Goal: Task Accomplishment & Management: Use online tool/utility

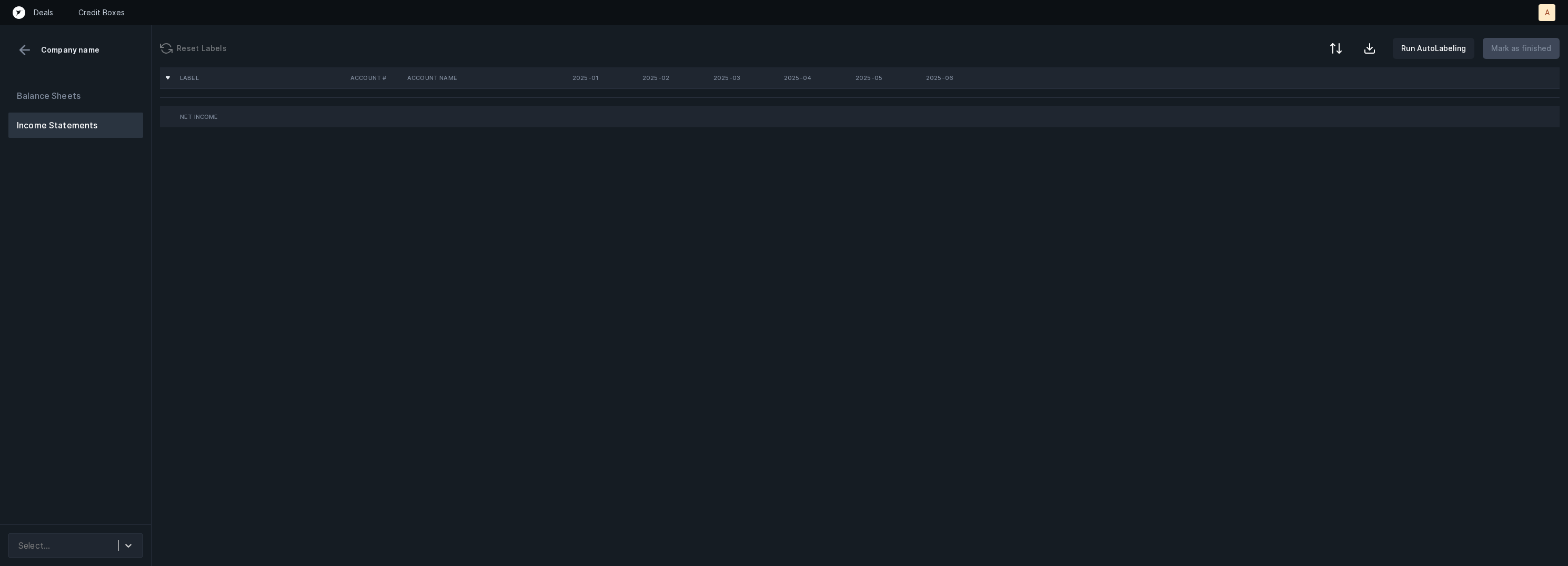
click at [117, 317] on div "Balance Sheets Income Statements" at bounding box center [75, 299] width 152 height 450
click at [105, 542] on div "Select..." at bounding box center [66, 545] width 105 height 19
click at [102, 519] on div "CNN_P&L_Cleaned.csv" at bounding box center [75, 517] width 134 height 21
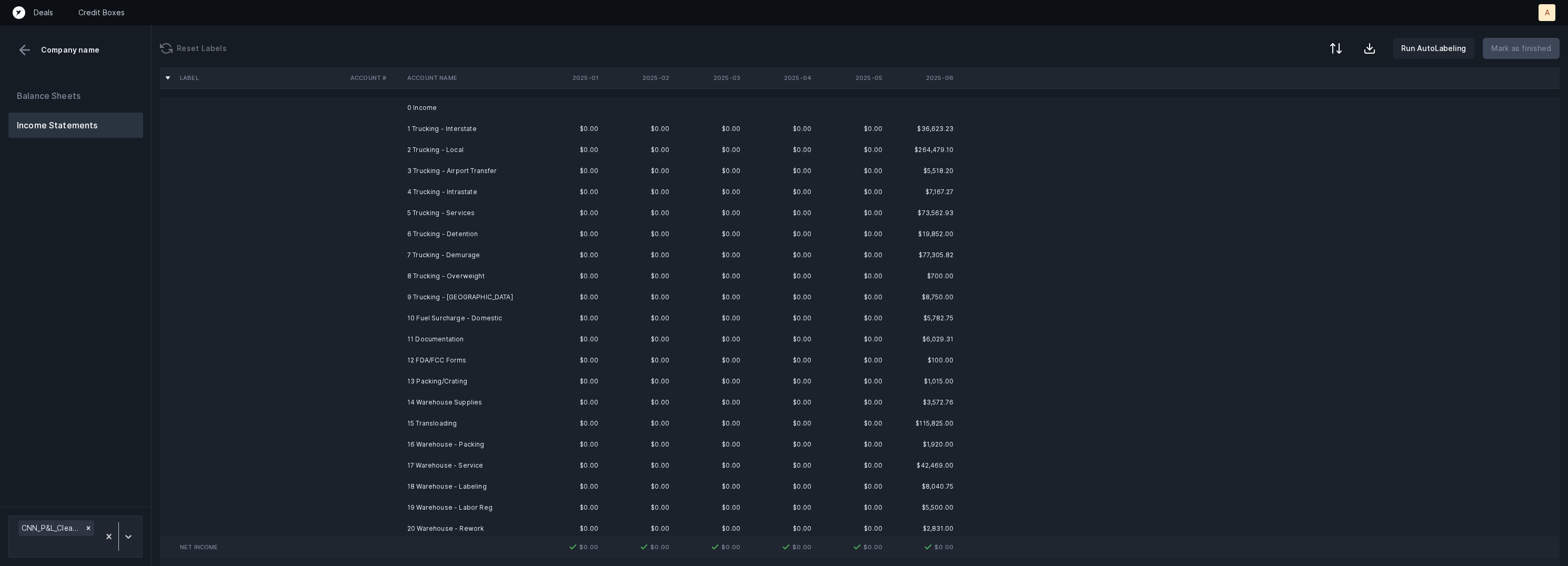
click at [541, 130] on td "$0.00" at bounding box center [567, 128] width 71 height 21
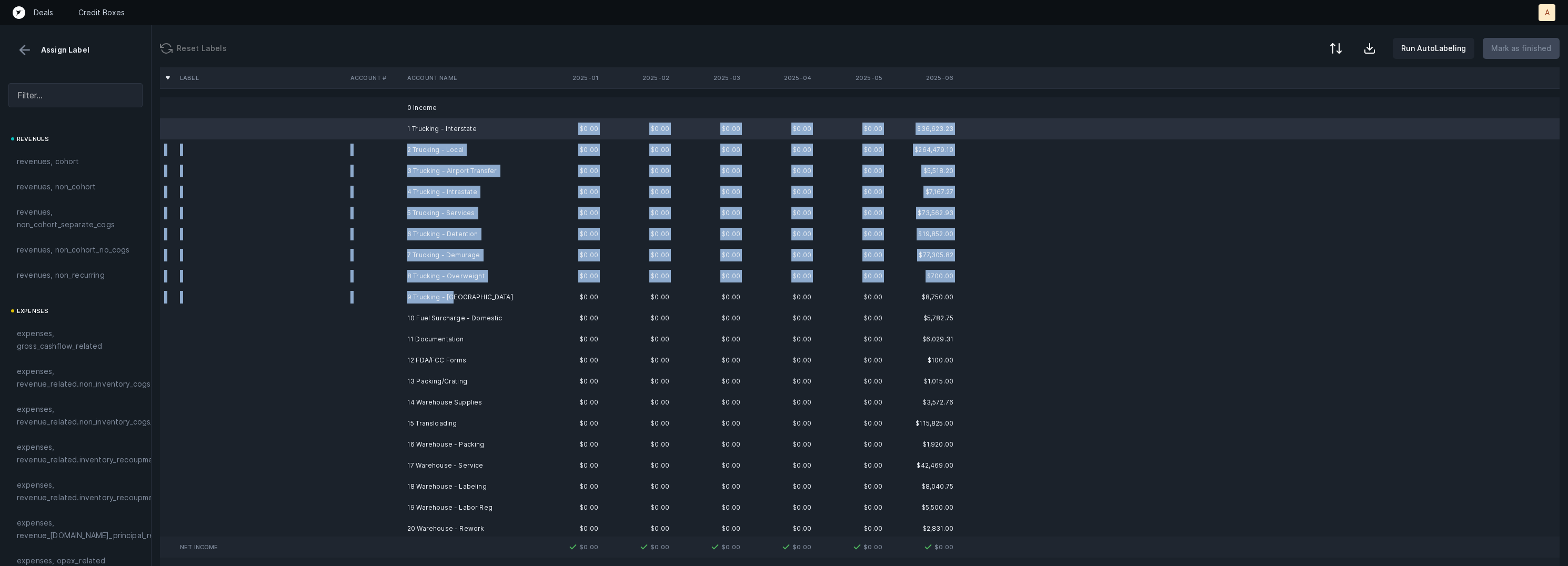
click at [453, 292] on td "9 Trucking - Drayage" at bounding box center [467, 297] width 128 height 21
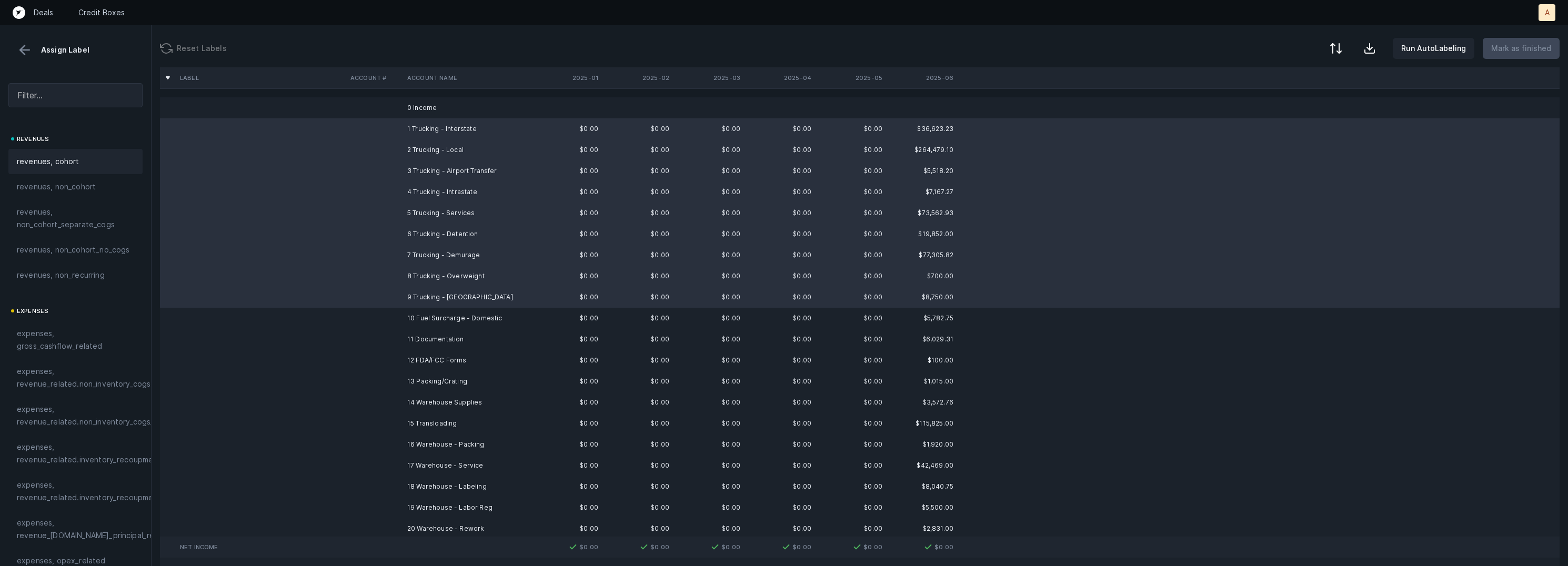
click at [95, 167] on div "revenues, cohort" at bounding box center [75, 161] width 117 height 13
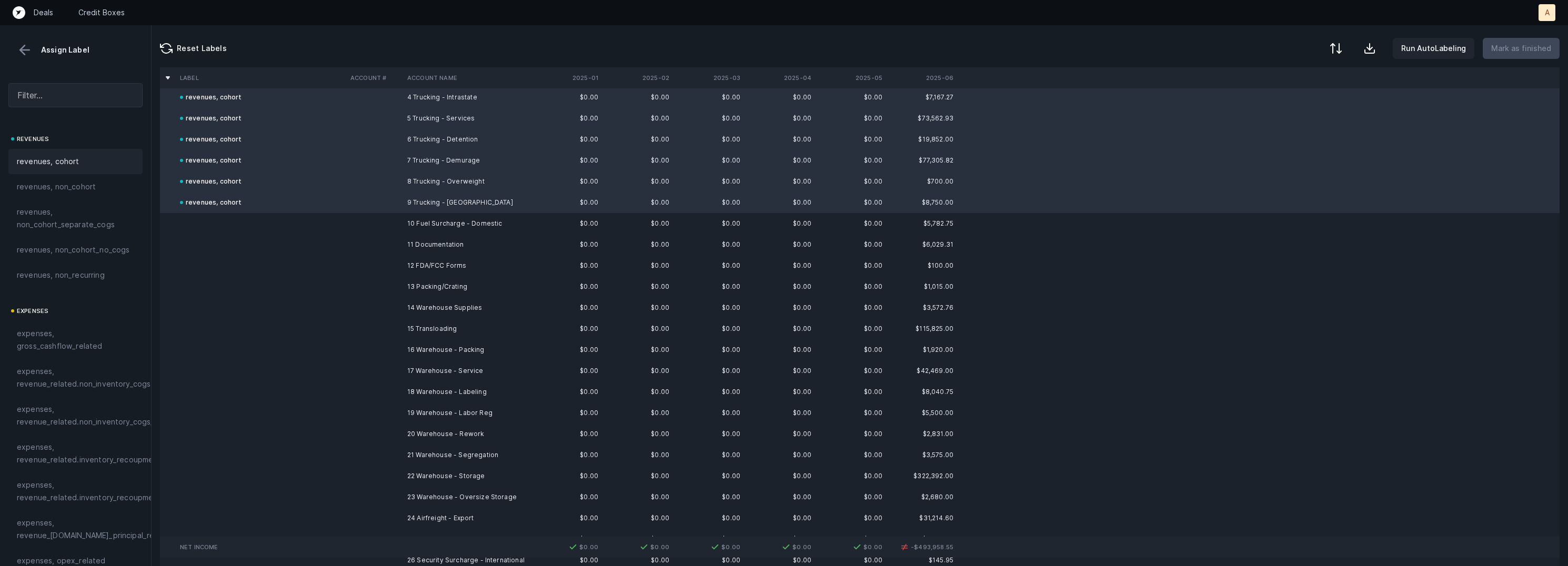
scroll to position [99, 0]
click at [382, 221] on td at bounding box center [374, 220] width 57 height 21
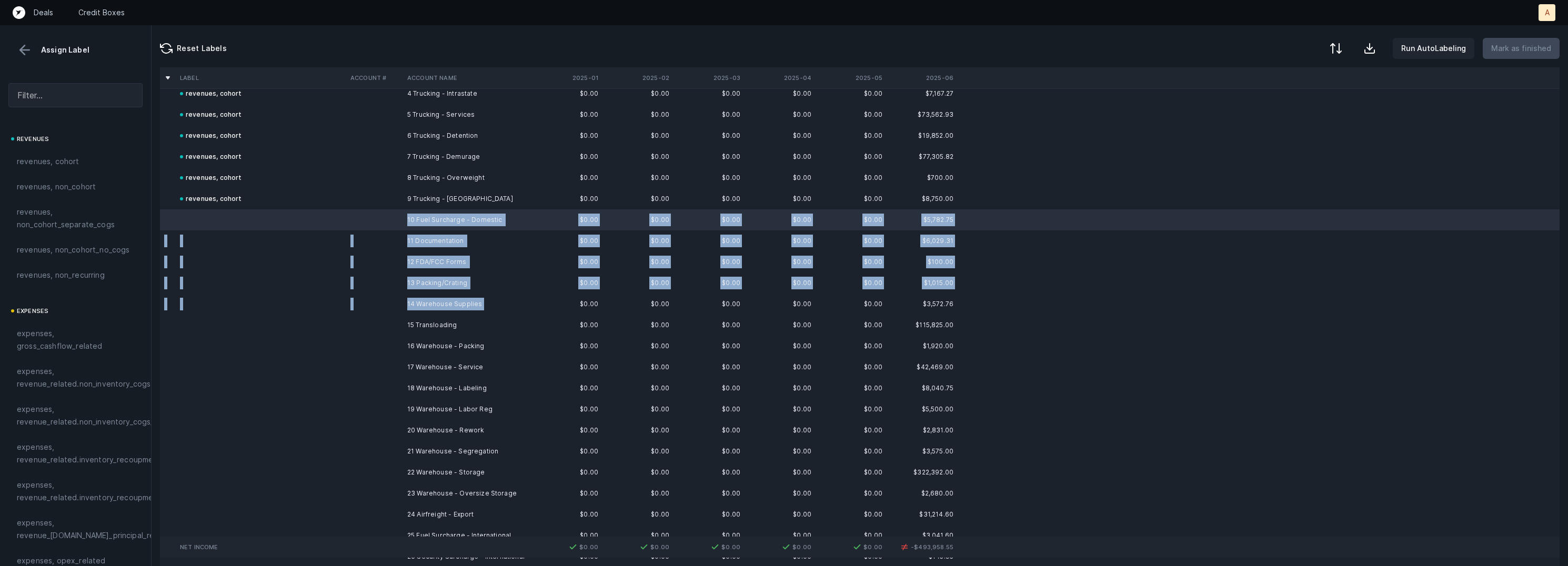
click at [427, 311] on td "14 Warehouse Supplies" at bounding box center [467, 304] width 128 height 21
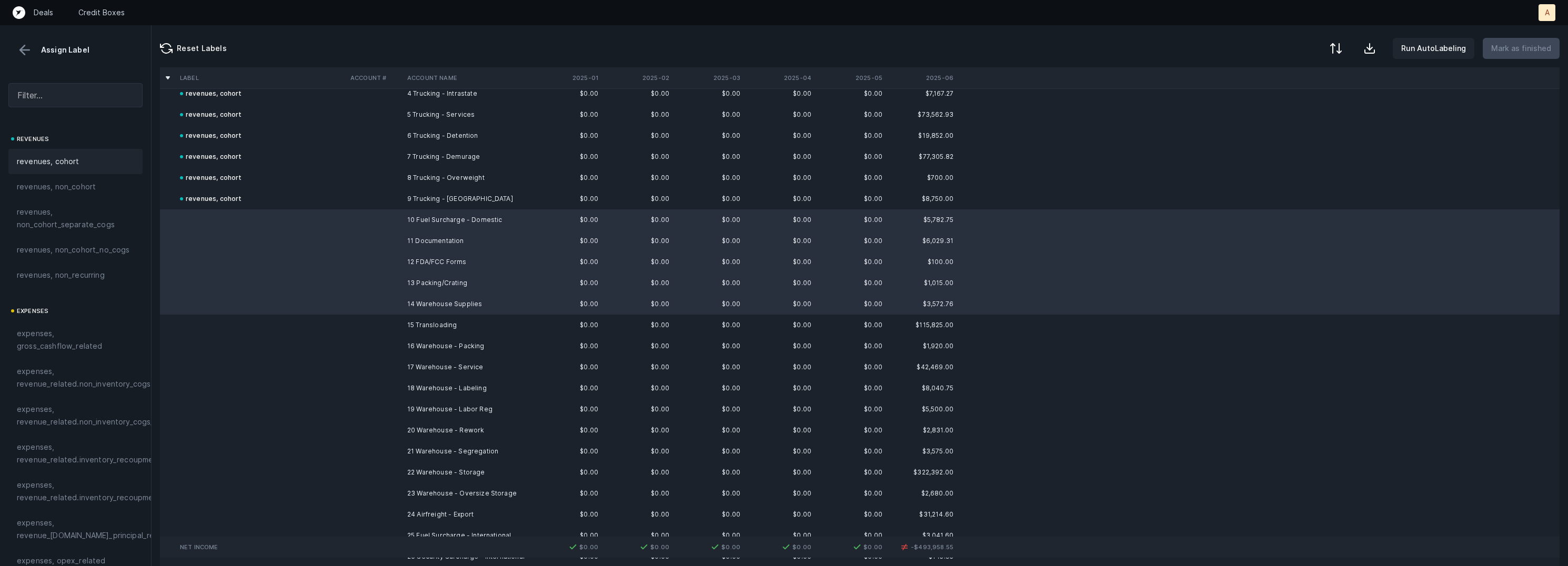
click at [91, 162] on div "revenues, cohort" at bounding box center [75, 161] width 117 height 13
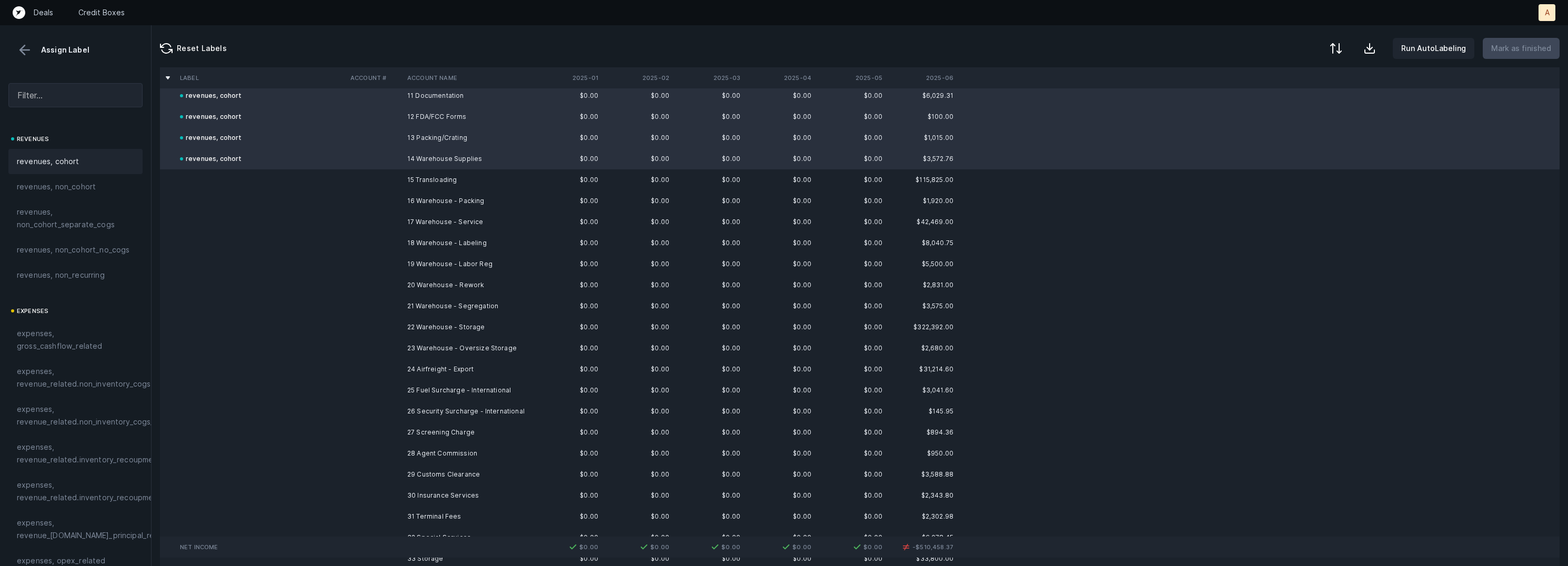
scroll to position [229, 0]
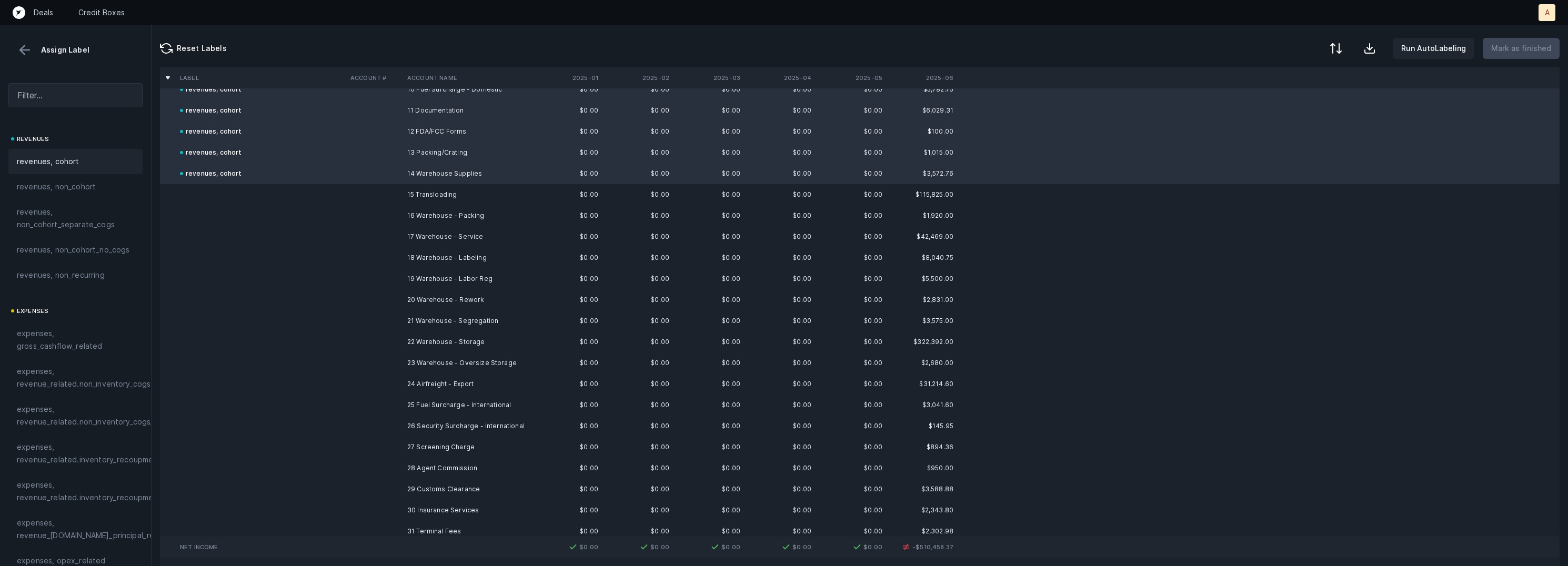
click at [409, 189] on td "15 Transloading" at bounding box center [467, 195] width 128 height 21
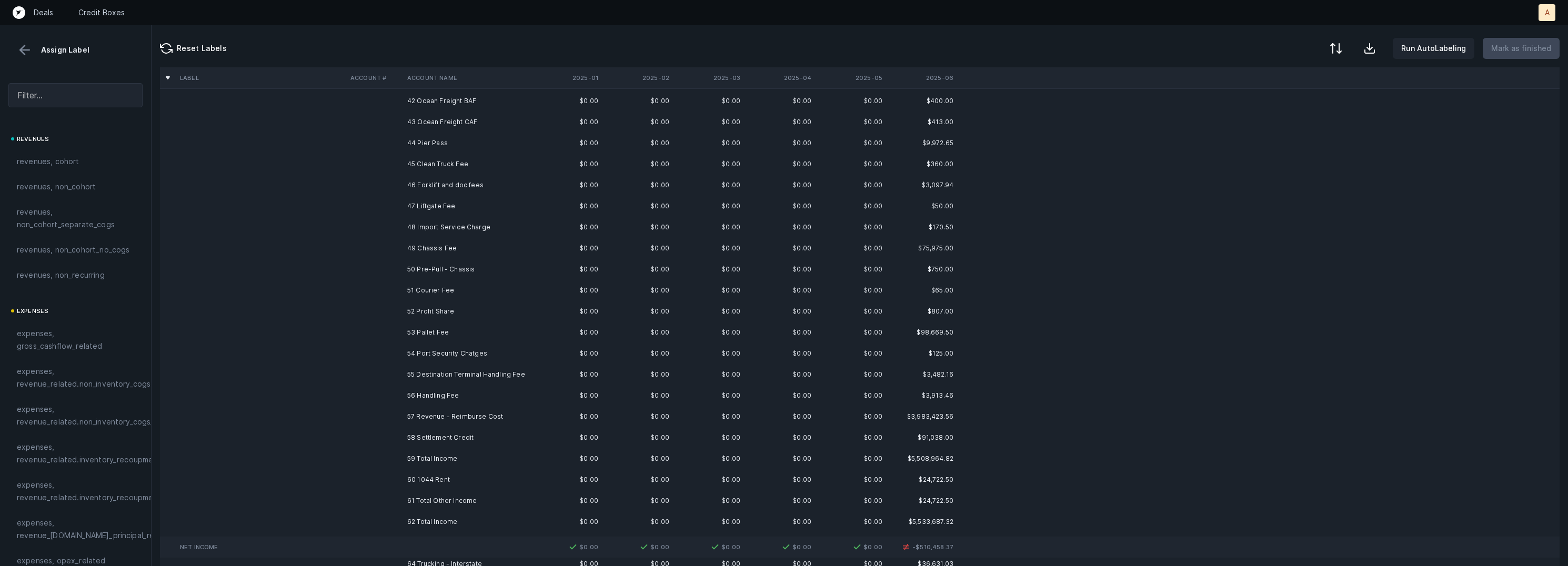
scroll to position [906, 0]
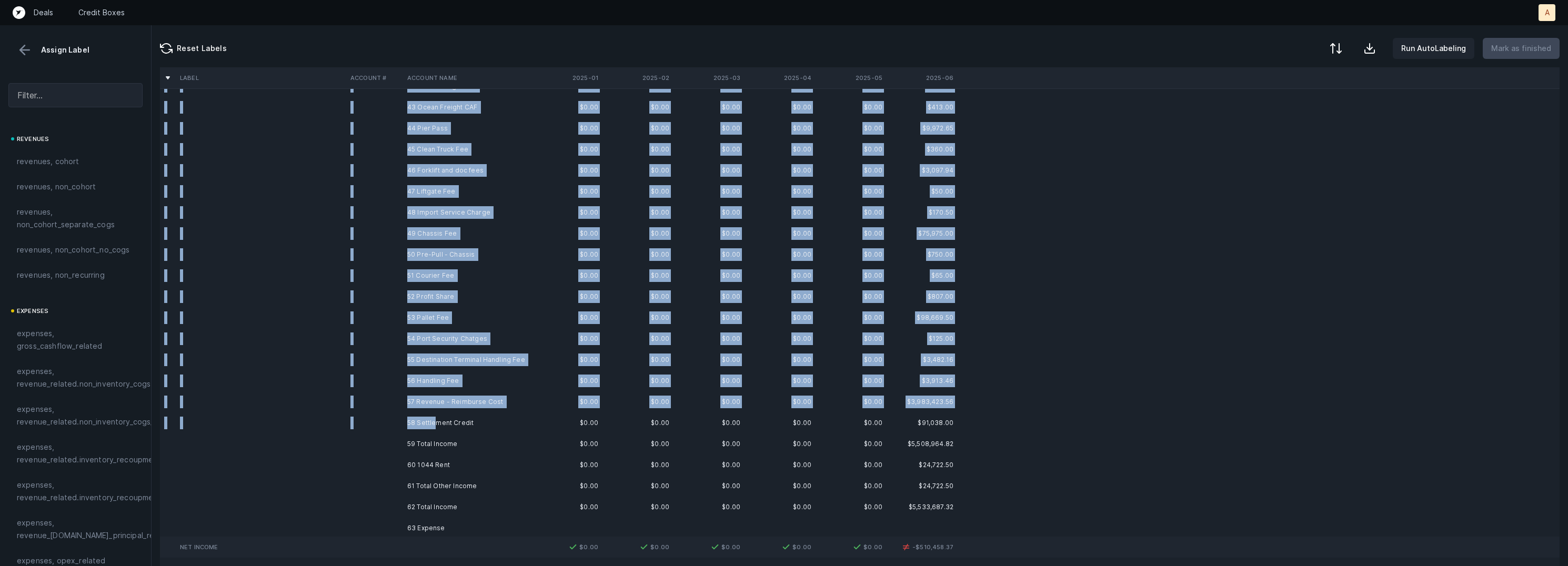
click at [436, 417] on td "58 Settlement Credit" at bounding box center [467, 423] width 128 height 21
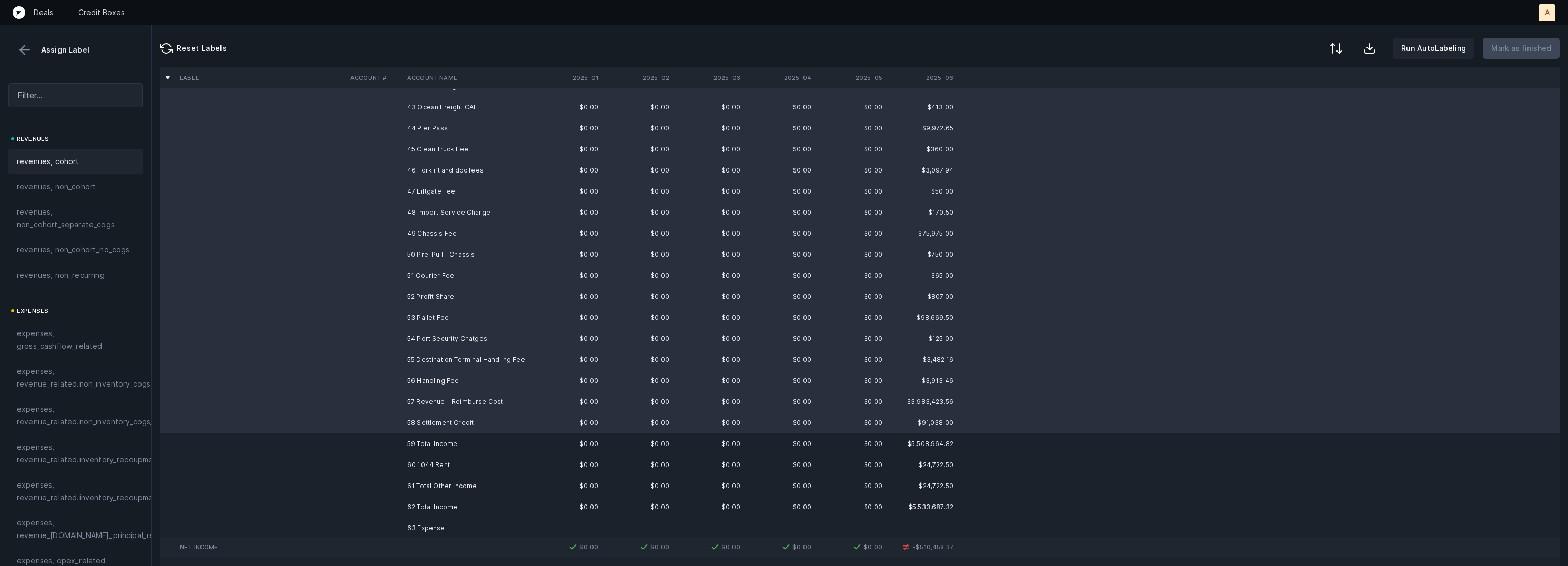
click at [97, 161] on div "revenues, cohort" at bounding box center [75, 161] width 117 height 13
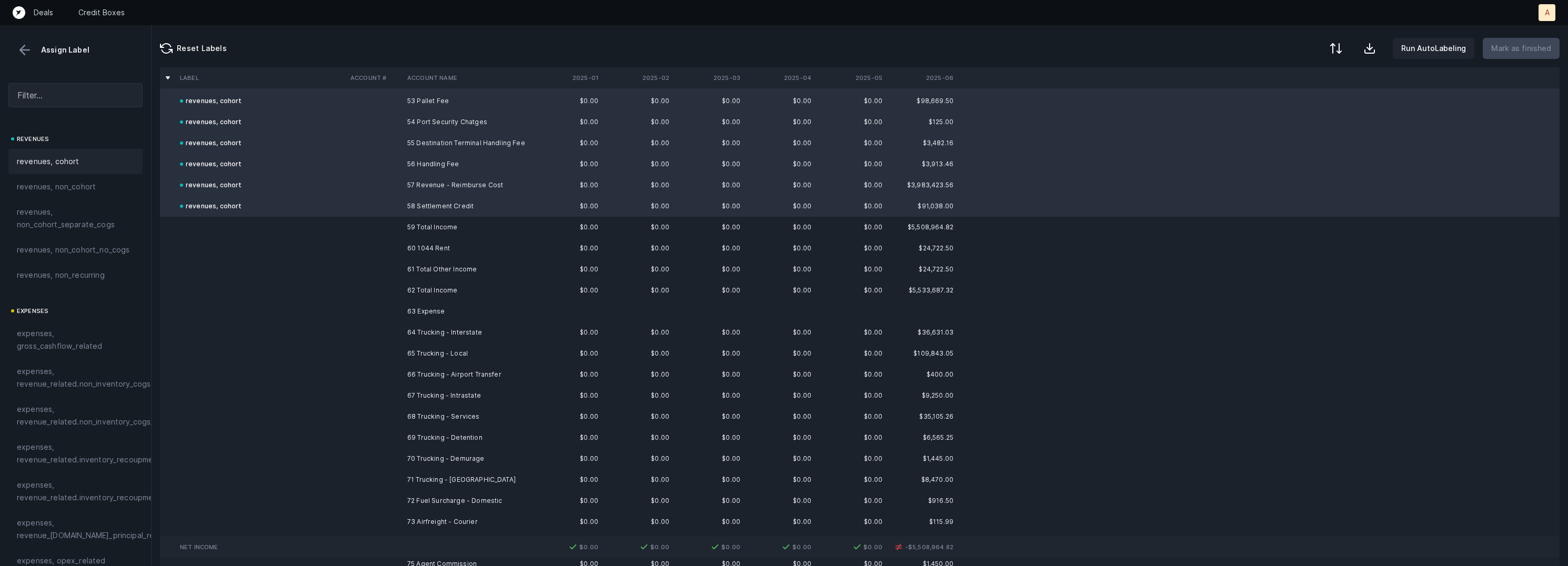
scroll to position [1125, 0]
click at [408, 242] on td "60 1044 Rent" at bounding box center [467, 245] width 128 height 21
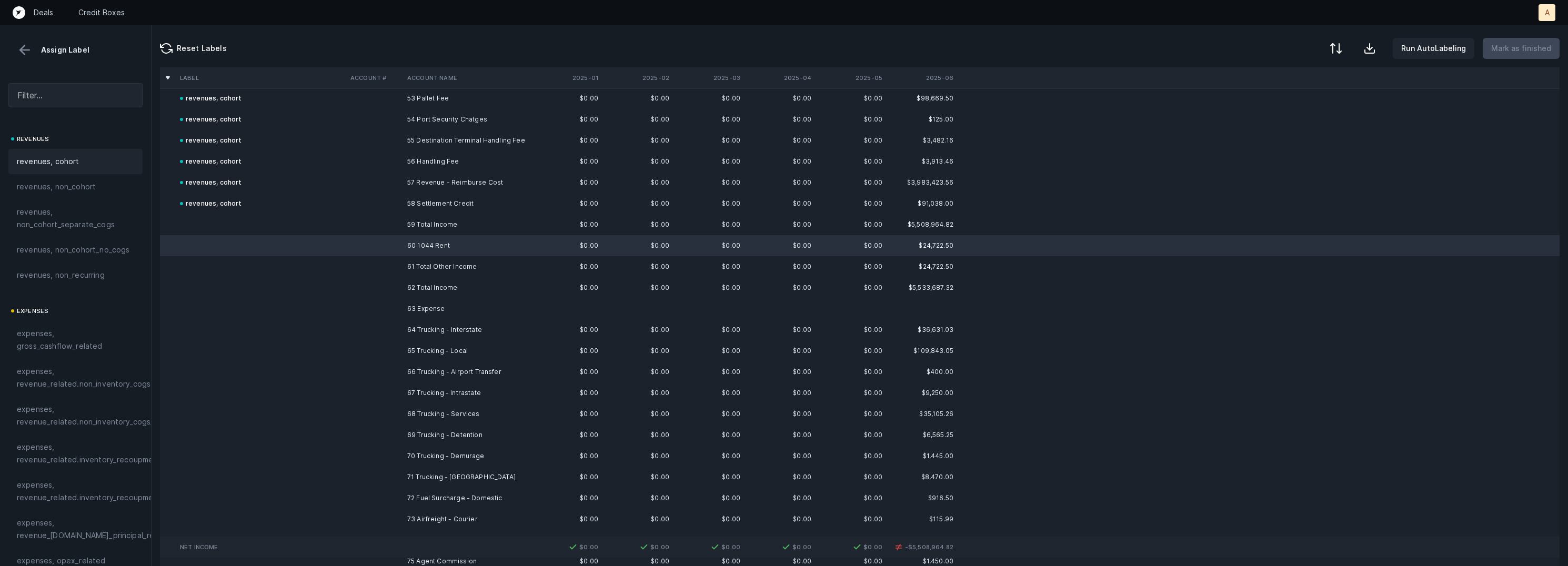
click at [44, 156] on span "revenues, cohort" at bounding box center [48, 161] width 63 height 13
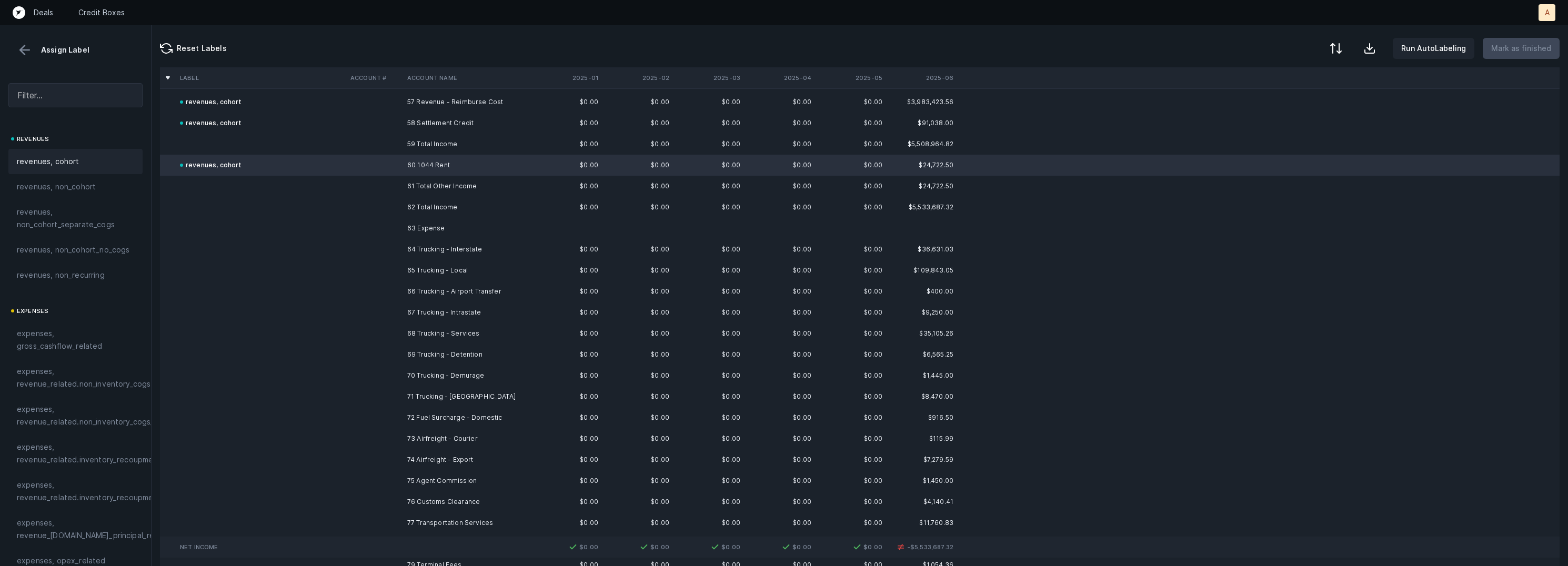
scroll to position [1200, 0]
click at [453, 252] on td "64 Trucking - Interstate" at bounding box center [467, 254] width 128 height 21
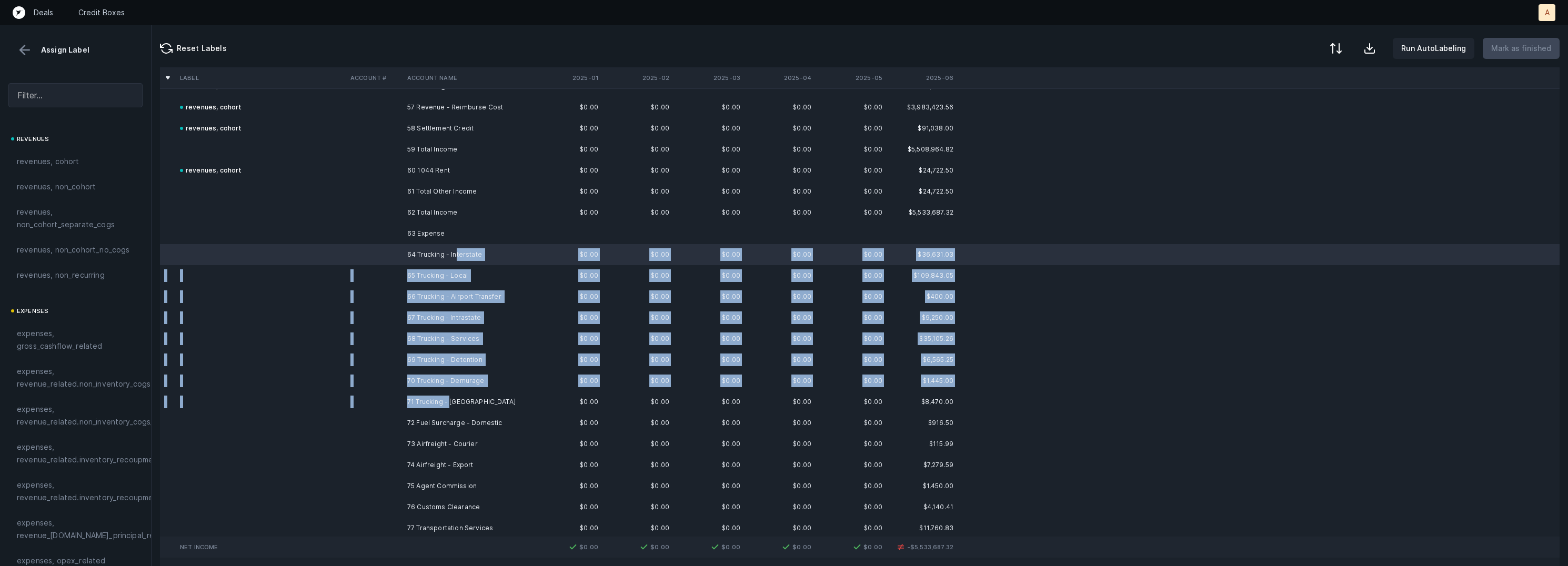
click at [450, 402] on td "71 Trucking - Drayage" at bounding box center [467, 402] width 128 height 21
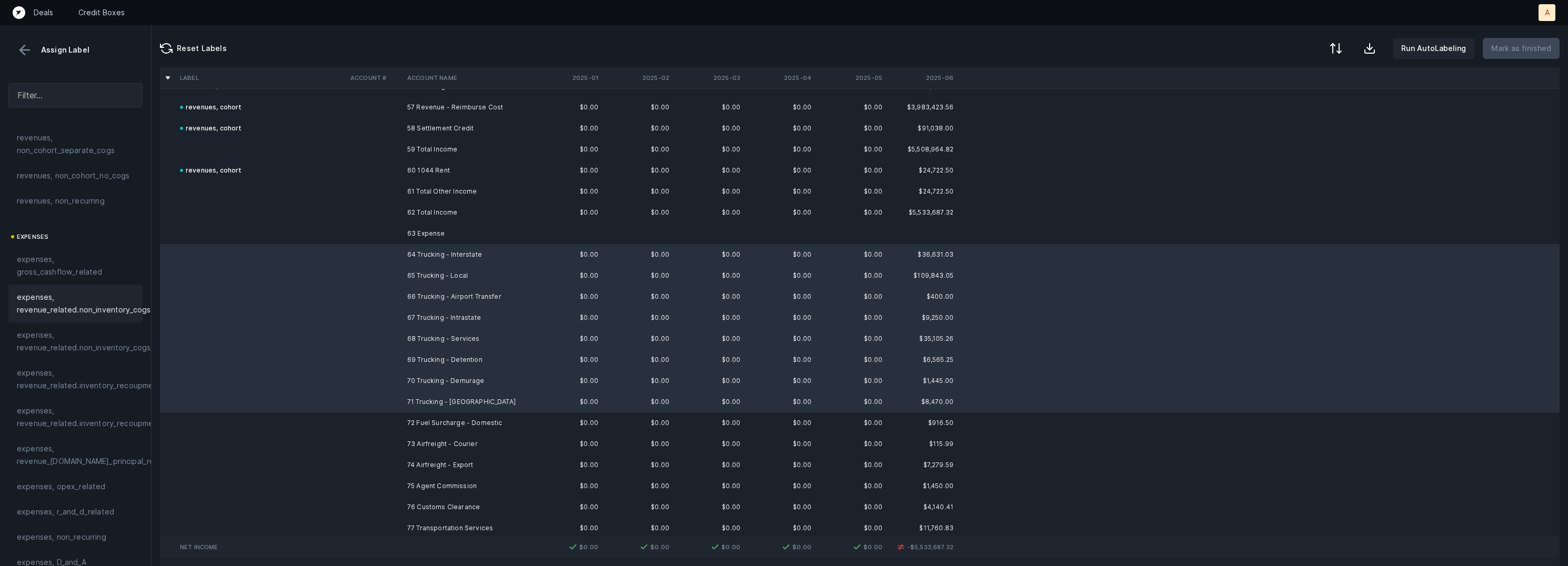
scroll to position [129, 0]
click at [69, 424] on div "expenses, opex_related" at bounding box center [75, 431] width 134 height 25
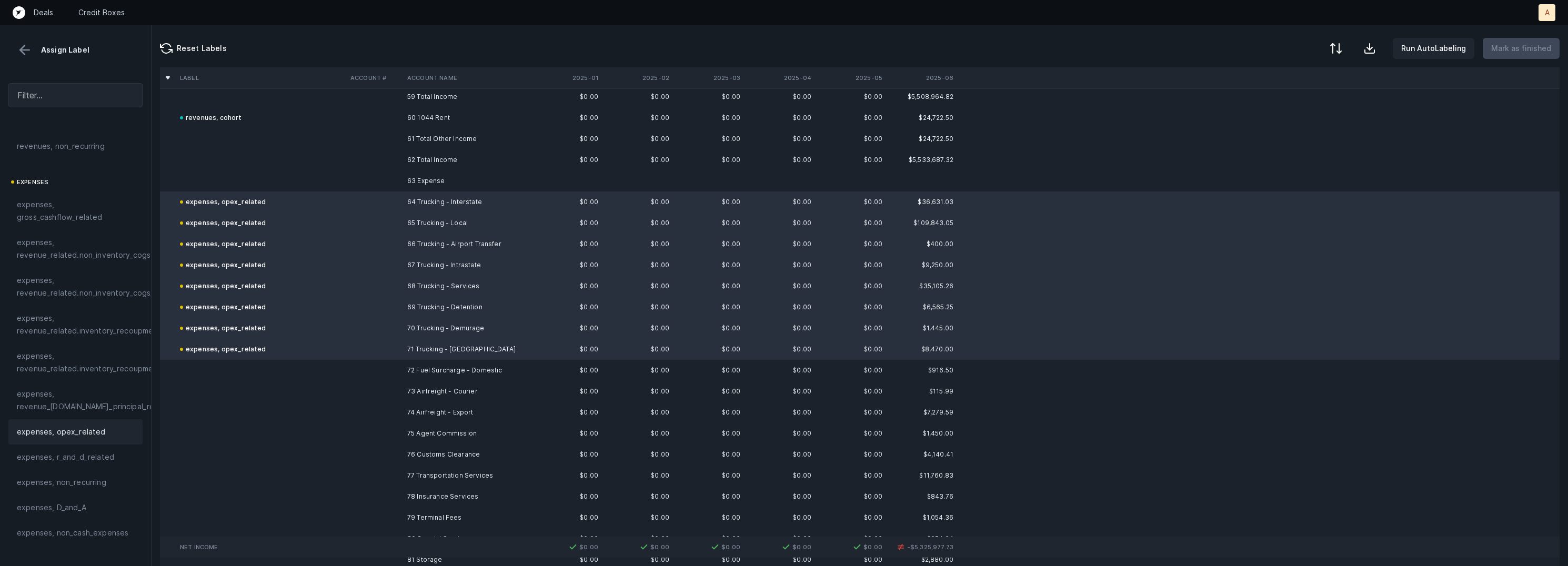
scroll to position [1288, 0]
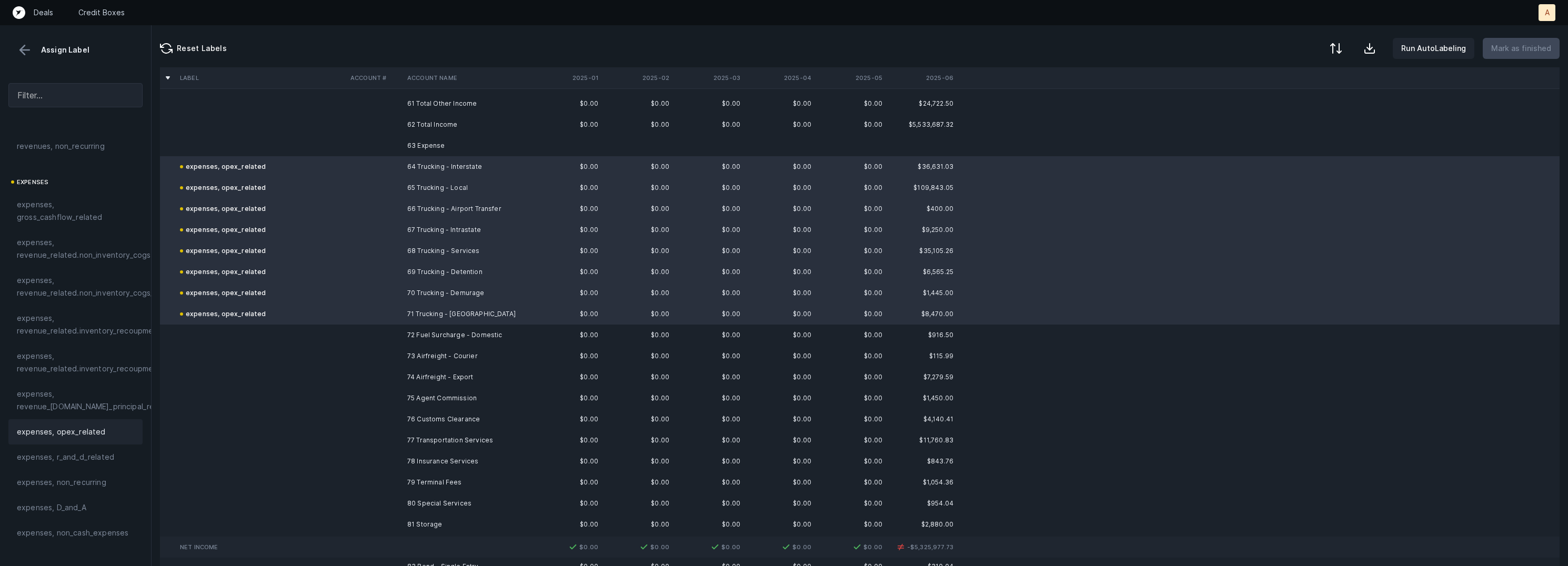
click at [403, 328] on td "72 Fuel Surcharge - Domestic" at bounding box center [467, 335] width 128 height 21
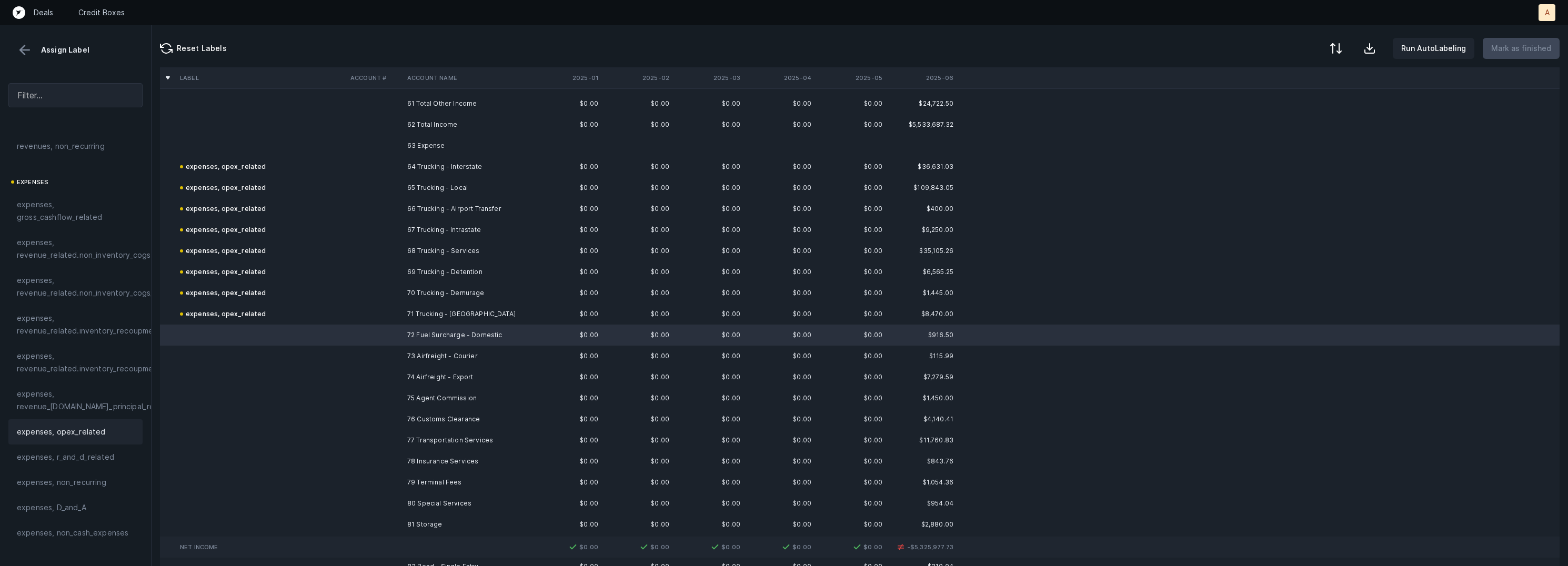
click at [79, 427] on span "expenses, opex_related" at bounding box center [61, 431] width 89 height 13
click at [356, 360] on td at bounding box center [374, 356] width 57 height 21
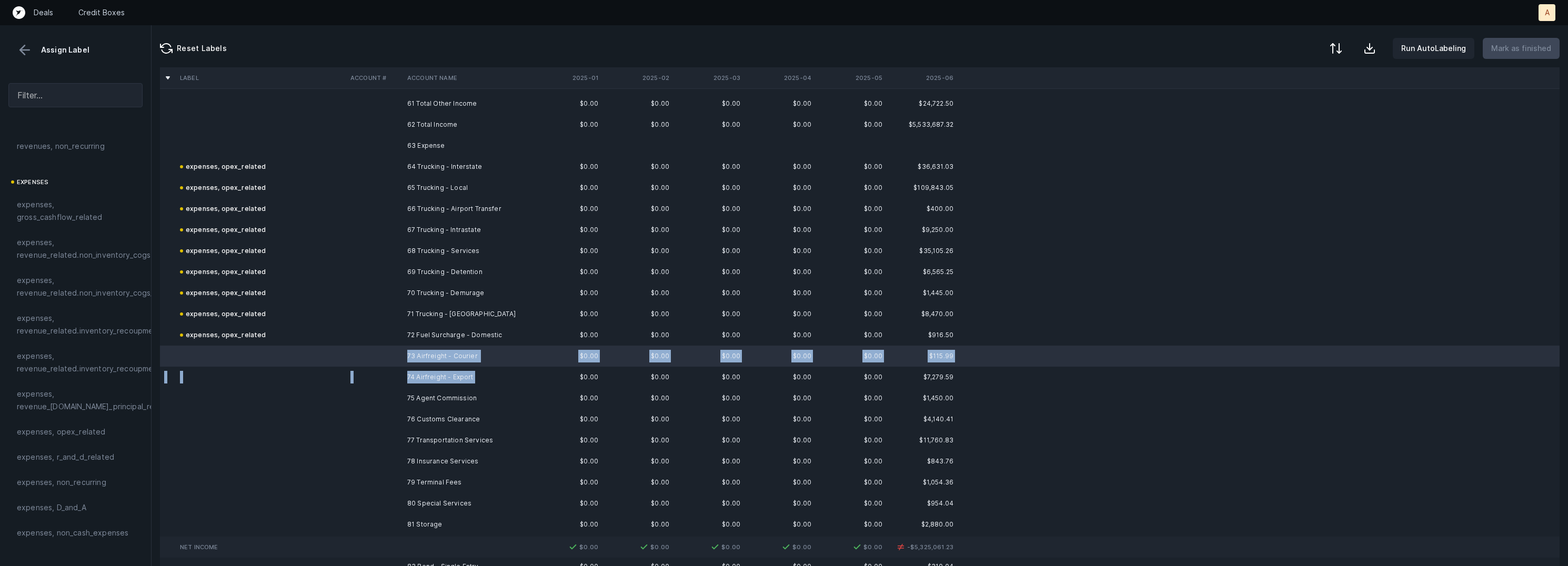
click at [410, 383] on td "74 Airfreight - Export" at bounding box center [467, 377] width 128 height 21
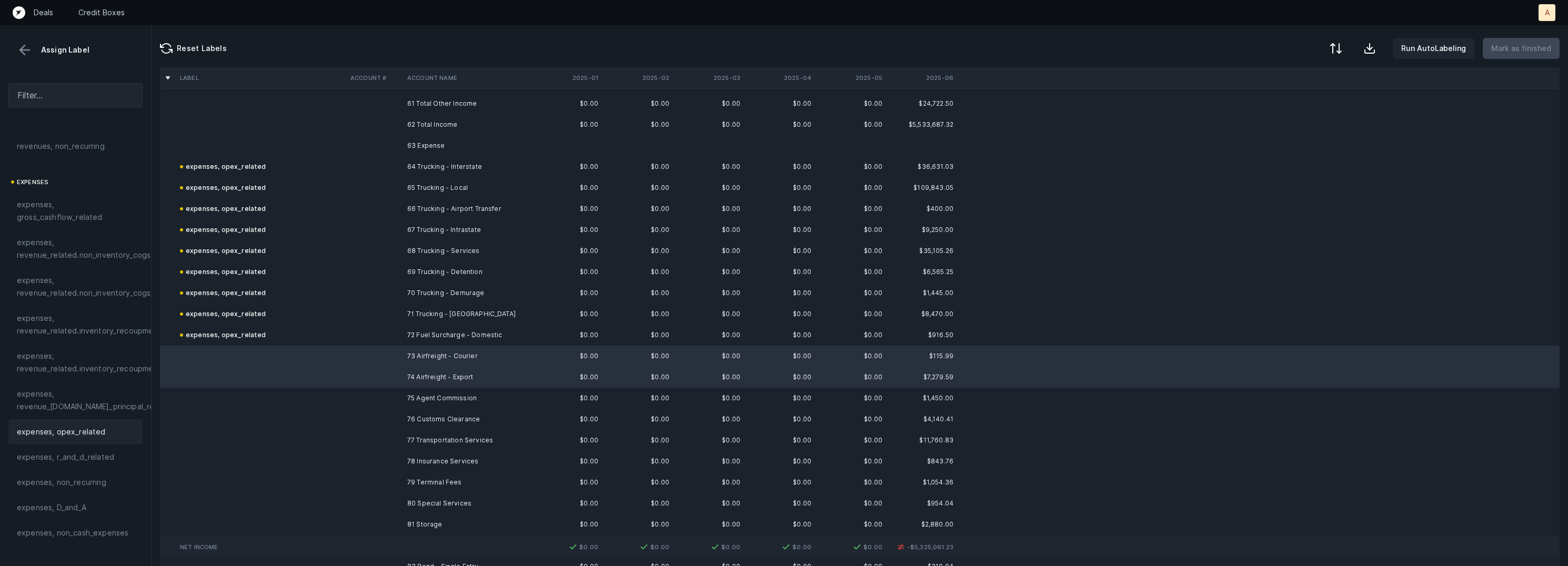
click at [79, 433] on span "expenses, opex_related" at bounding box center [61, 431] width 89 height 13
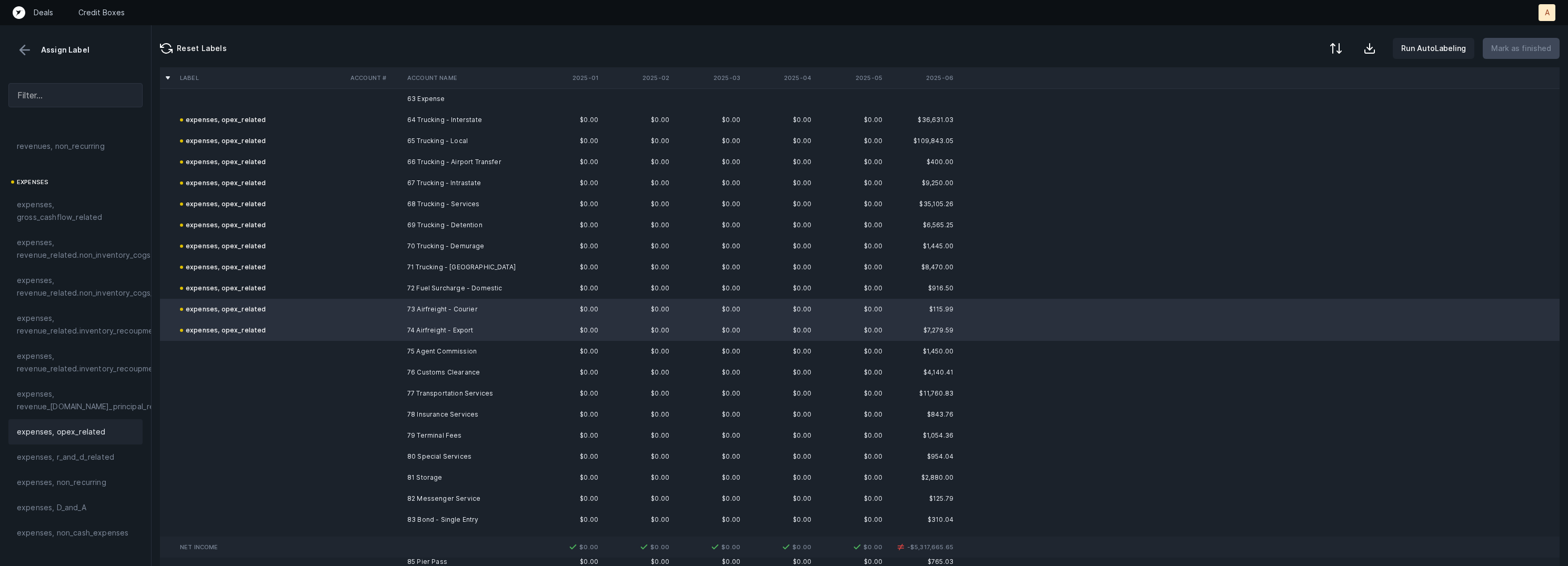
scroll to position [1376, 0]
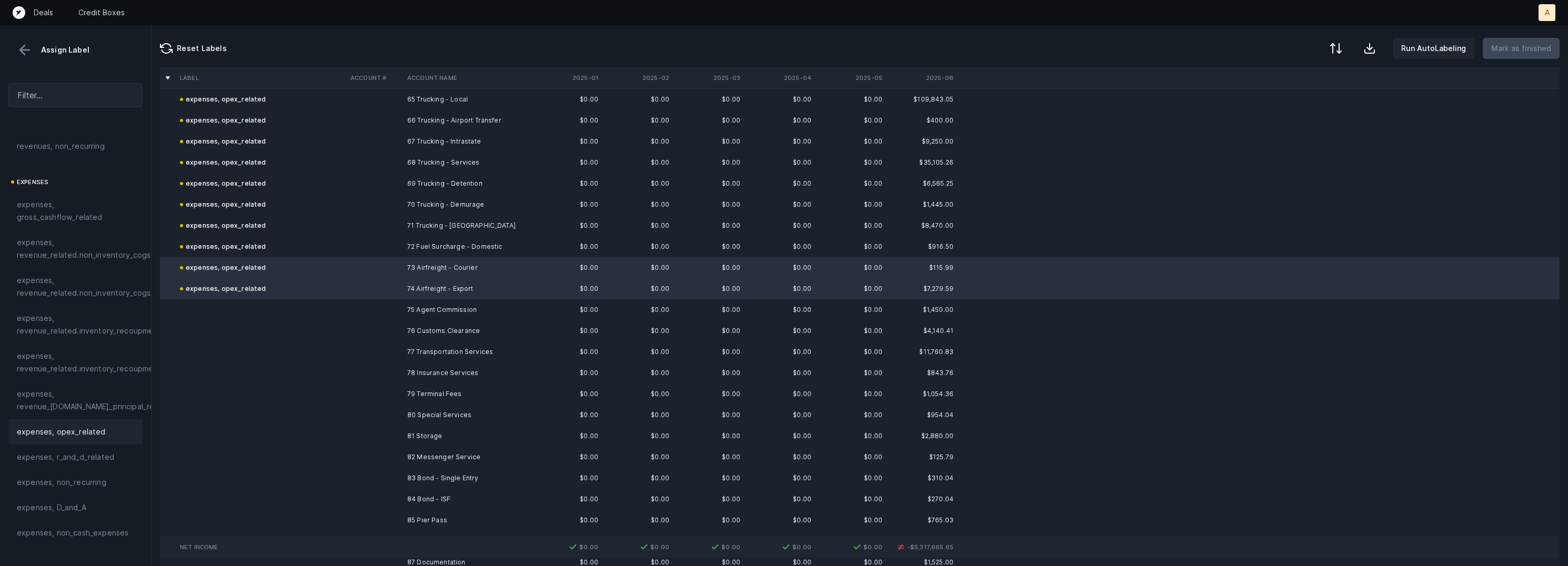
click at [382, 302] on td at bounding box center [374, 310] width 57 height 21
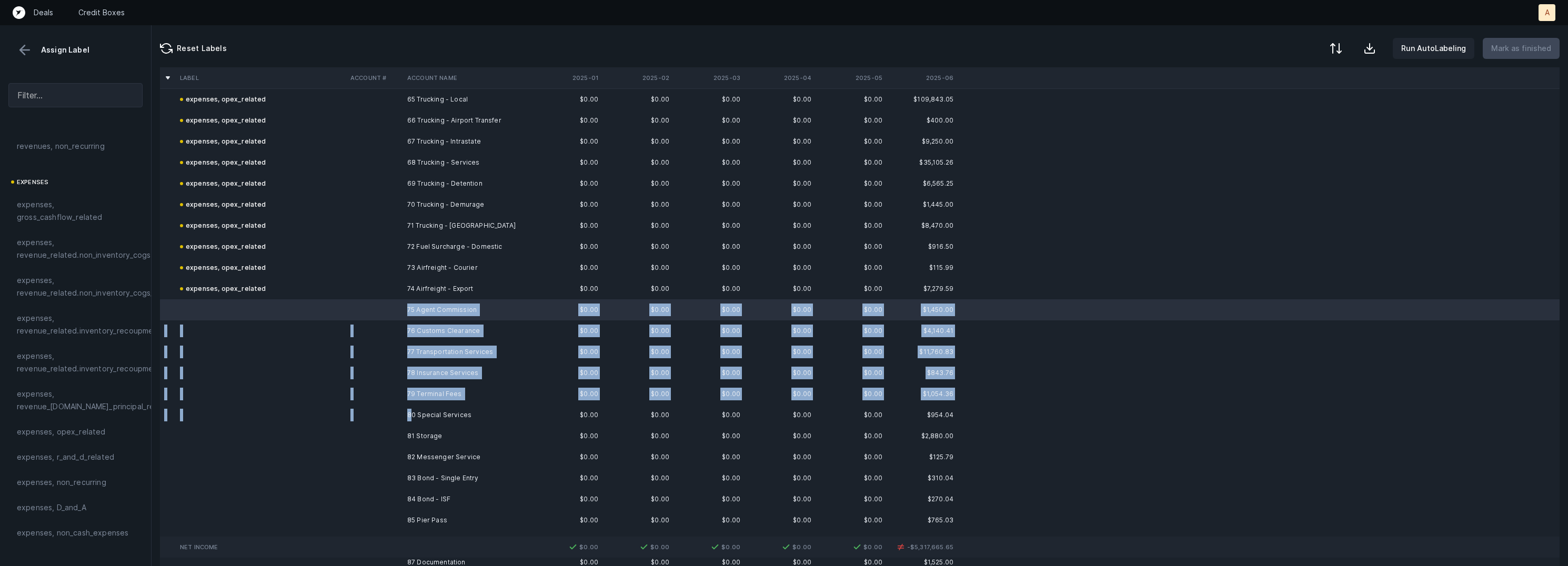
click at [413, 413] on td "80 Special Services" at bounding box center [467, 415] width 128 height 21
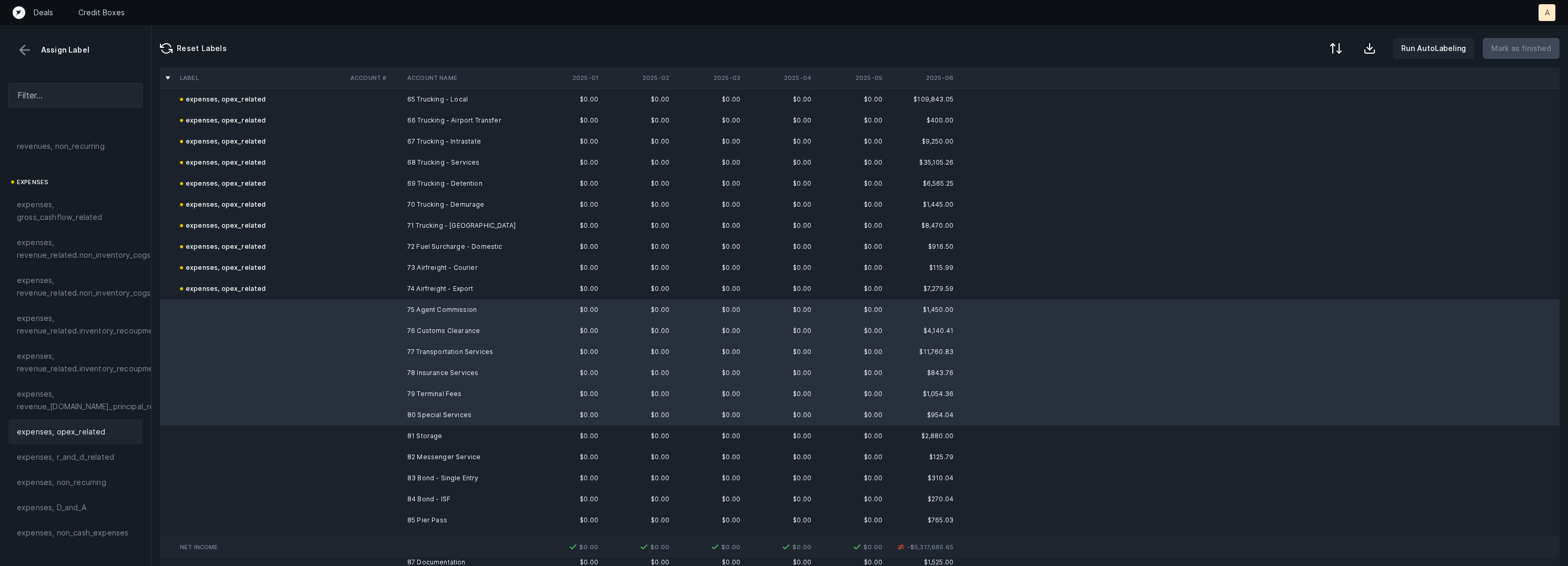
click at [93, 436] on span "expenses, opex_related" at bounding box center [61, 431] width 89 height 13
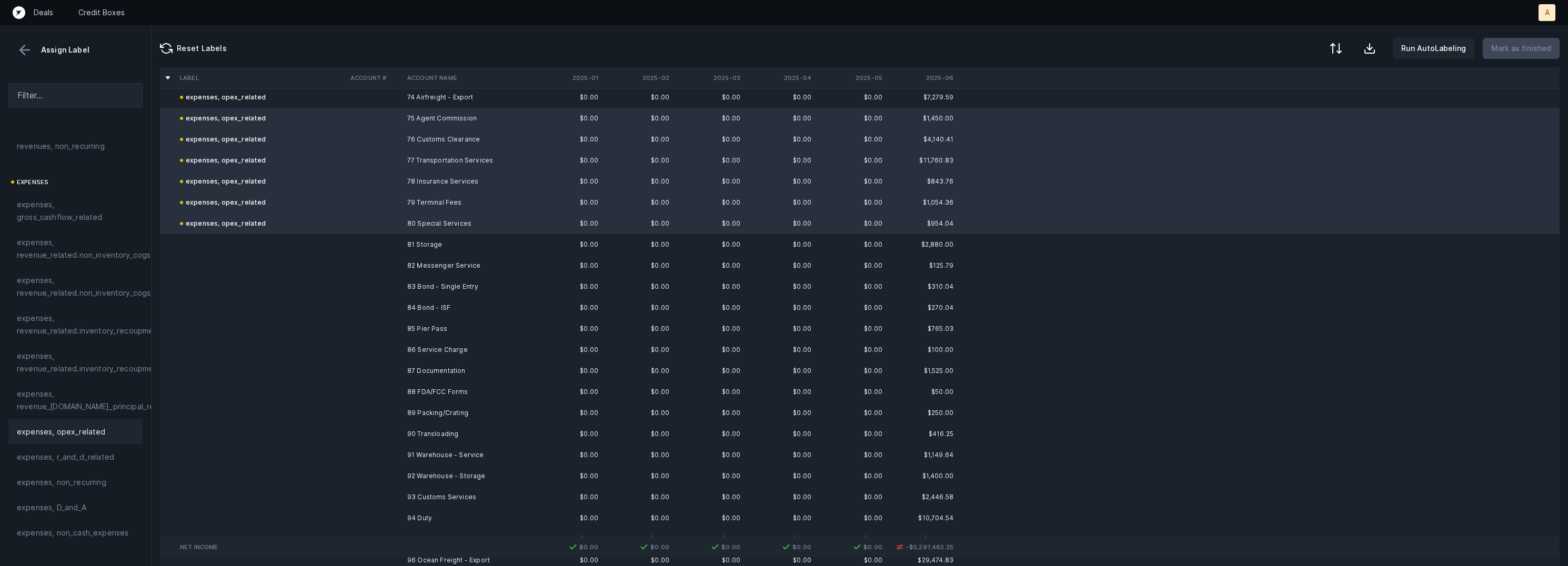
scroll to position [1590, 0]
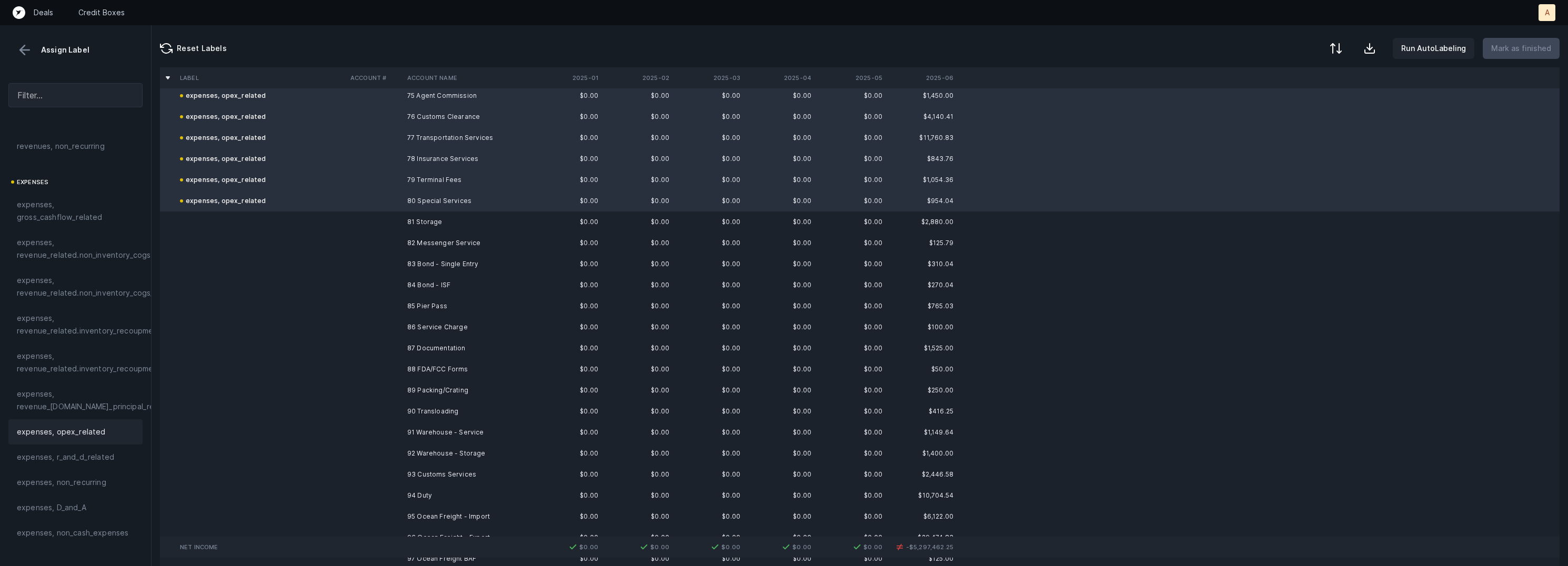
click at [432, 222] on td "81 Storage" at bounding box center [467, 222] width 128 height 21
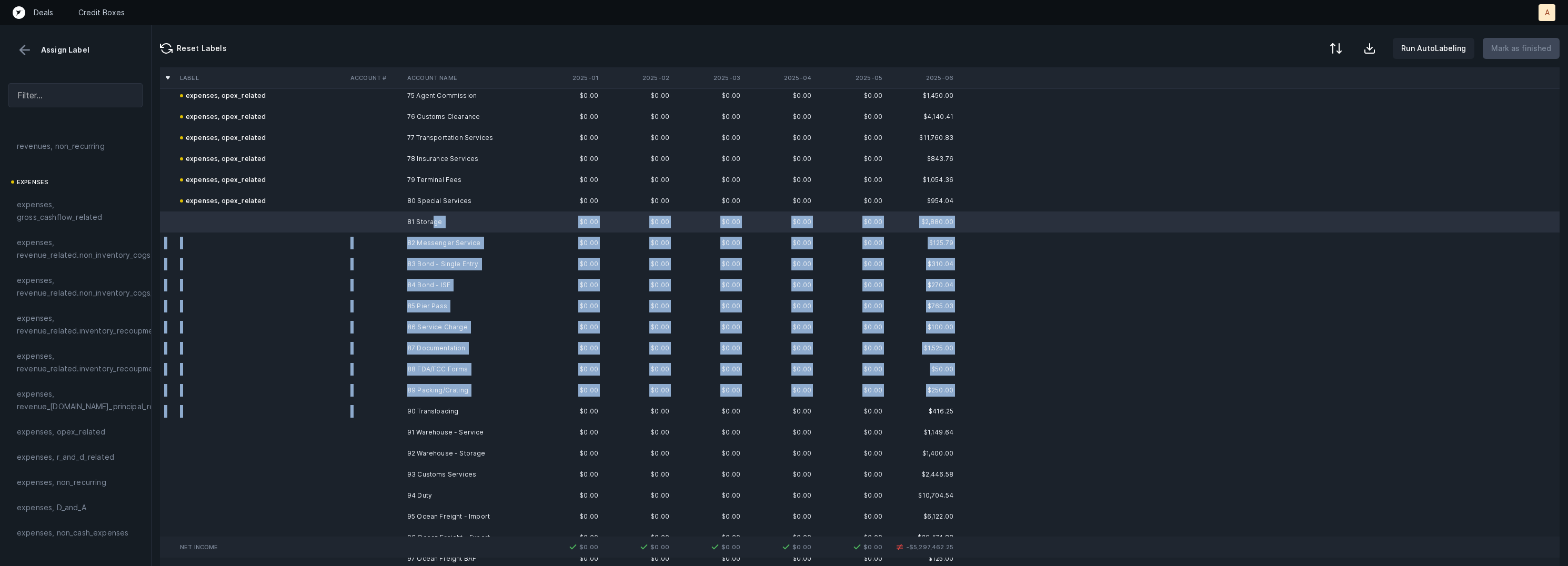
click at [435, 401] on td "90 Transloading" at bounding box center [467, 411] width 128 height 21
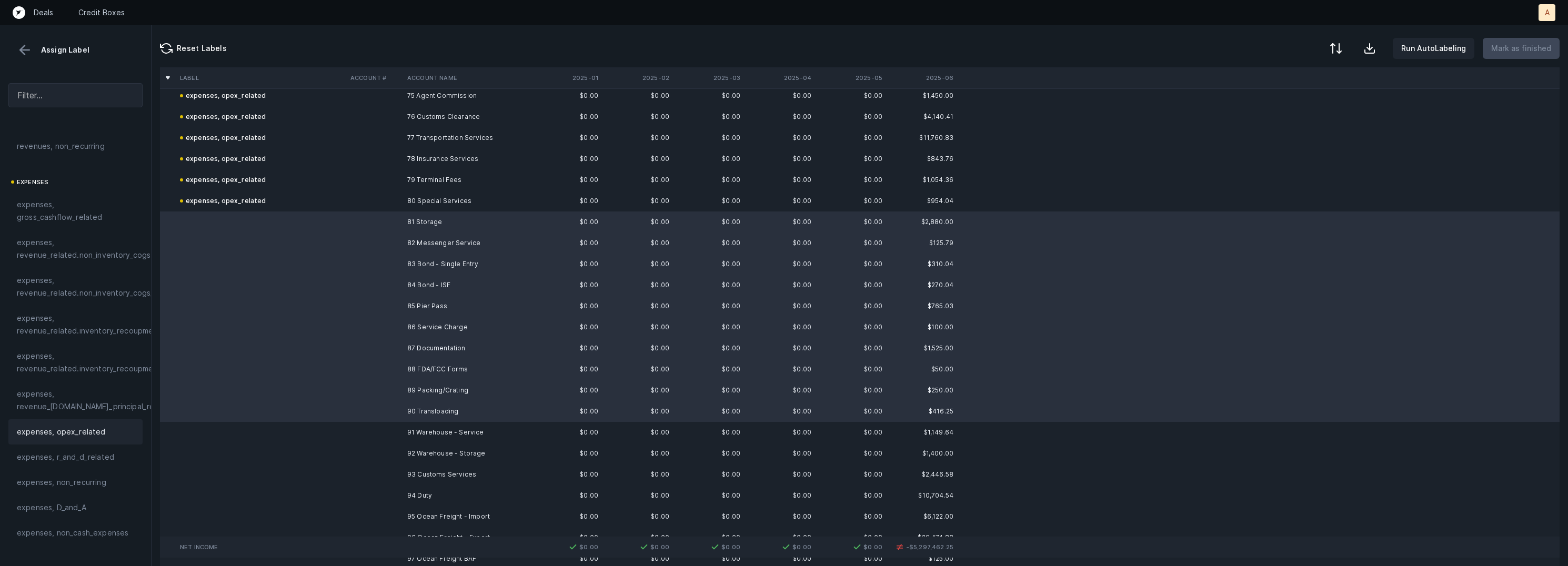
click at [80, 427] on span "expenses, opex_related" at bounding box center [61, 431] width 89 height 13
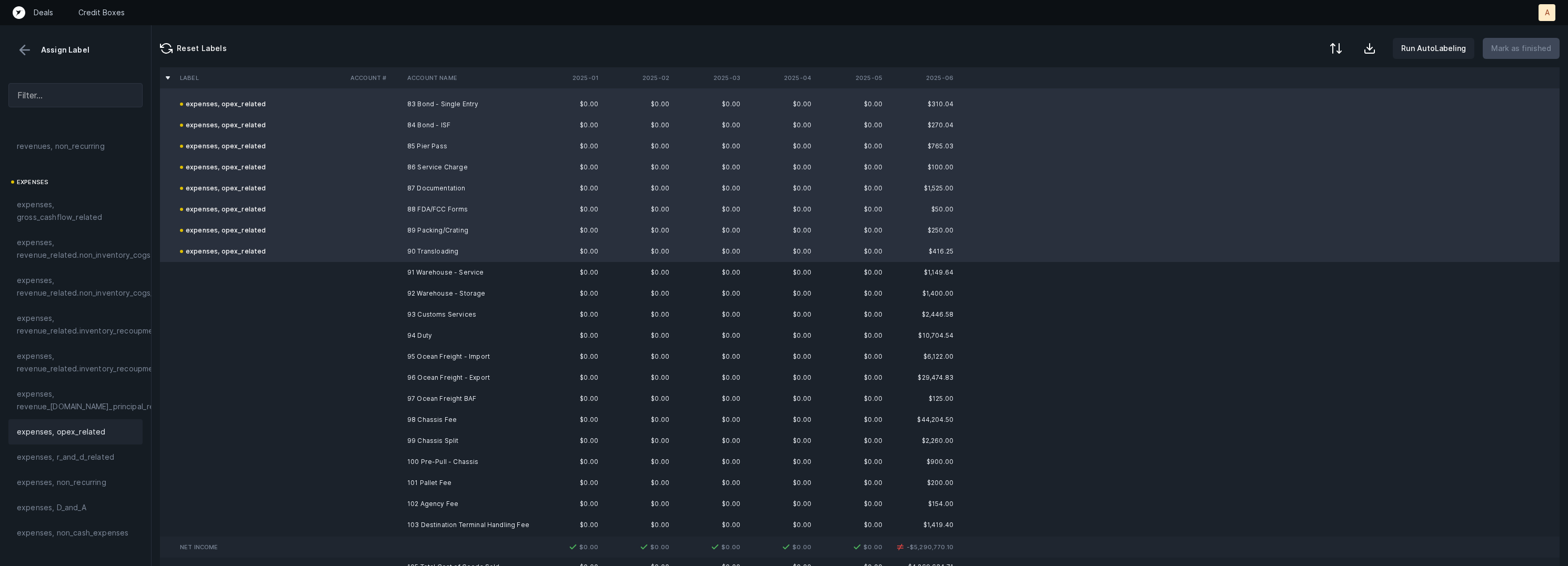
scroll to position [1758, 0]
click at [425, 261] on td "91 Warehouse - Service" at bounding box center [467, 265] width 128 height 21
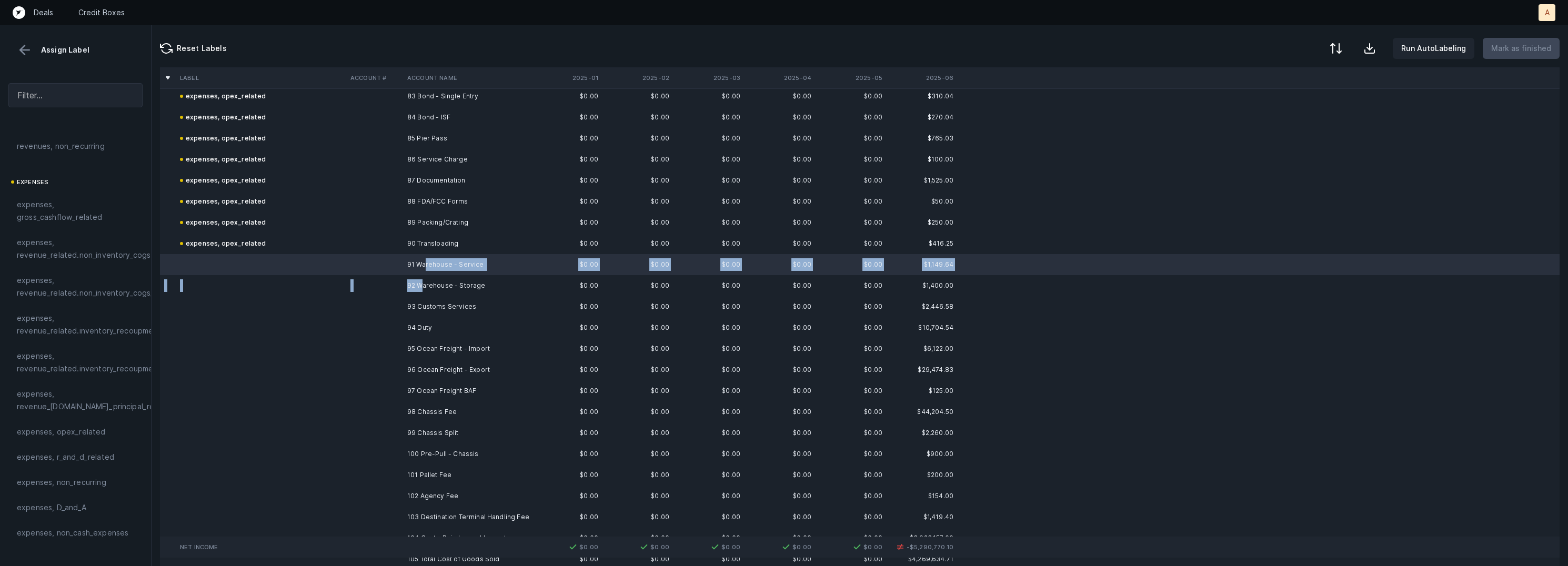
click at [422, 286] on td "92 Warehouse - Storage" at bounding box center [467, 285] width 128 height 21
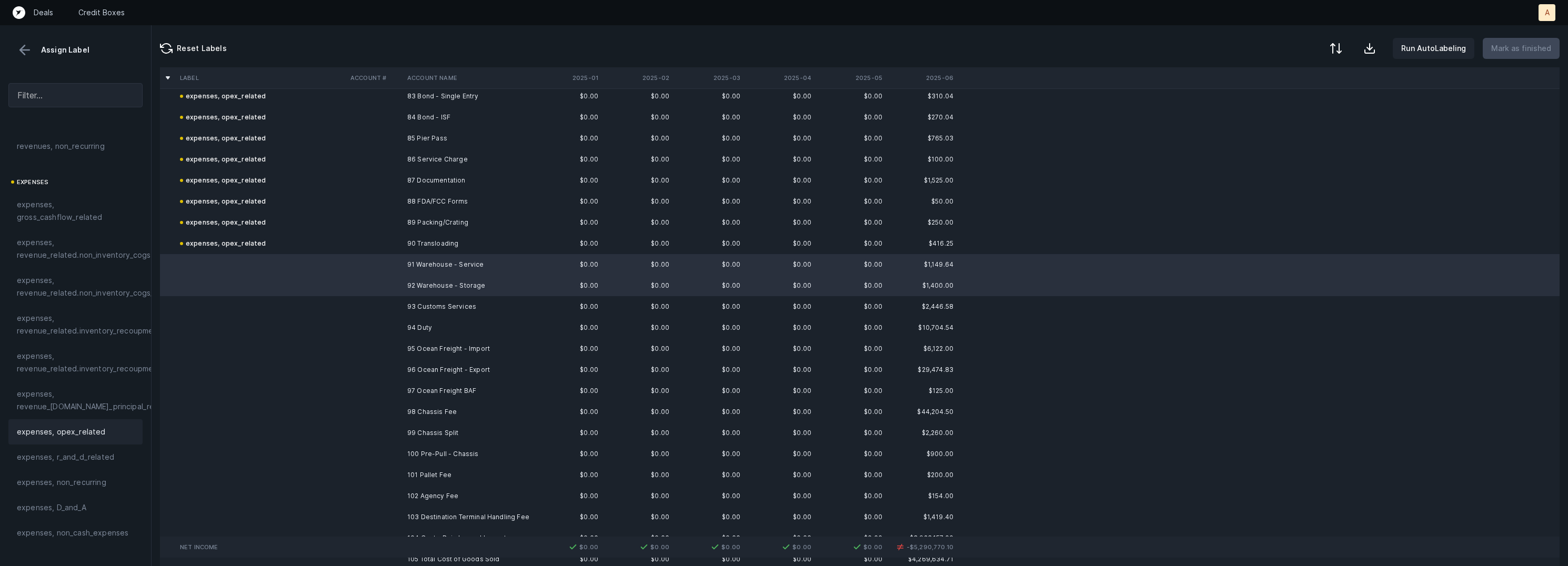
click at [96, 425] on span "expenses, opex_related" at bounding box center [61, 431] width 89 height 13
click at [388, 305] on td at bounding box center [374, 307] width 57 height 21
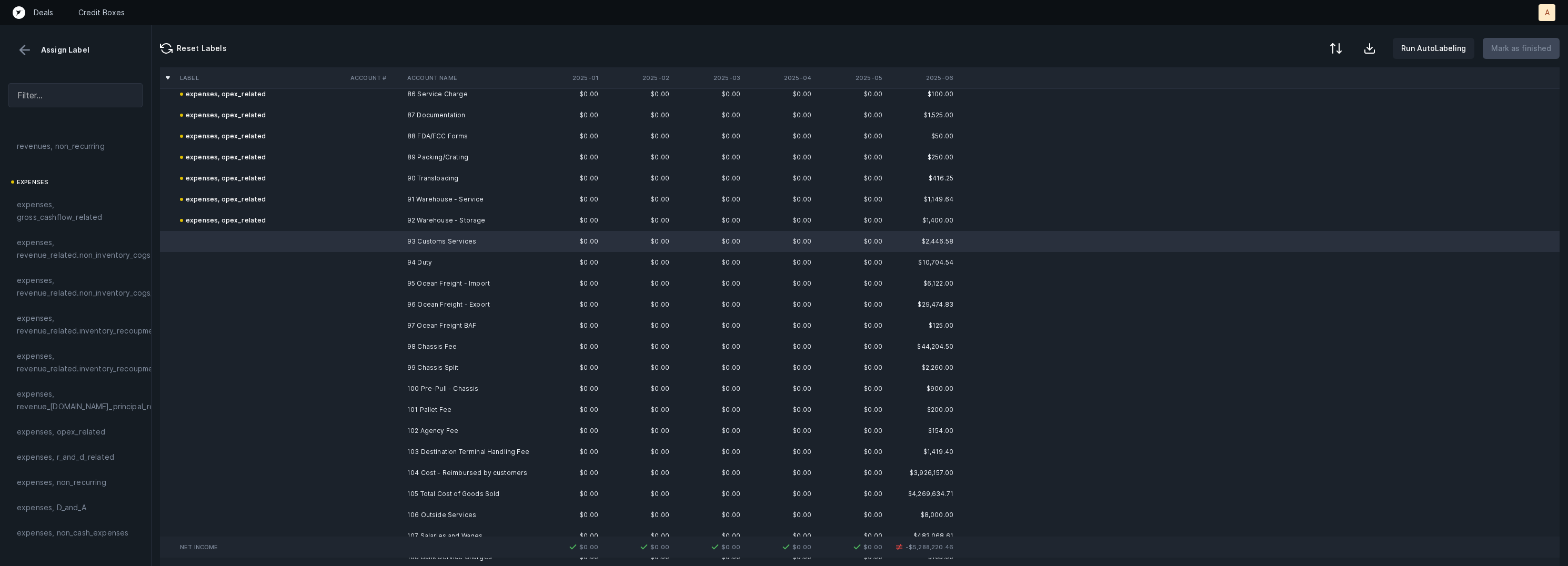
scroll to position [1826, 0]
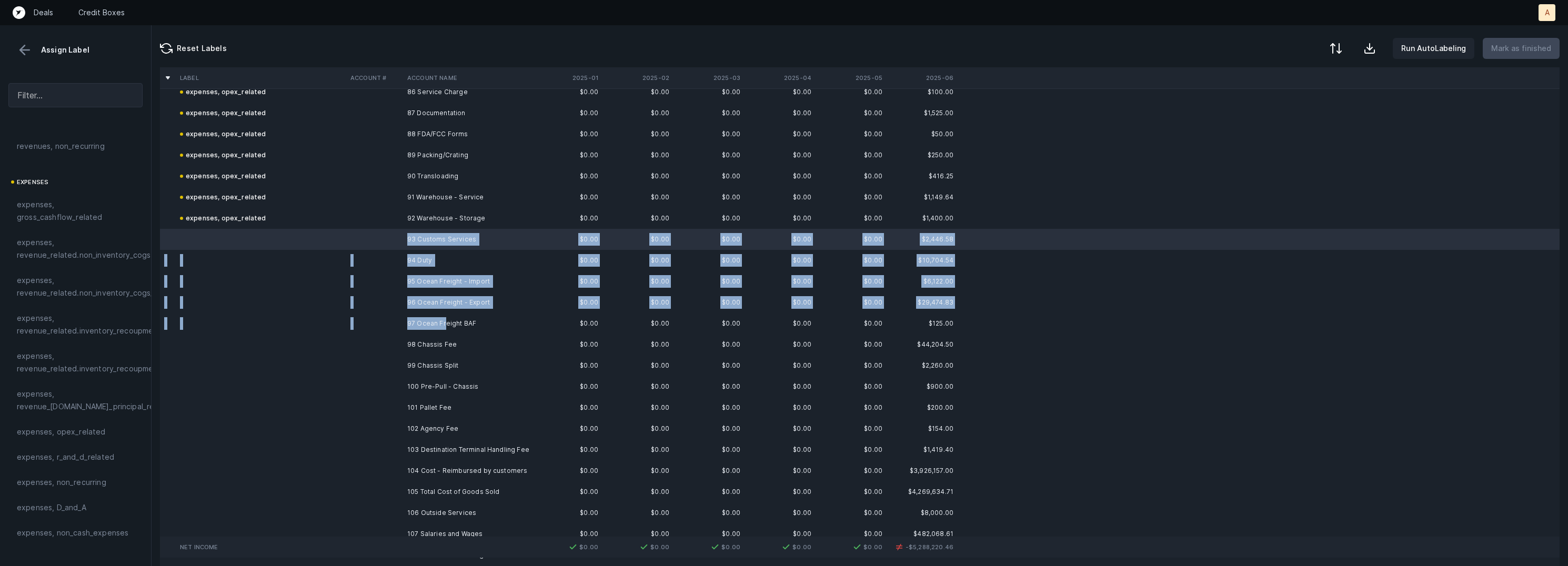
click at [444, 320] on td "97 Ocean Freight BAF" at bounding box center [467, 323] width 128 height 21
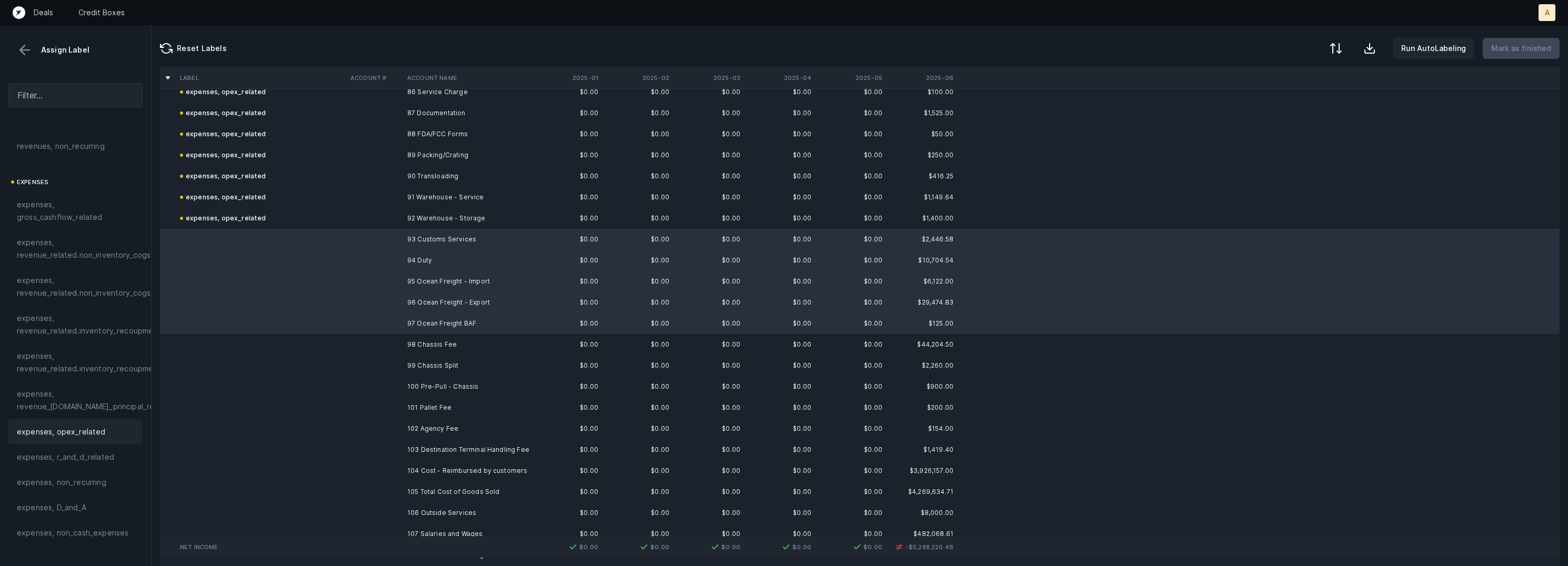
click at [62, 422] on div "expenses, opex_related" at bounding box center [75, 431] width 134 height 25
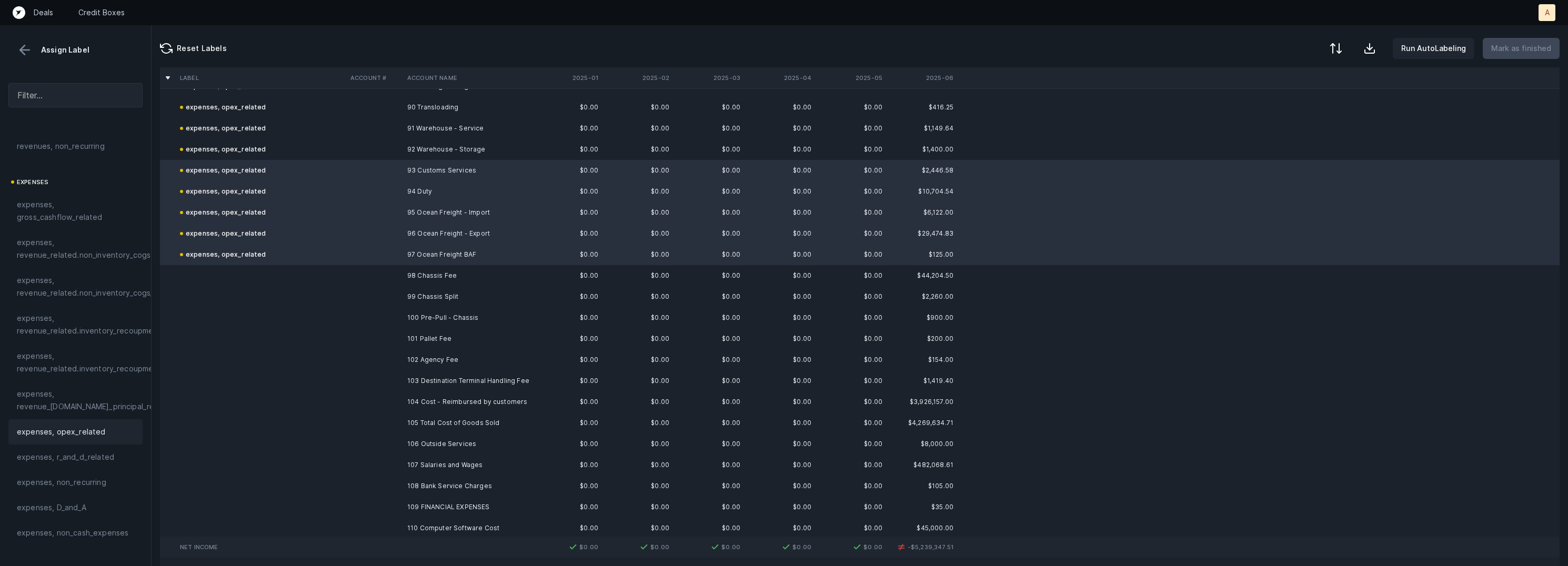
scroll to position [1904, 0]
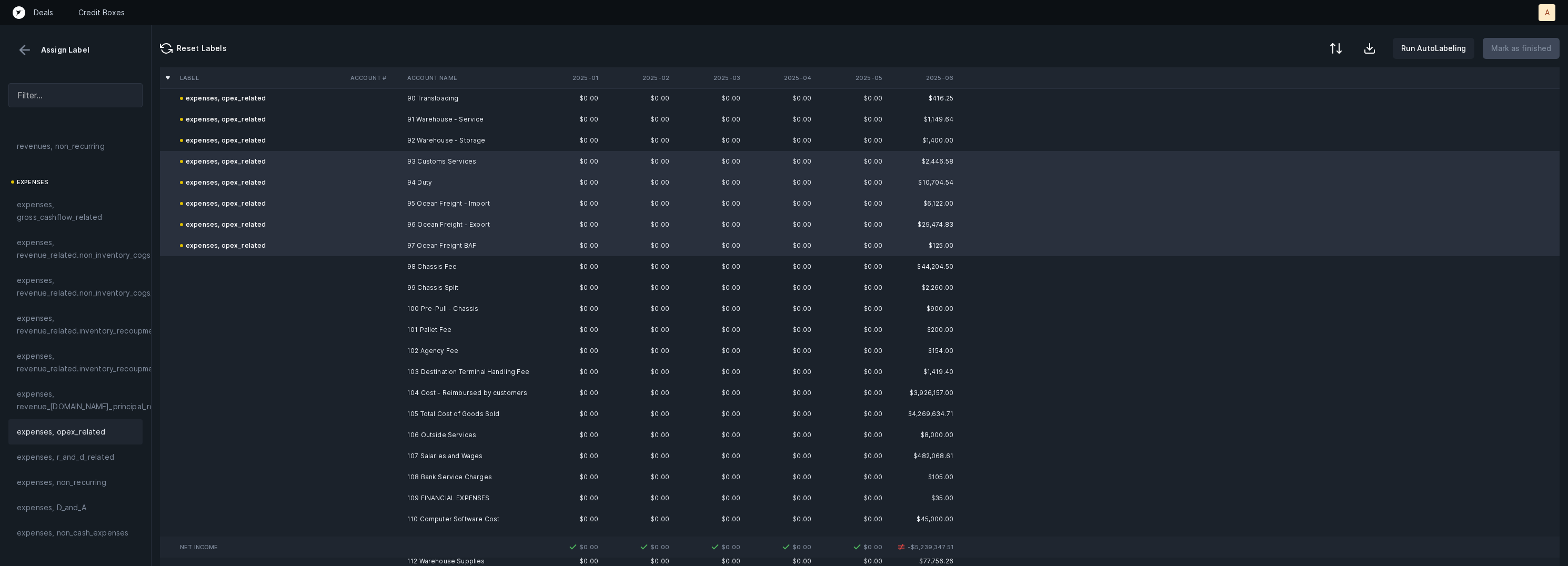
click at [421, 265] on td "98 Chassis Fee" at bounding box center [467, 267] width 128 height 21
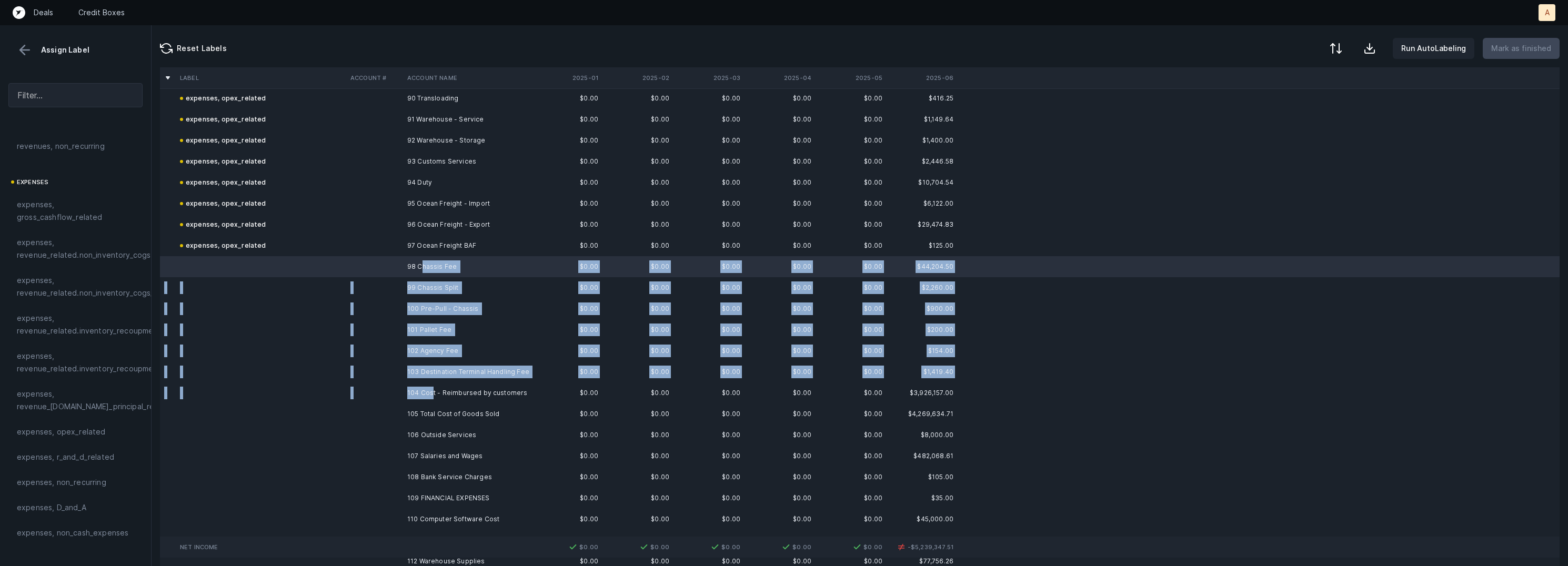
click at [433, 393] on td "104 Cost - Reimbursed by customers" at bounding box center [467, 393] width 128 height 21
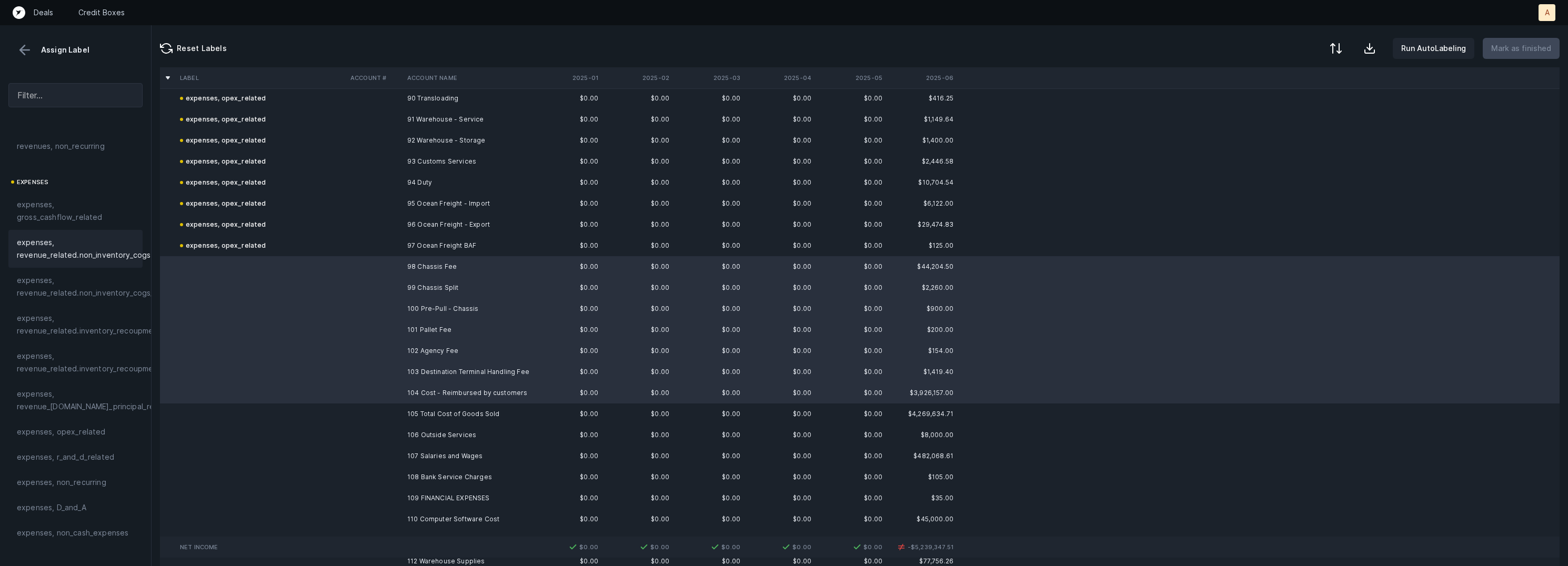
click at [93, 256] on span "expenses, revenue_related.non_inventory_cogs" at bounding box center [84, 248] width 134 height 25
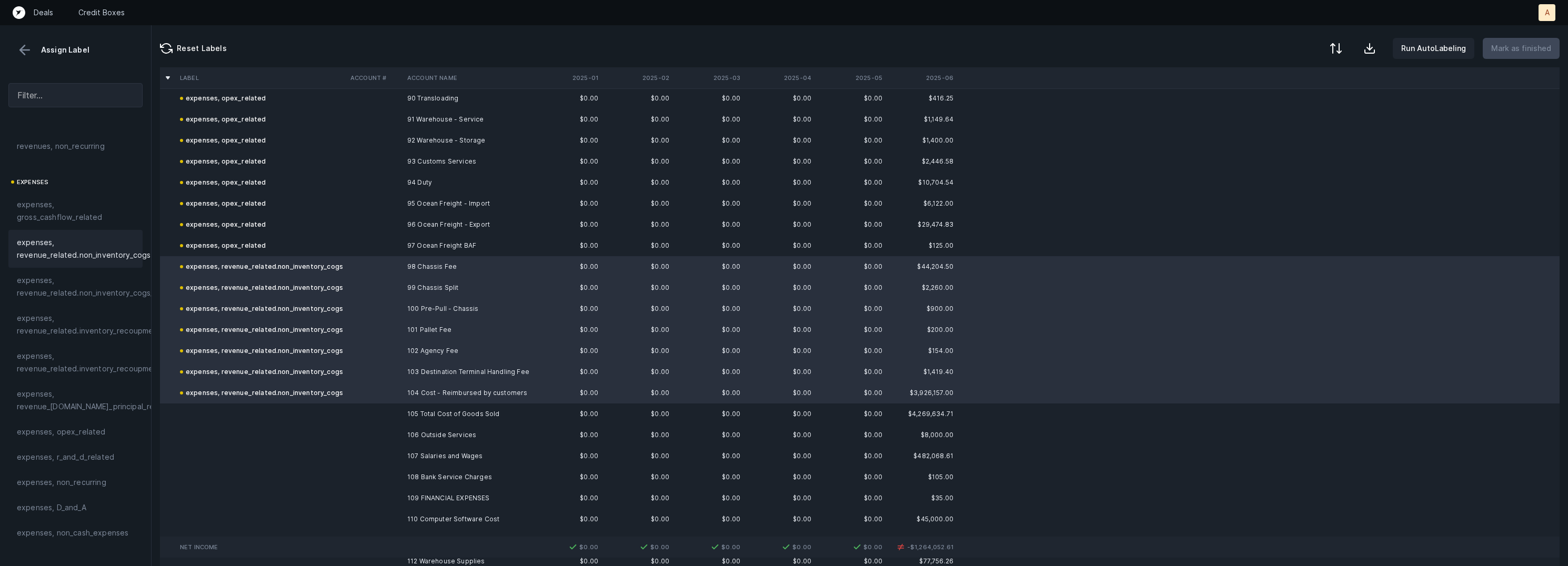
click at [441, 248] on td "97 Ocean Freight BAF" at bounding box center [467, 245] width 128 height 21
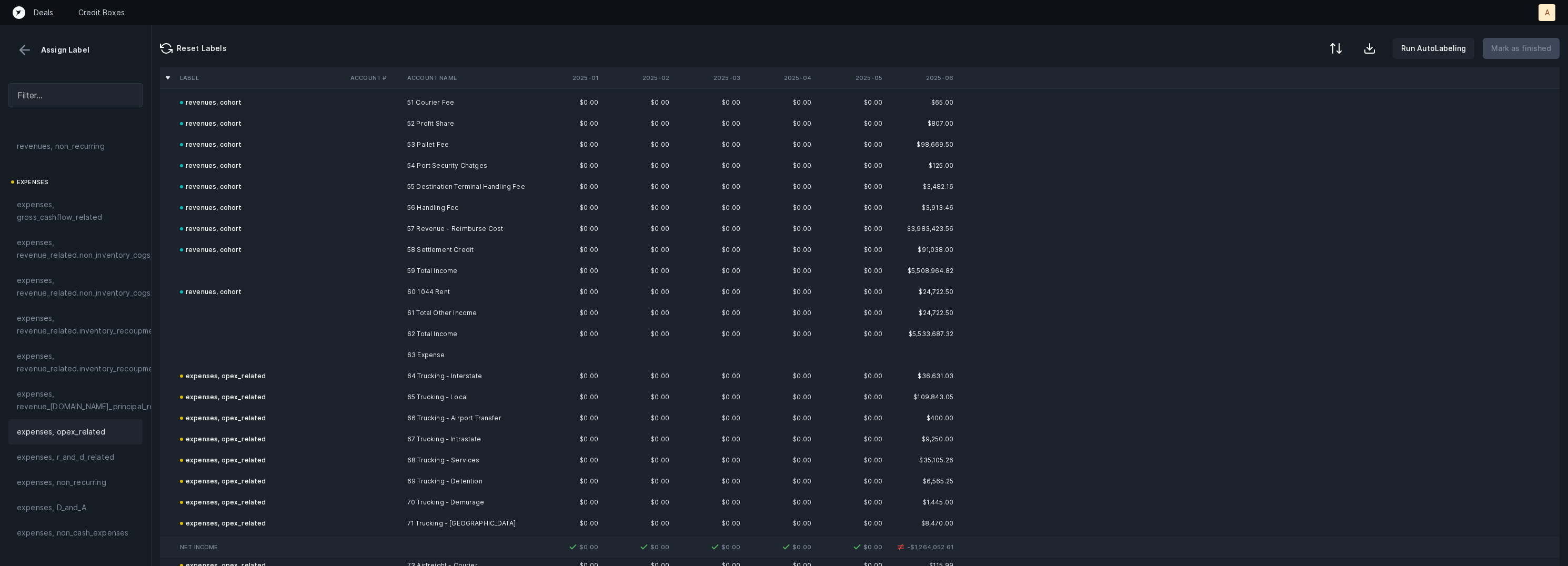
scroll to position [1134, 0]
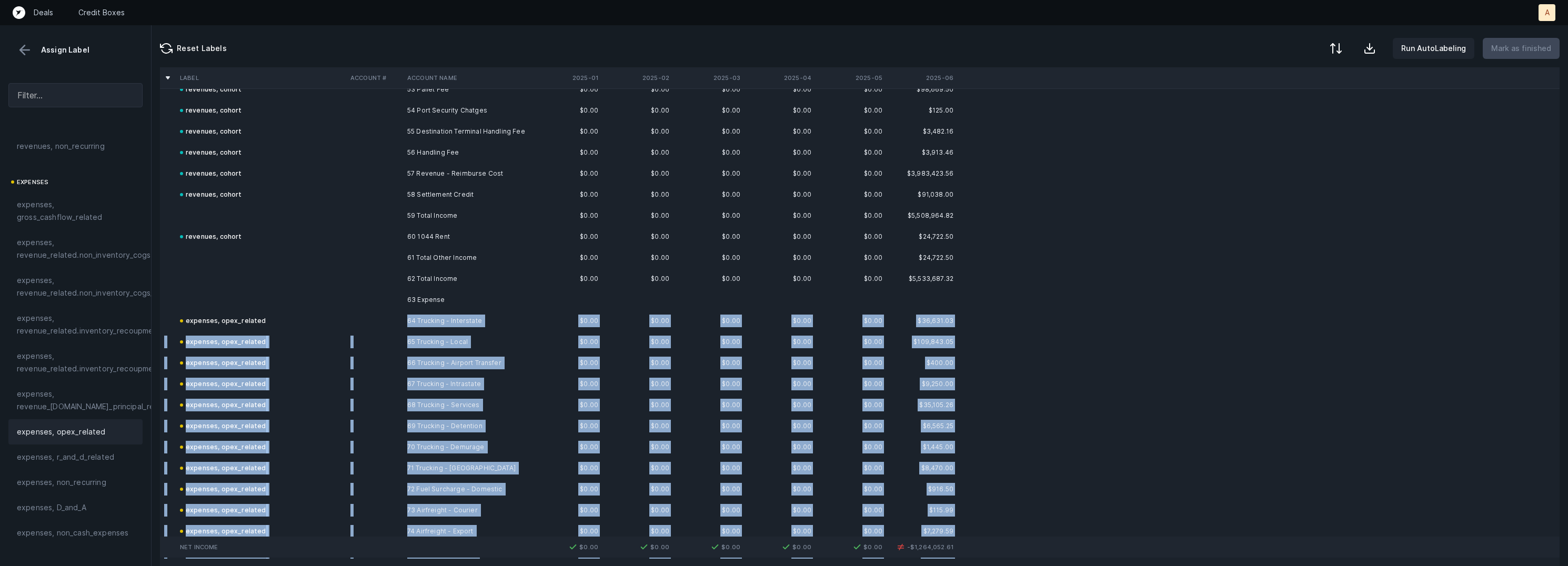
click at [393, 324] on td at bounding box center [374, 321] width 57 height 21
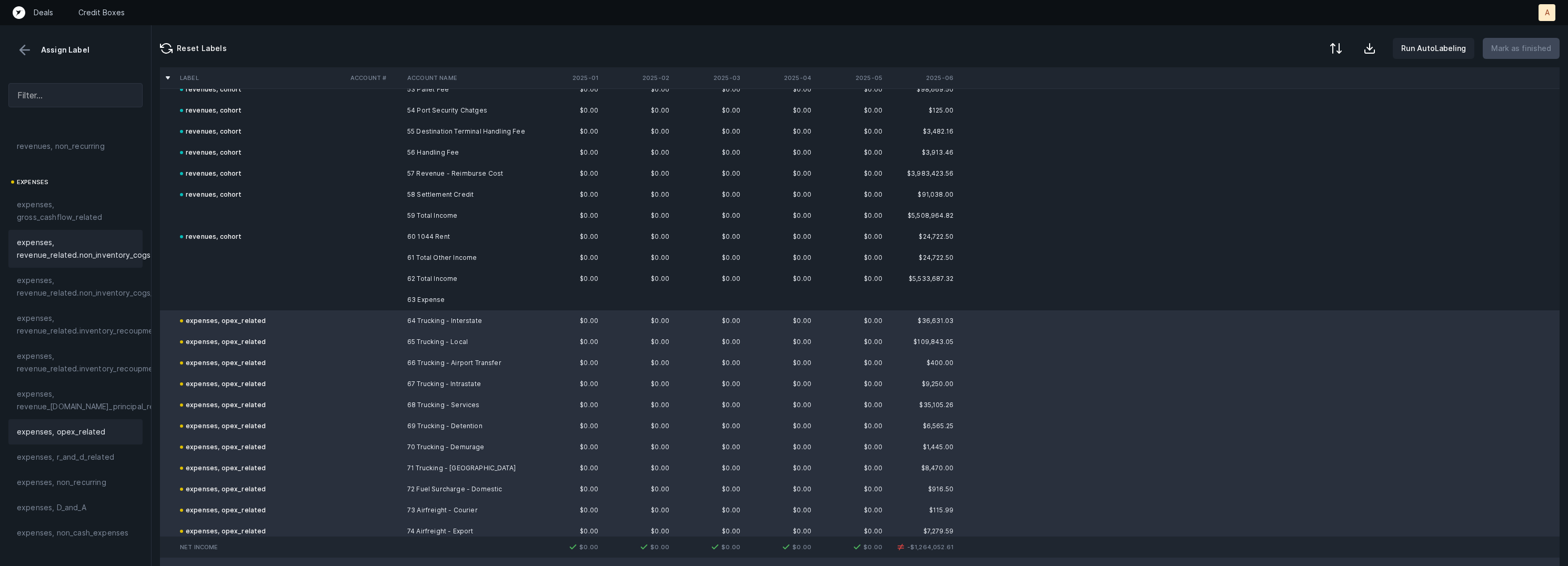
click at [99, 253] on span "expenses, revenue_related.non_inventory_cogs" at bounding box center [84, 248] width 134 height 25
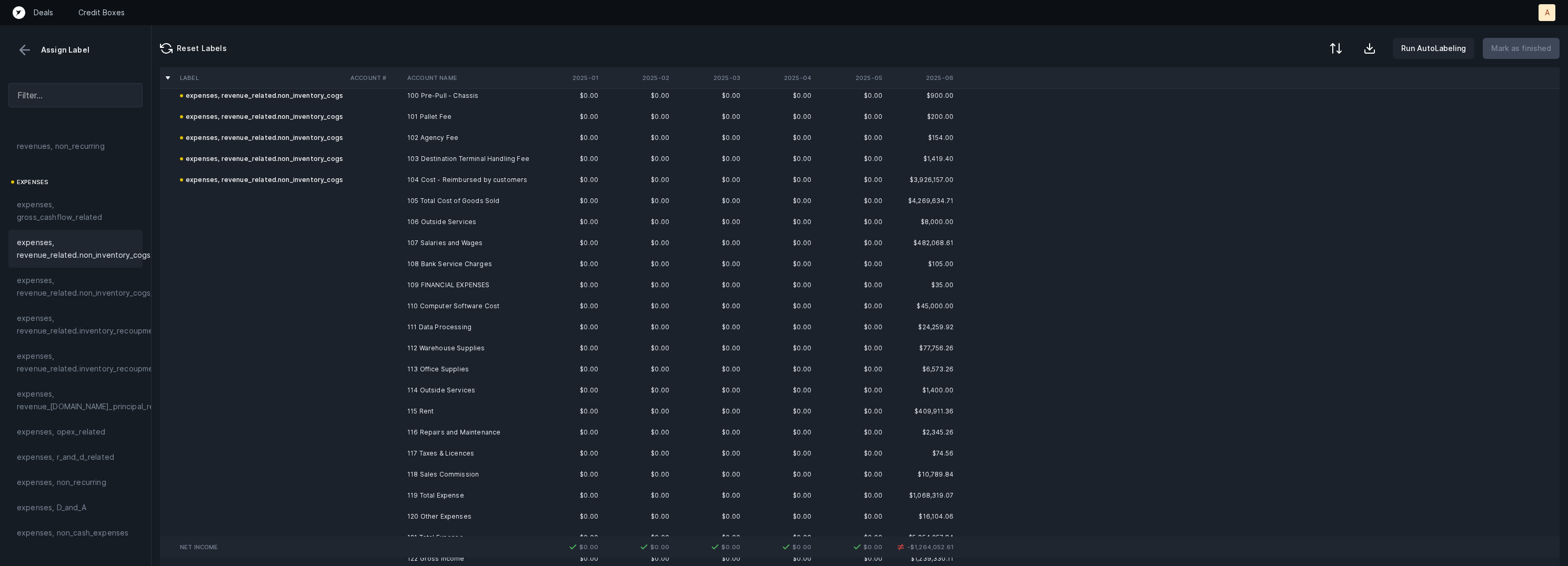
scroll to position [2121, 0]
click at [464, 219] on td "106 Outside Services" at bounding box center [467, 217] width 128 height 21
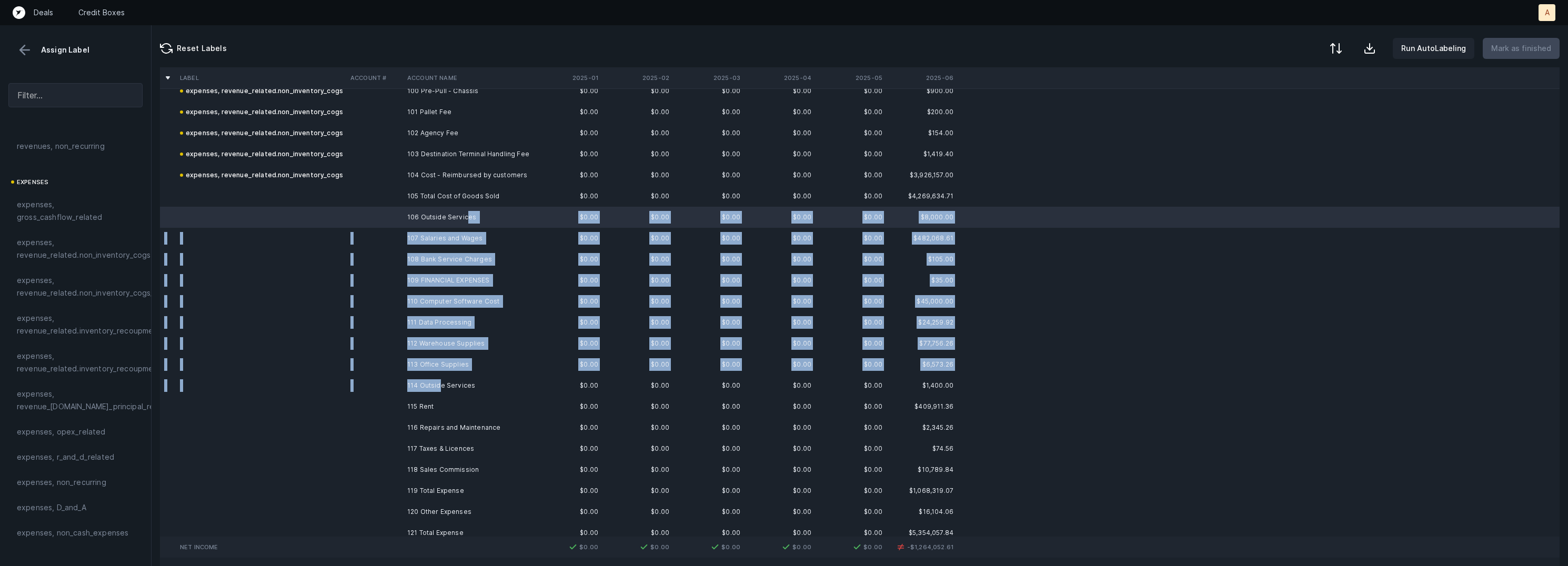
click at [438, 383] on td "114 Outside Services" at bounding box center [467, 385] width 128 height 21
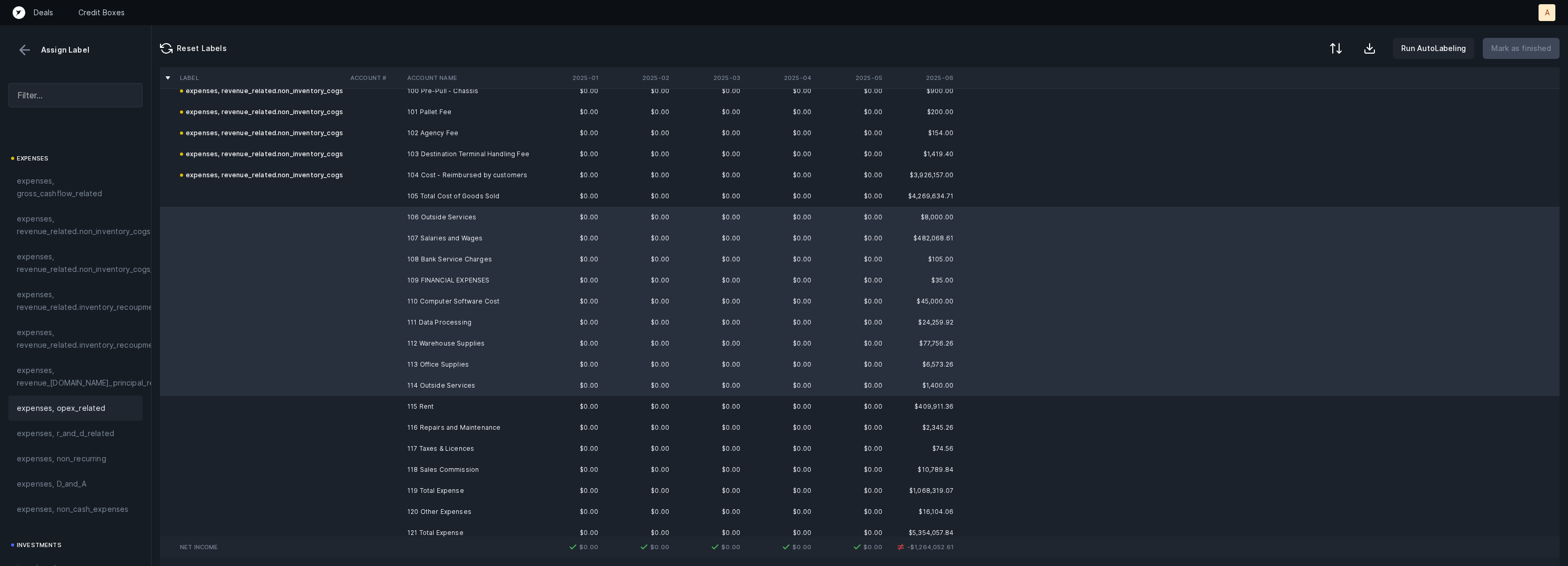
scroll to position [157, 0]
click at [72, 410] on div "expenses, opex_related" at bounding box center [75, 404] width 134 height 25
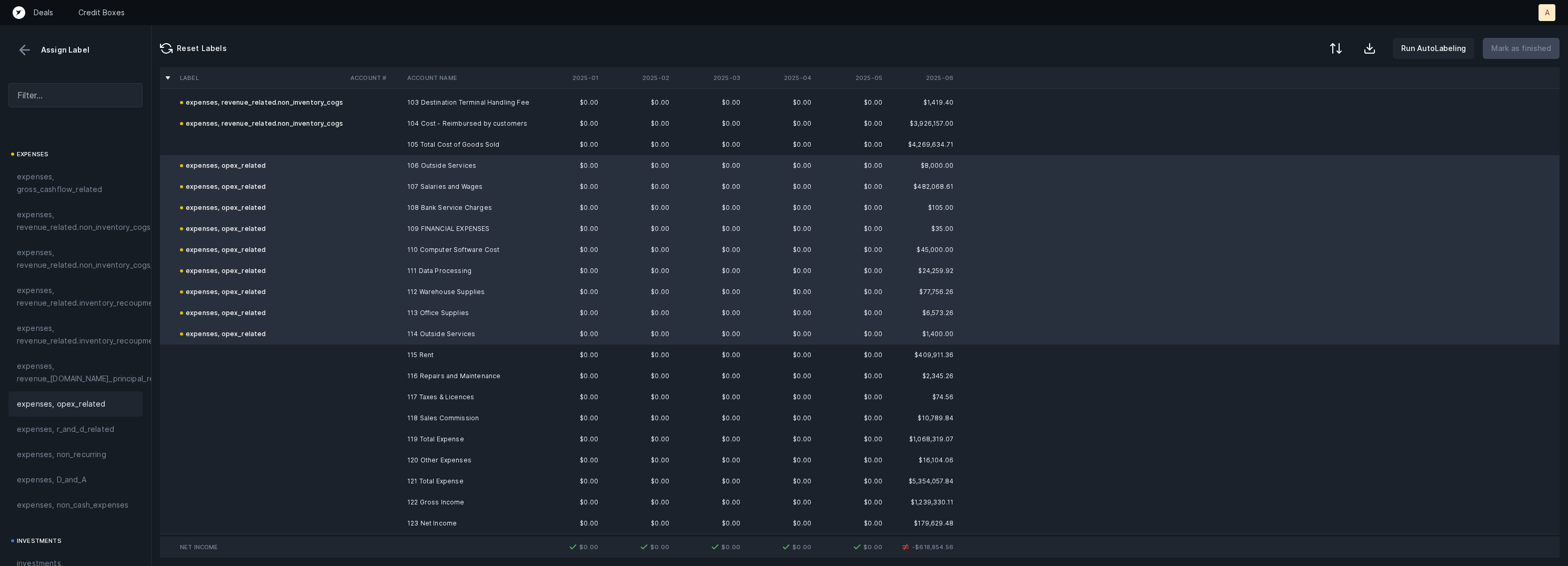
scroll to position [2177, 0]
click at [425, 348] on td "115 Rent" at bounding box center [467, 351] width 128 height 21
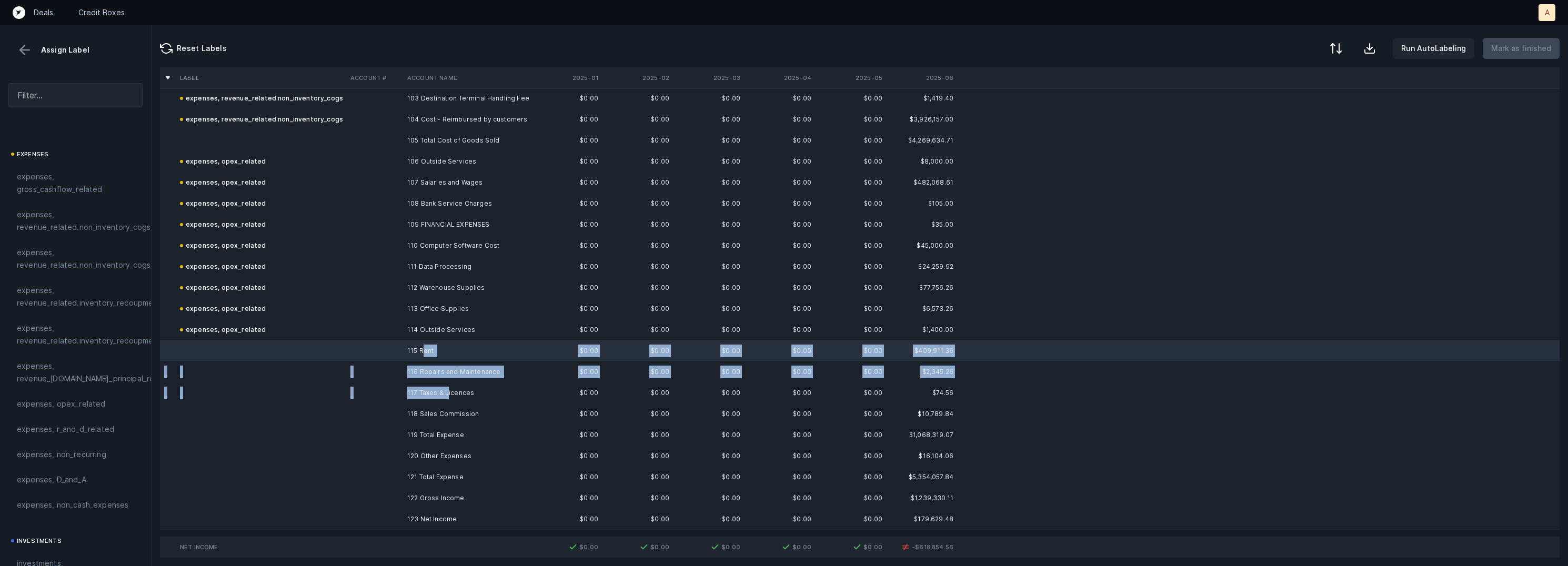
click at [447, 393] on td "117 Taxes & Licences" at bounding box center [467, 393] width 128 height 21
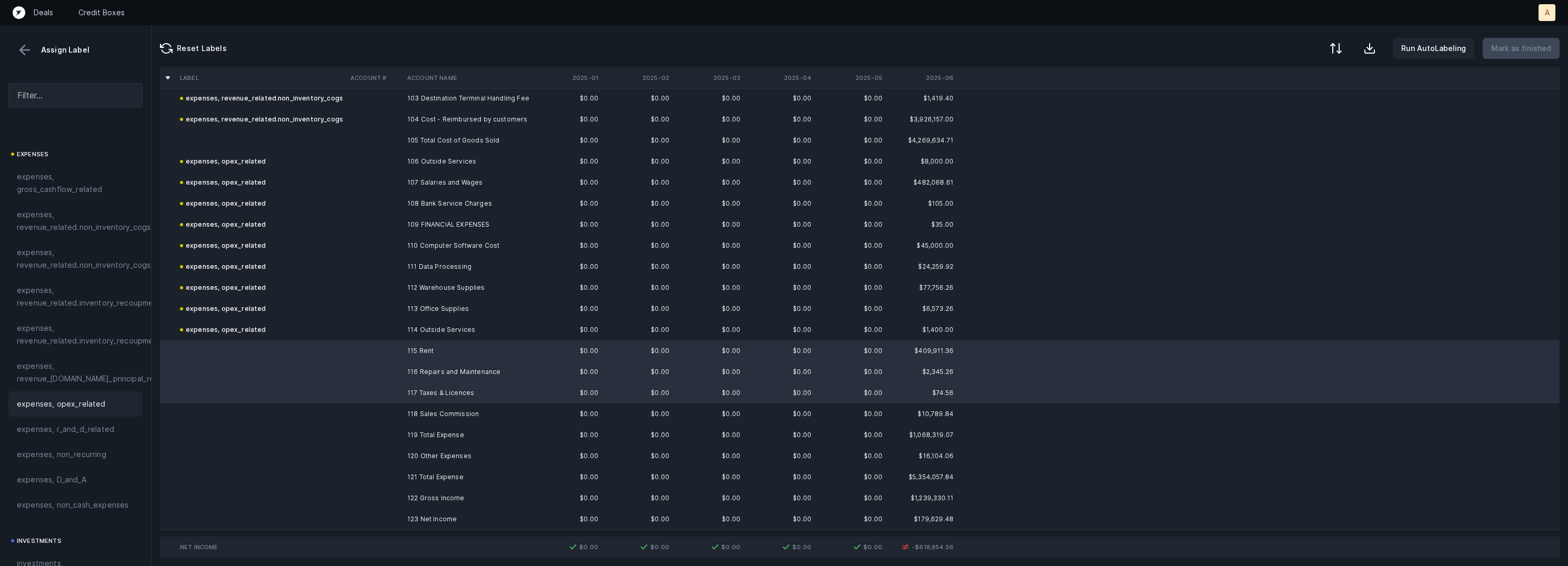
click at [91, 410] on div "expenses, opex_related" at bounding box center [75, 404] width 134 height 25
click at [354, 417] on td at bounding box center [374, 414] width 57 height 21
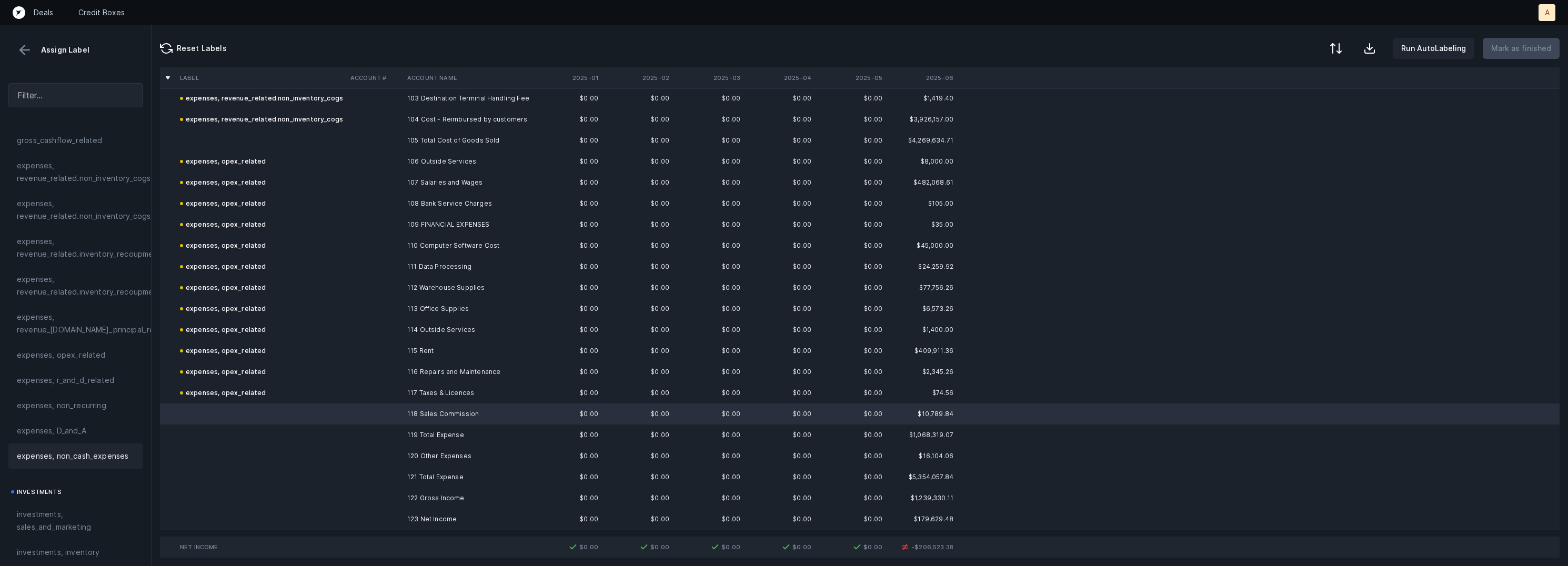
scroll to position [216, 0]
click at [60, 503] on span "investments, sales_and_marketing" at bounding box center [75, 510] width 117 height 25
click at [373, 520] on td at bounding box center [374, 519] width 57 height 21
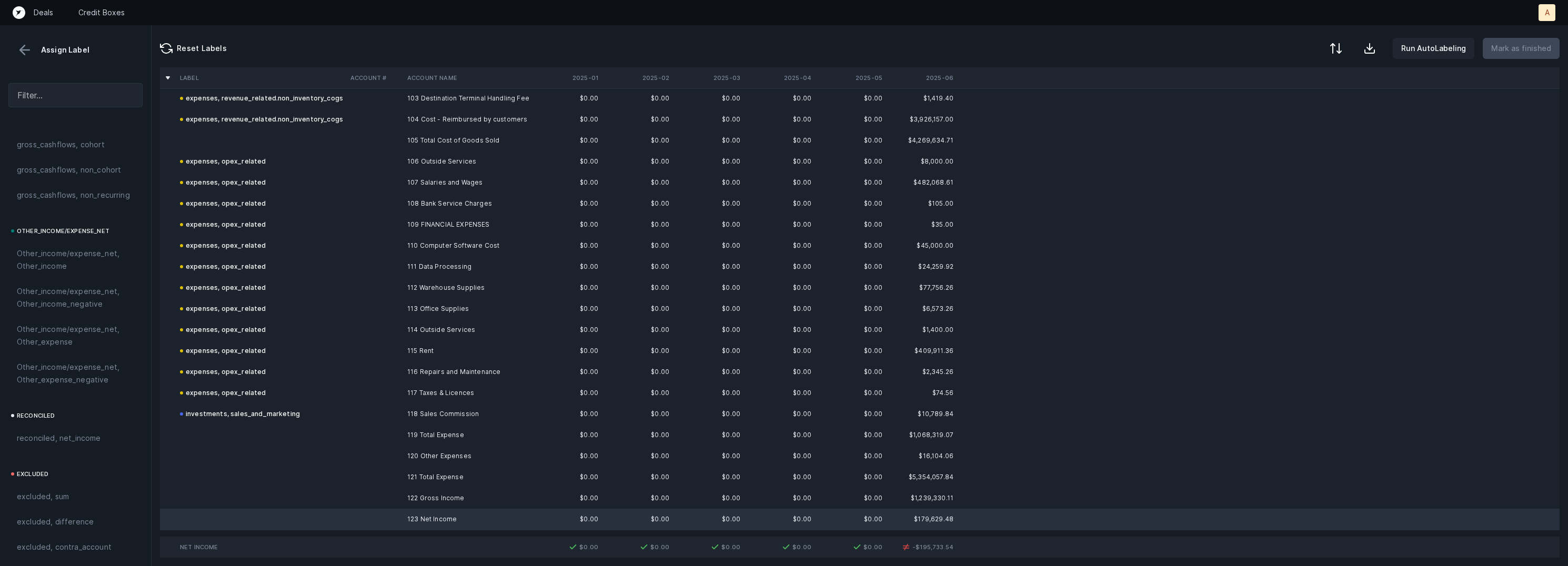
scroll to position [1172, 0]
click at [96, 416] on span "reconciled, net_income" at bounding box center [59, 411] width 84 height 13
click at [366, 456] on td at bounding box center [374, 456] width 57 height 21
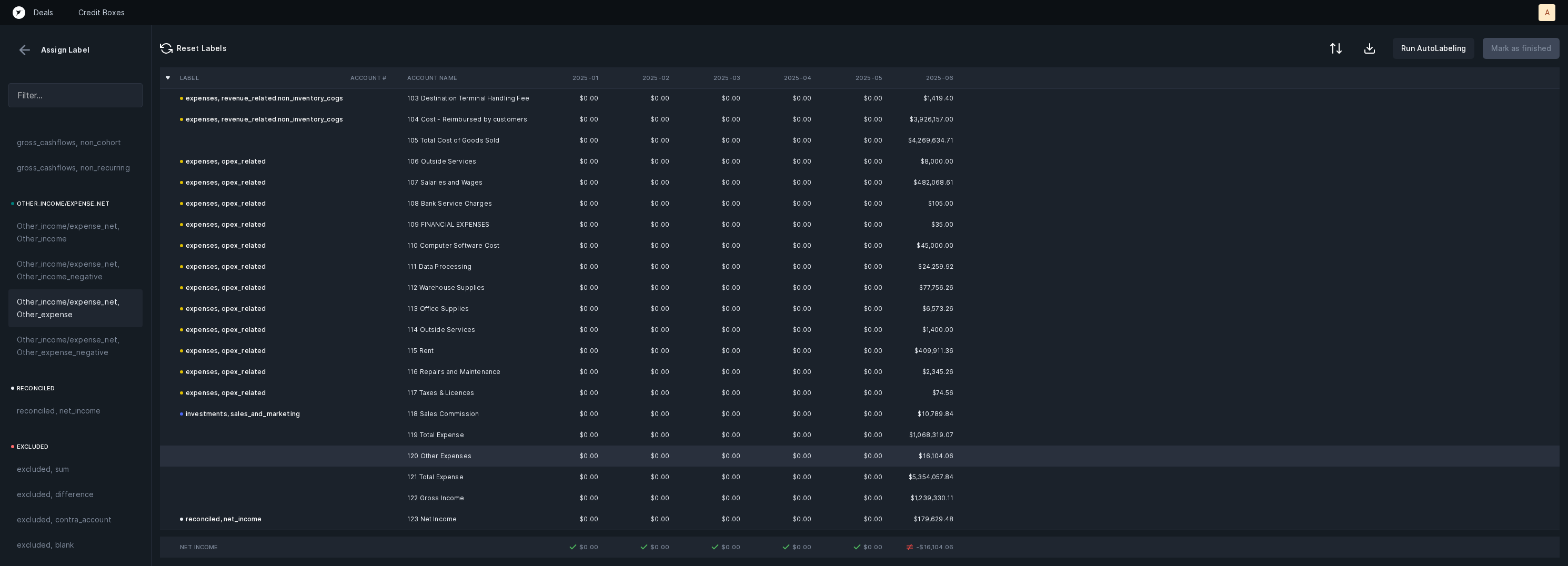
click at [77, 306] on span "Other_income/expense_net, Other_expense" at bounding box center [75, 308] width 117 height 25
click at [1346, 40] on button at bounding box center [1335, 49] width 23 height 23
click at [1275, 105] on div "By Hum label" at bounding box center [1268, 111] width 46 height 13
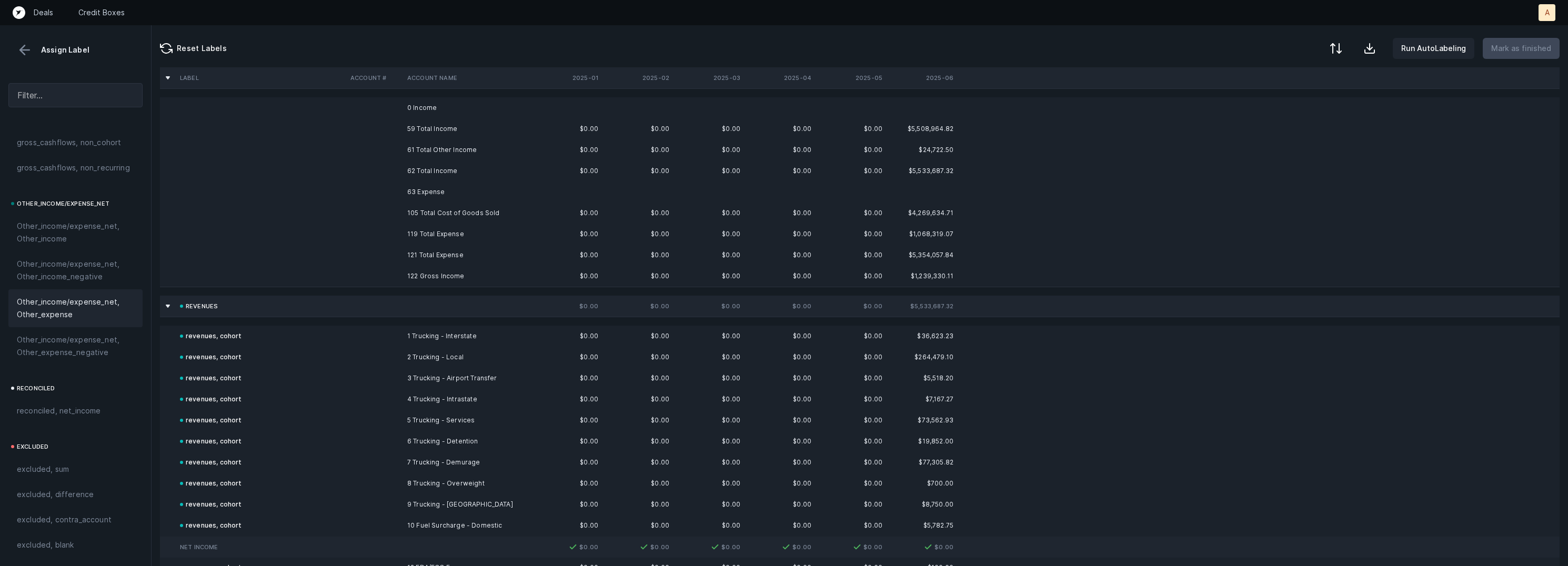
click at [443, 112] on td "0 Income" at bounding box center [467, 108] width 128 height 21
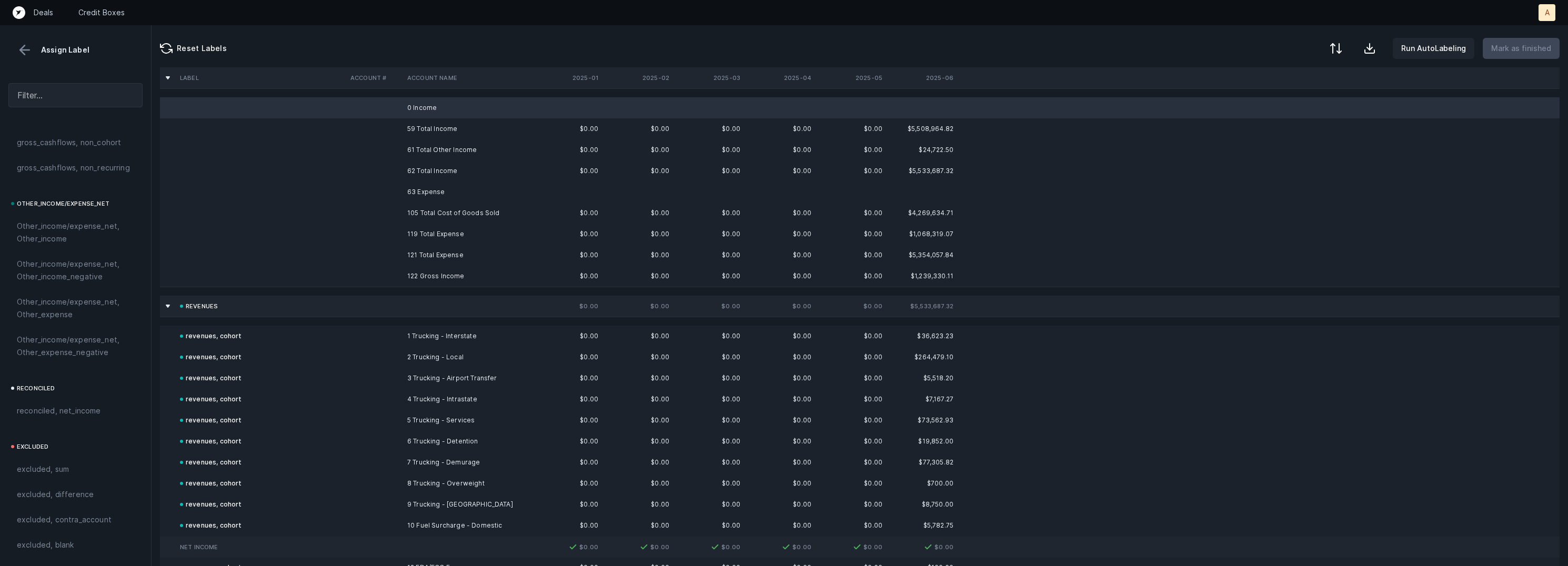
click at [458, 189] on td "63 Expense" at bounding box center [467, 192] width 128 height 21
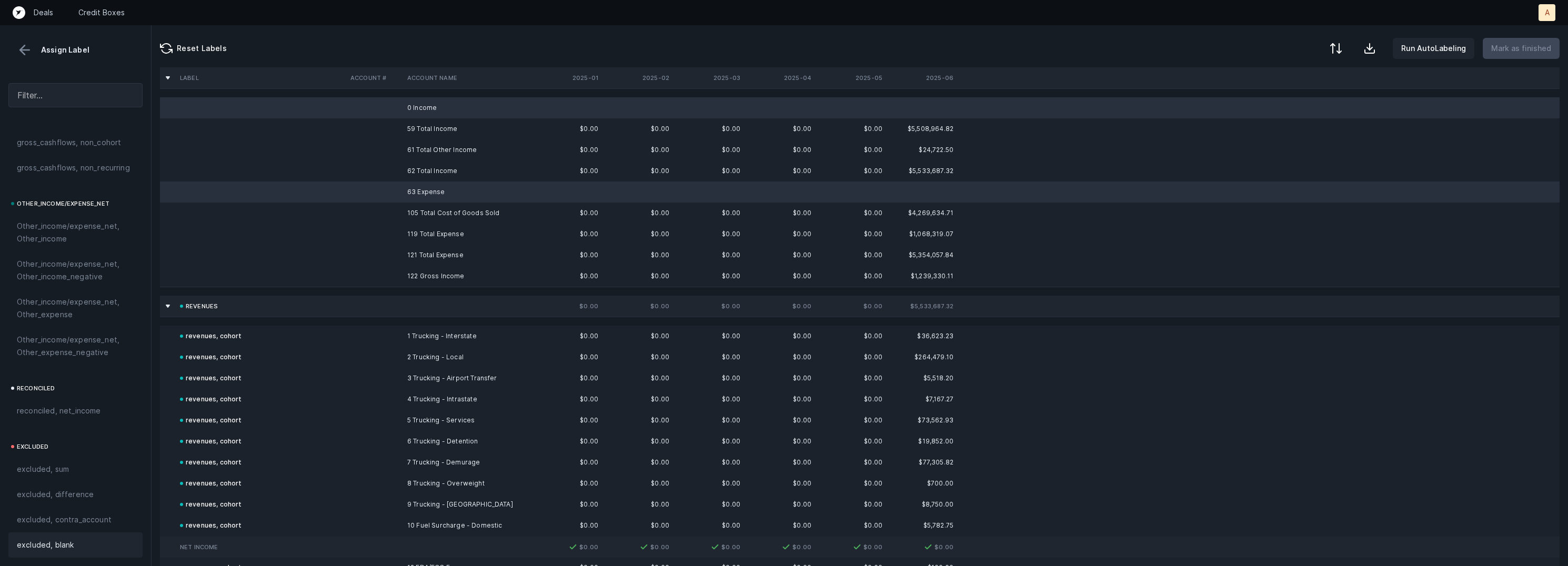
click at [81, 539] on div "excluded, blank" at bounding box center [75, 545] width 117 height 13
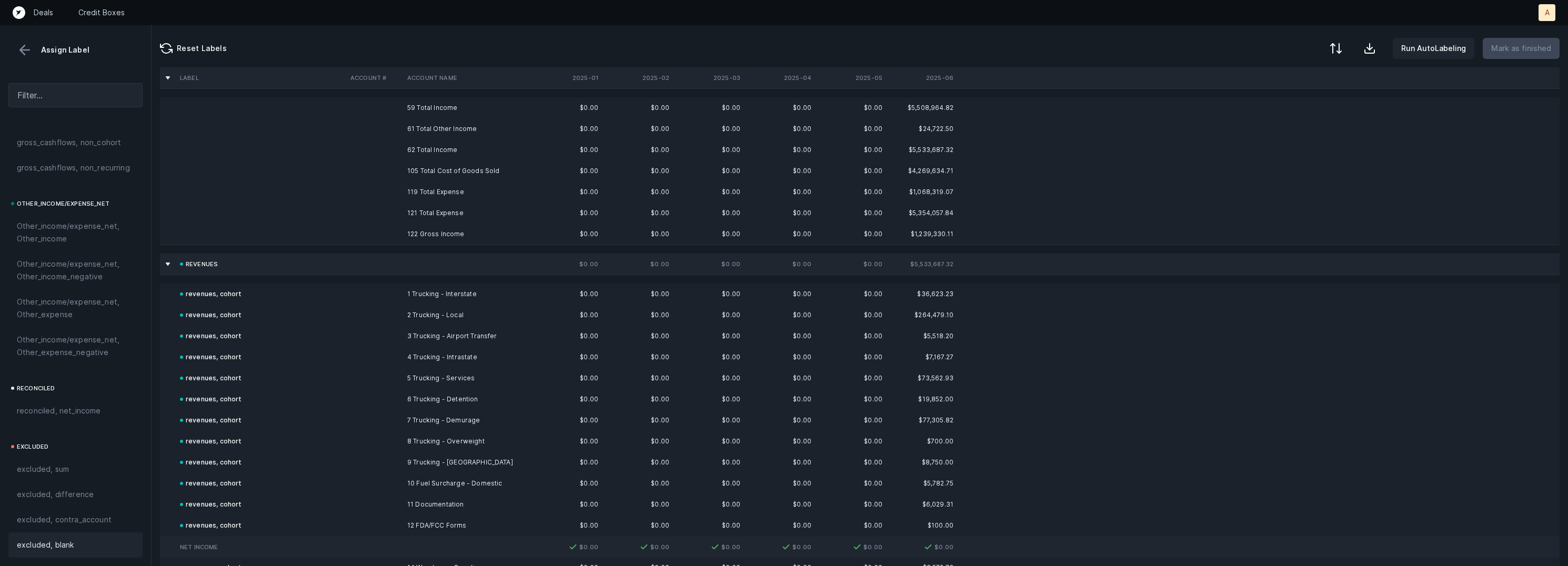
click at [412, 231] on td "122 Gross Income" at bounding box center [467, 234] width 128 height 21
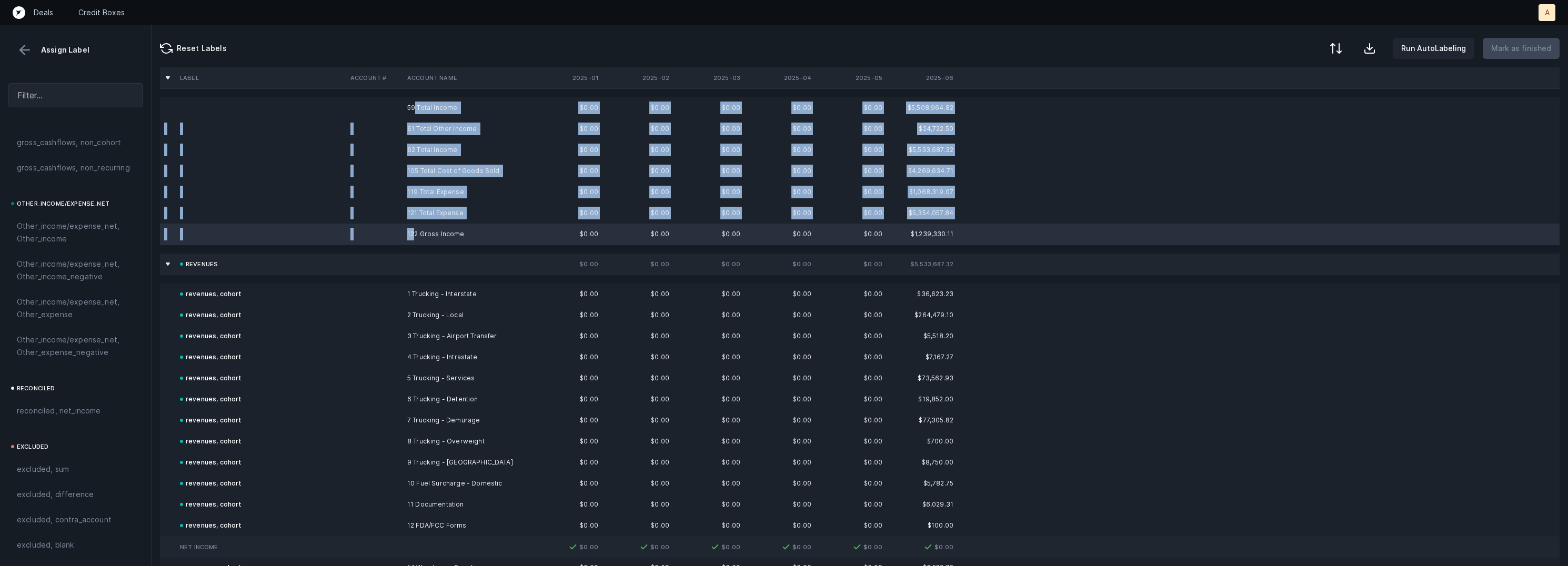
click at [415, 107] on td "59 Total Income" at bounding box center [467, 108] width 128 height 21
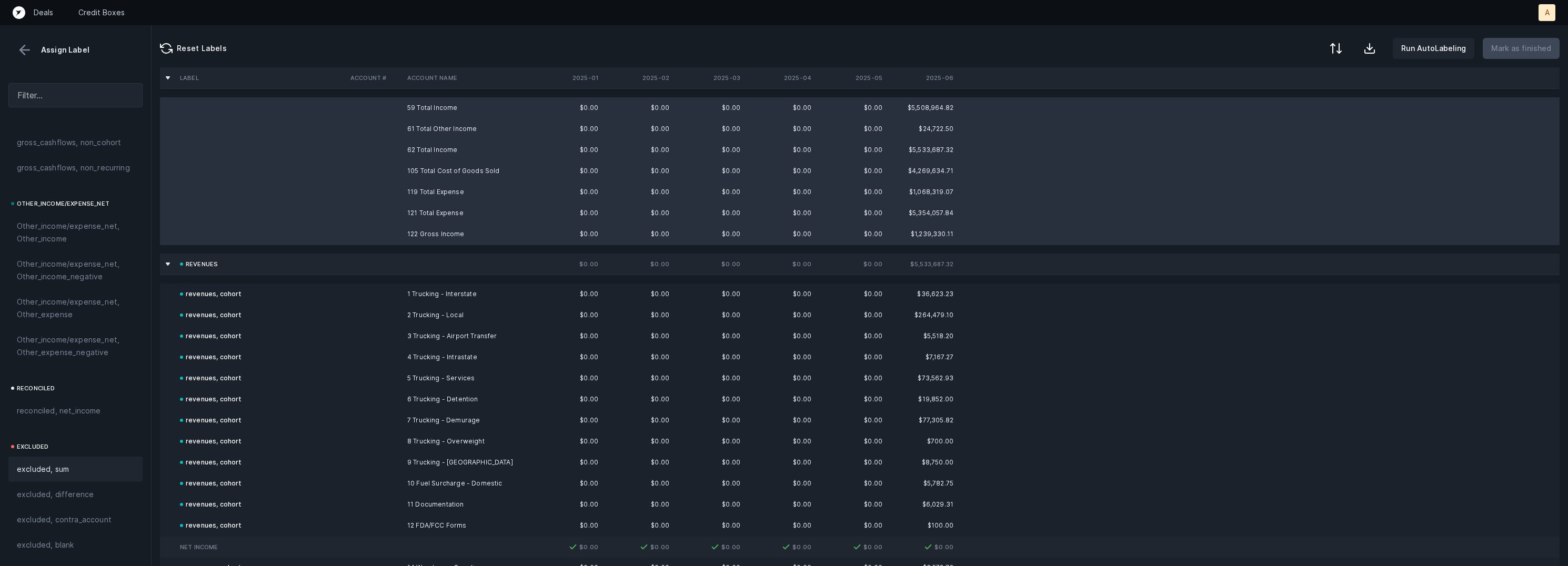
click at [41, 472] on span "excluded, sum" at bounding box center [43, 469] width 52 height 13
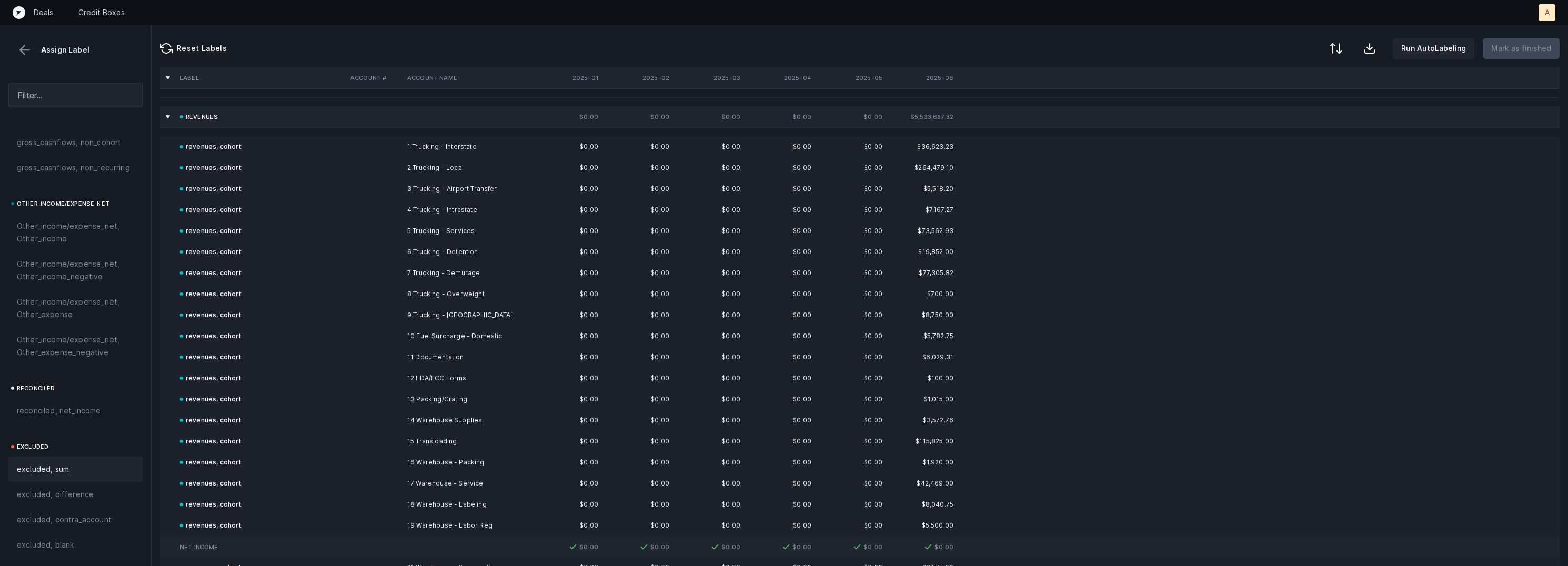
click at [30, 54] on button at bounding box center [25, 50] width 16 height 16
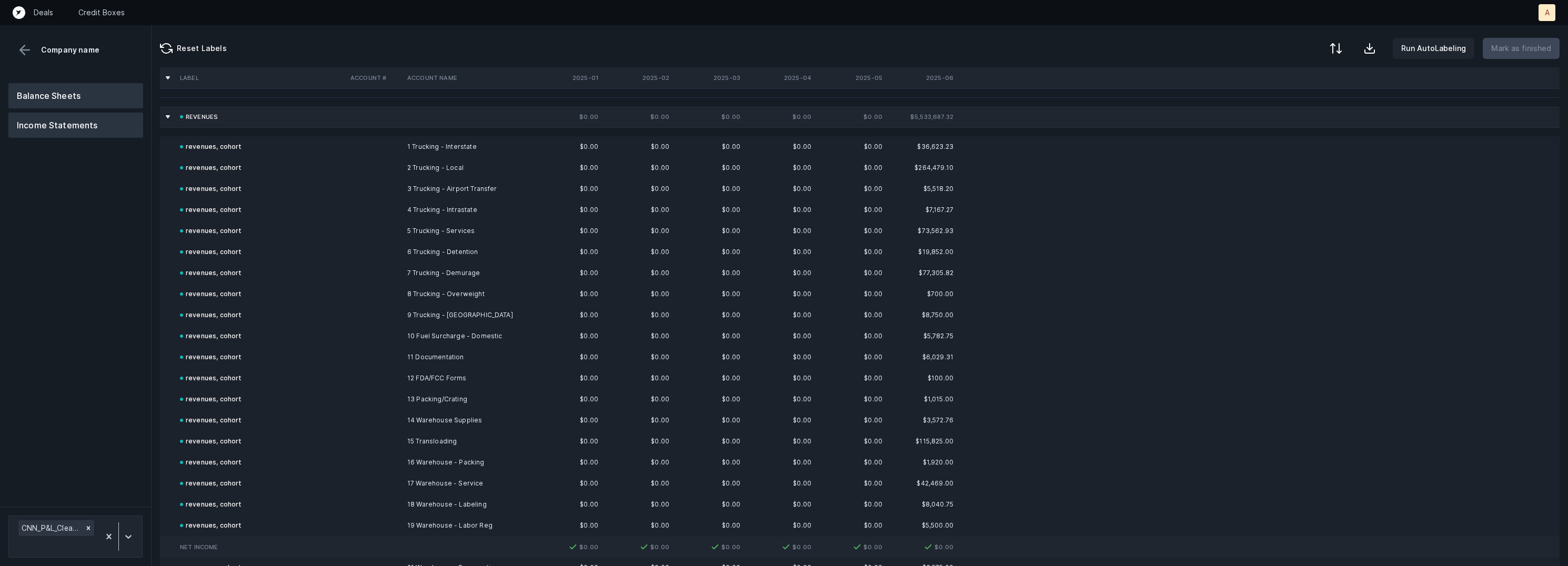
click at [69, 94] on button "Balance Sheets" at bounding box center [75, 96] width 135 height 25
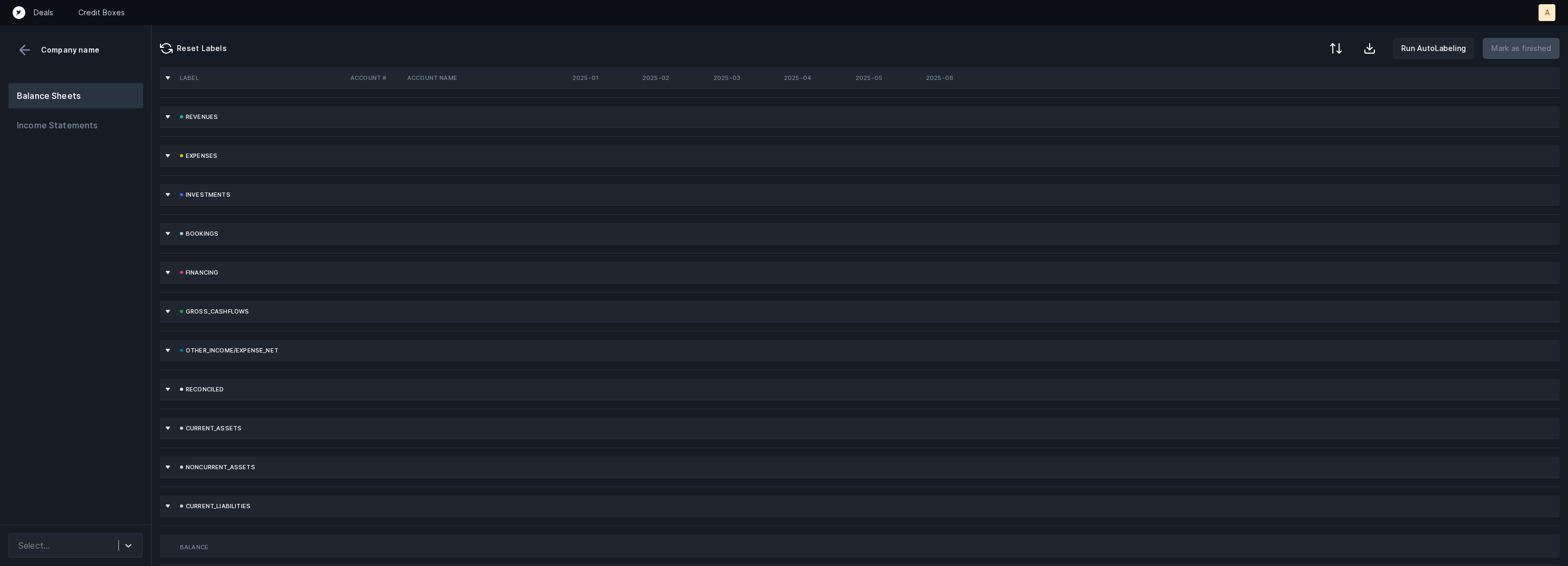
click at [82, 532] on div "Select..." at bounding box center [75, 545] width 151 height 41
click at [70, 543] on div "Select..." at bounding box center [66, 545] width 105 height 19
click at [78, 519] on div "CNN_BS_Cleaned.csv" at bounding box center [75, 517] width 134 height 21
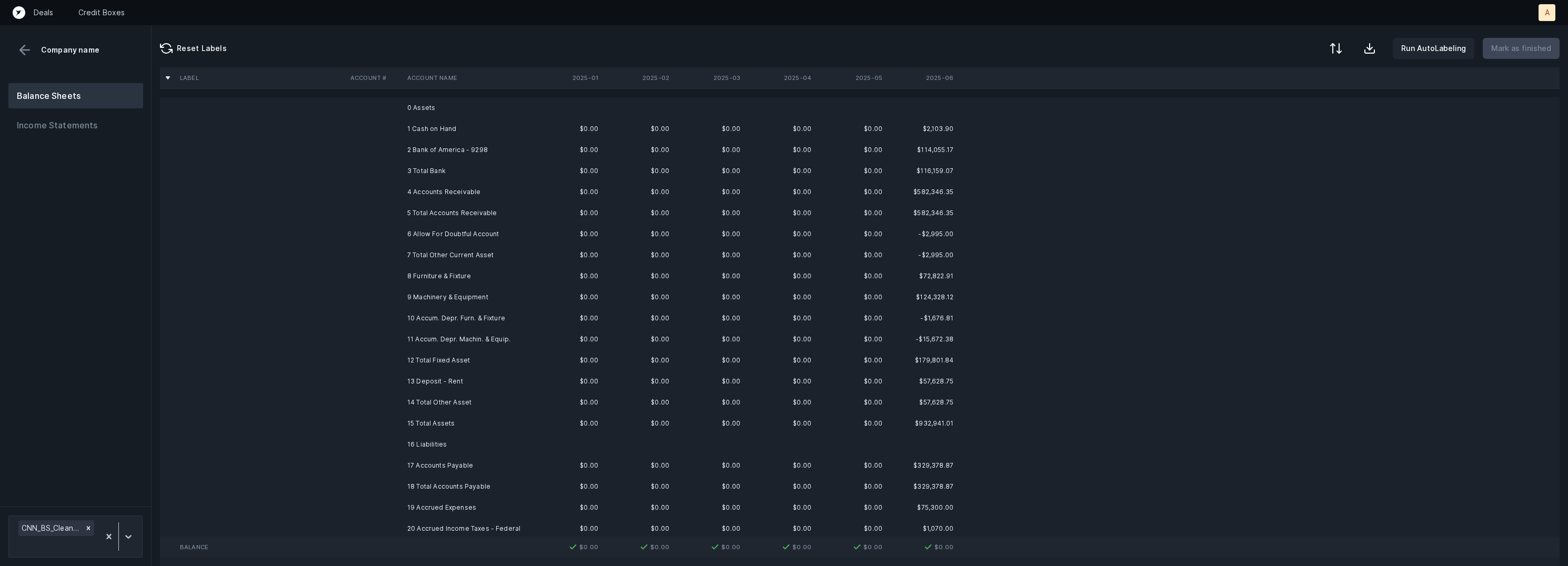
click at [463, 150] on td "2 Bank of America - 9298" at bounding box center [467, 150] width 128 height 21
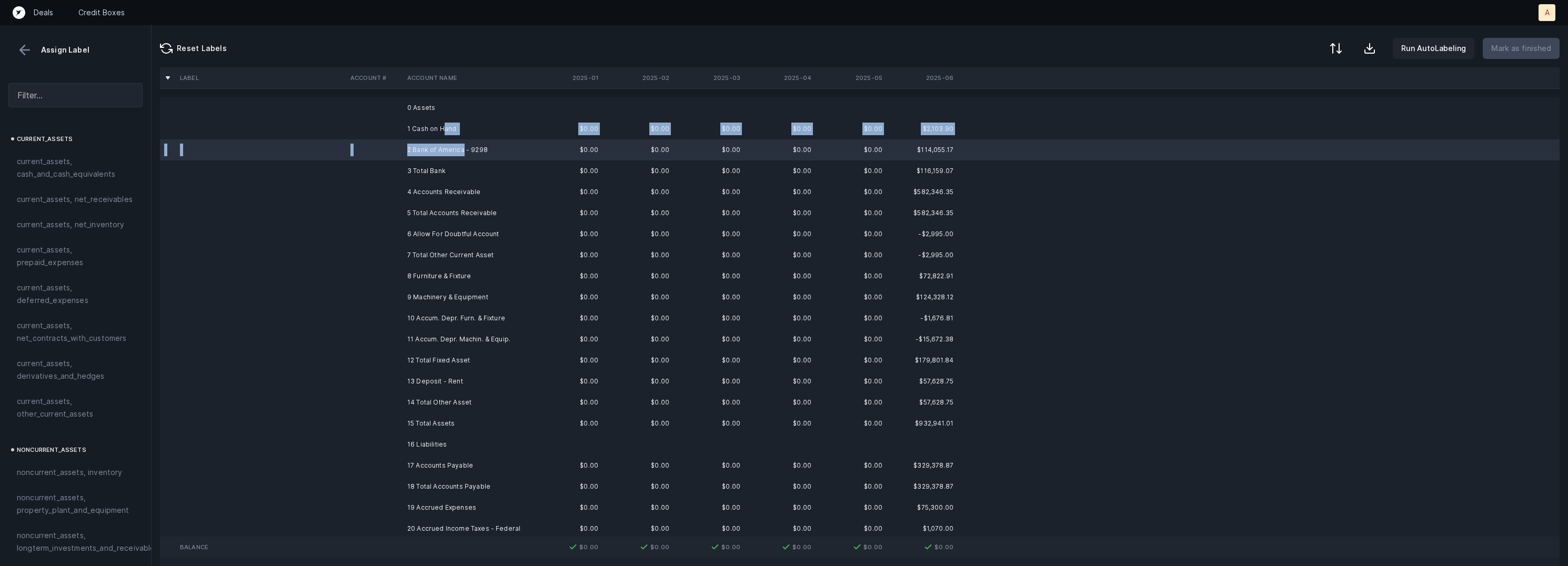
click at [443, 134] on td "1 Cash on Hand" at bounding box center [467, 128] width 128 height 21
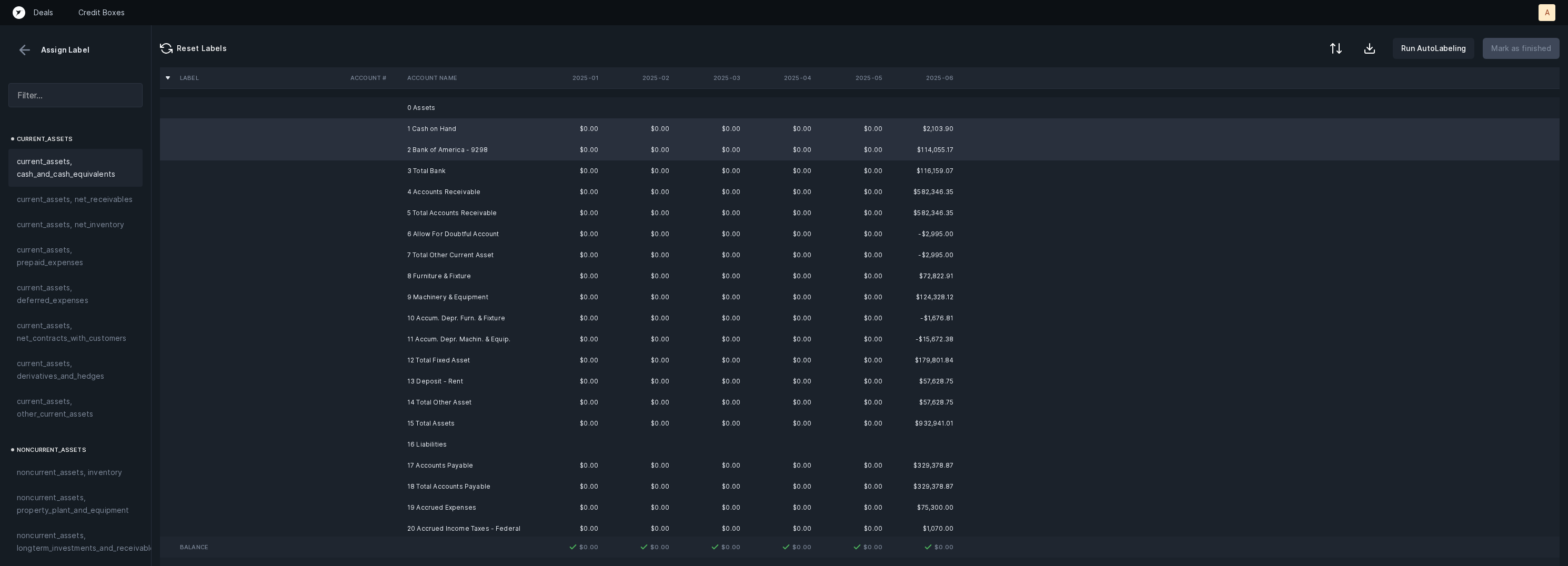
click at [104, 165] on span "current_assets, cash_and_cash_equivalents" at bounding box center [75, 167] width 117 height 25
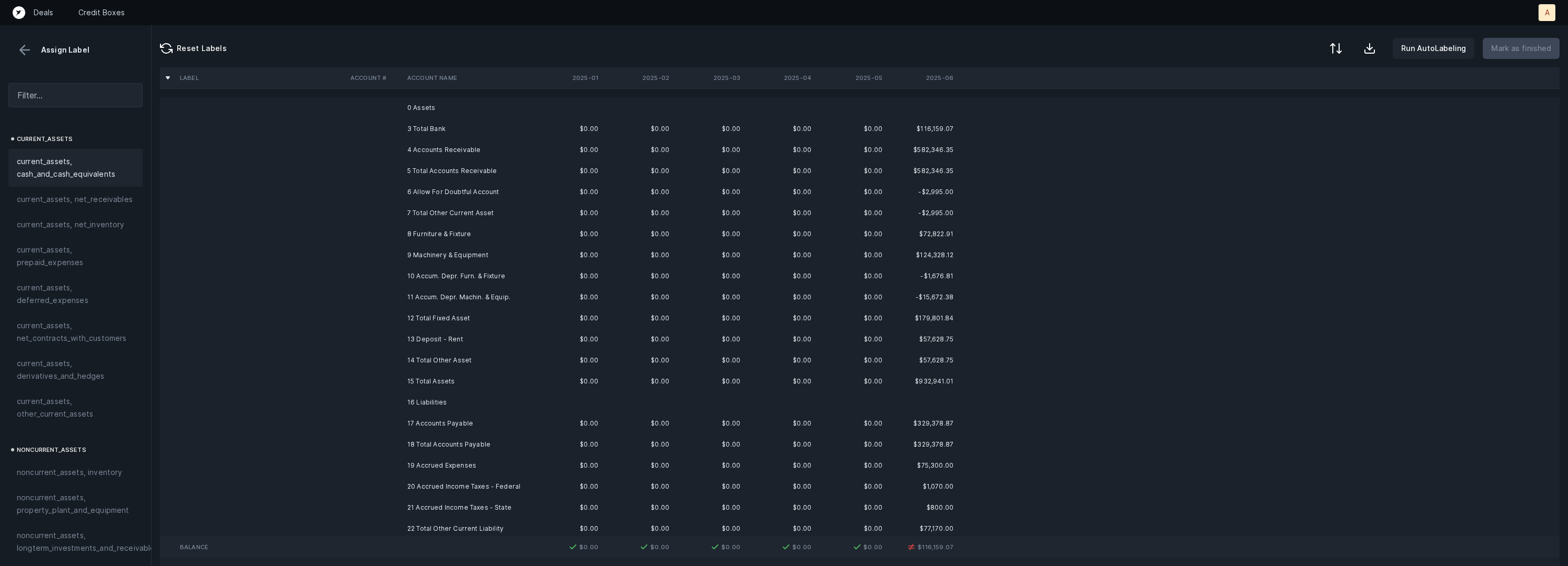
click at [474, 146] on td "4 Accounts Receivable" at bounding box center [467, 150] width 128 height 21
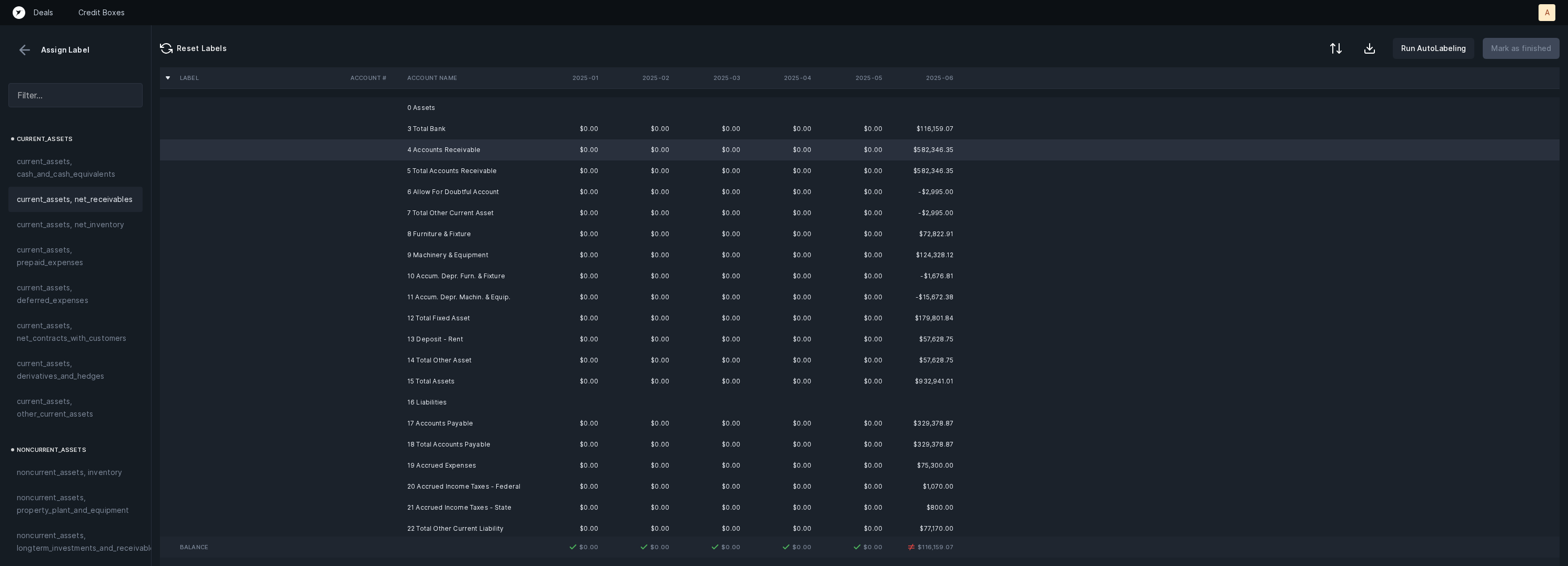
click at [69, 205] on span "current_assets, net_receivables" at bounding box center [75, 199] width 116 height 13
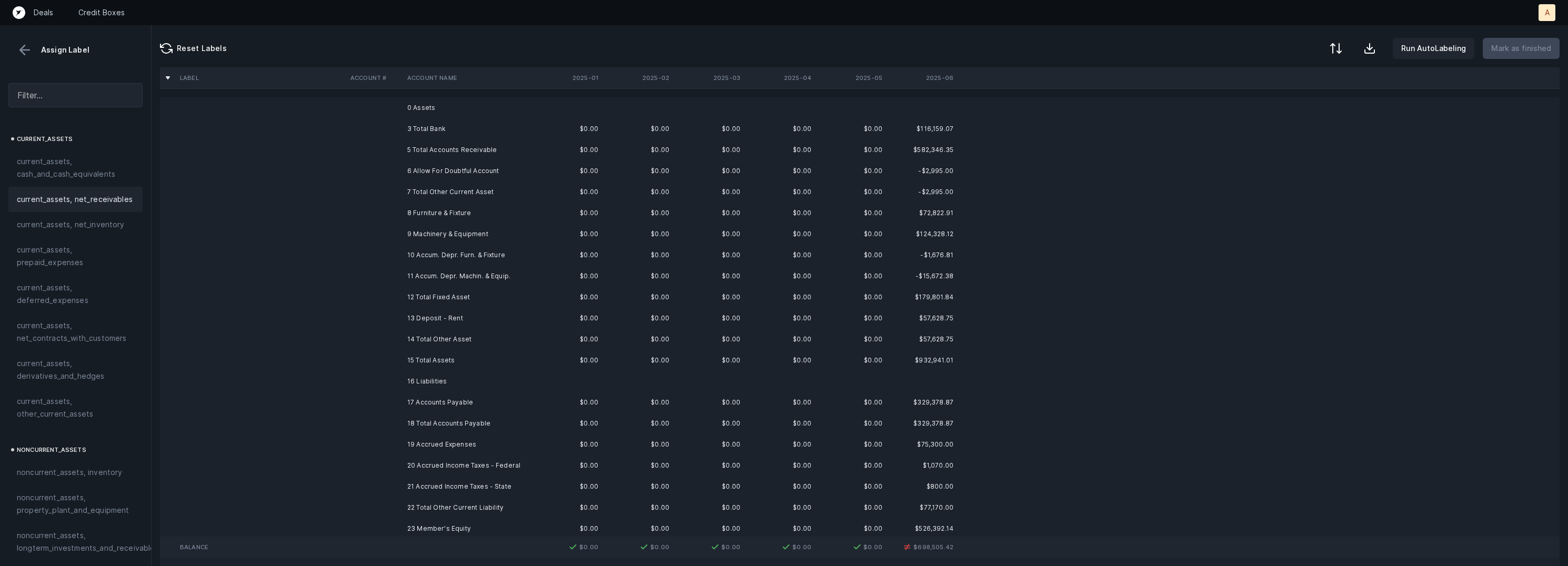
click at [370, 169] on td at bounding box center [374, 171] width 57 height 21
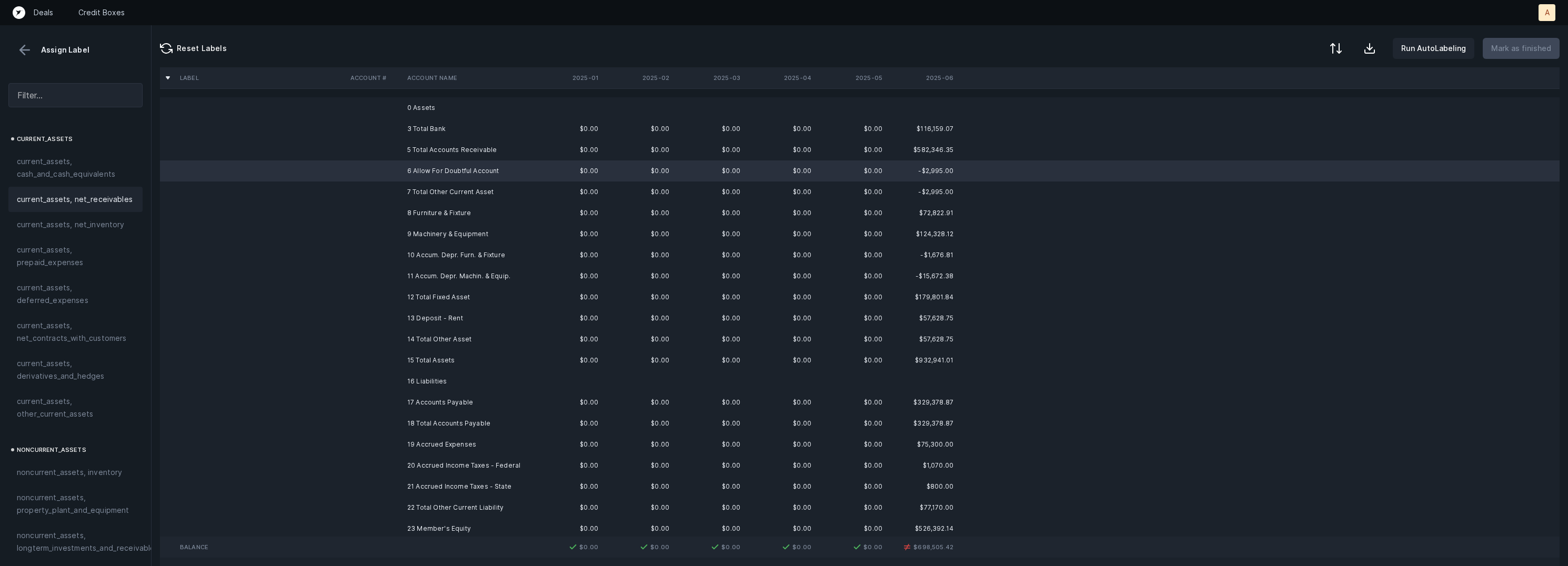
click at [118, 201] on span "current_assets, net_receivables" at bounding box center [75, 199] width 116 height 13
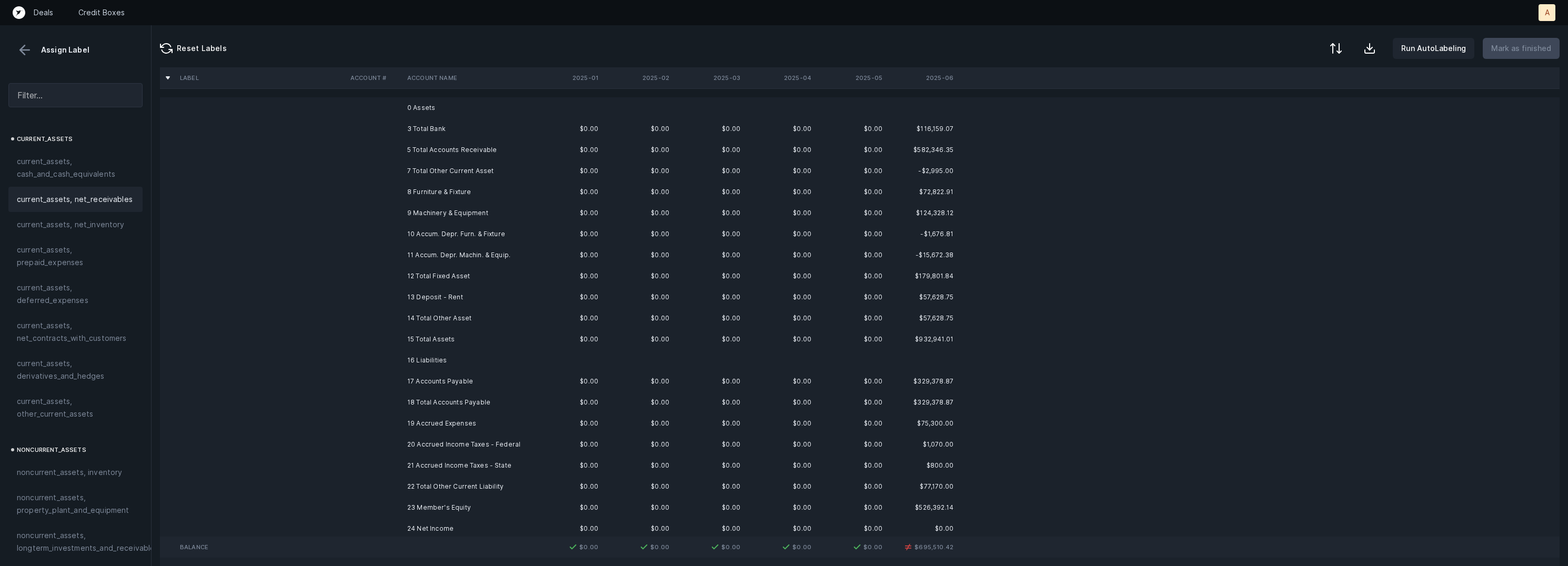
click at [382, 194] on td at bounding box center [374, 192] width 57 height 21
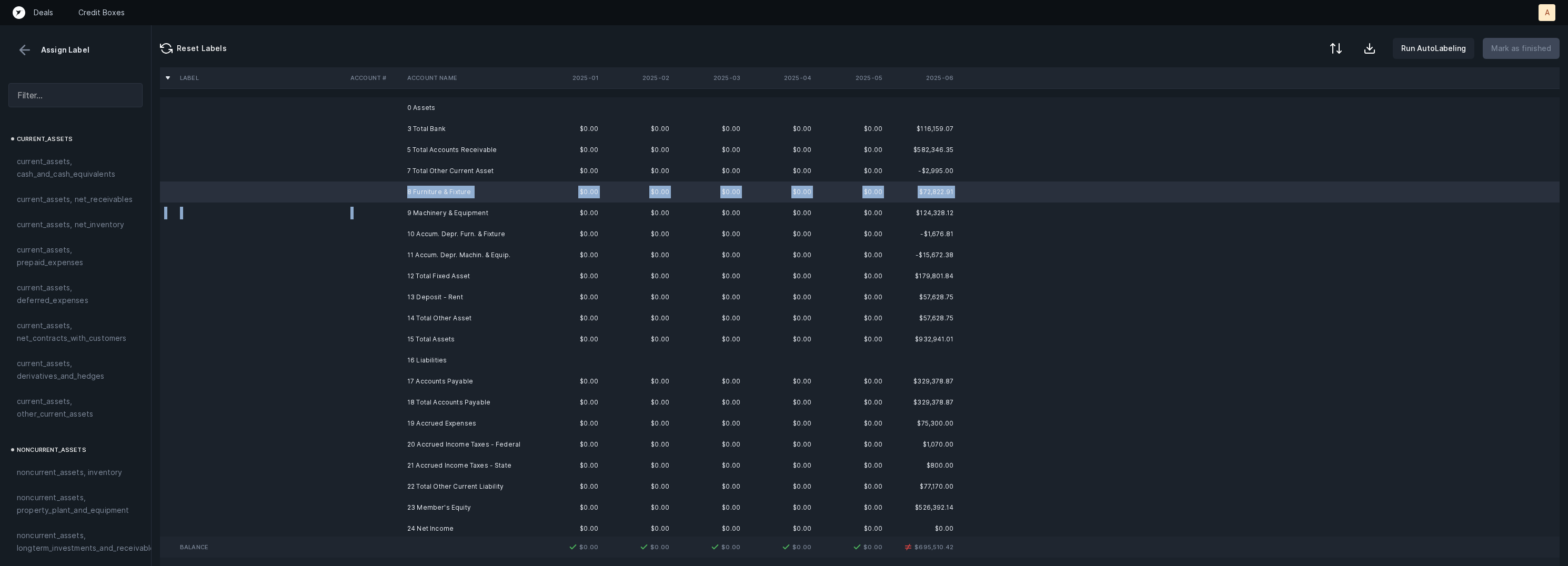
click at [405, 209] on td "9 Machinery & Equipment" at bounding box center [467, 213] width 128 height 21
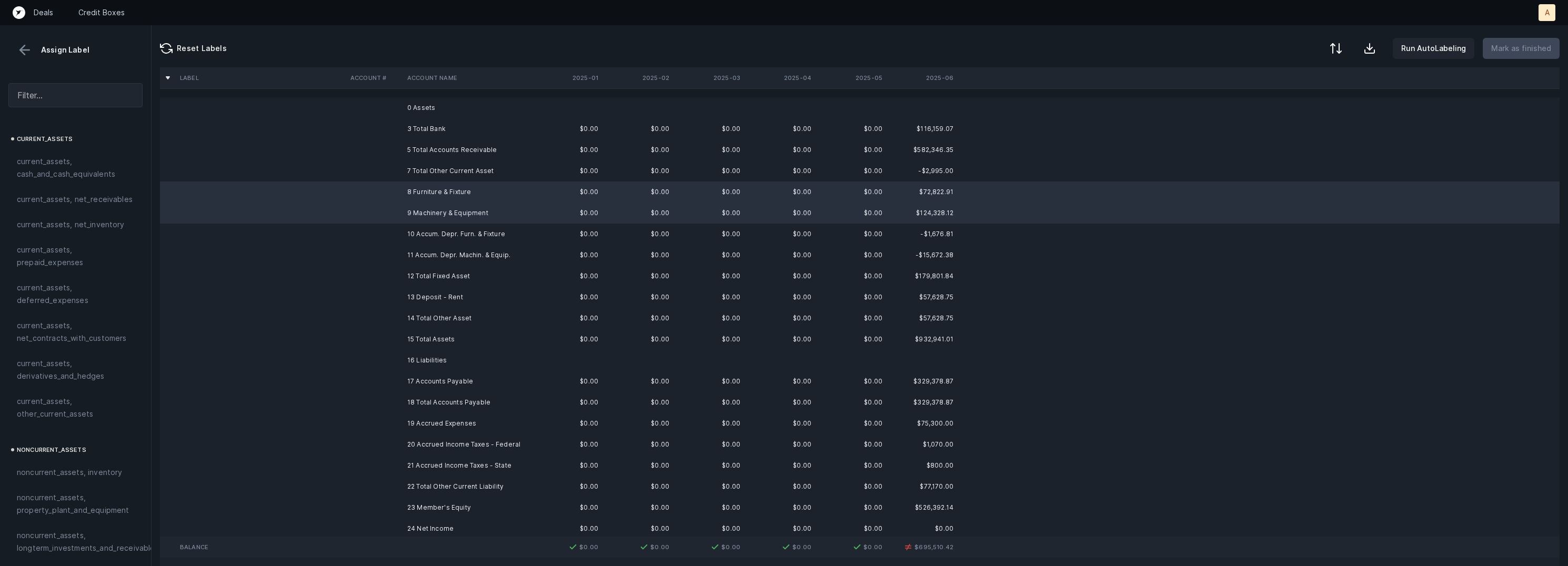
click at [407, 230] on td "10 Accum. Depr. Furn. & Fixture" at bounding box center [467, 234] width 128 height 21
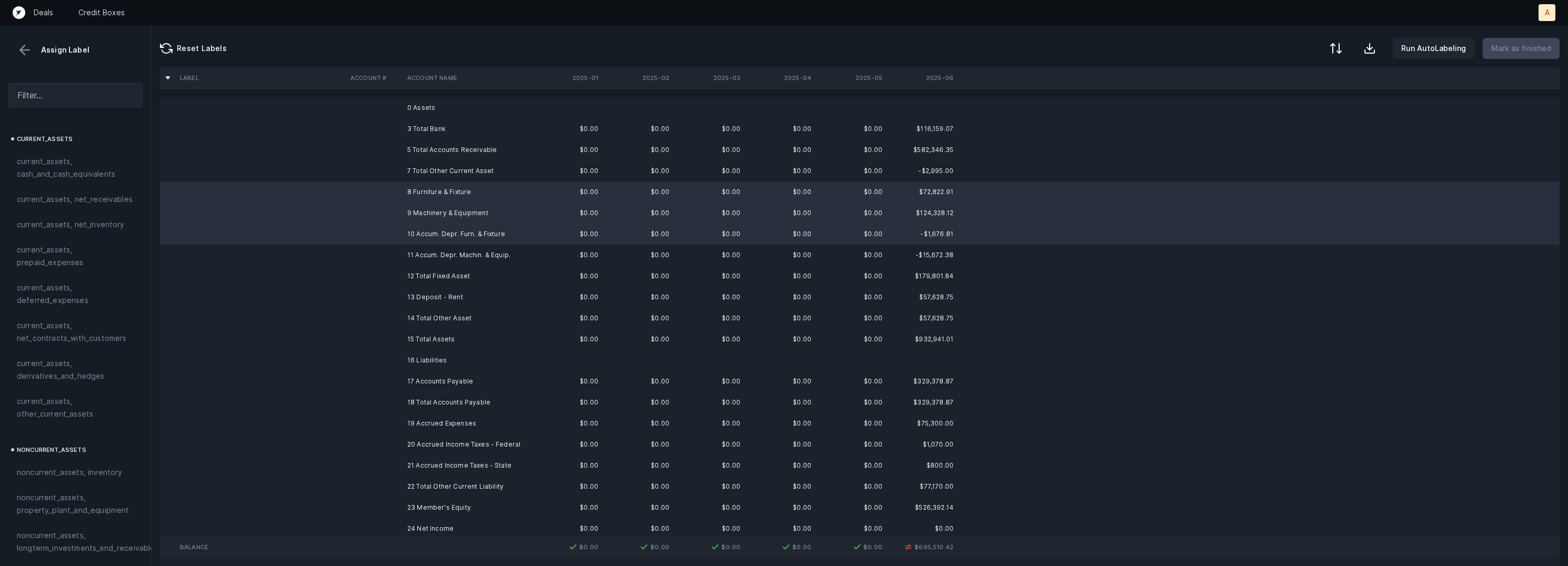
click at [400, 249] on td at bounding box center [374, 255] width 57 height 21
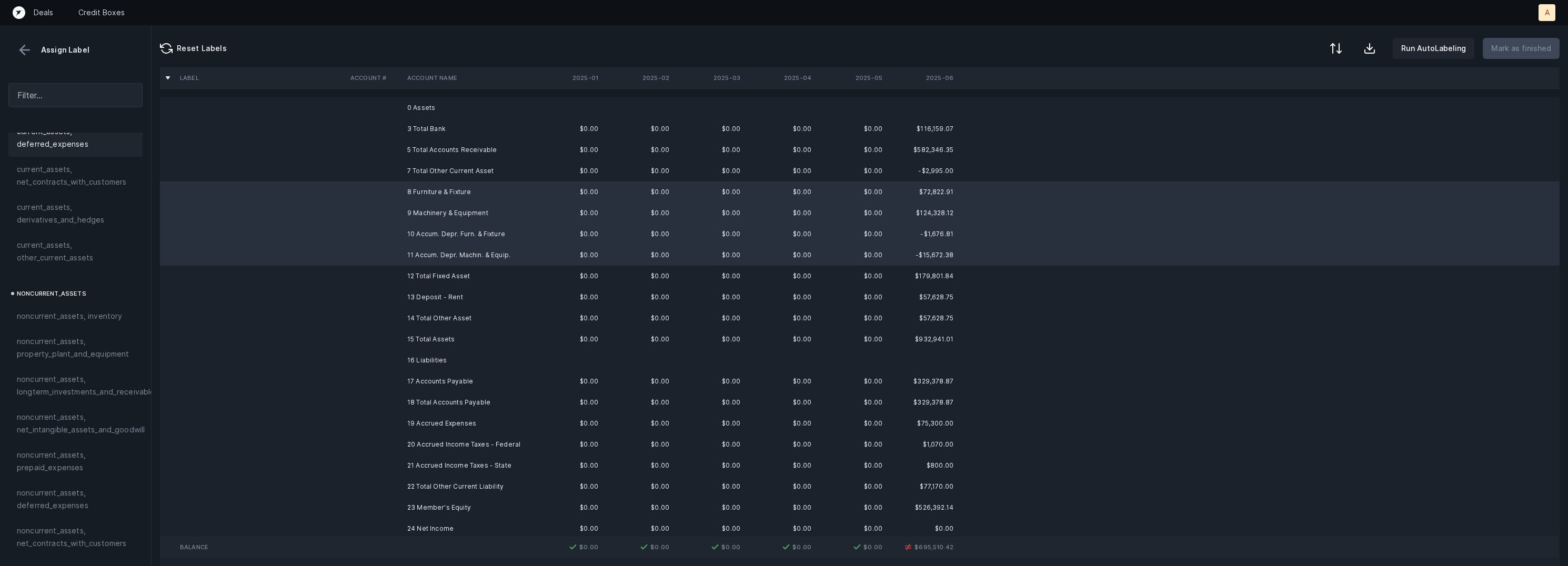
scroll to position [159, 0]
click at [68, 346] on span "noncurrent_assets, property_plant_and_equipment" at bounding box center [75, 344] width 117 height 25
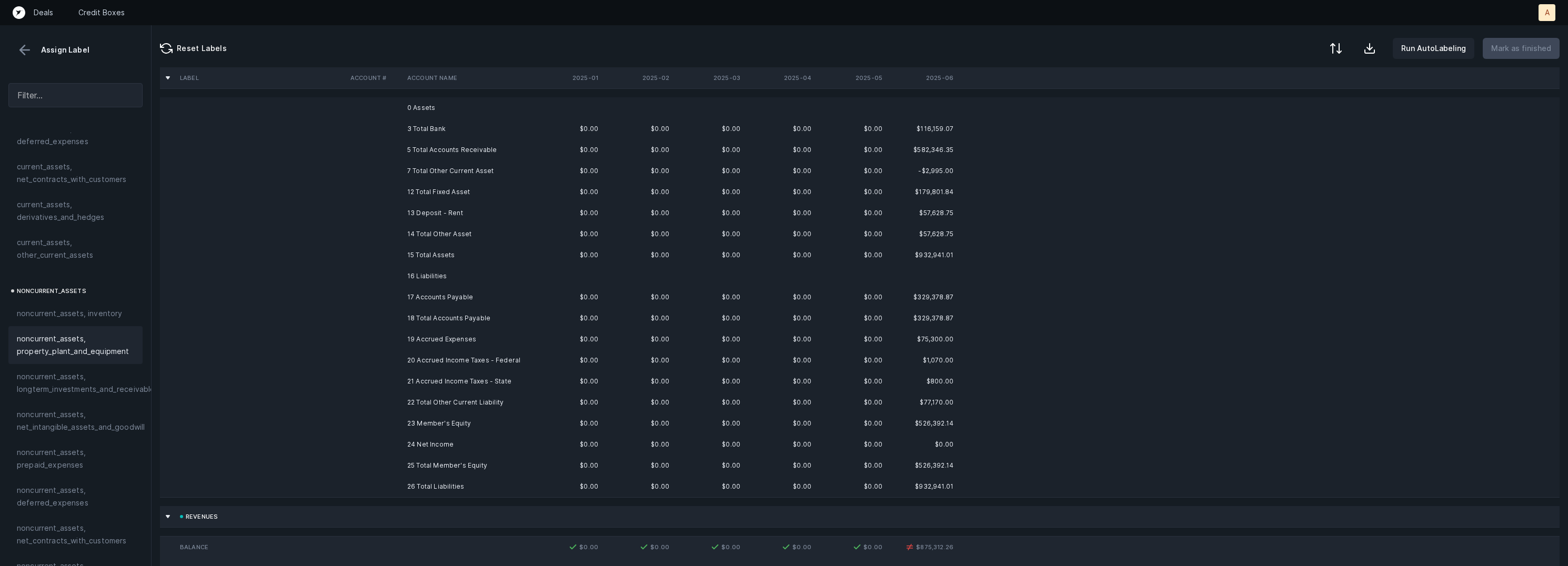
click at [421, 215] on td "13 Deposit - Rent" at bounding box center [467, 213] width 128 height 21
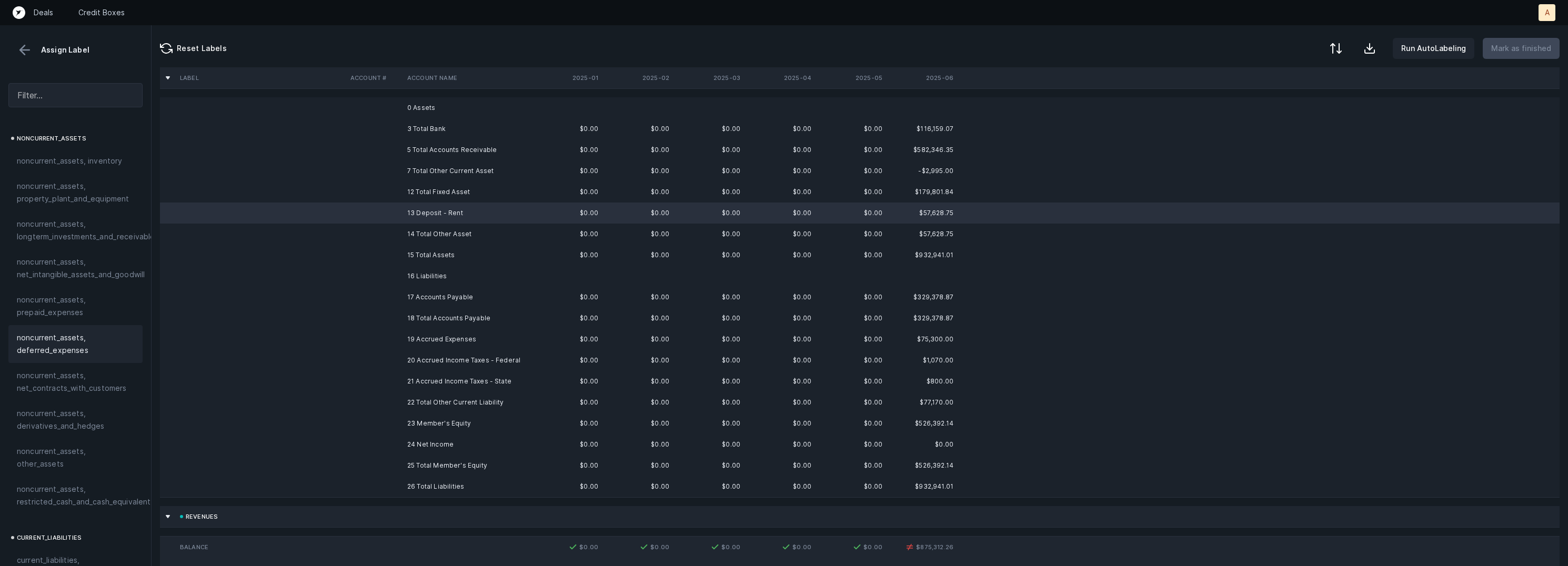
scroll to position [314, 0]
click at [81, 480] on span "noncurrent_assets, restricted_cash_and_cash_equivalents" at bounding box center [86, 492] width 138 height 25
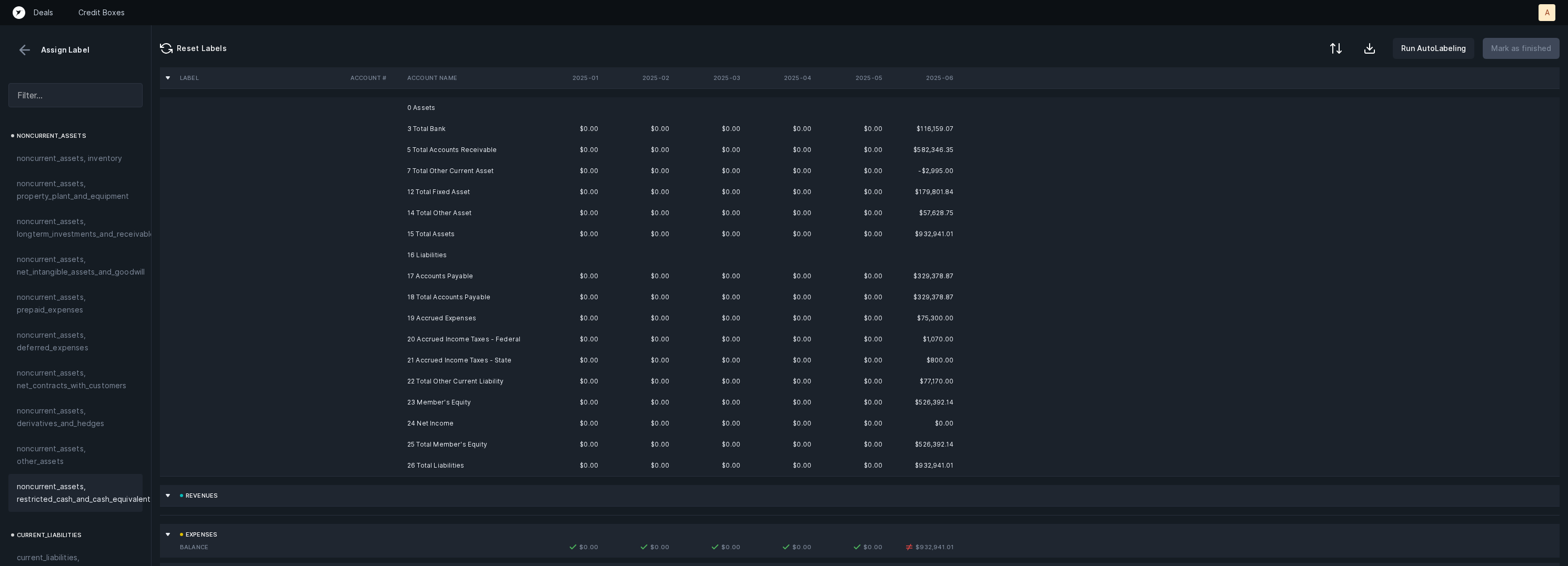
click at [419, 274] on td "17 Accounts Payable" at bounding box center [467, 276] width 128 height 21
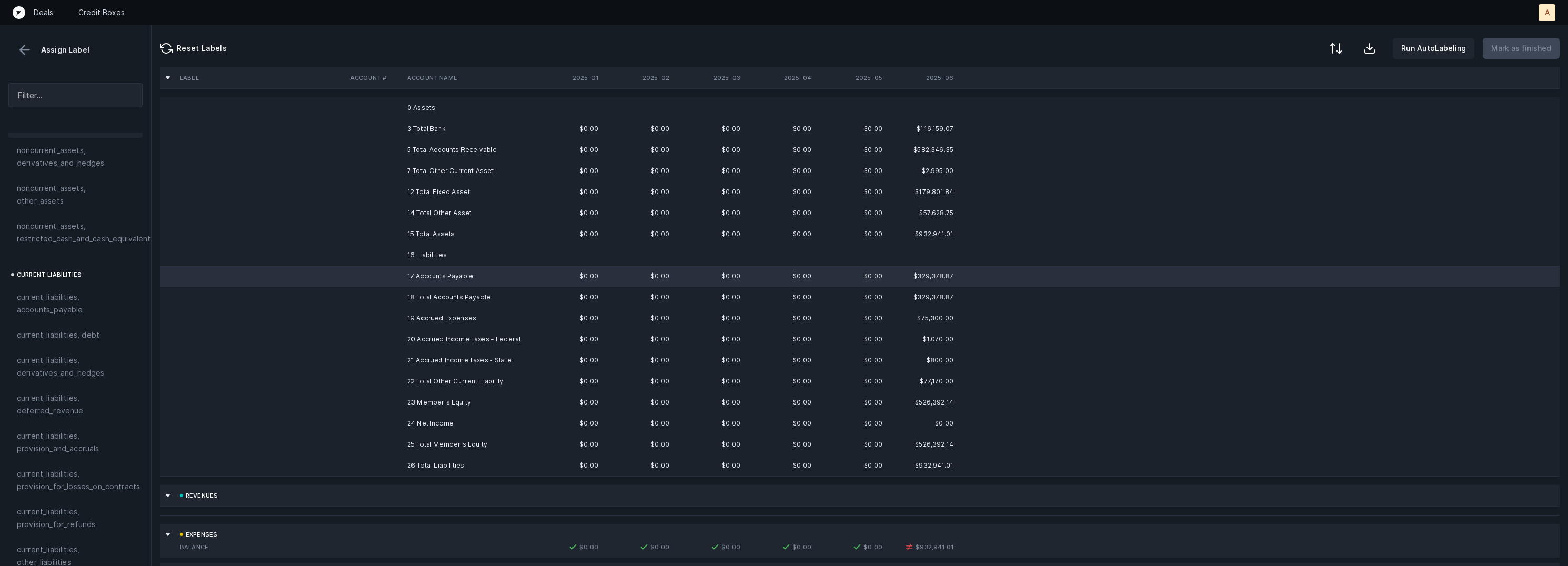
scroll to position [582, 0]
click at [77, 288] on span "current_liabilities, accounts_payable" at bounding box center [75, 296] width 117 height 25
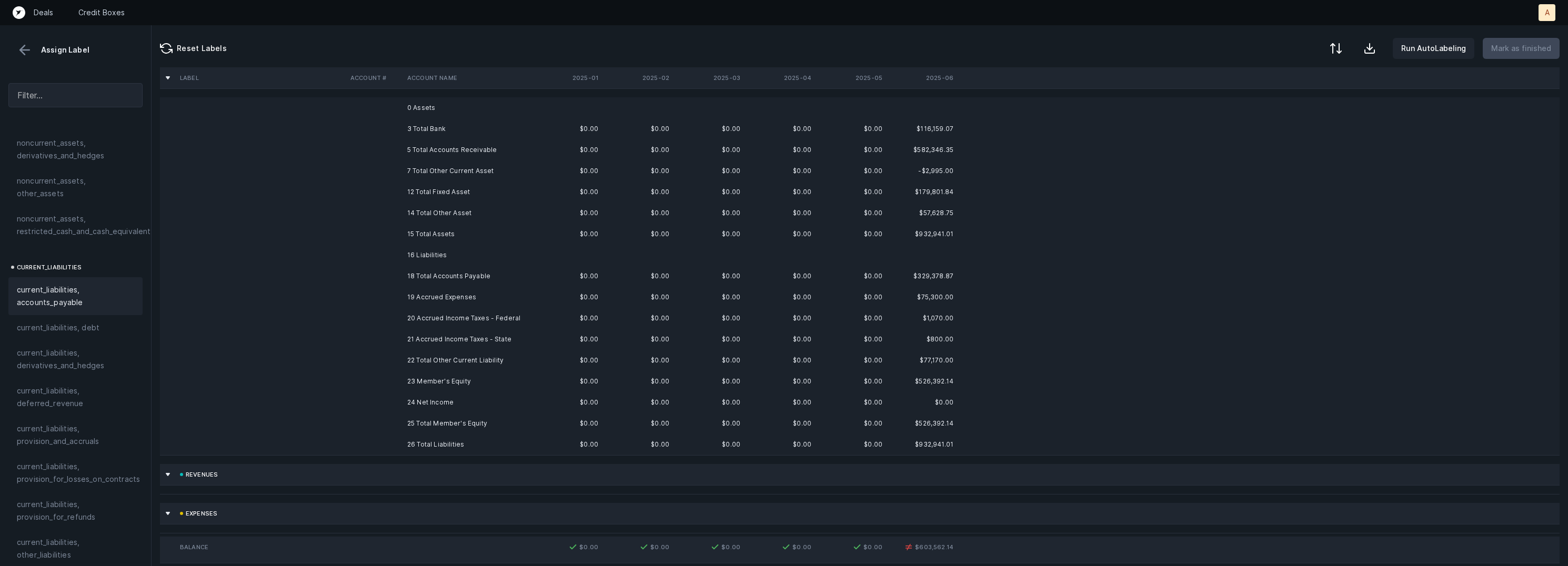
click at [408, 298] on td "19 Accrued Expenses" at bounding box center [467, 297] width 128 height 21
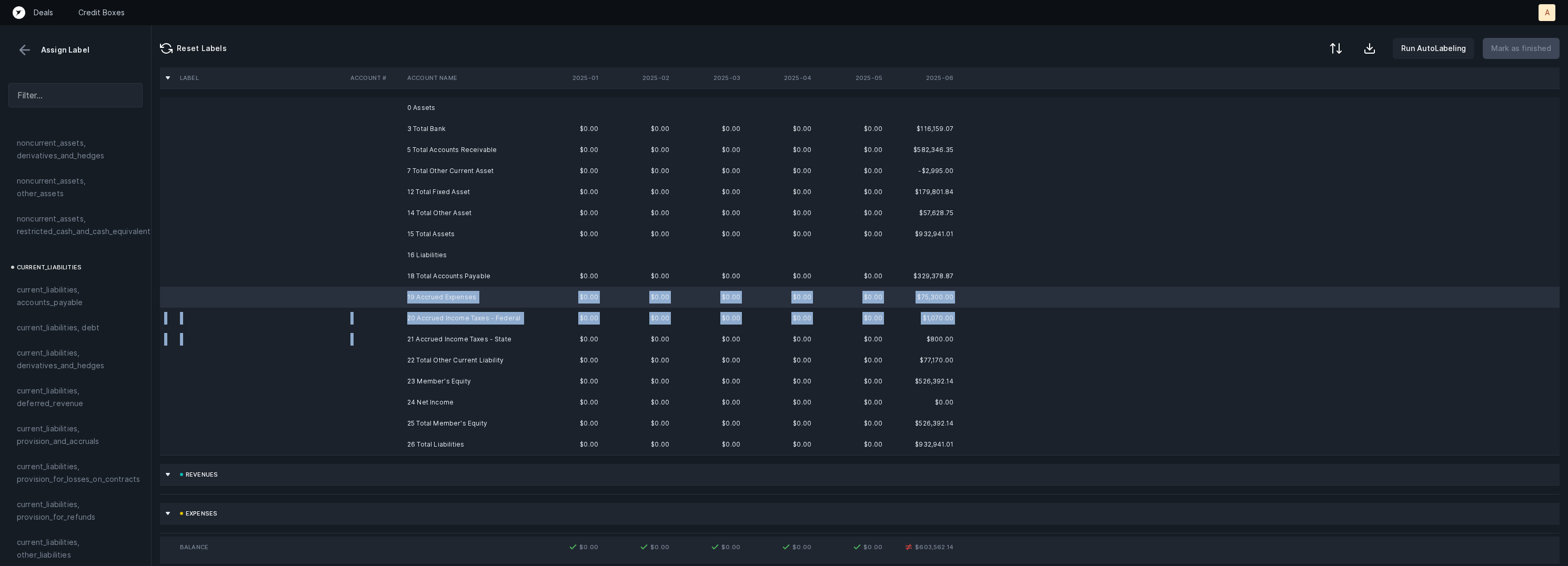
click at [404, 332] on td "21 Accrued Income Taxes - State" at bounding box center [467, 339] width 128 height 21
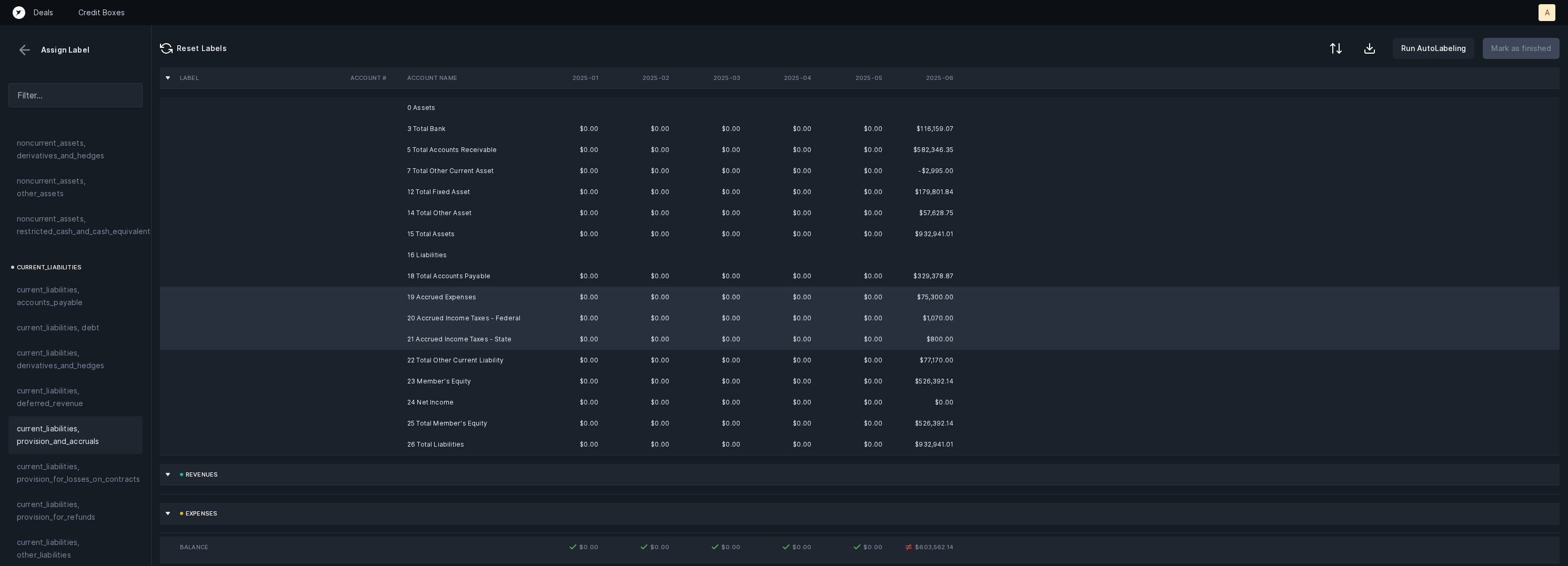
click at [68, 422] on span "current_liabilities, provision_and_accruals" at bounding box center [75, 435] width 117 height 25
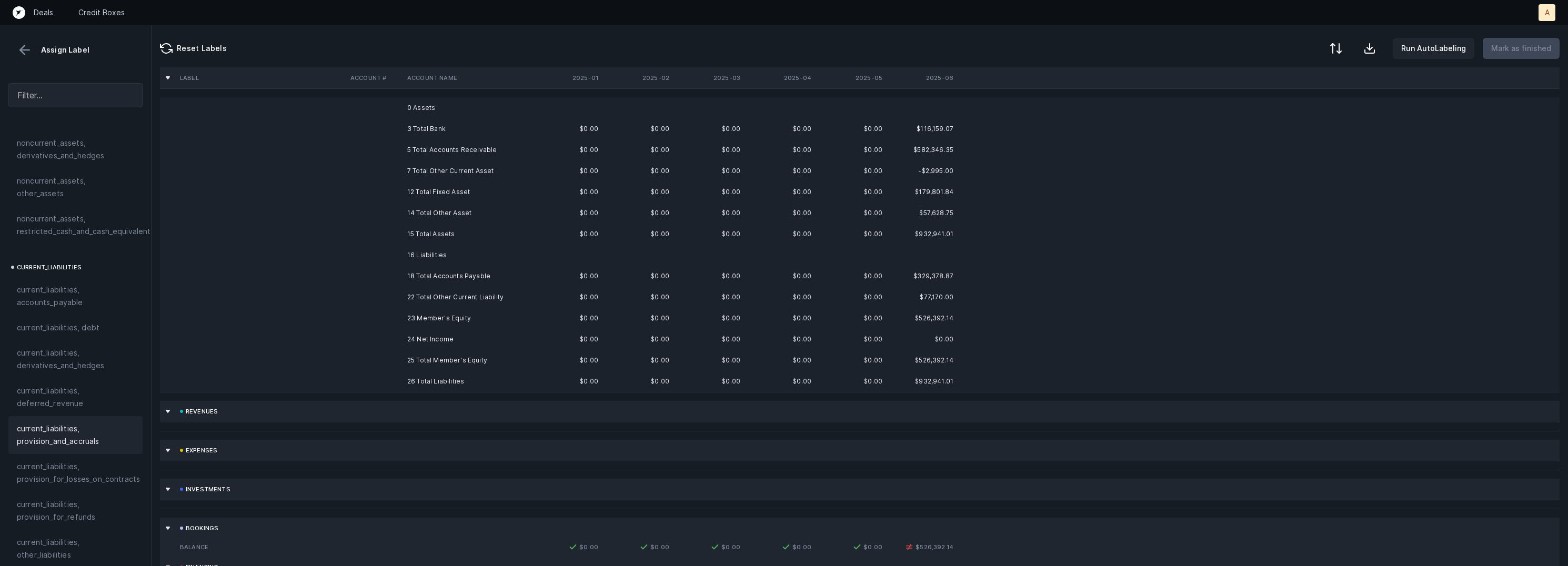
click at [390, 320] on td at bounding box center [374, 318] width 57 height 21
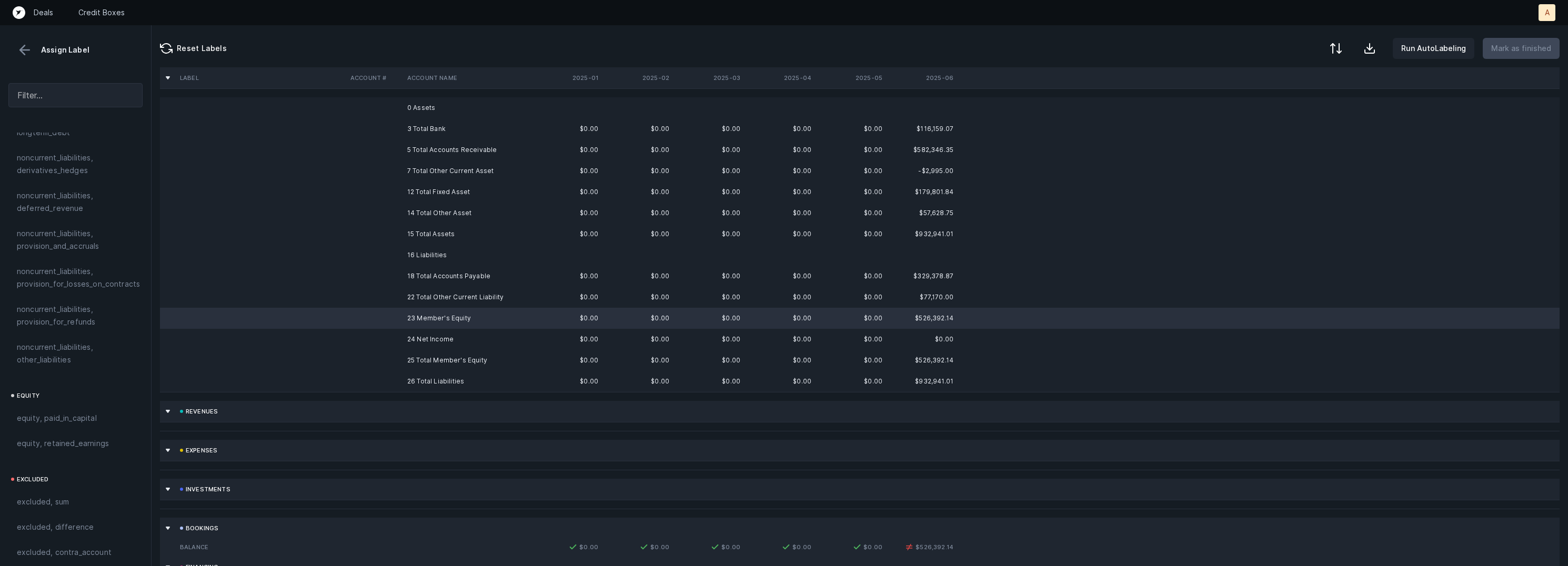
scroll to position [1135, 0]
click at [61, 390] on span "equity, paid_in_capital" at bounding box center [57, 396] width 80 height 13
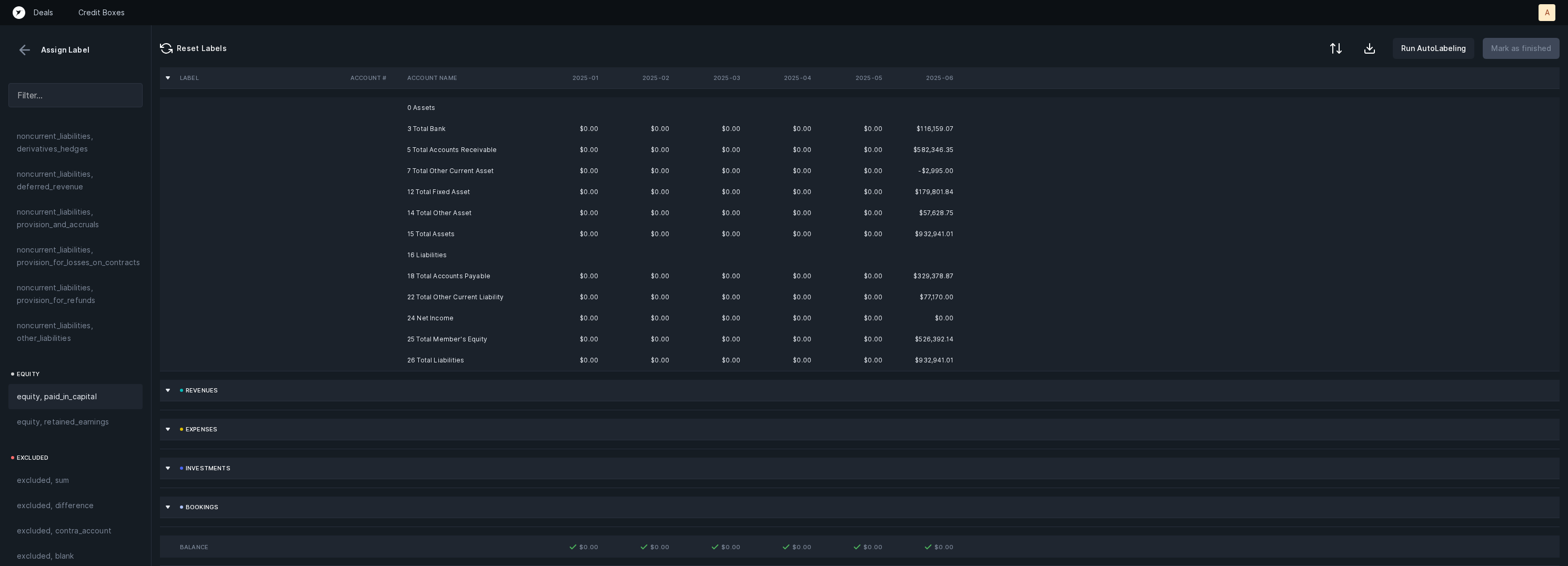
click at [434, 110] on td "0 Assets" at bounding box center [467, 108] width 128 height 21
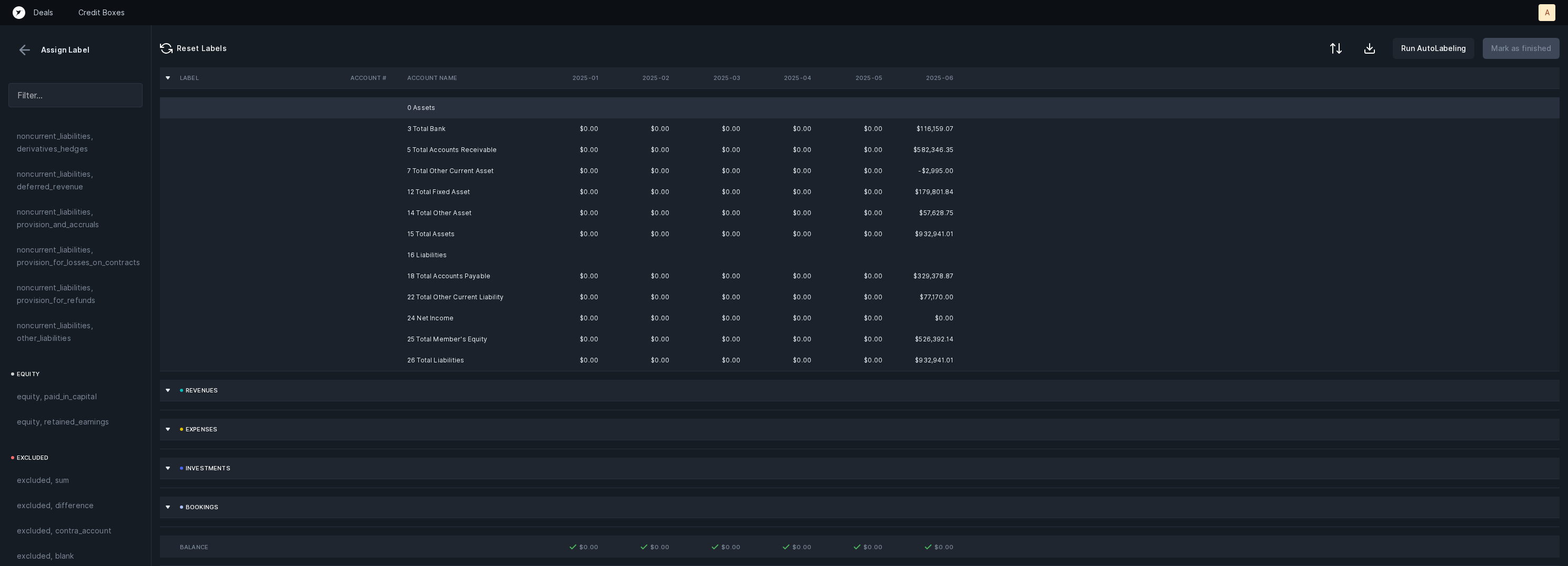
click at [413, 254] on td "16 Liabilities" at bounding box center [467, 255] width 128 height 21
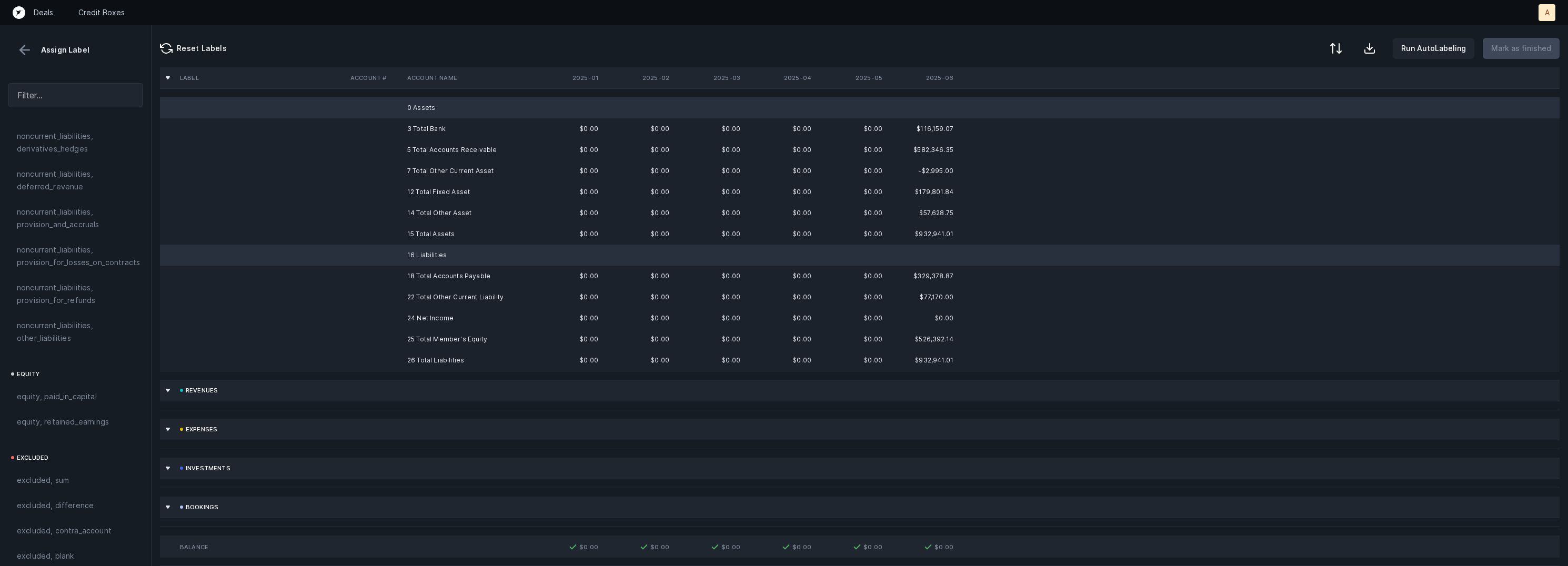
click at [428, 320] on td "24 Net Income" at bounding box center [467, 318] width 128 height 21
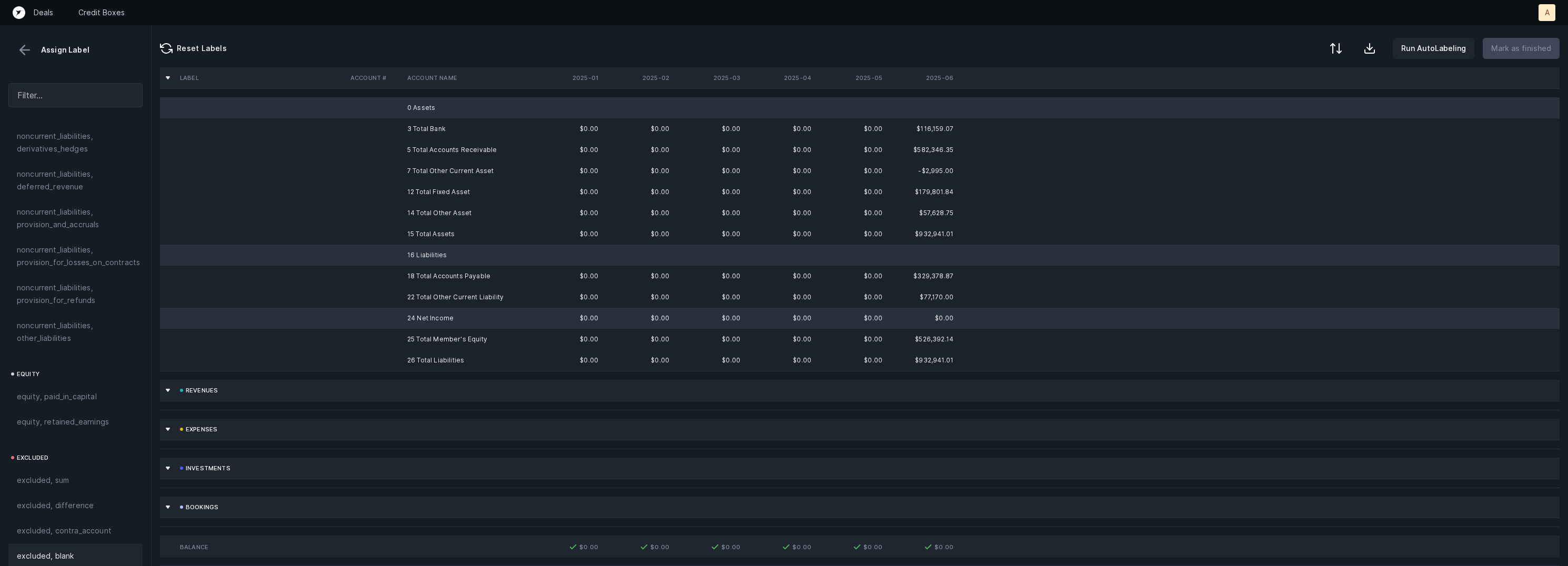
click at [71, 550] on span "excluded, blank" at bounding box center [45, 556] width 57 height 13
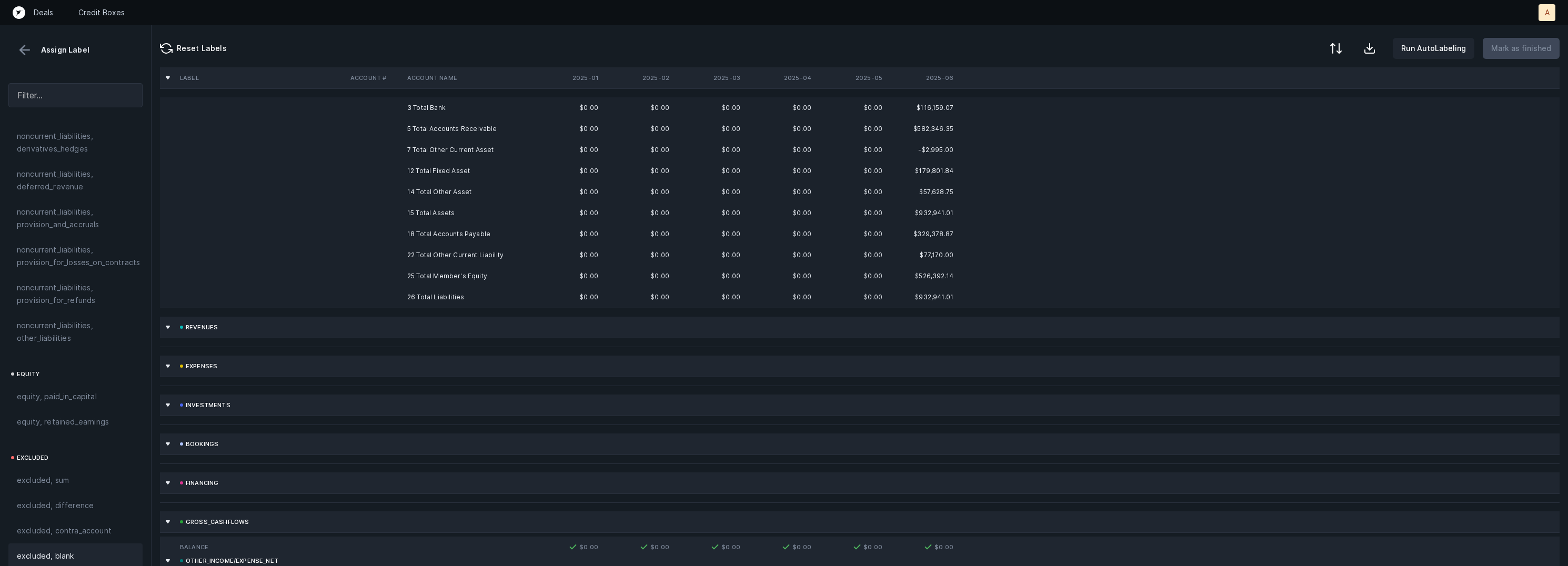
click at [509, 103] on td "3 Total Bank" at bounding box center [467, 108] width 128 height 21
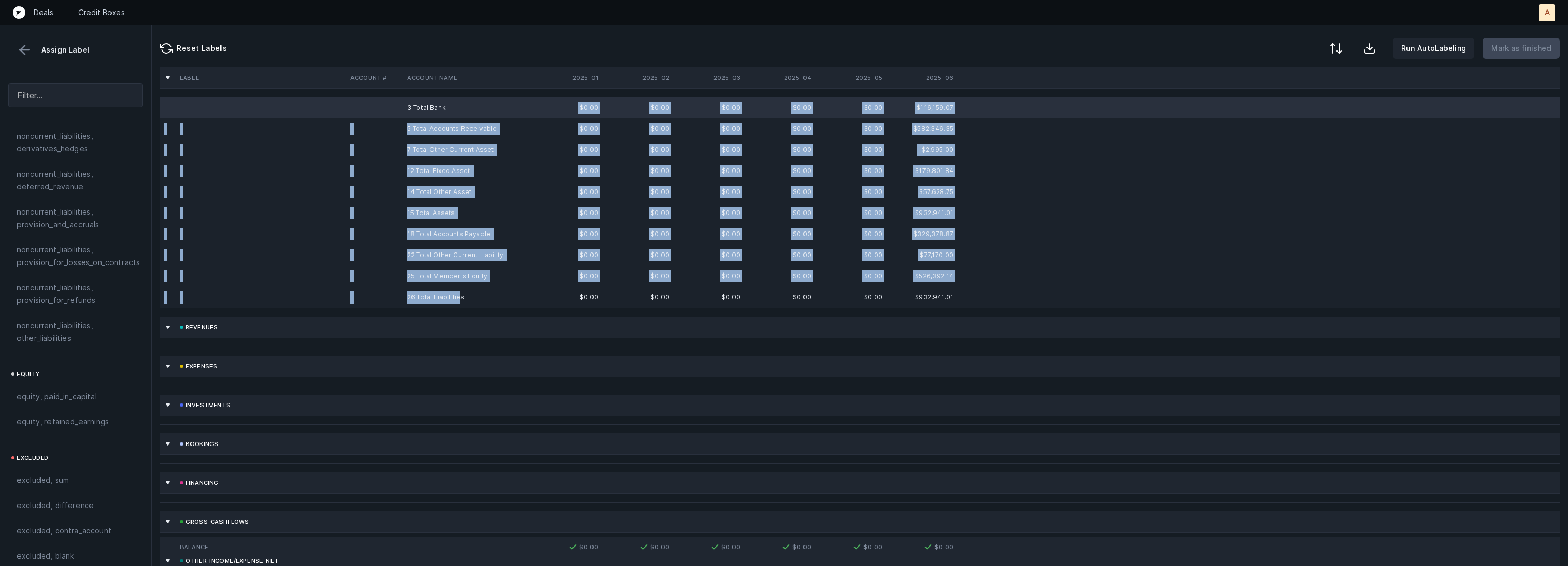
click at [460, 293] on td "26 Total Liabilities" at bounding box center [467, 297] width 128 height 21
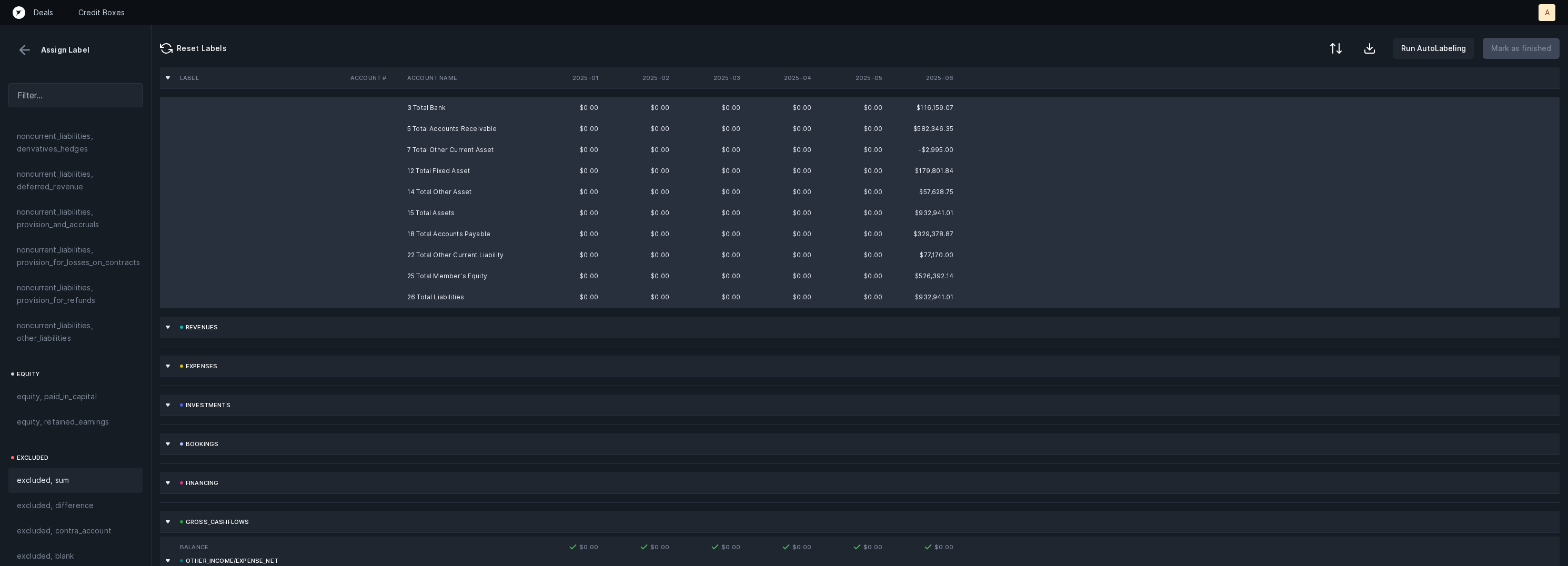
click at [74, 467] on div "excluded, sum" at bounding box center [75, 480] width 134 height 25
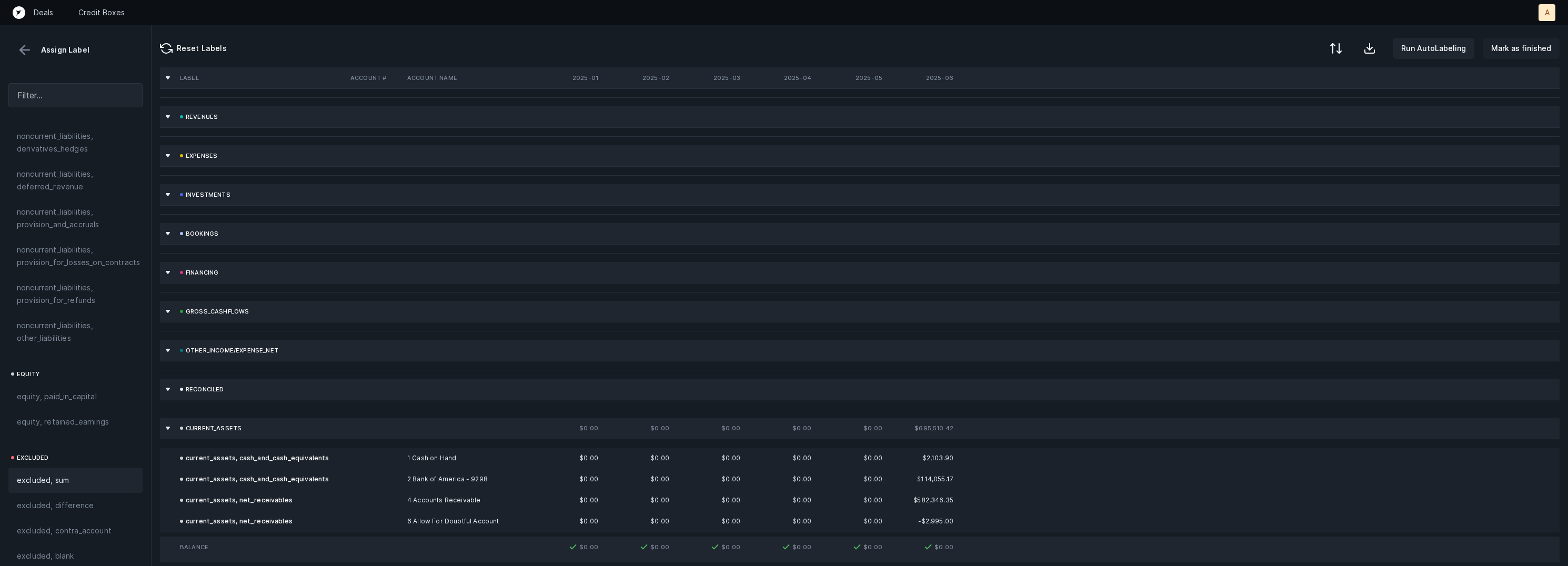
click at [1537, 46] on p "Mark as finished" at bounding box center [1521, 48] width 60 height 13
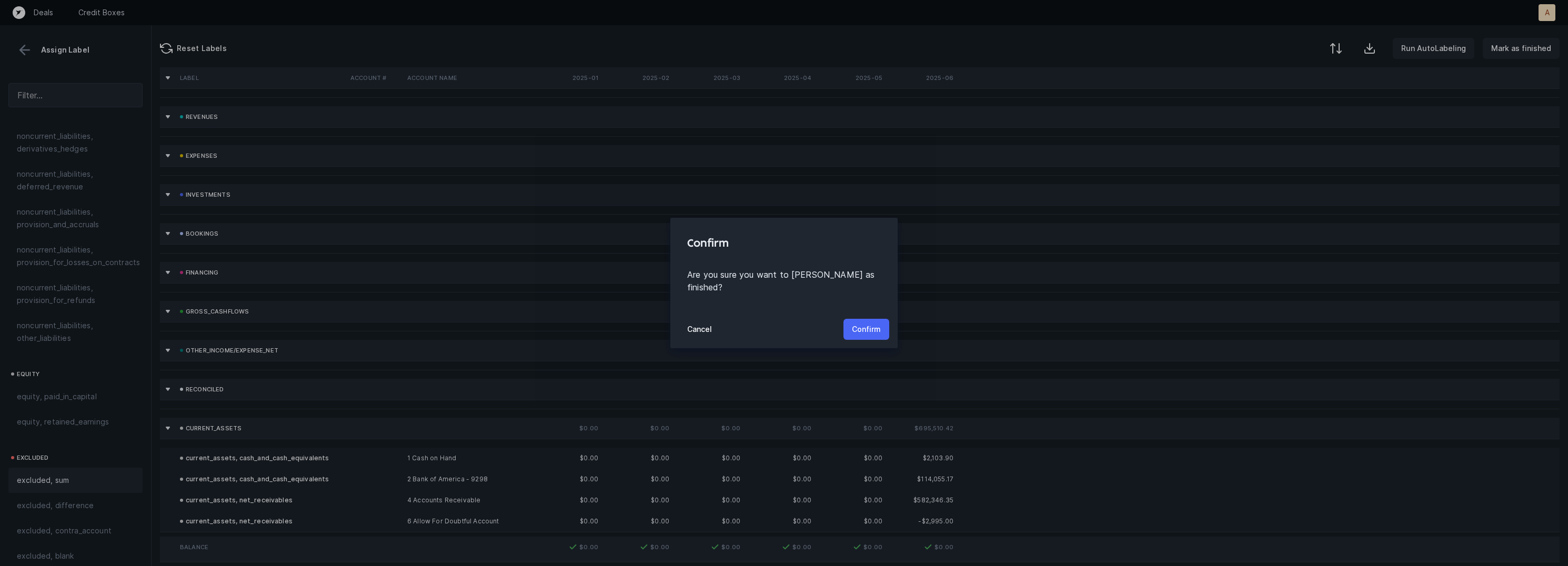
click at [864, 323] on p "Confirm" at bounding box center [867, 329] width 29 height 13
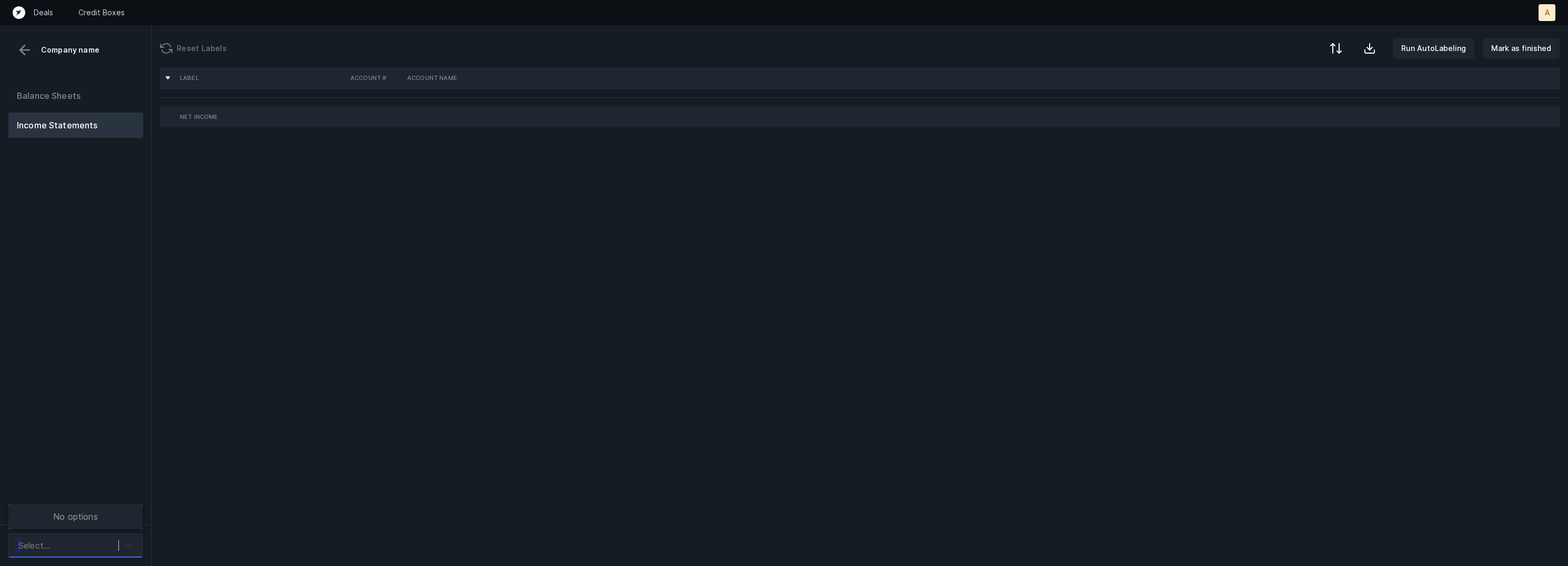
click at [129, 552] on div at bounding box center [128, 545] width 19 height 19
click at [131, 518] on div "Quickbooks" at bounding box center [75, 517] width 134 height 21
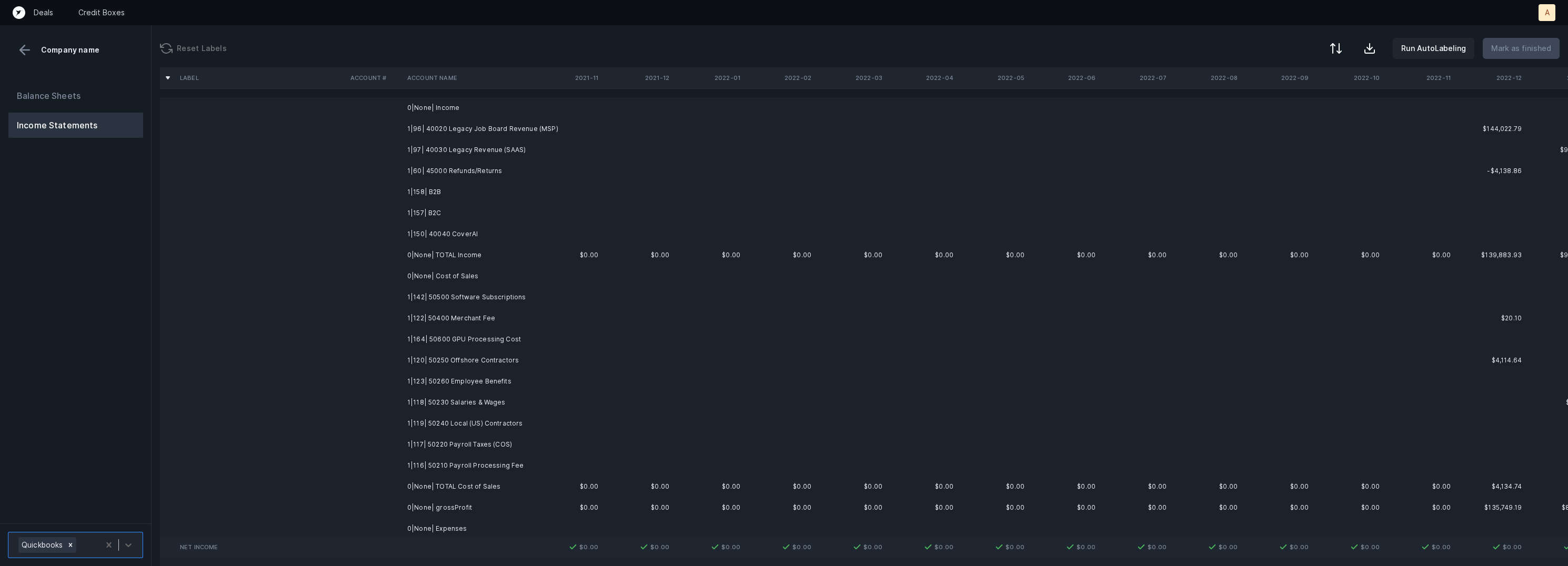
click at [558, 124] on td at bounding box center [567, 128] width 71 height 21
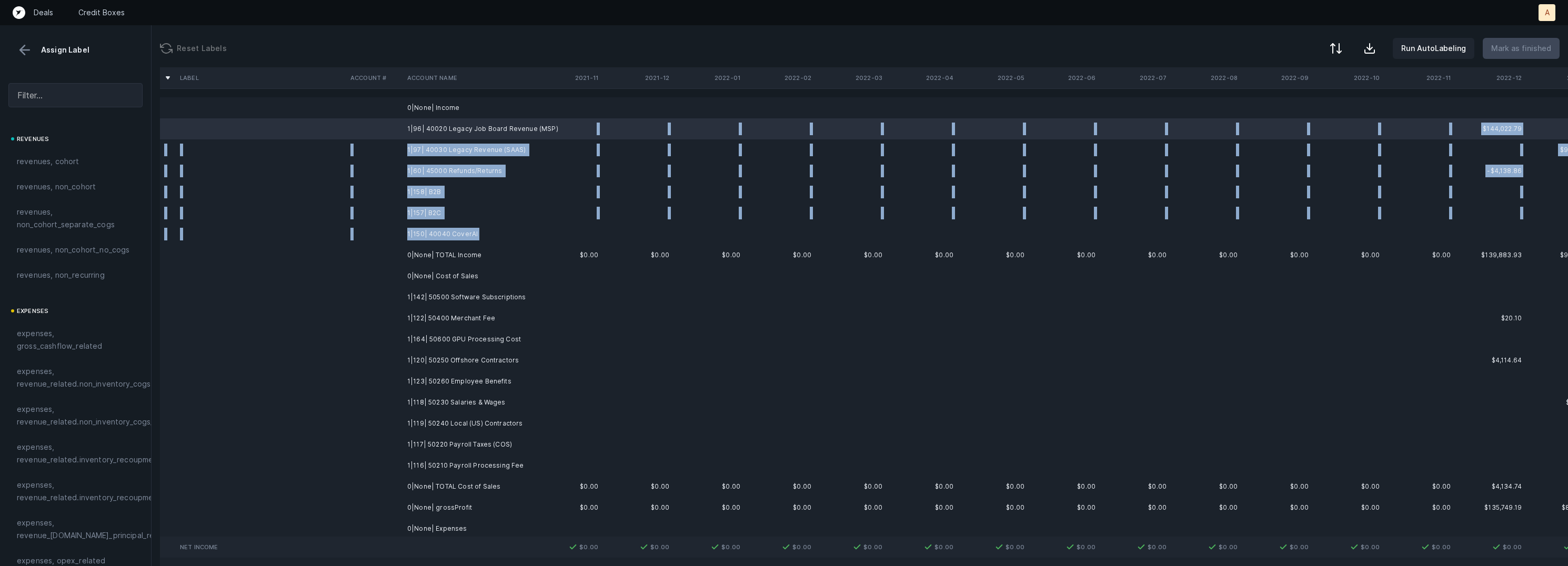
click at [479, 239] on td "1|150| 40040 CoverAI" at bounding box center [467, 234] width 128 height 21
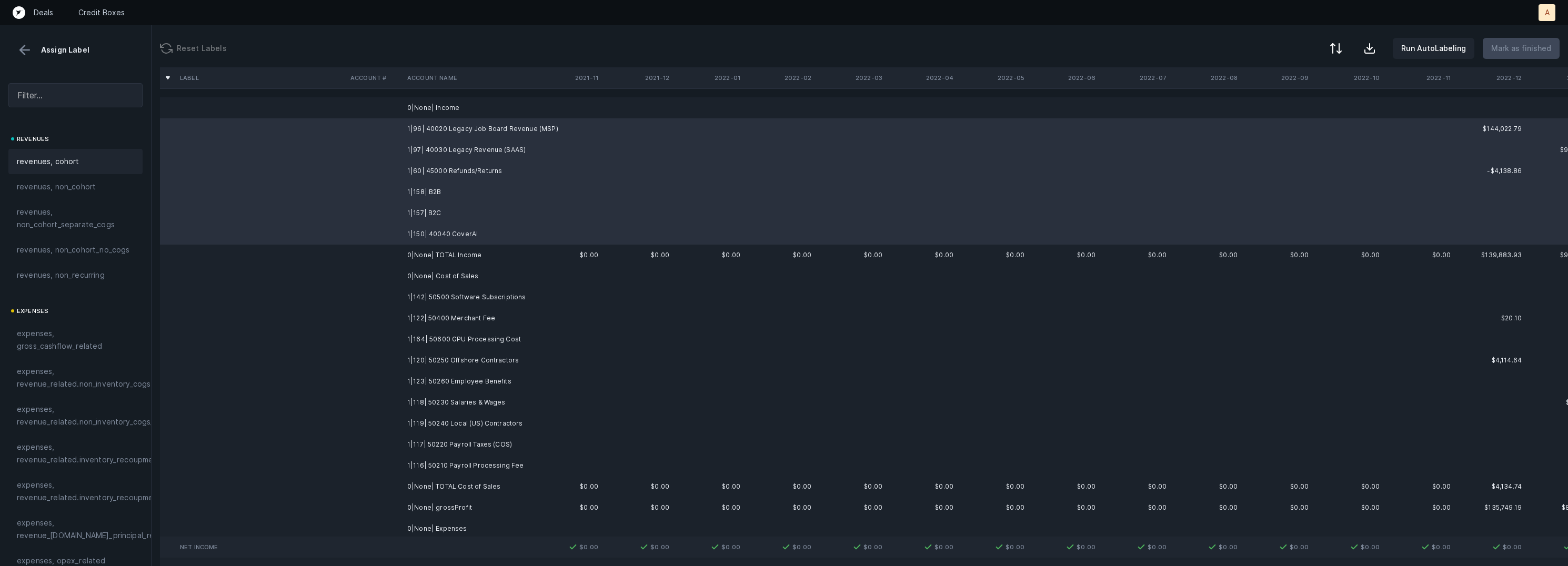
click at [69, 155] on span "revenues, cohort" at bounding box center [48, 161] width 63 height 13
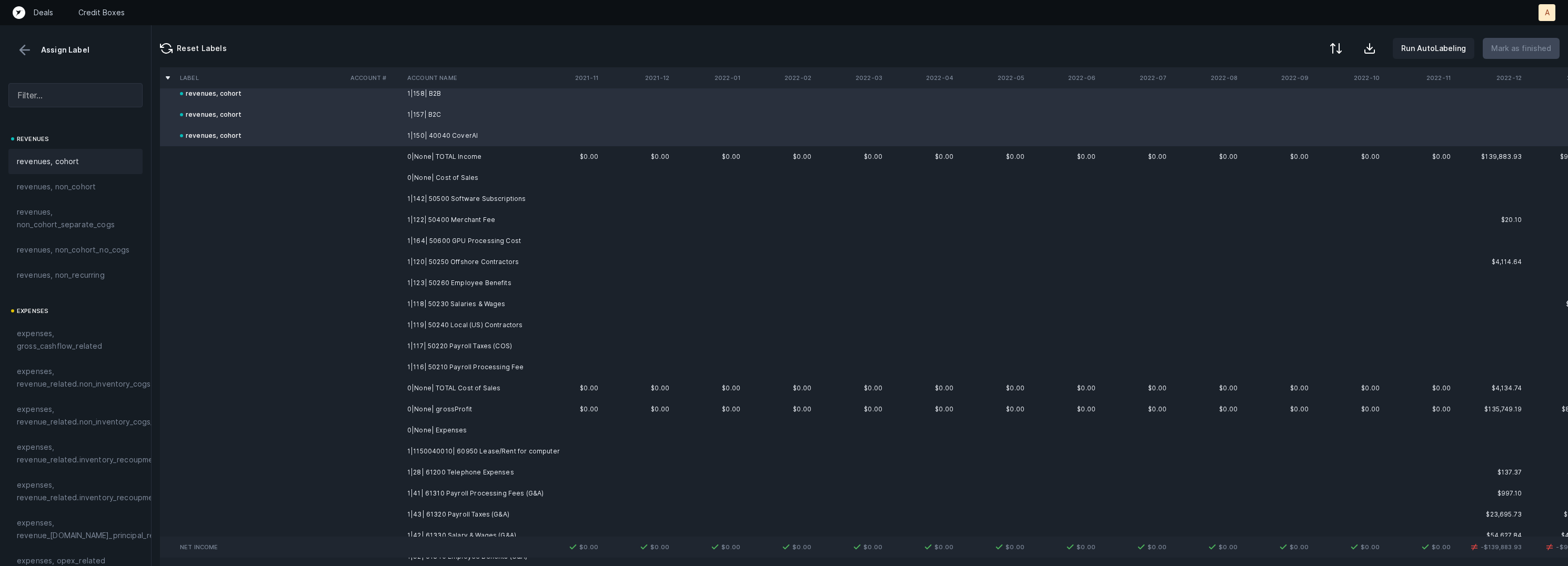
scroll to position [129, 0]
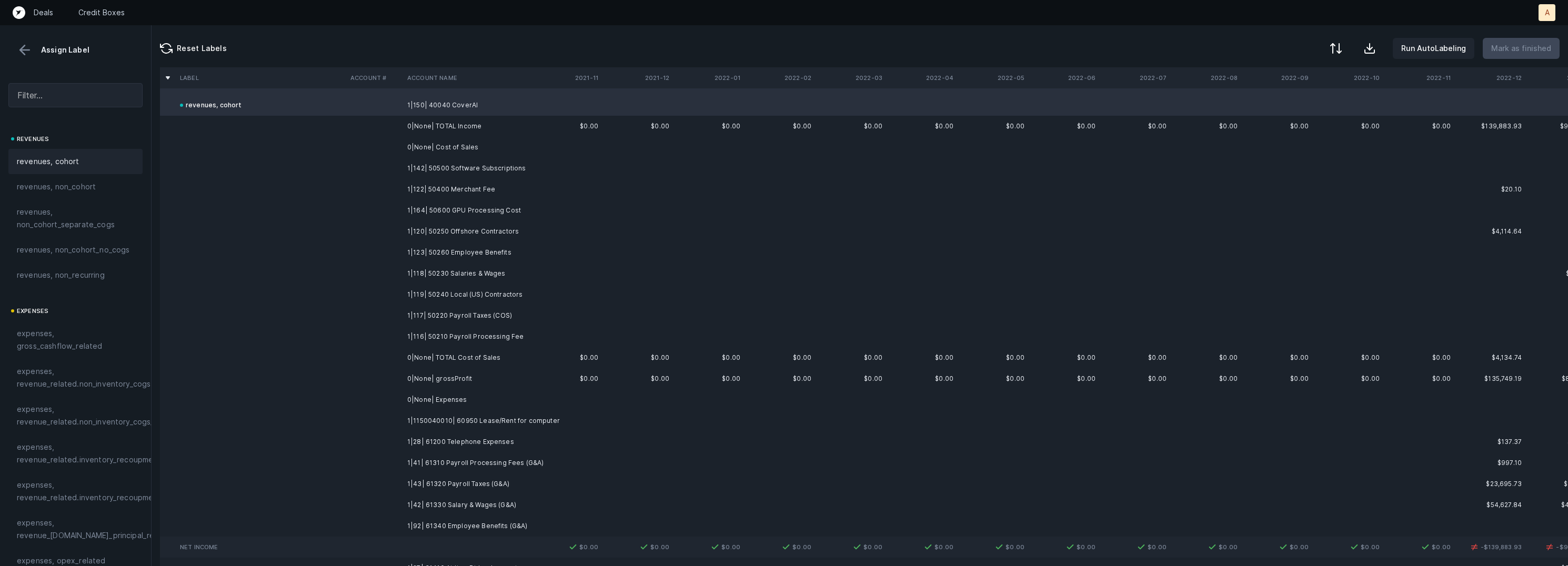
click at [503, 170] on td "1|142| 50500 Software Subscriptions" at bounding box center [467, 168] width 128 height 21
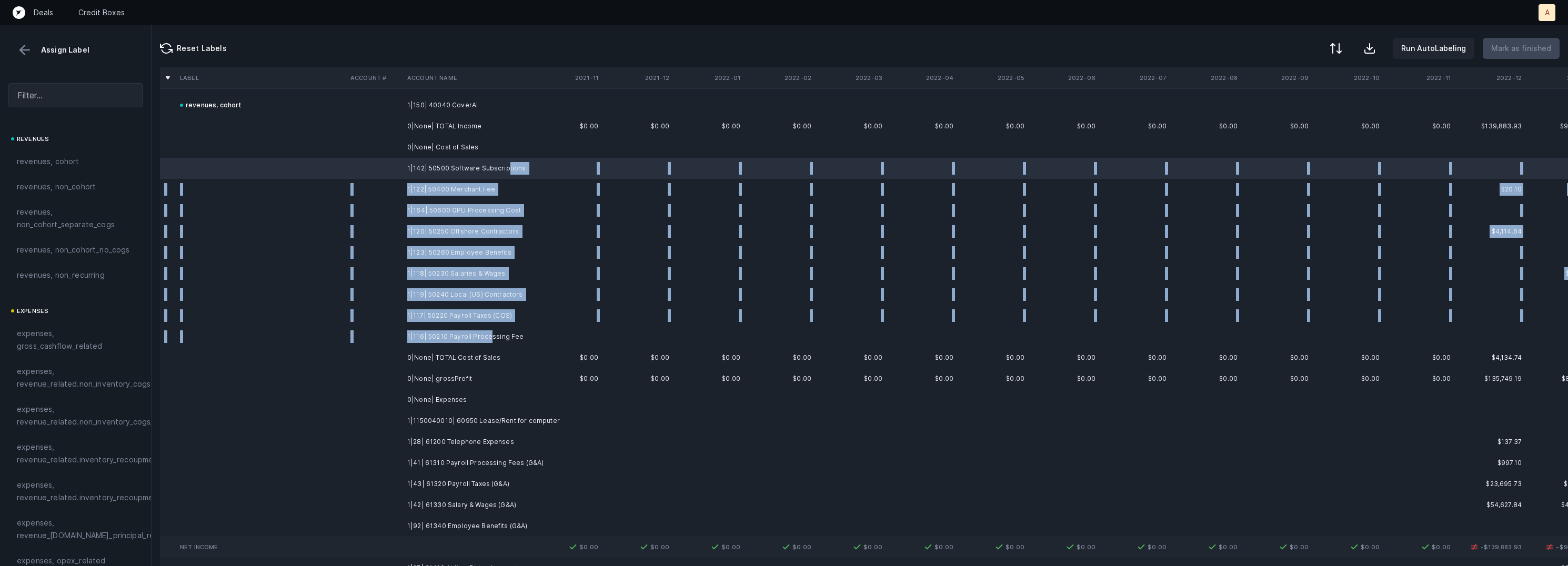
click at [487, 336] on td "1|116| 50210 Payroll Processing Fee" at bounding box center [467, 337] width 128 height 21
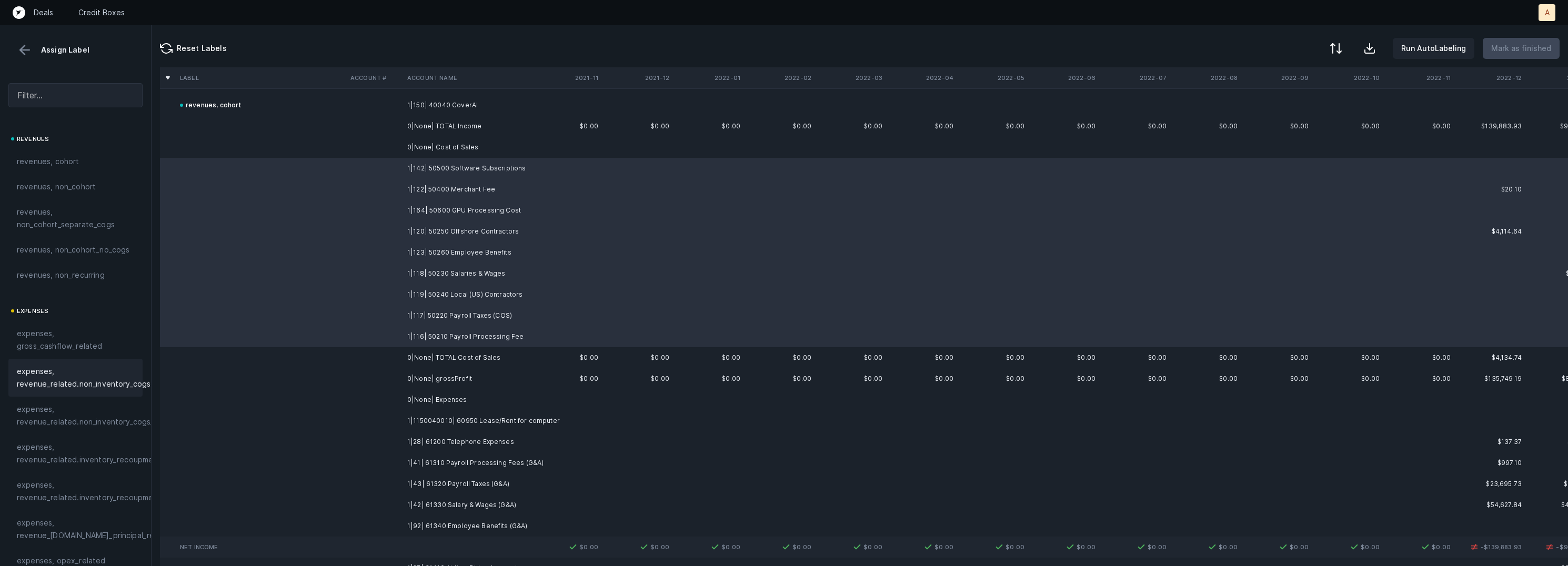
click at [78, 379] on span "expenses, revenue_related.non_inventory_cogs" at bounding box center [84, 377] width 134 height 25
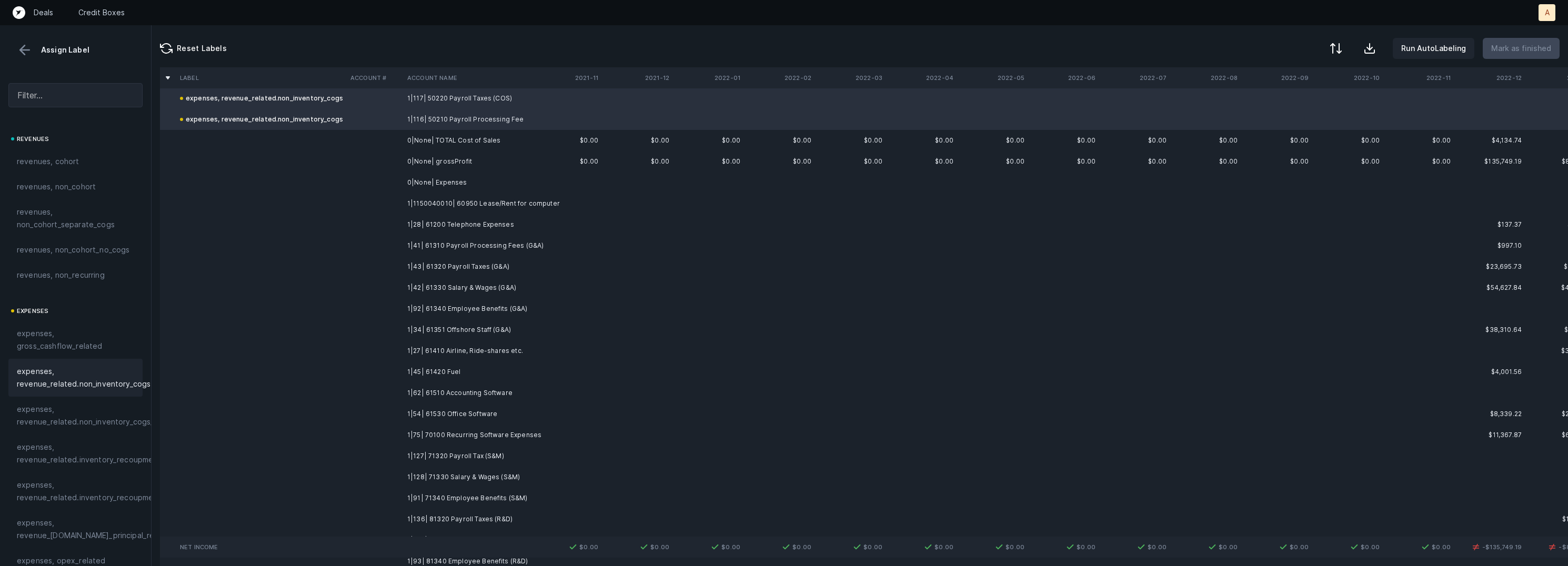
scroll to position [348, 0]
click at [531, 200] on td "1|1150040010| 60950 Lease/Rent for computer" at bounding box center [467, 201] width 128 height 21
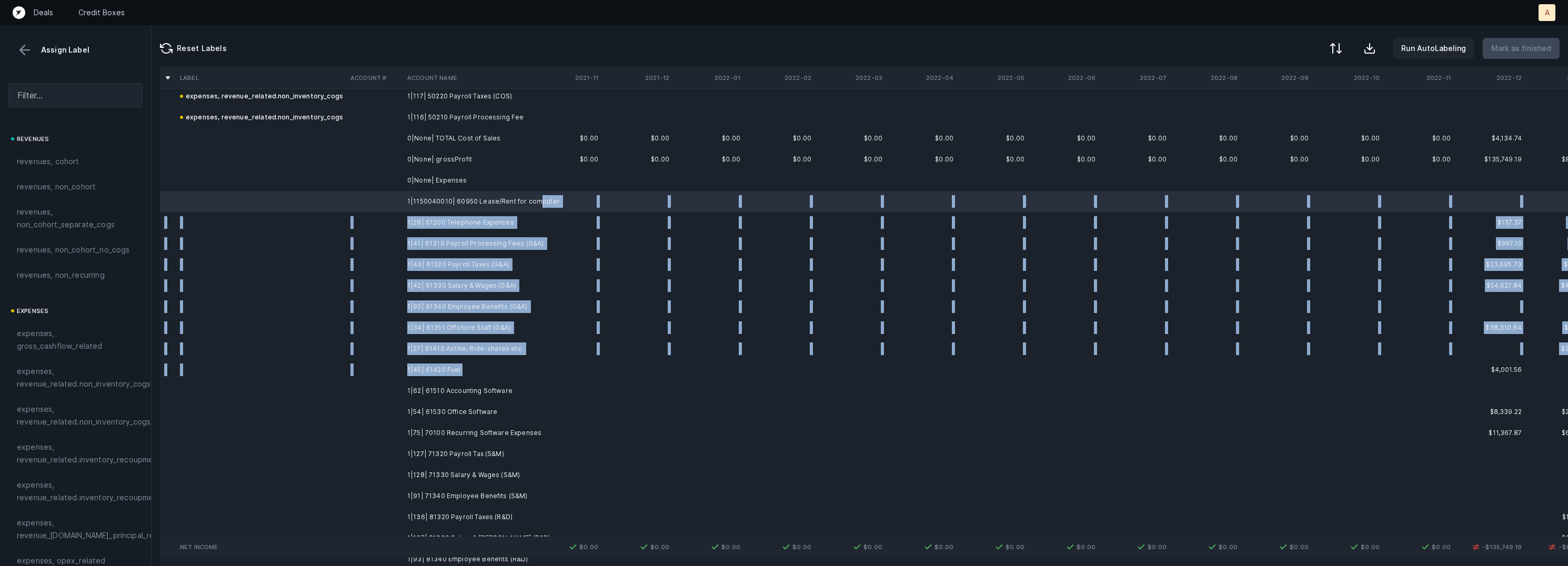
click at [489, 367] on td "1|45| 61420 Fuel" at bounding box center [467, 369] width 128 height 21
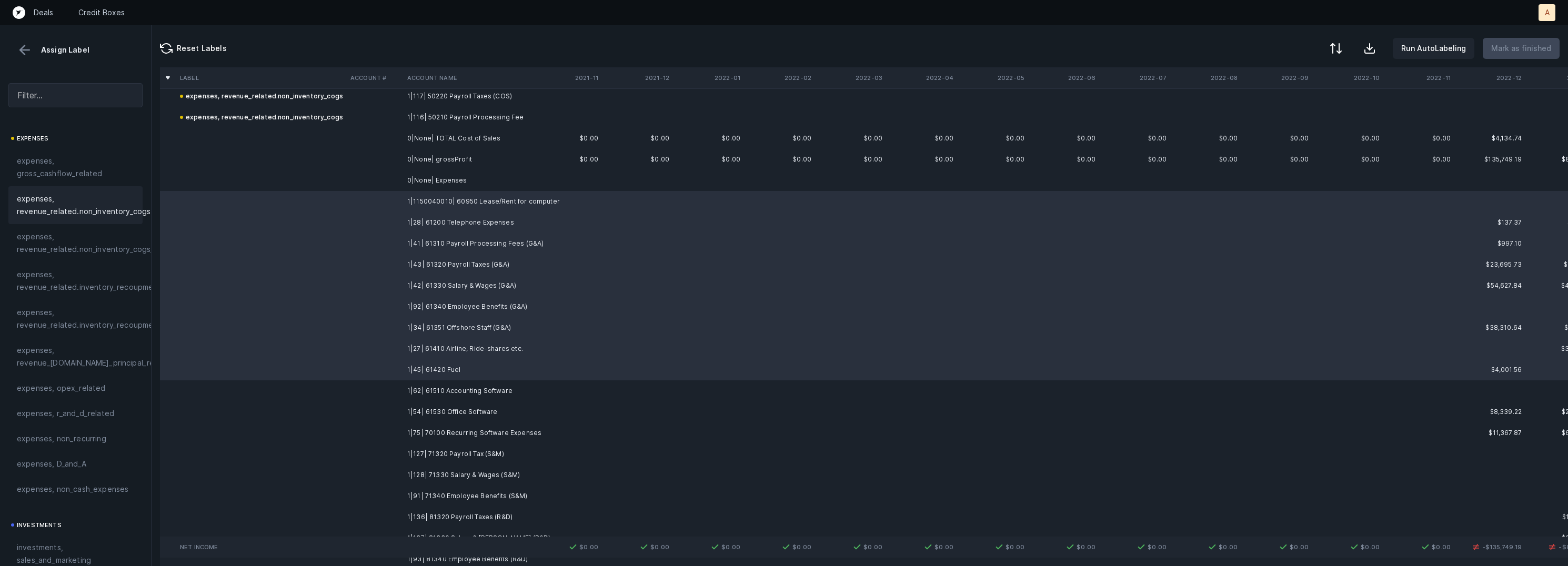
scroll to position [189, 0]
click at [97, 368] on span "expenses, opex_related" at bounding box center [61, 371] width 89 height 13
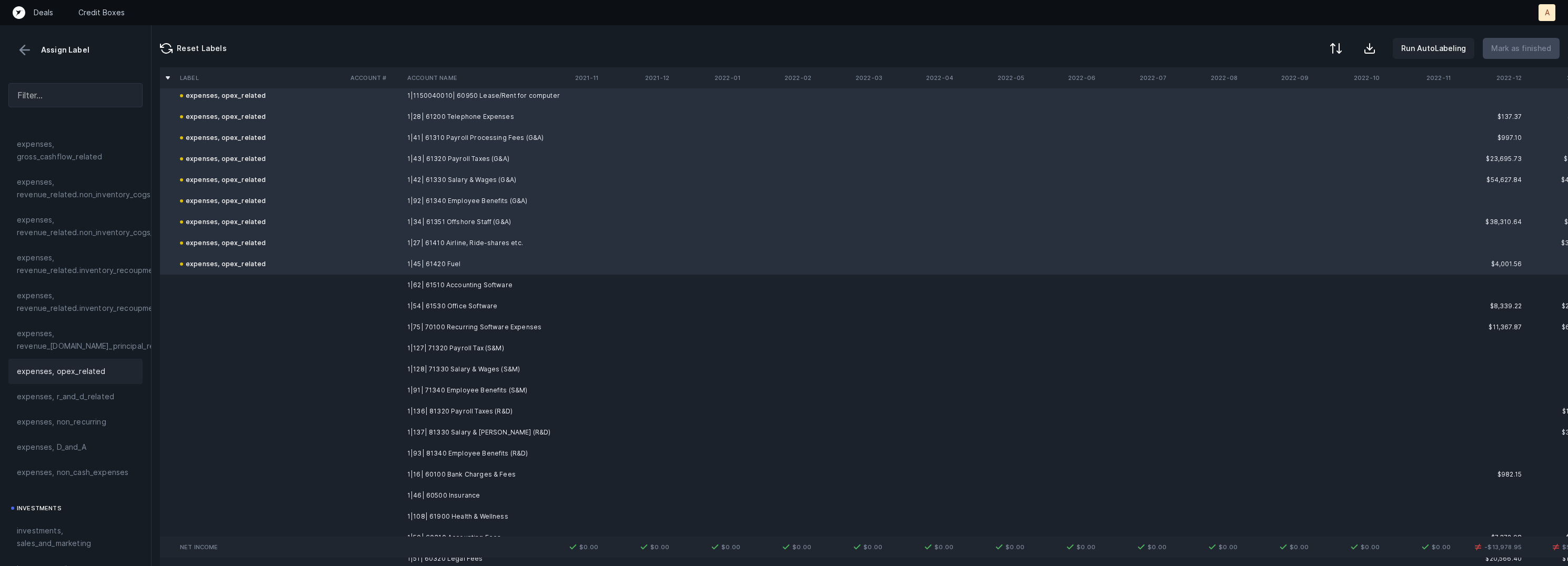
scroll to position [459, 0]
click at [475, 274] on td "1|62| 61510 Accounting Software" at bounding box center [467, 280] width 128 height 21
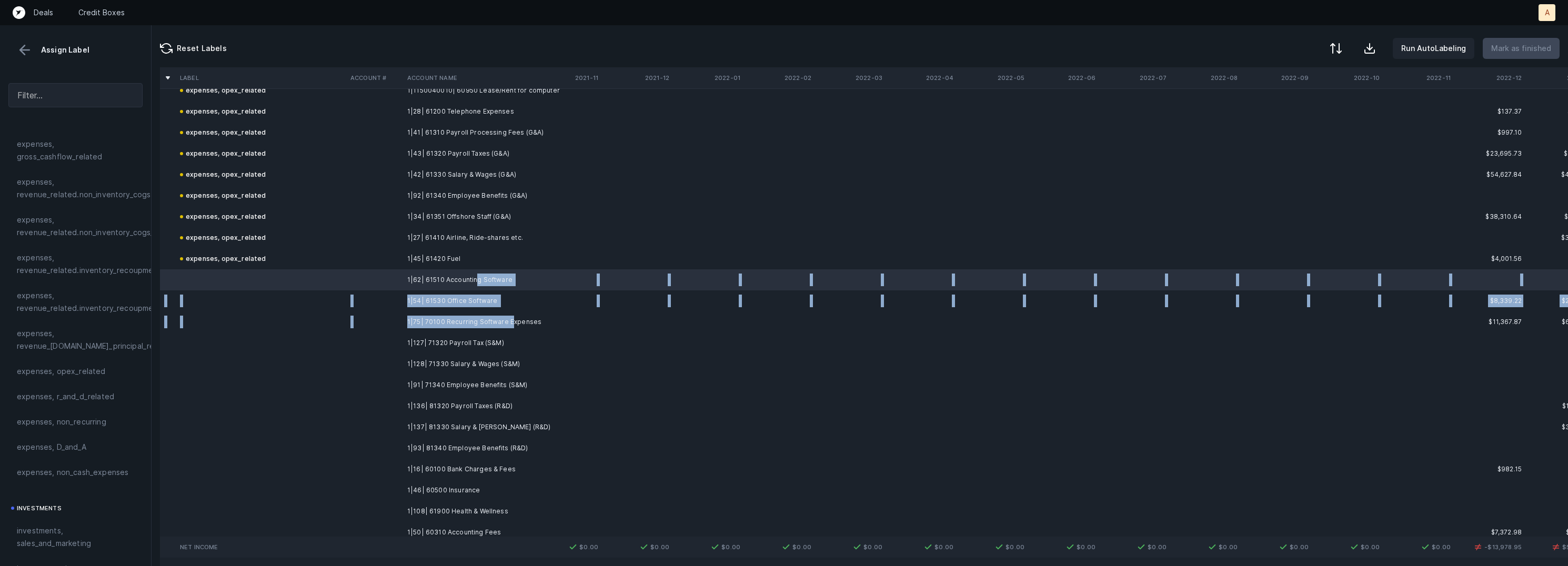
click at [507, 320] on td "1|75| 70100 Recurring Software Expenses" at bounding box center [467, 322] width 128 height 21
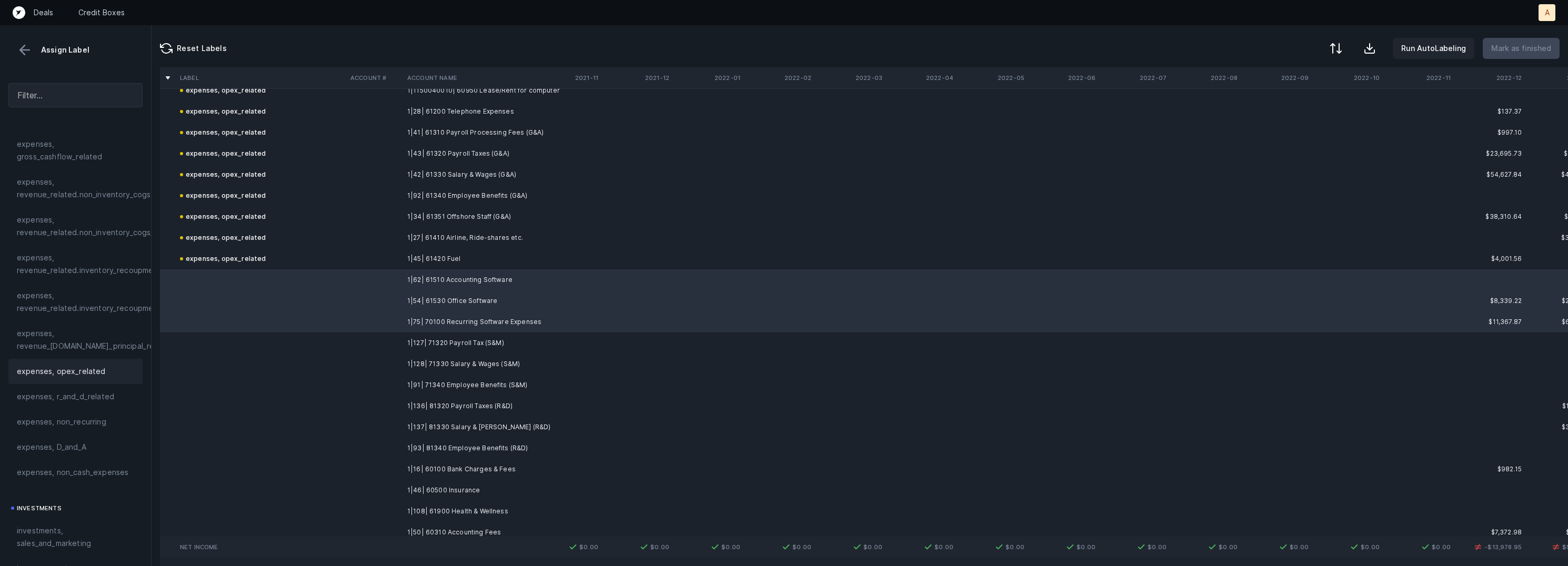
click at [94, 368] on span "expenses, opex_related" at bounding box center [61, 371] width 89 height 13
click at [473, 341] on td "1|127| 71320 Payroll Tax (S&M)" at bounding box center [467, 343] width 128 height 21
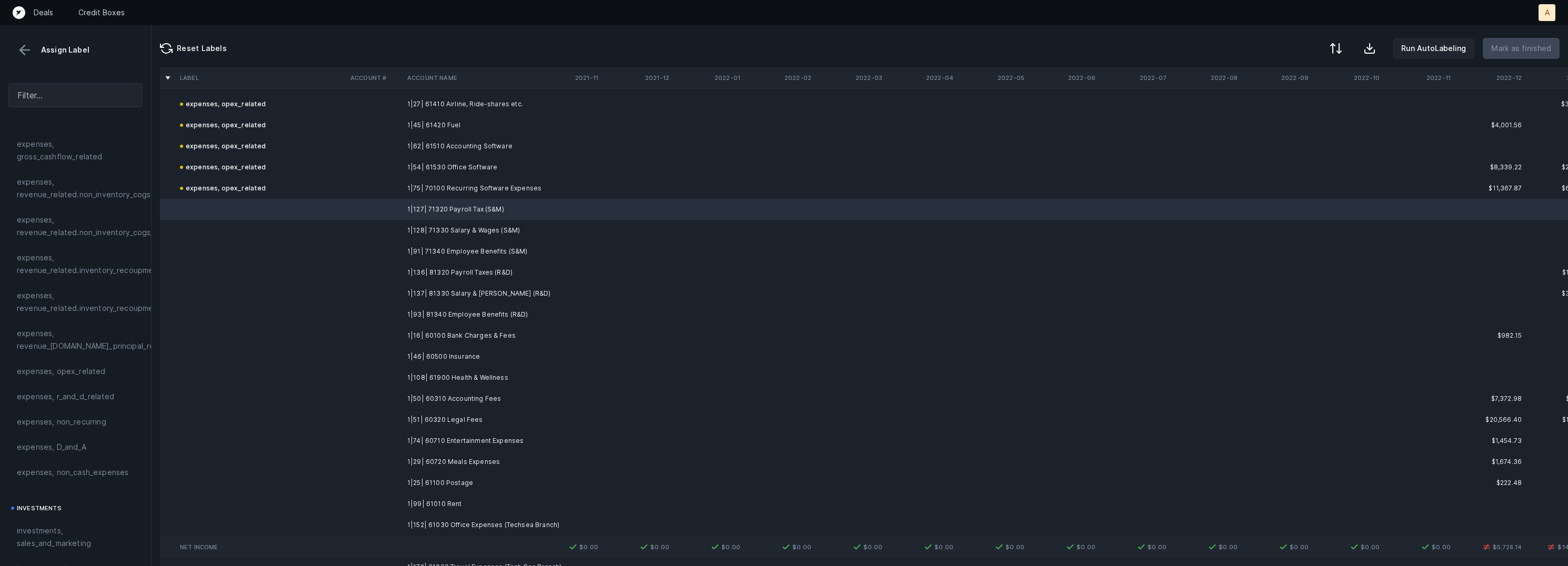
scroll to position [604, 0]
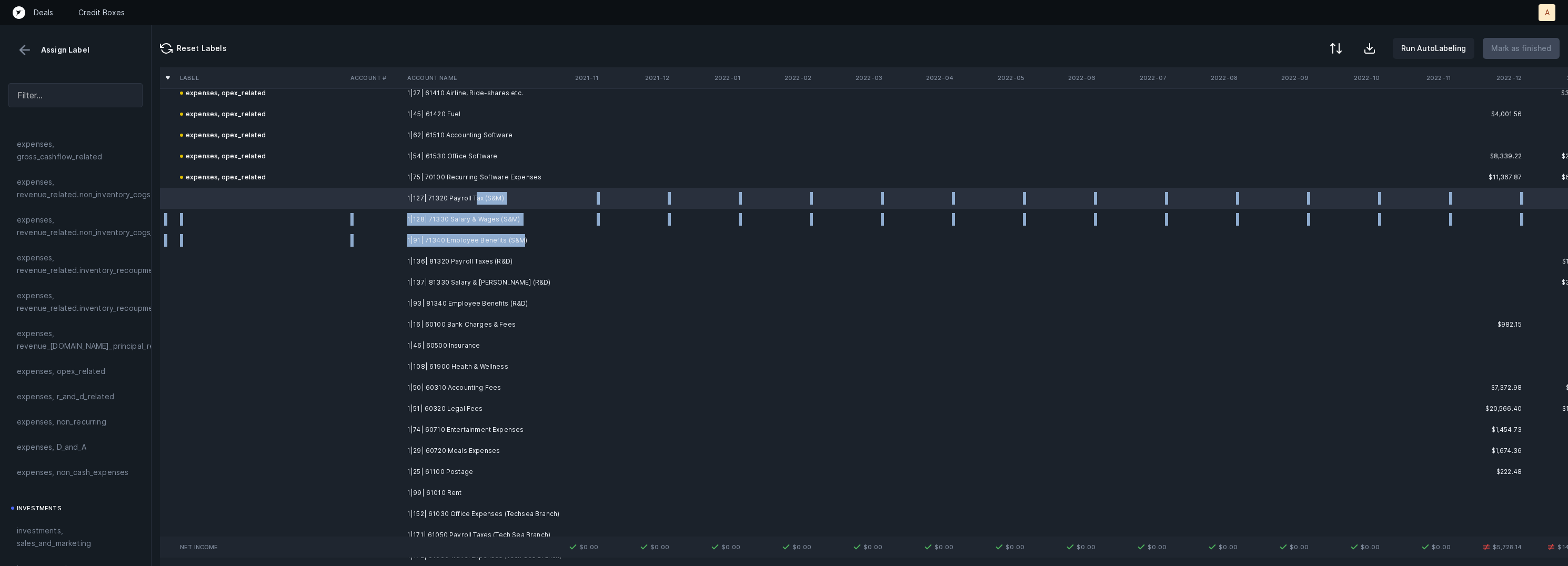
click at [519, 240] on td "1|91| 71340 Employee Benefits (S&M)" at bounding box center [467, 240] width 128 height 21
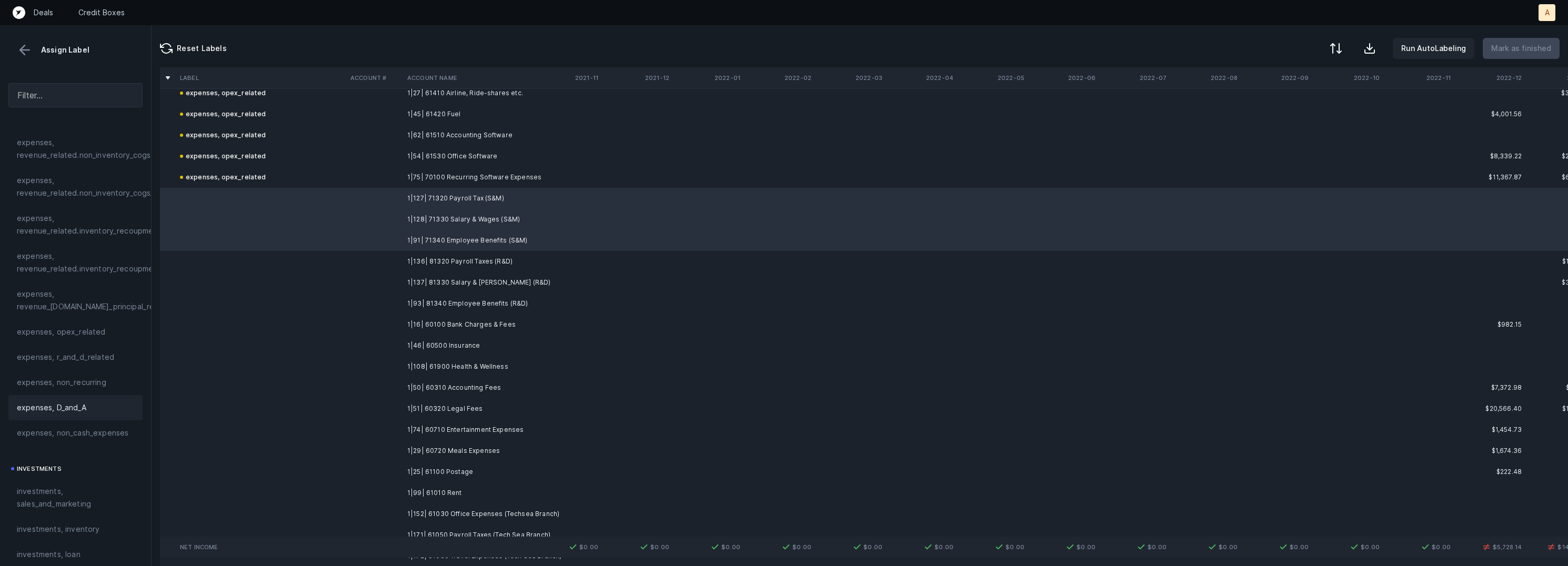
scroll to position [241, 0]
click at [61, 483] on span "investments, sales_and_marketing" at bounding box center [75, 485] width 117 height 25
click at [461, 260] on td "1|136| 81320 Payroll Taxes (R&D)" at bounding box center [467, 261] width 128 height 21
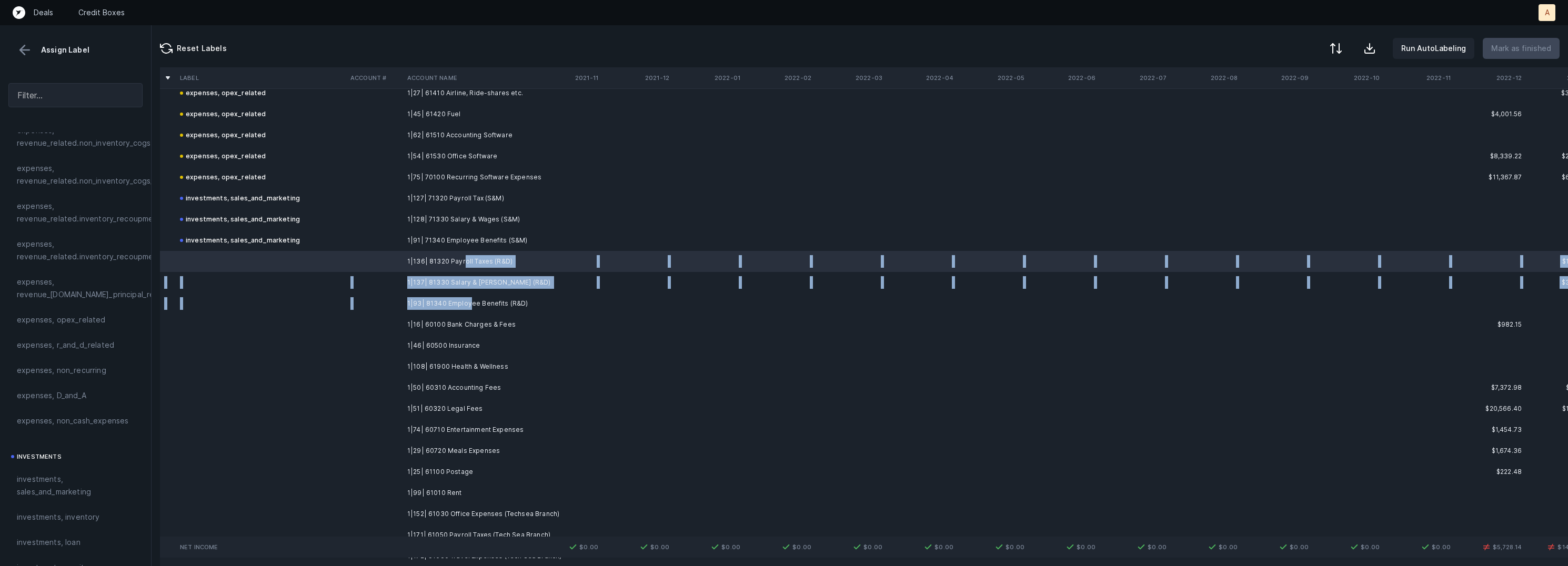
click at [467, 299] on td "1|93| 81340 Employee Benefits (R&D)" at bounding box center [467, 303] width 128 height 21
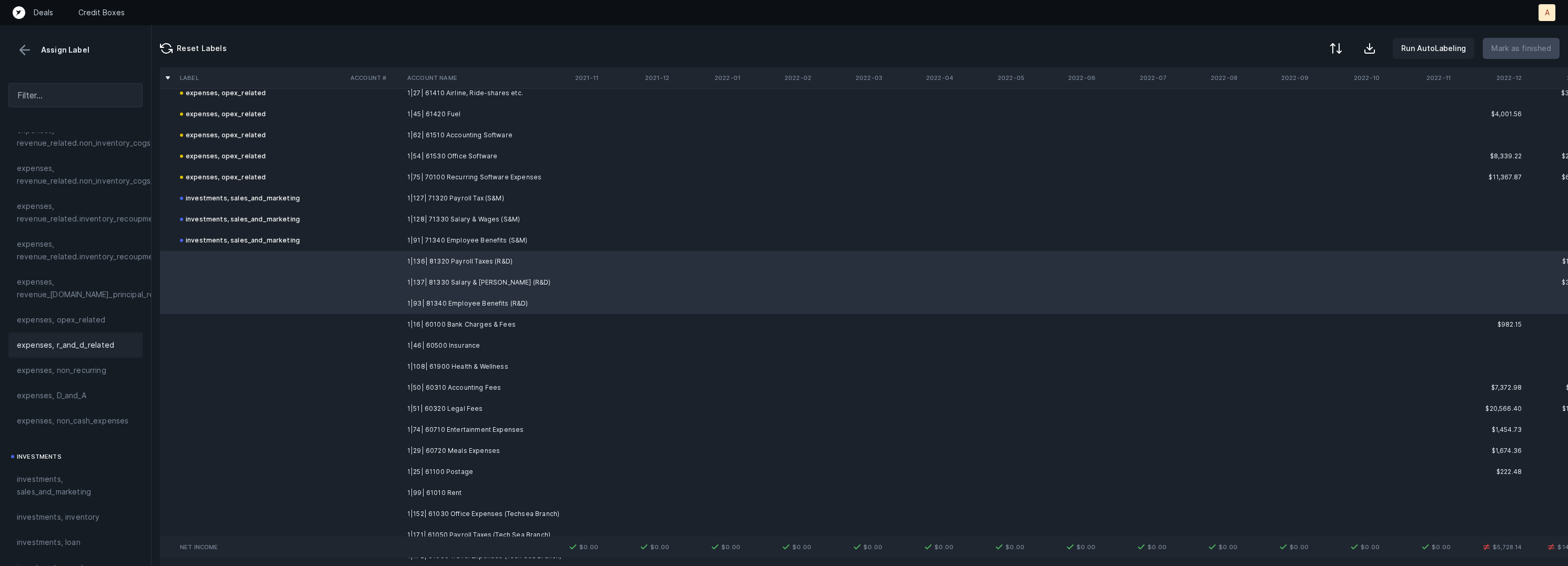
click at [54, 352] on div "expenses, r_and_d_related" at bounding box center [75, 344] width 134 height 25
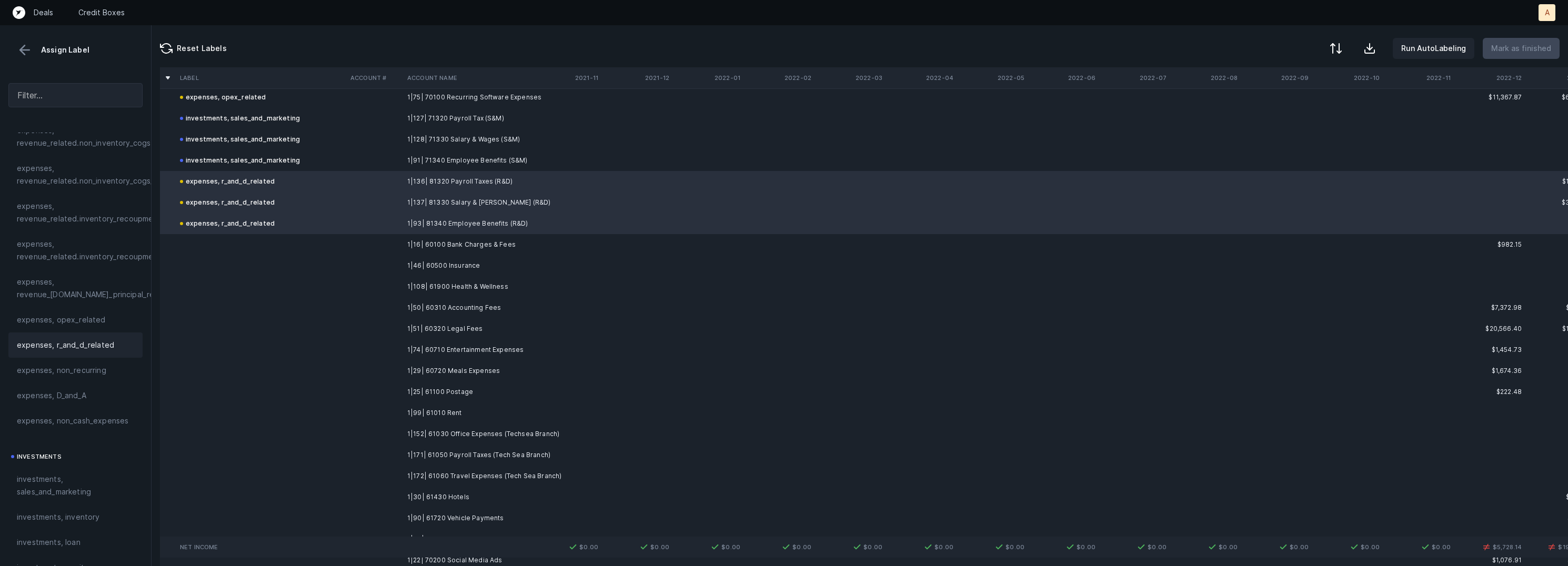
scroll to position [700, 0]
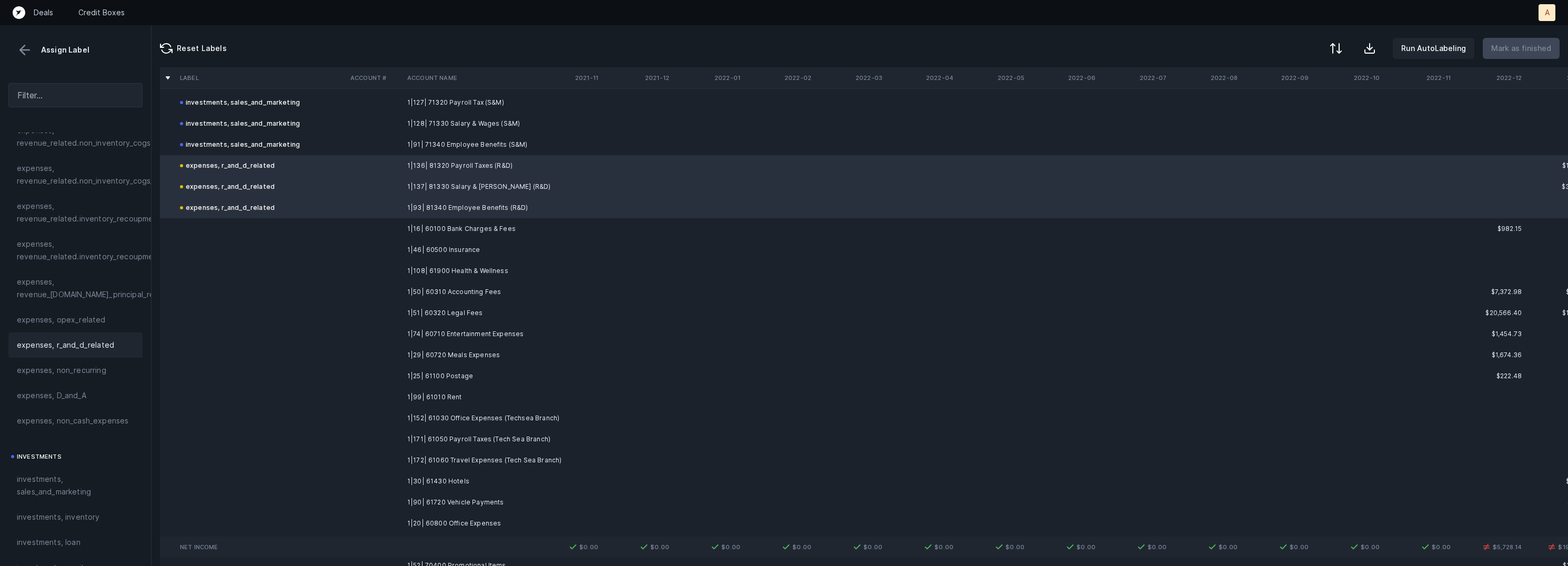
click at [489, 230] on td "1|16| 60100 Bank Charges & Fees" at bounding box center [467, 229] width 128 height 21
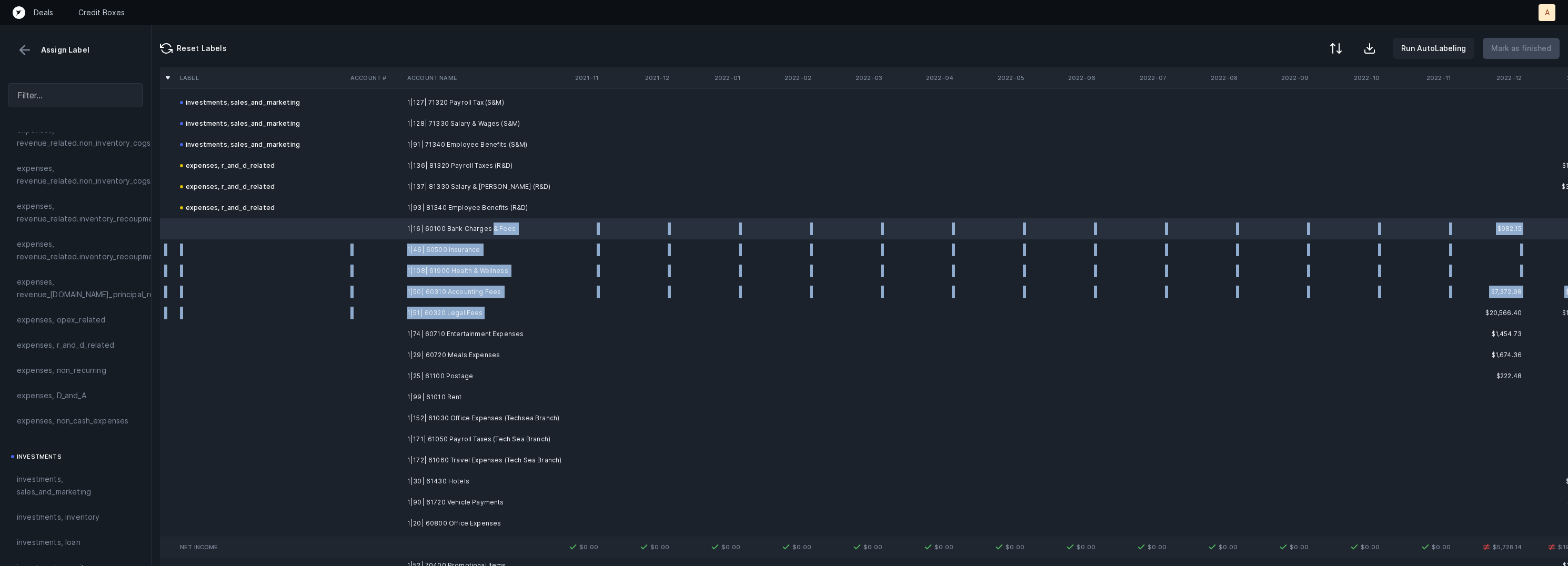
click at [486, 308] on td "1|51| 60320 Legal Fees" at bounding box center [467, 313] width 128 height 21
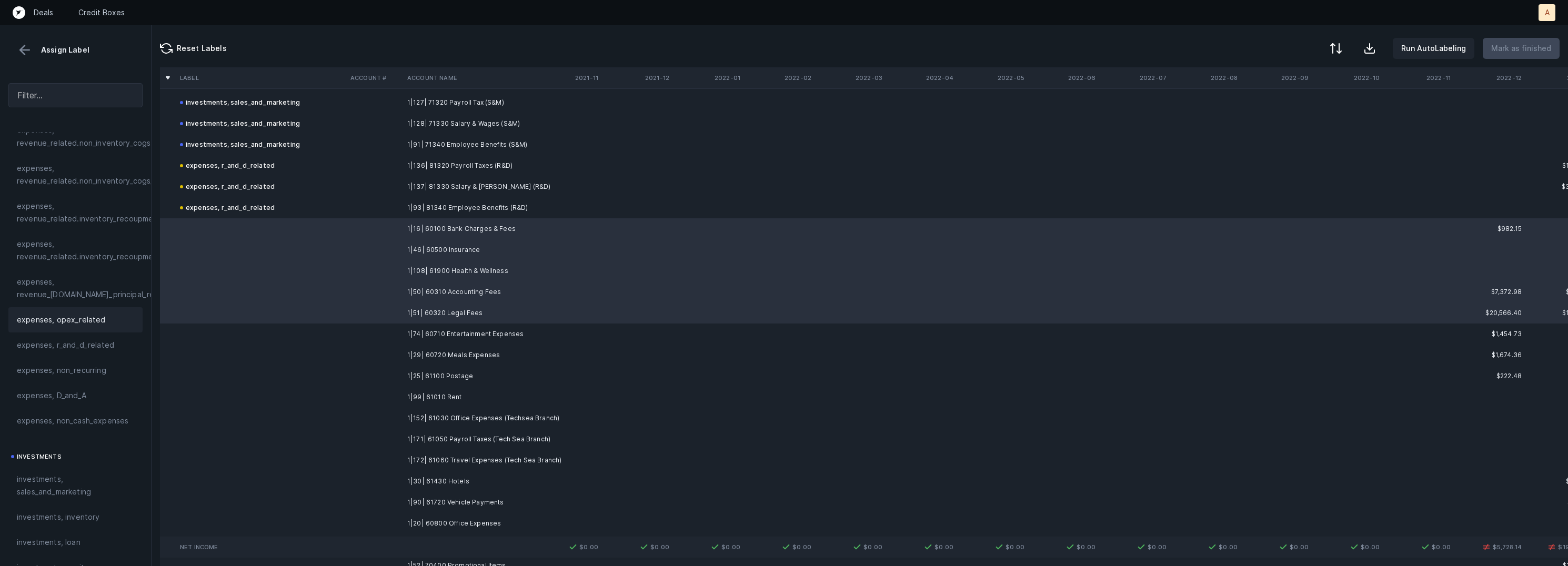
click at [96, 314] on span "expenses, opex_related" at bounding box center [61, 320] width 89 height 13
click at [422, 338] on td "1|74| 60710 Entertainment Expenses" at bounding box center [467, 334] width 128 height 21
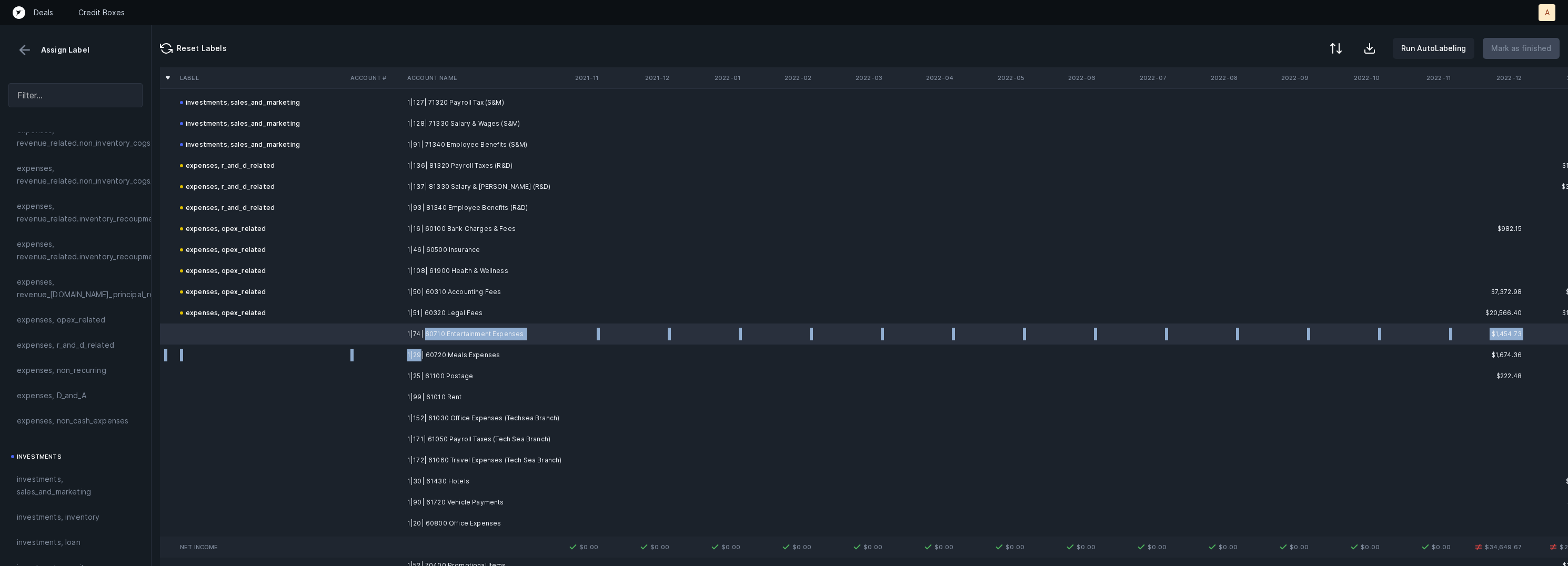
click at [418, 355] on td "1|29| 60720 Meals Expenses" at bounding box center [467, 355] width 128 height 21
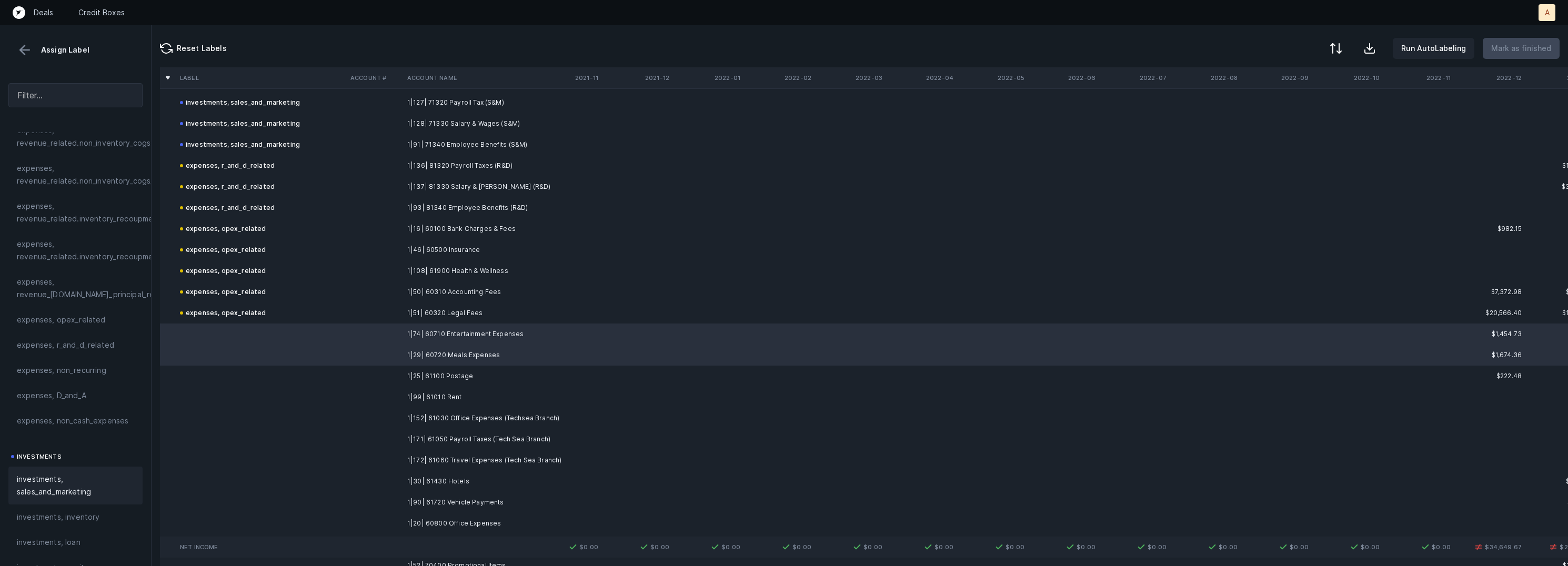
click at [57, 491] on span "investments, sales_and_marketing" at bounding box center [75, 485] width 117 height 25
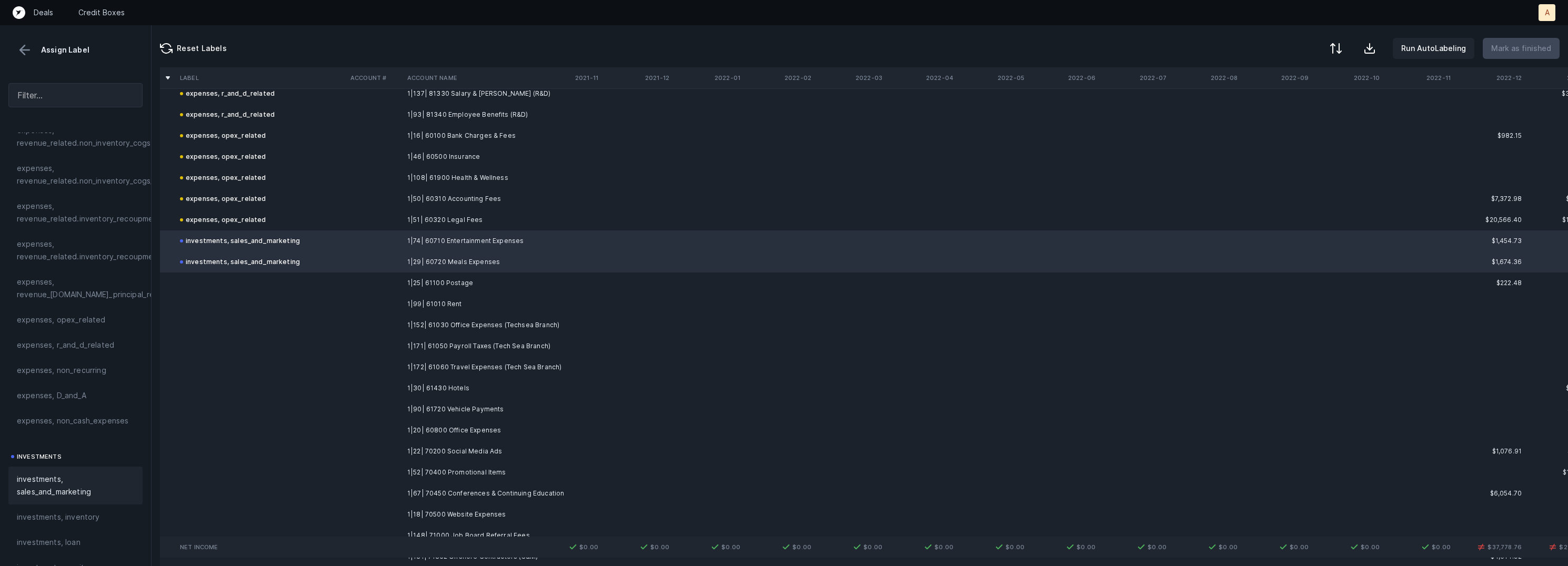
scroll to position [808, 0]
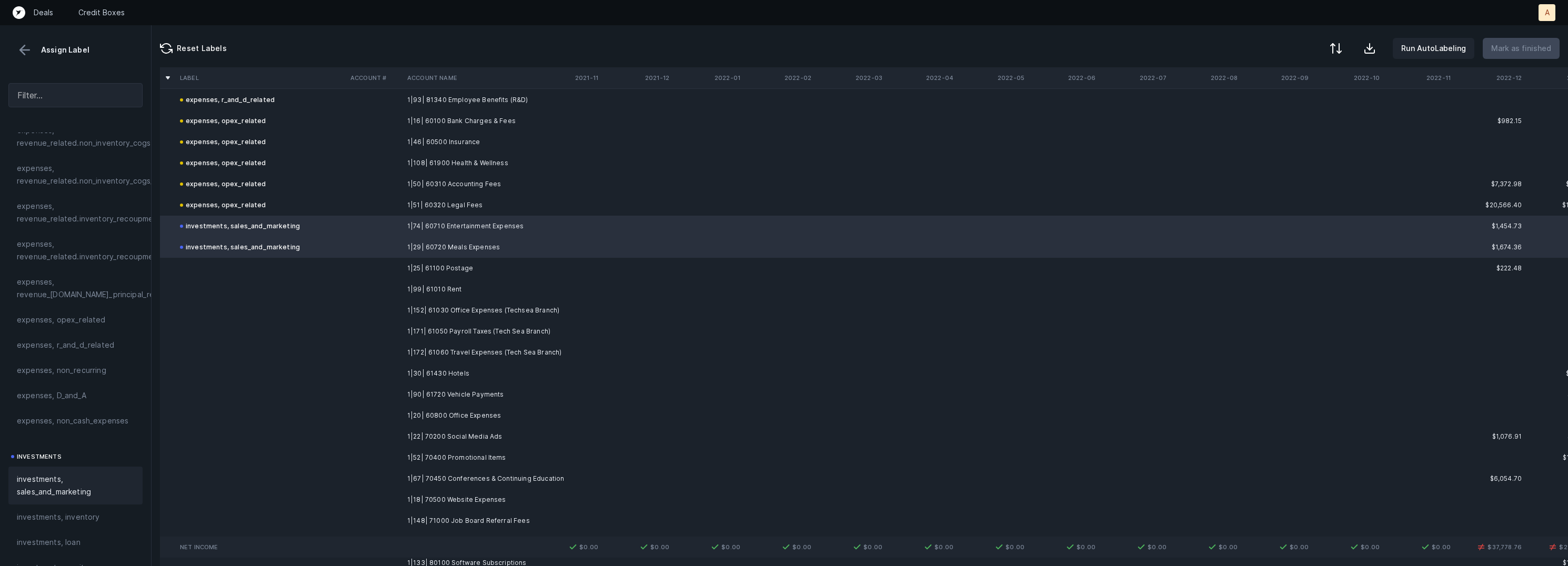
click at [452, 268] on td "1|25| 61100 Postage" at bounding box center [467, 268] width 128 height 21
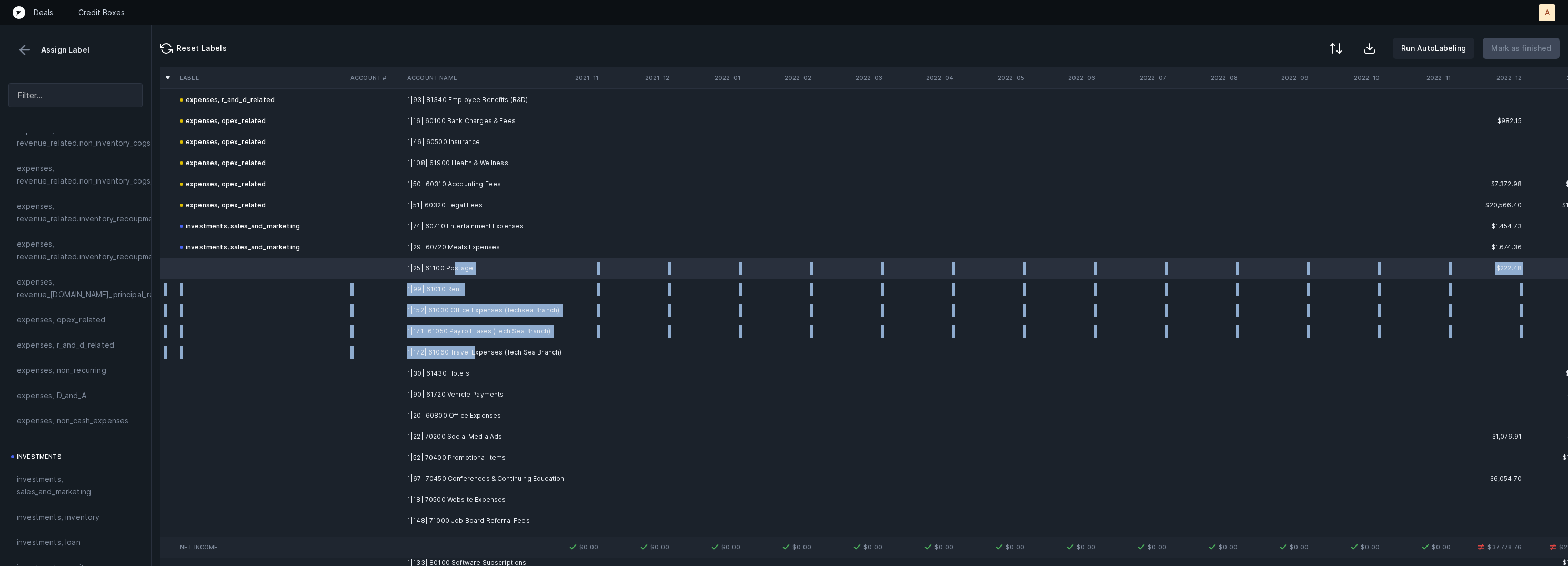
click at [472, 349] on td "1|172| 61060 Travel Expenses (Tech Sea Branch)" at bounding box center [467, 352] width 128 height 21
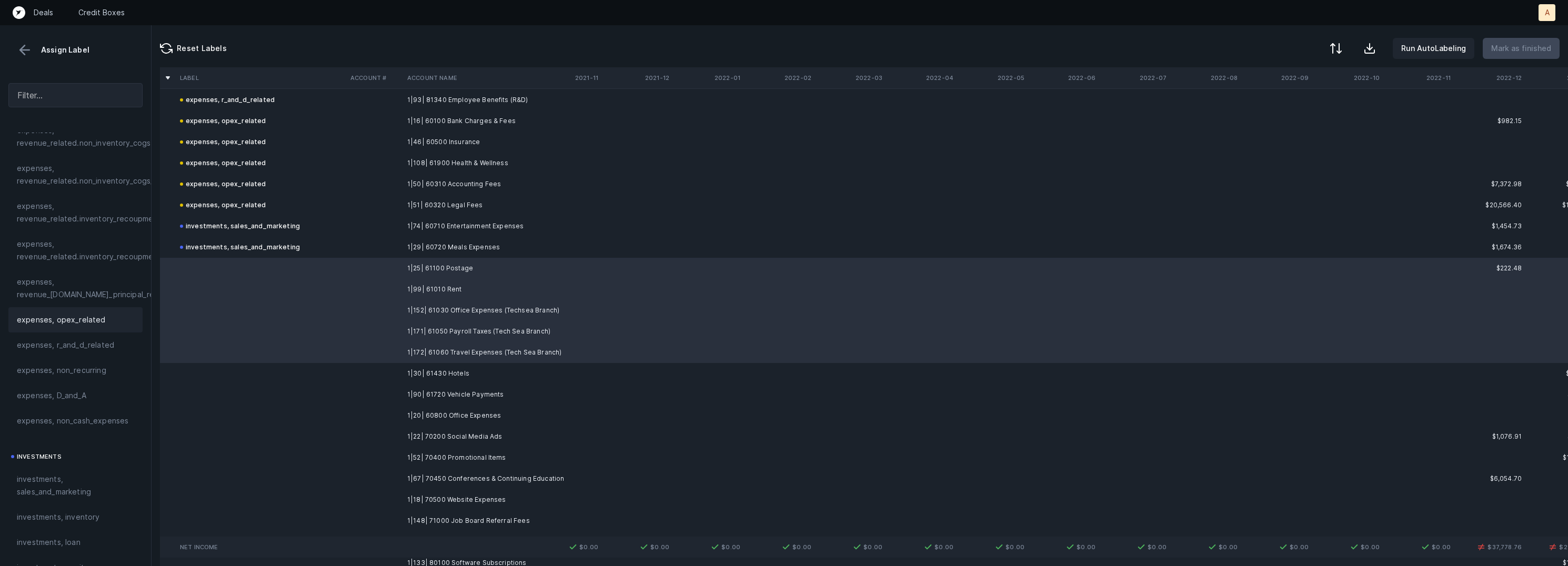
click at [88, 320] on span "expenses, opex_related" at bounding box center [61, 320] width 89 height 13
click at [419, 374] on td "1|30| 61430 Hotels" at bounding box center [467, 373] width 128 height 21
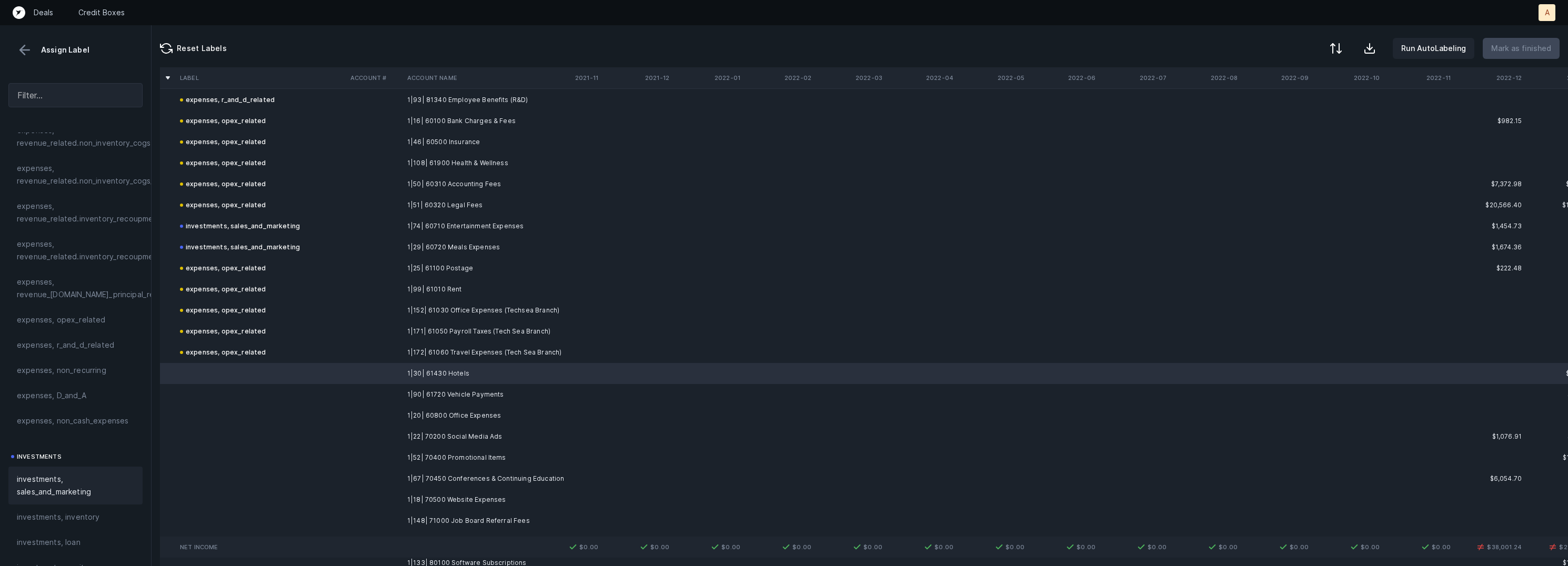
click at [44, 475] on span "investments, sales_and_marketing" at bounding box center [75, 485] width 117 height 25
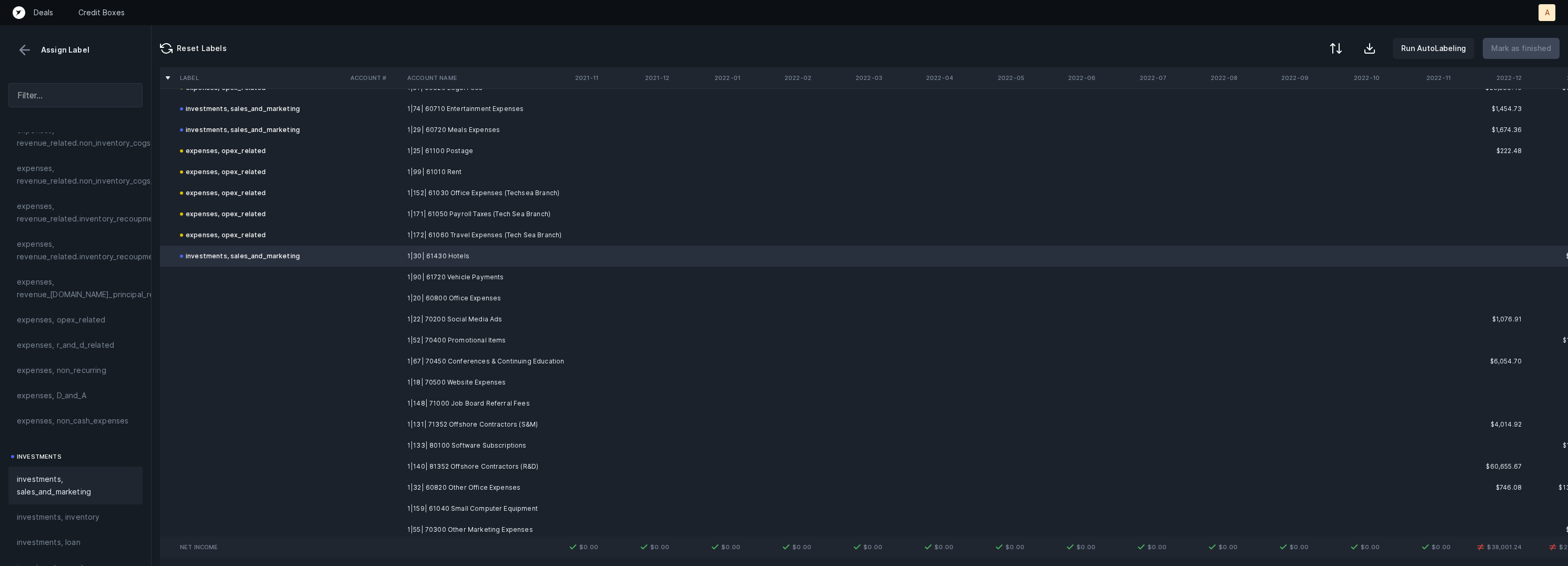
scroll to position [928, 0]
click at [498, 274] on td "1|90| 61720 Vehicle Payments" at bounding box center [467, 274] width 128 height 21
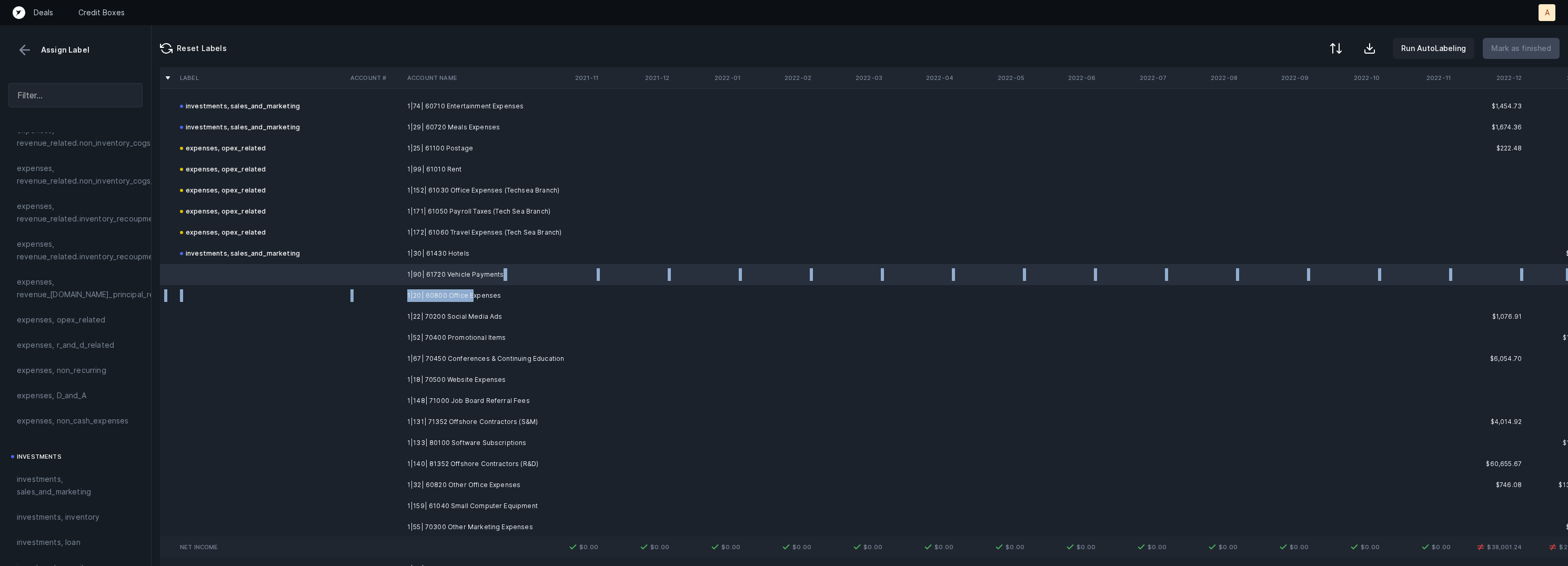
click at [471, 297] on td "1|20| 60800 Office Expenses" at bounding box center [467, 296] width 128 height 21
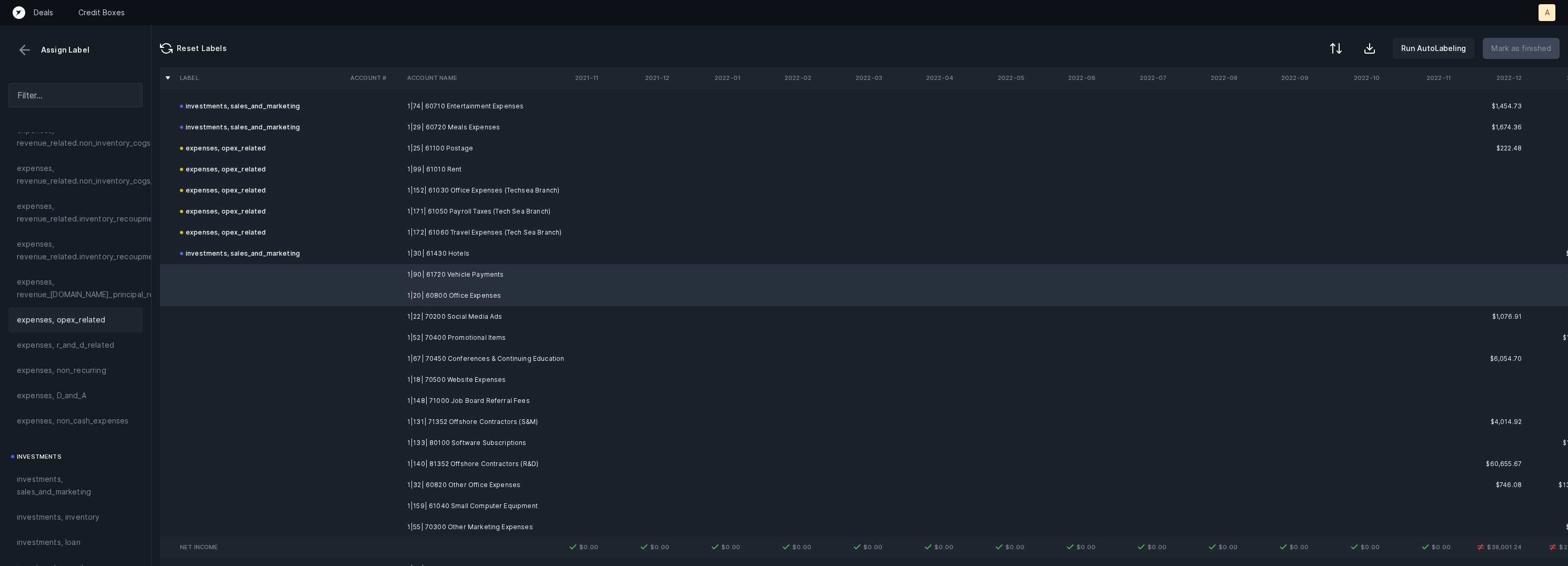
click at [69, 321] on span "expenses, opex_related" at bounding box center [61, 320] width 89 height 13
click at [490, 320] on td "1|22| 70200 Social Media Ads" at bounding box center [467, 316] width 128 height 21
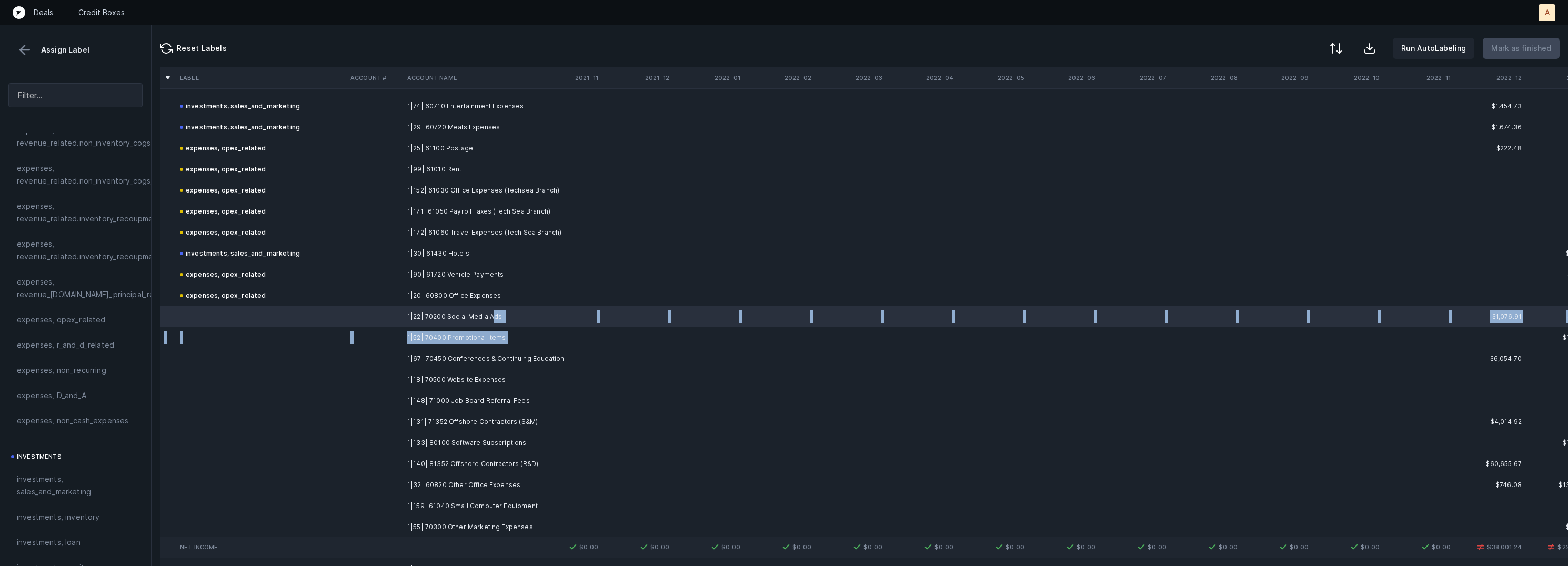
click at [503, 340] on td "1|52| 70400 Promotional Items" at bounding box center [467, 338] width 128 height 21
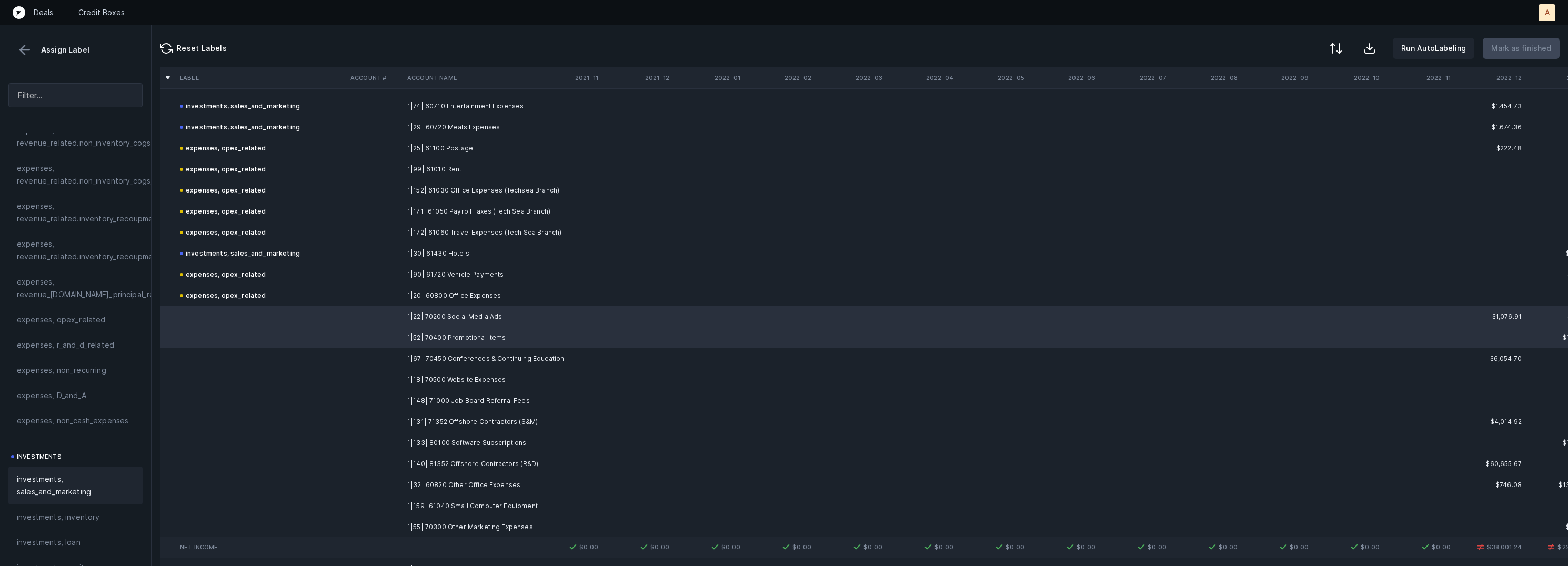
click at [83, 480] on span "investments, sales_and_marketing" at bounding box center [75, 485] width 117 height 25
click at [436, 353] on td "1|67| 70450 Conferences & Continuing Education" at bounding box center [467, 358] width 128 height 21
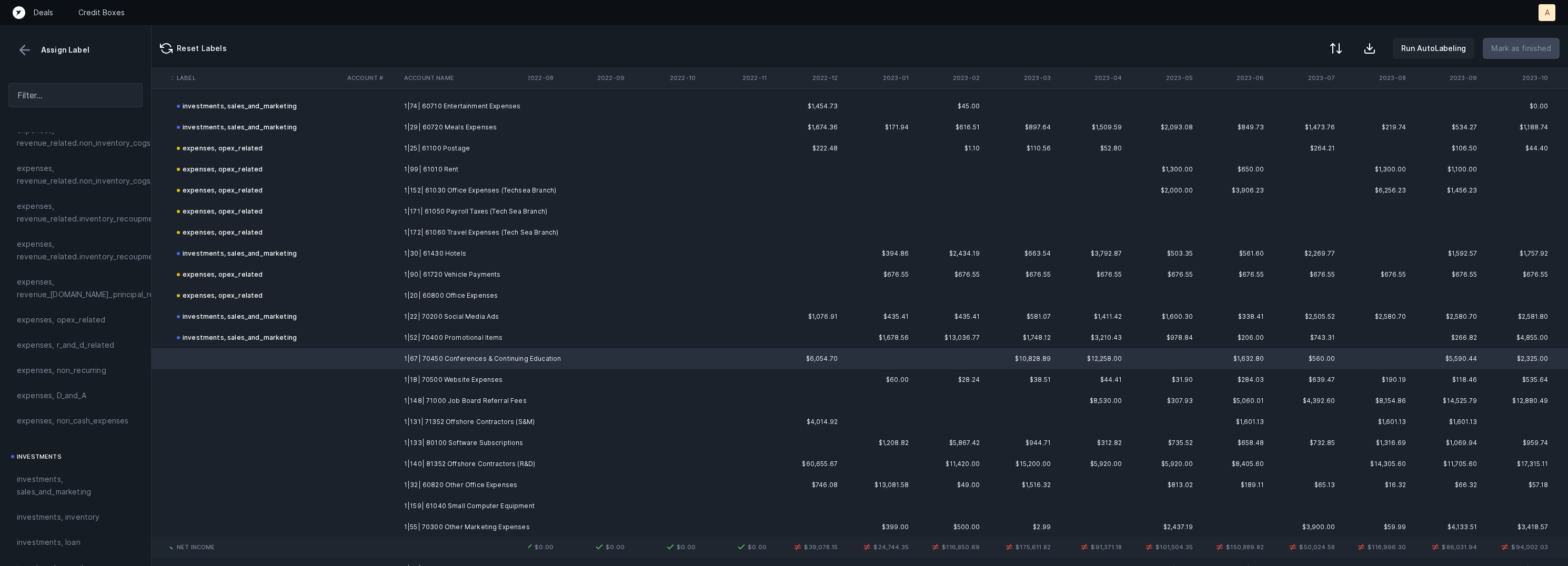
scroll to position [928, 716]
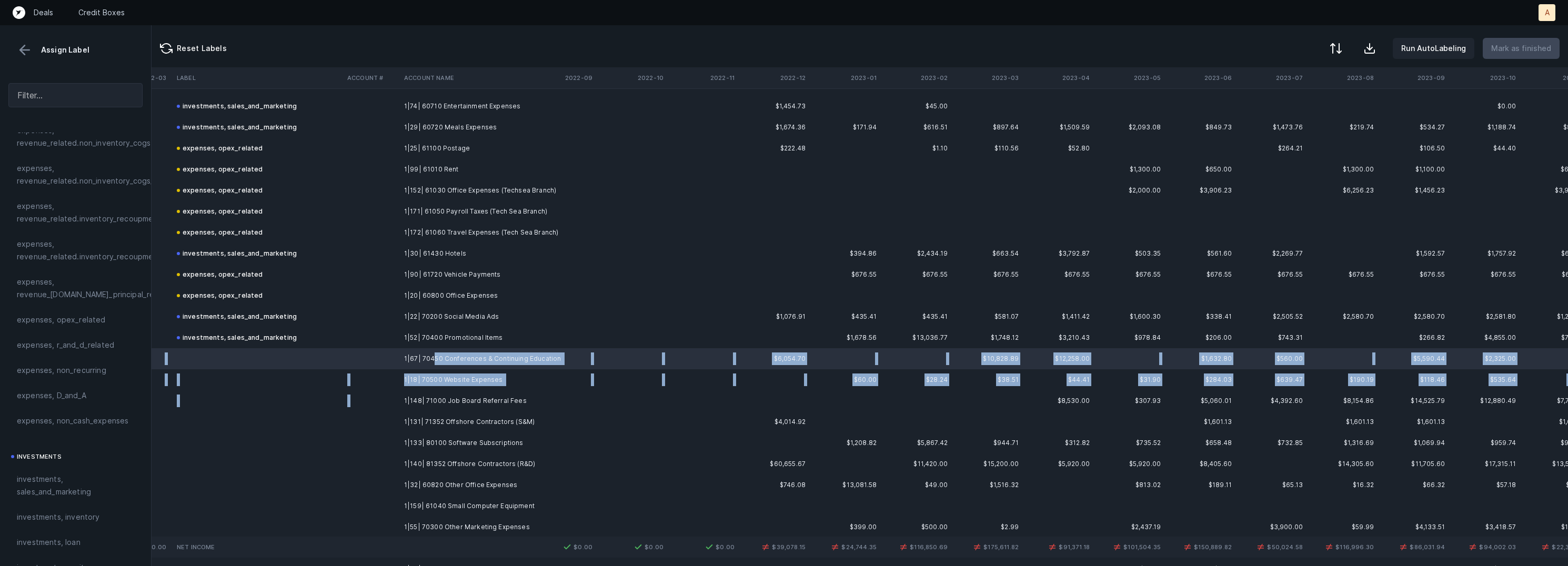
click at [456, 391] on td "1|148| 71000 Job Board Referral Fees" at bounding box center [464, 400] width 128 height 21
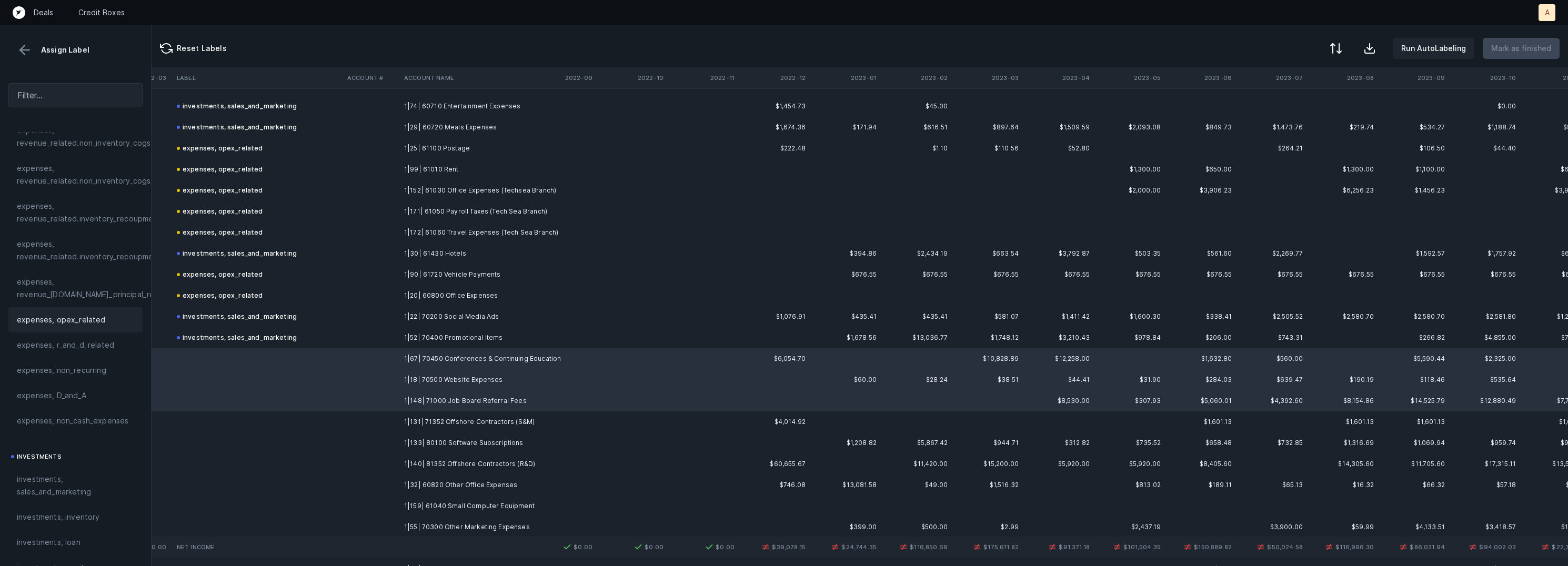
click at [77, 320] on span "expenses, opex_related" at bounding box center [61, 320] width 89 height 13
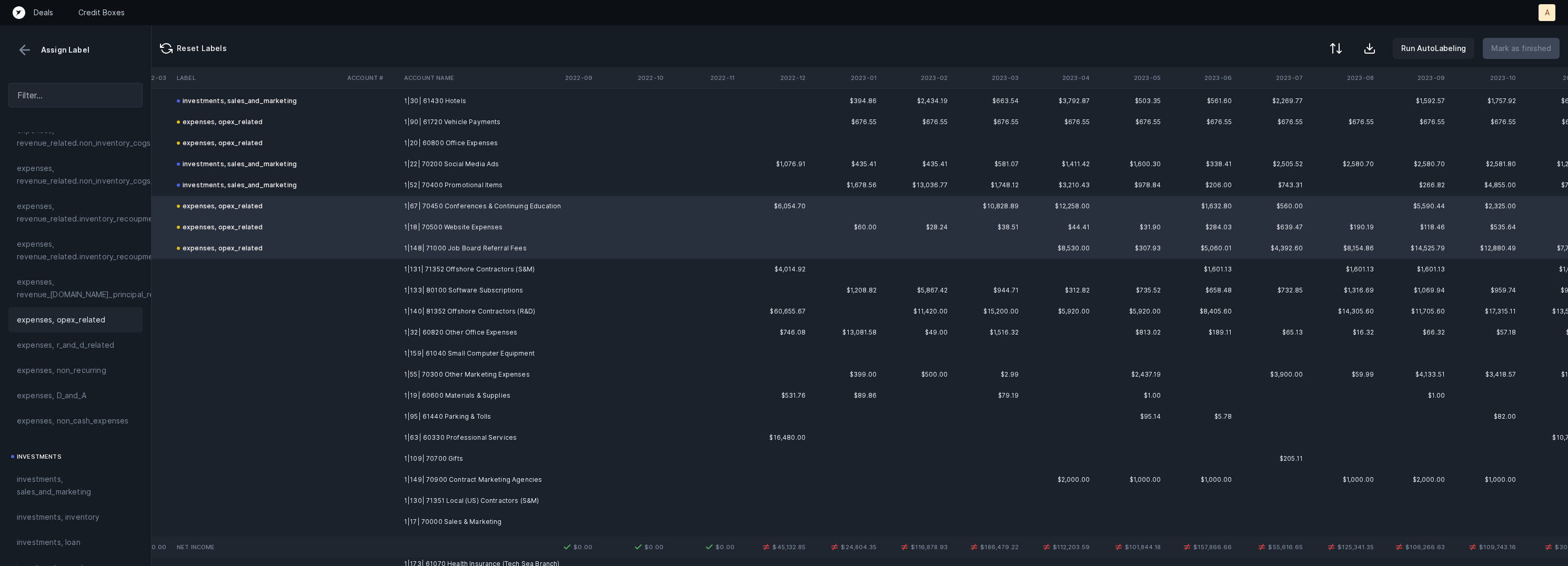
scroll to position [1103, 716]
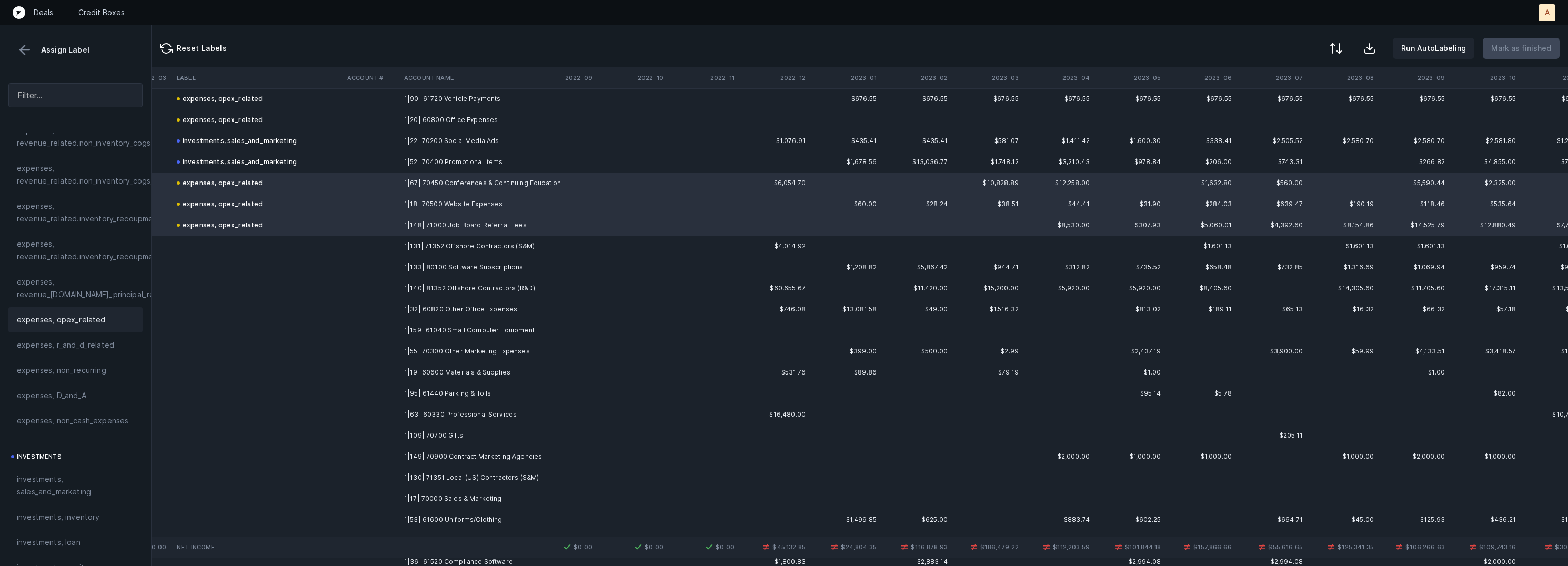
click at [524, 248] on td "1|131| 71352 Offshore Contractors (S&M)" at bounding box center [464, 246] width 128 height 21
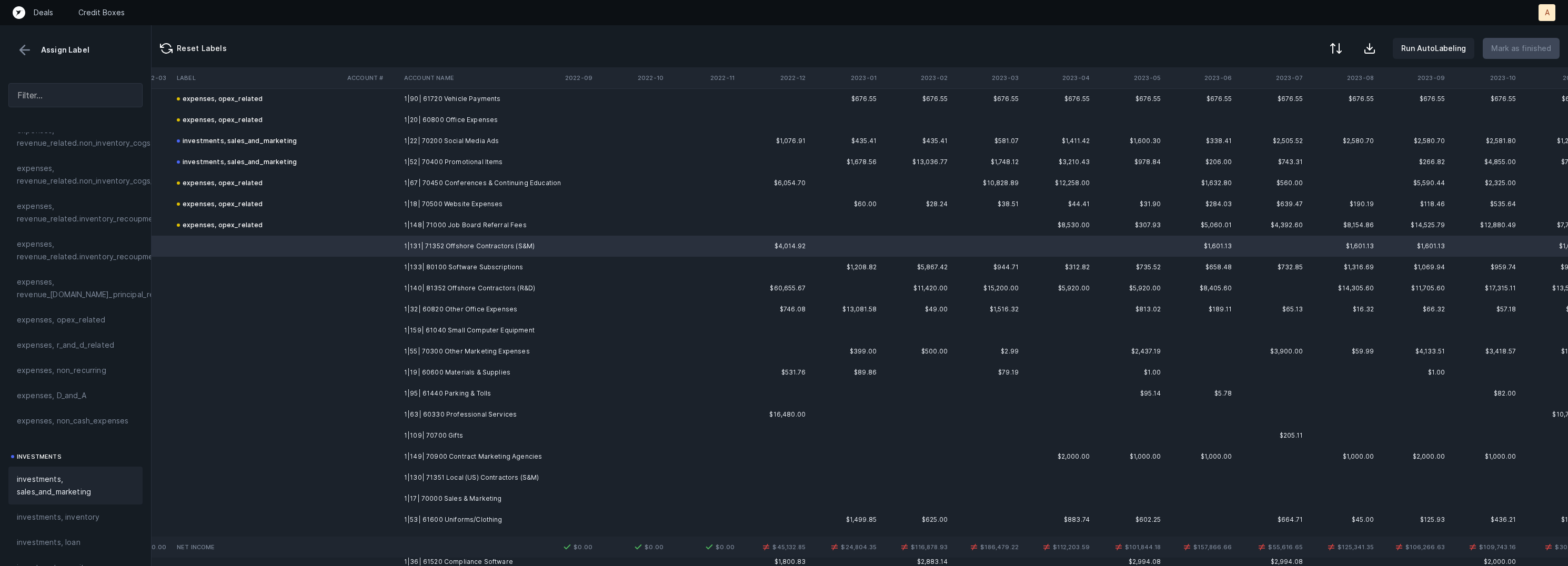
click at [68, 481] on span "investments, sales_and_marketing" at bounding box center [75, 485] width 117 height 25
click at [444, 265] on td "1|133| 80100 Software Subscriptions" at bounding box center [464, 267] width 128 height 21
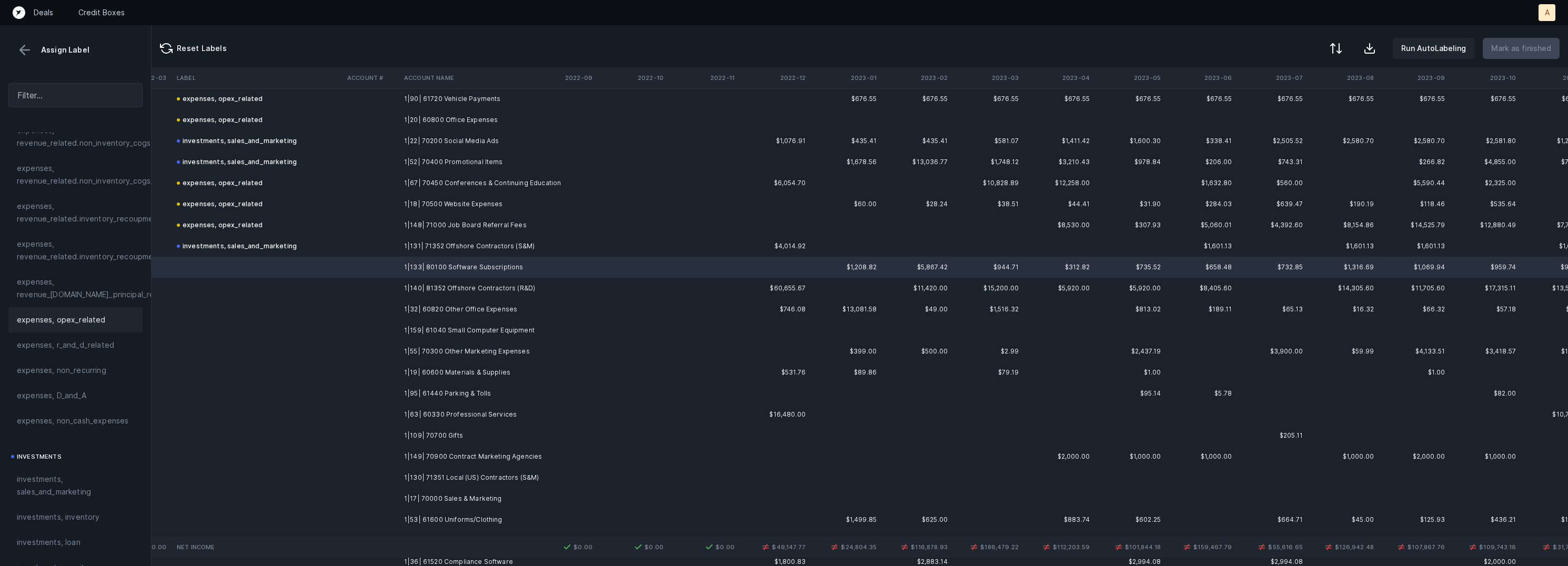
click at [61, 323] on span "expenses, opex_related" at bounding box center [61, 320] width 89 height 13
click at [383, 289] on td at bounding box center [371, 288] width 57 height 21
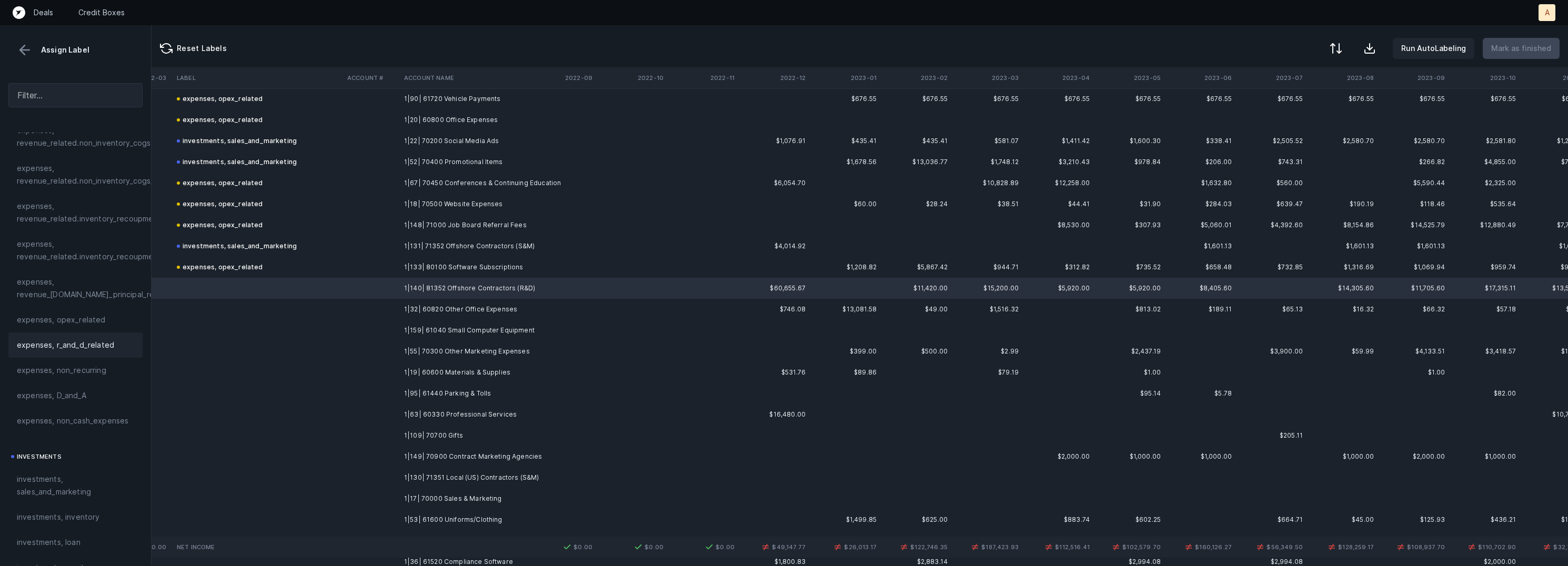
click at [66, 342] on span "expenses, r_and_d_related" at bounding box center [66, 345] width 97 height 13
click at [415, 304] on td "1|32| 60820 Other Office Expenses" at bounding box center [464, 309] width 128 height 21
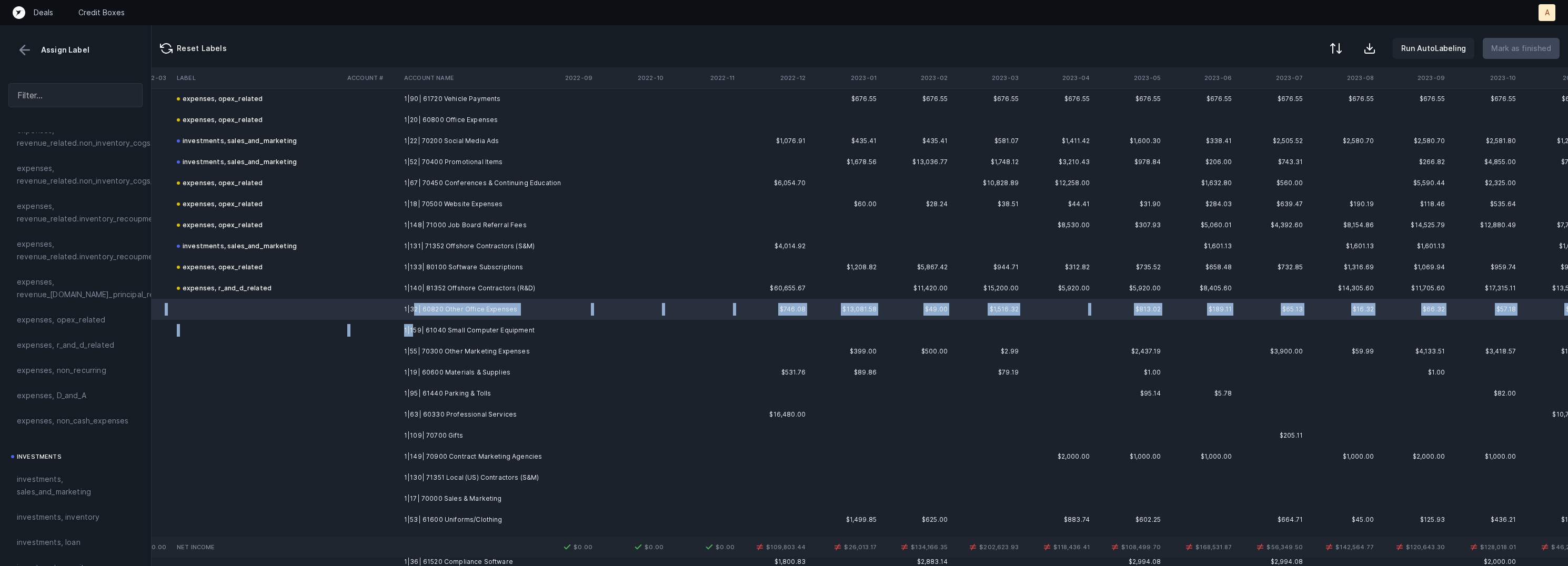
click at [413, 332] on td "1|159| 61040 Small Computer Equipment" at bounding box center [464, 330] width 128 height 21
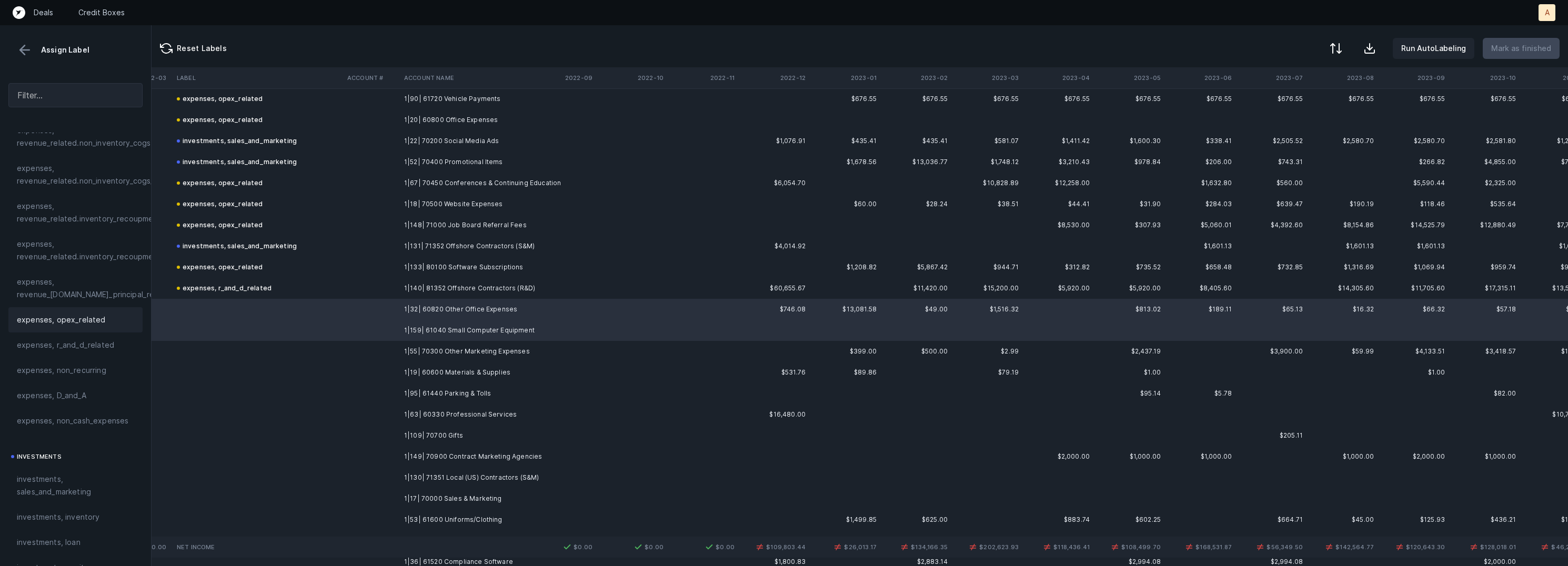
click at [80, 320] on span "expenses, opex_related" at bounding box center [61, 320] width 89 height 13
click at [468, 348] on td "1|55| 70300 Other Marketing Expenses" at bounding box center [464, 351] width 128 height 21
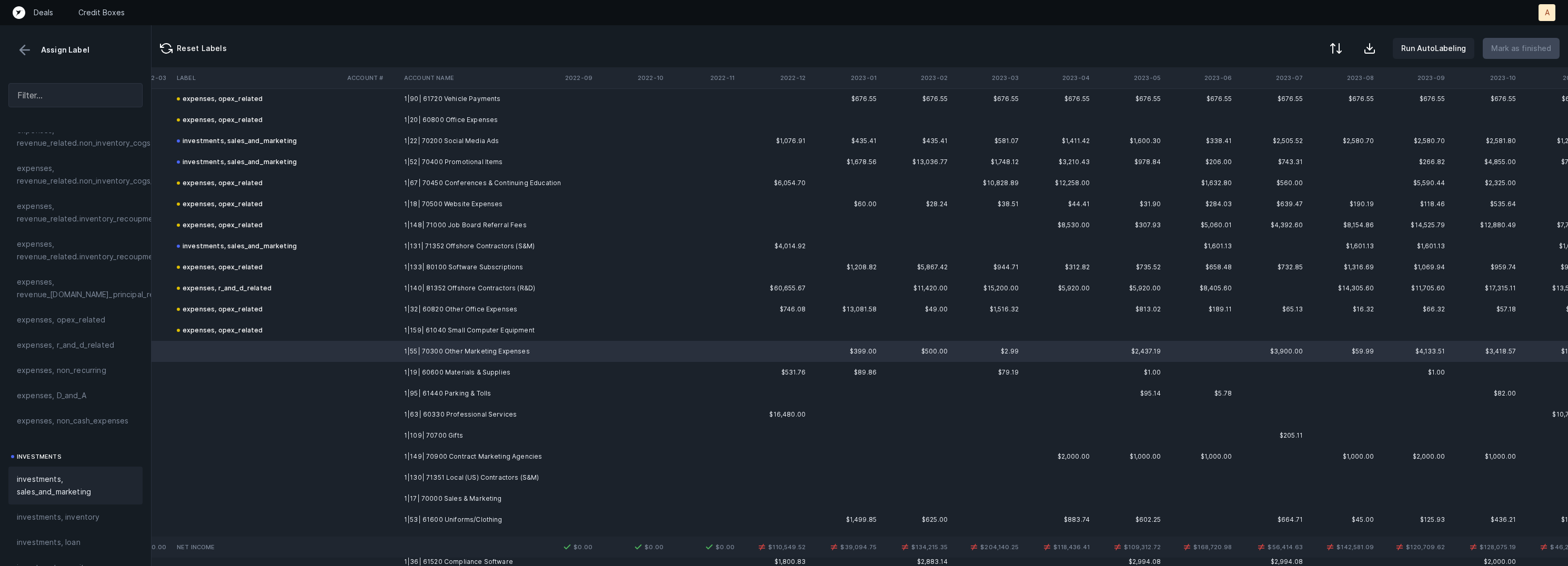
click at [57, 473] on span "investments, sales_and_marketing" at bounding box center [75, 485] width 117 height 25
click at [457, 375] on td "1|19| 60600 Materials & Supplies" at bounding box center [464, 372] width 128 height 21
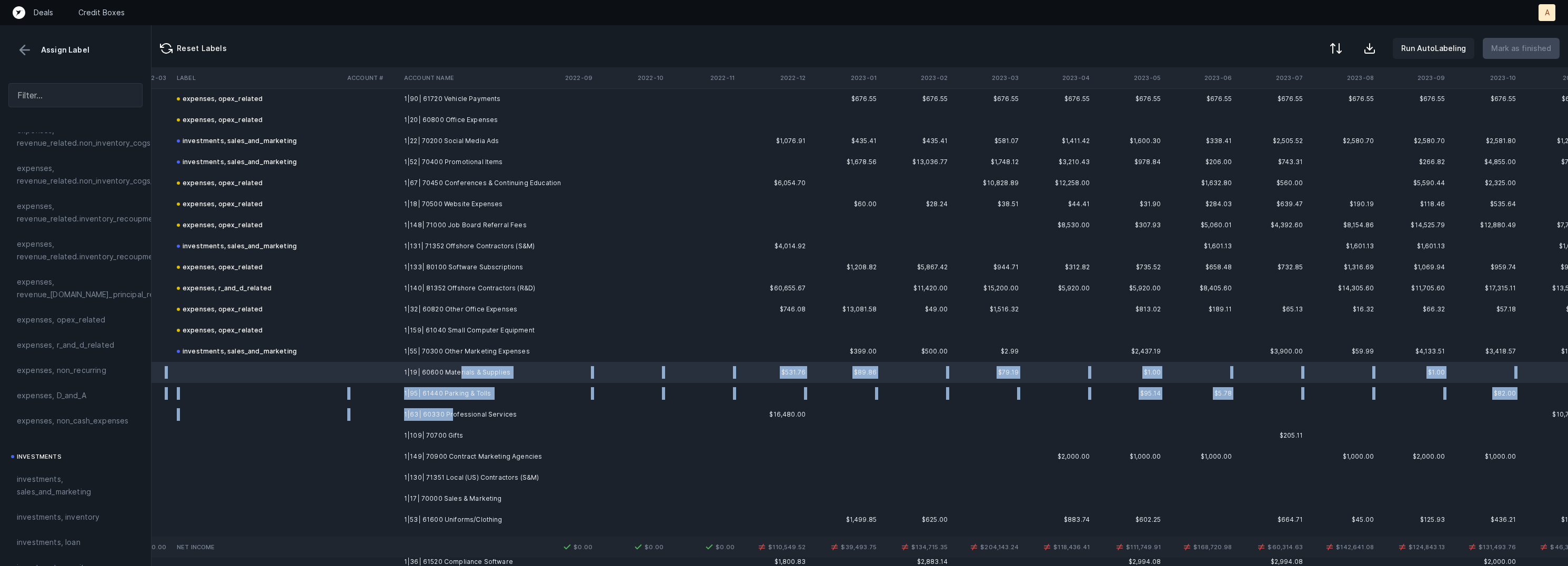
click at [450, 412] on td "1|63| 60330 Professional Services" at bounding box center [464, 414] width 128 height 21
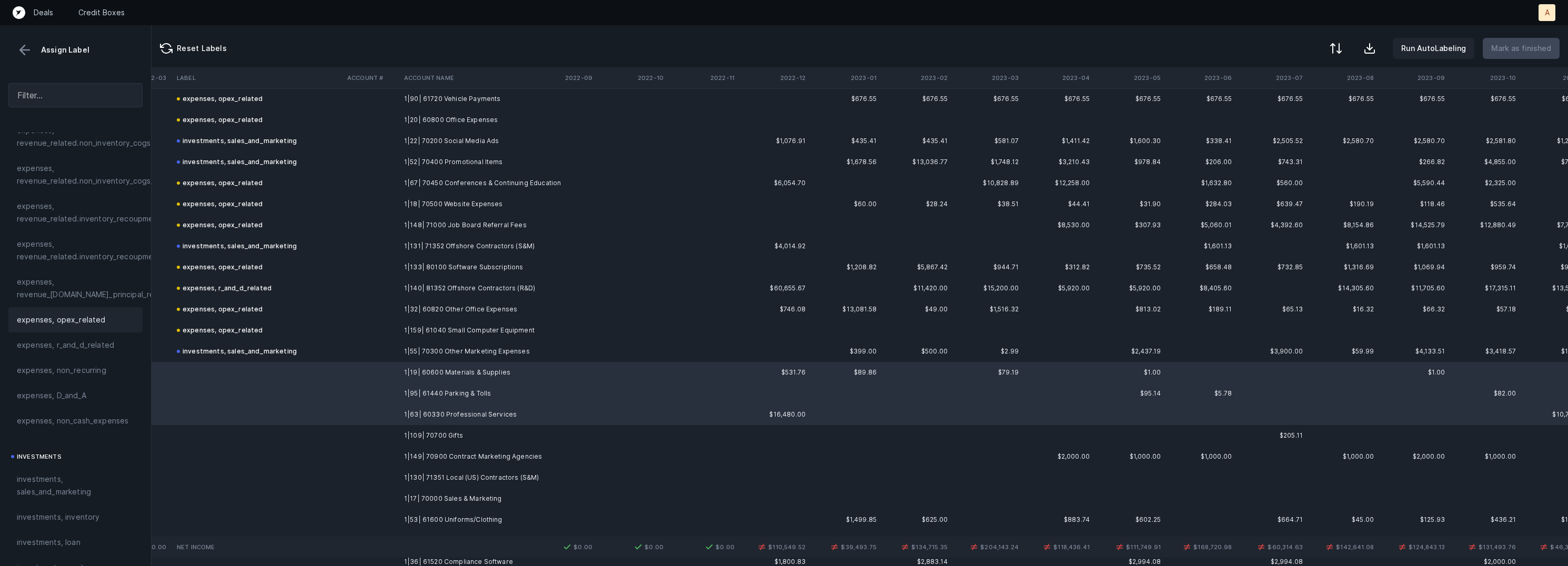
click at [74, 318] on span "expenses, opex_related" at bounding box center [61, 320] width 89 height 13
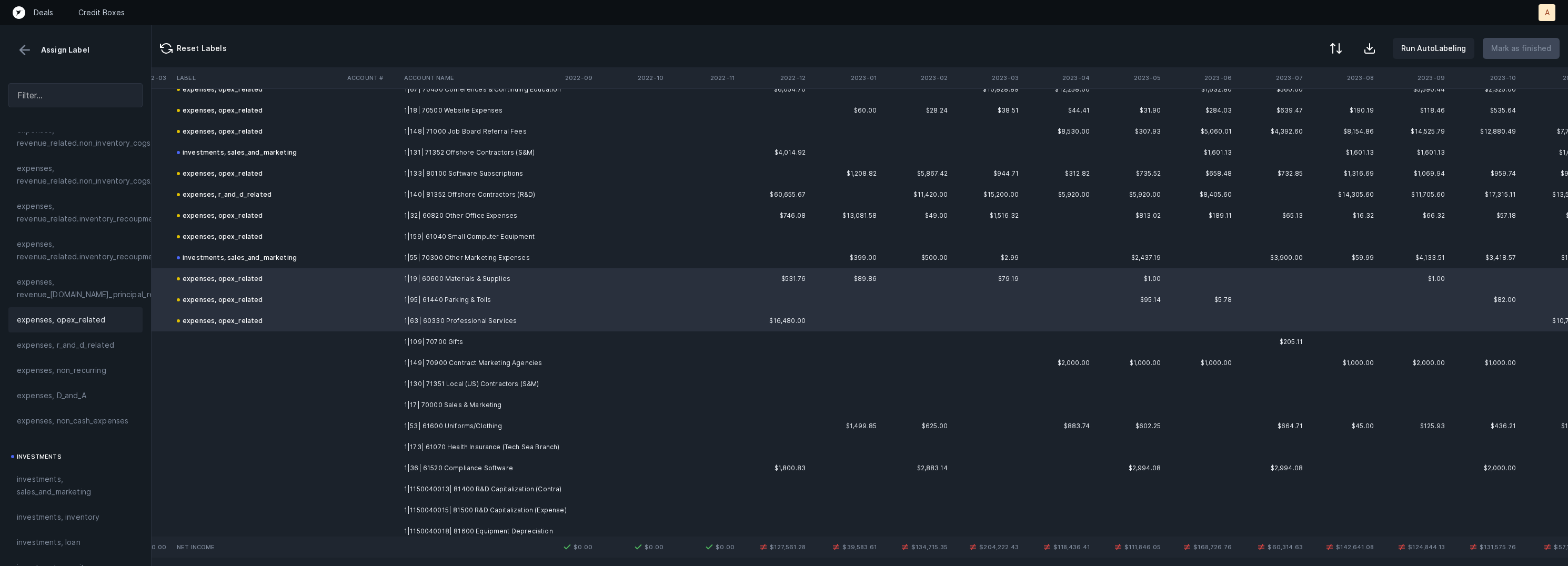
scroll to position [1209, 716]
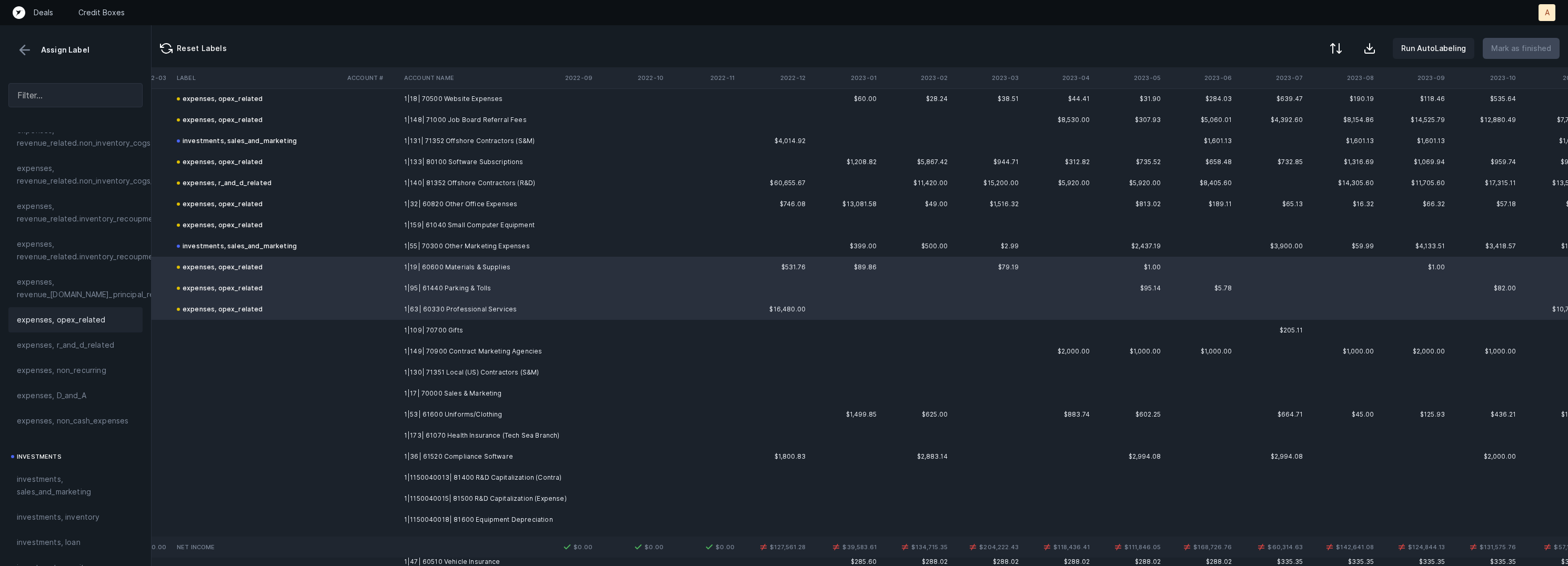
click at [379, 334] on td at bounding box center [371, 330] width 57 height 21
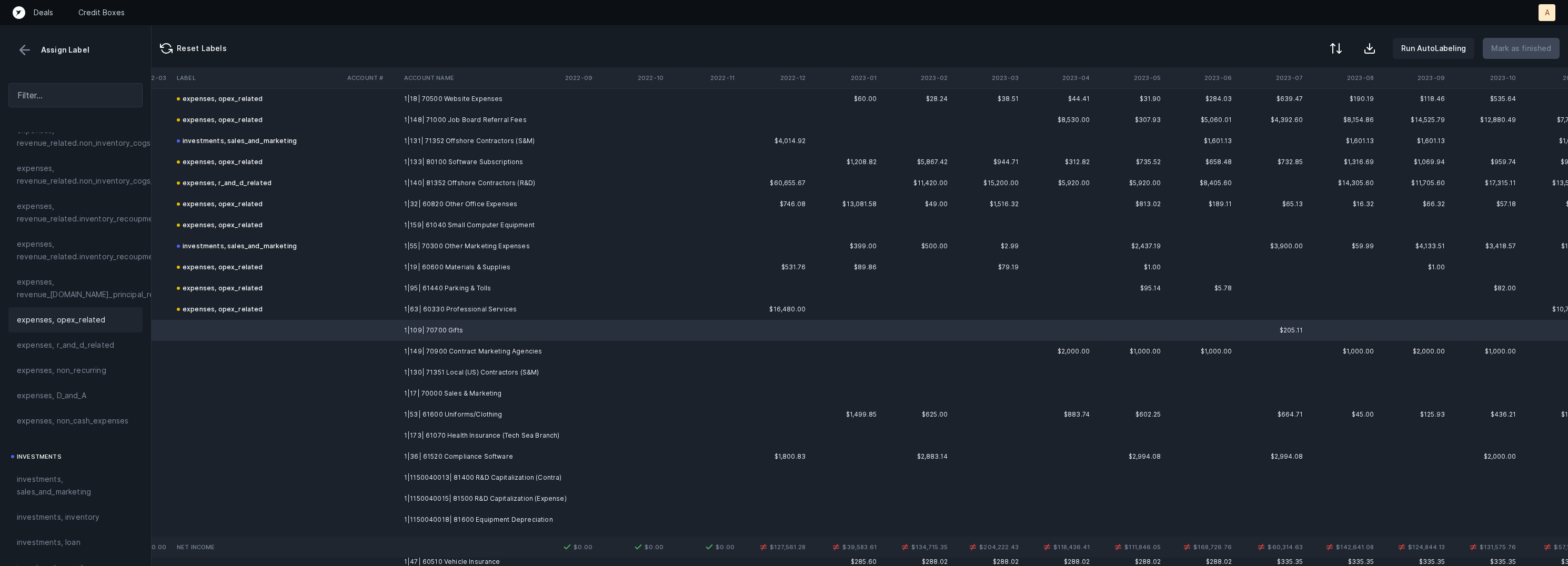
click at [89, 313] on span "expenses, opex_related" at bounding box center [61, 320] width 89 height 13
click at [433, 357] on td "1|149| 70900 Contract Marketing Agencies" at bounding box center [464, 351] width 128 height 21
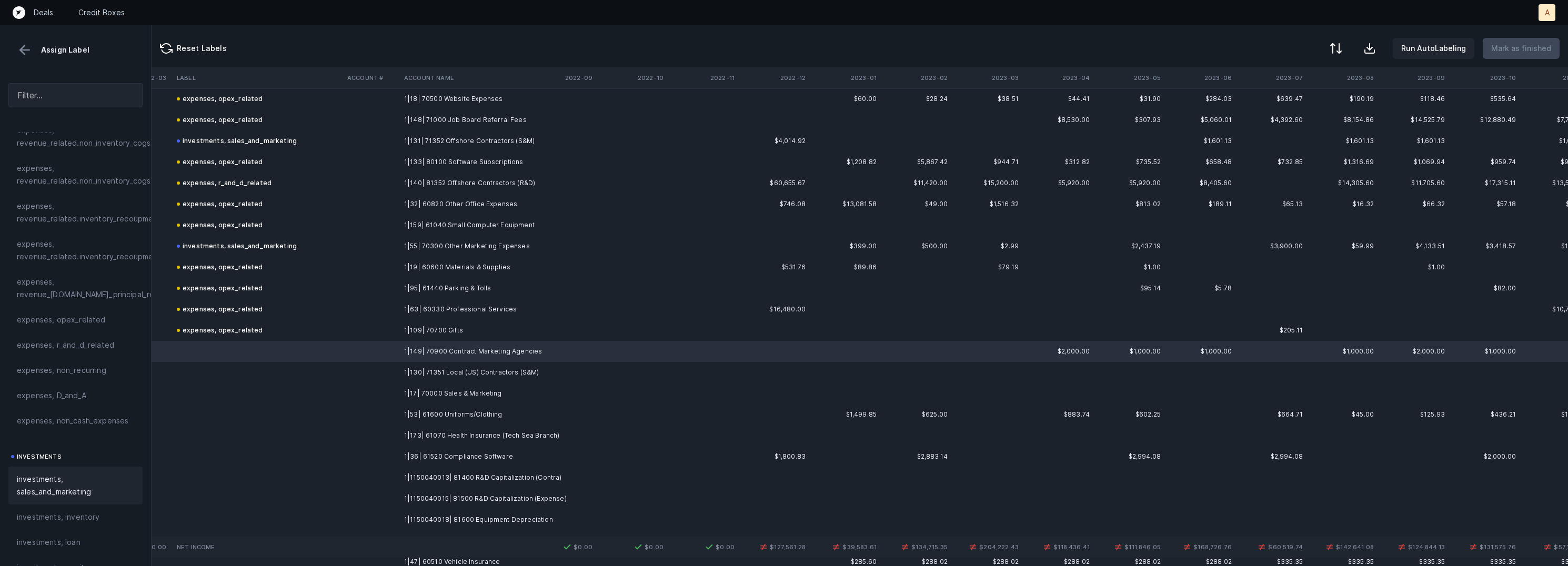
click at [52, 479] on span "investments, sales_and_marketing" at bounding box center [75, 485] width 117 height 25
click at [398, 368] on td at bounding box center [371, 372] width 57 height 21
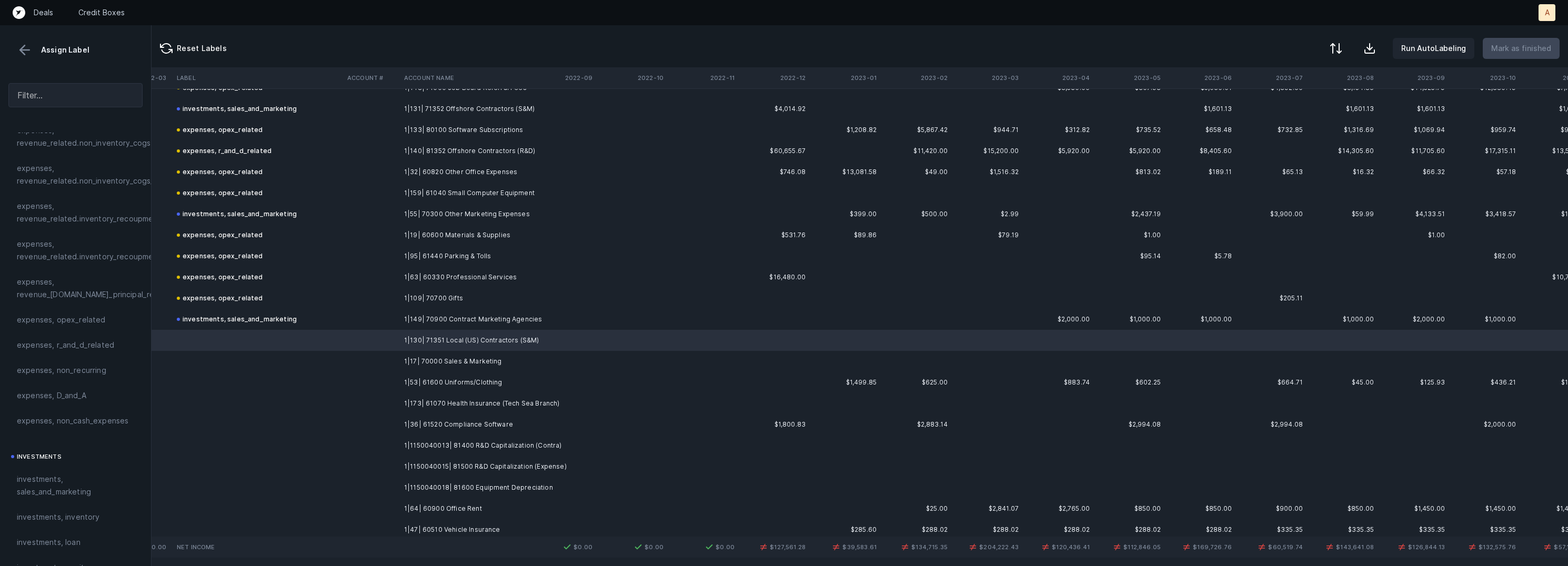
scroll to position [1249, 716]
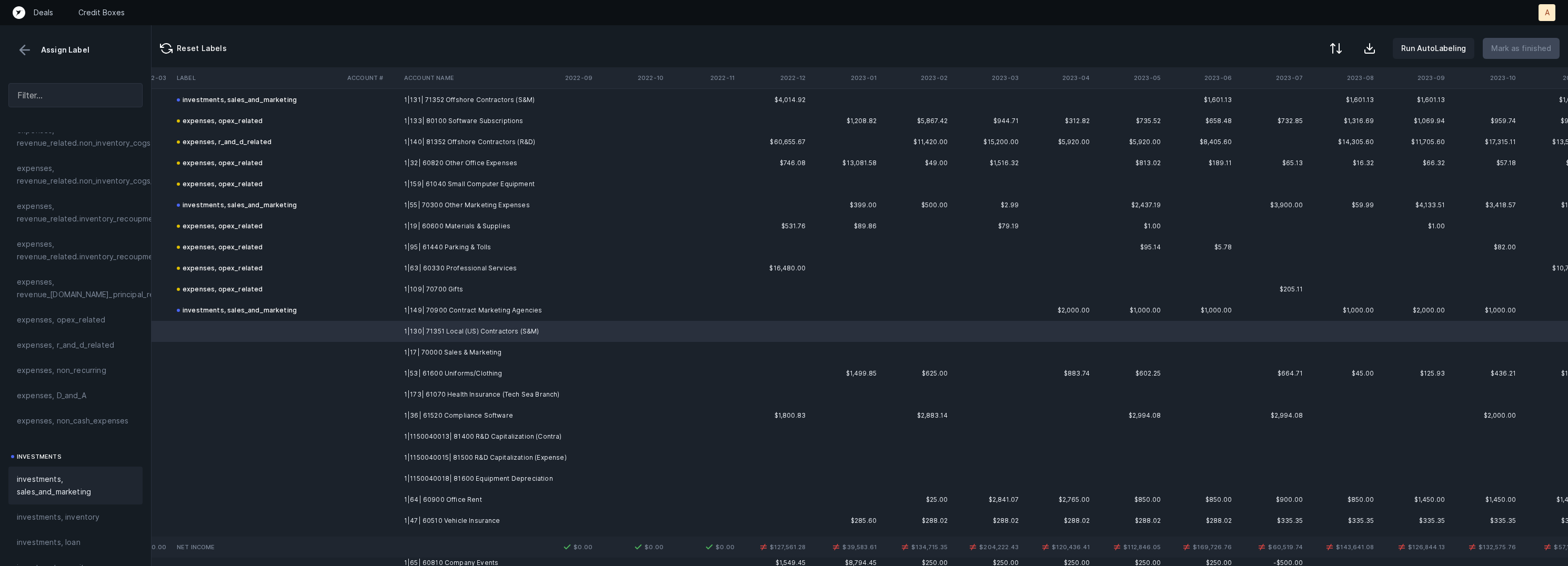
click at [82, 487] on span "investments, sales_and_marketing" at bounding box center [75, 485] width 117 height 25
click at [438, 349] on td "1|17| 70000 Sales & Marketing" at bounding box center [464, 352] width 128 height 21
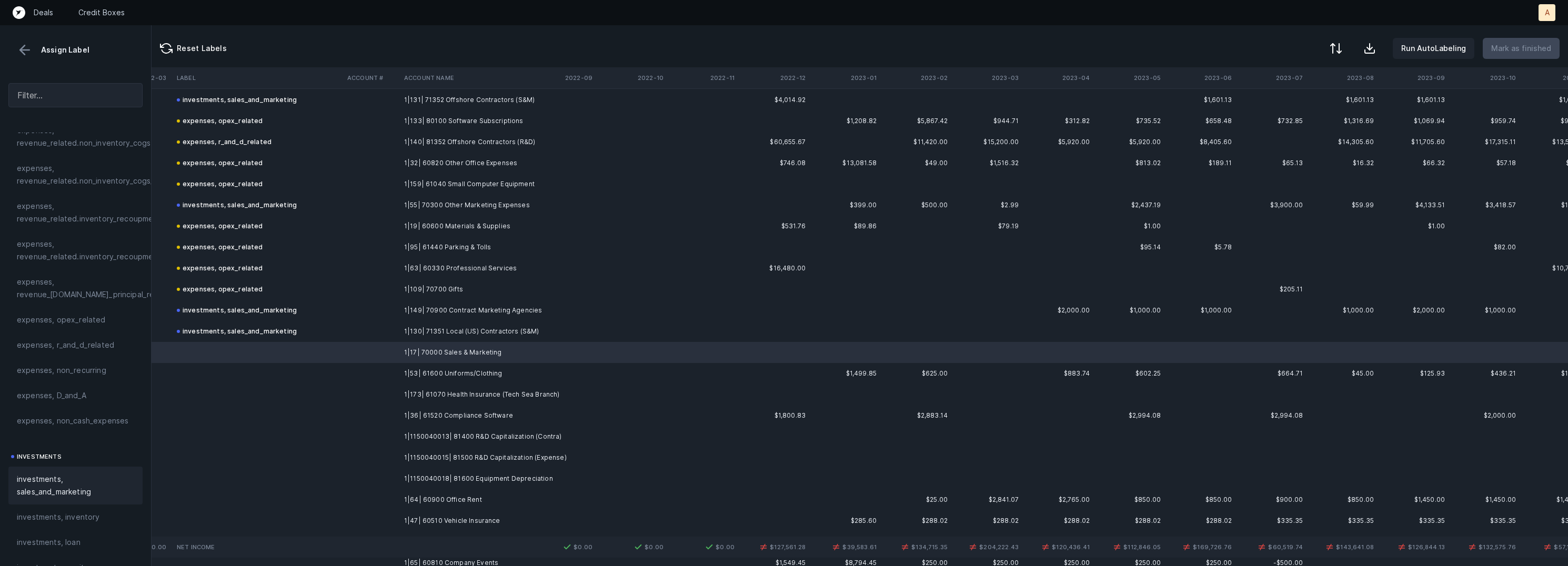
click at [86, 475] on span "investments, sales_and_marketing" at bounding box center [75, 485] width 117 height 25
click at [415, 363] on td "1|53| 61600 Uniforms/Clothing" at bounding box center [464, 373] width 128 height 21
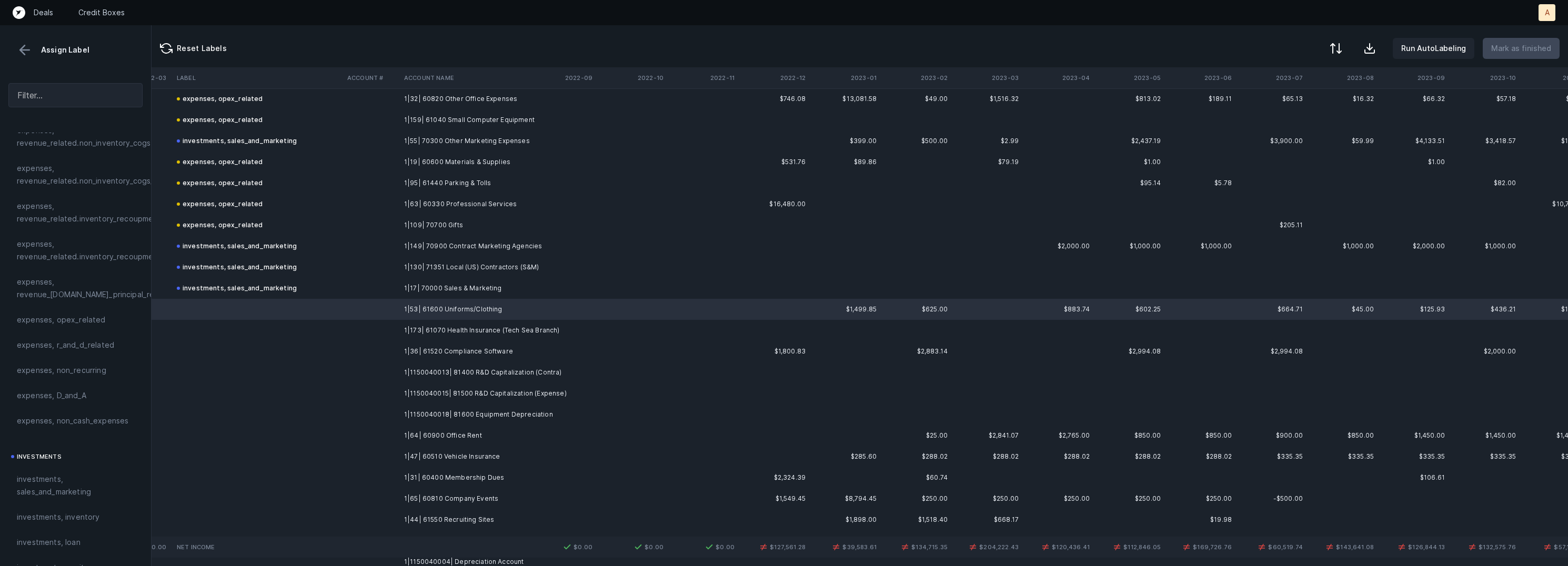
scroll to position [1318, 716]
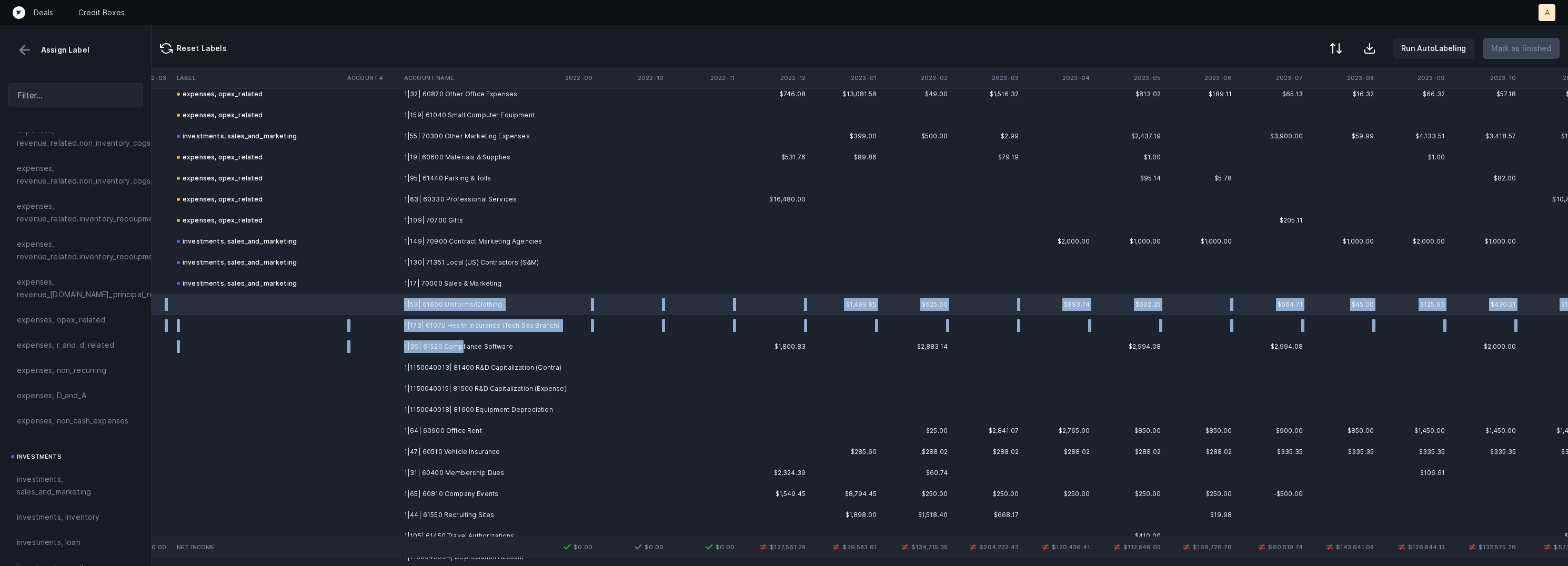
click at [458, 340] on td "1|36| 61520 Compliance Software" at bounding box center [464, 346] width 128 height 21
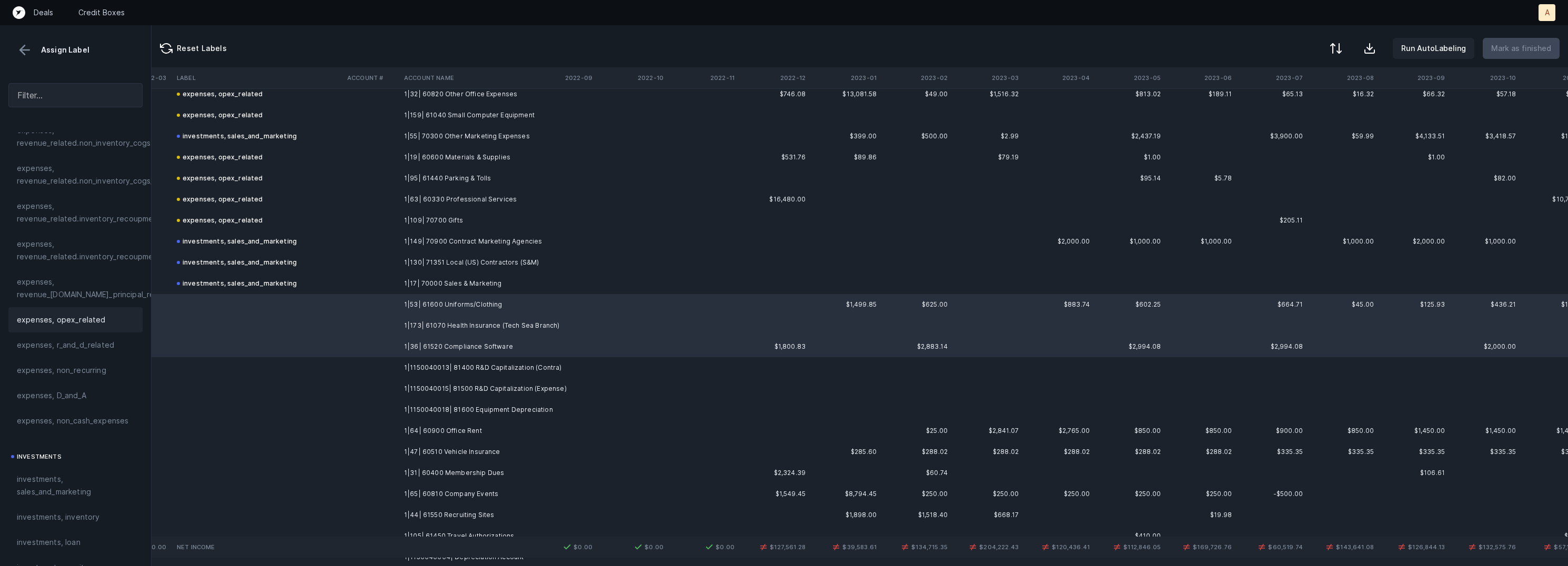
click at [79, 314] on span "expenses, opex_related" at bounding box center [61, 320] width 89 height 13
click at [388, 369] on td at bounding box center [371, 368] width 57 height 21
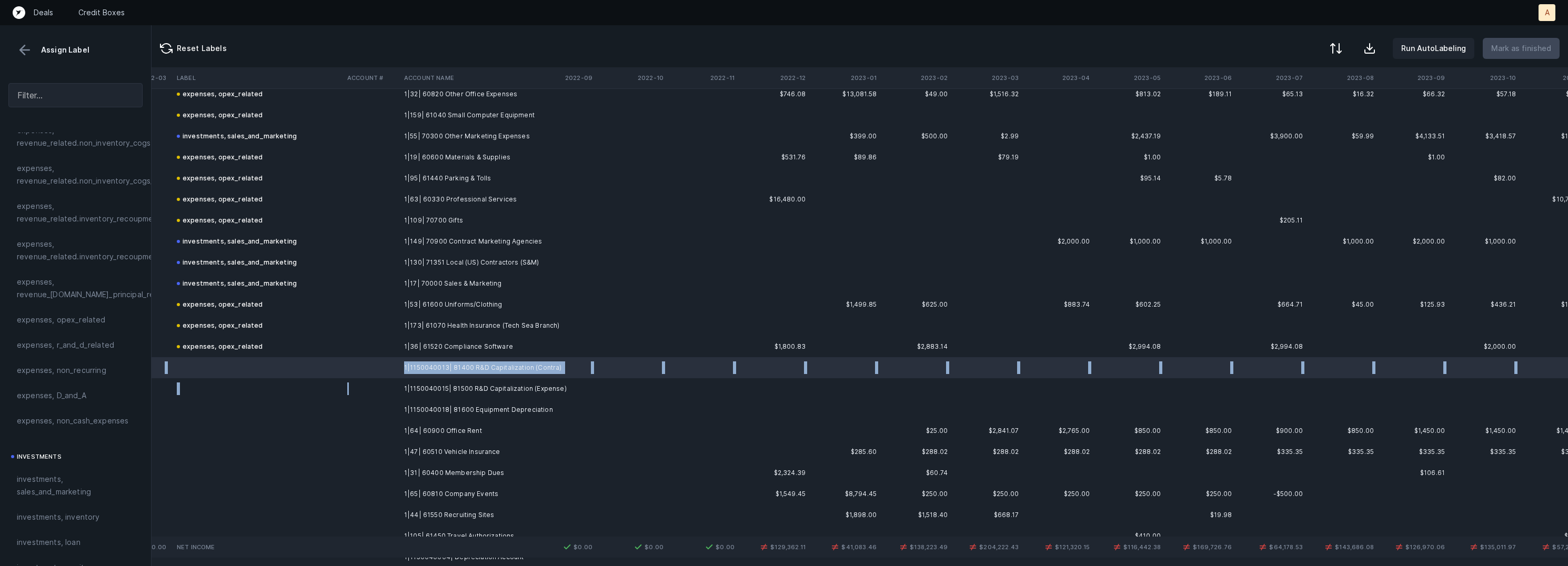
click at [393, 388] on td at bounding box center [371, 389] width 57 height 21
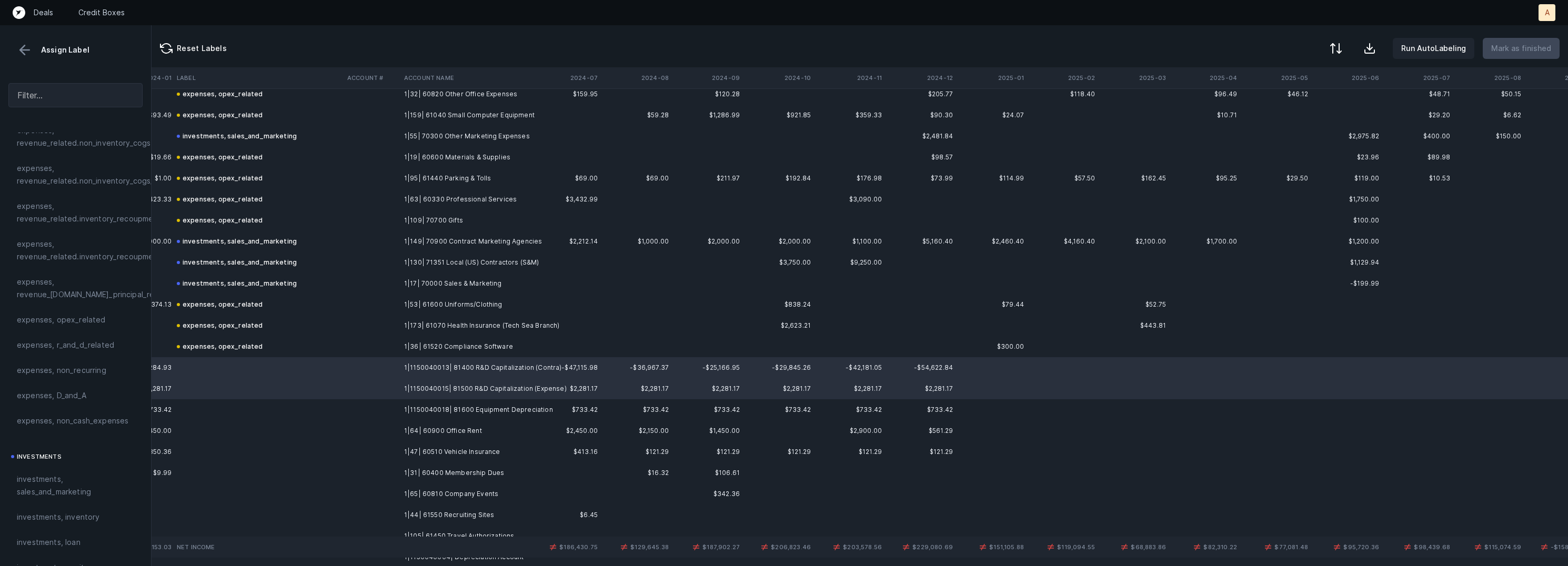
scroll to position [1318, 2277]
click at [77, 344] on span "expenses, r_and_d_related" at bounding box center [66, 345] width 97 height 13
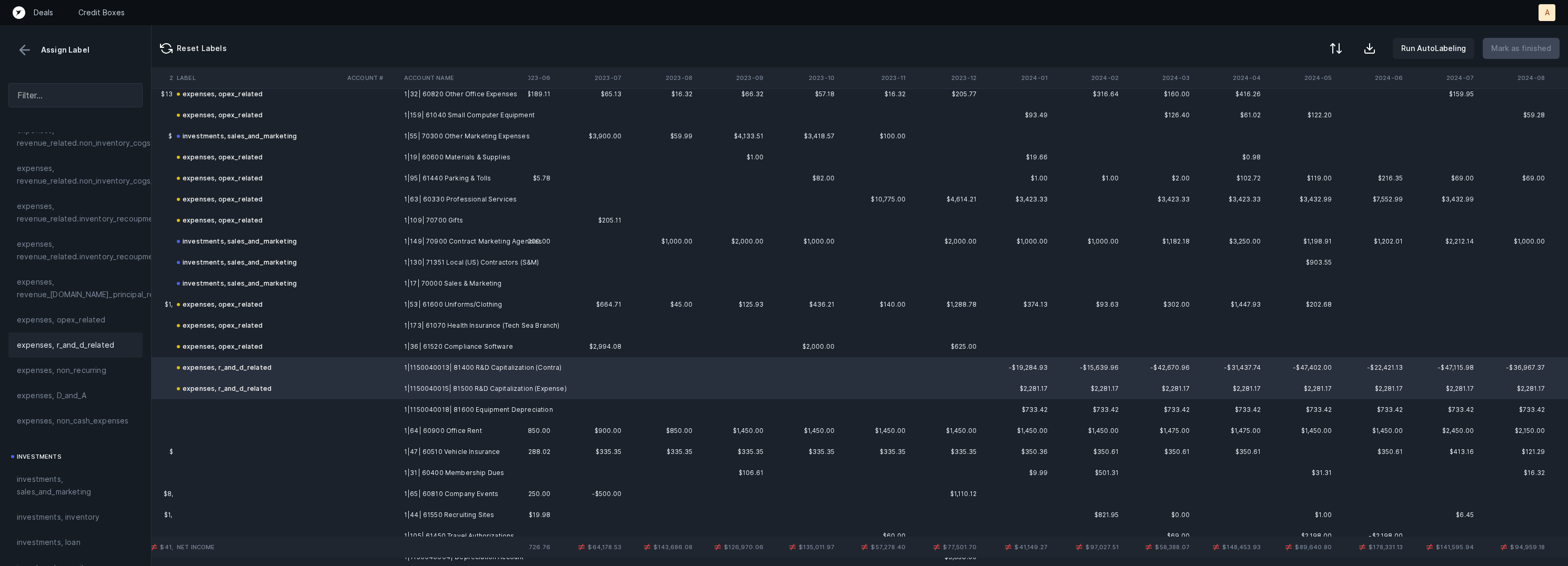
scroll to position [1318, 1385]
click at [441, 413] on td "1|1150040018| 81600 Equipment Depreciation" at bounding box center [464, 410] width 128 height 21
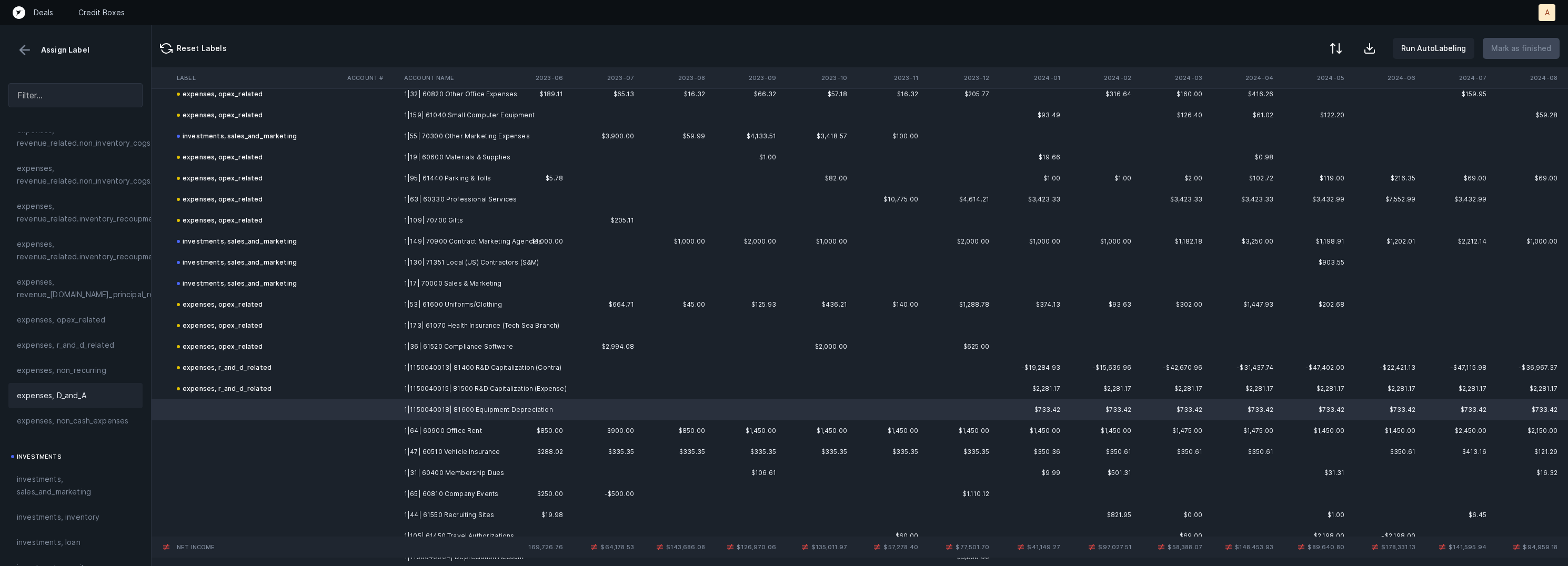
click at [66, 395] on span "expenses, D_and_A" at bounding box center [52, 396] width 69 height 13
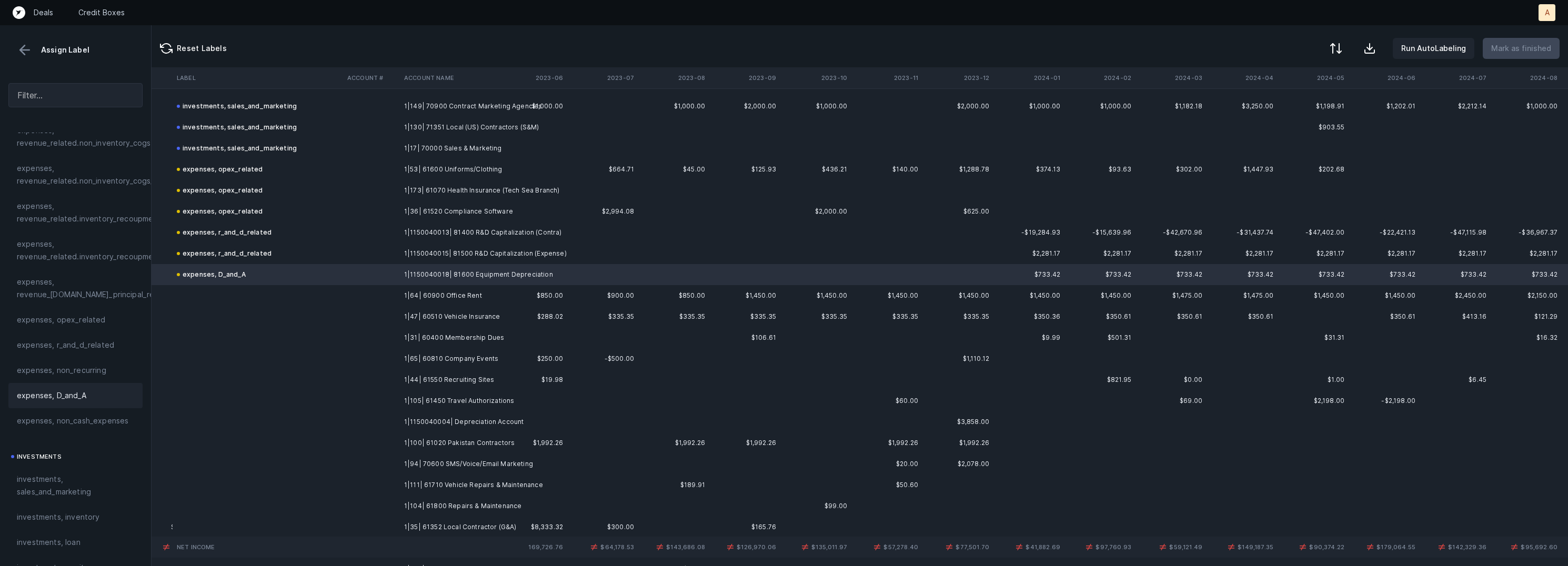
scroll to position [1461, 1385]
click at [471, 296] on td "1|64| 60900 Office Rent" at bounding box center [464, 288] width 128 height 21
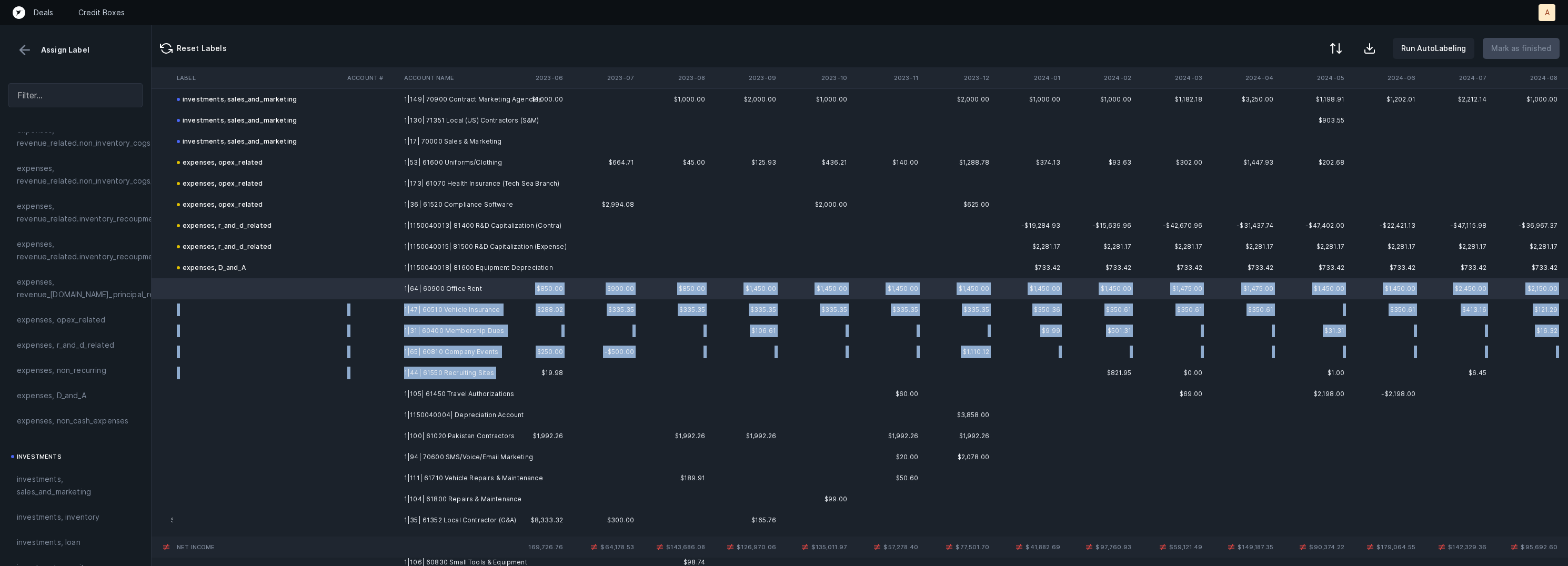
click at [485, 381] on td "1|44| 61550 Recruiting Sites" at bounding box center [464, 373] width 128 height 21
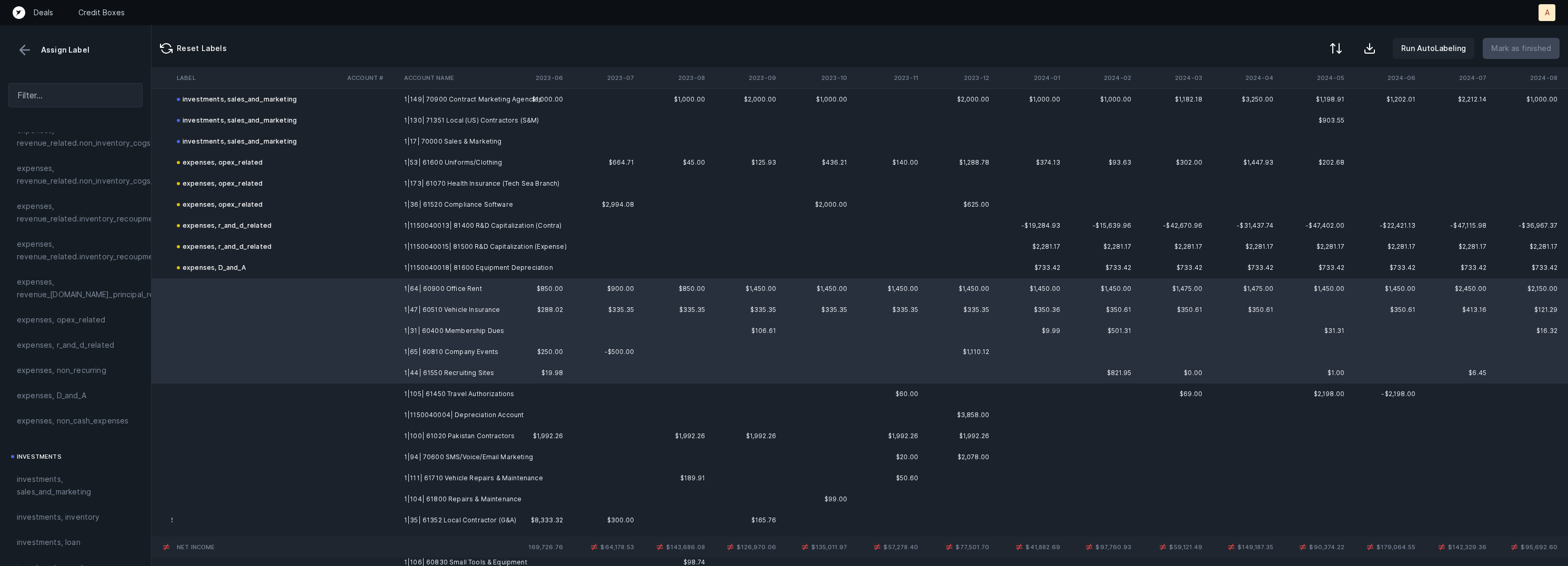
click at [483, 391] on td "1|105| 61450 Travel Authorizations" at bounding box center [464, 394] width 128 height 21
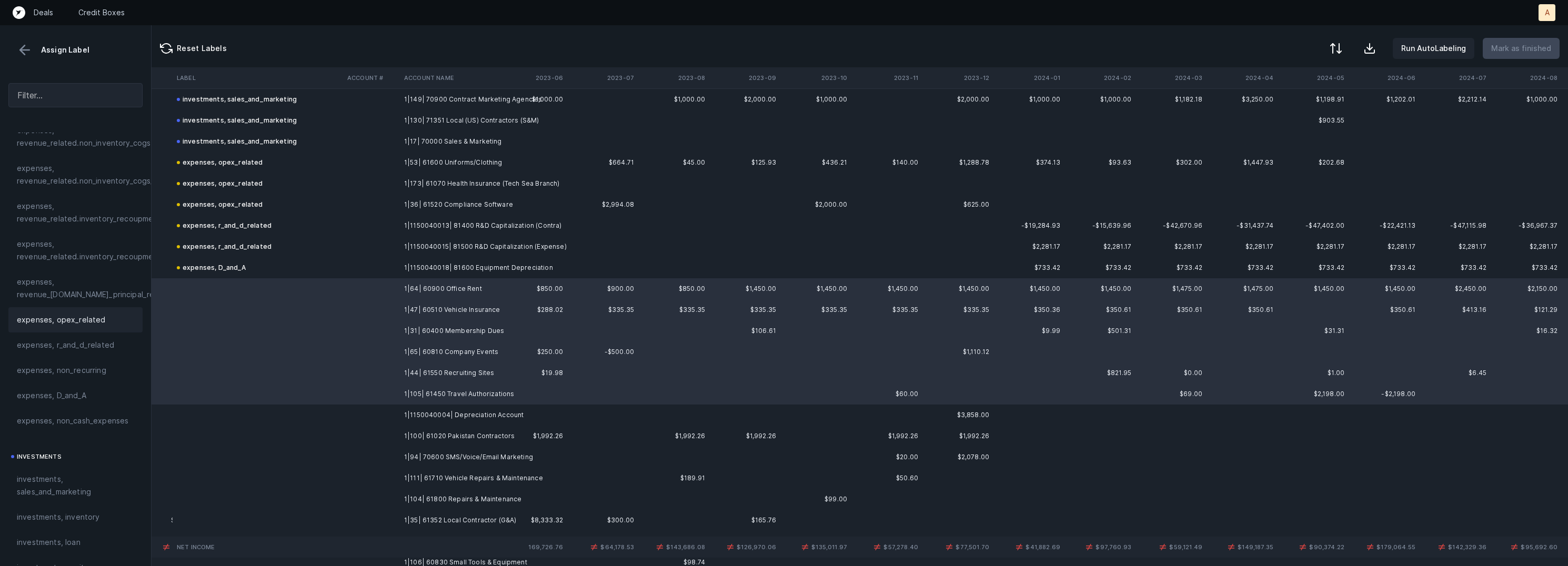
click at [96, 318] on span "expenses, opex_related" at bounding box center [61, 320] width 89 height 13
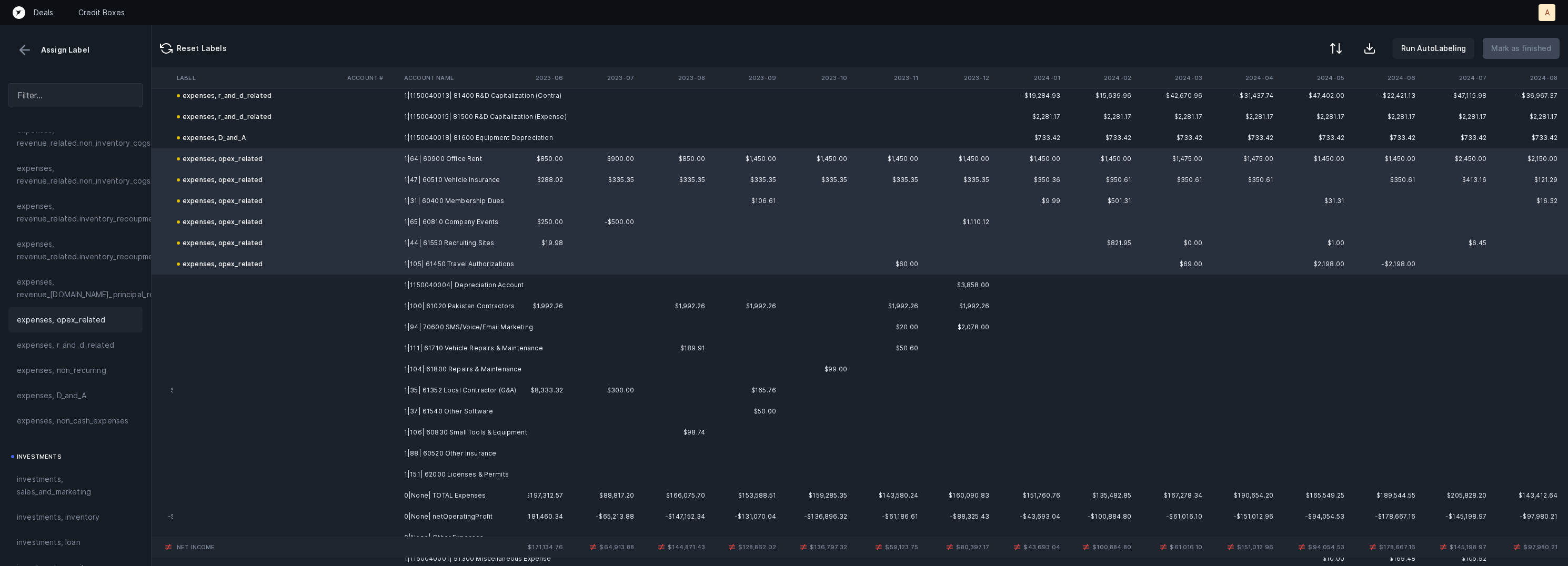
scroll to position [1614, 1385]
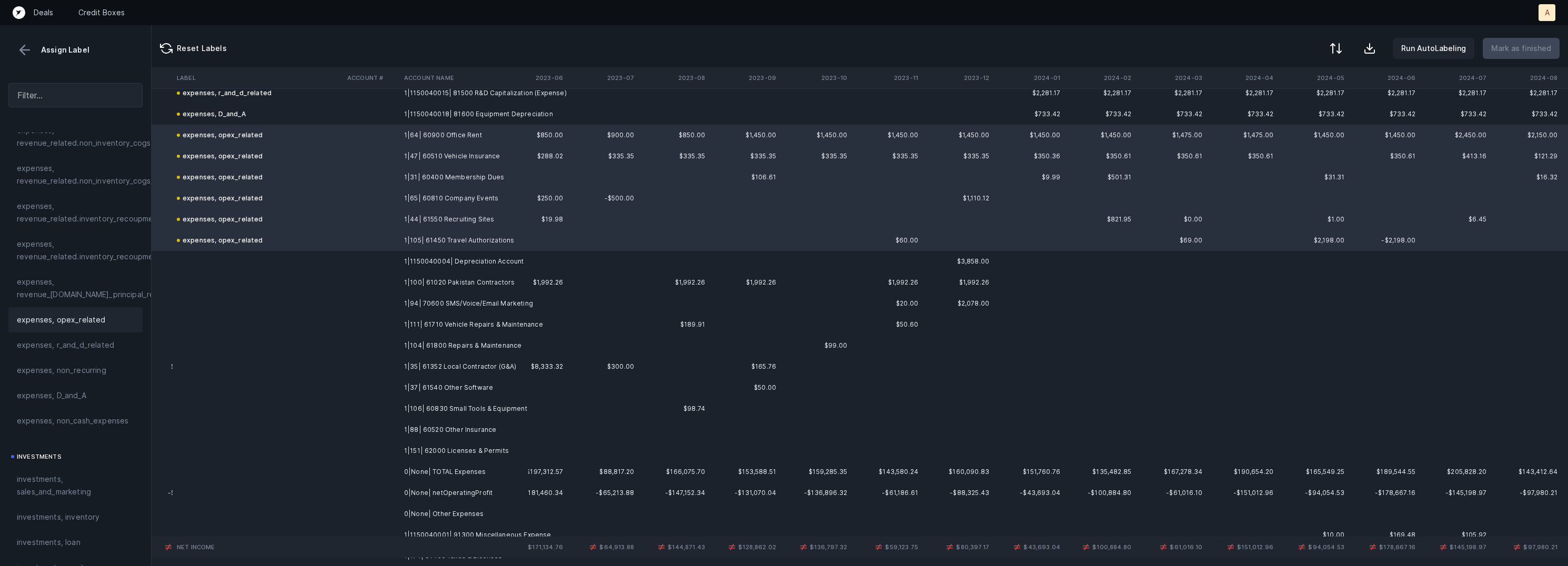
click at [411, 259] on td "1|1150040004| Depreciation Account" at bounding box center [464, 261] width 128 height 21
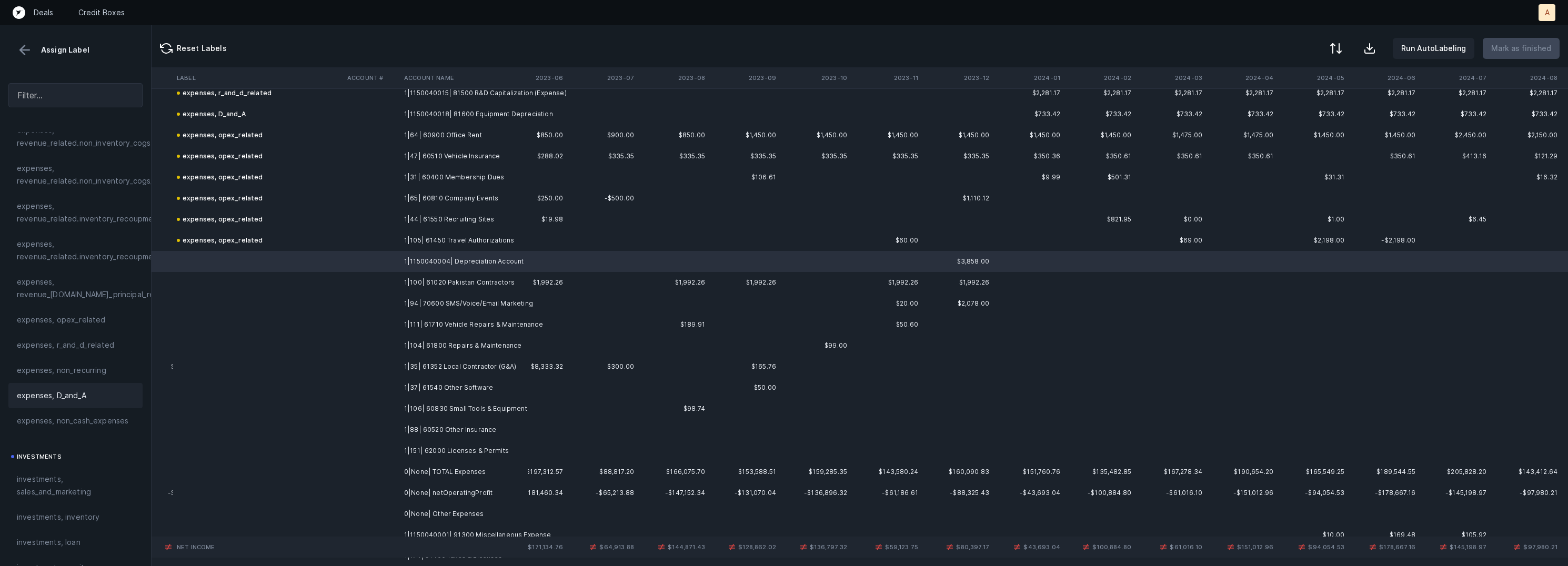
click at [72, 388] on div "expenses, D_and_A" at bounding box center [75, 395] width 134 height 25
click at [398, 281] on td at bounding box center [371, 282] width 57 height 21
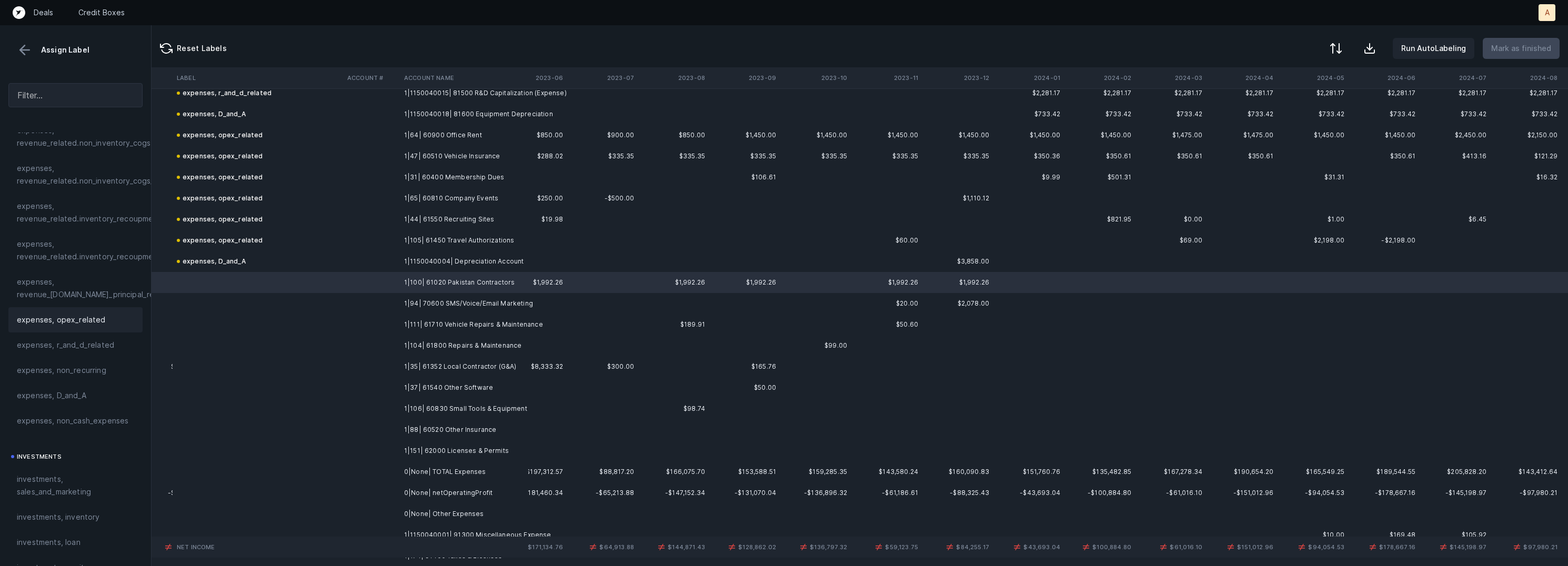
click at [101, 318] on div "expenses, opex_related" at bounding box center [75, 320] width 117 height 13
click at [446, 307] on td "1|94| 70600 SMS/Voice/Email Marketing" at bounding box center [464, 303] width 128 height 21
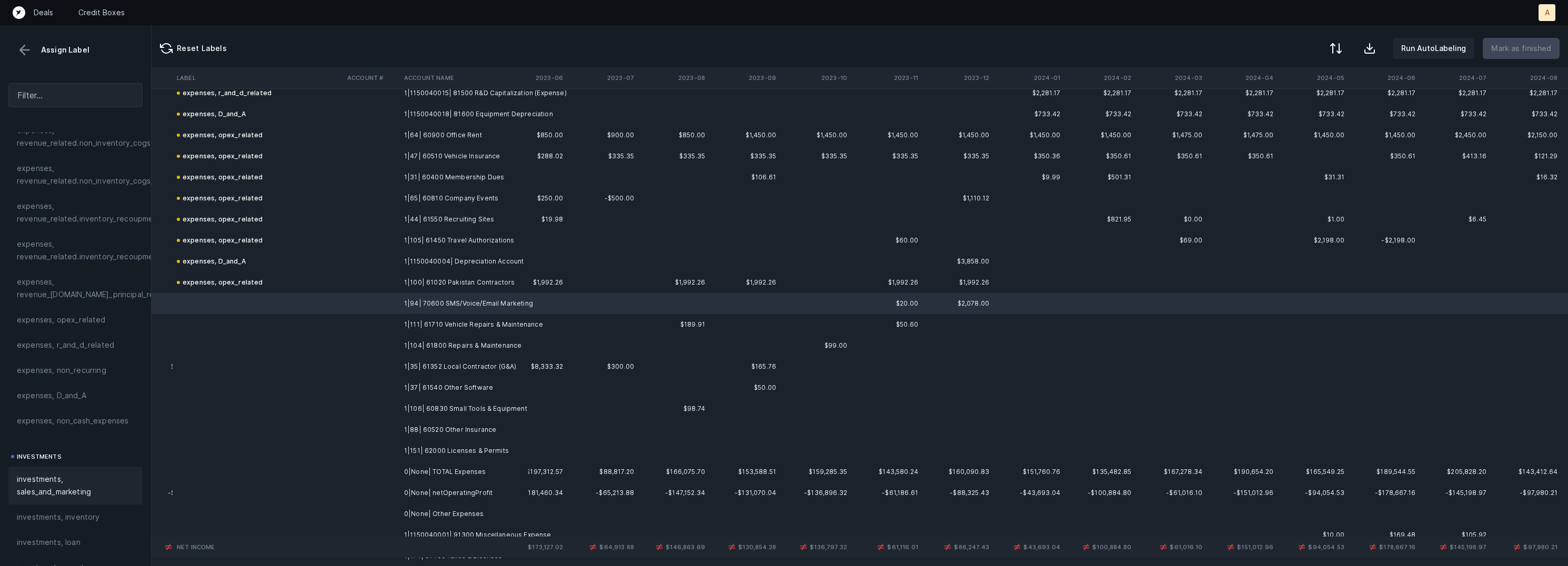
click at [64, 475] on span "investments, sales_and_marketing" at bounding box center [75, 485] width 117 height 25
click at [419, 326] on td "1|111| 61710 Vehicle Repairs & Maintenance" at bounding box center [464, 324] width 128 height 21
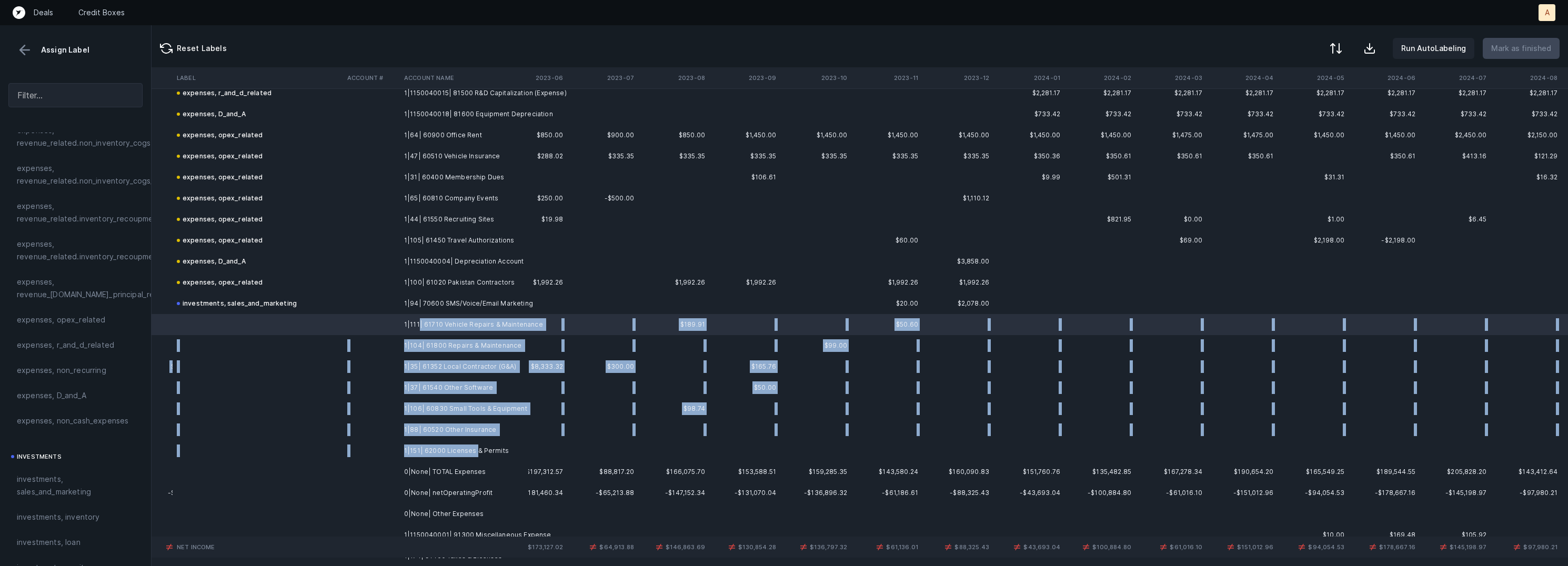
click at [475, 450] on td "1|151| 62000 Licenses & Permits" at bounding box center [464, 451] width 128 height 21
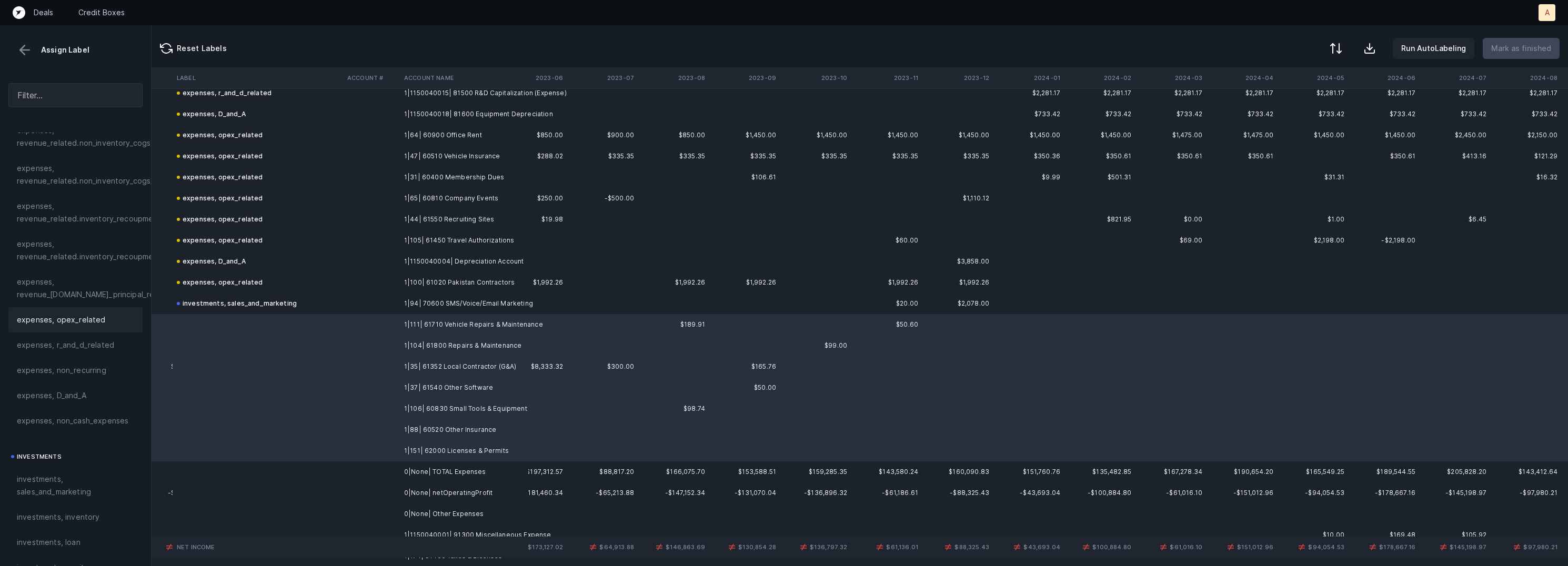
click at [96, 315] on span "expenses, opex_related" at bounding box center [61, 320] width 89 height 13
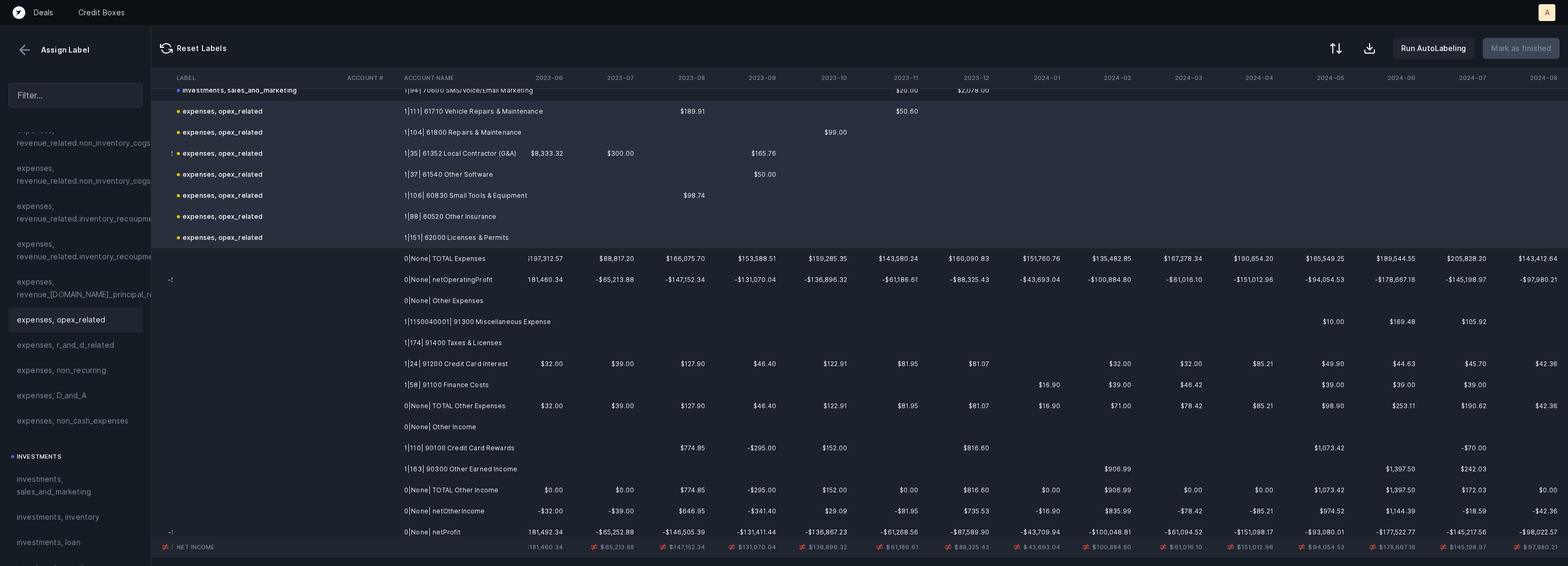
scroll to position [1842, 1385]
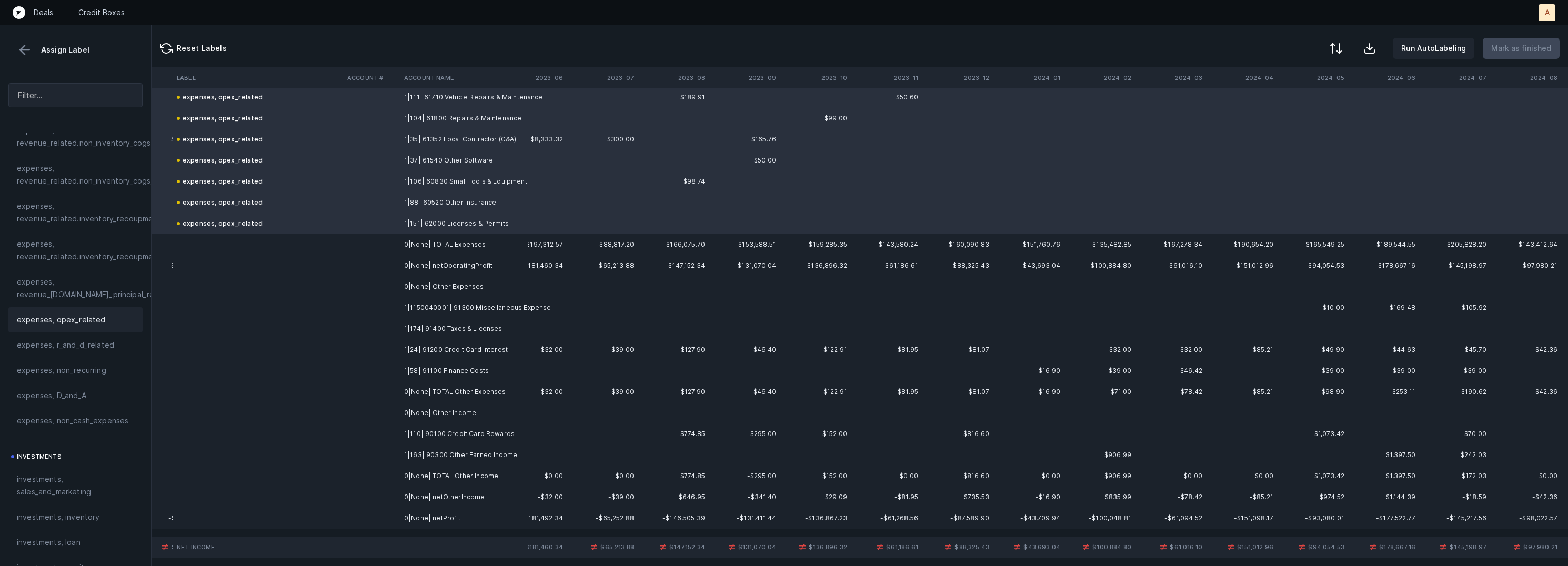
click at [479, 312] on td "1|1150040001| 91300 Miscellaneous Expense" at bounding box center [464, 307] width 128 height 21
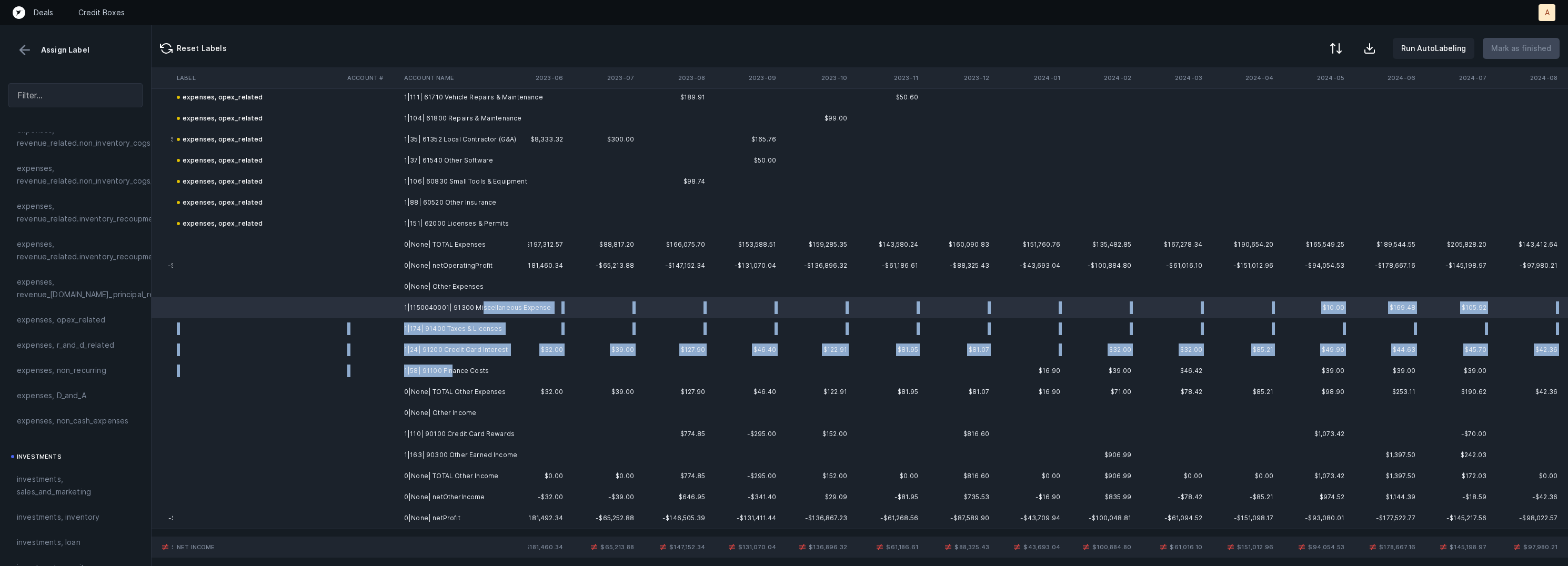
click at [449, 366] on td "1|58| 91100 Finance Costs" at bounding box center [464, 371] width 128 height 21
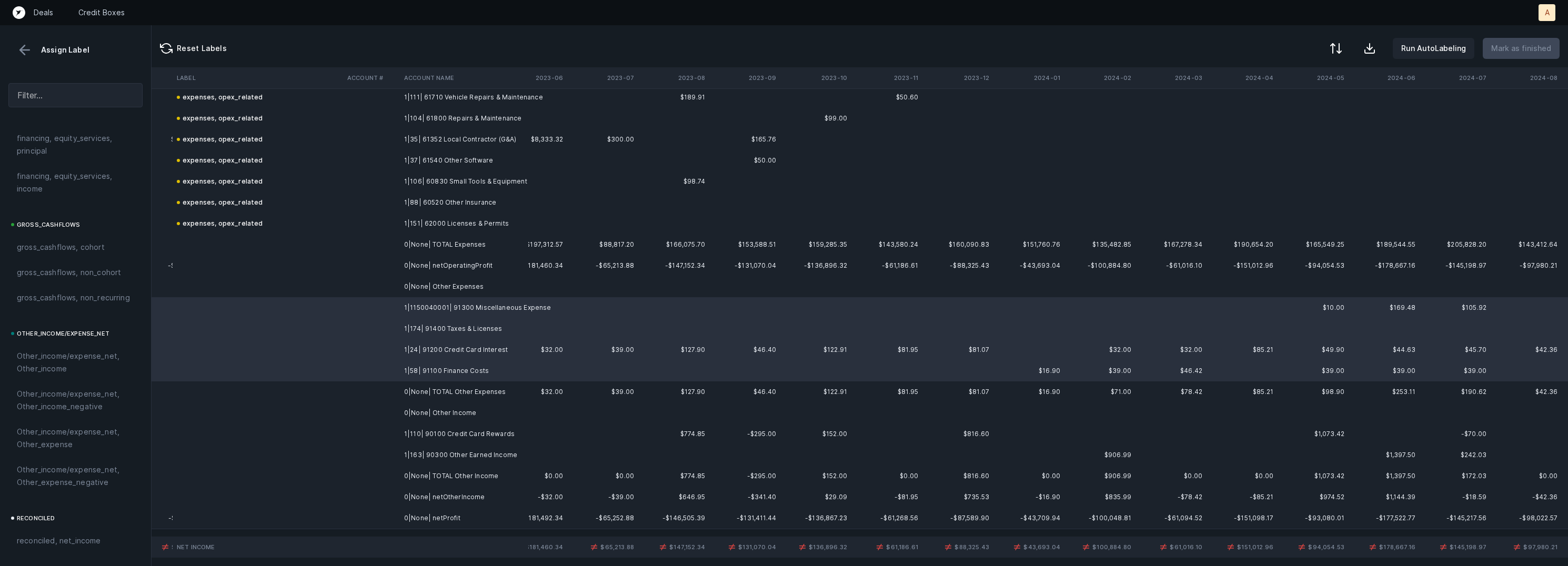
scroll to position [1172, 0]
click at [52, 318] on span "Other_income/expense_net, Other_expense" at bounding box center [75, 308] width 117 height 25
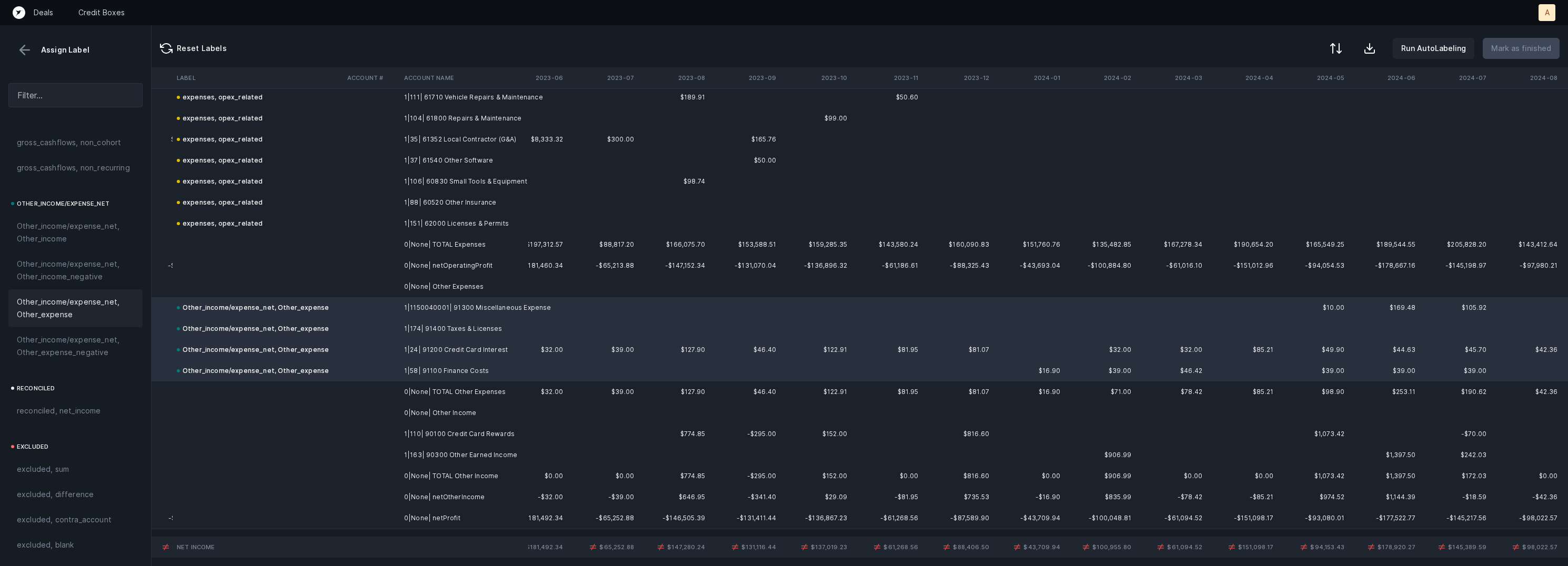
click at [441, 431] on td "1|110| 90100 Credit Card Rewards" at bounding box center [464, 434] width 128 height 21
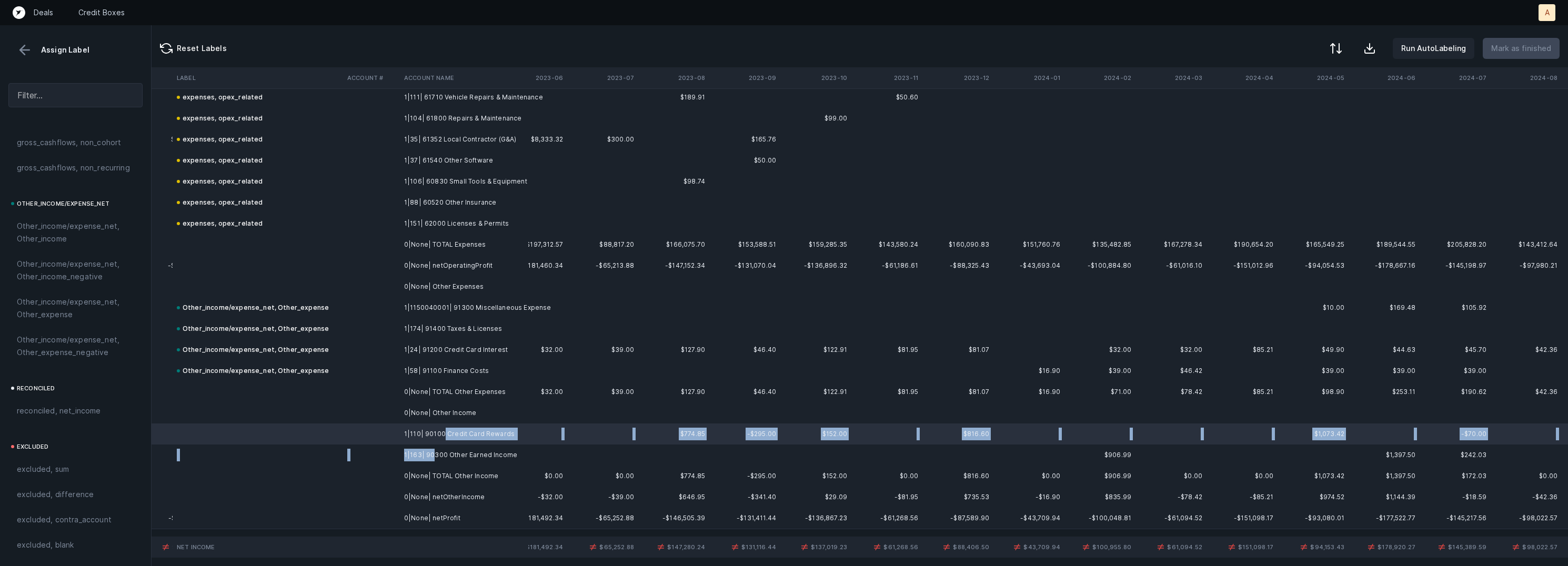
click at [430, 455] on td "1|163| 90300 Other Earned Income" at bounding box center [464, 455] width 128 height 21
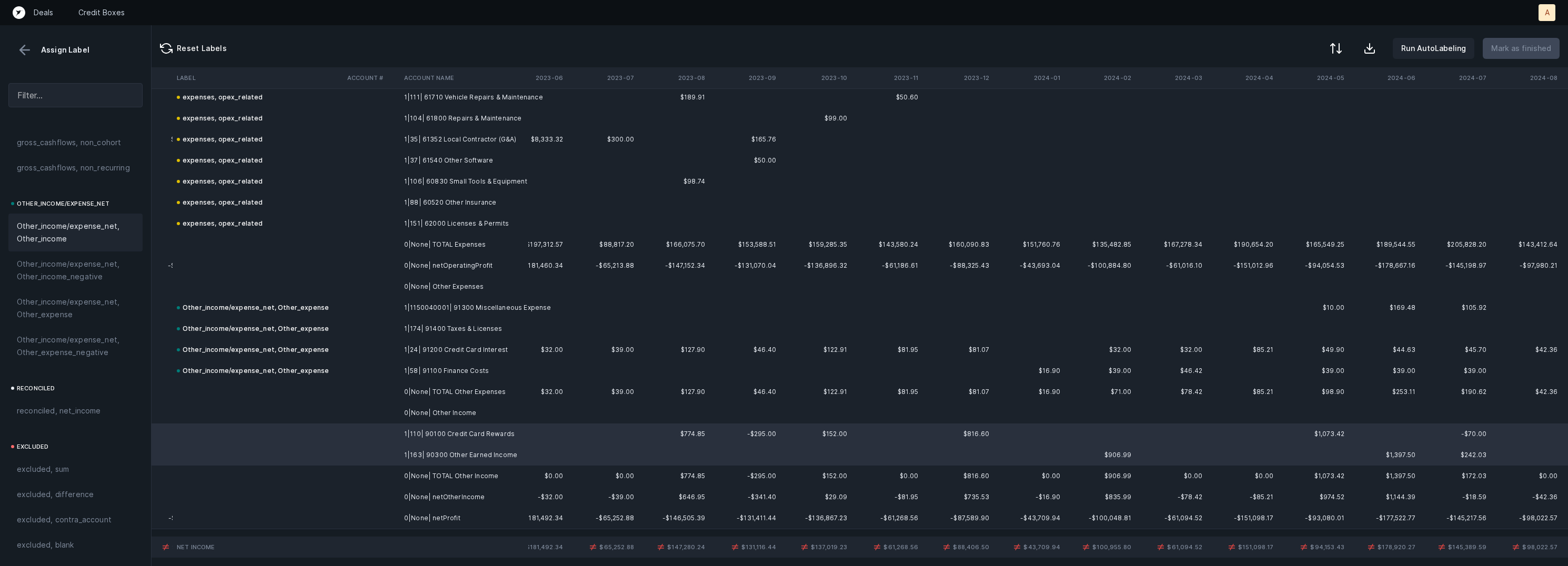
click at [43, 223] on span "Other_income/expense_net, Other_income" at bounding box center [75, 232] width 117 height 25
click at [425, 520] on td "0|None| netProfit" at bounding box center [464, 518] width 128 height 21
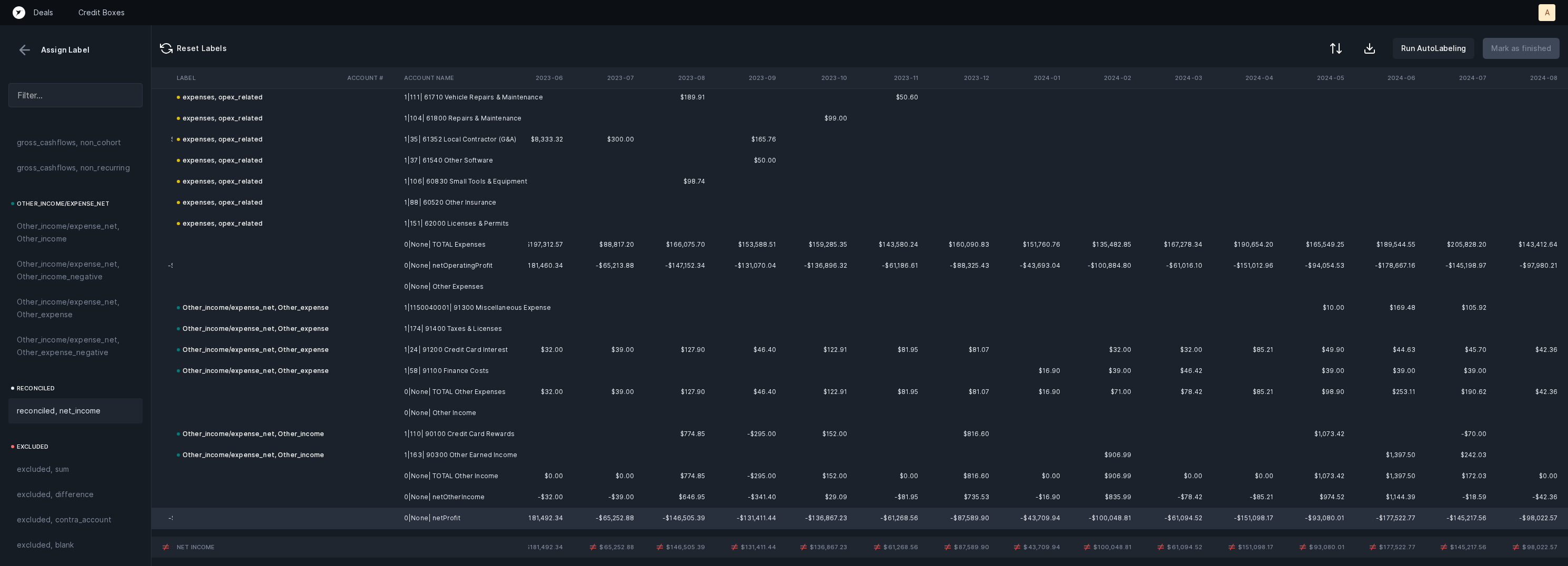
click at [99, 403] on div "reconciled, net_income" at bounding box center [75, 410] width 134 height 25
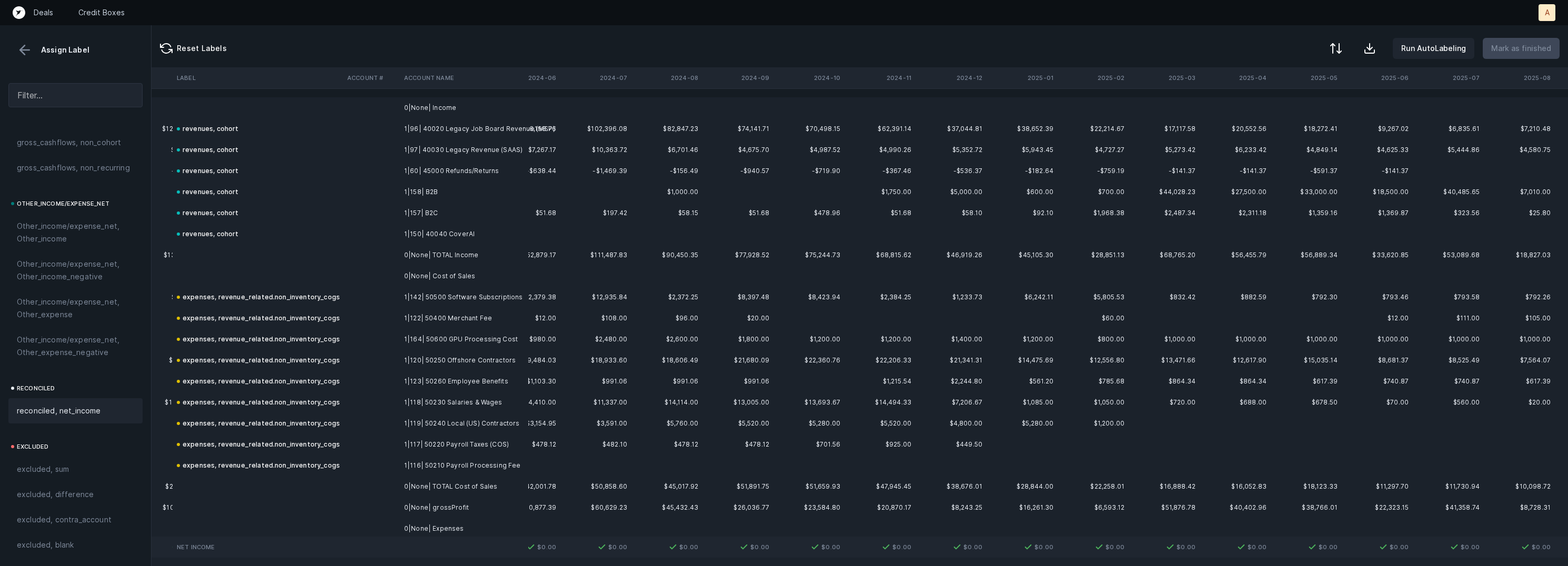
scroll to position [0, 2373]
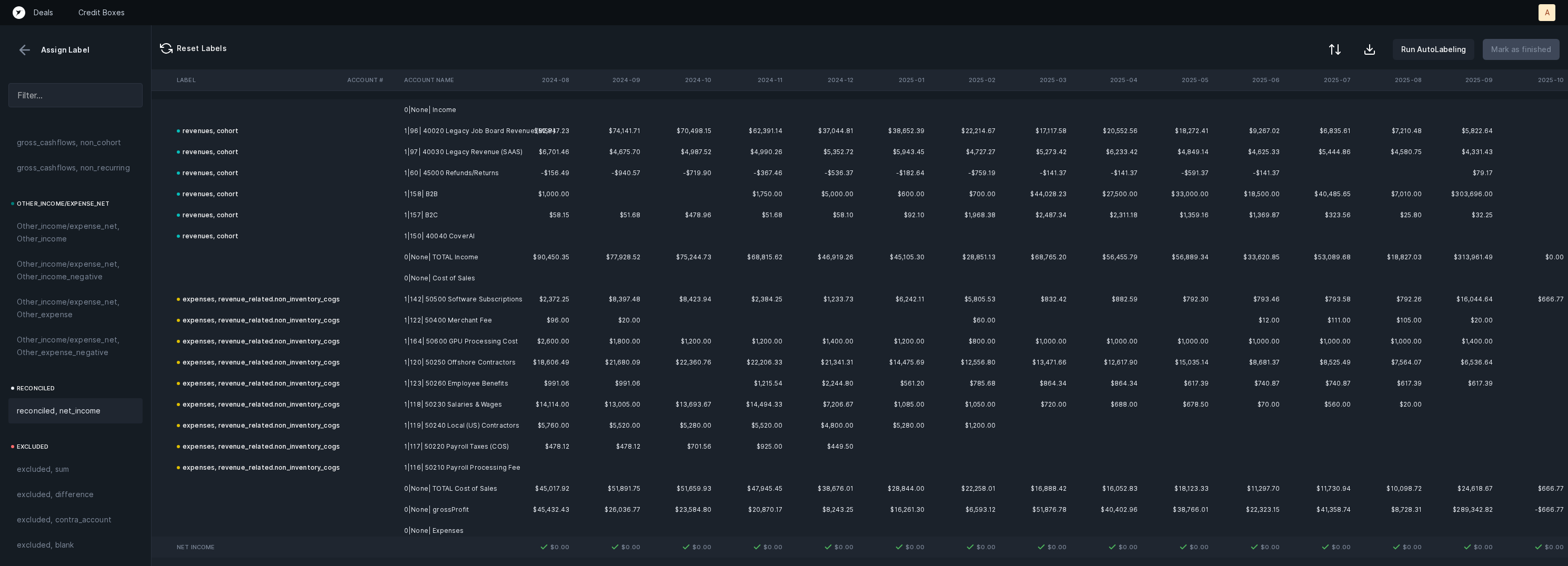
click at [1338, 49] on div at bounding box center [1335, 49] width 13 height 13
click at [1278, 109] on div "By Hum label" at bounding box center [1268, 111] width 46 height 13
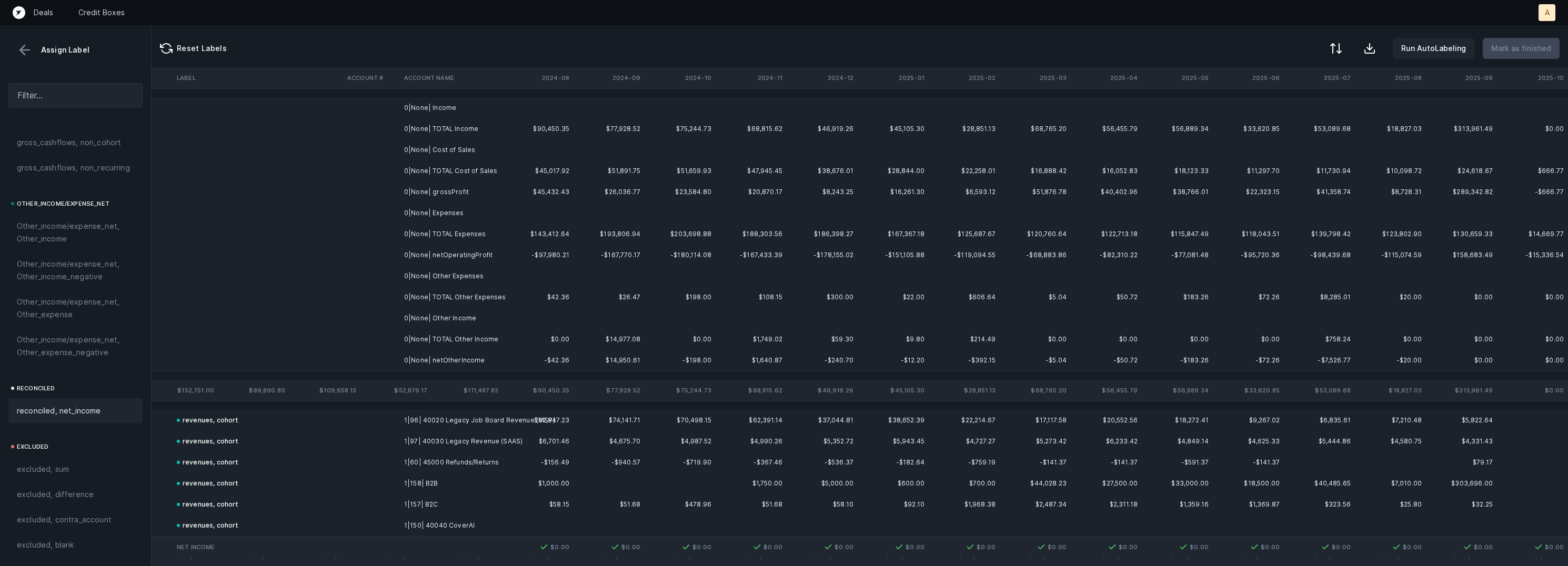
click at [651, 102] on td at bounding box center [680, 108] width 71 height 21
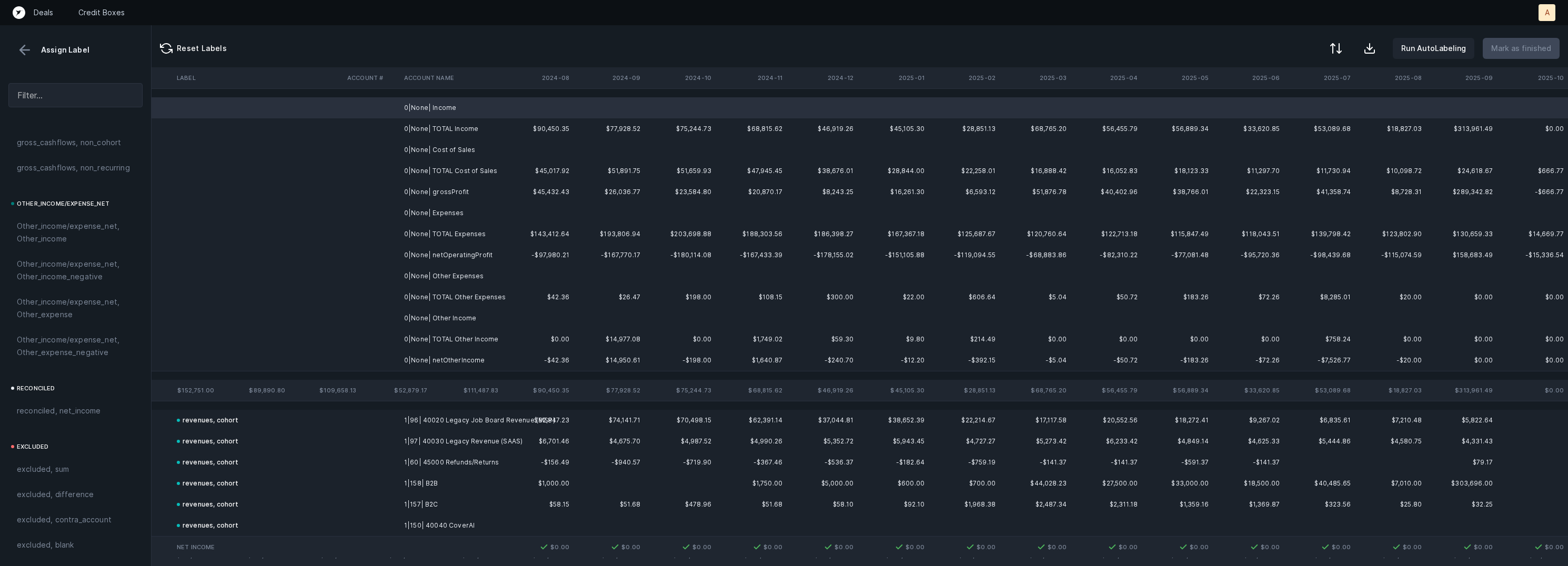
click at [559, 147] on td at bounding box center [538, 150] width 71 height 21
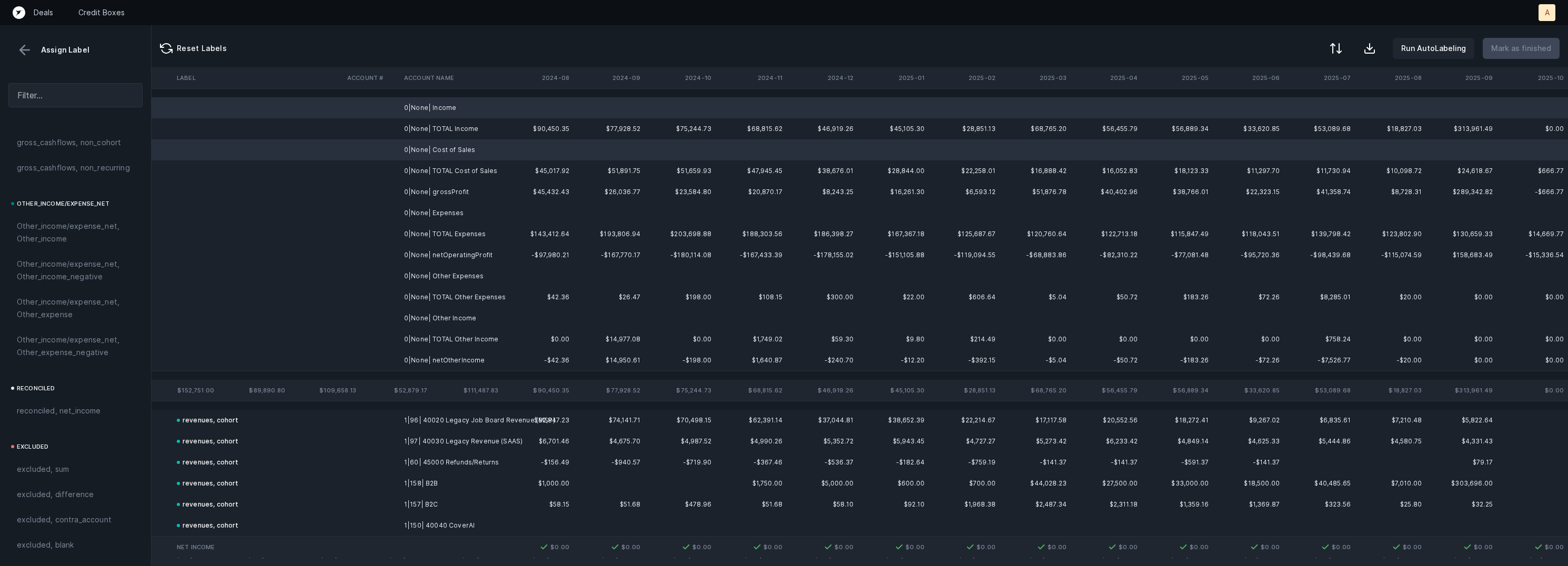
click at [479, 214] on td "0|None| Expenses" at bounding box center [464, 213] width 128 height 21
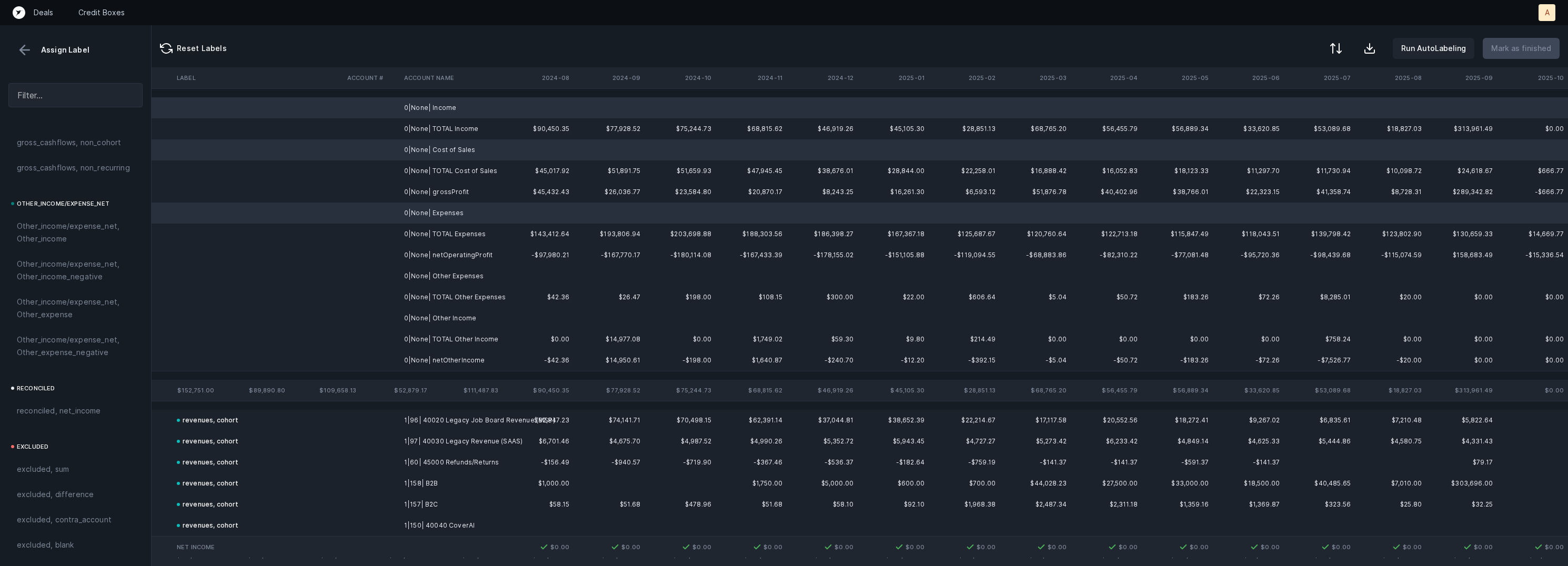
click at [469, 282] on td "0|None| Other Expenses" at bounding box center [464, 276] width 128 height 21
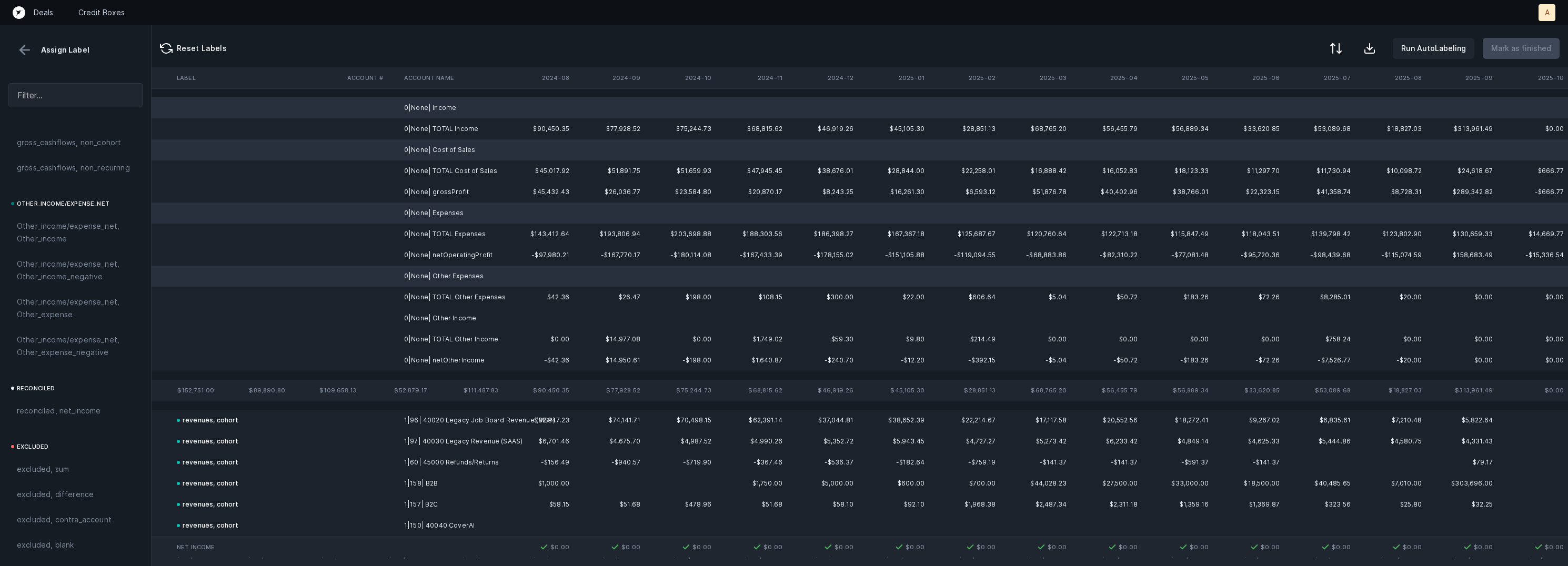
click at [456, 315] on td "0|None| Other Income" at bounding box center [464, 318] width 128 height 21
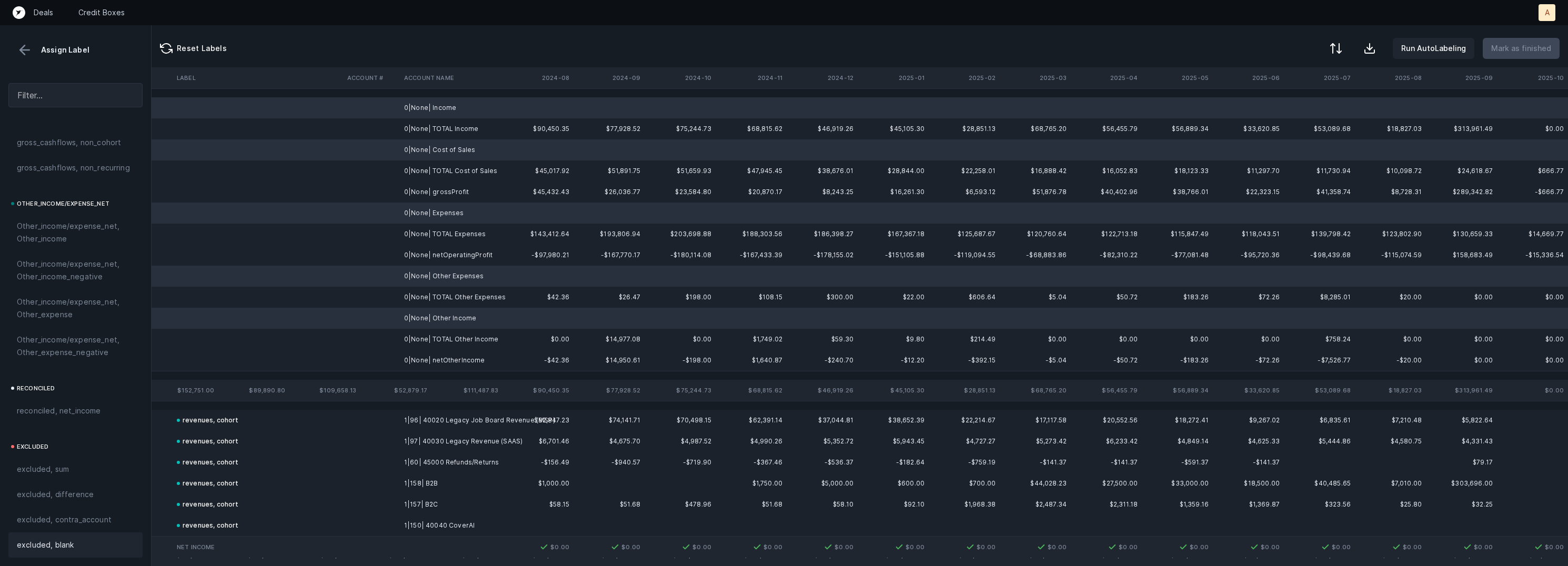
click at [33, 548] on span "excluded, blank" at bounding box center [45, 545] width 57 height 13
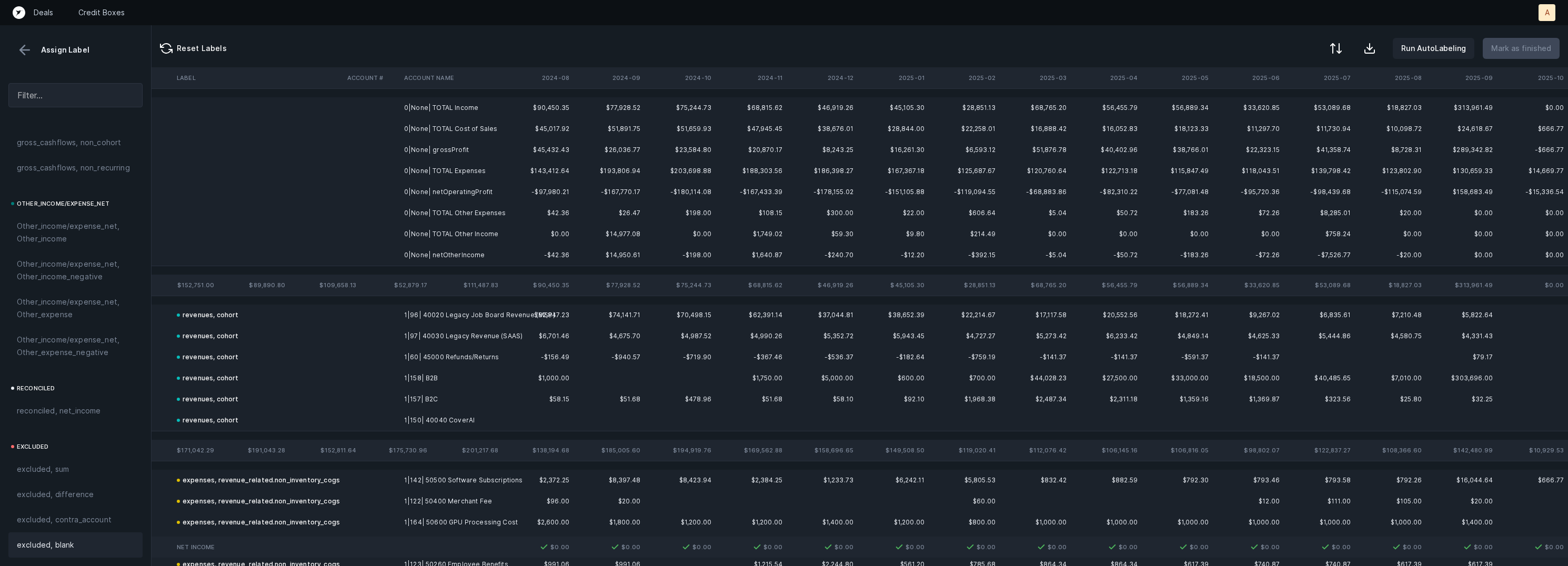
click at [452, 155] on td "0|None| grossProfit" at bounding box center [464, 150] width 128 height 21
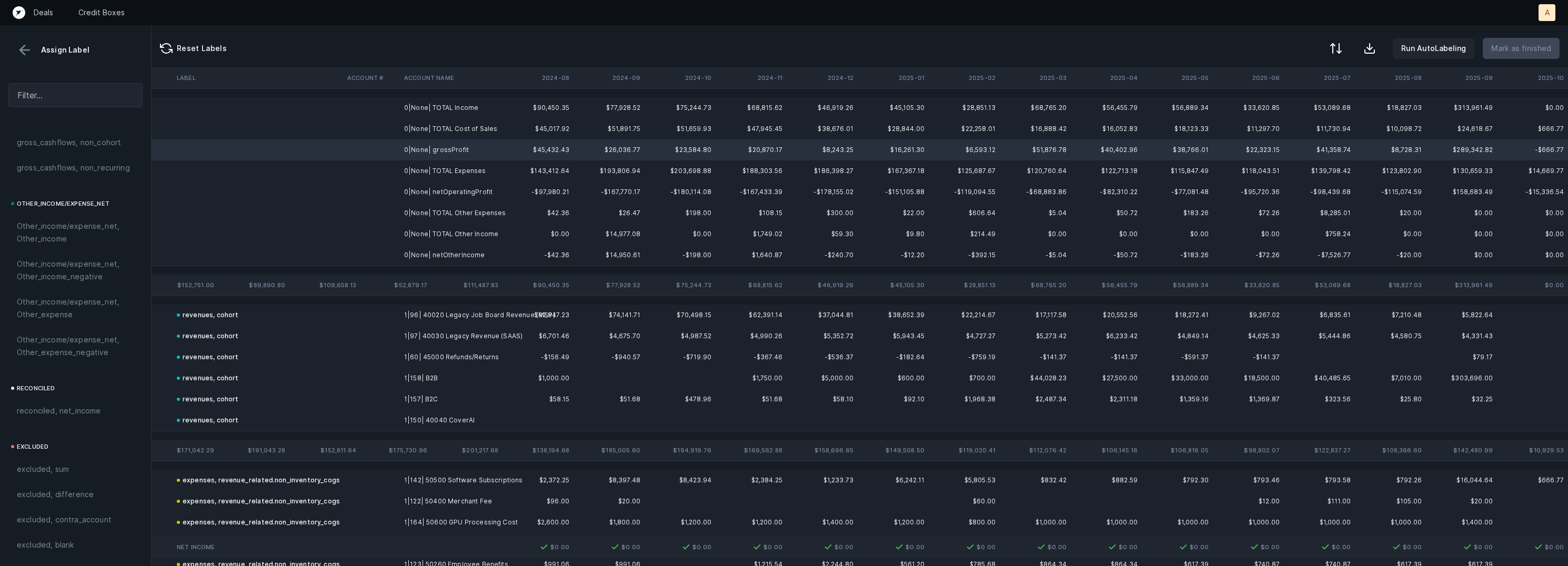
click at [446, 206] on td "0|None| TOTAL Other Expenses" at bounding box center [464, 213] width 128 height 21
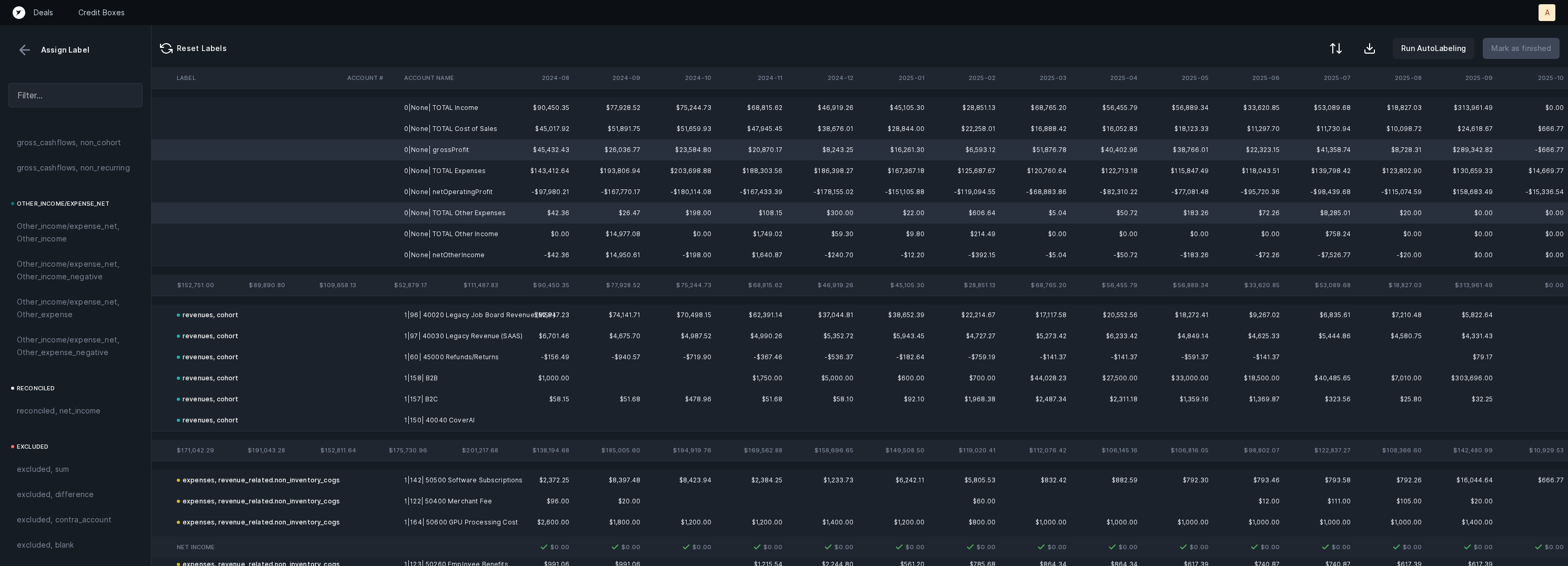
click at [453, 194] on td "0|None| netOperatingProfit" at bounding box center [464, 192] width 128 height 21
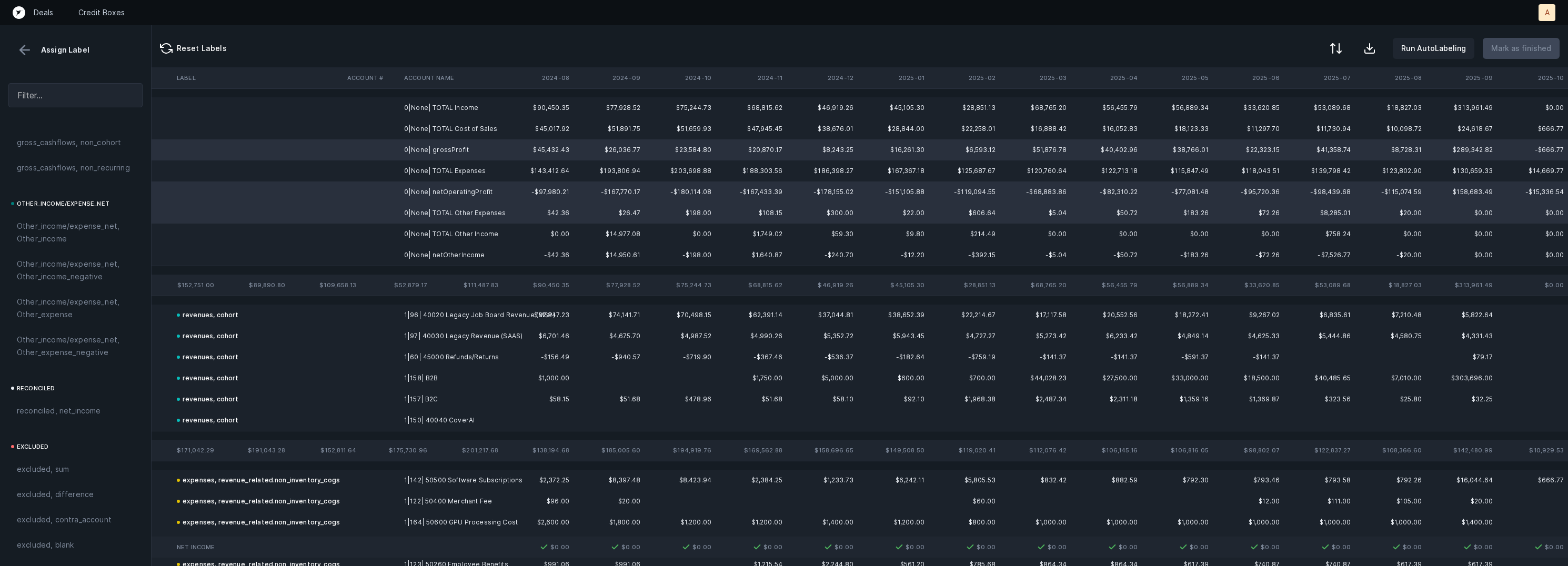
click at [449, 211] on td "0|None| TOTAL Other Expenses" at bounding box center [464, 213] width 128 height 21
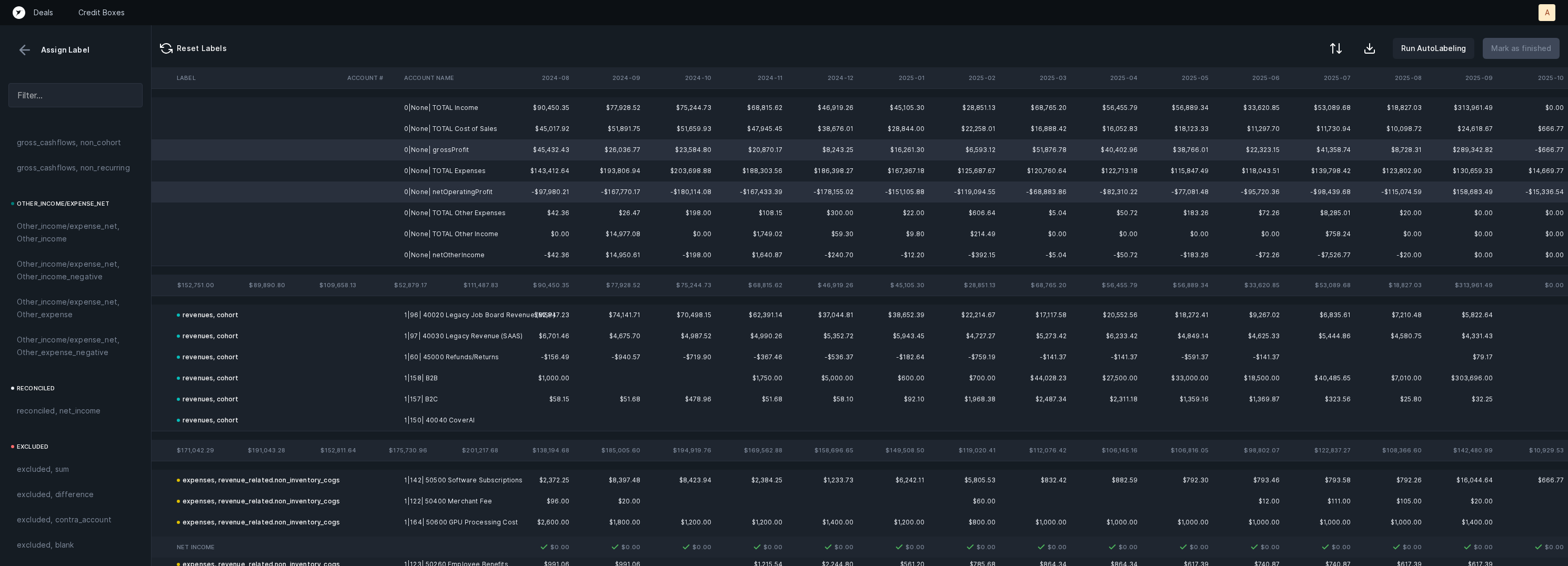
click at [439, 253] on td "0|None| netOtherIncome" at bounding box center [464, 255] width 128 height 21
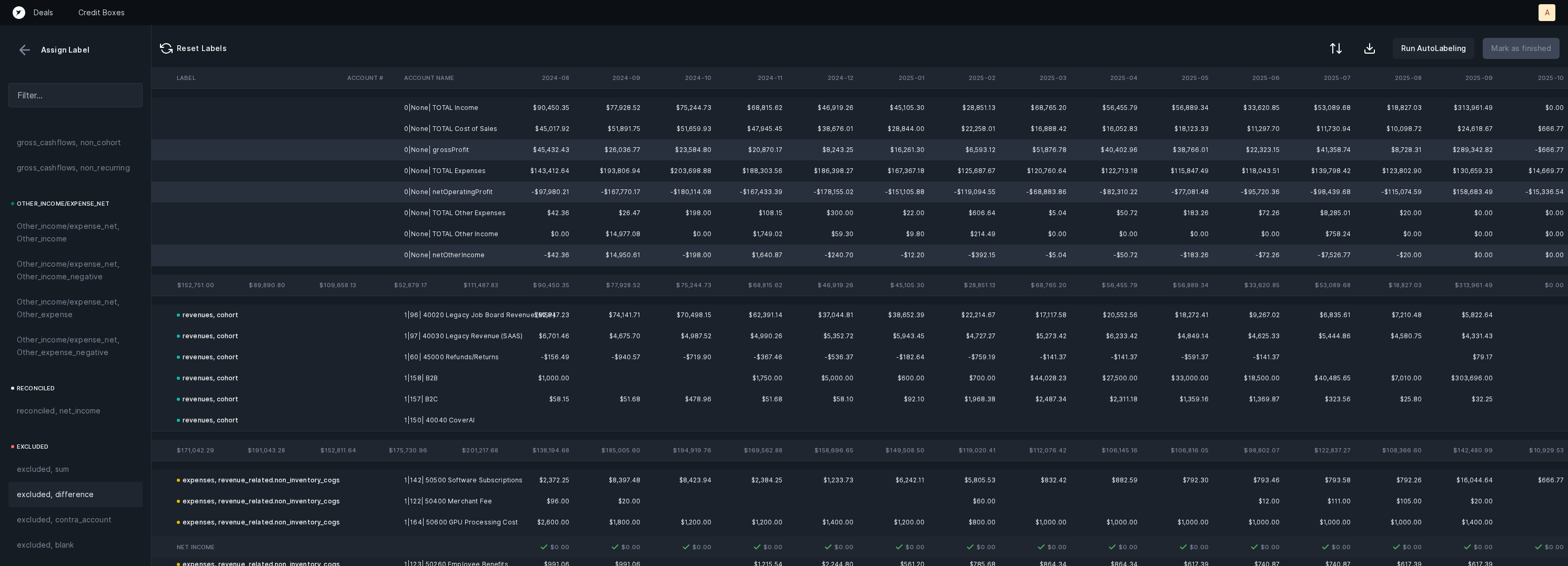
click at [46, 495] on span "excluded, difference" at bounding box center [55, 494] width 77 height 13
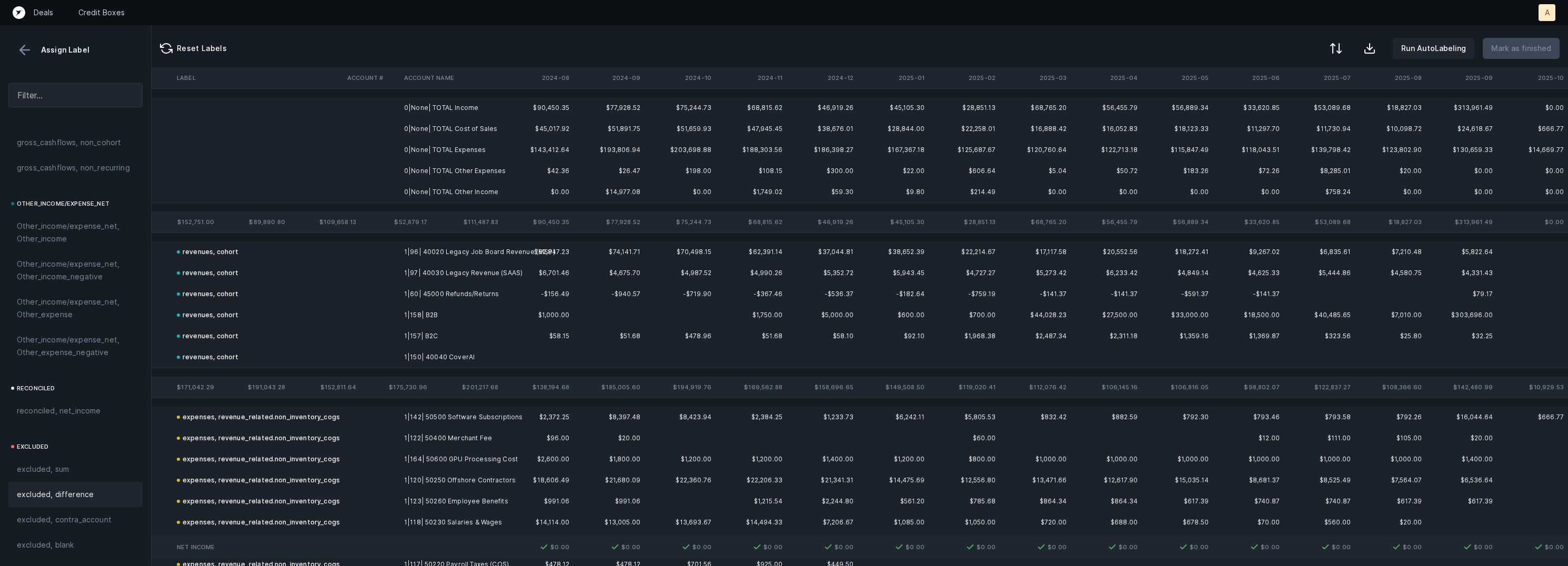
click at [446, 107] on td "0|None| TOTAL Income" at bounding box center [464, 108] width 128 height 21
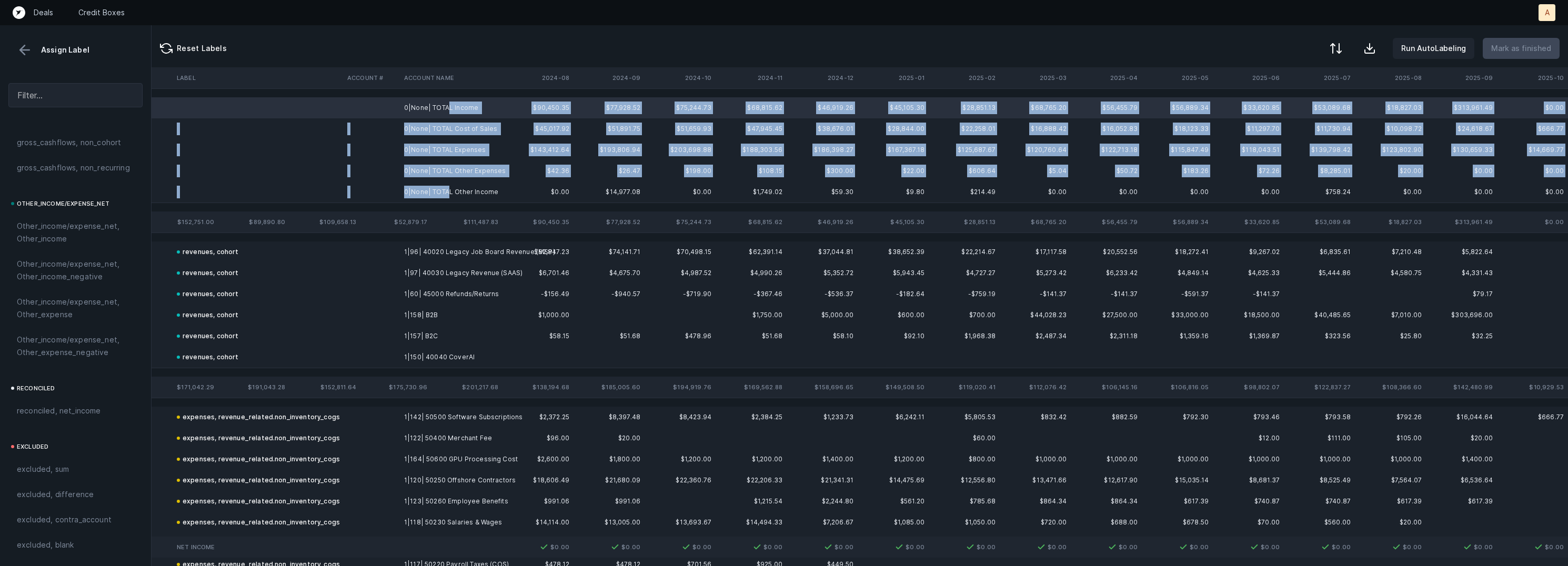
click at [446, 193] on td "0|None| TOTAL Other Income" at bounding box center [464, 192] width 128 height 21
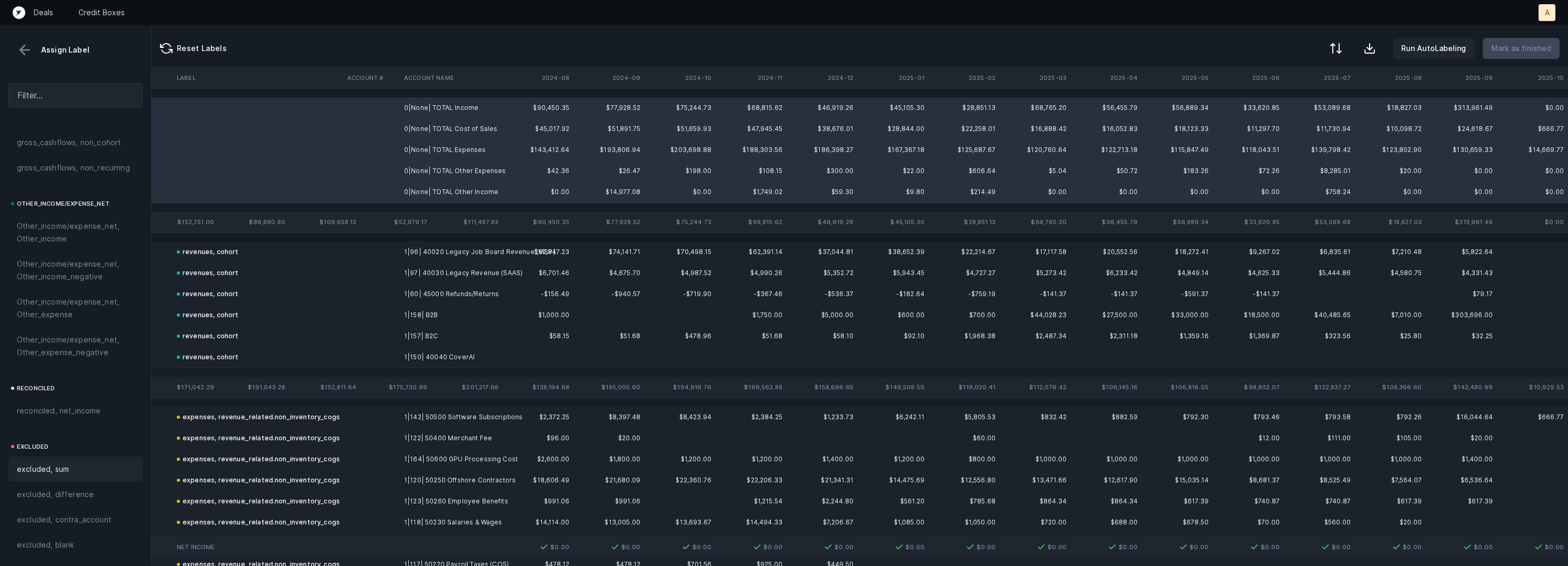
click at [71, 464] on div "excluded, sum" at bounding box center [75, 469] width 117 height 13
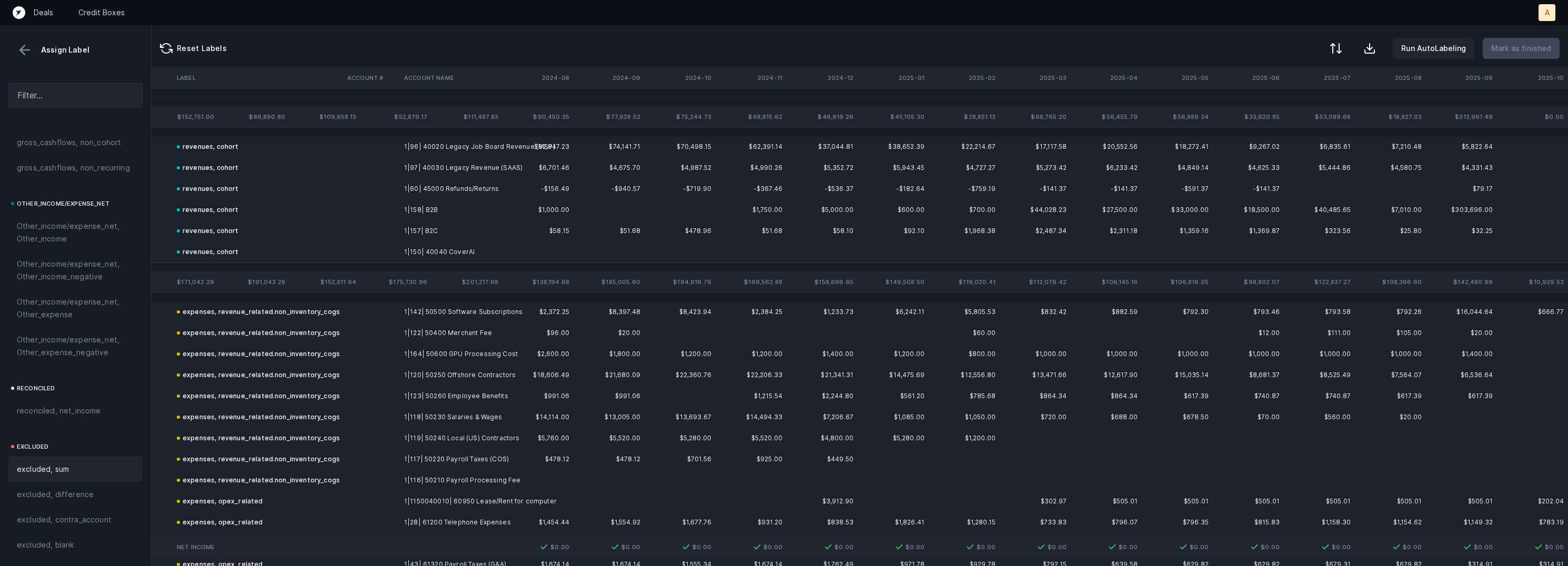
click at [31, 49] on button at bounding box center [25, 50] width 16 height 16
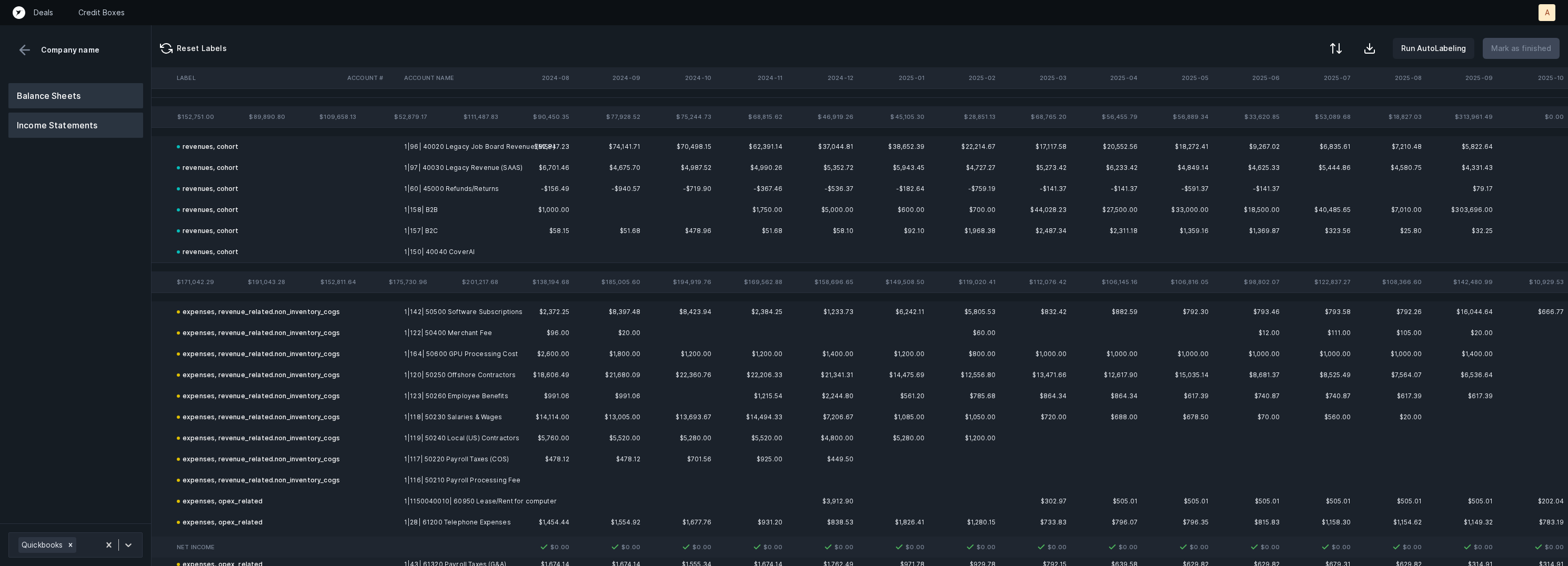
click at [44, 92] on button "Balance Sheets" at bounding box center [75, 96] width 135 height 25
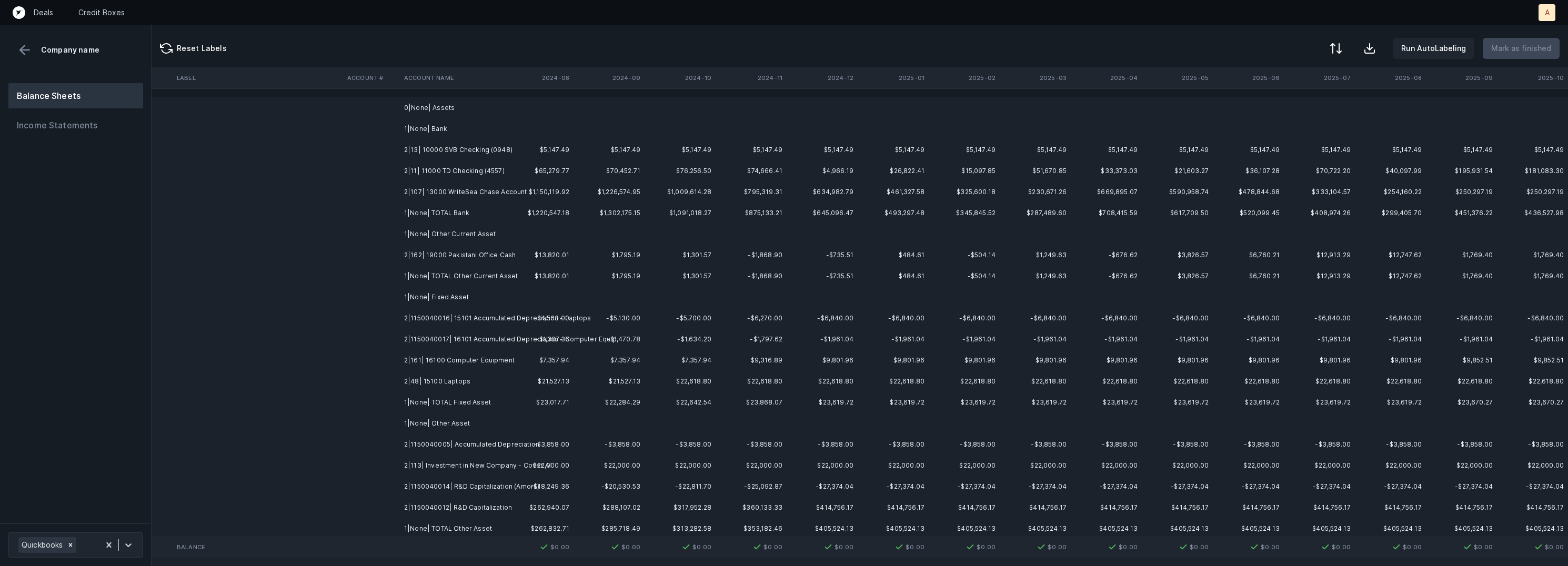
click at [502, 142] on td "2|13| 10000 SVB Checking (0948)" at bounding box center [464, 150] width 128 height 21
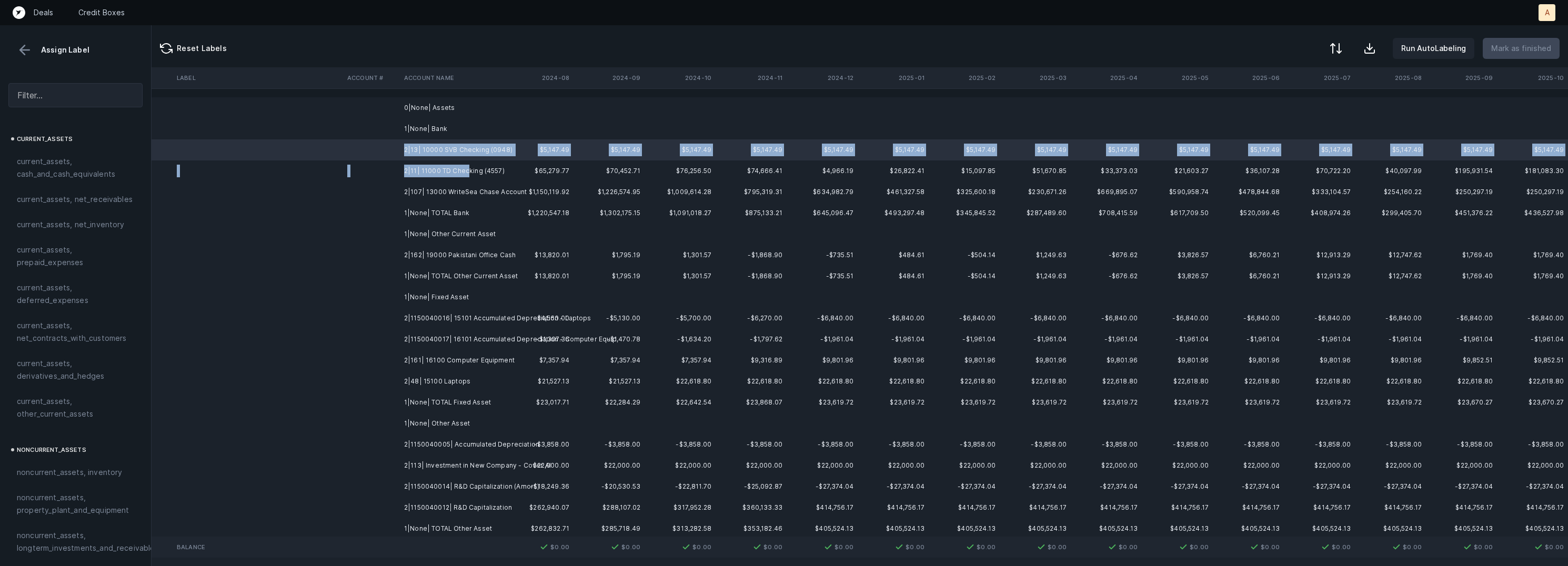
click at [466, 176] on td "2|11| 11000 TD Checking (4557)" at bounding box center [464, 171] width 128 height 21
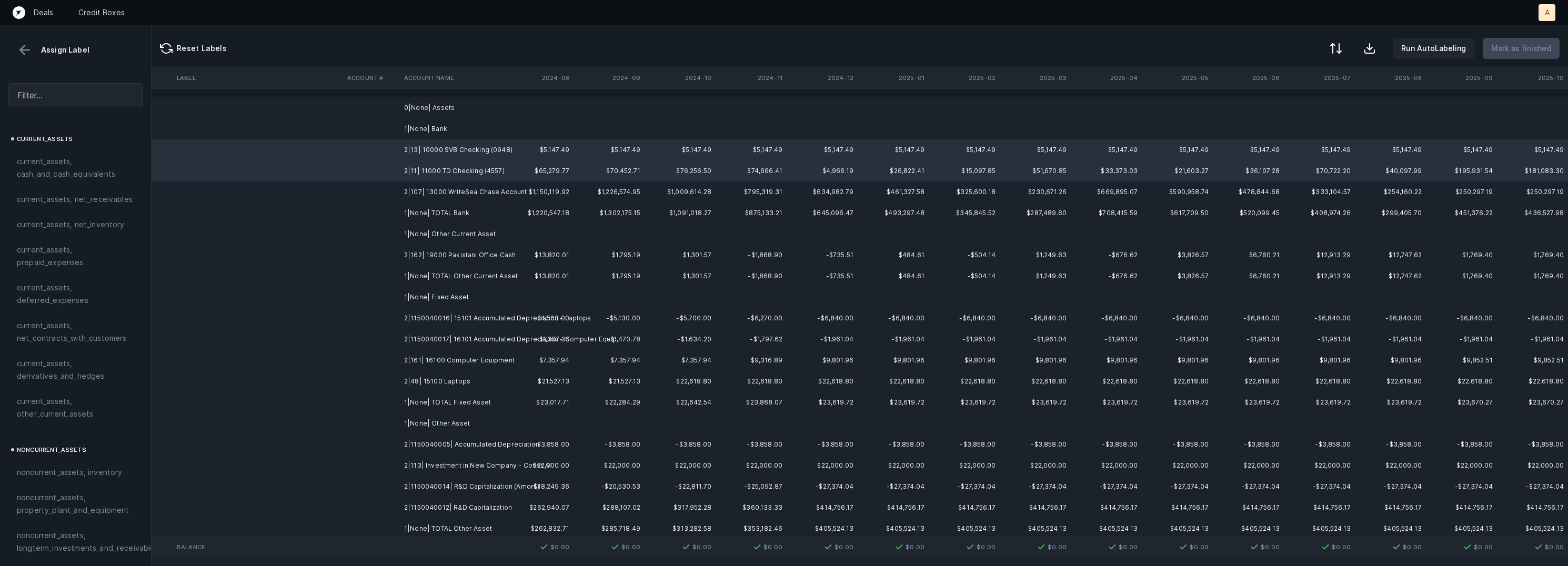
click at [444, 190] on td "2|107| 13000 WriteSea Chase Account" at bounding box center [464, 192] width 128 height 21
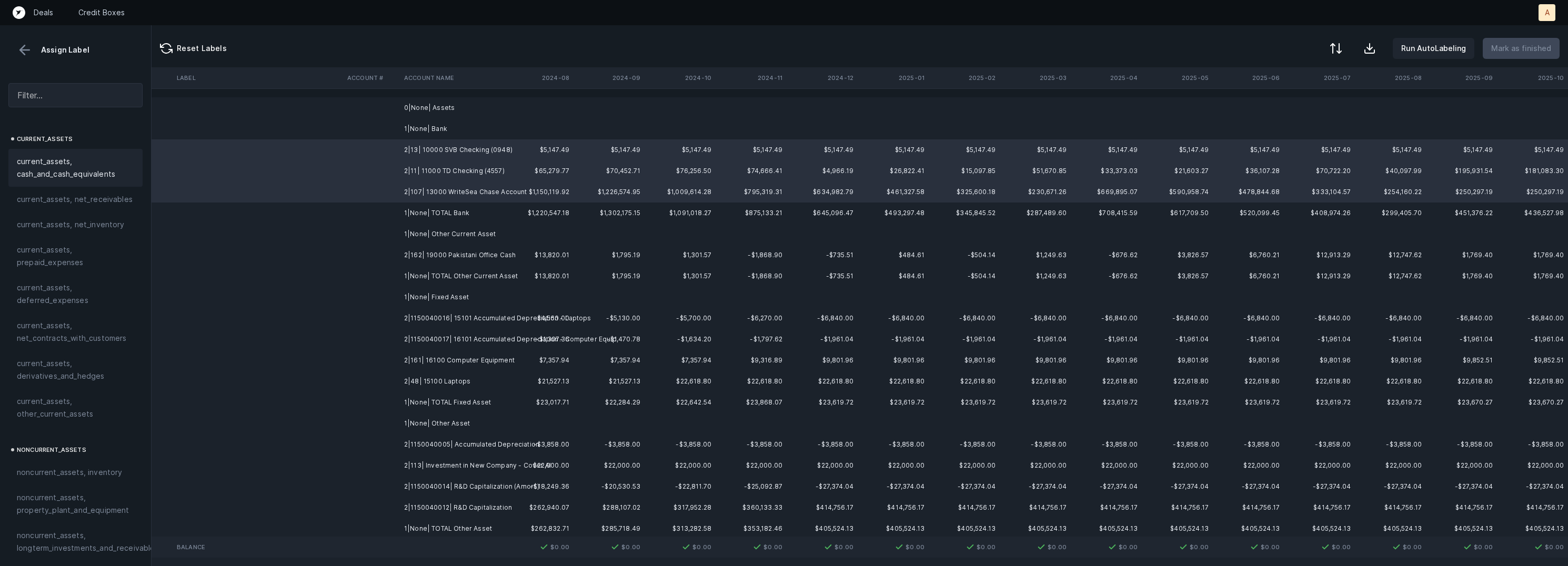
click at [47, 151] on div "current_assets, cash_and_cash_equivalents" at bounding box center [75, 168] width 134 height 38
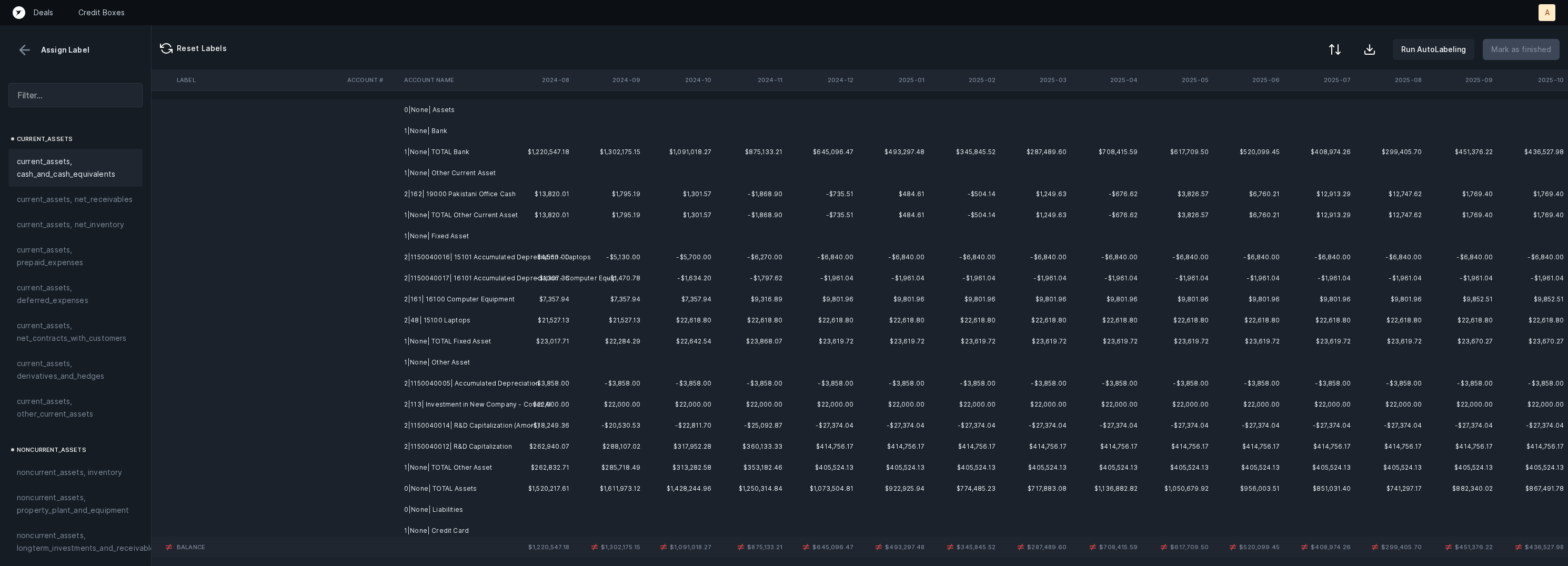
click at [1340, 40] on button at bounding box center [1335, 49] width 23 height 23
click at [1313, 91] on div "By original order" at bounding box center [1289, 90] width 105 height 21
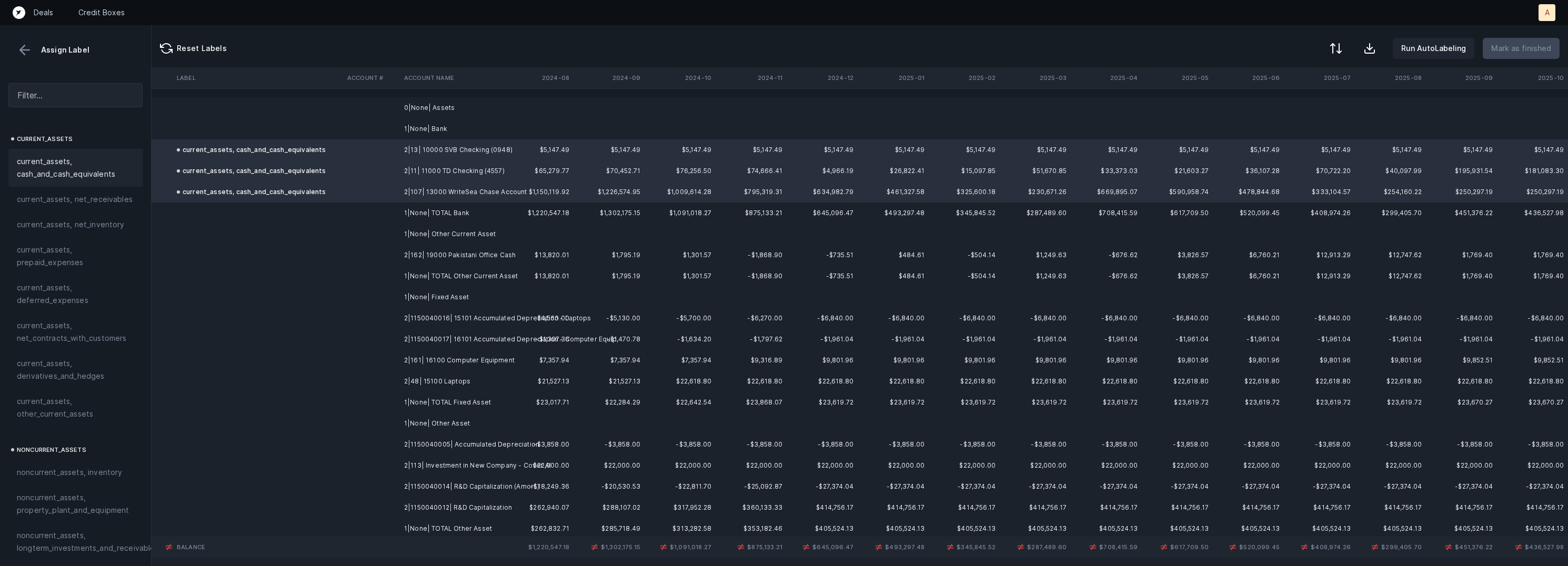
click at [429, 253] on td "2|162| 19000 Pakistani Office Cash" at bounding box center [464, 255] width 128 height 21
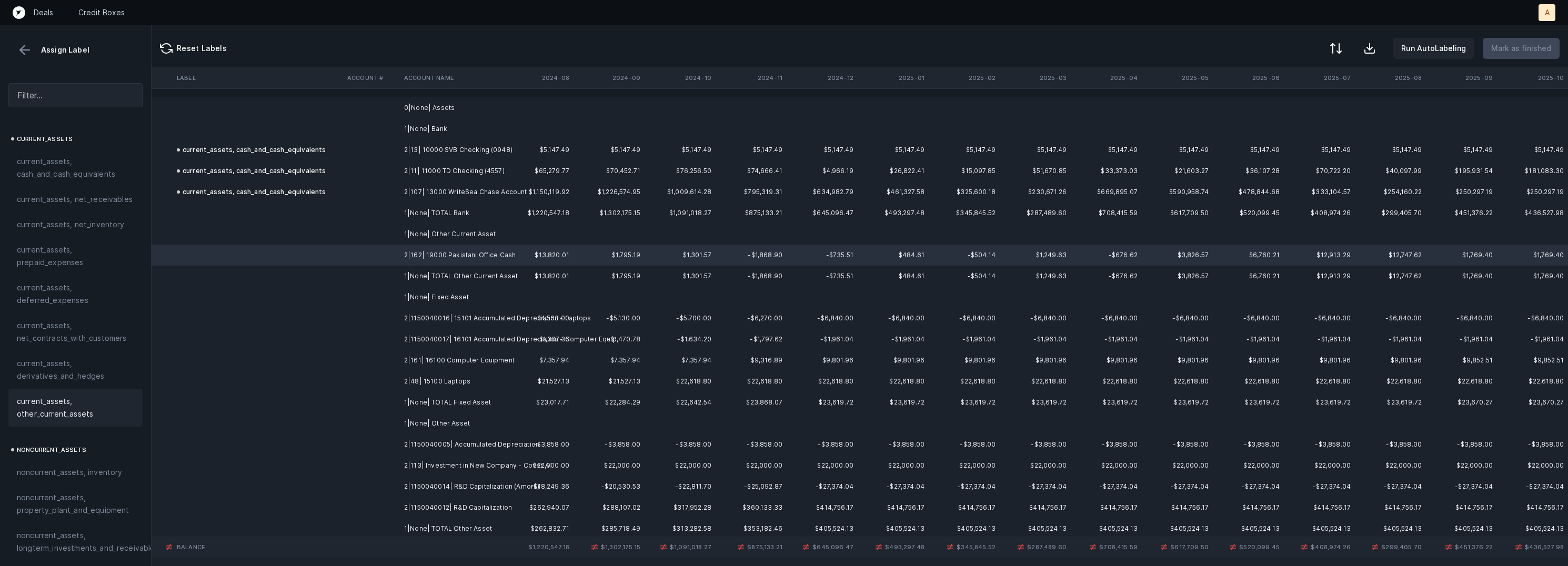
click at [71, 408] on span "current_assets, other_current_assets" at bounding box center [75, 407] width 117 height 25
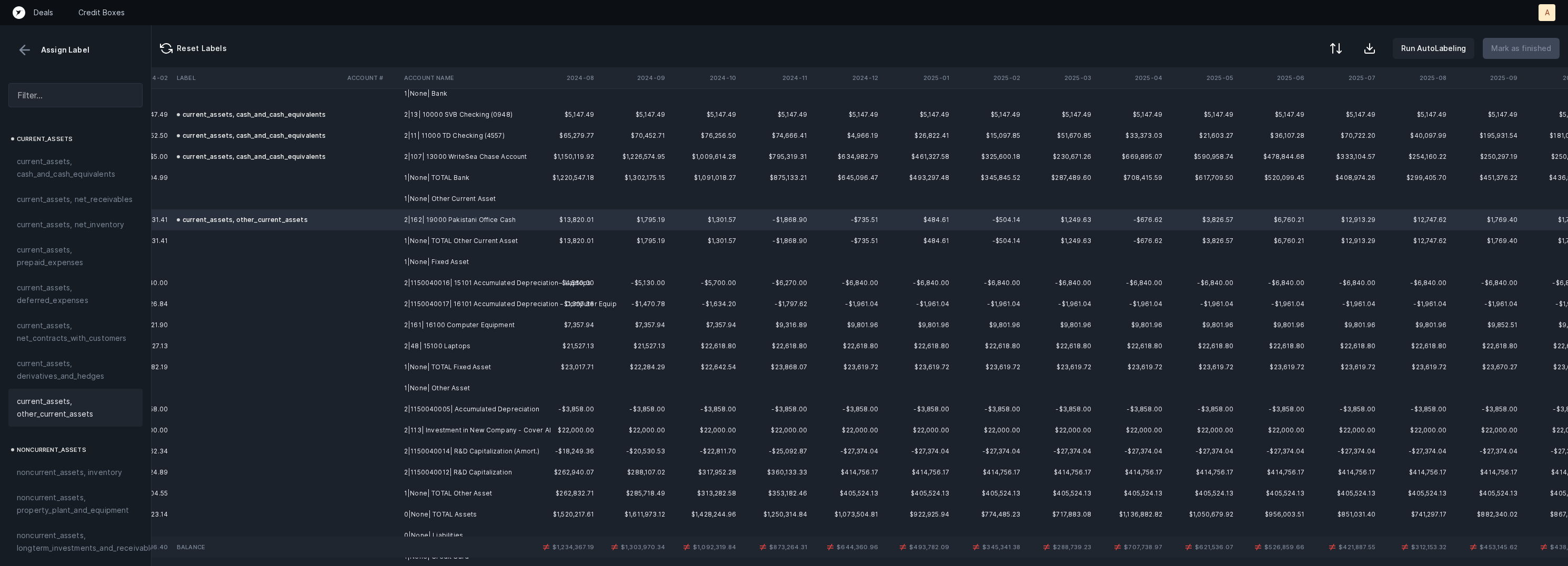
scroll to position [35, 2350]
click at [432, 281] on td "2|1150040016| 15101 Accumulated Depreciation - Laptops" at bounding box center [464, 283] width 128 height 21
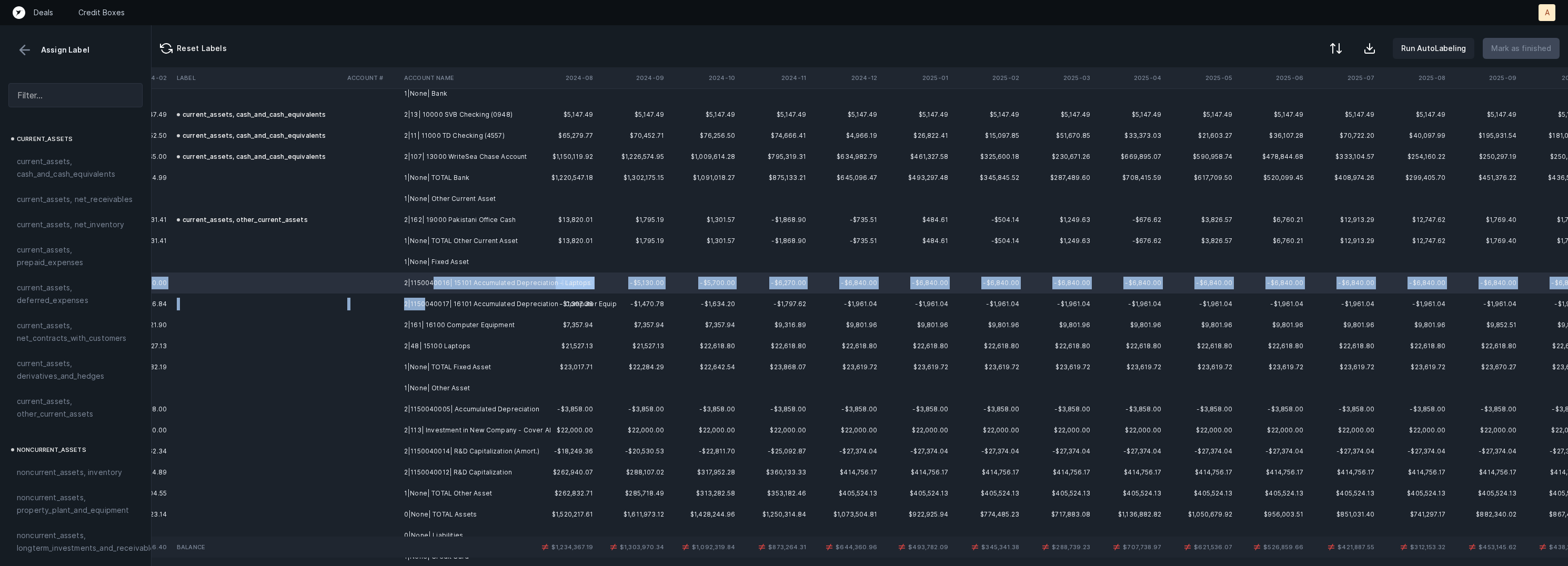
click at [425, 298] on td "2|1150040017| 16101 Accumulated Depreciation - Computer Equip" at bounding box center [464, 304] width 128 height 21
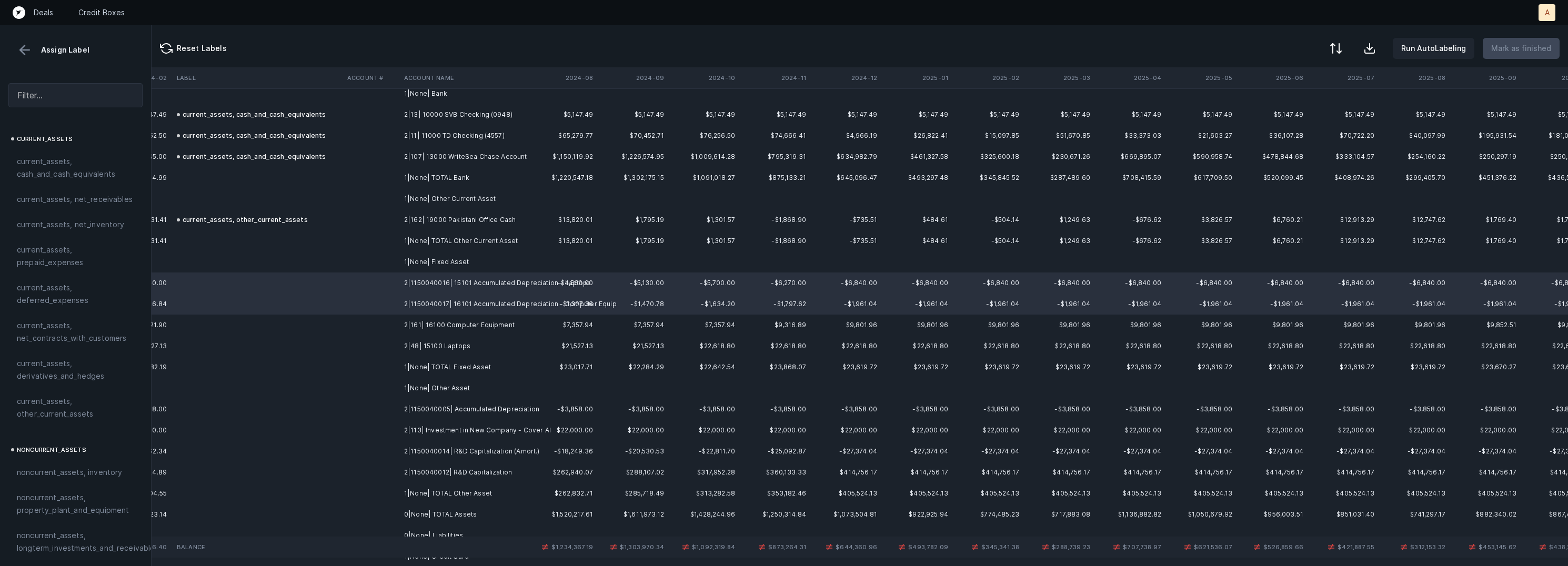
click at [422, 324] on td "2|161| 16100 Computer Equipment" at bounding box center [464, 325] width 128 height 21
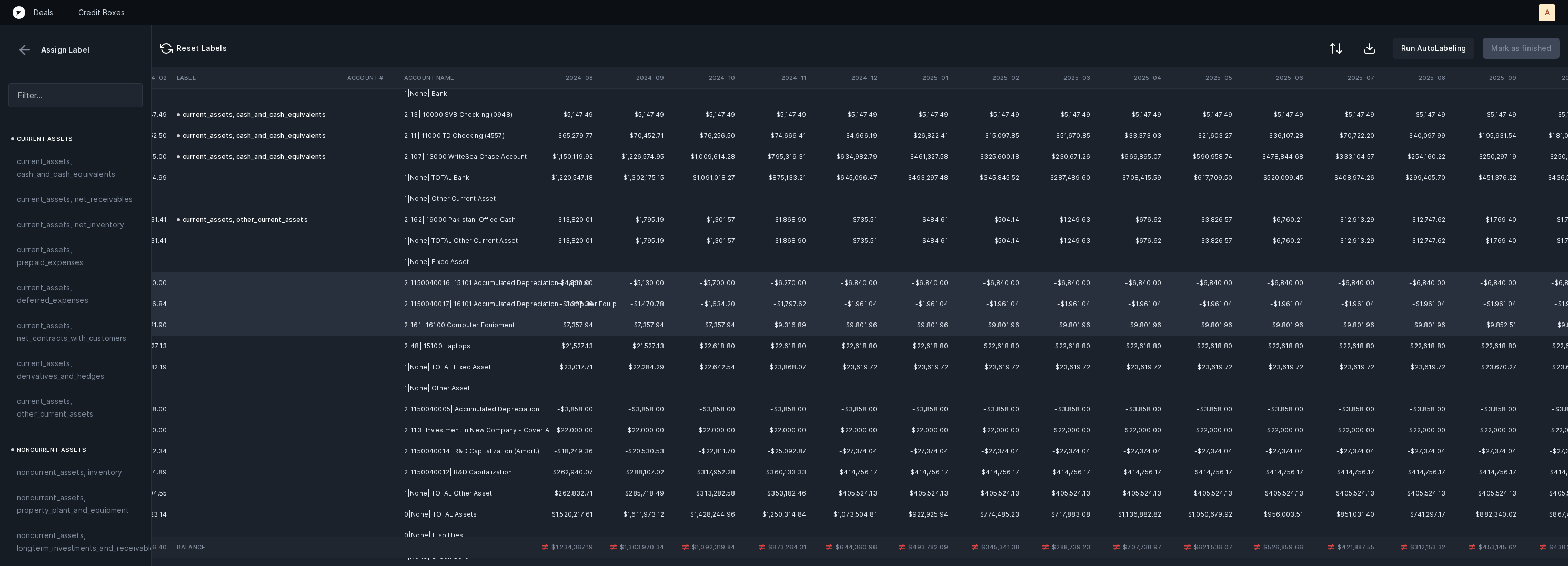
click at [410, 339] on td "2|48| 15100 Laptops" at bounding box center [464, 346] width 128 height 21
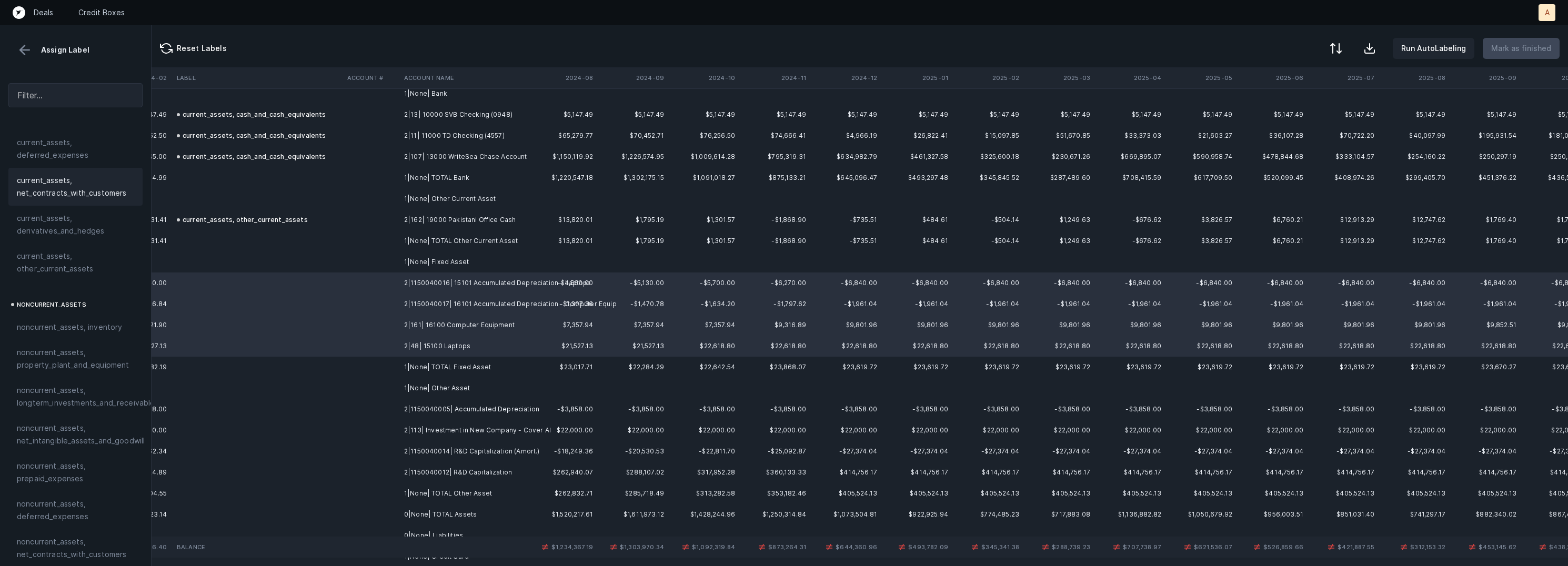
scroll to position [221, 0]
click at [48, 295] on span "noncurrent_assets, property_plant_and_equipment" at bounding box center [75, 282] width 117 height 25
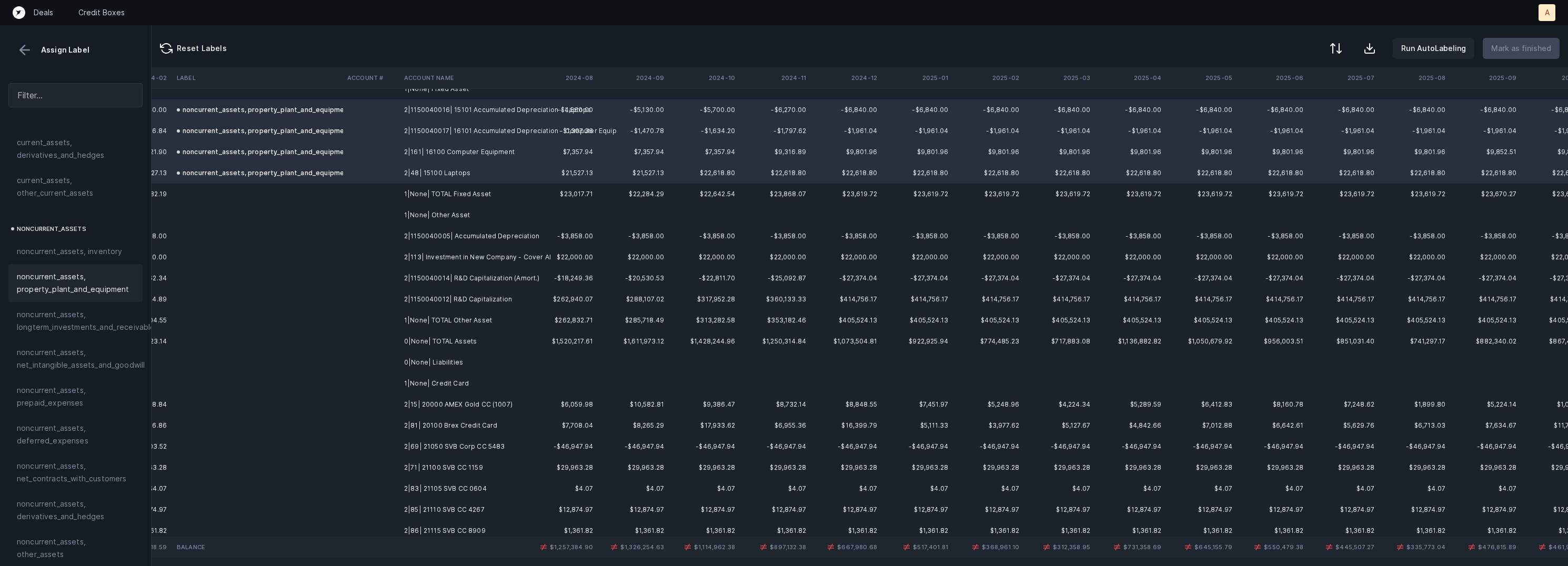
scroll to position [221, 2350]
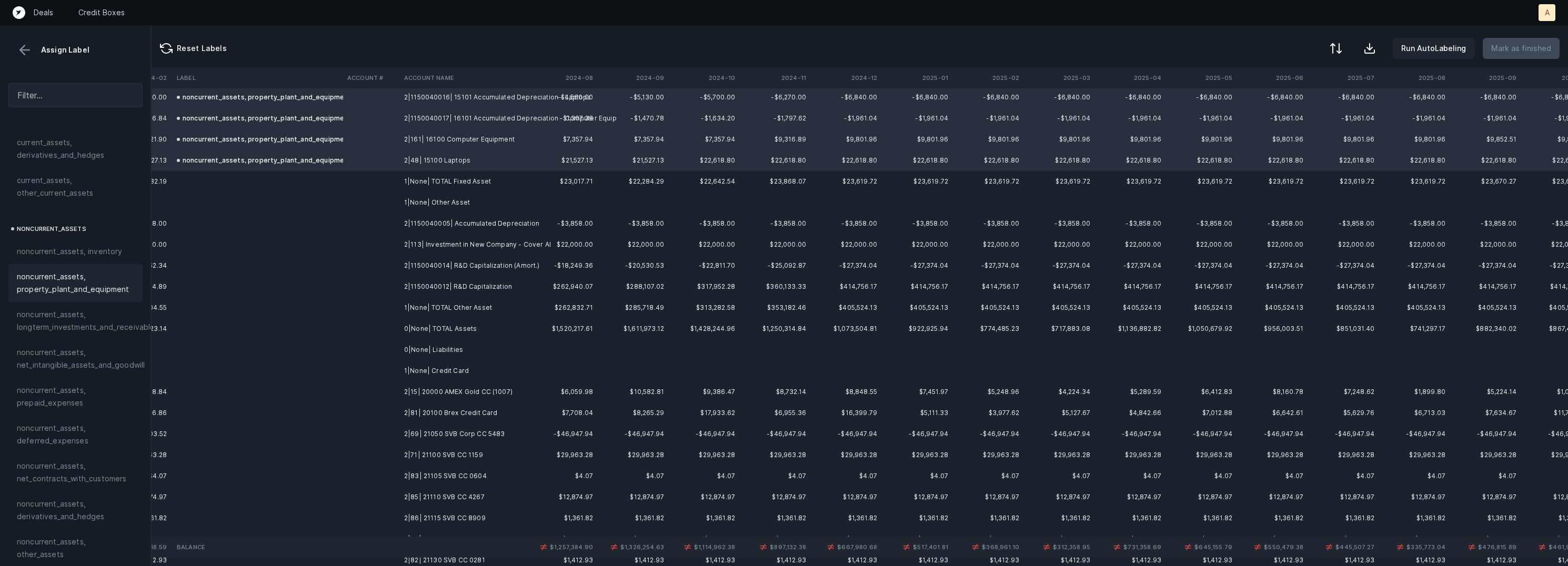
click at [425, 223] on td "2|1150040005| Accumulated Depreciation" at bounding box center [464, 223] width 128 height 21
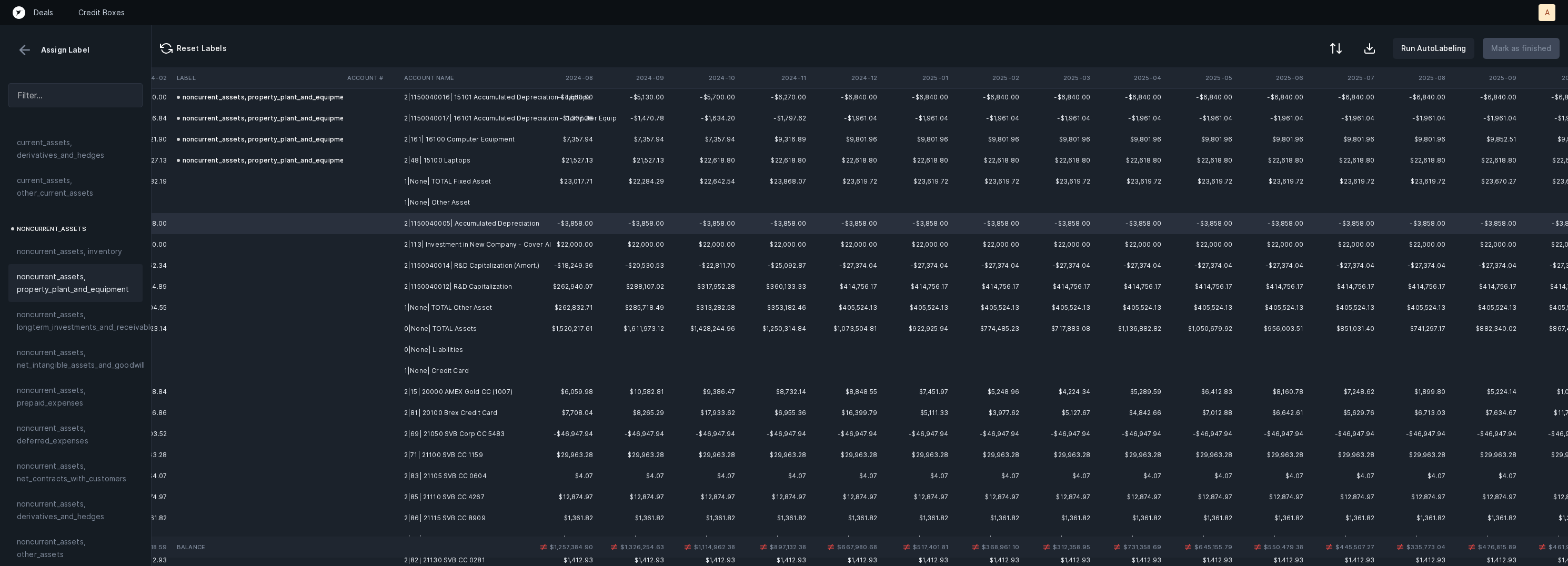
click at [97, 294] on span "noncurrent_assets, property_plant_and_equipment" at bounding box center [75, 282] width 117 height 25
click at [419, 243] on td "2|113| Investment in New Company - Cover AI" at bounding box center [464, 245] width 128 height 21
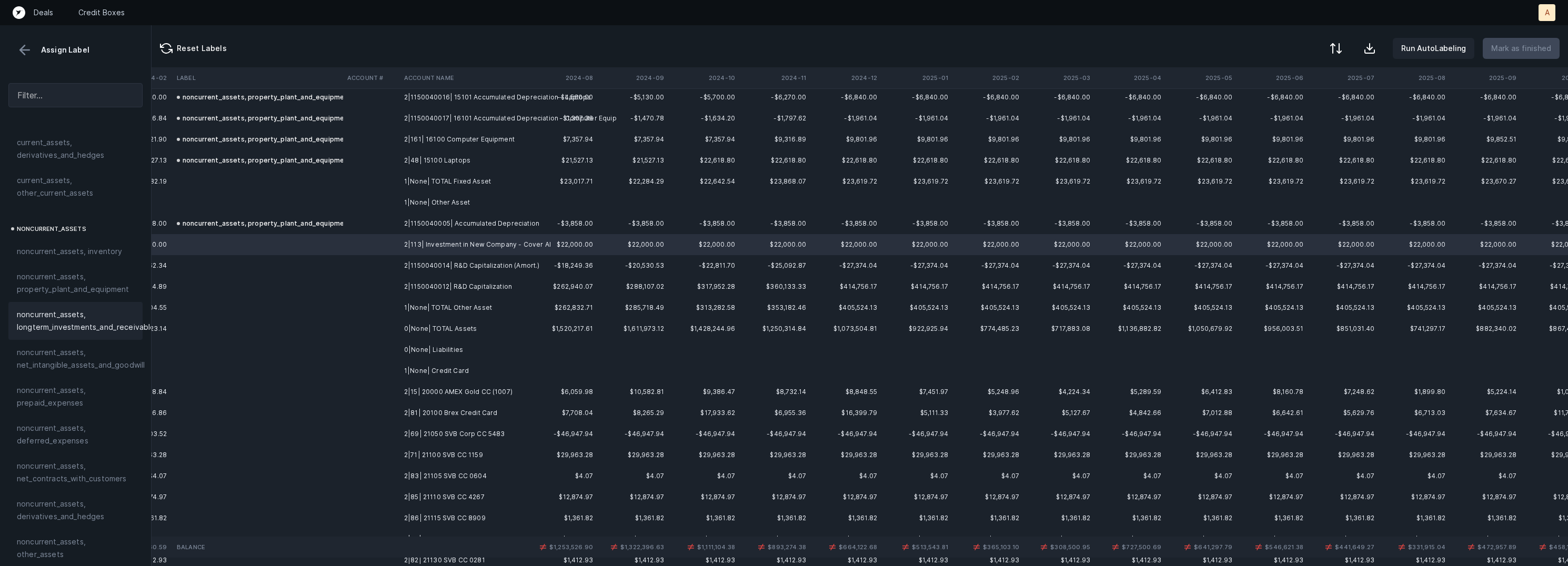
click at [71, 320] on span "noncurrent_assets, longterm_investments_and_receivables" at bounding box center [88, 321] width 142 height 25
click at [402, 262] on td "2|1150040014| R&D Capitalization (Amort.)" at bounding box center [464, 265] width 128 height 21
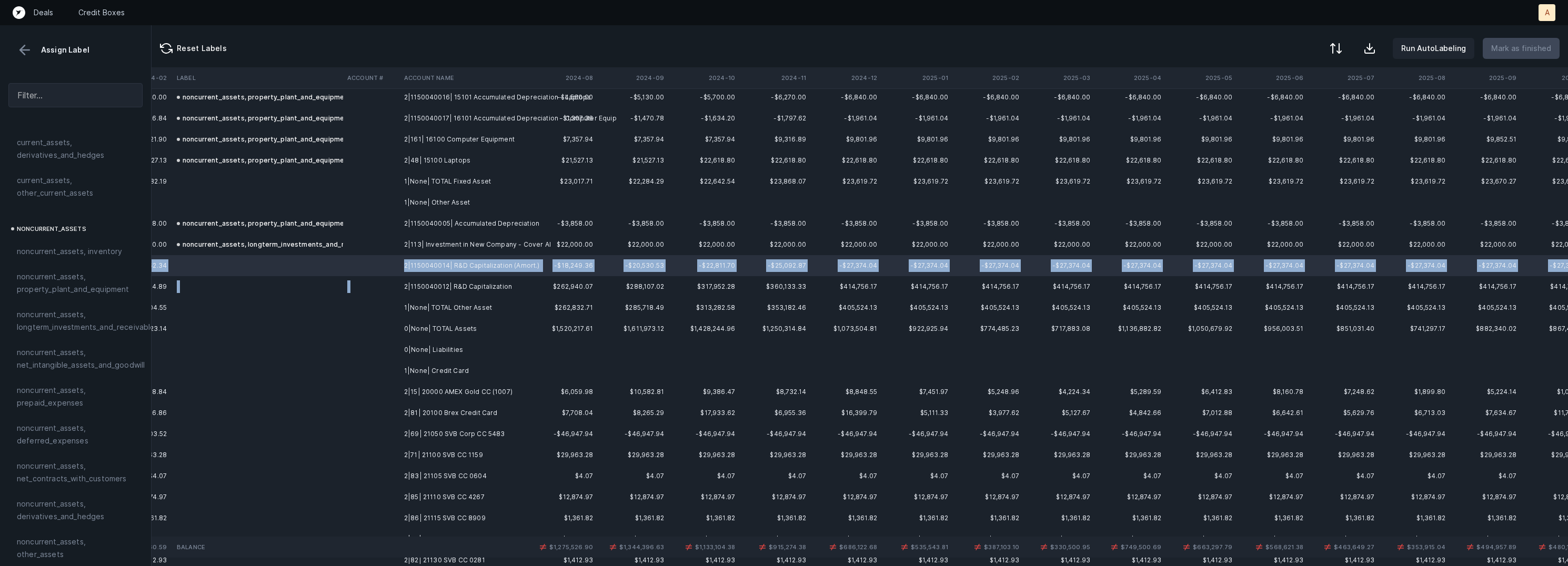
click at [422, 279] on td "2|1150040012| R&D Capitalization" at bounding box center [464, 287] width 128 height 21
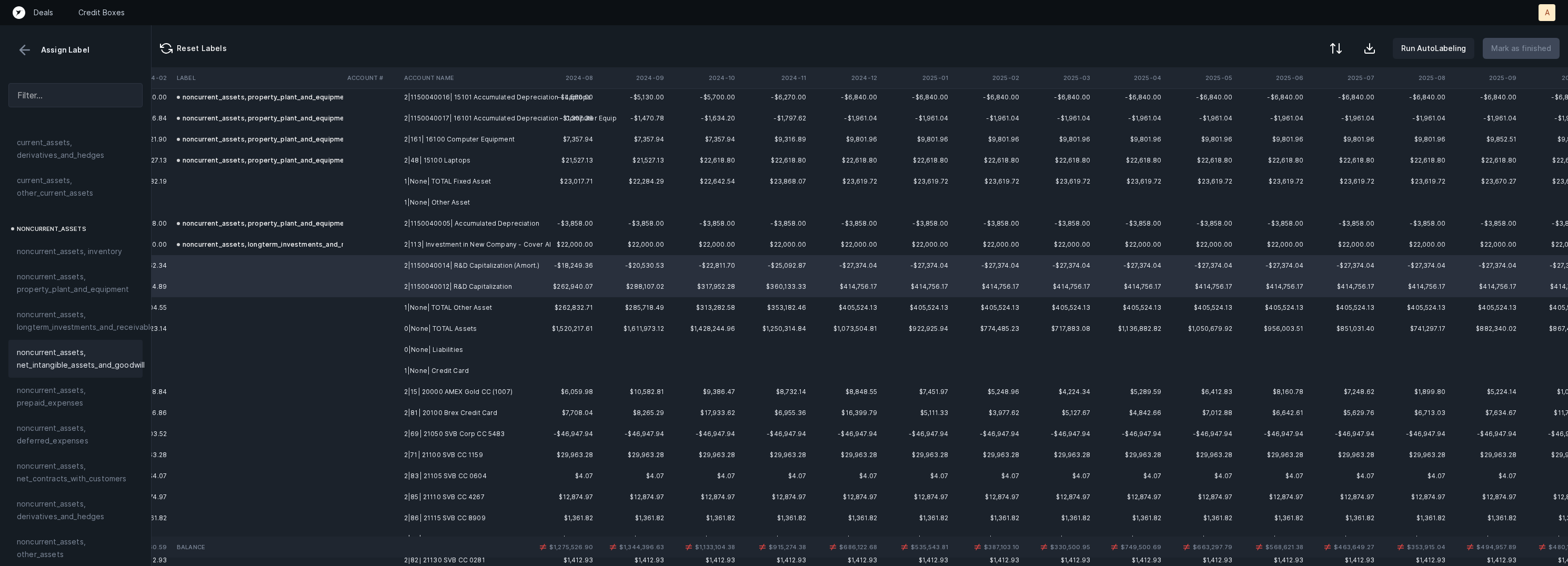
click at [95, 354] on span "noncurrent_assets, net_intangible_assets_and_goodwill" at bounding box center [81, 358] width 128 height 25
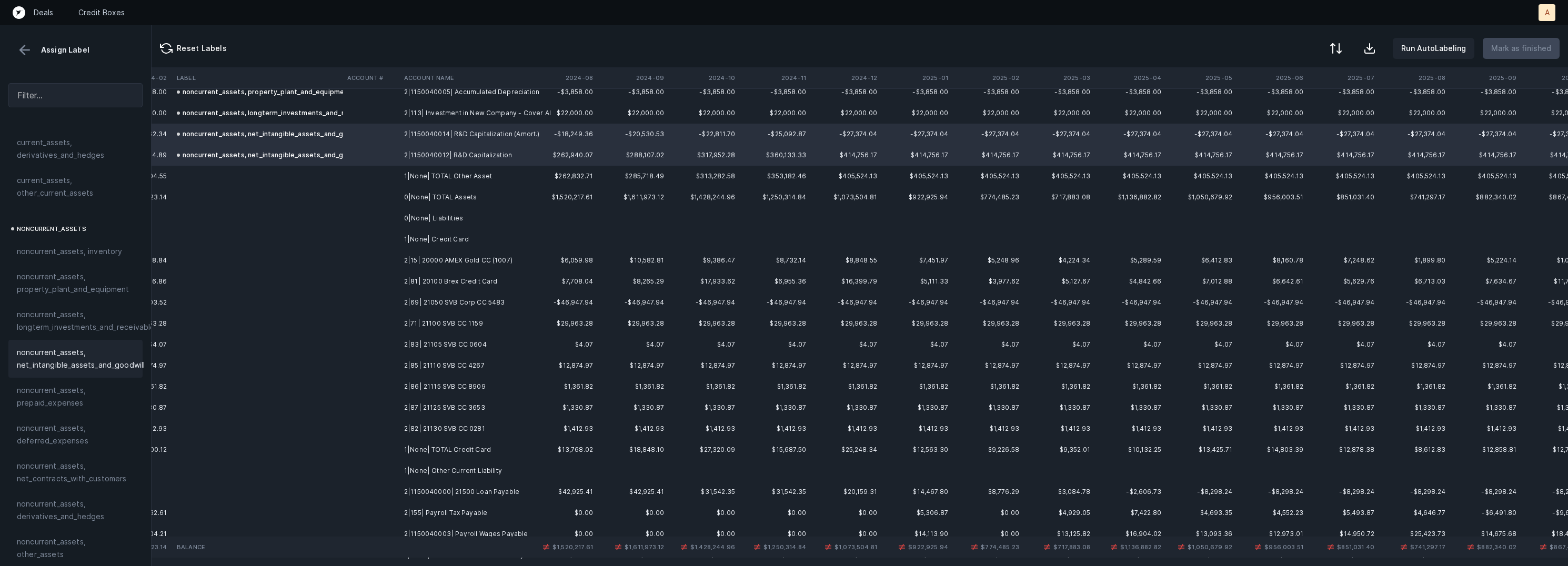
scroll to position [374, 2350]
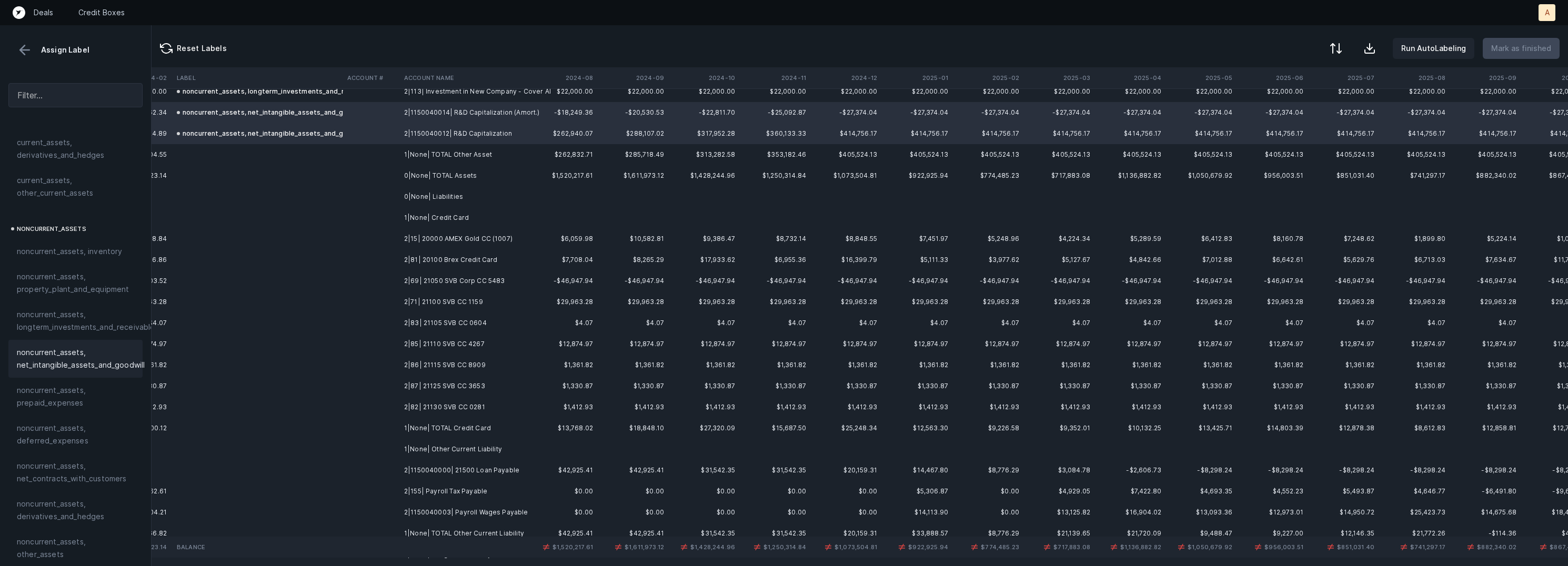
click at [421, 231] on td "2|15| 20000 AMEX Gold CC (1007)" at bounding box center [464, 239] width 128 height 21
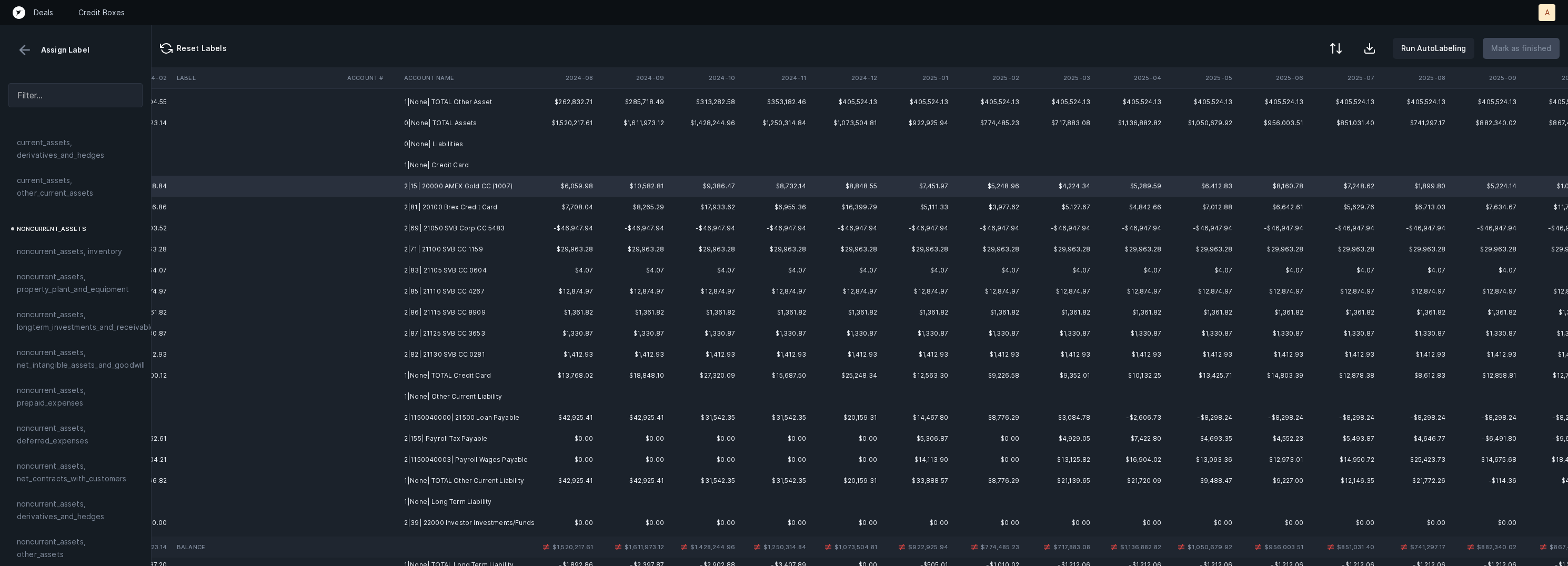
scroll to position [436, 2350]
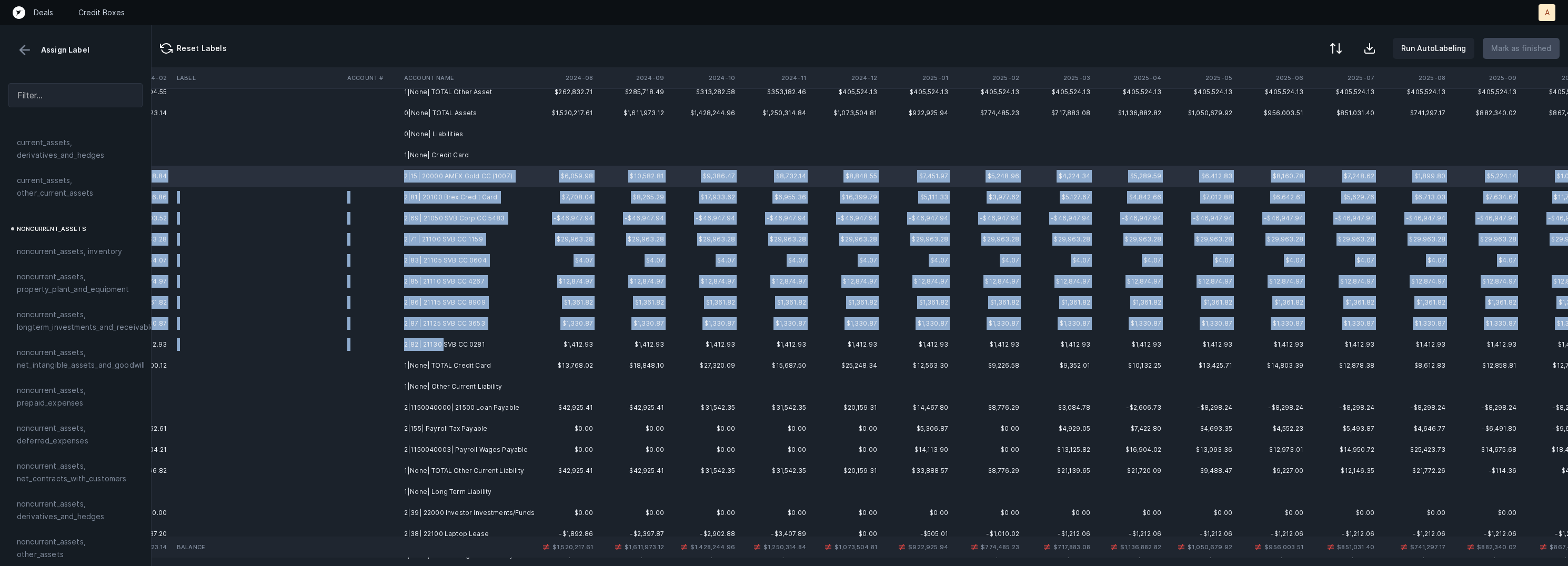
click at [443, 339] on td "2|82| 21130 SVB CC 0281" at bounding box center [464, 344] width 128 height 21
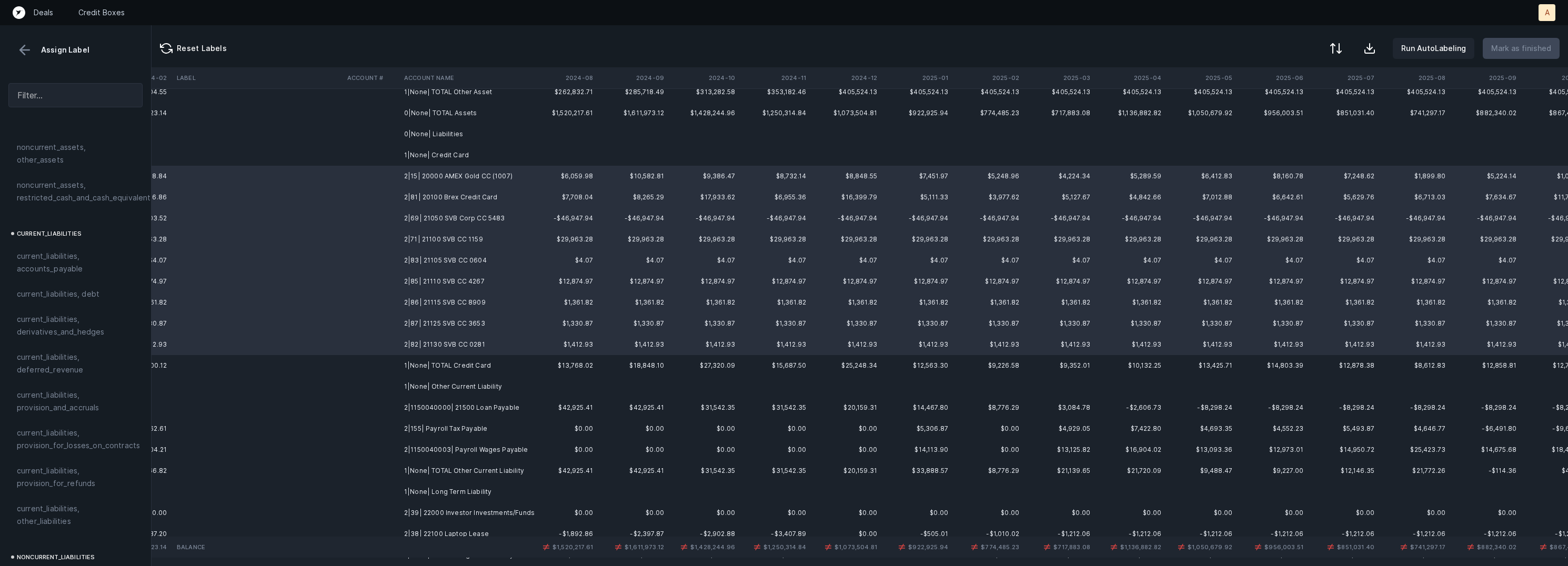
scroll to position [627, 0]
click at [83, 245] on span "current_liabilities, accounts_payable" at bounding box center [75, 251] width 117 height 25
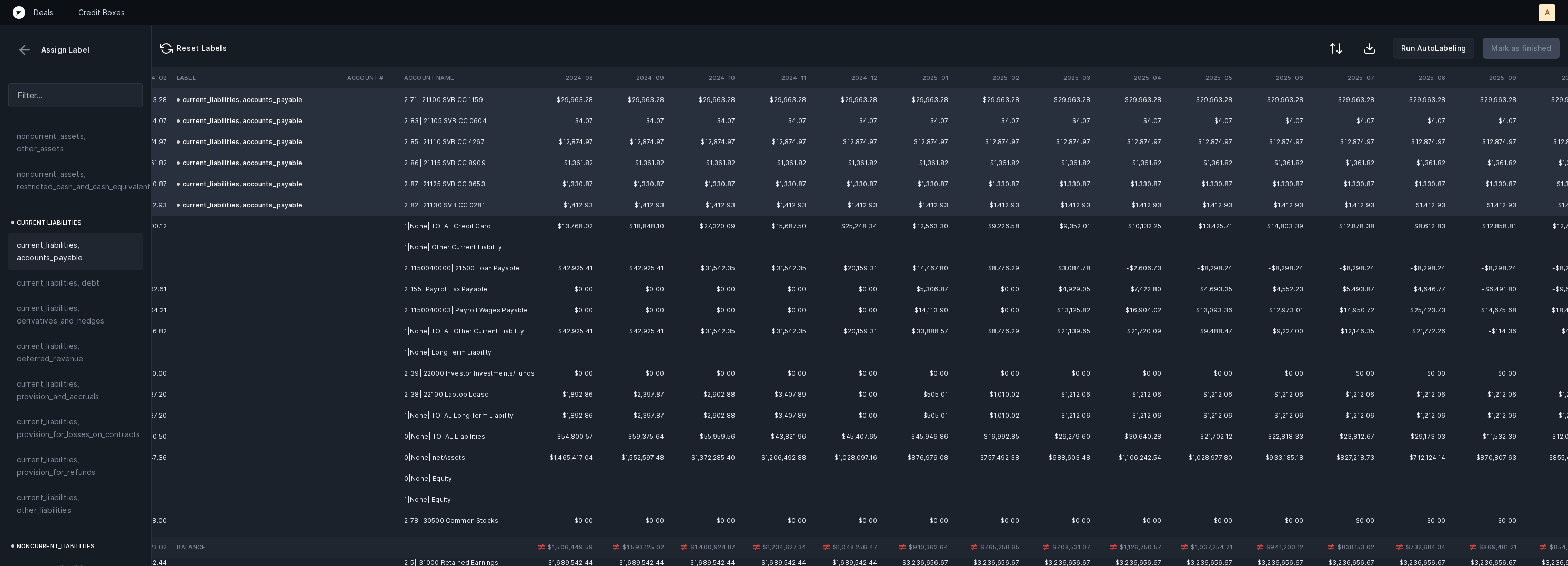
scroll to position [585, 2350]
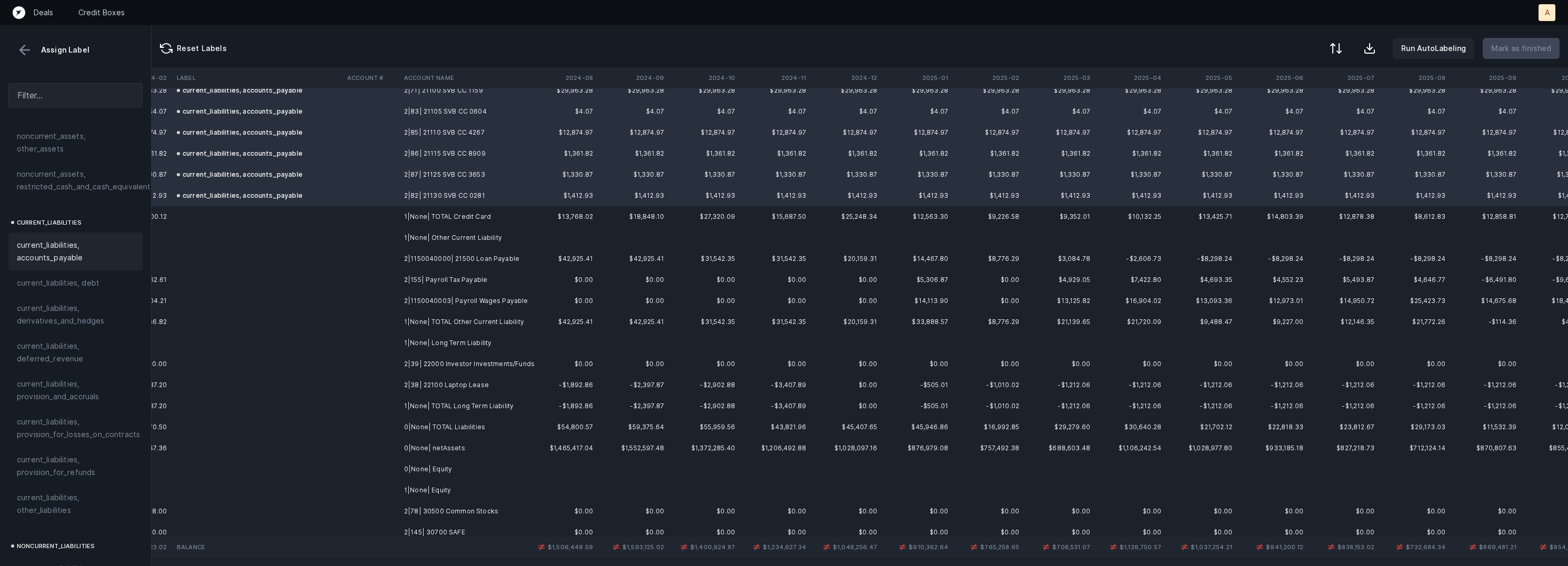
click at [393, 259] on td at bounding box center [371, 259] width 57 height 21
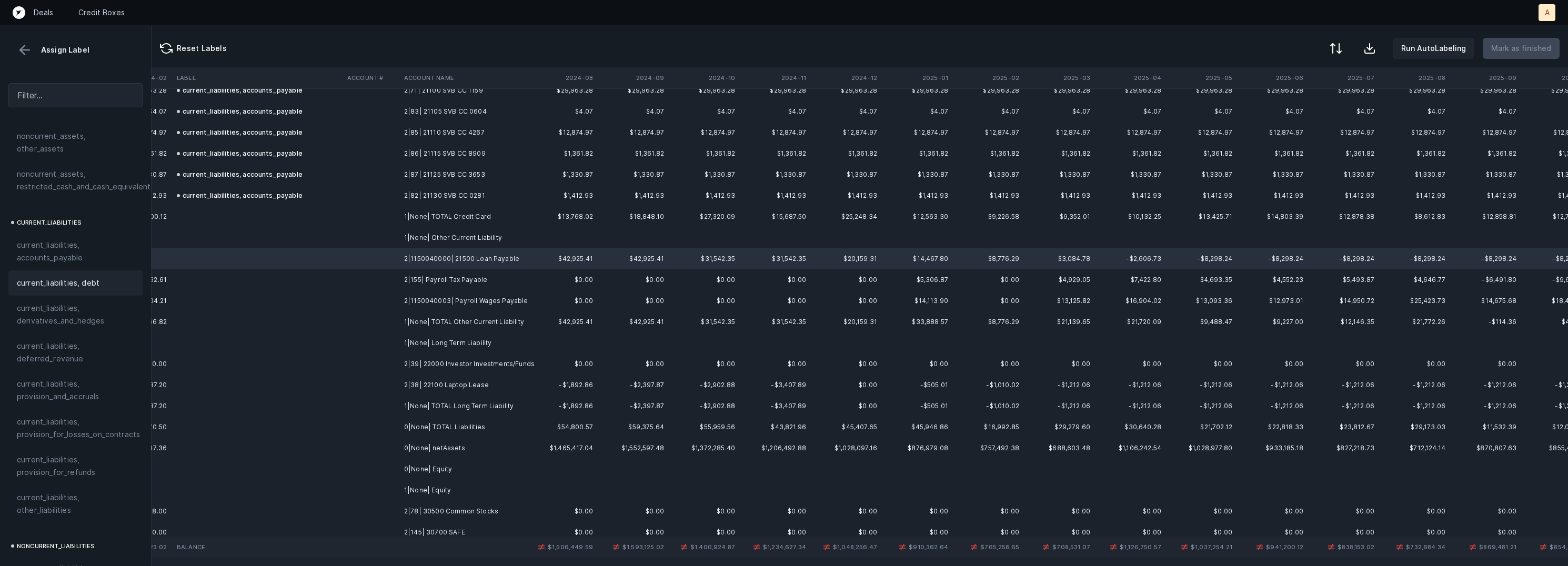
click at [61, 270] on div "current_liabilities, debt" at bounding box center [75, 282] width 134 height 25
click at [420, 276] on td "2|155| Payroll Tax Payable" at bounding box center [464, 280] width 128 height 21
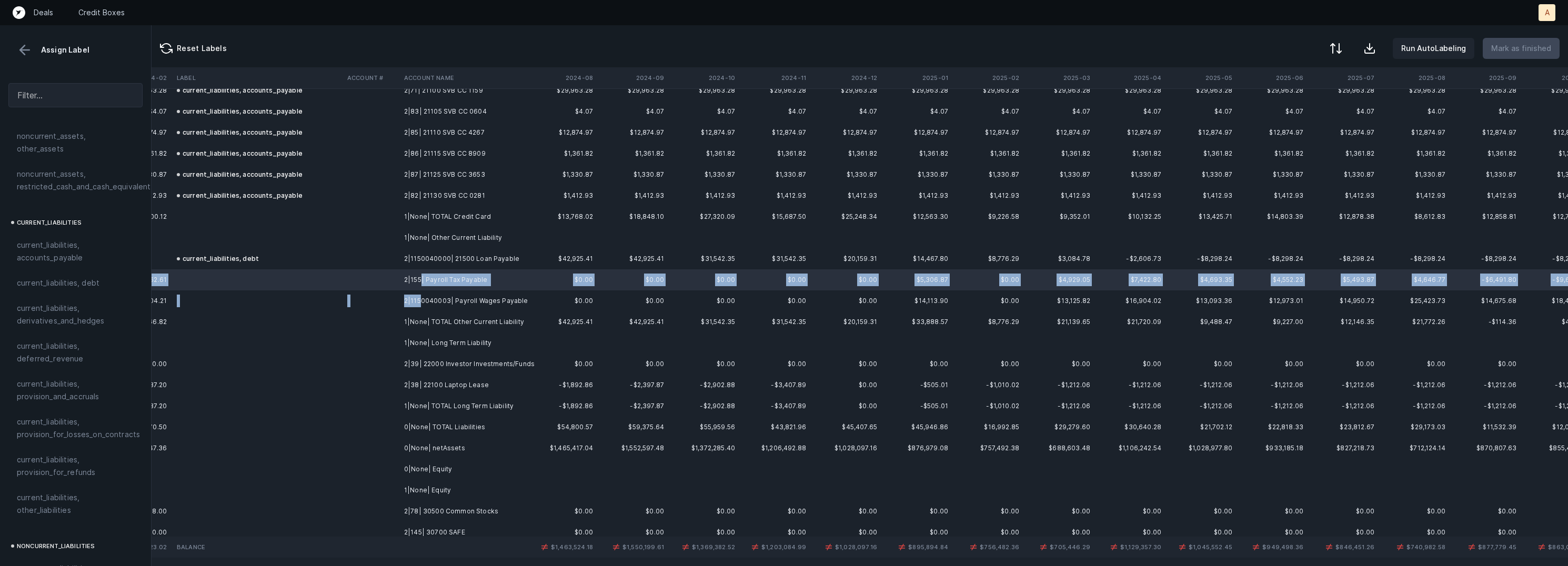
click at [420, 295] on td "2|1150040003| Payroll Wages Payable" at bounding box center [464, 301] width 128 height 21
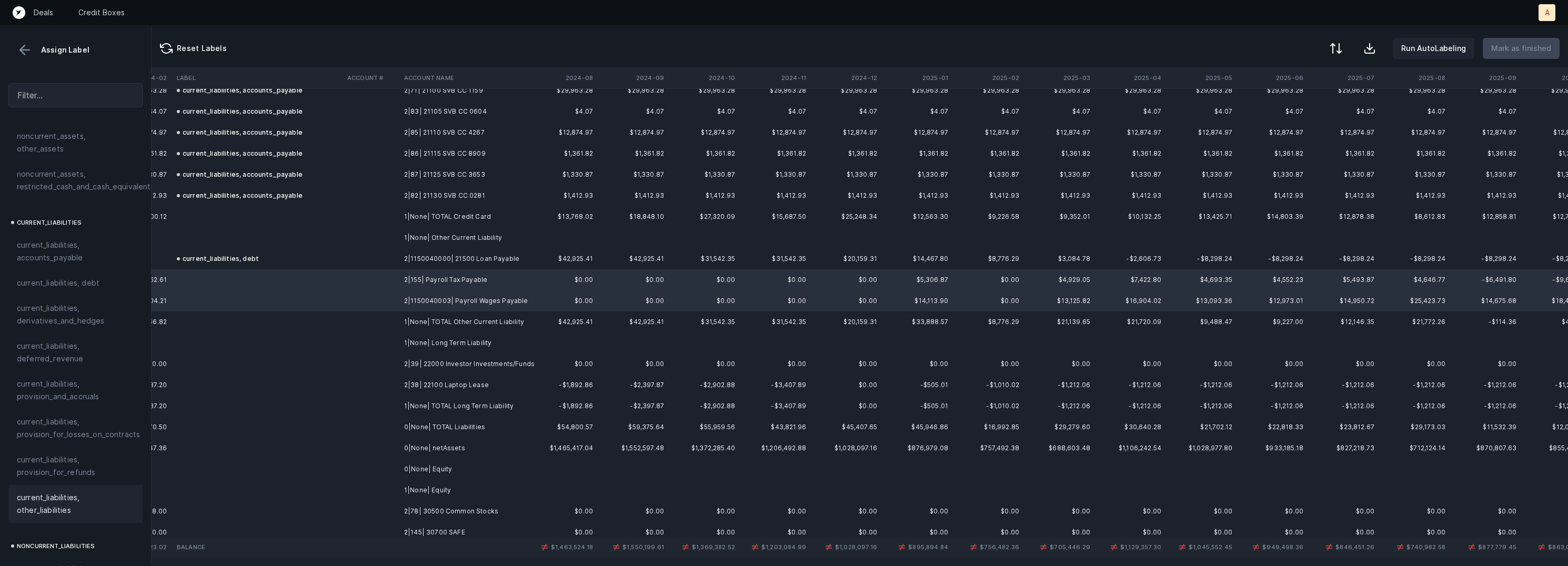
click at [47, 491] on span "current_liabilities, other_liabilities" at bounding box center [75, 503] width 117 height 25
click at [403, 363] on td "2|39| 22000 Investor Investments/Funds" at bounding box center [464, 364] width 128 height 21
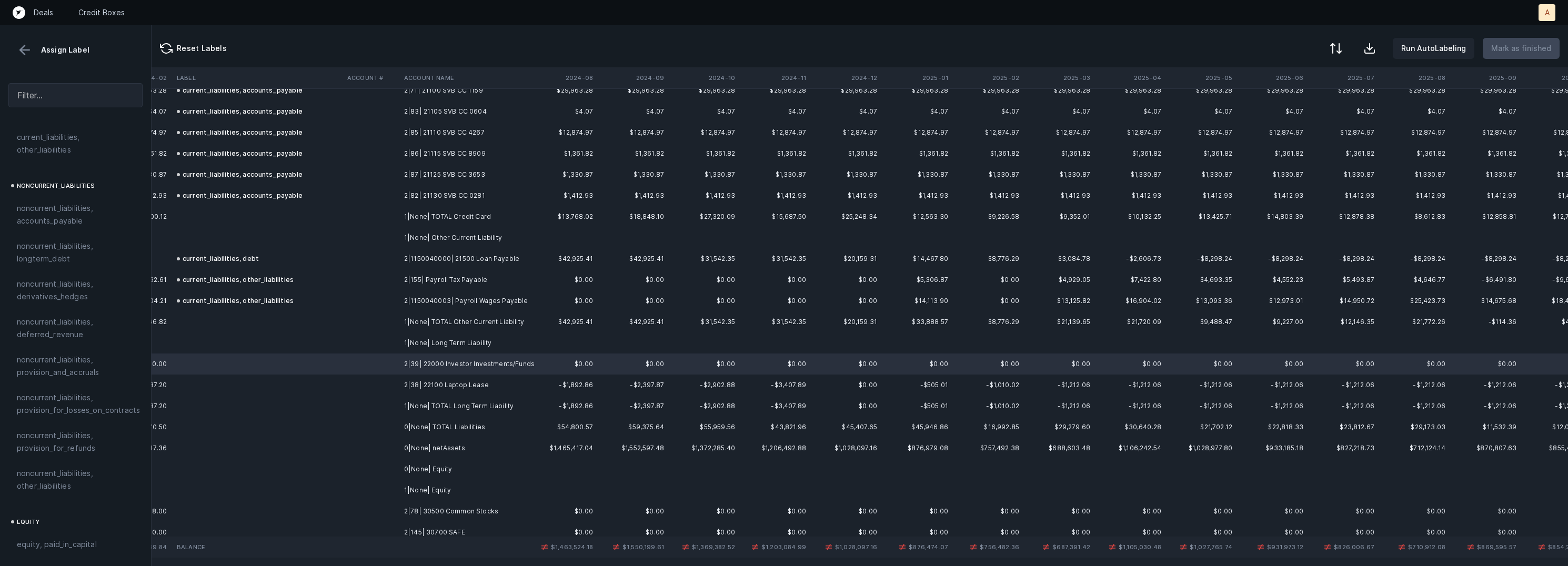
scroll to position [585, 2373]
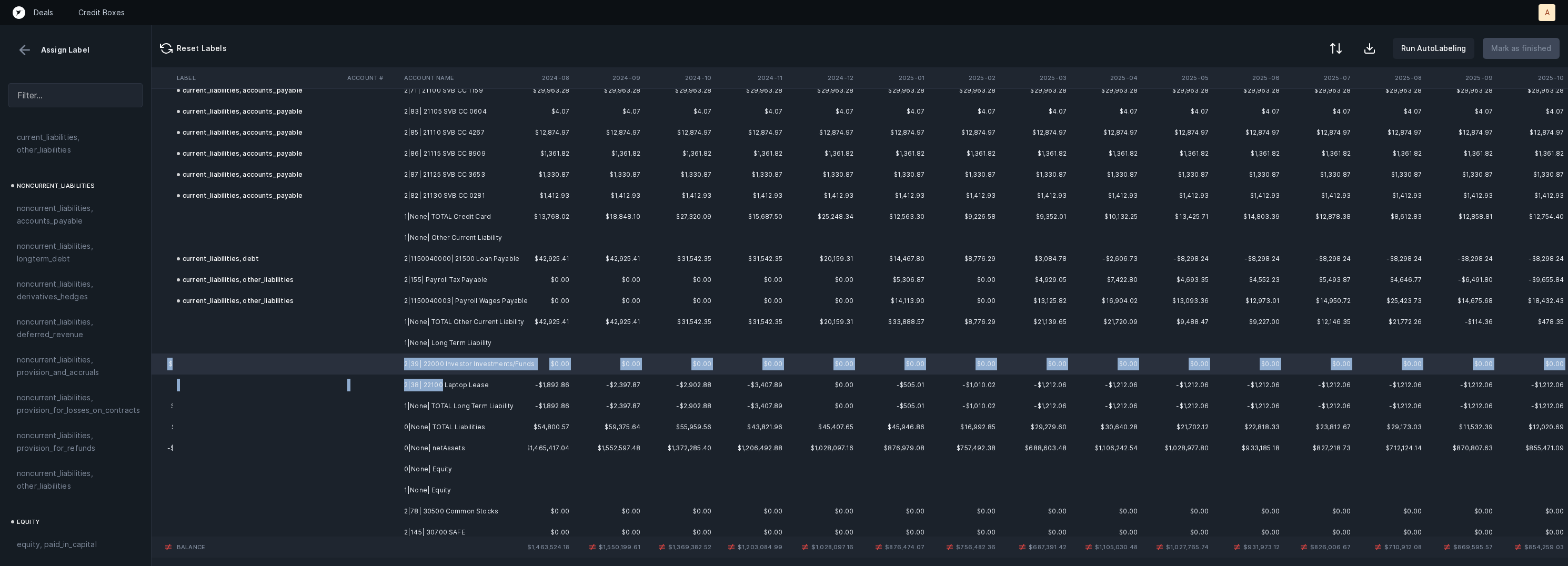
click at [442, 385] on td "2|38| 22100 Laptop Lease" at bounding box center [464, 385] width 128 height 21
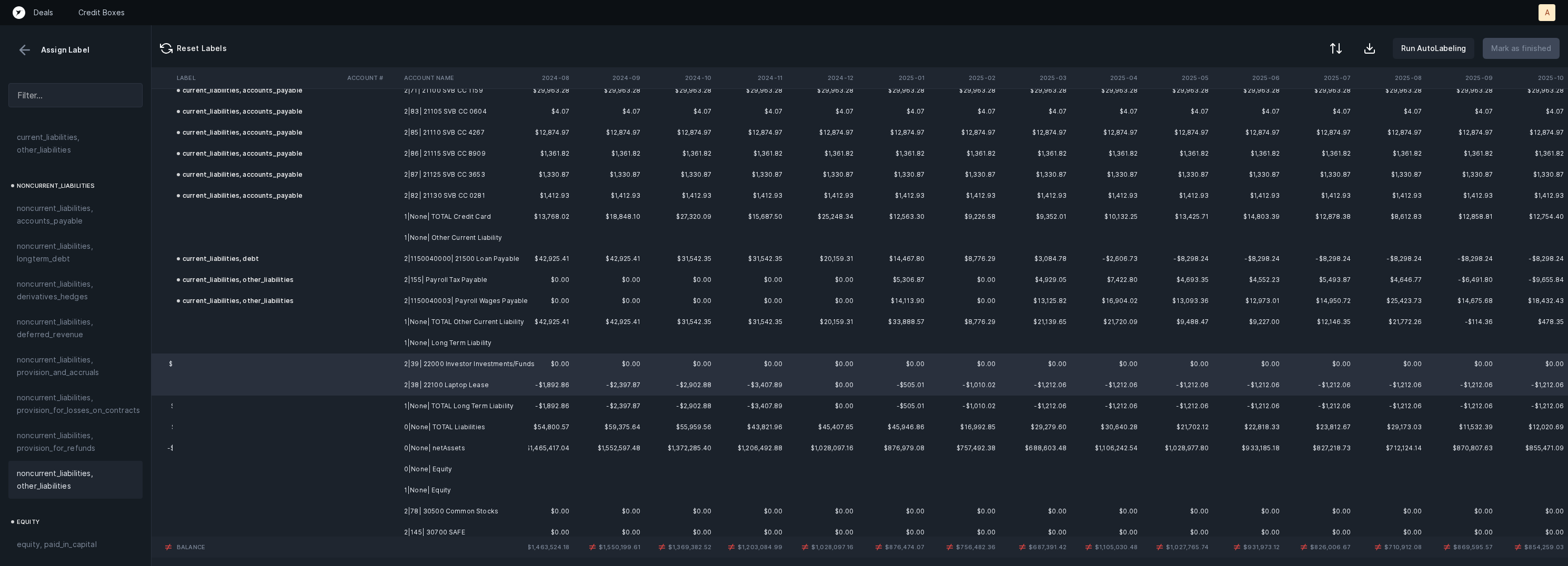
click at [68, 470] on span "noncurrent_liabilities, other_liabilities" at bounding box center [75, 480] width 117 height 25
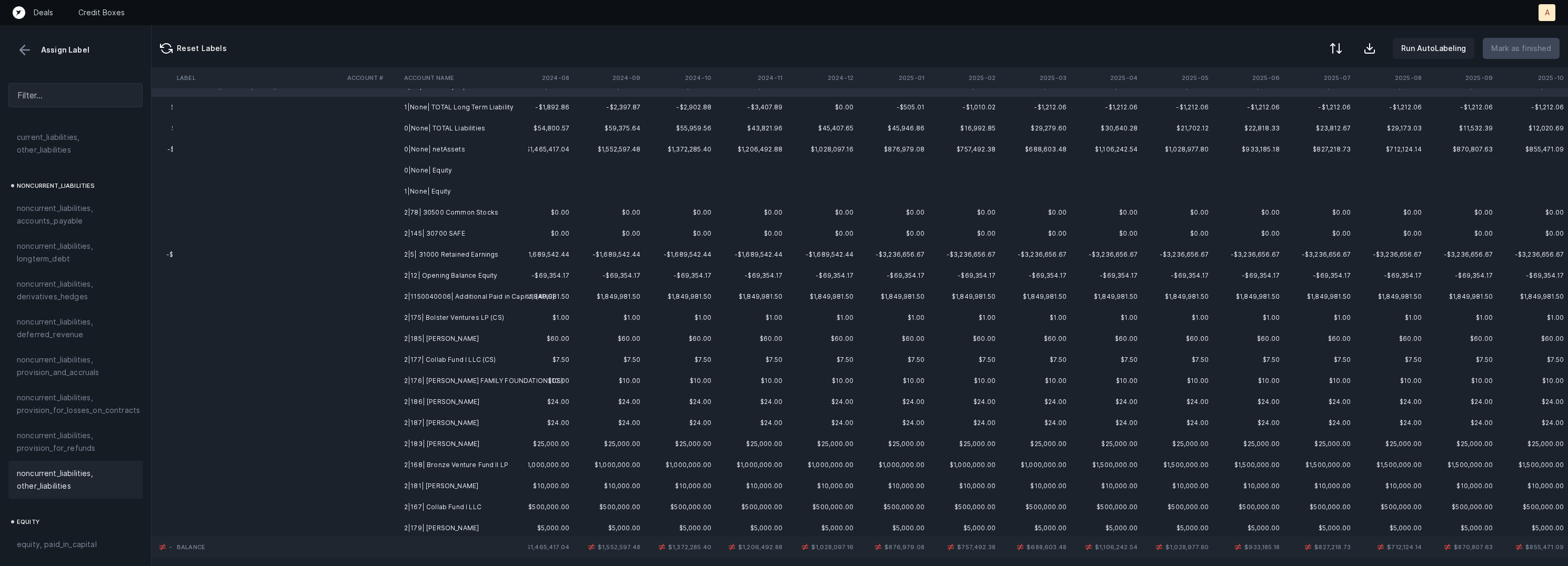
scroll to position [926, 2373]
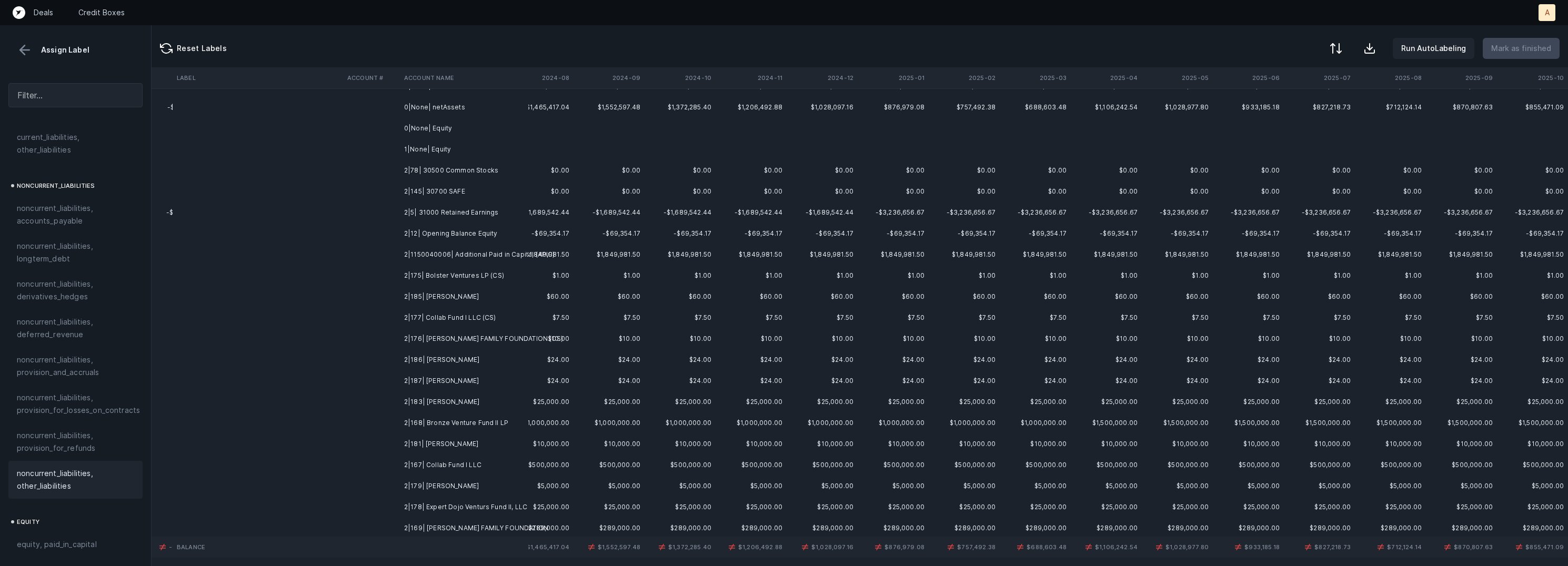
click at [483, 206] on td "2|5| 31000 Retained Earnings" at bounding box center [464, 212] width 128 height 21
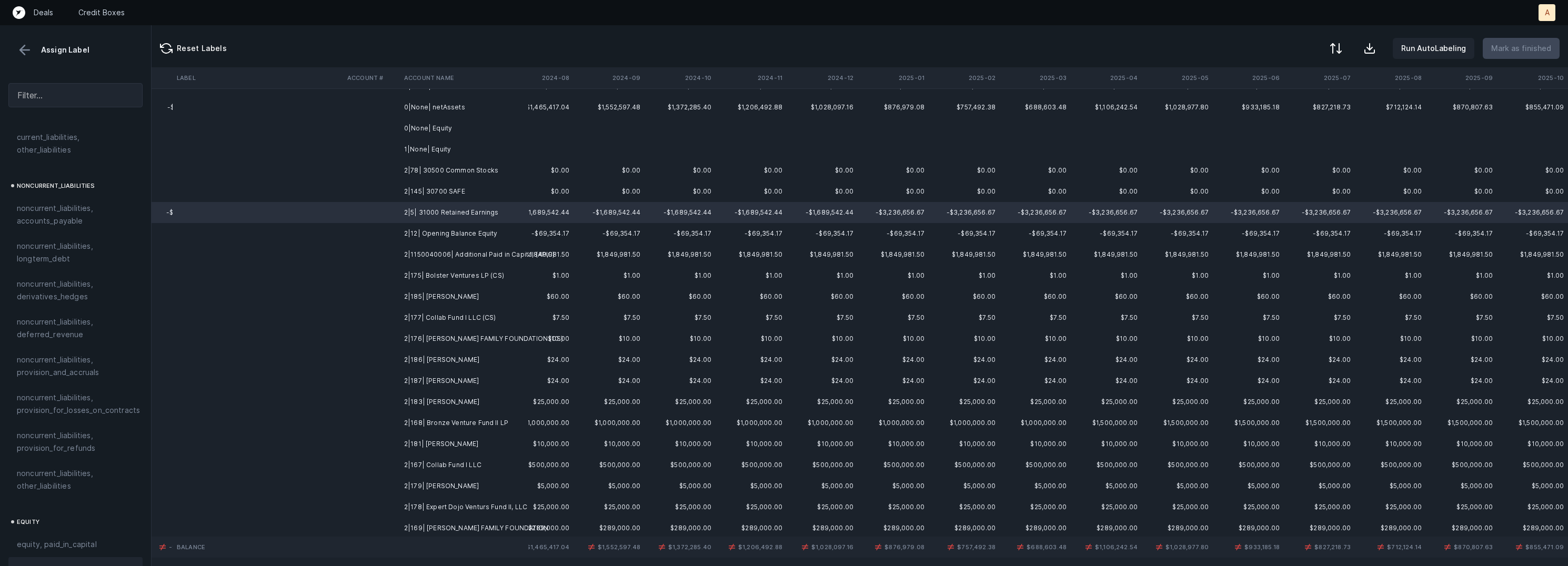
click at [57, 557] on div "equity, retained_earnings" at bounding box center [75, 569] width 134 height 25
click at [467, 180] on td "2|78| 30500 Common Stocks" at bounding box center [464, 170] width 128 height 21
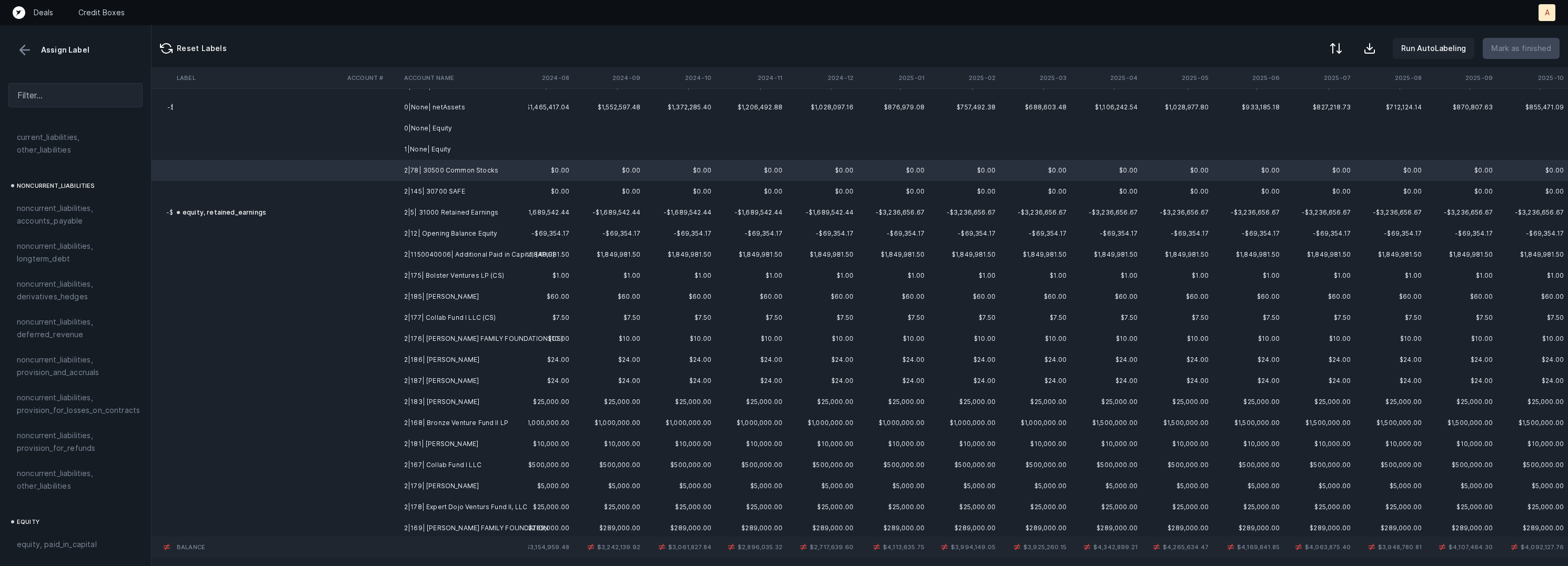
click at [438, 188] on td "2|145| 30700 SAFE" at bounding box center [464, 191] width 128 height 21
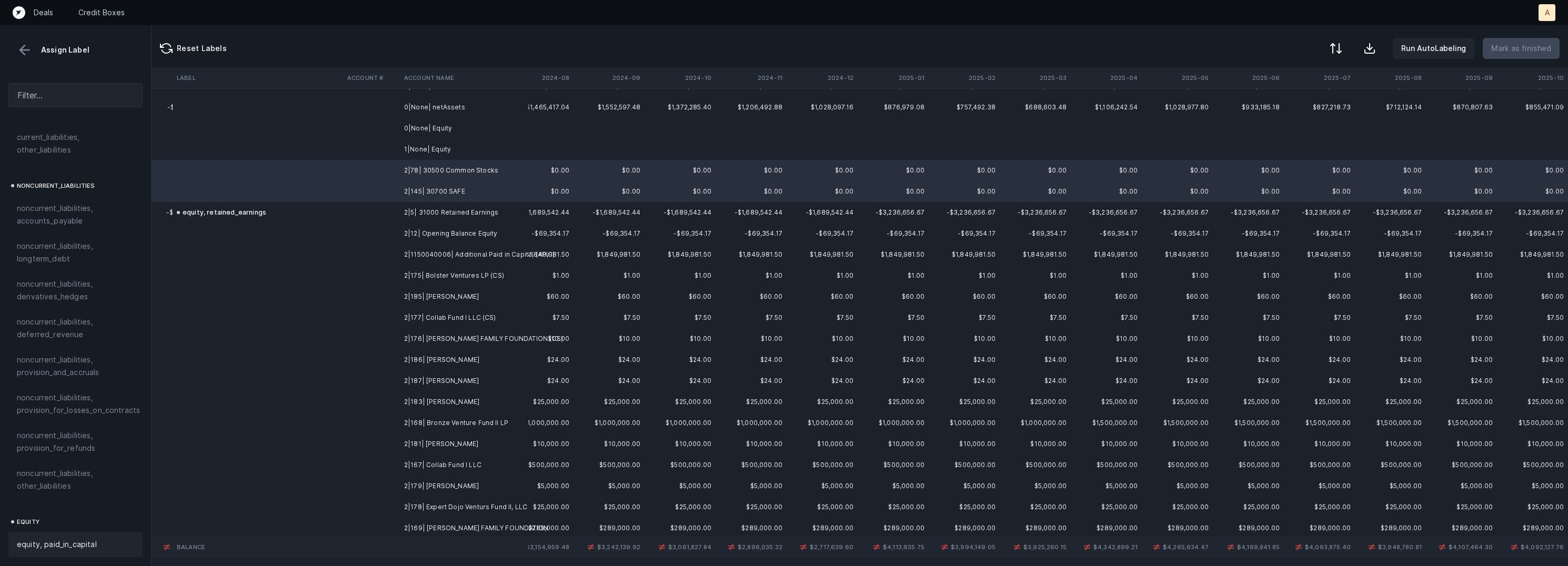
click at [66, 538] on span "equity, paid_in_capital" at bounding box center [57, 544] width 80 height 13
click at [428, 227] on td "2|12| Opening Balance Equity" at bounding box center [464, 234] width 128 height 21
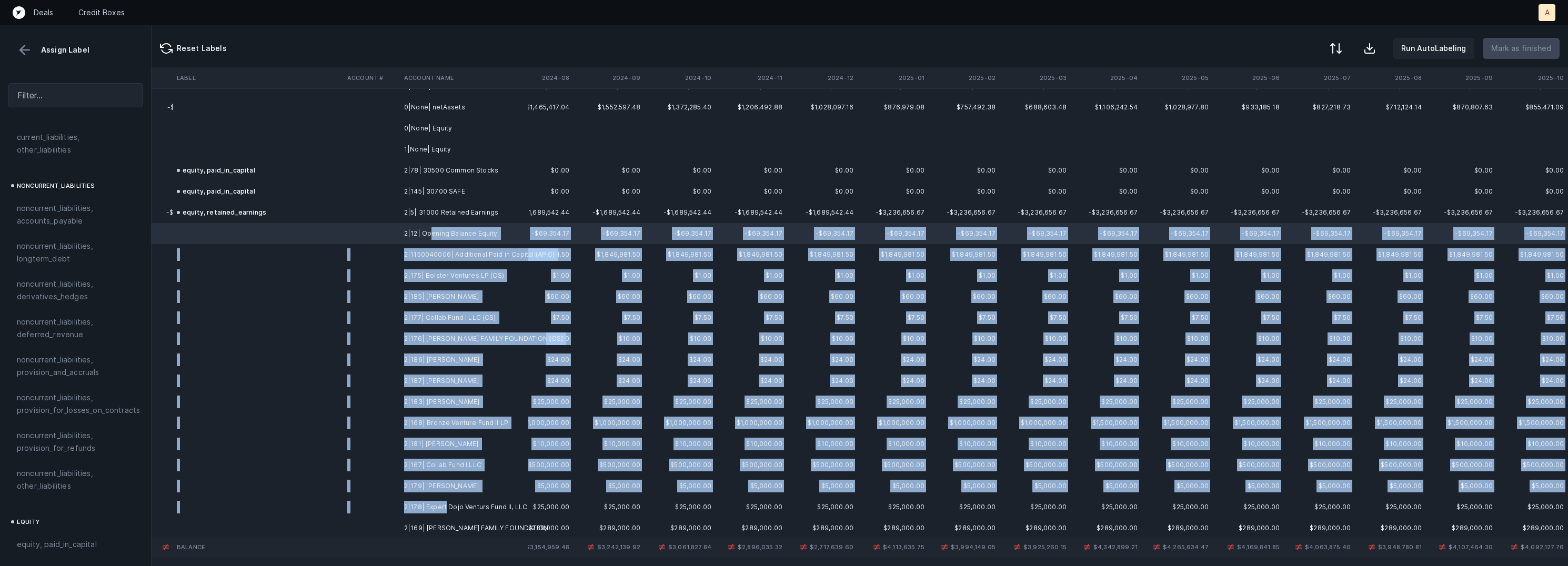
click at [445, 503] on td "2|178| Expert Dojo Venturs Fund II, LLC" at bounding box center [464, 507] width 128 height 21
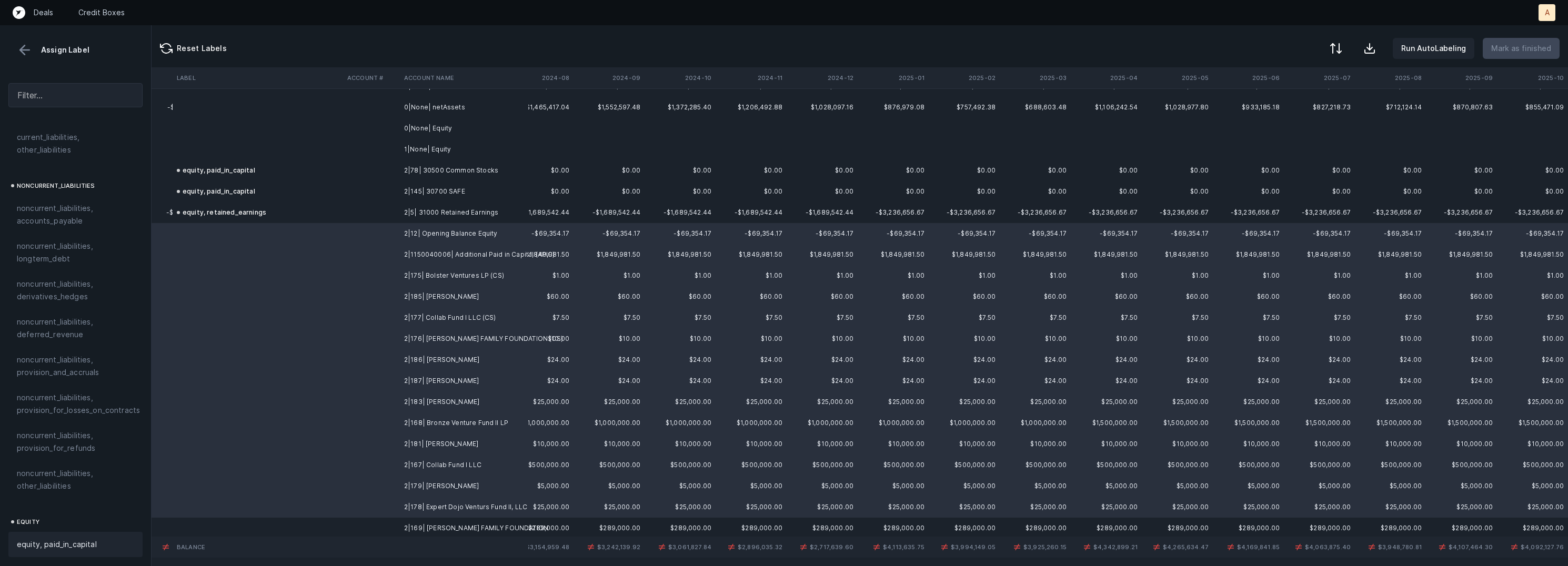
click at [72, 544] on div "equity, paid_in_capital" at bounding box center [75, 544] width 134 height 25
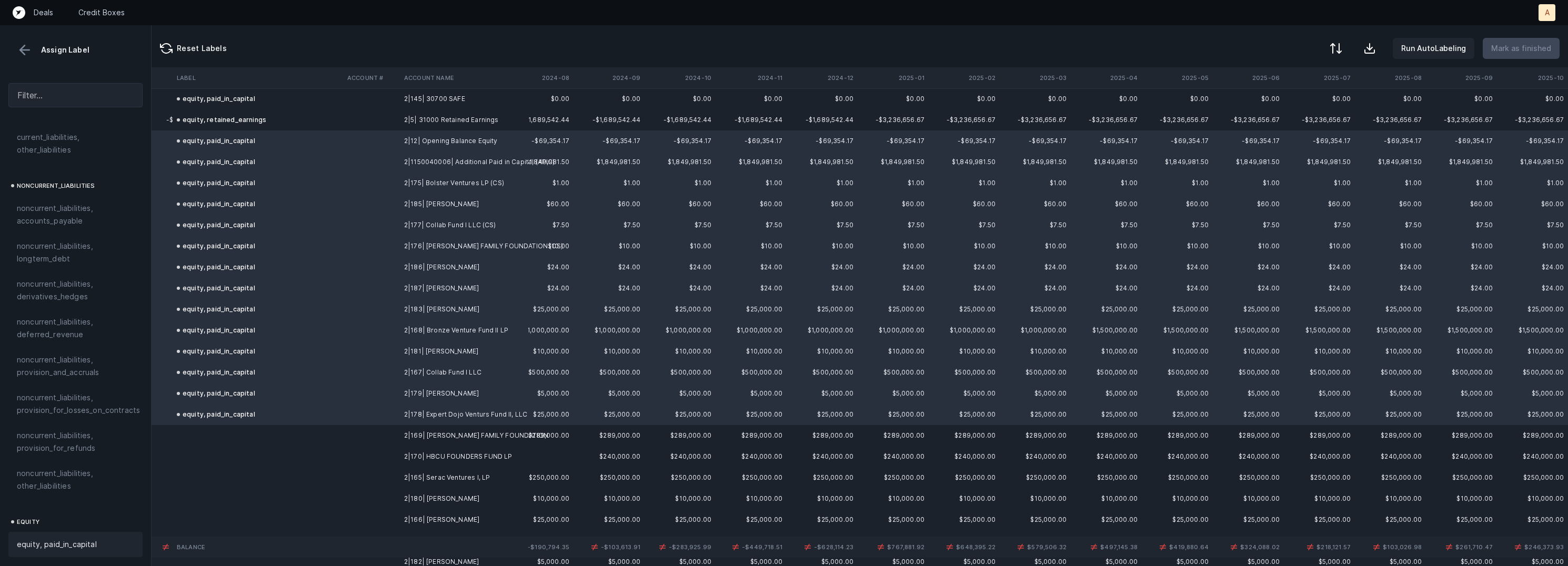
scroll to position [1126, 2373]
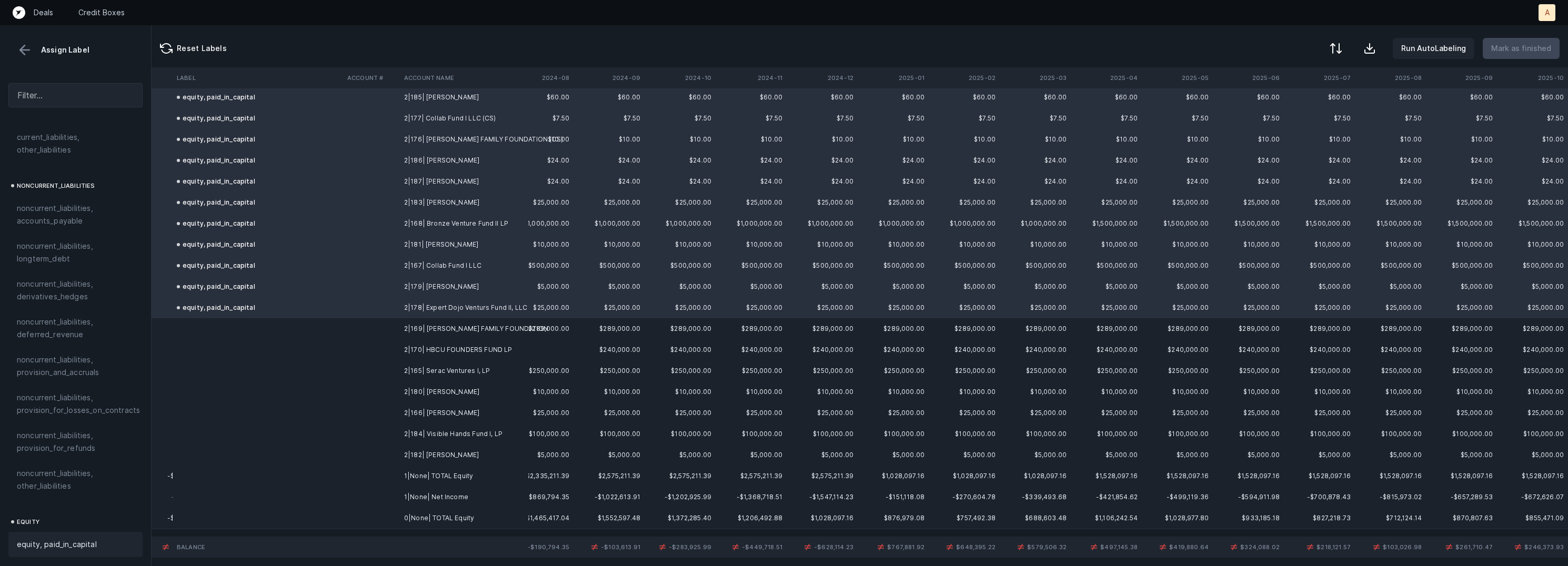
click at [430, 330] on td "2|169| GEORGE KAISER FAMILY FOUNDATION" at bounding box center [464, 329] width 128 height 21
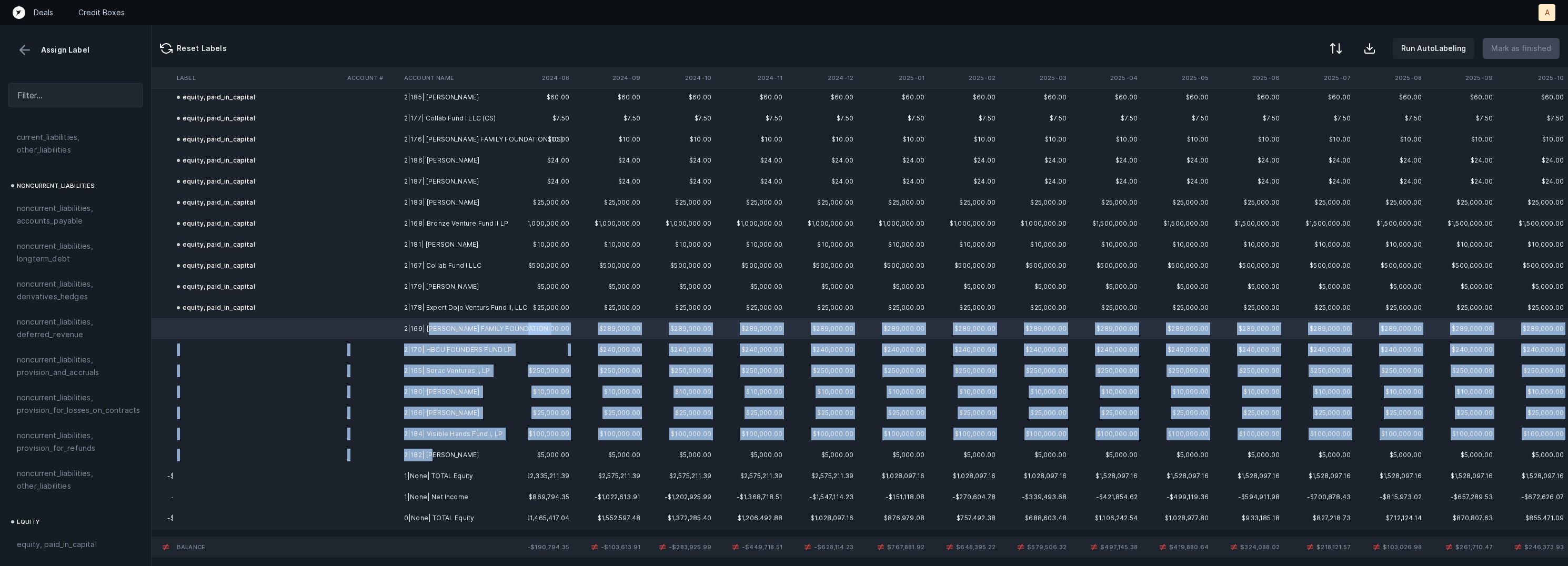
click at [431, 456] on td "2|182| Yanique Williams" at bounding box center [464, 455] width 128 height 21
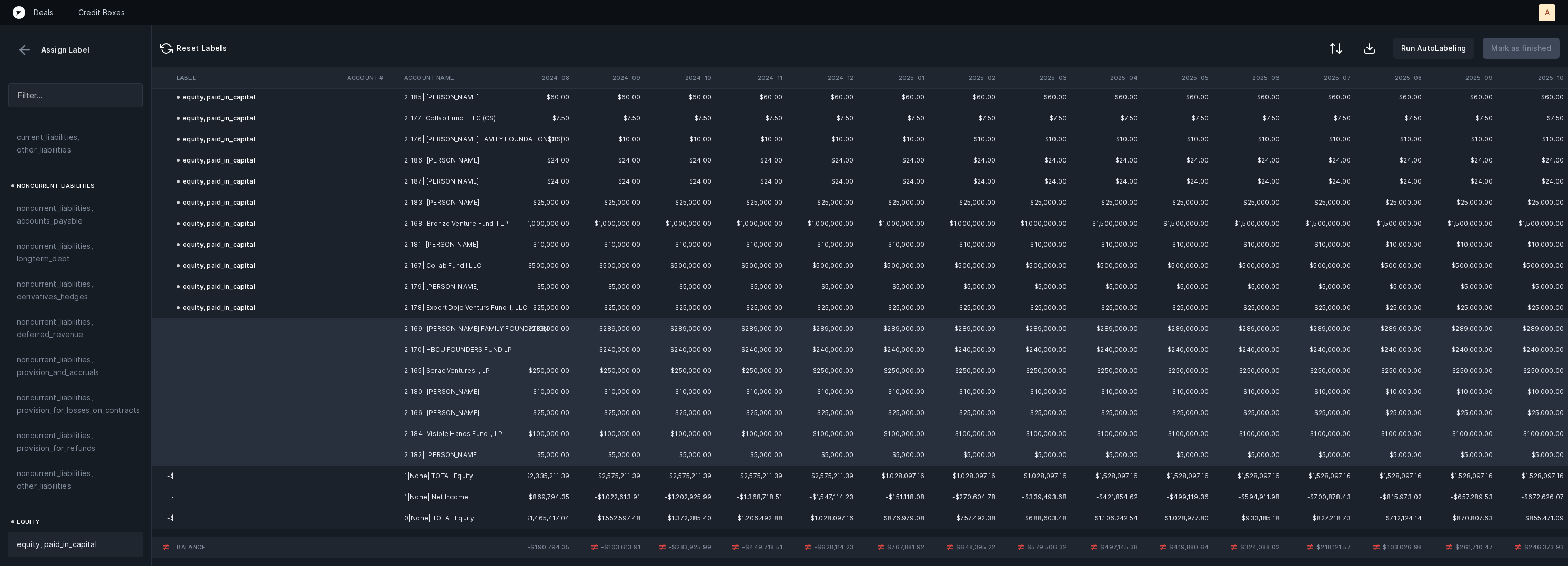
click at [72, 532] on div "equity, paid_in_capital" at bounding box center [75, 544] width 134 height 25
click at [265, 492] on td at bounding box center [258, 497] width 170 height 21
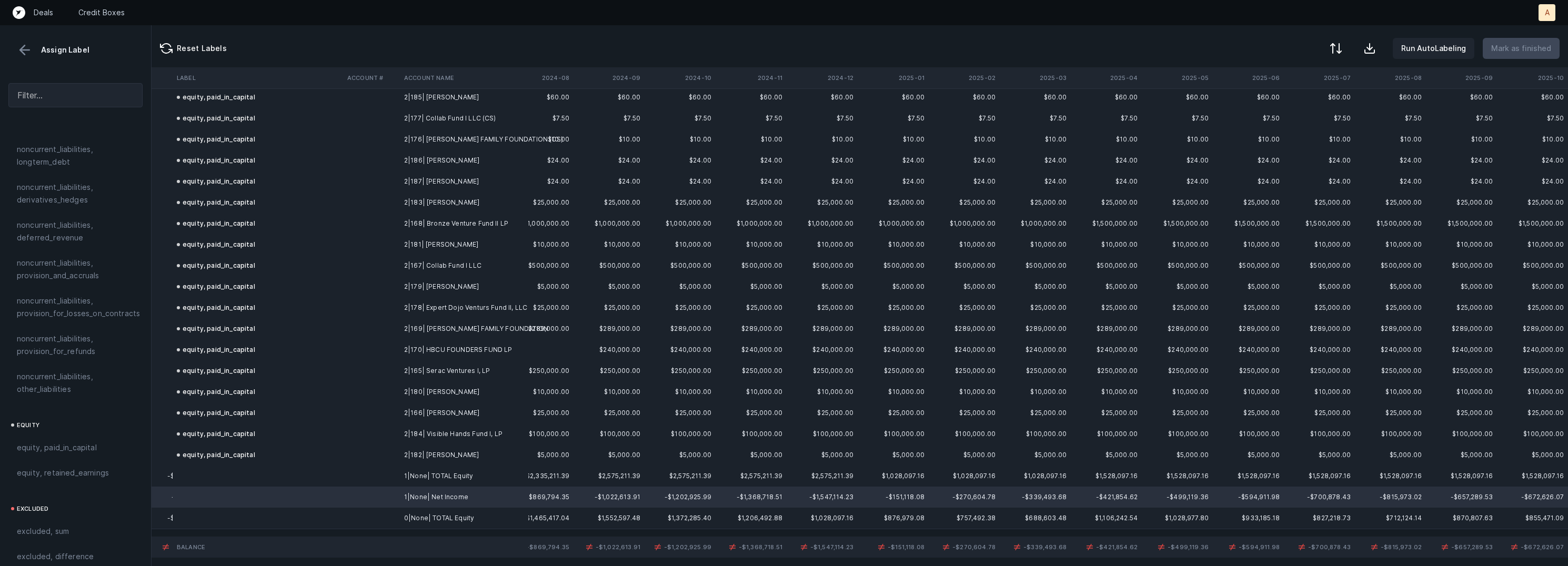
scroll to position [1109, 0]
click at [109, 441] on div "equity, retained_earnings" at bounding box center [75, 447] width 117 height 13
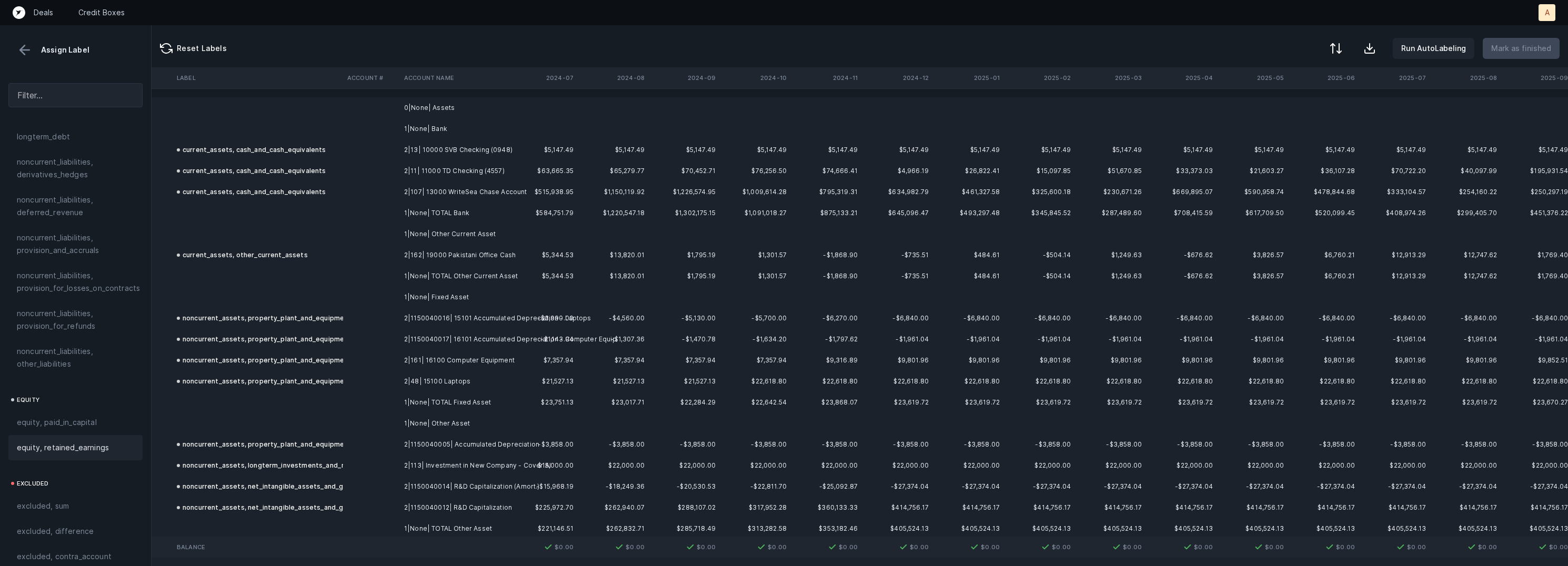
scroll to position [0, 2373]
click at [1341, 52] on div at bounding box center [1335, 49] width 13 height 13
click at [1288, 105] on div "By Hum label" at bounding box center [1268, 111] width 46 height 13
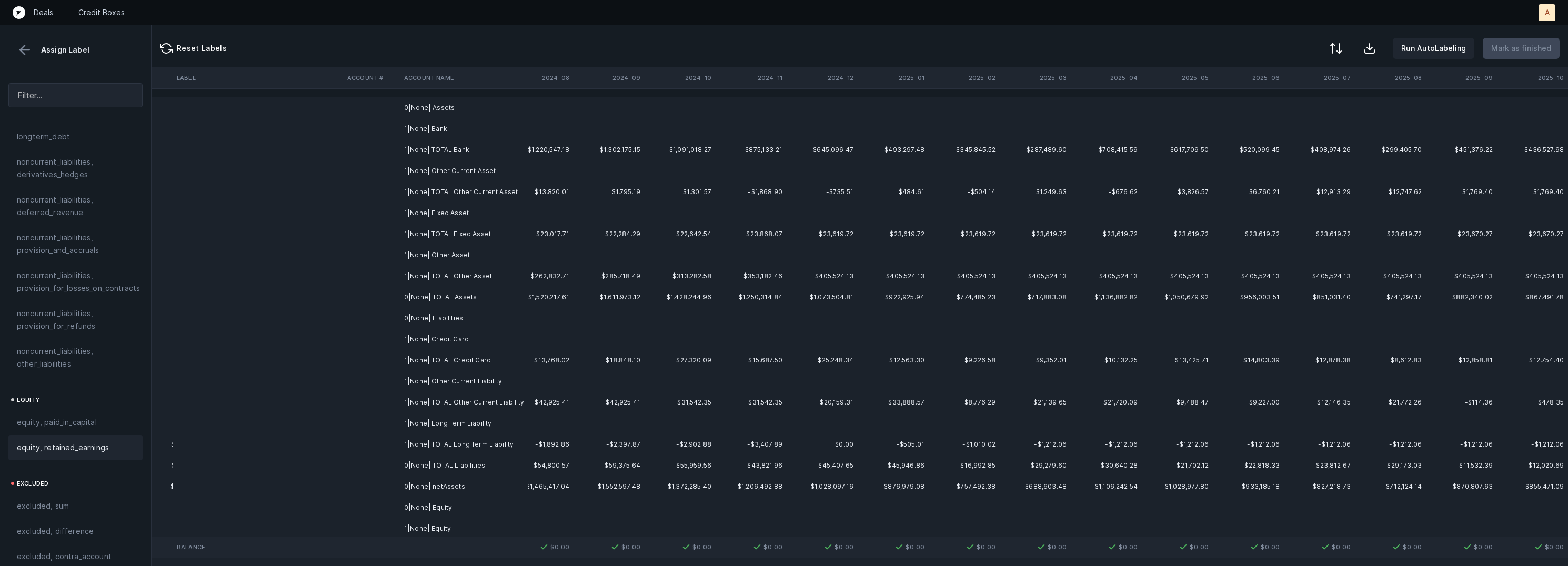
click at [671, 99] on td at bounding box center [680, 108] width 71 height 21
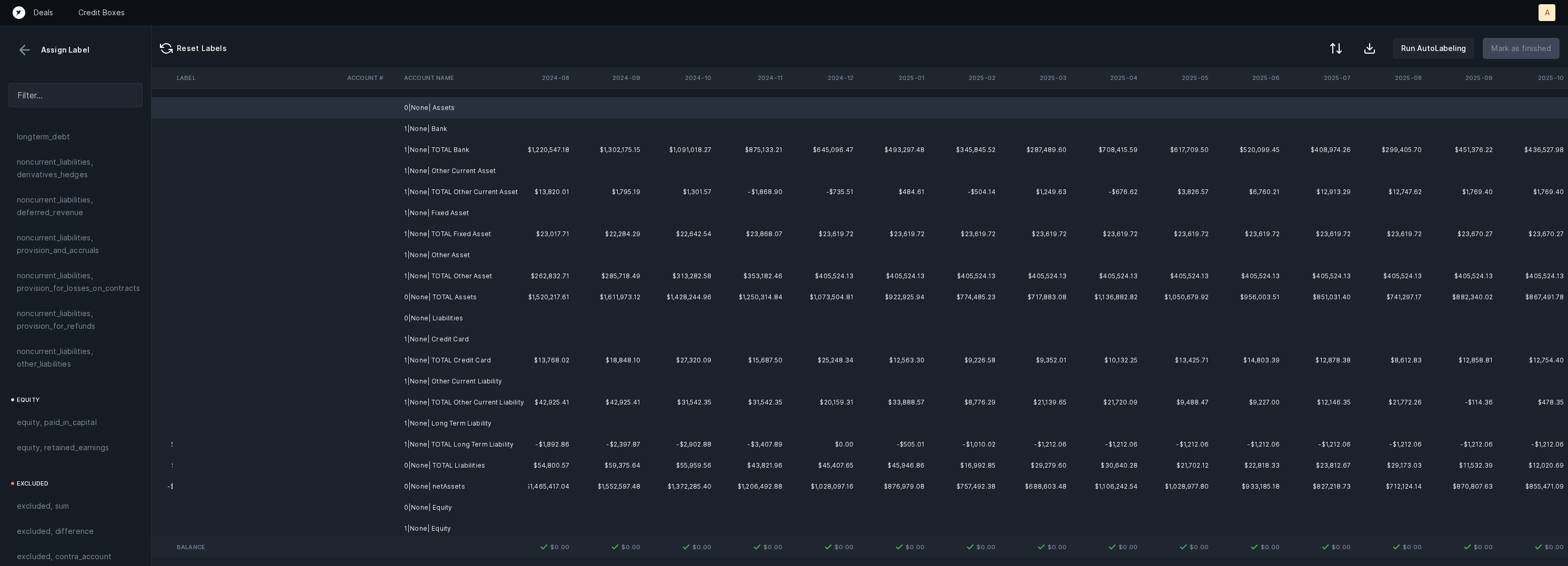
click at [606, 126] on td at bounding box center [609, 128] width 71 height 21
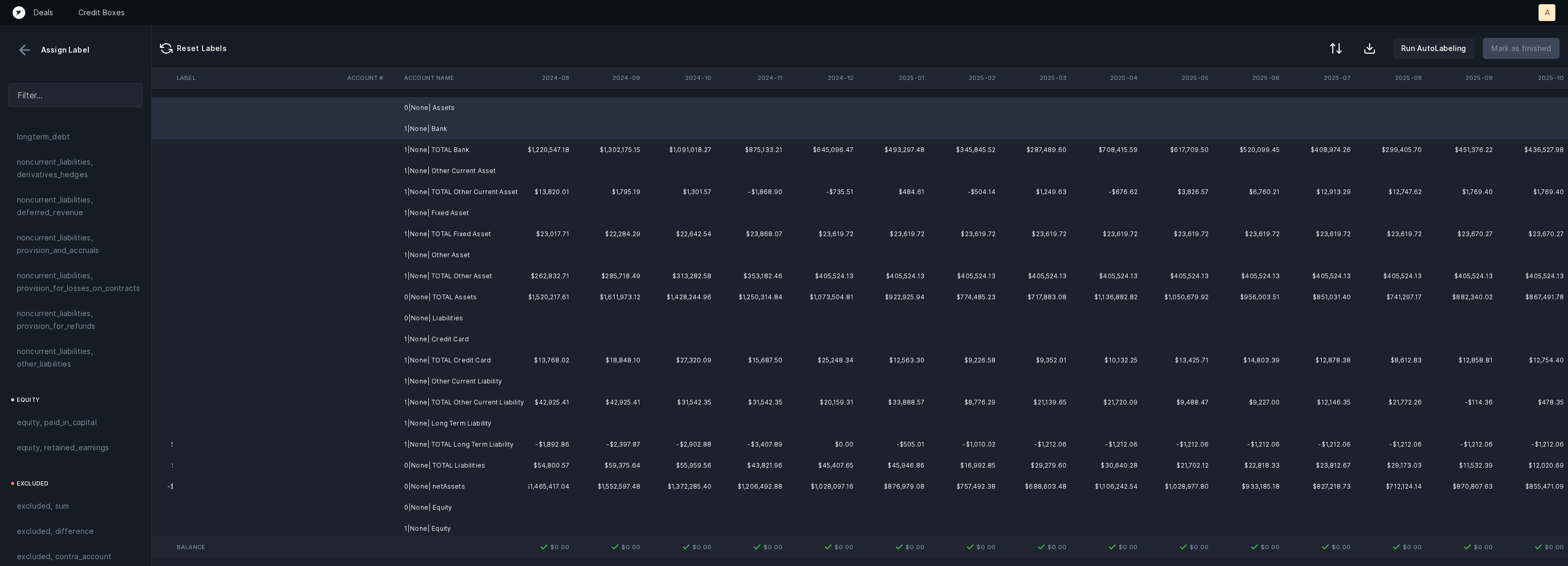
click at [564, 164] on td at bounding box center [538, 171] width 71 height 21
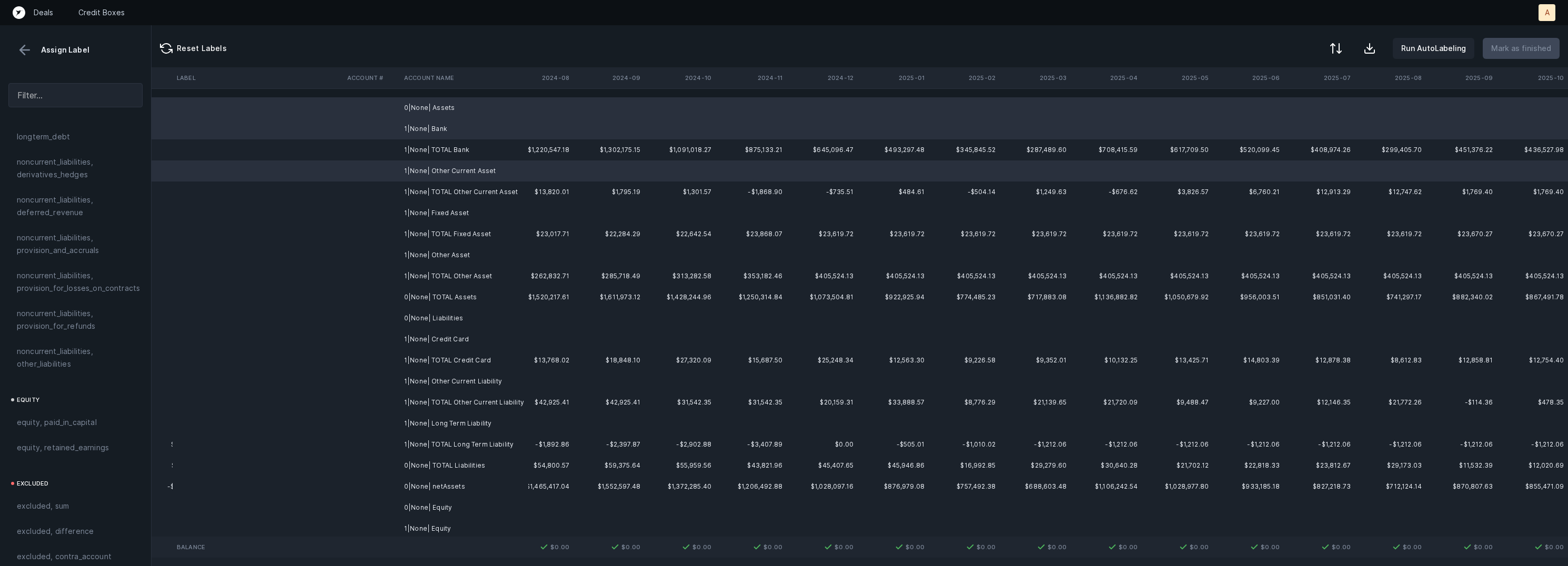
click at [536, 206] on td at bounding box center [538, 213] width 71 height 21
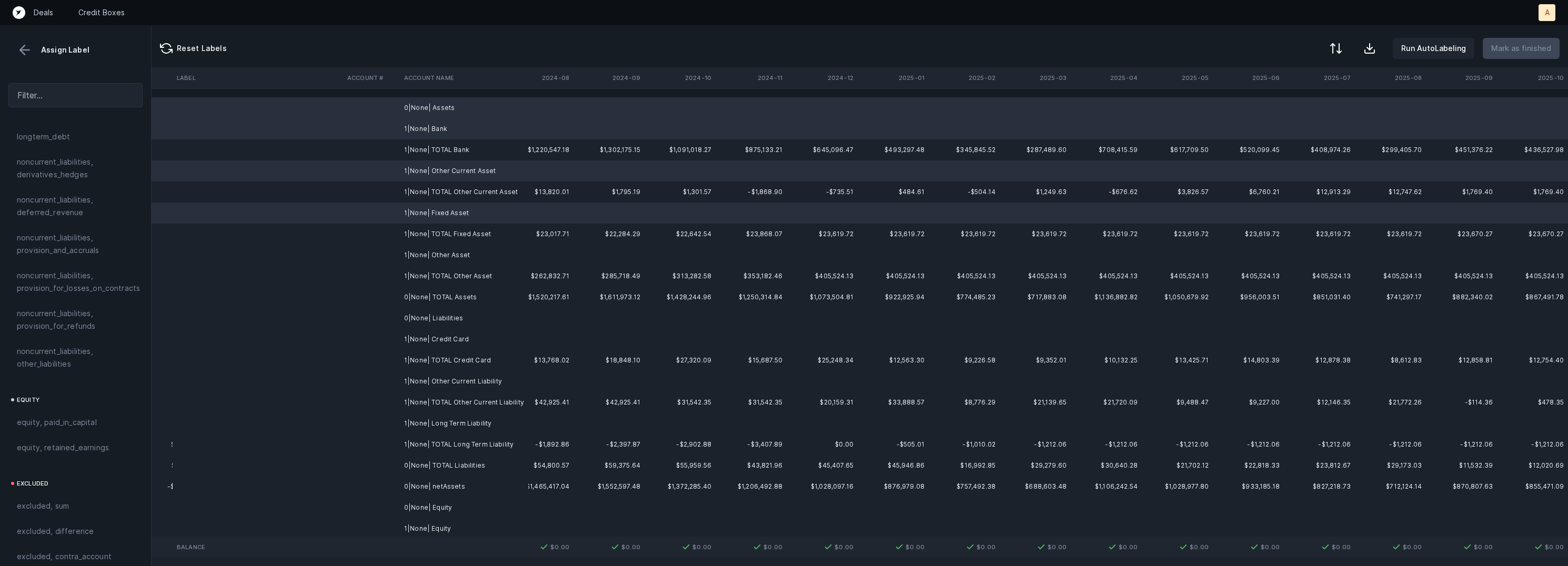
click at [483, 255] on td "1|None| Other Asset" at bounding box center [464, 255] width 128 height 21
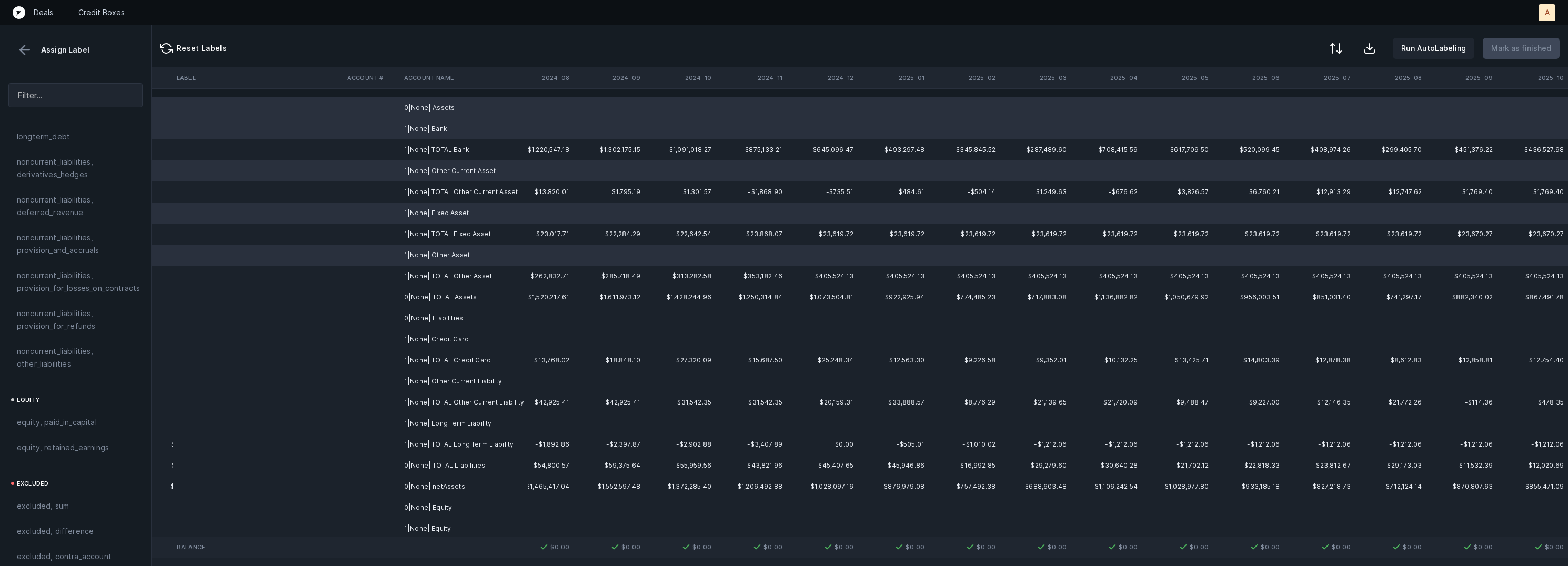
click at [450, 329] on td "1|None| Credit Card" at bounding box center [464, 339] width 128 height 21
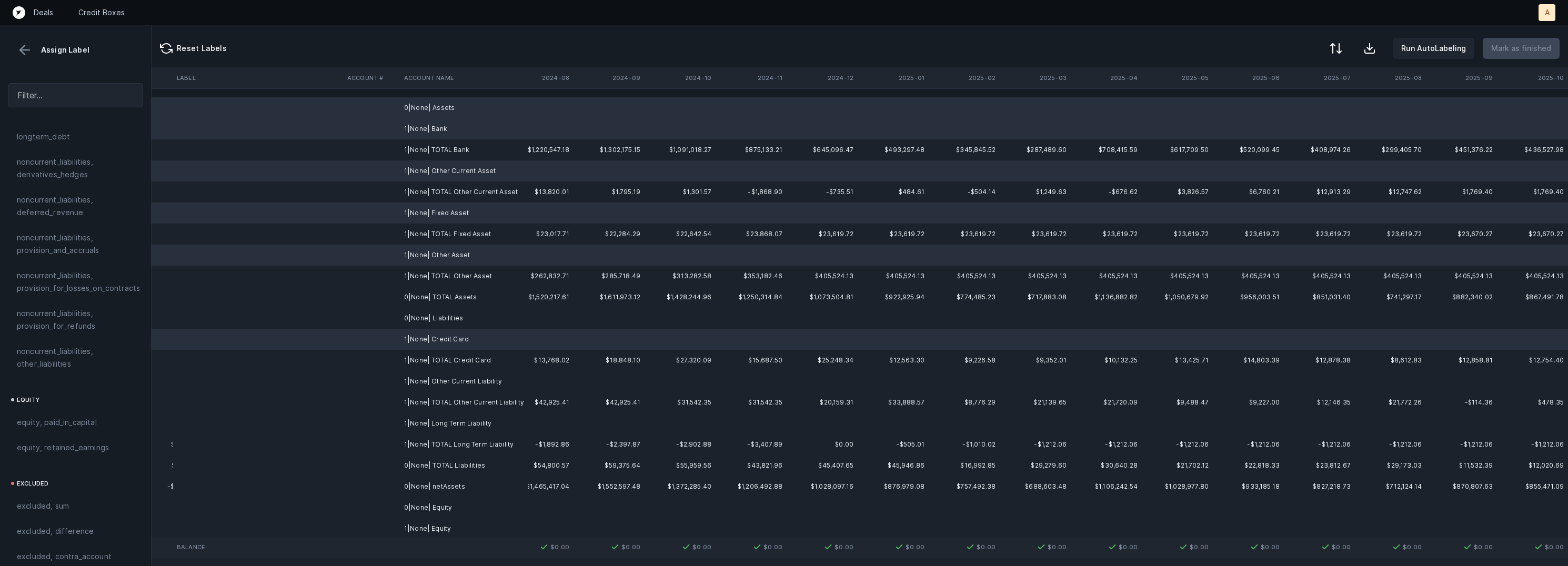
click at [449, 318] on td "0|None| Liabilities" at bounding box center [464, 318] width 128 height 21
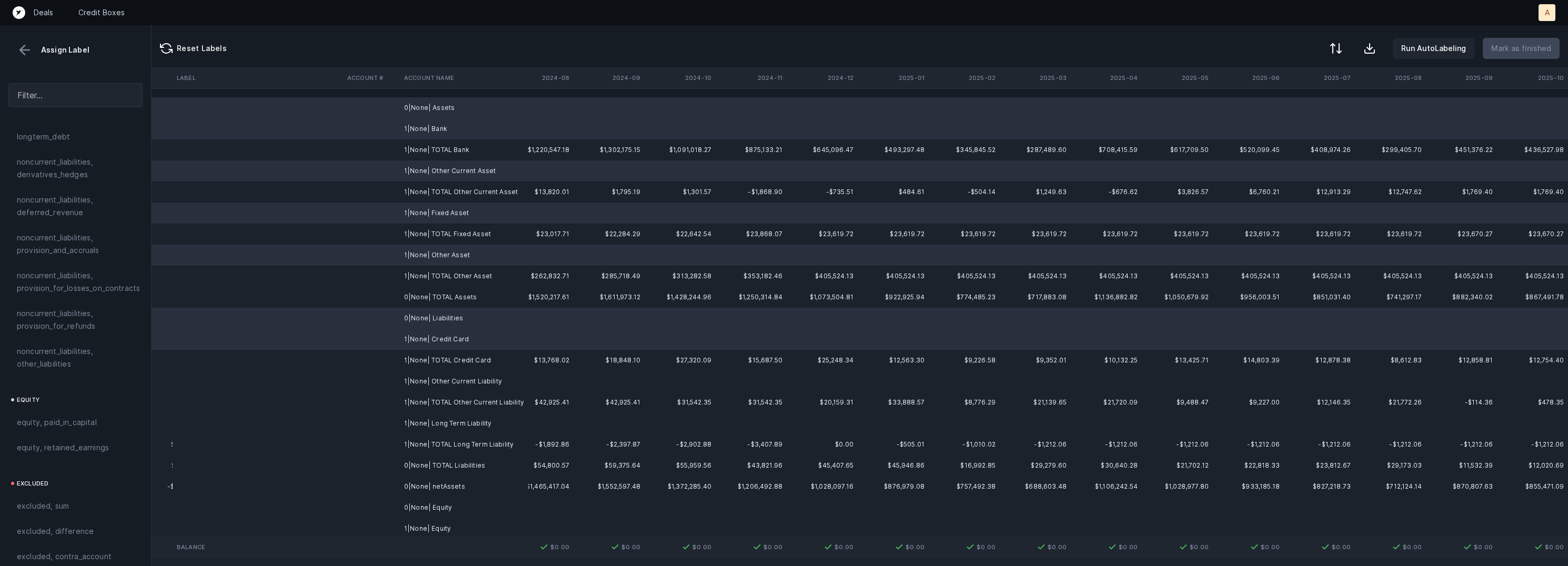
click at [460, 379] on td "1|None| Other Current Liability" at bounding box center [464, 381] width 128 height 21
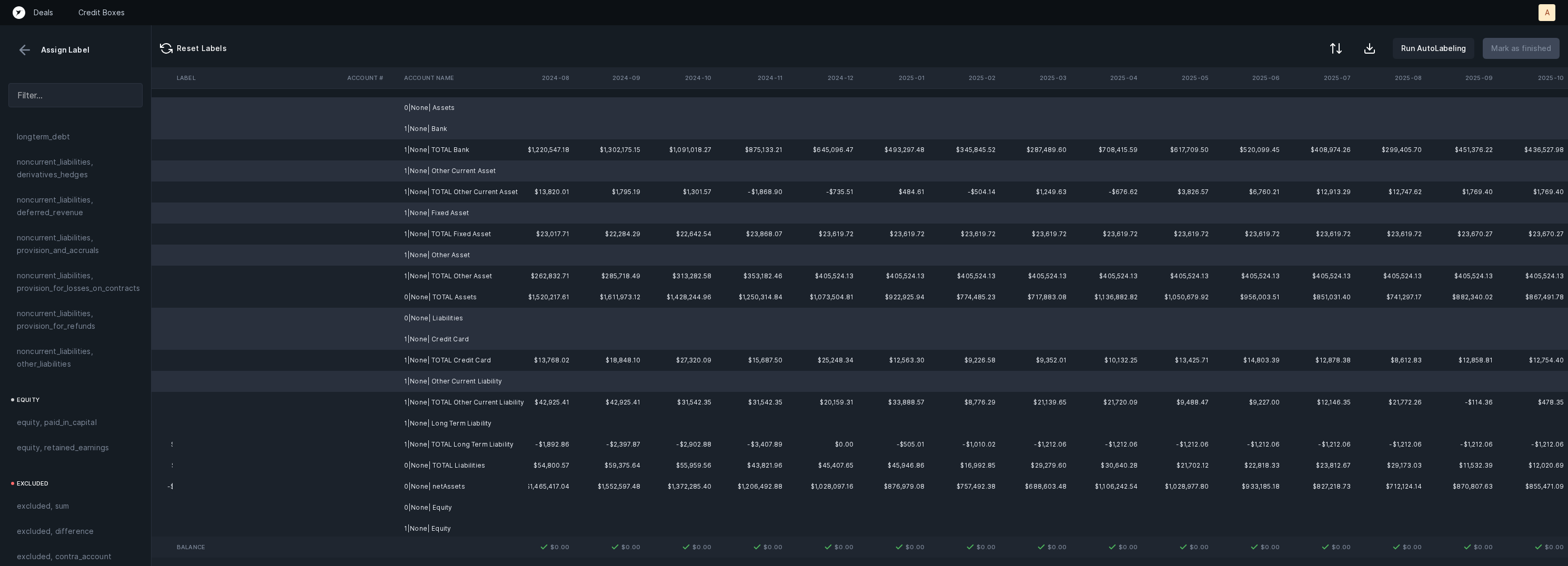
click at [444, 413] on td "1|None| Long Term Liability" at bounding box center [464, 424] width 128 height 21
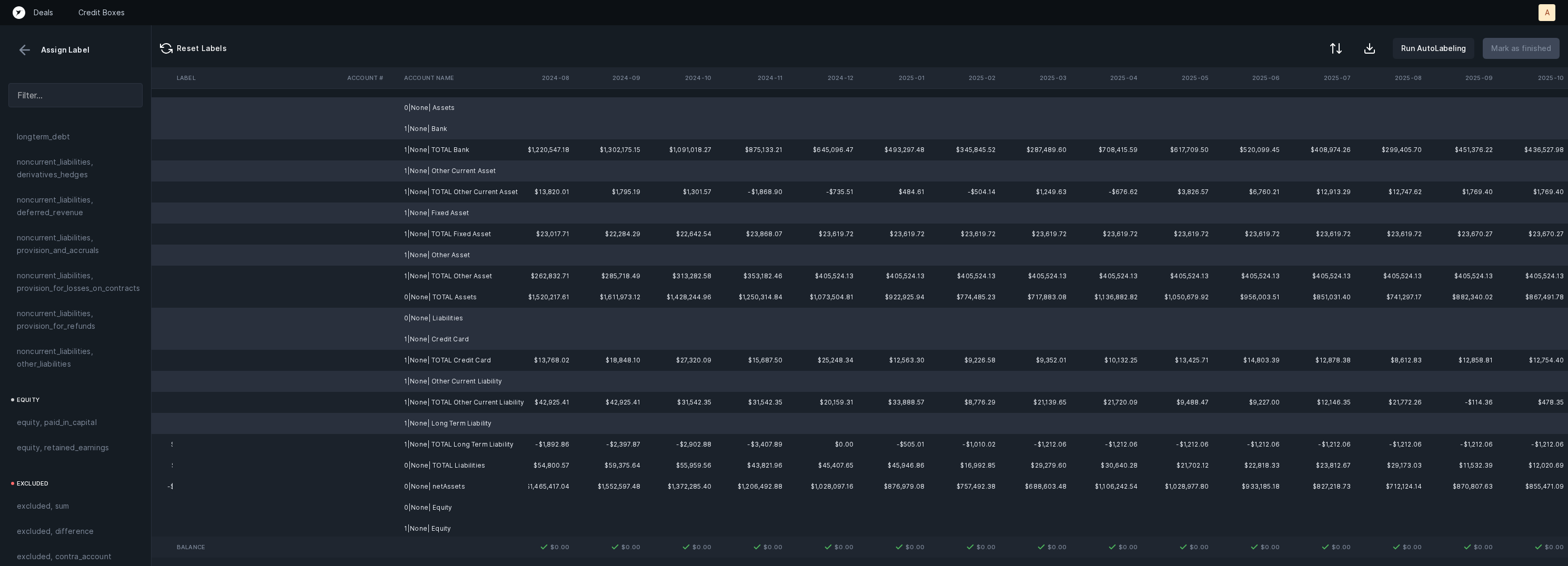
click at [431, 508] on td "0|None| Equity" at bounding box center [464, 508] width 128 height 21
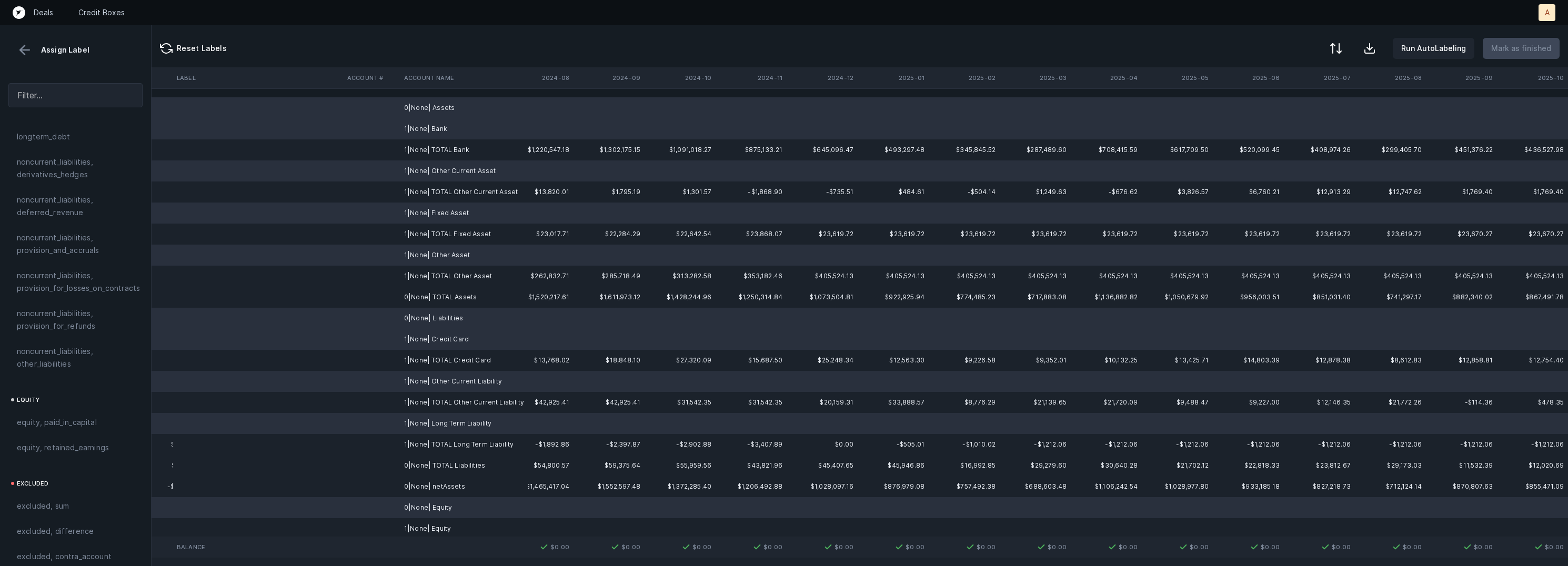
click at [425, 520] on td "1|None| Equity" at bounding box center [464, 528] width 128 height 21
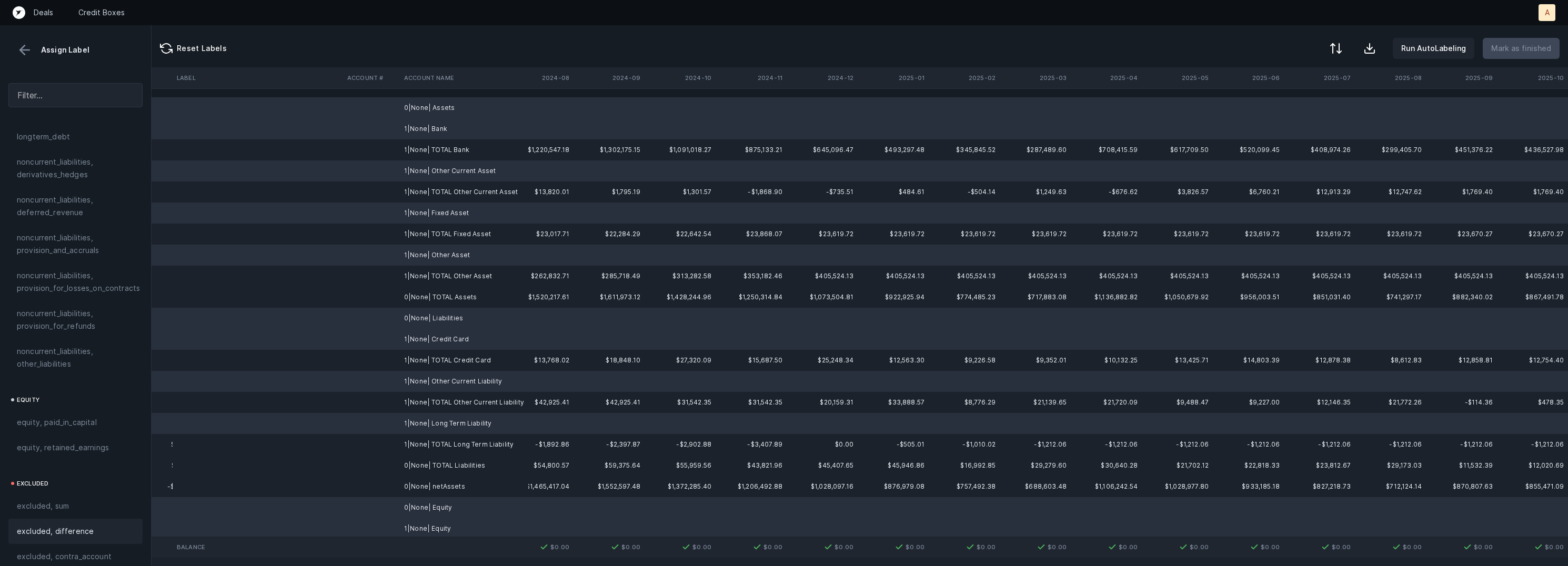
scroll to position [1135, 0]
click at [57, 550] on span "excluded, blank" at bounding box center [45, 556] width 57 height 13
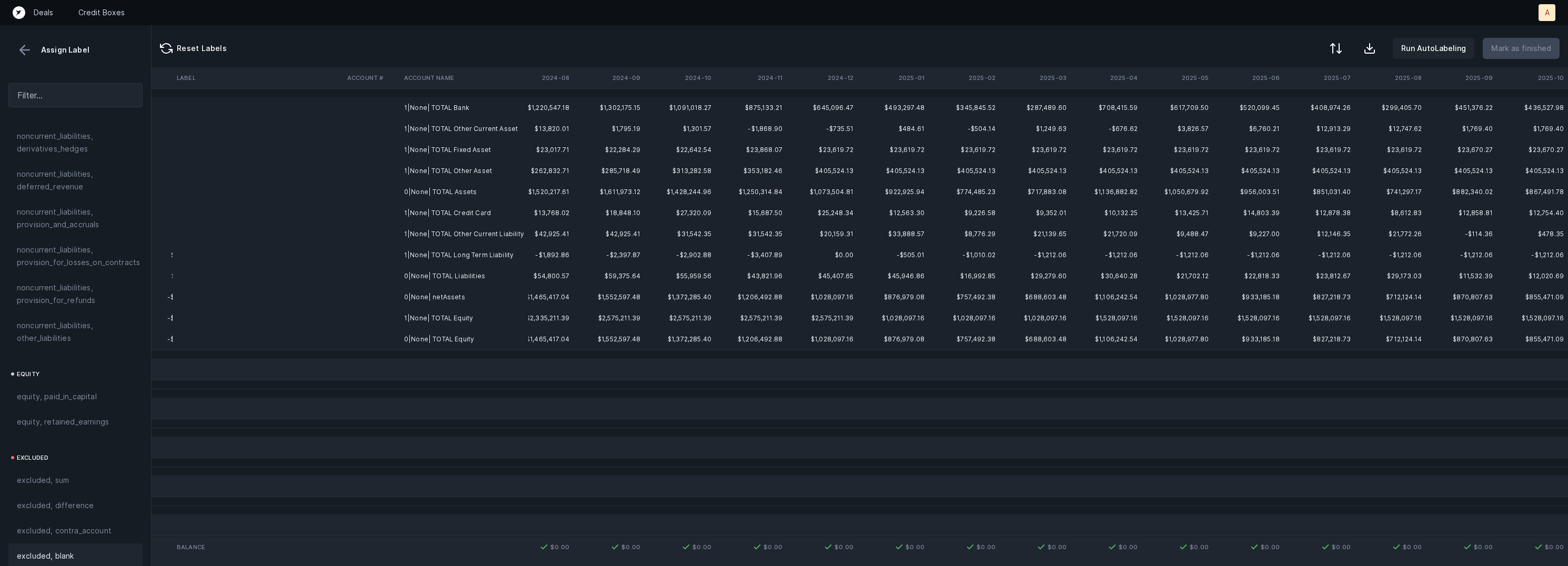
click at [445, 294] on td "0|None| netAssets" at bounding box center [464, 297] width 128 height 21
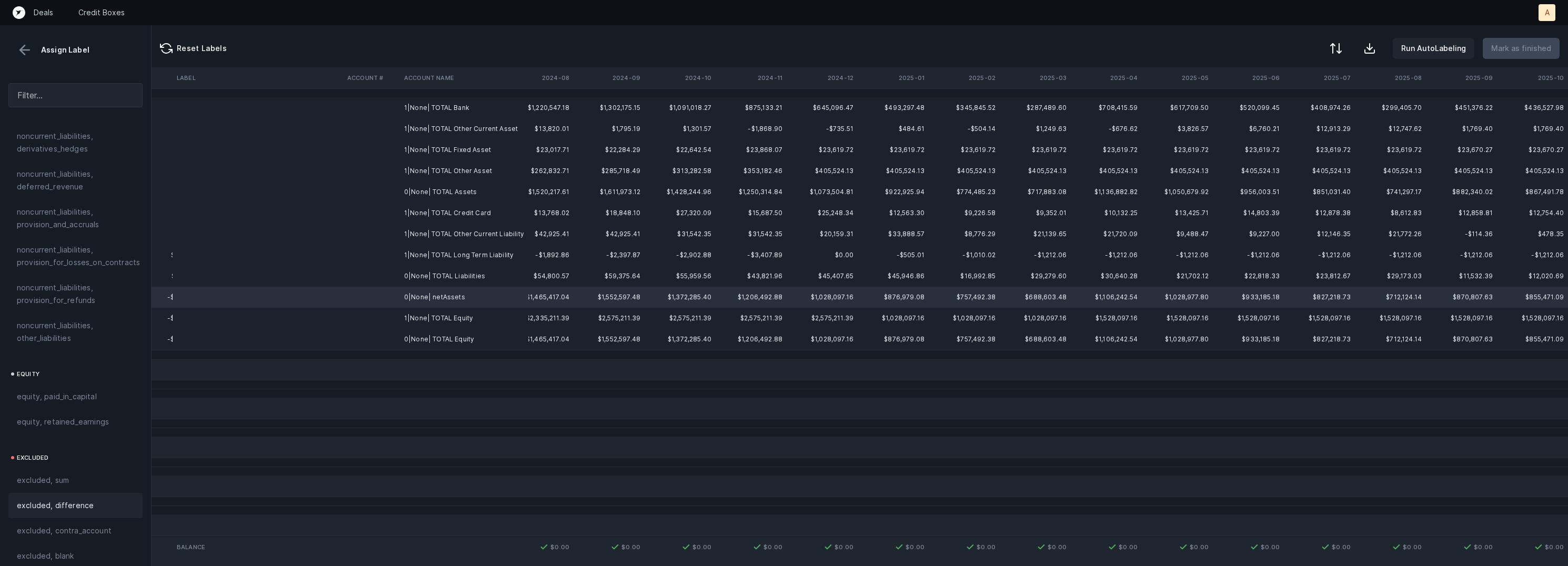
click at [96, 493] on div "excluded, difference" at bounding box center [75, 505] width 134 height 25
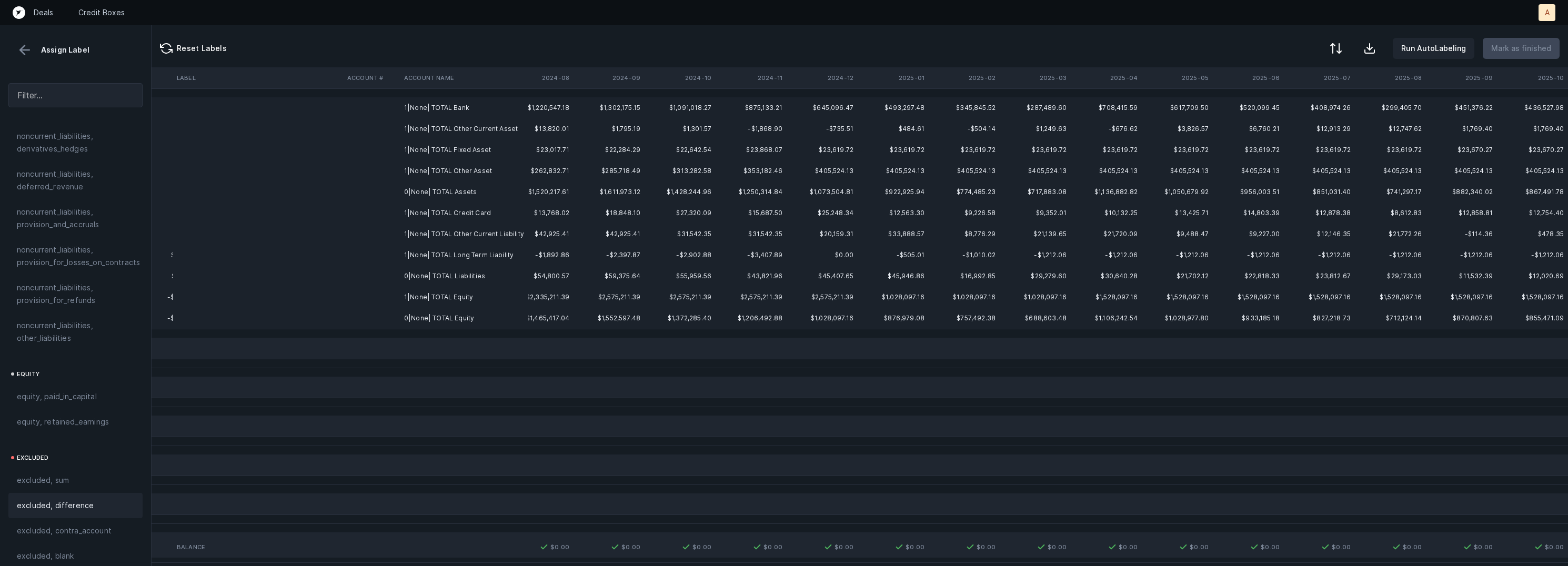
click at [447, 107] on td "1|None| TOTAL Bank" at bounding box center [464, 108] width 128 height 21
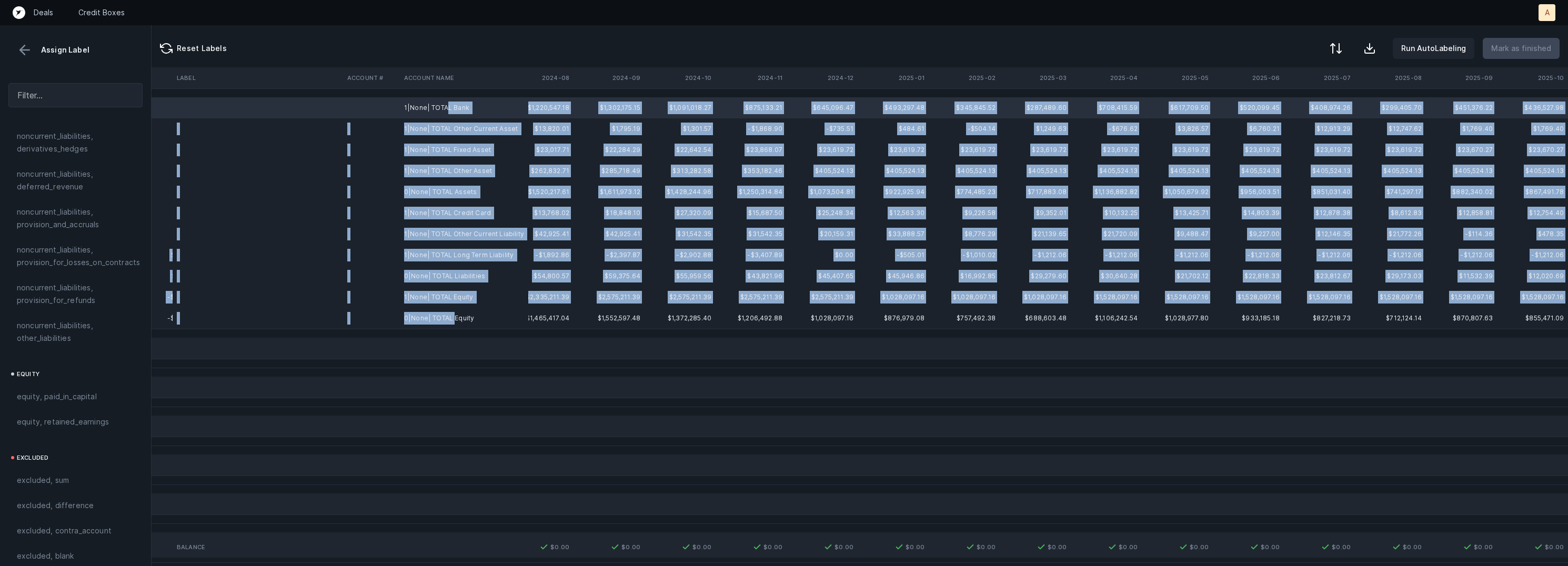
click at [453, 315] on td "0|None| TOTAL Equity" at bounding box center [464, 318] width 128 height 21
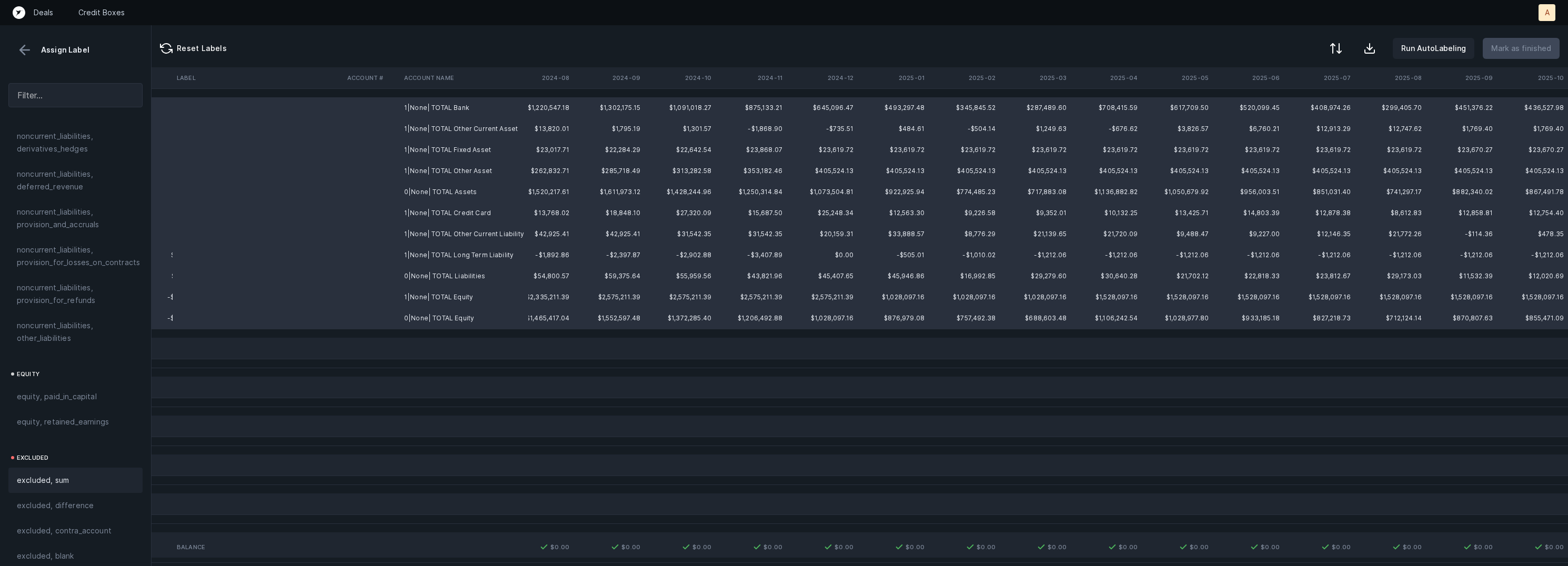
click at [71, 474] on div "excluded, sum" at bounding box center [75, 480] width 117 height 13
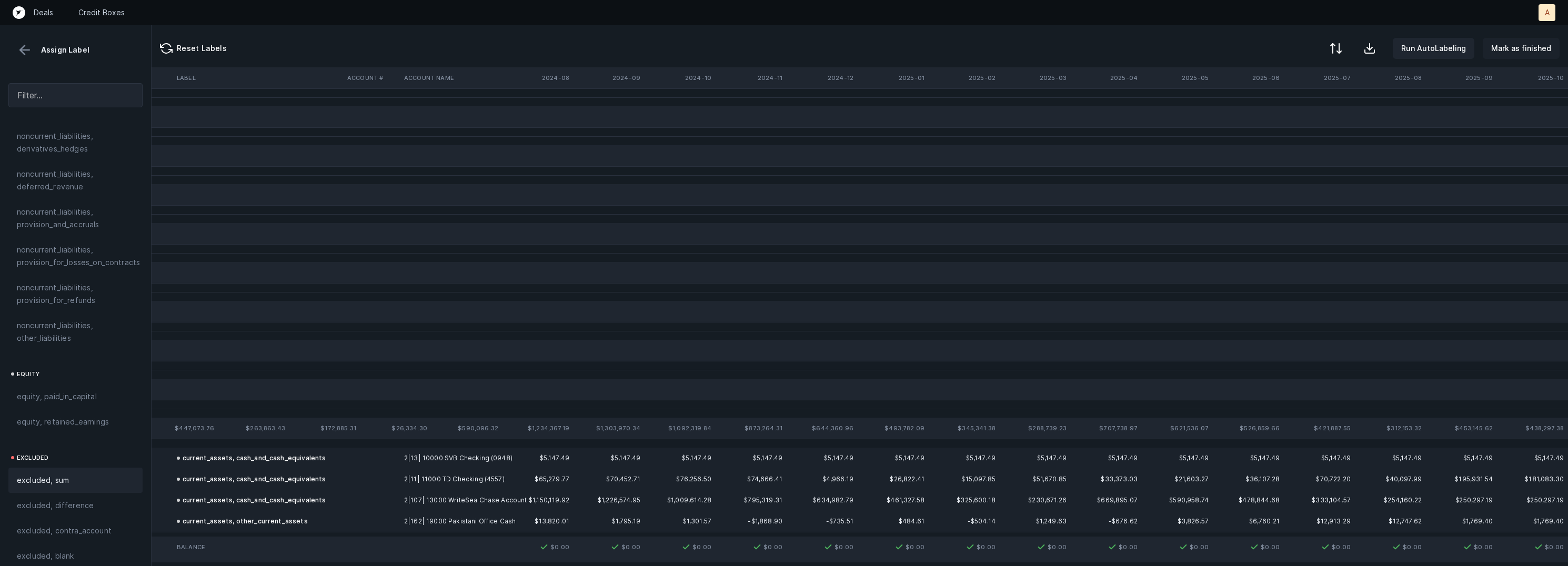
click at [1516, 50] on p "Mark as finished" at bounding box center [1521, 48] width 60 height 13
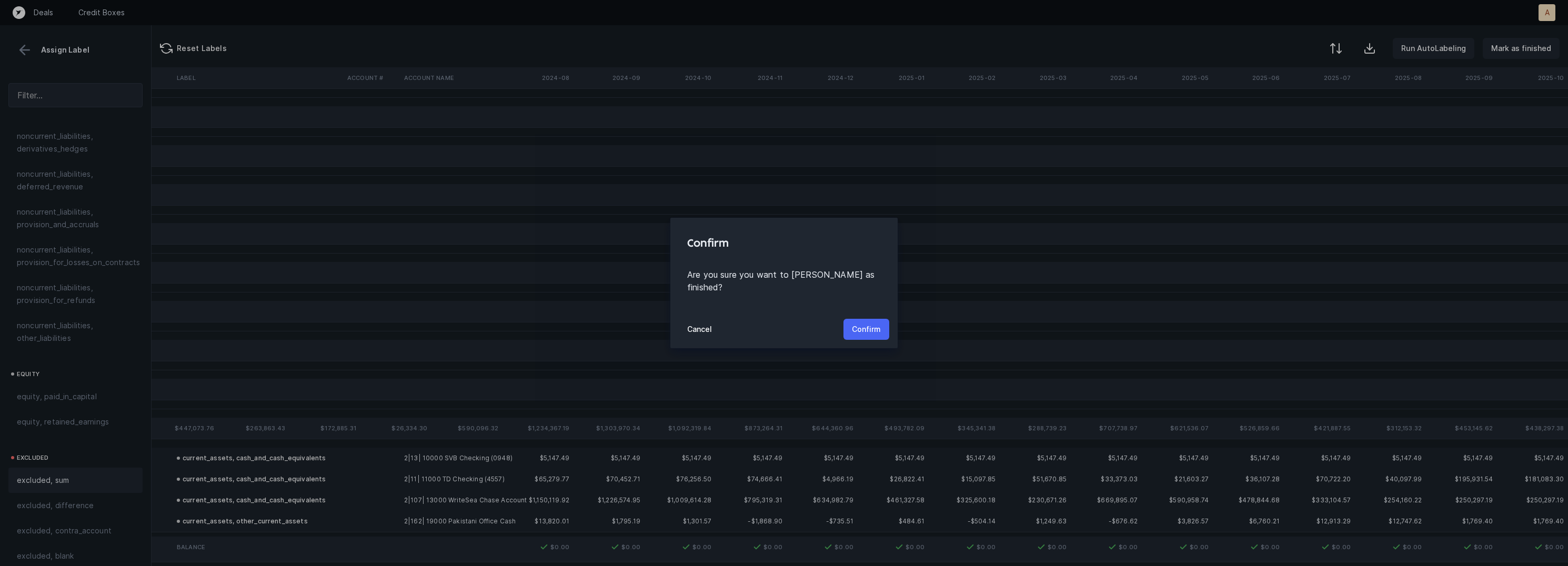
click at [859, 319] on button "Confirm" at bounding box center [866, 329] width 46 height 21
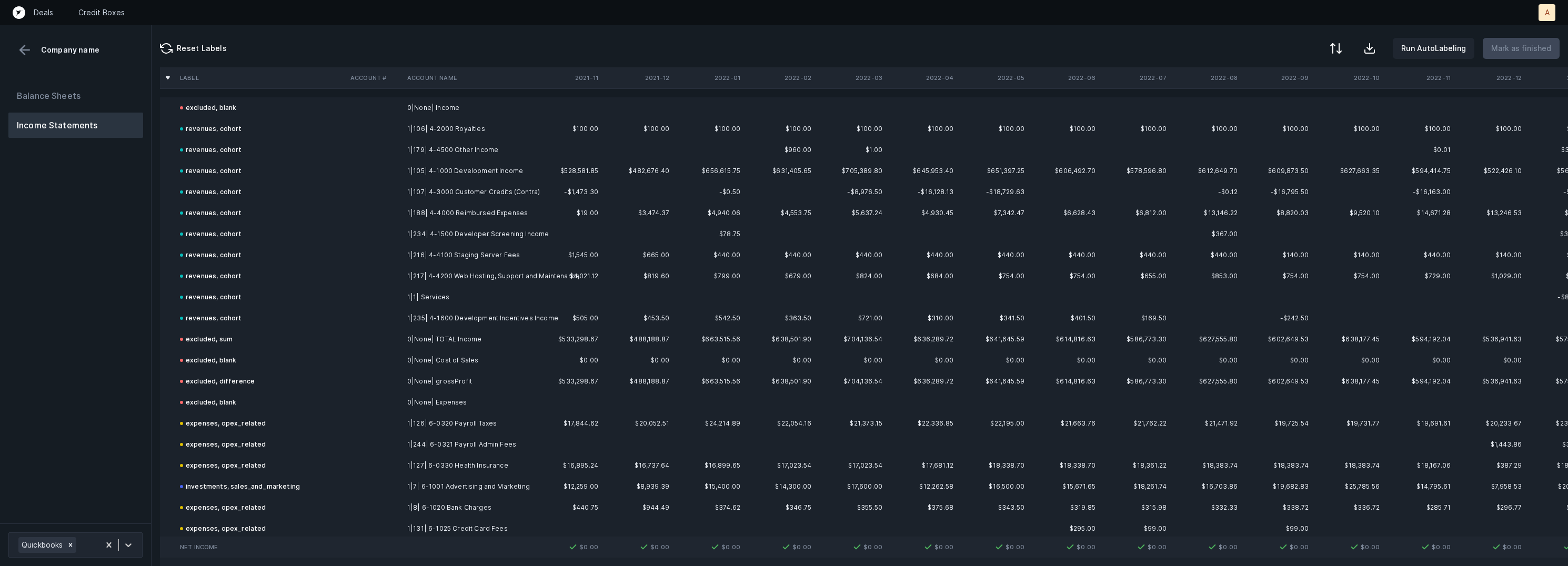
click at [129, 399] on div "Balance Sheets Income Statements" at bounding box center [75, 299] width 152 height 449
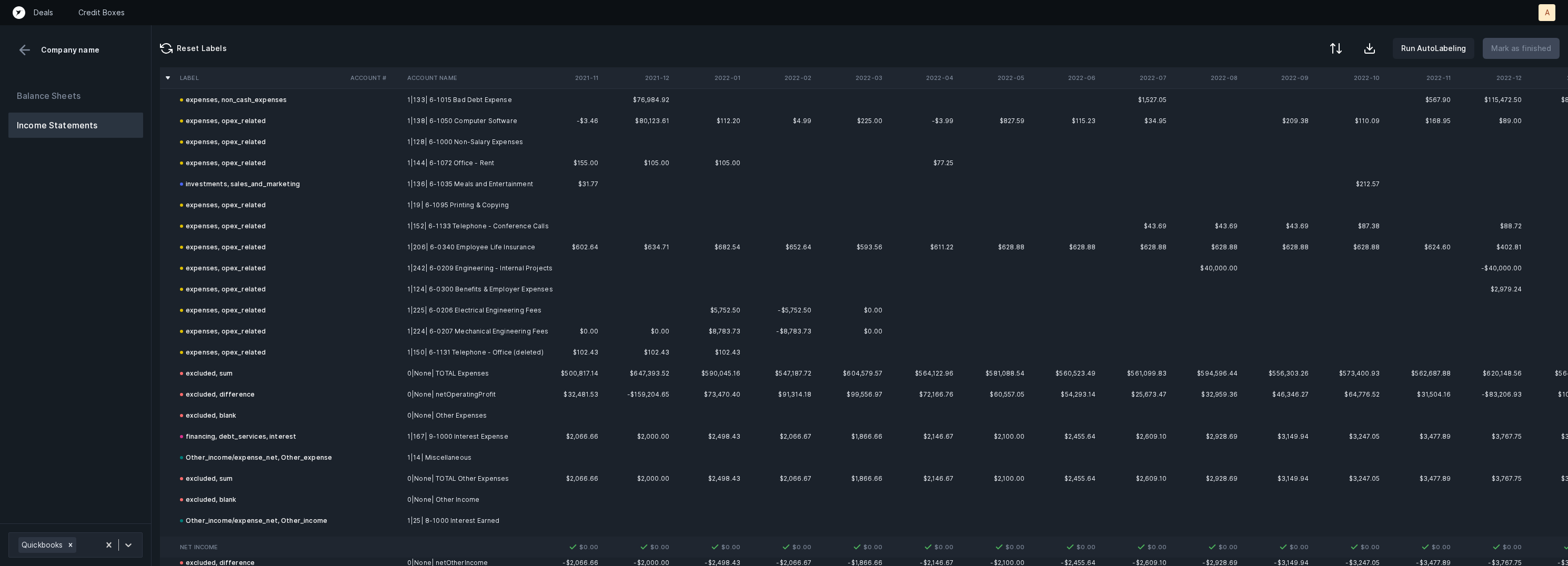
scroll to position [1526, 0]
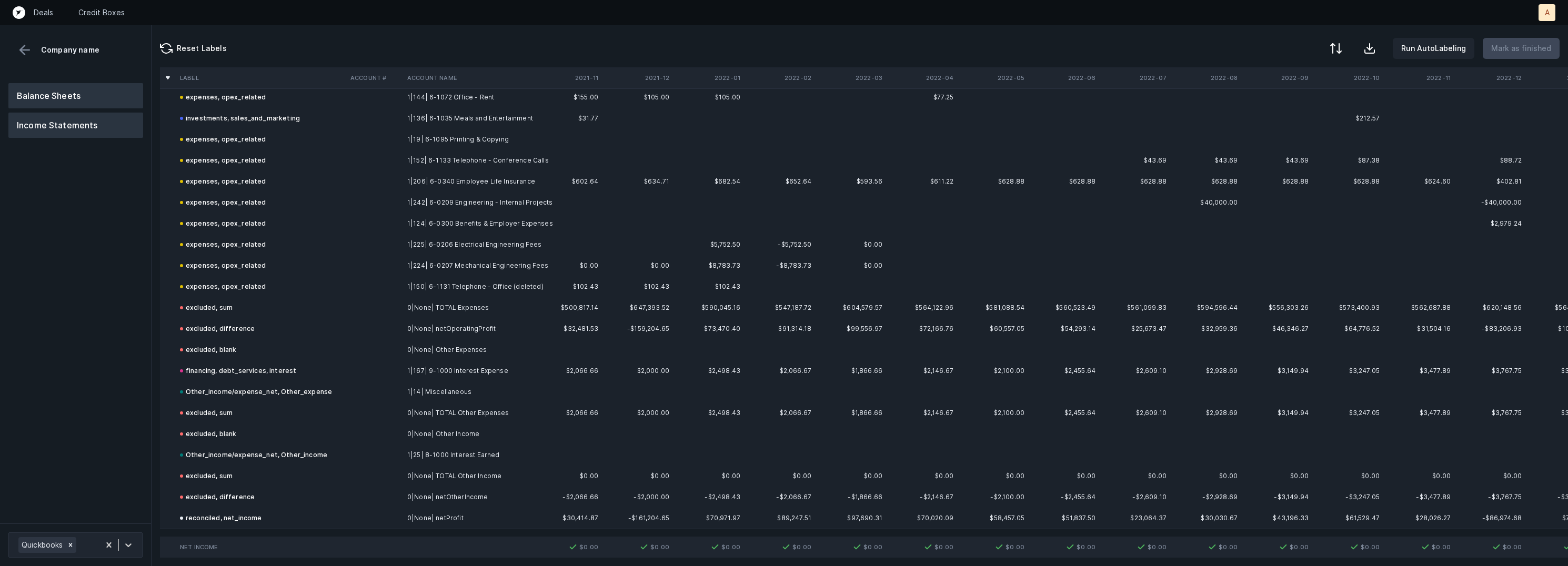
click at [94, 96] on button "Balance Sheets" at bounding box center [75, 96] width 135 height 25
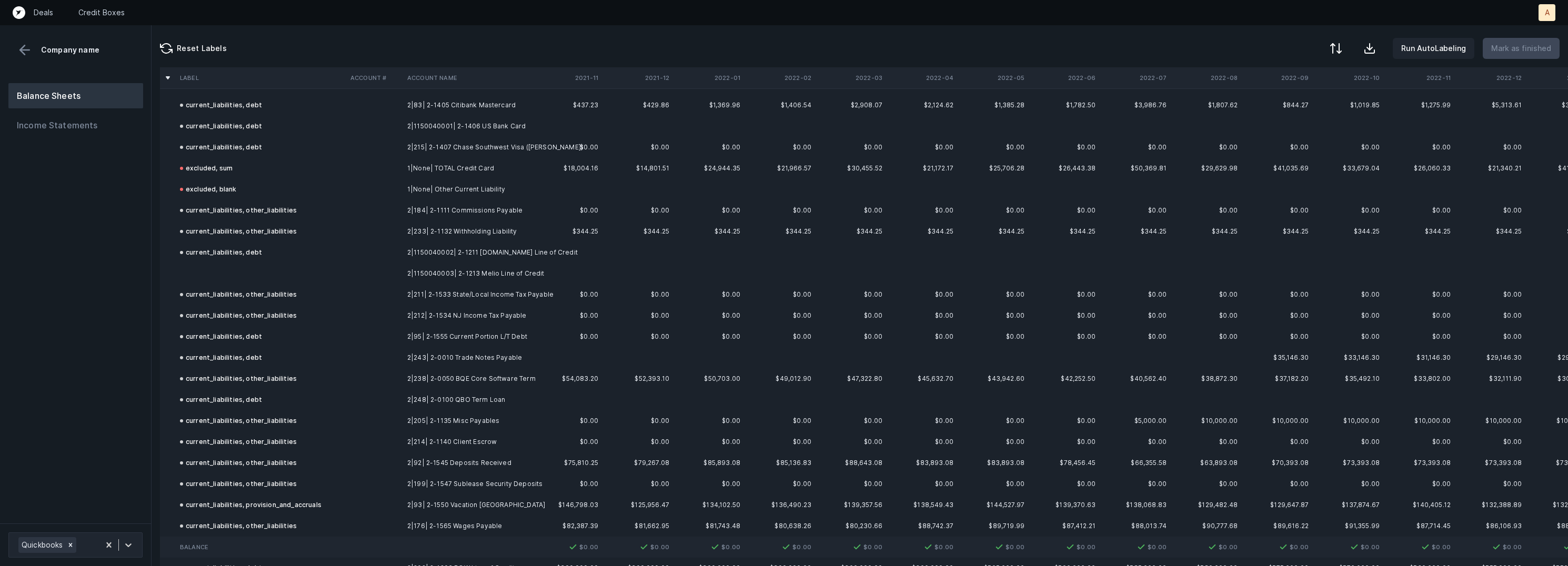
scroll to position [1282, 0]
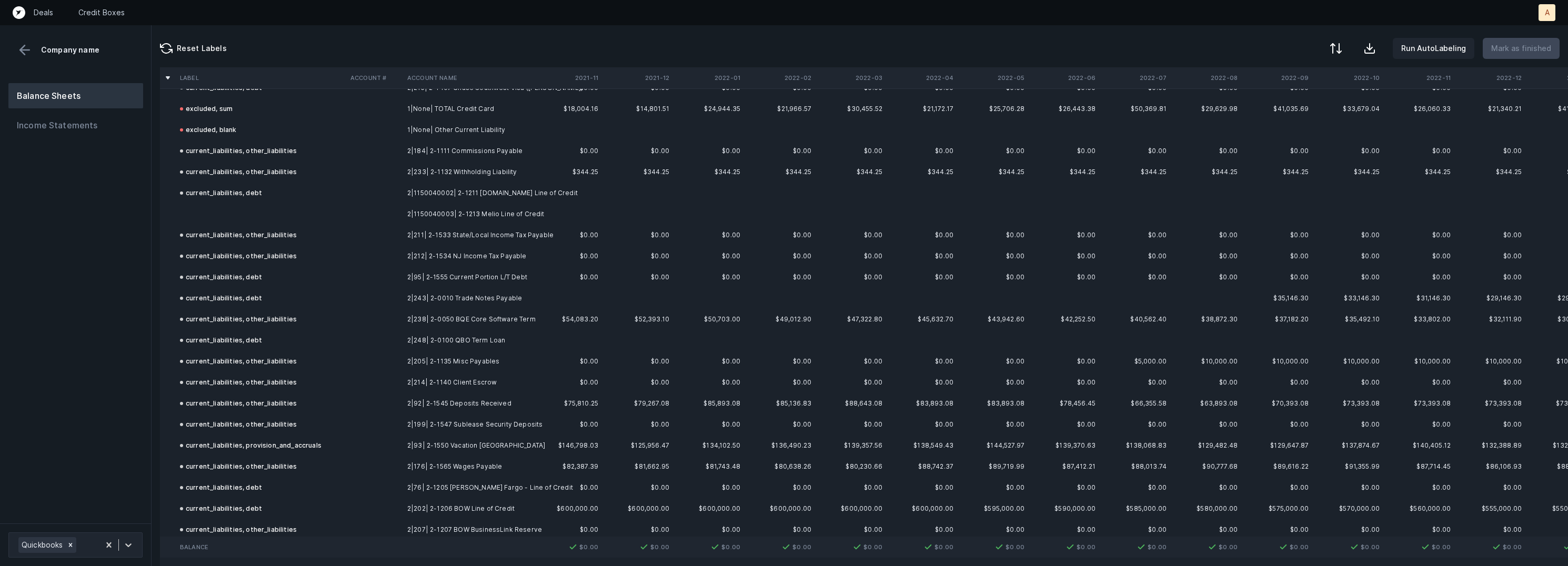
click at [446, 214] on td "2|1150040003| 2-1213 Melio Line of Credit" at bounding box center [467, 214] width 128 height 21
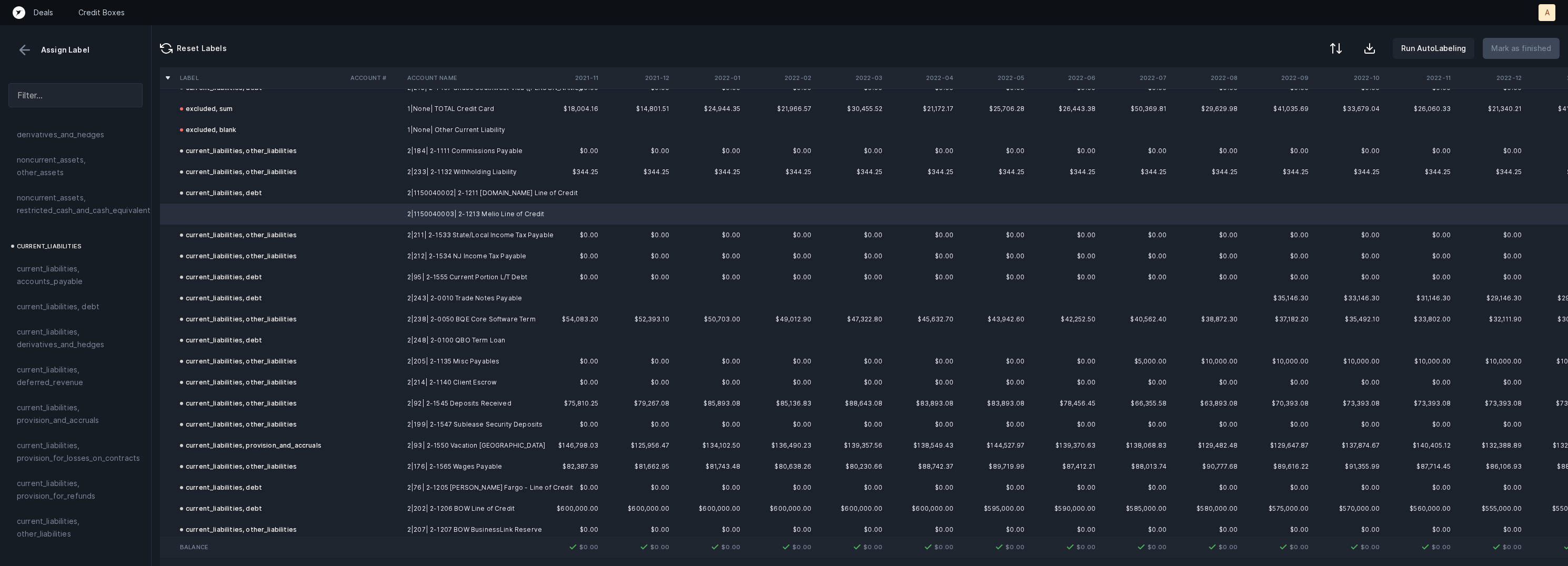
scroll to position [651, 0]
click at [99, 254] on div "current_liabilities, debt" at bounding box center [75, 259] width 134 height 25
click at [1524, 45] on p "Mark as finished" at bounding box center [1521, 48] width 60 height 13
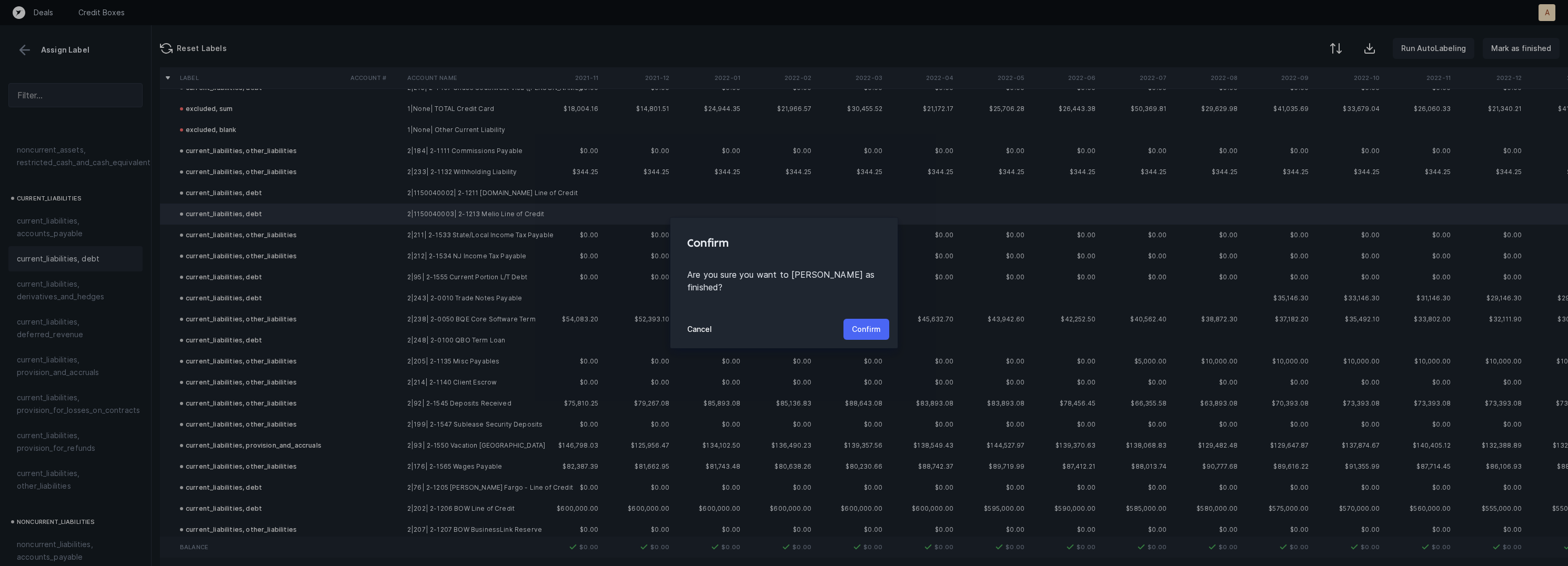
click at [869, 323] on p "Confirm" at bounding box center [867, 329] width 29 height 13
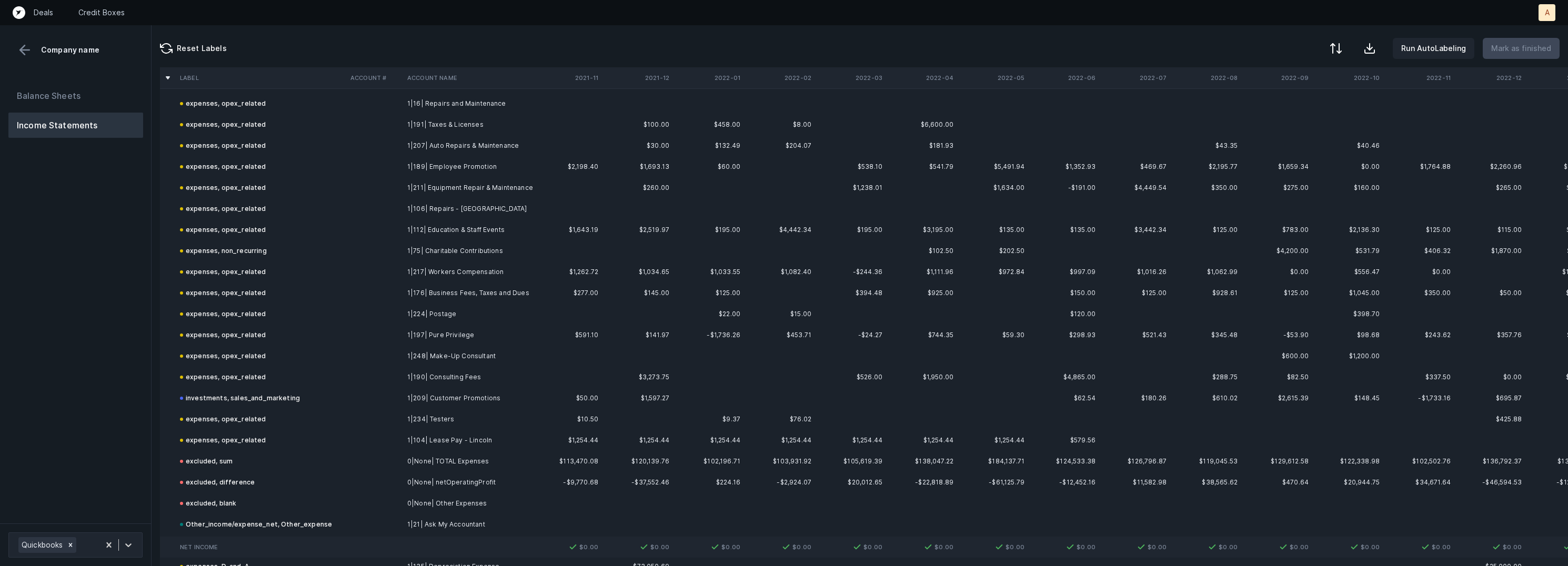
scroll to position [1315, 0]
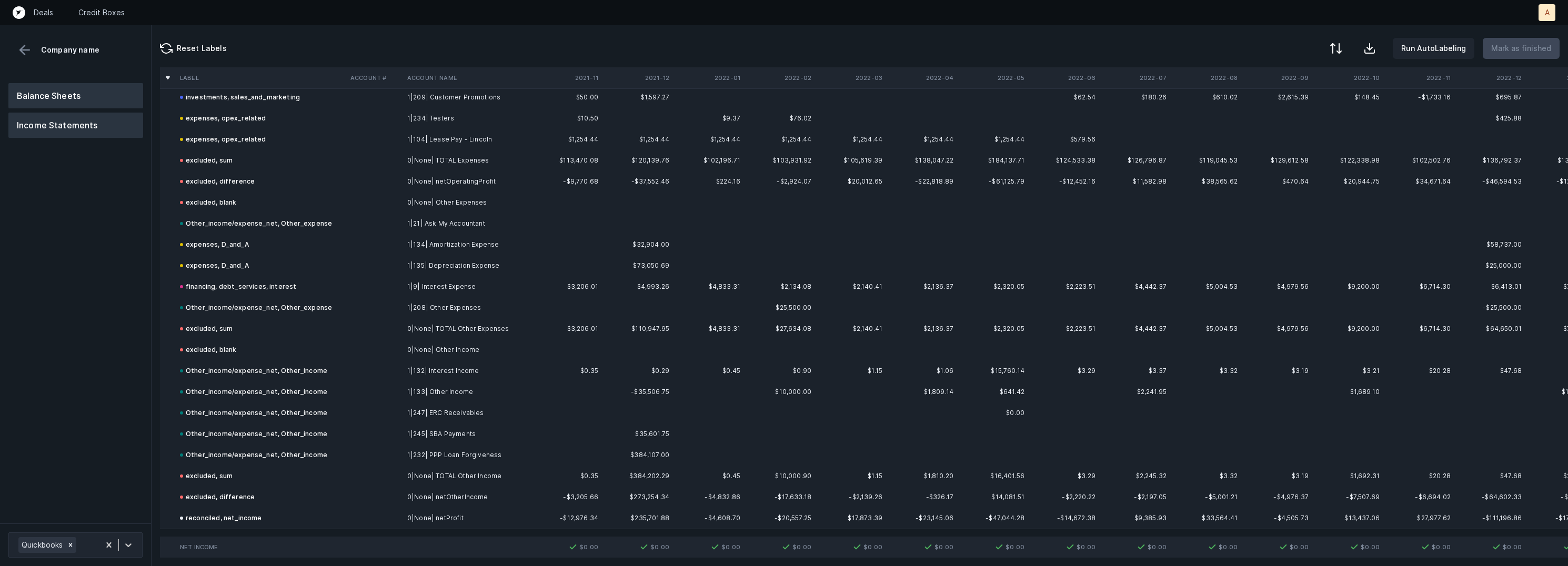
click at [44, 97] on button "Balance Sheets" at bounding box center [75, 96] width 135 height 25
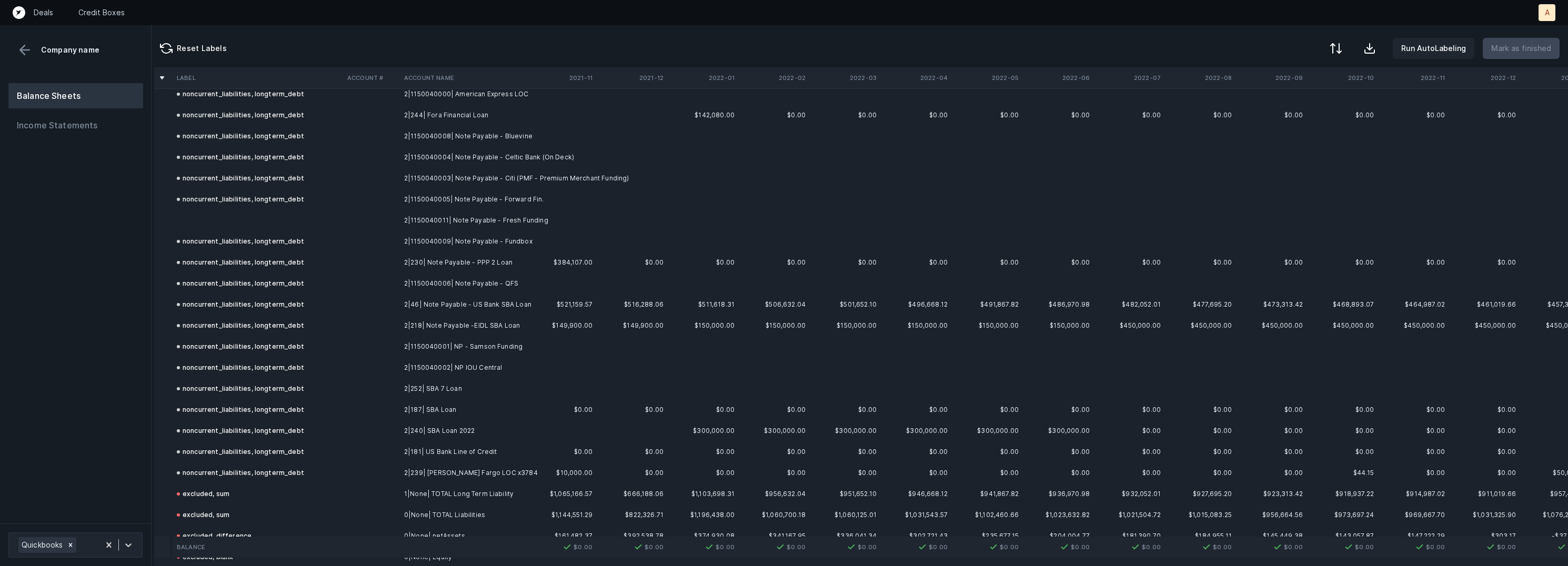
scroll to position [1197, 6]
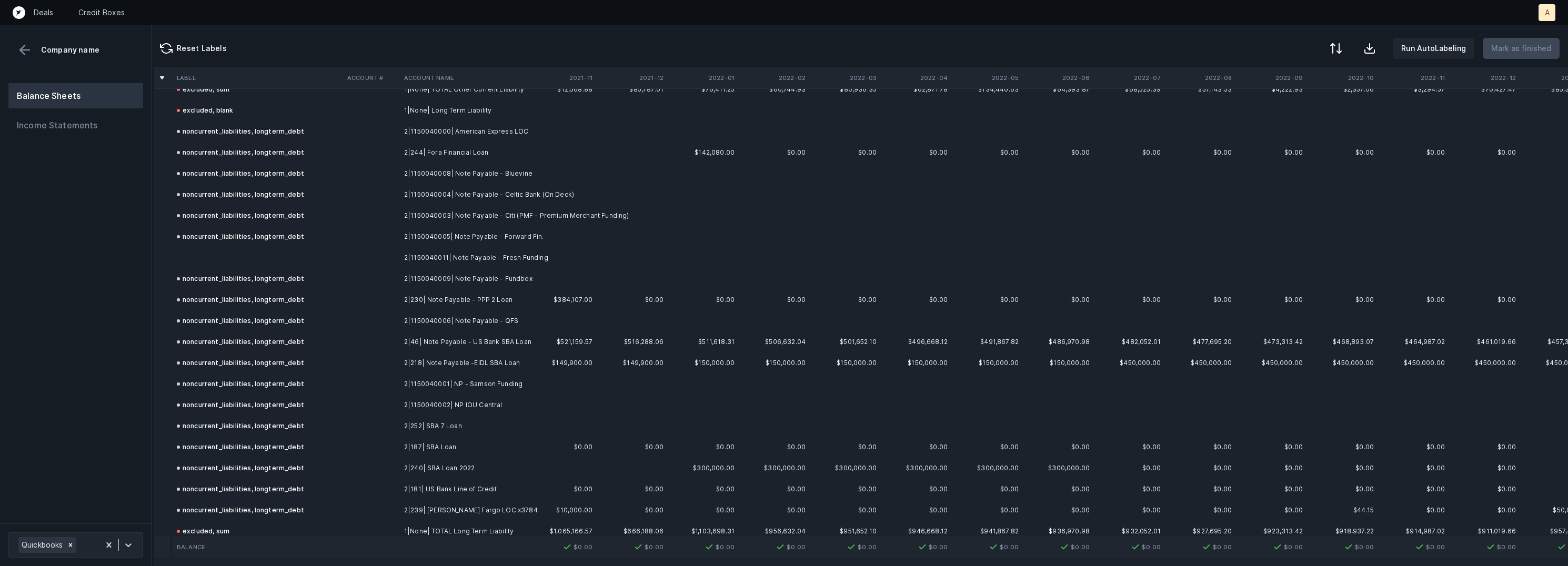
click at [442, 245] on td "2|1150040005| Note Payable - Forward Fin." at bounding box center [464, 237] width 128 height 21
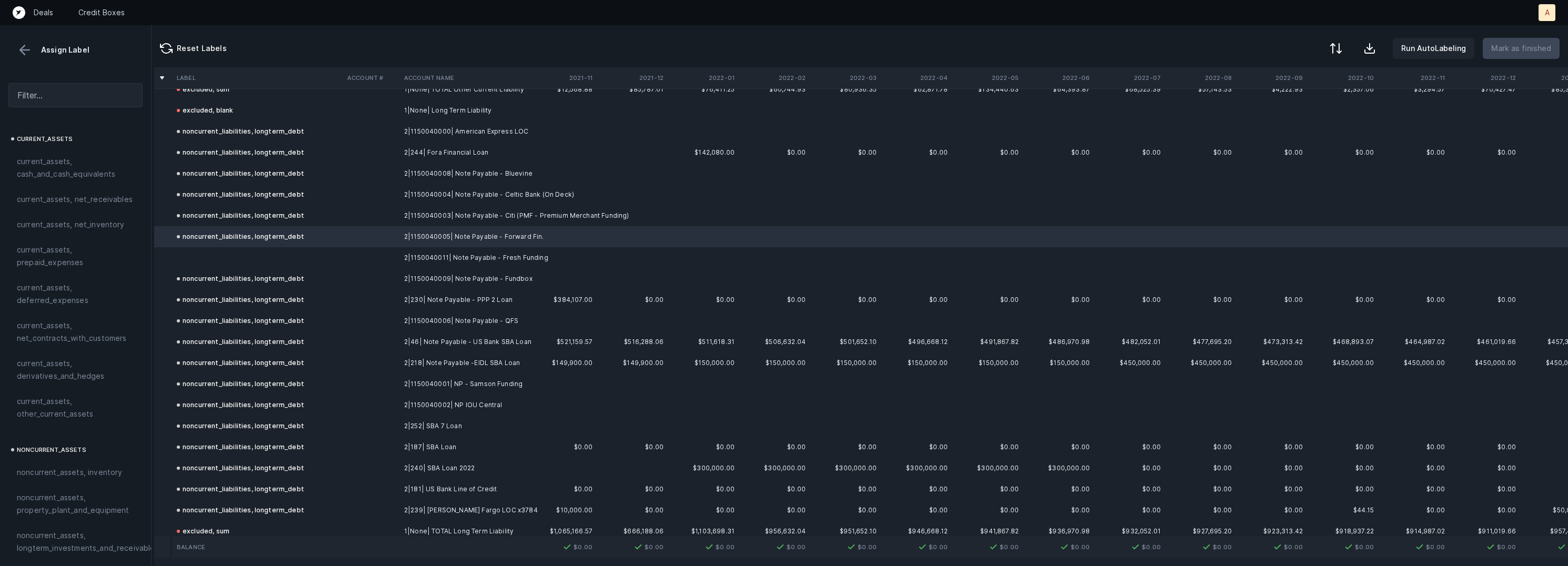
click at [413, 255] on td "2|1150040011| Note Payable - Fresh Funding" at bounding box center [464, 257] width 128 height 21
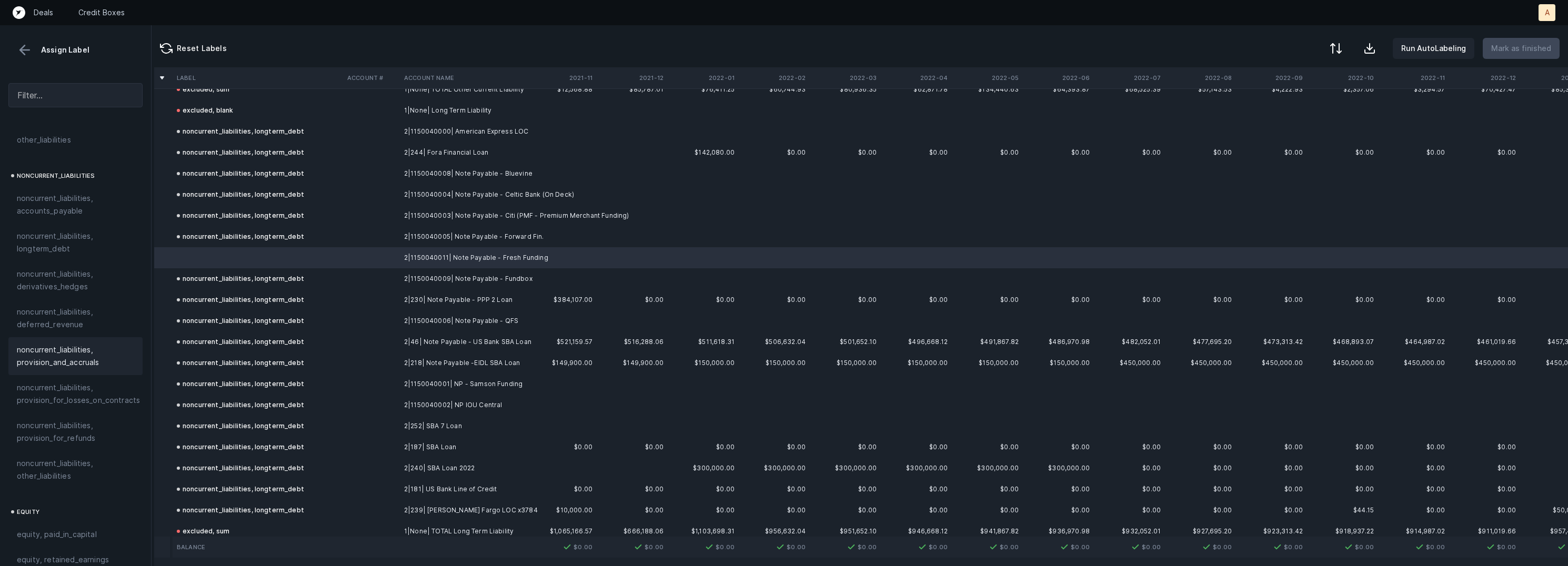
scroll to position [1014, 0]
click at [63, 213] on span "noncurrent_liabilities, longterm_debt" at bounding box center [75, 225] width 117 height 25
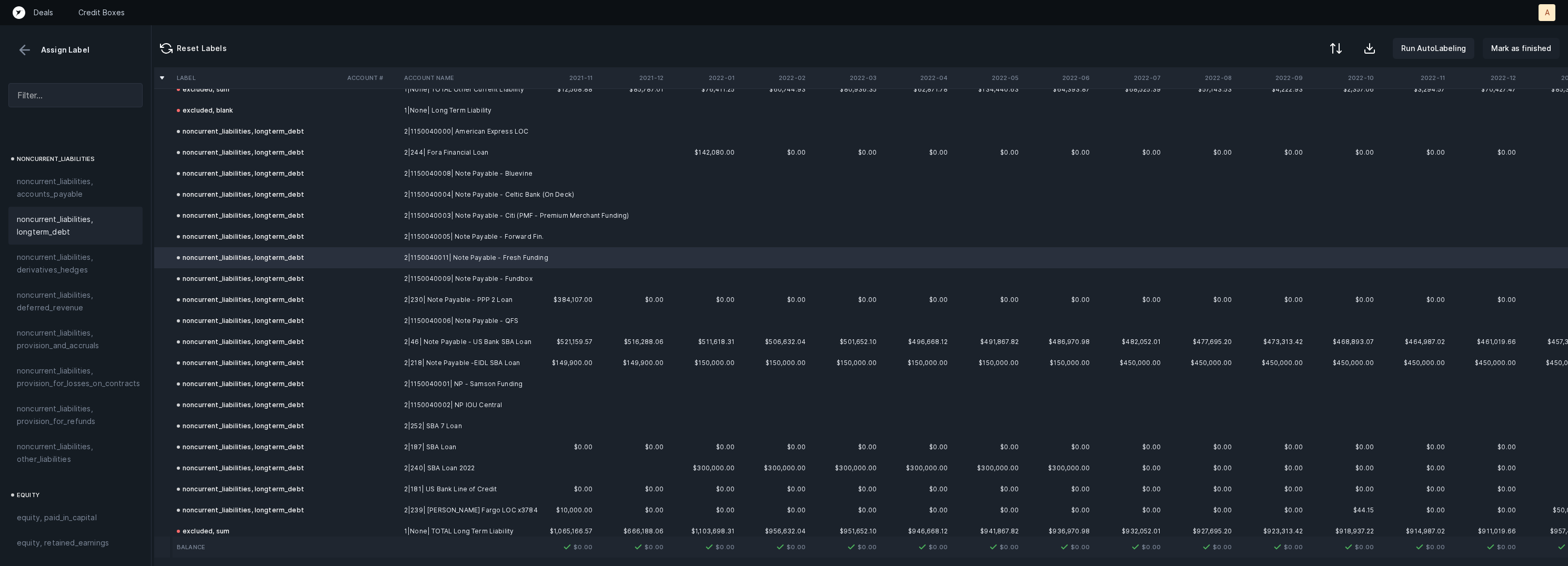
click at [1521, 47] on p "Mark as finished" at bounding box center [1521, 48] width 60 height 13
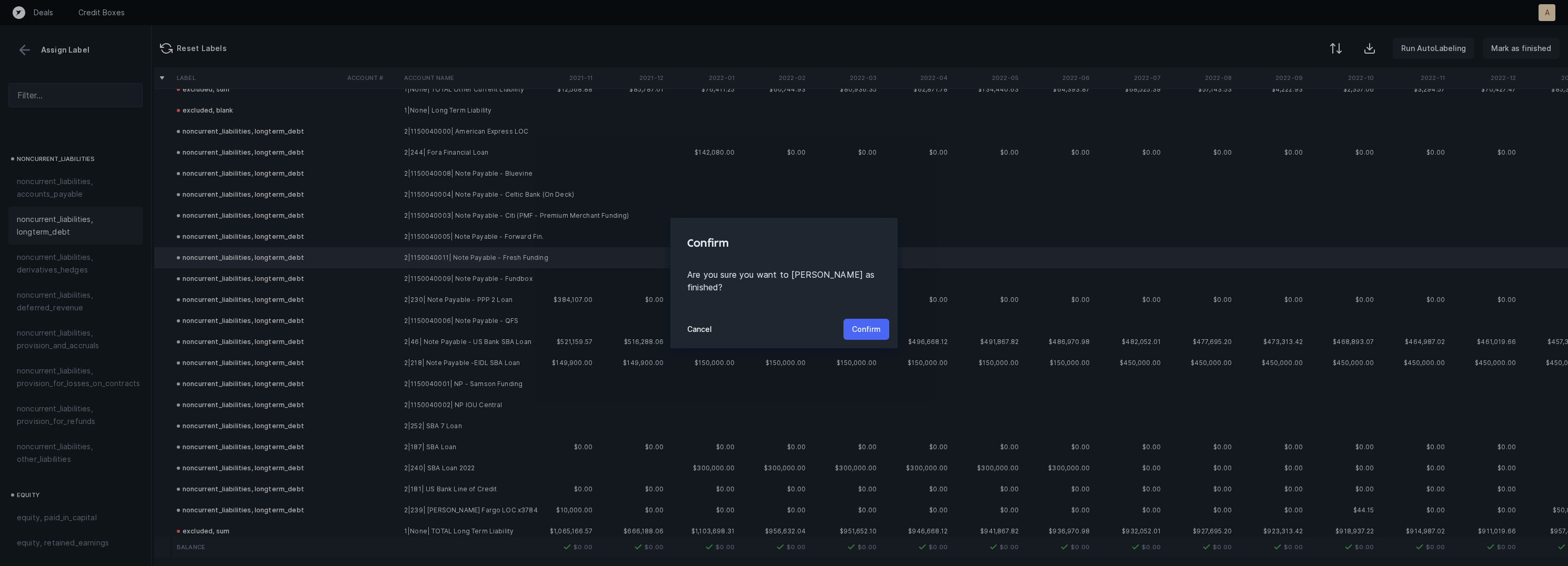
click at [856, 324] on p "Confirm" at bounding box center [867, 329] width 29 height 13
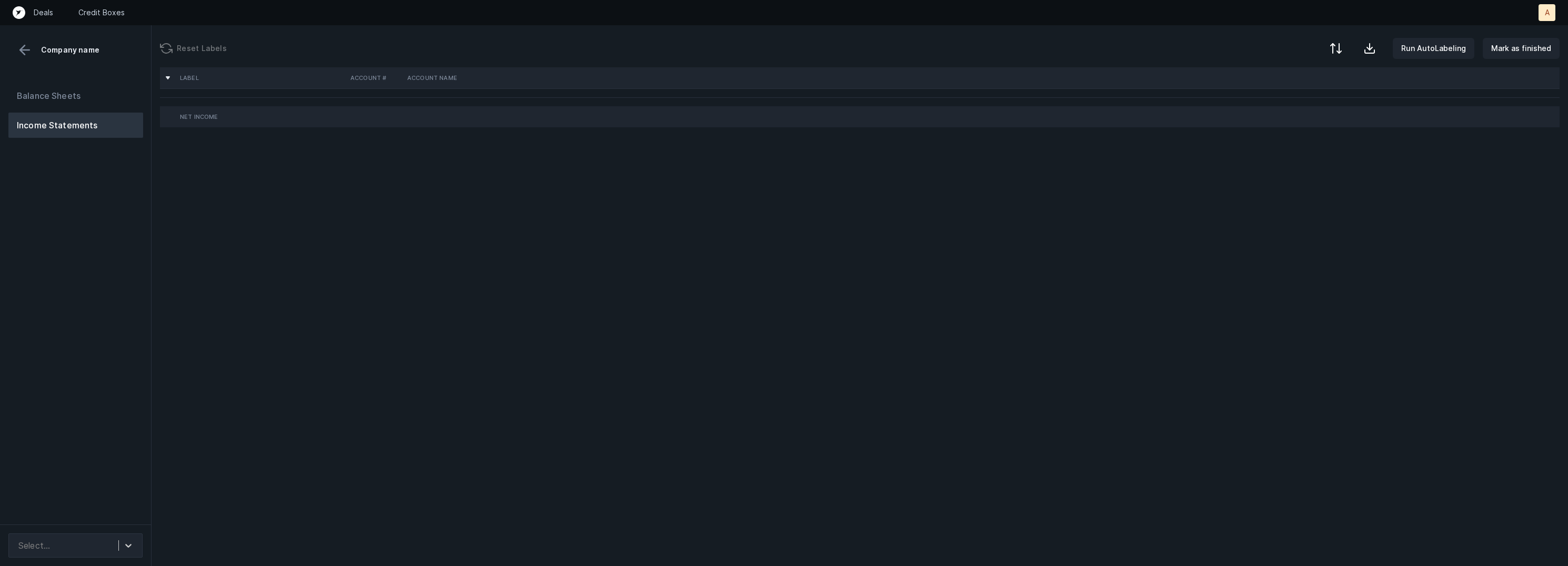
click at [77, 274] on div "Balance Sheets Income Statements" at bounding box center [75, 299] width 152 height 450
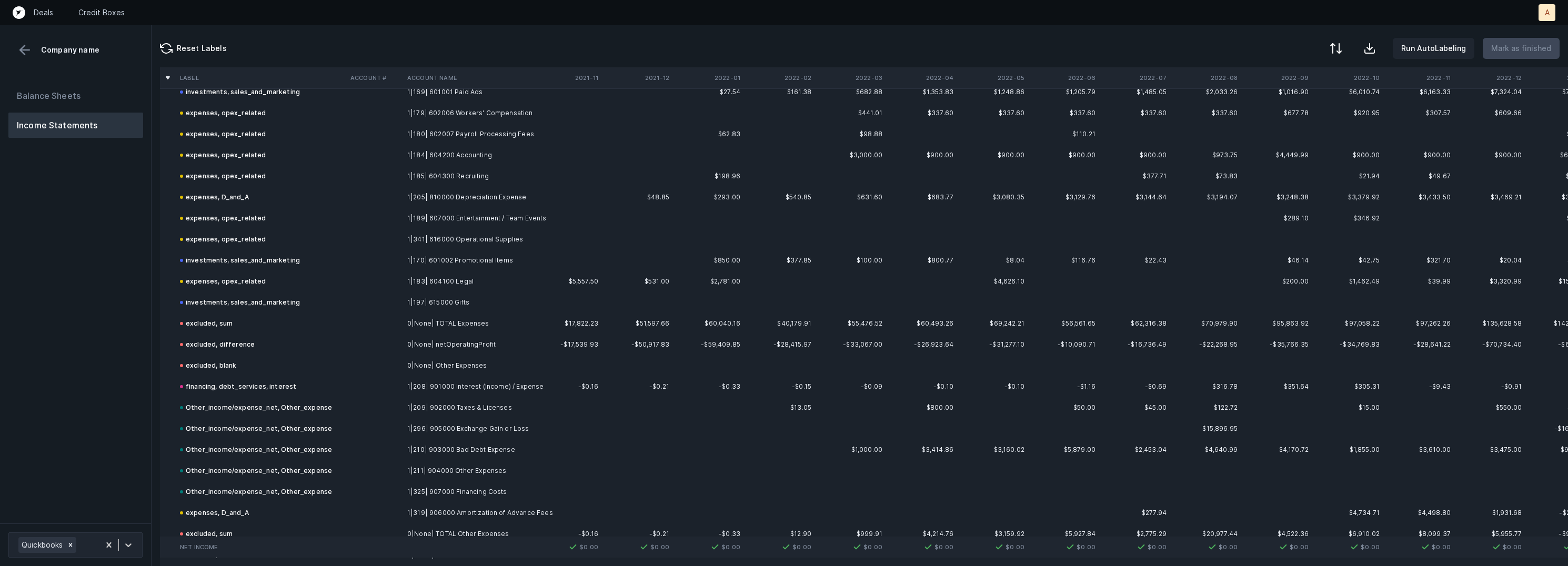
scroll to position [852, 0]
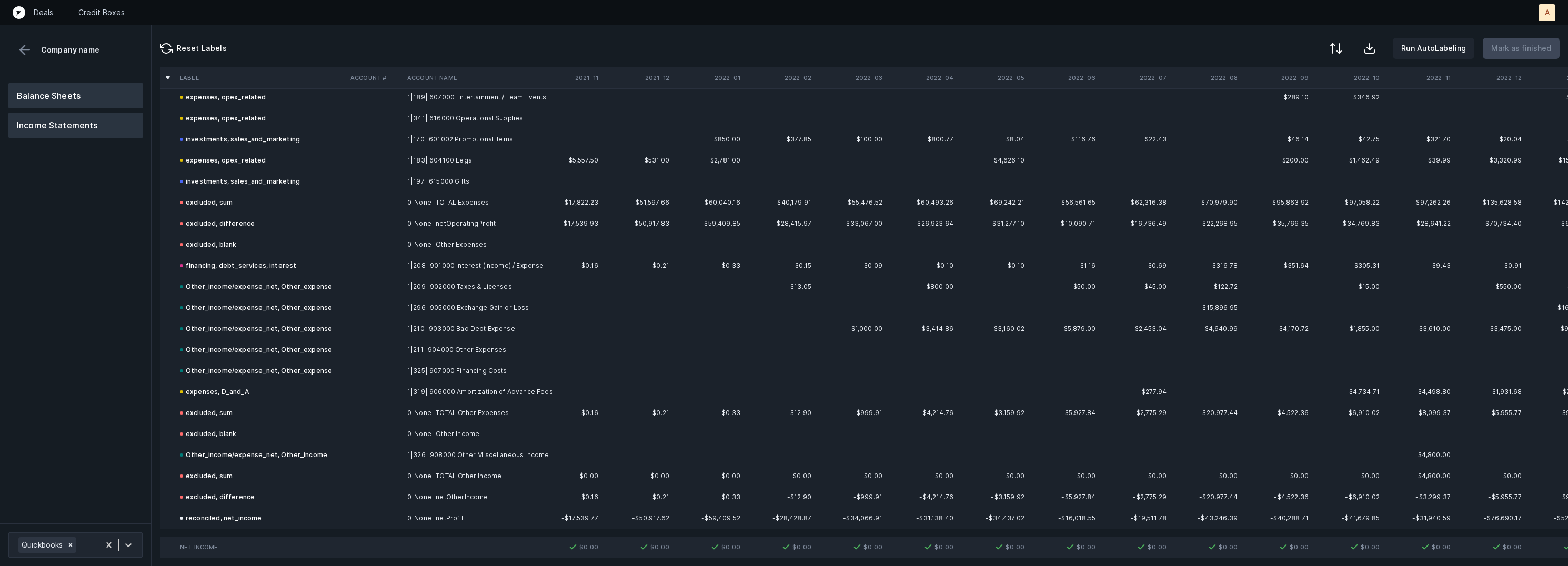
click at [93, 90] on button "Balance Sheets" at bounding box center [75, 96] width 135 height 25
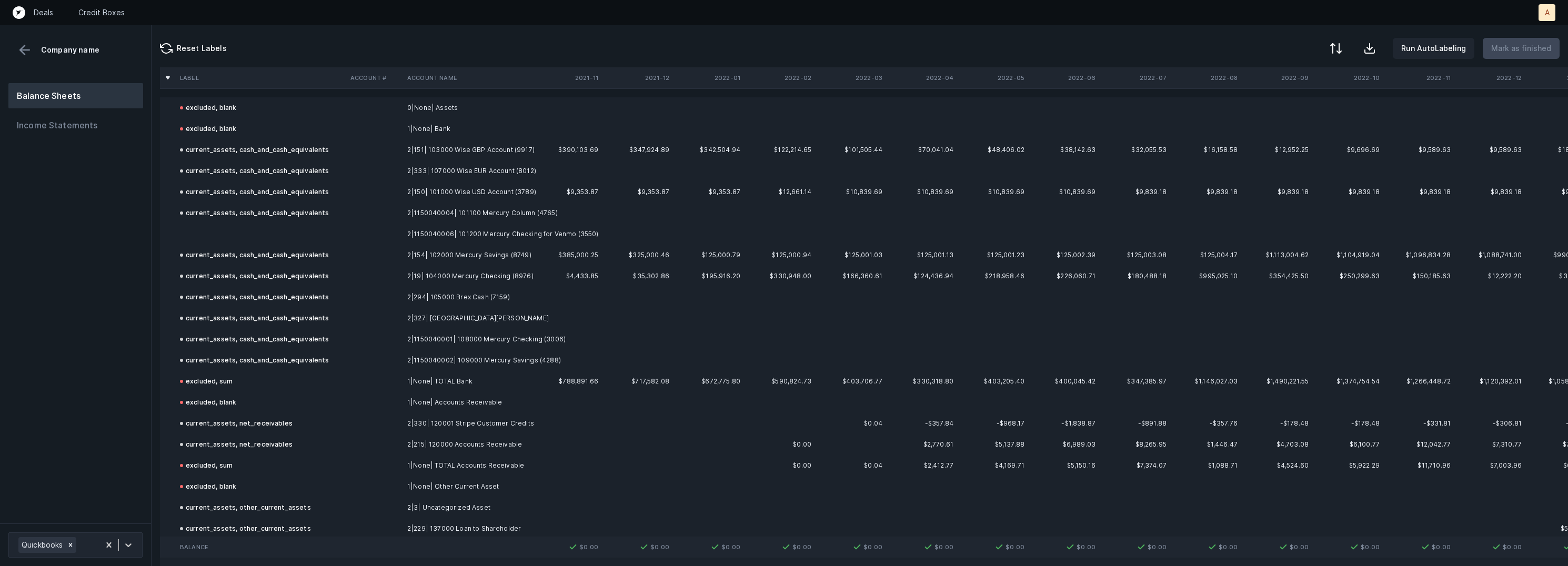
click at [348, 224] on td at bounding box center [374, 234] width 57 height 21
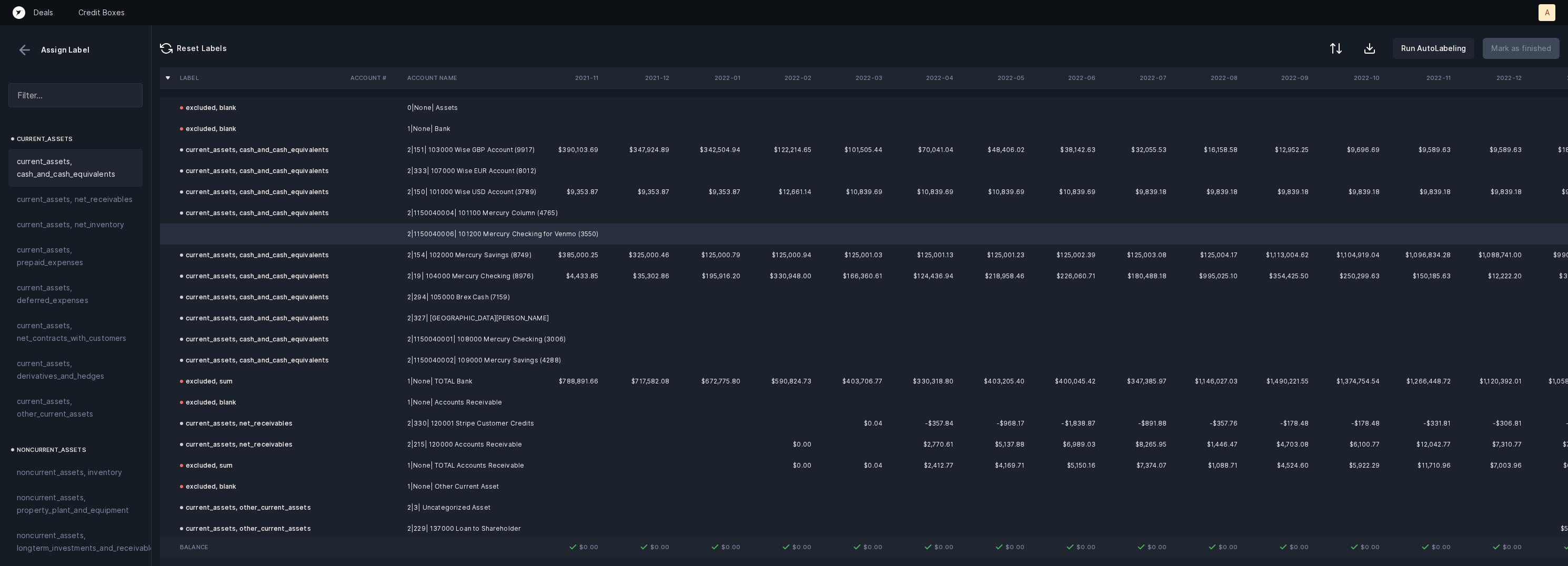
click at [59, 153] on div "current_assets, cash_and_cash_equivalents" at bounding box center [75, 168] width 134 height 38
click at [1541, 44] on p "Mark as finished" at bounding box center [1521, 48] width 60 height 13
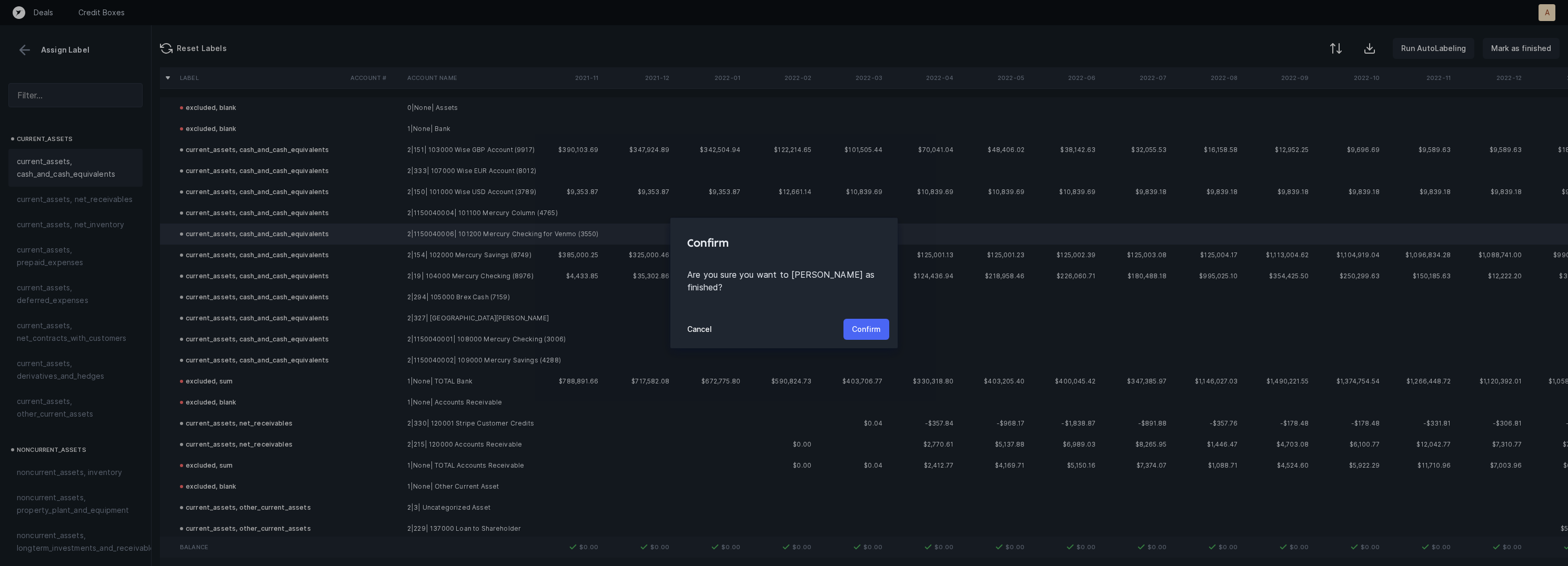
click at [864, 323] on p "Confirm" at bounding box center [867, 329] width 29 height 13
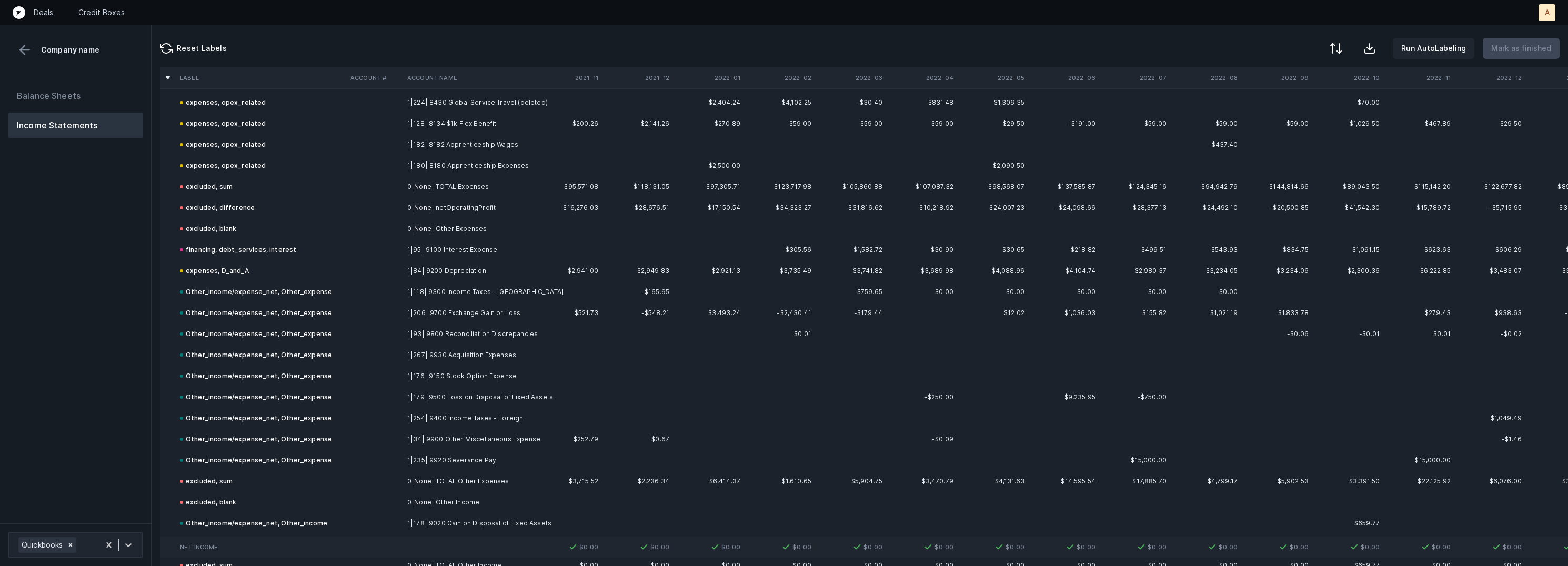
scroll to position [1736, 0]
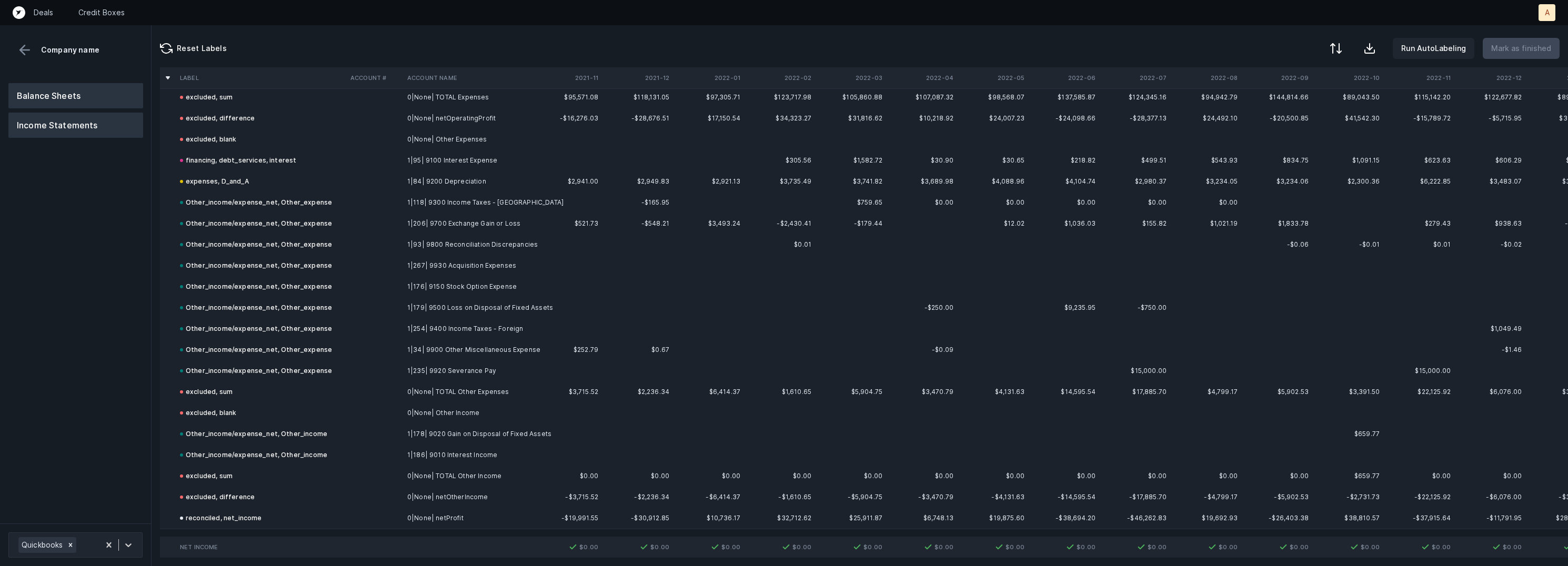
click at [69, 103] on button "Balance Sheets" at bounding box center [75, 96] width 135 height 25
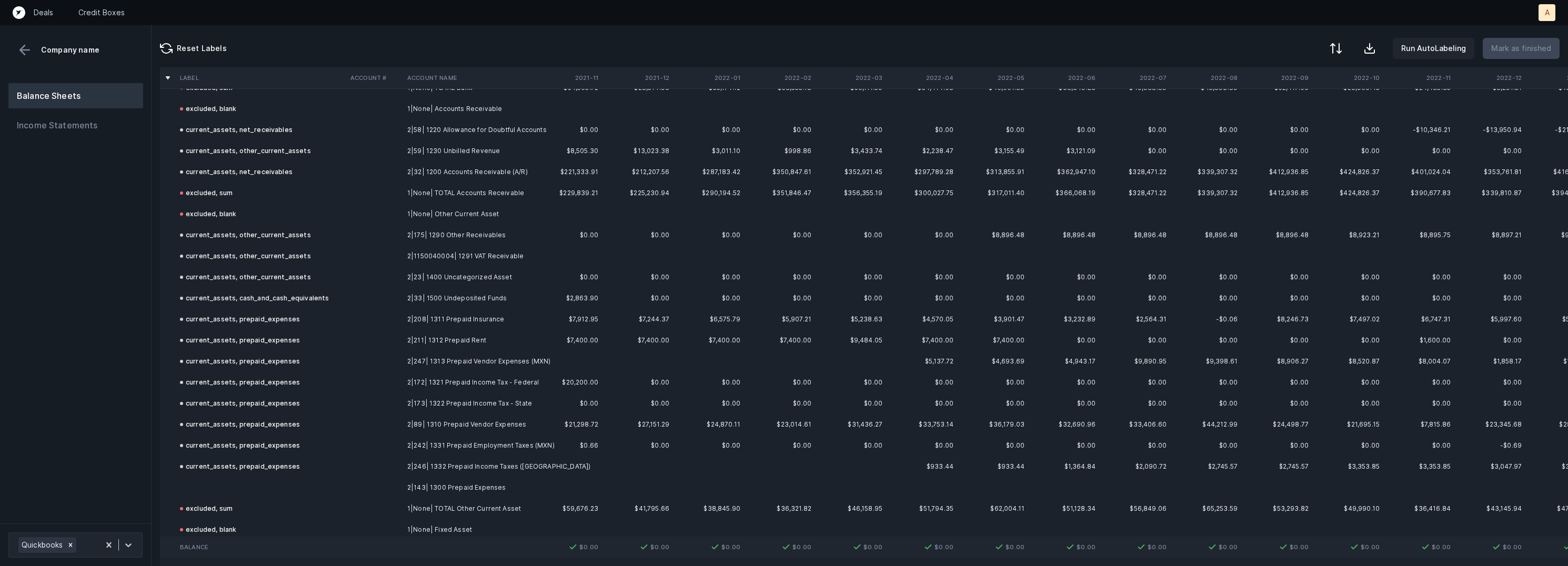
scroll to position [287, 0]
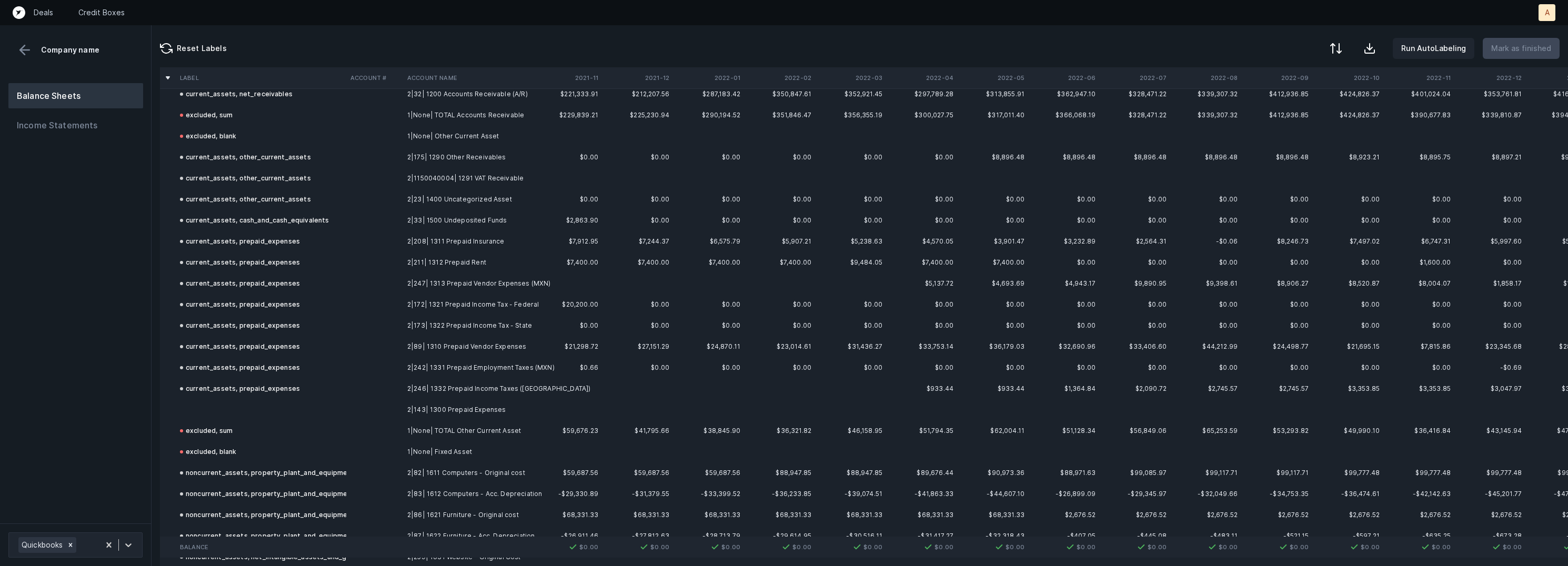
click at [433, 413] on td "2|143| 1300 Prepaid Expenses" at bounding box center [467, 410] width 128 height 21
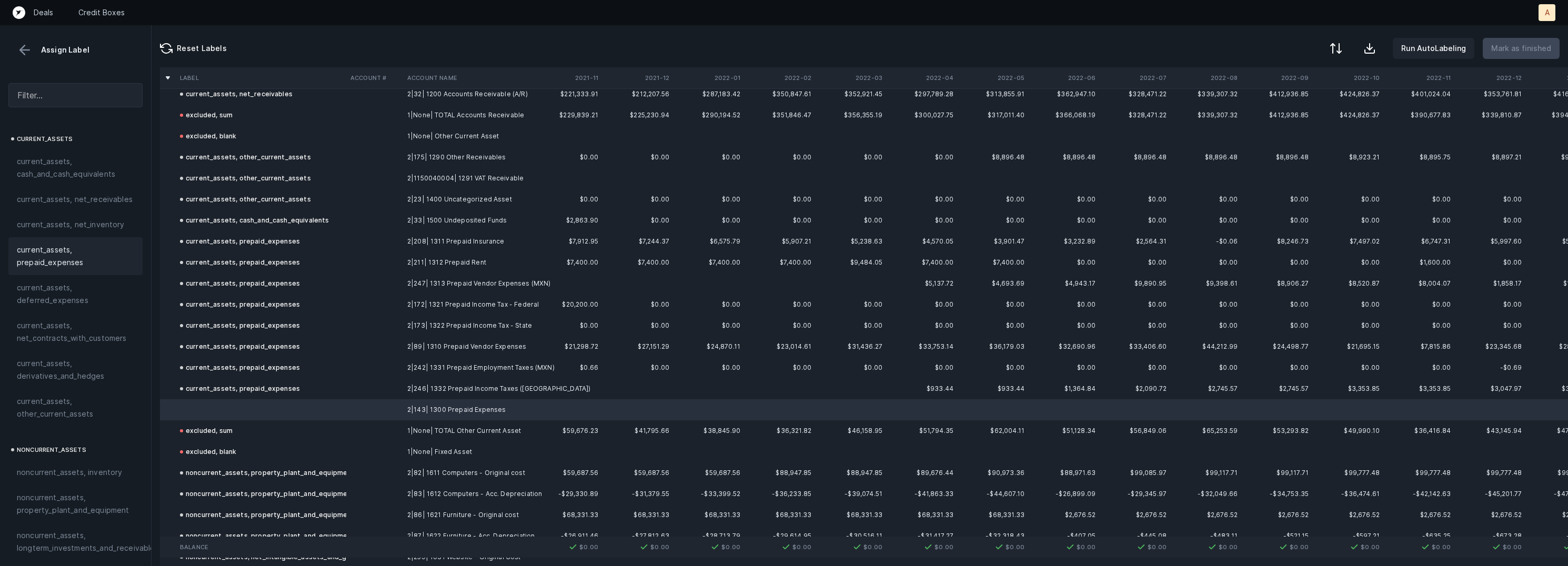
click at [92, 262] on span "current_assets, prepaid_expenses" at bounding box center [75, 256] width 117 height 25
click at [1491, 46] on button "Mark as finished" at bounding box center [1521, 48] width 77 height 21
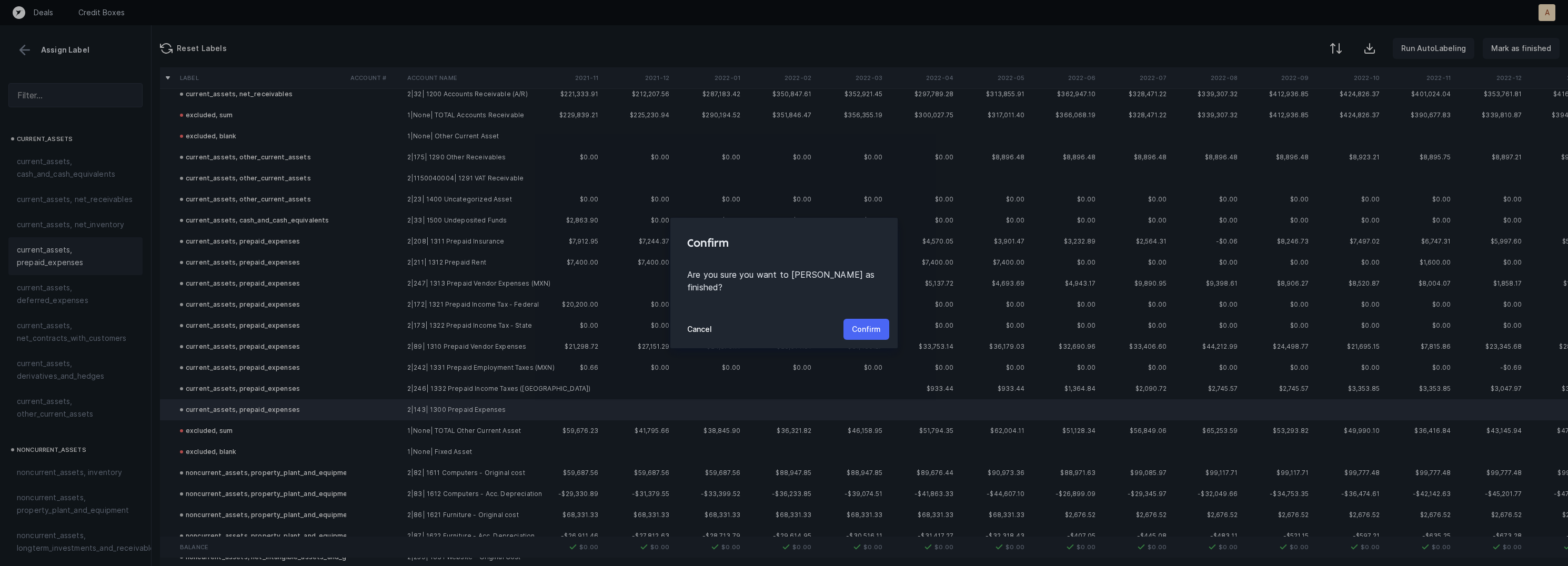
click at [879, 327] on p "Confirm" at bounding box center [867, 329] width 29 height 13
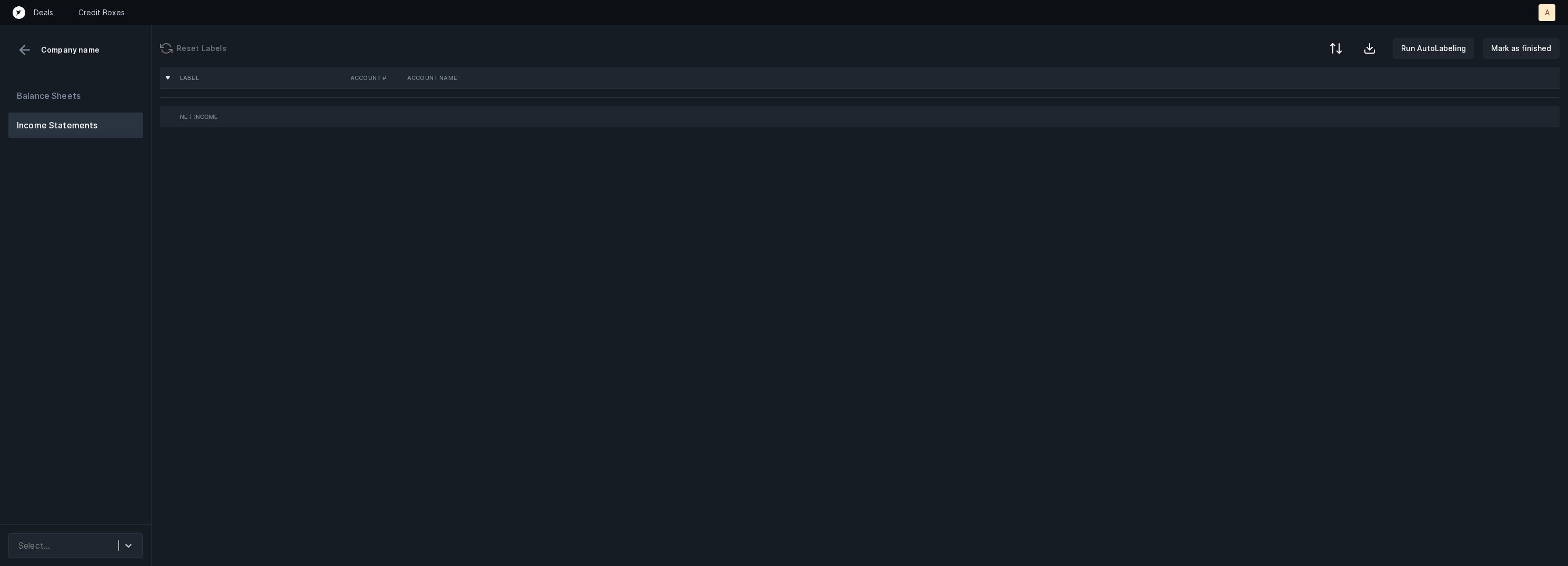
click at [82, 296] on div "Balance Sheets Income Statements" at bounding box center [75, 299] width 152 height 450
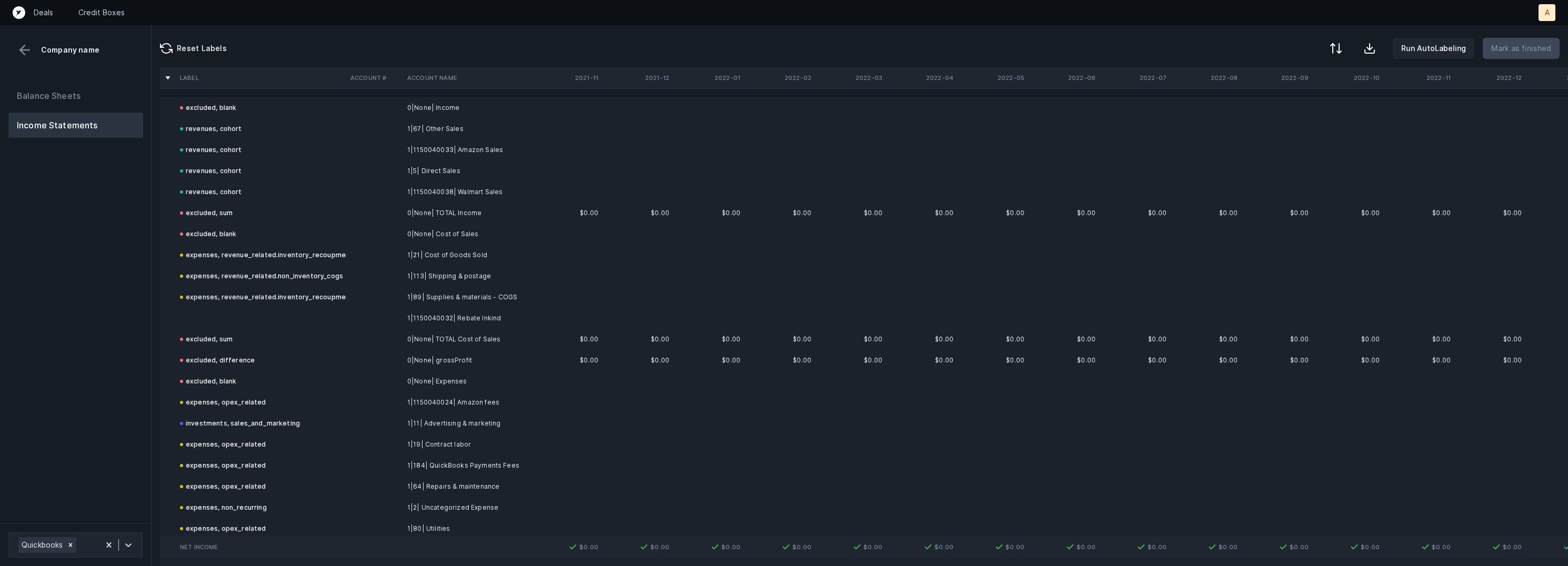
click at [289, 323] on td at bounding box center [261, 318] width 170 height 21
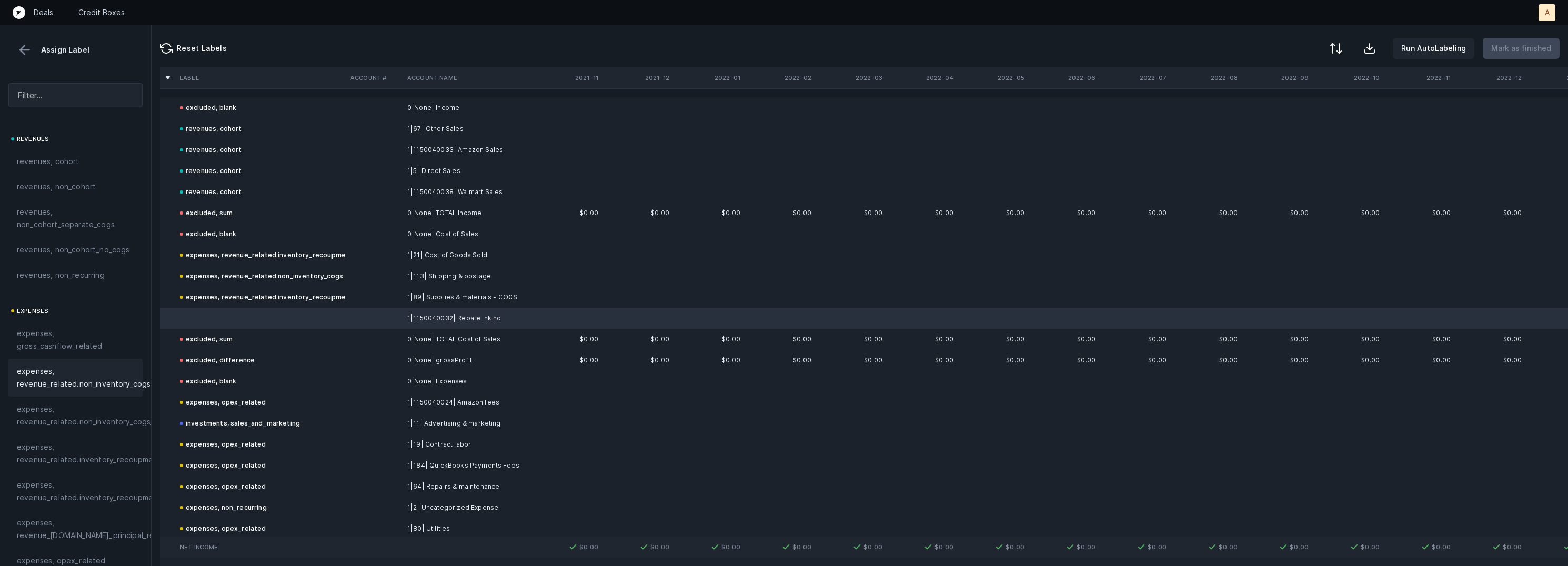
click at [102, 376] on span "expenses, revenue_related.non_inventory_cogs" at bounding box center [84, 377] width 134 height 25
click at [1524, 44] on p "Mark as finished" at bounding box center [1521, 48] width 60 height 13
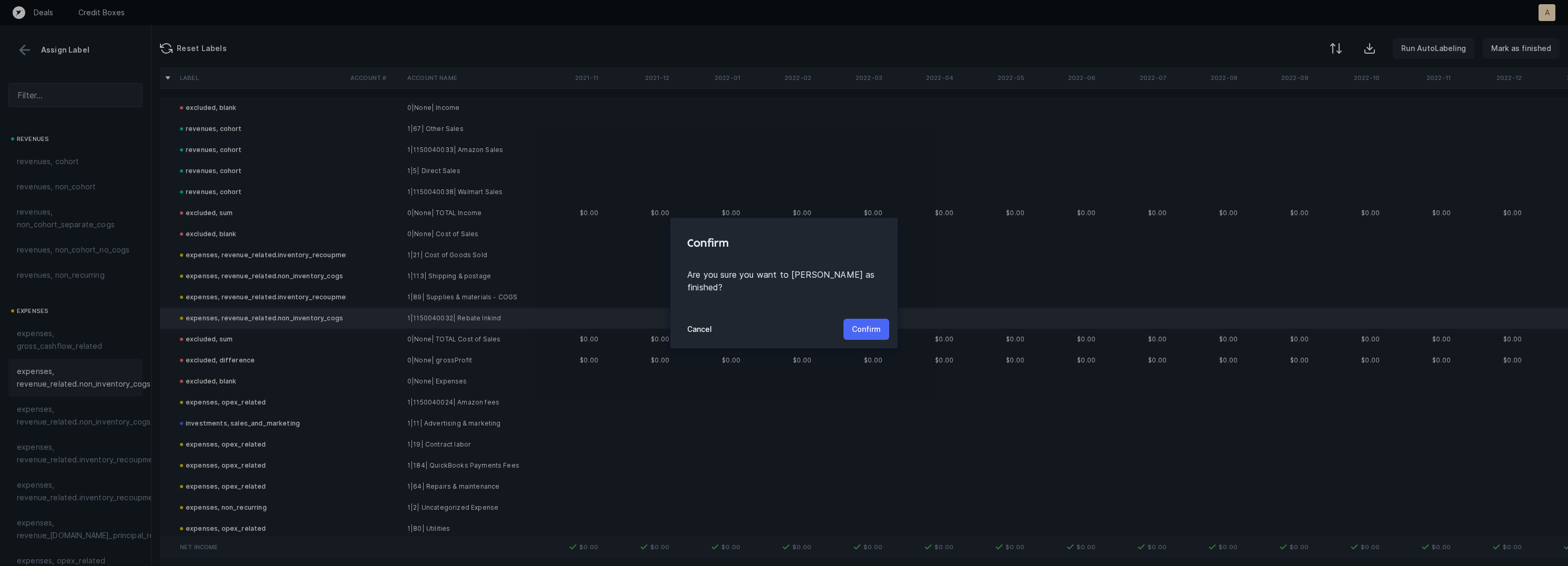
click at [870, 323] on p "Confirm" at bounding box center [867, 329] width 29 height 13
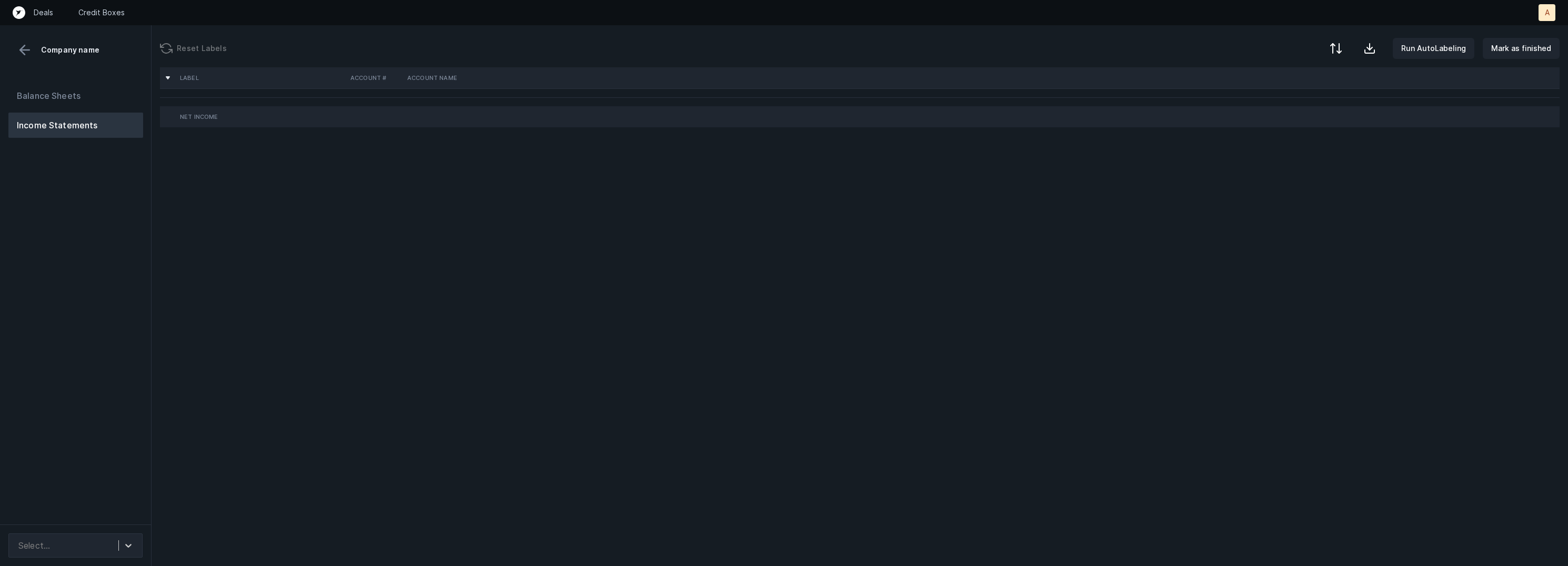
click at [129, 349] on div "Balance Sheets Income Statements" at bounding box center [75, 299] width 152 height 450
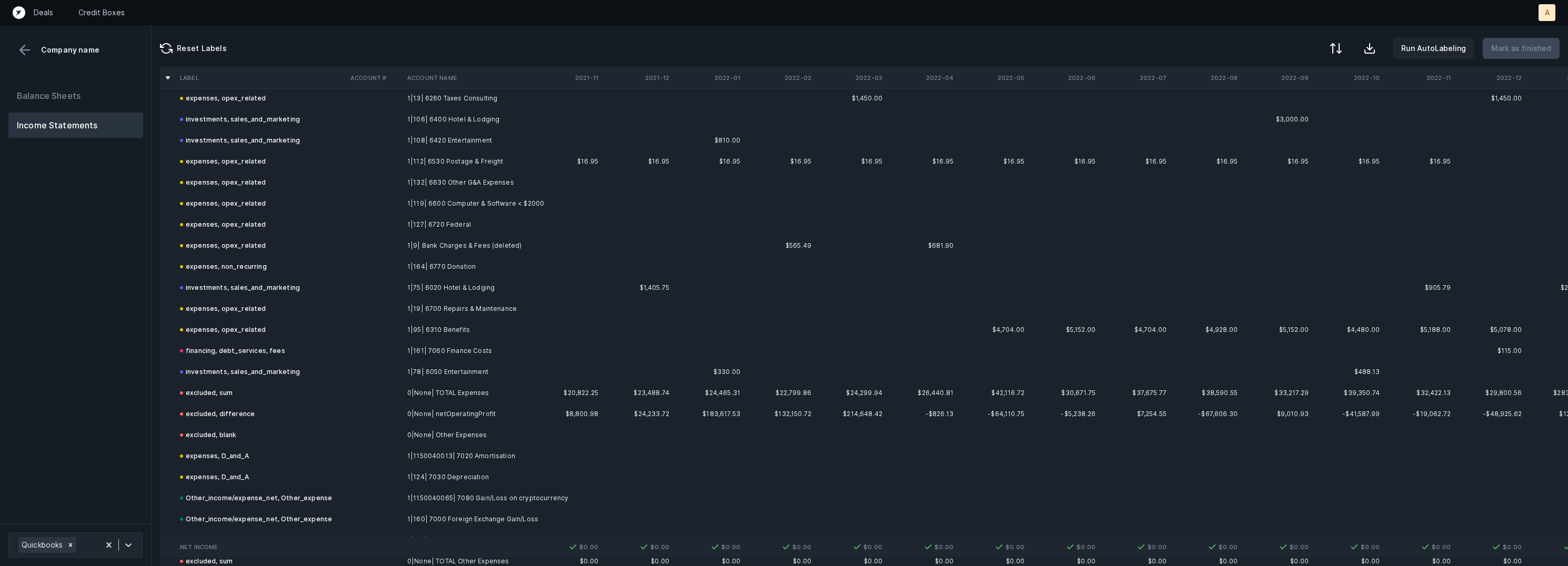
scroll to position [1084, 0]
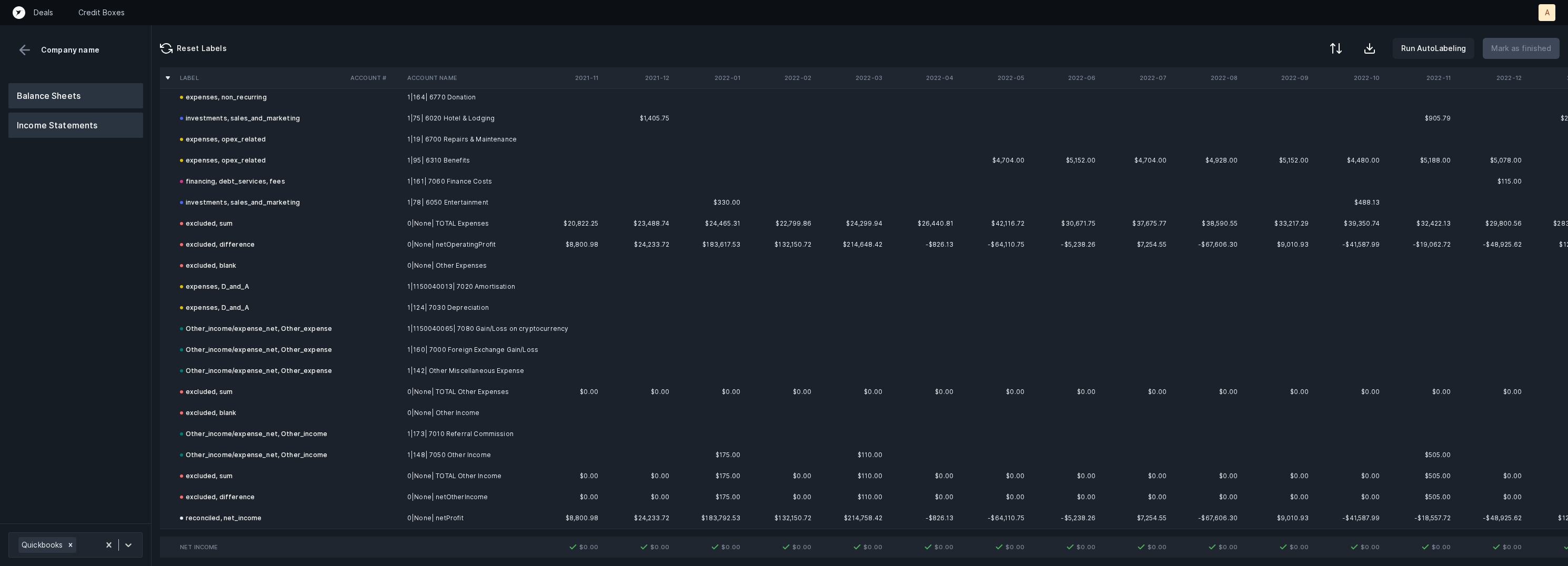
click at [53, 87] on button "Balance Sheets" at bounding box center [75, 96] width 135 height 25
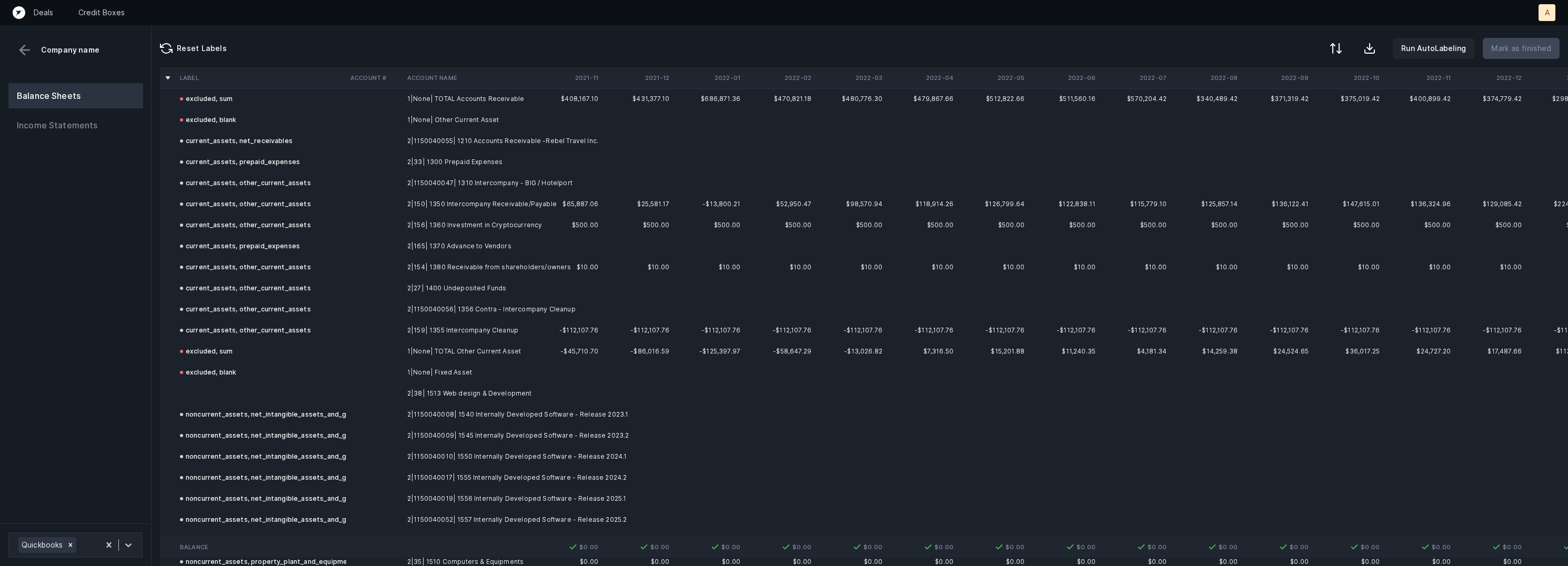
scroll to position [316, 0]
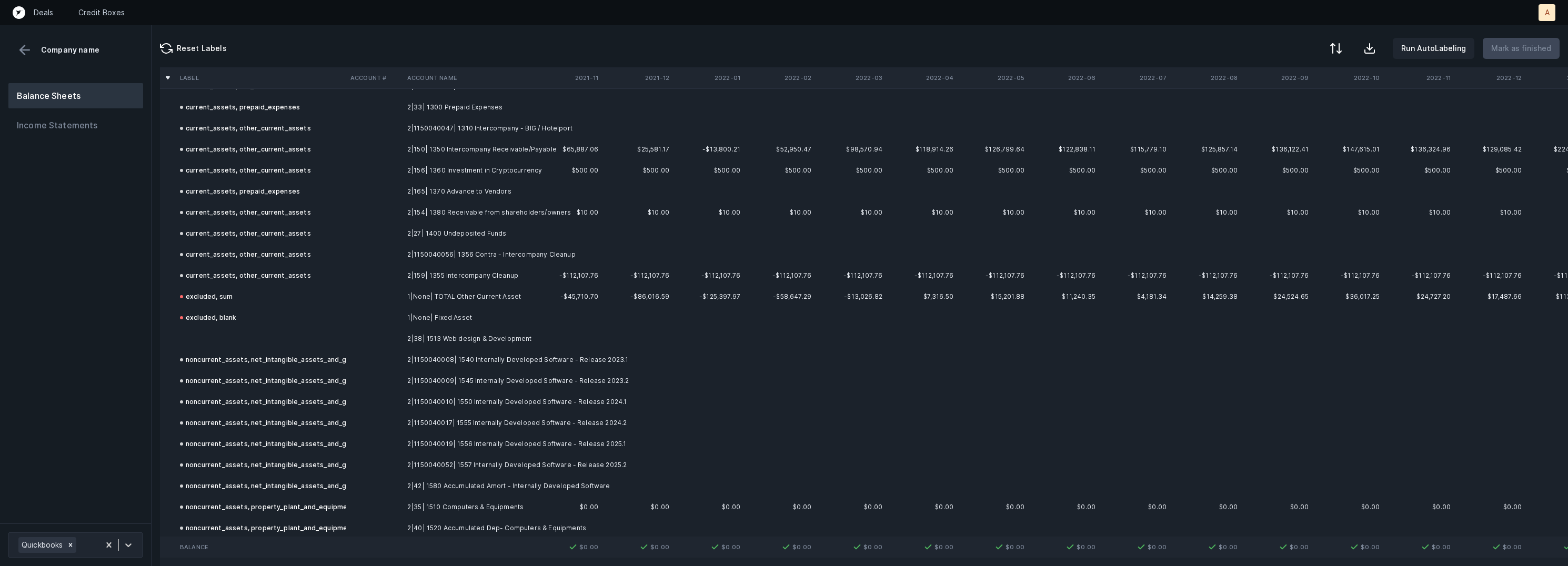
click at [267, 336] on td at bounding box center [261, 338] width 170 height 21
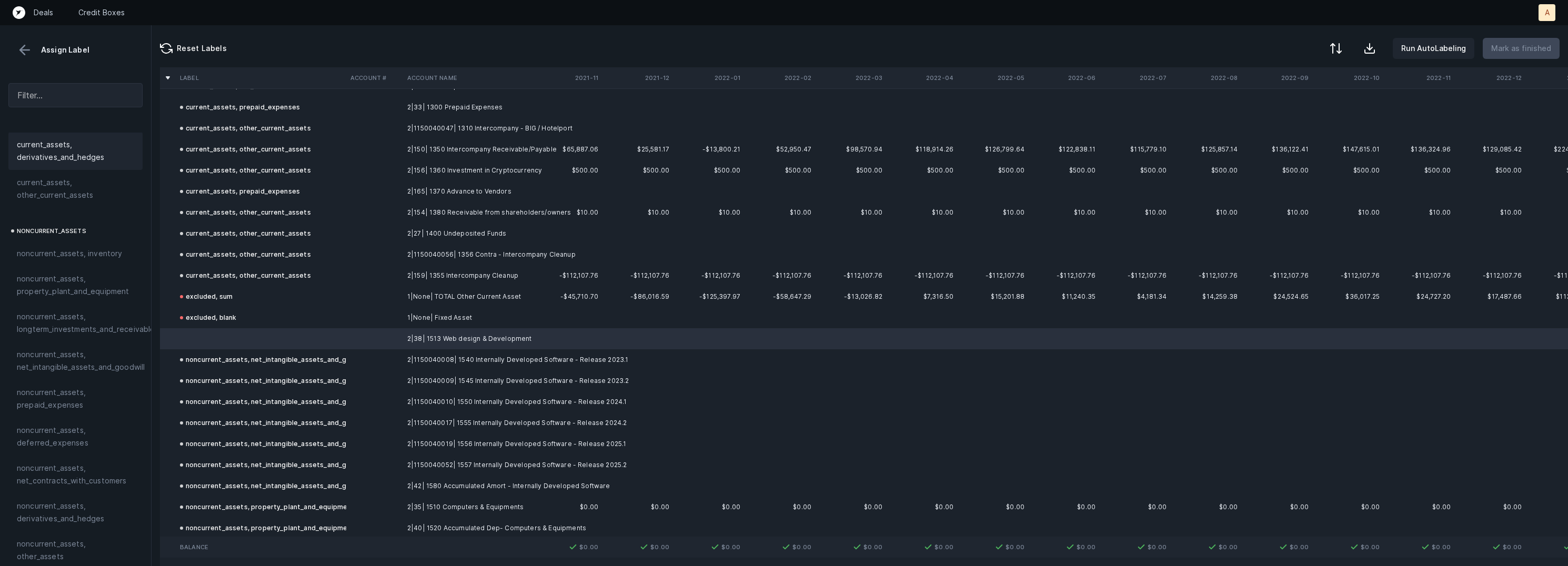
scroll to position [228, 0]
click at [90, 359] on span "noncurrent_assets, net_intangible_assets_and_goodwill" at bounding box center [81, 352] width 128 height 25
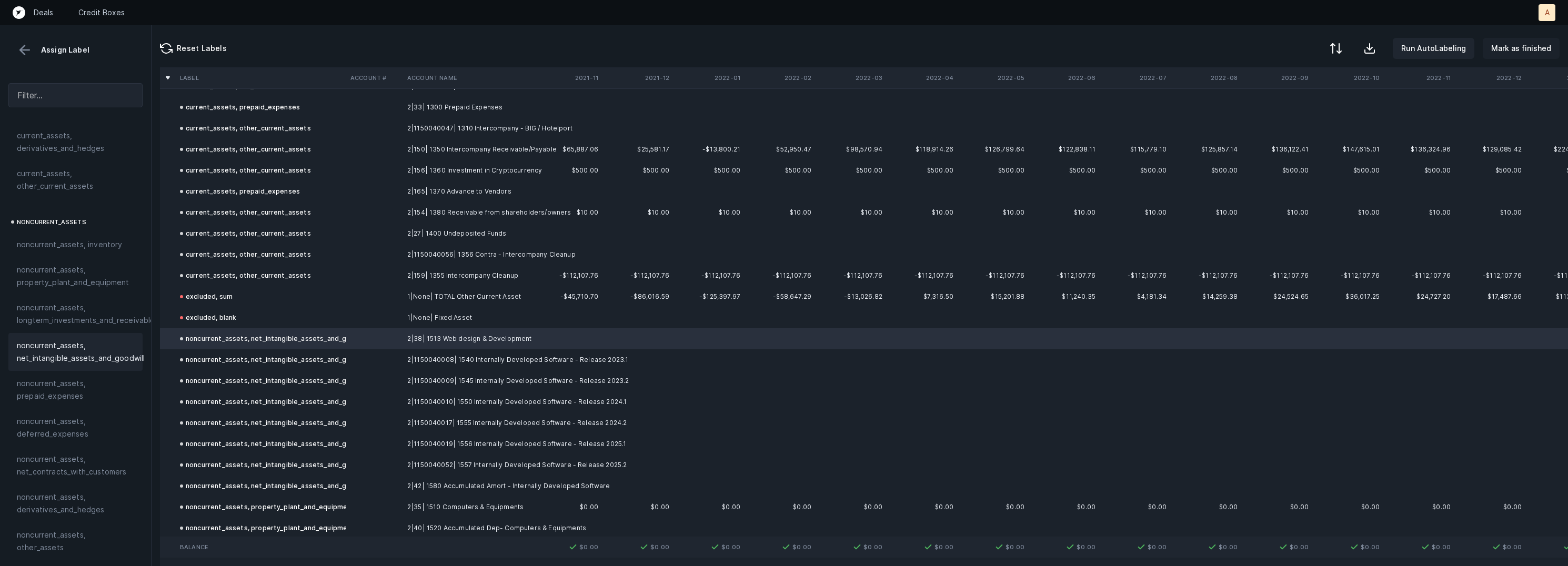
click at [1522, 42] on p "Mark as finished" at bounding box center [1521, 48] width 60 height 13
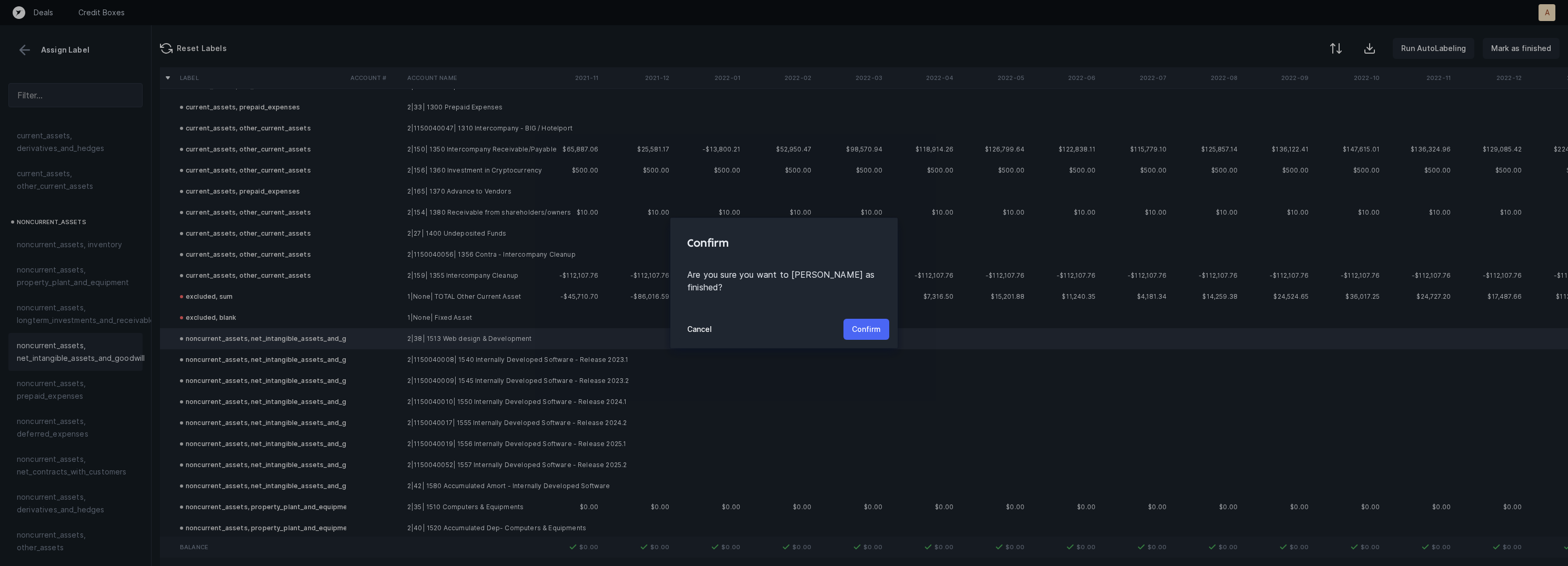
click at [846, 319] on button "Confirm" at bounding box center [866, 329] width 46 height 21
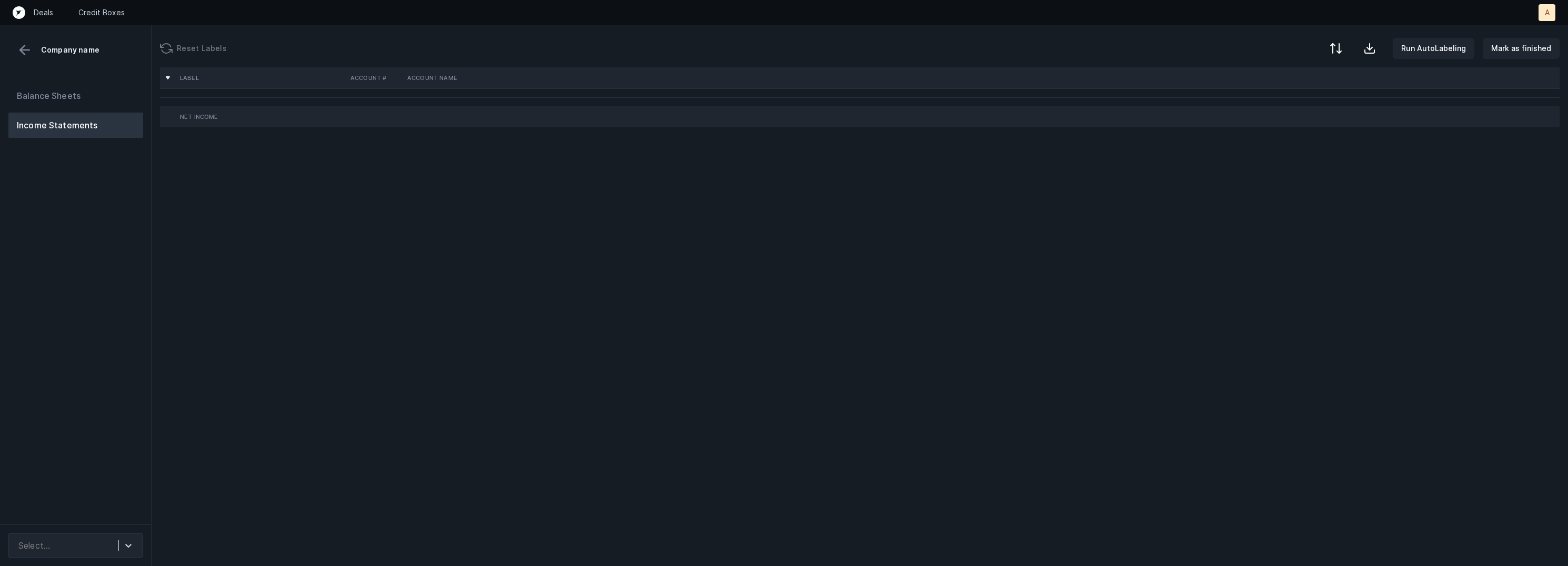
click at [80, 249] on div "Balance Sheets Income Statements" at bounding box center [75, 299] width 152 height 450
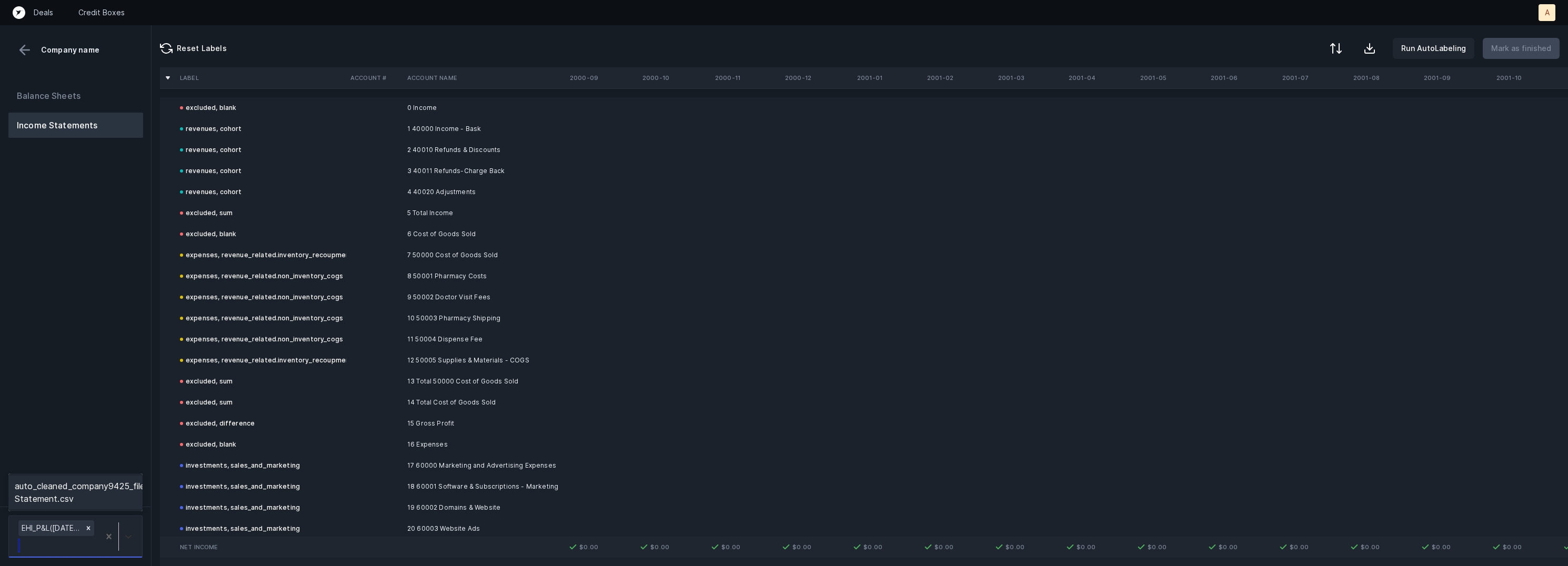
click at [127, 530] on div at bounding box center [128, 536] width 19 height 19
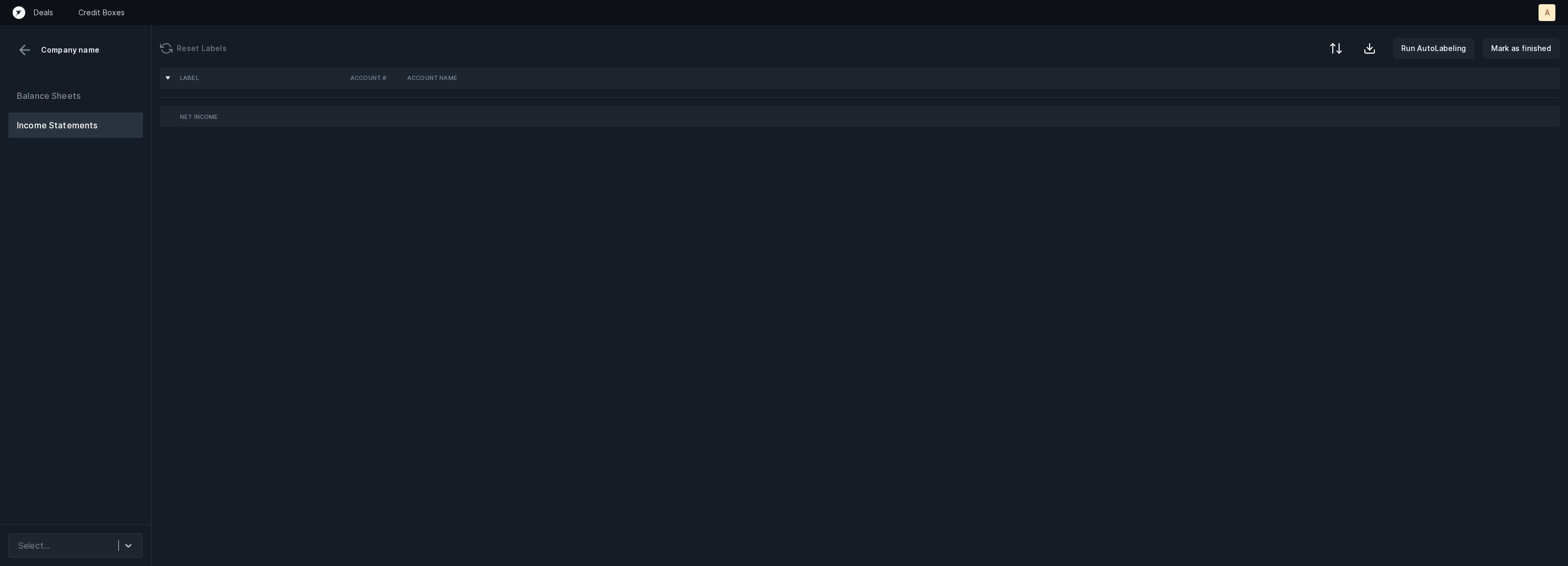
click at [83, 276] on div "Balance Sheets Income Statements" at bounding box center [75, 299] width 152 height 450
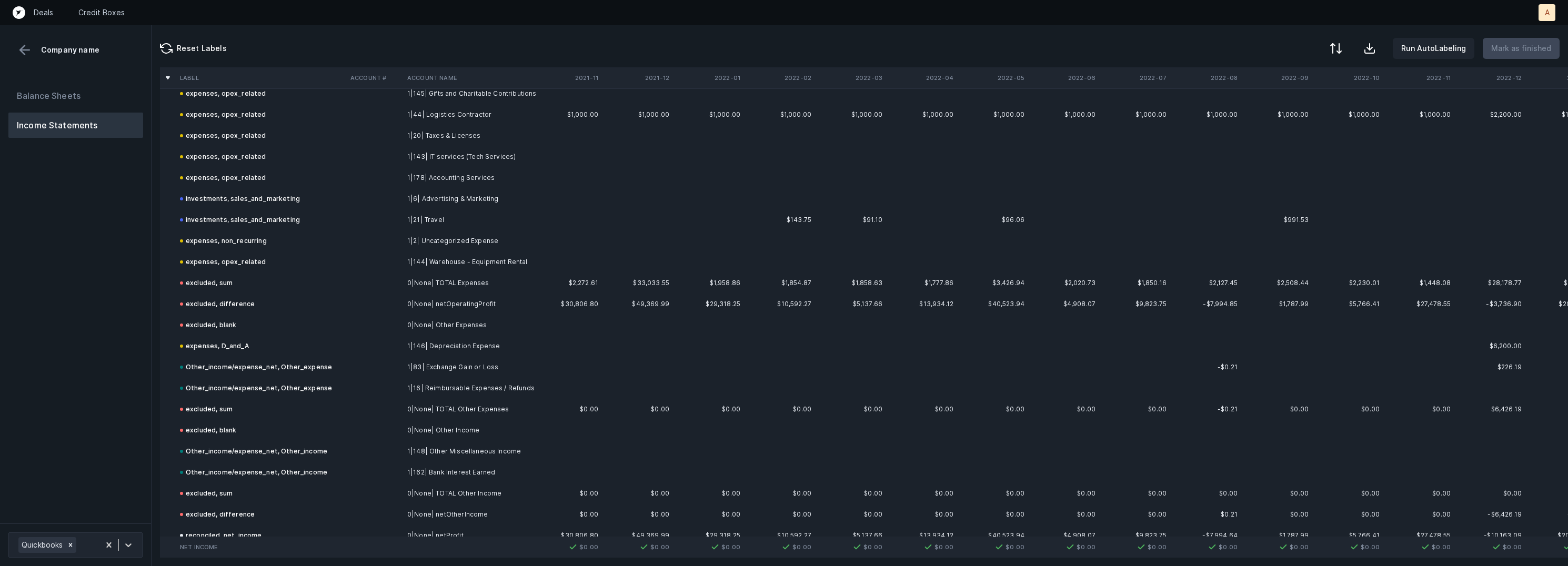
scroll to position [1884, 0]
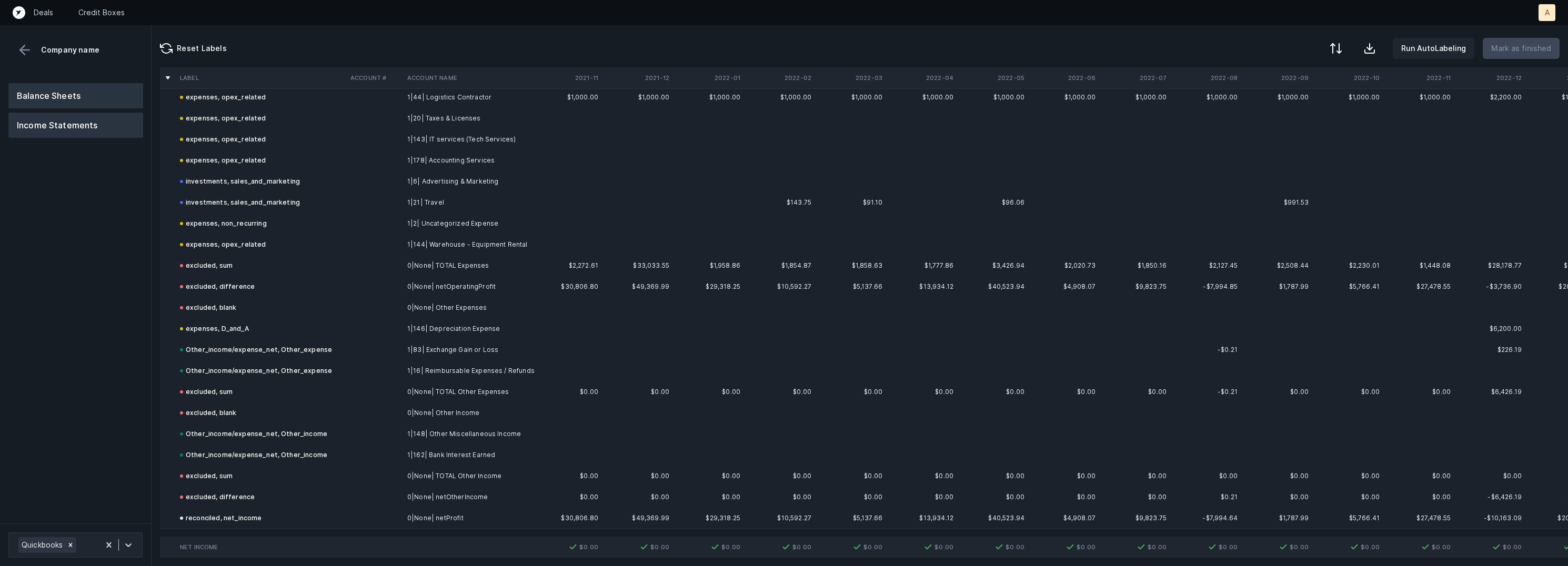
click at [86, 85] on button "Balance Sheets" at bounding box center [75, 96] width 135 height 25
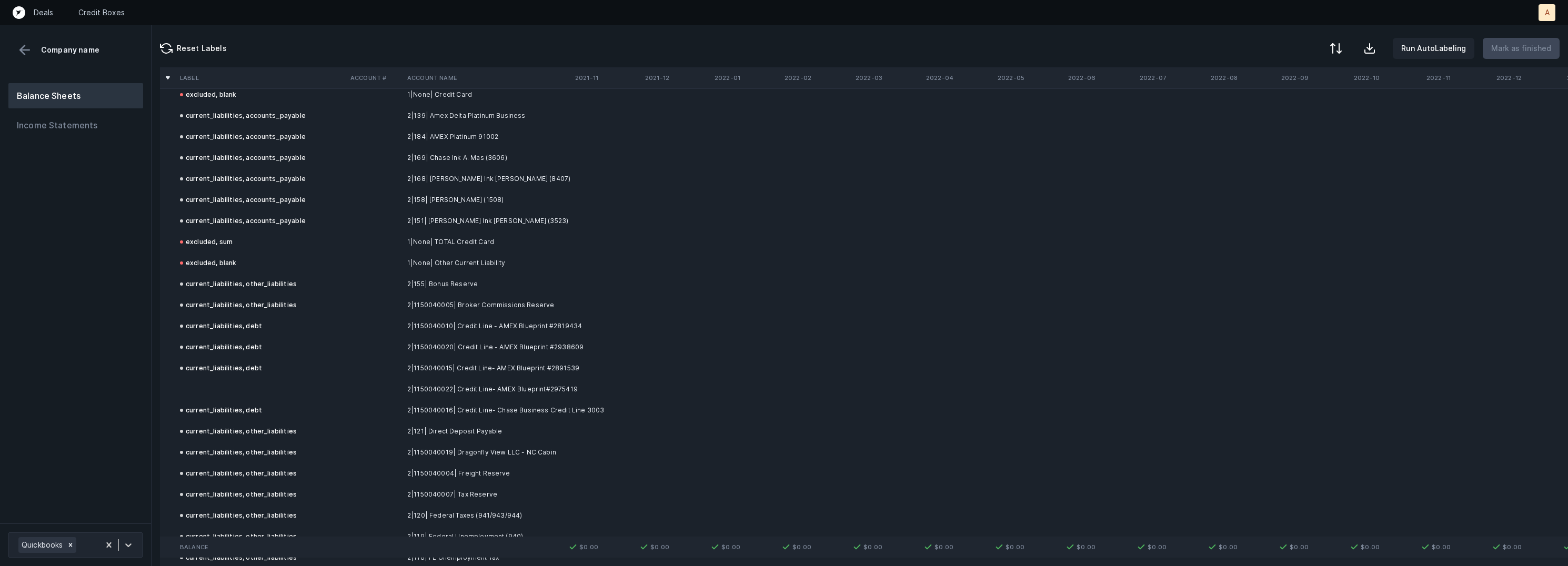
scroll to position [955, 0]
click at [394, 390] on td at bounding box center [374, 394] width 57 height 21
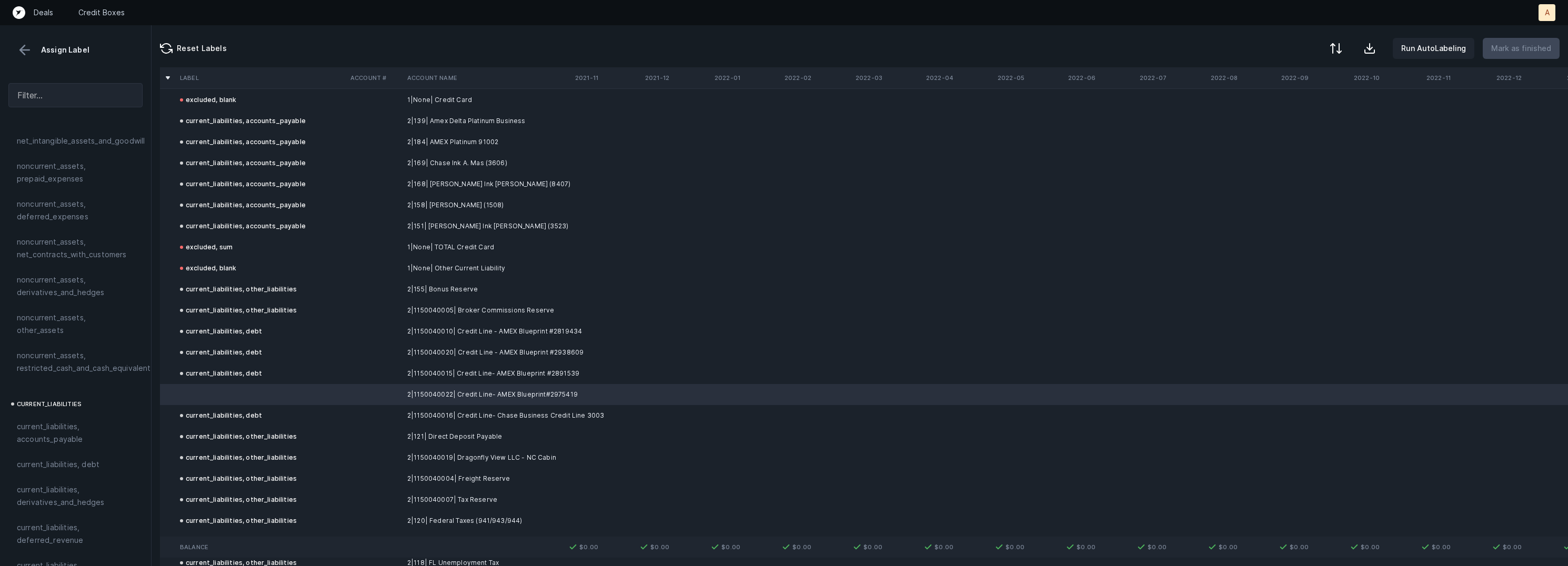
scroll to position [495, 0]
click at [88, 408] on span "current_liabilities, debt" at bounding box center [58, 414] width 83 height 13
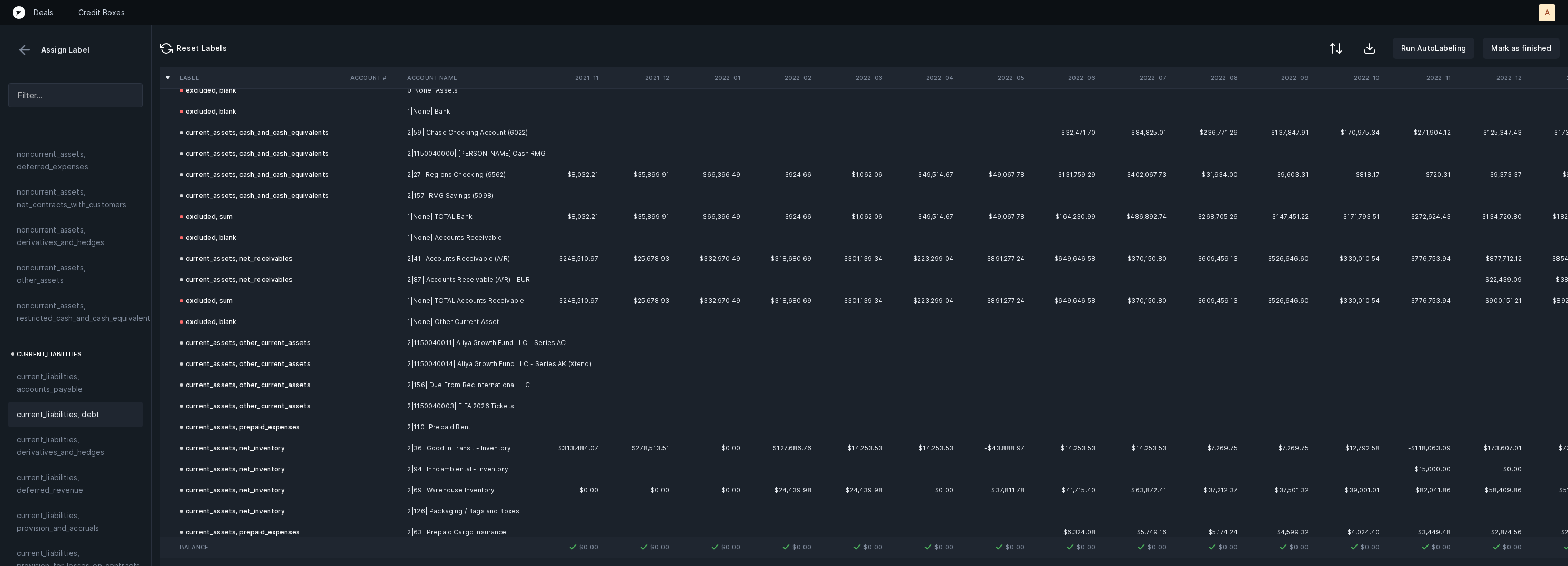
scroll to position [0, 0]
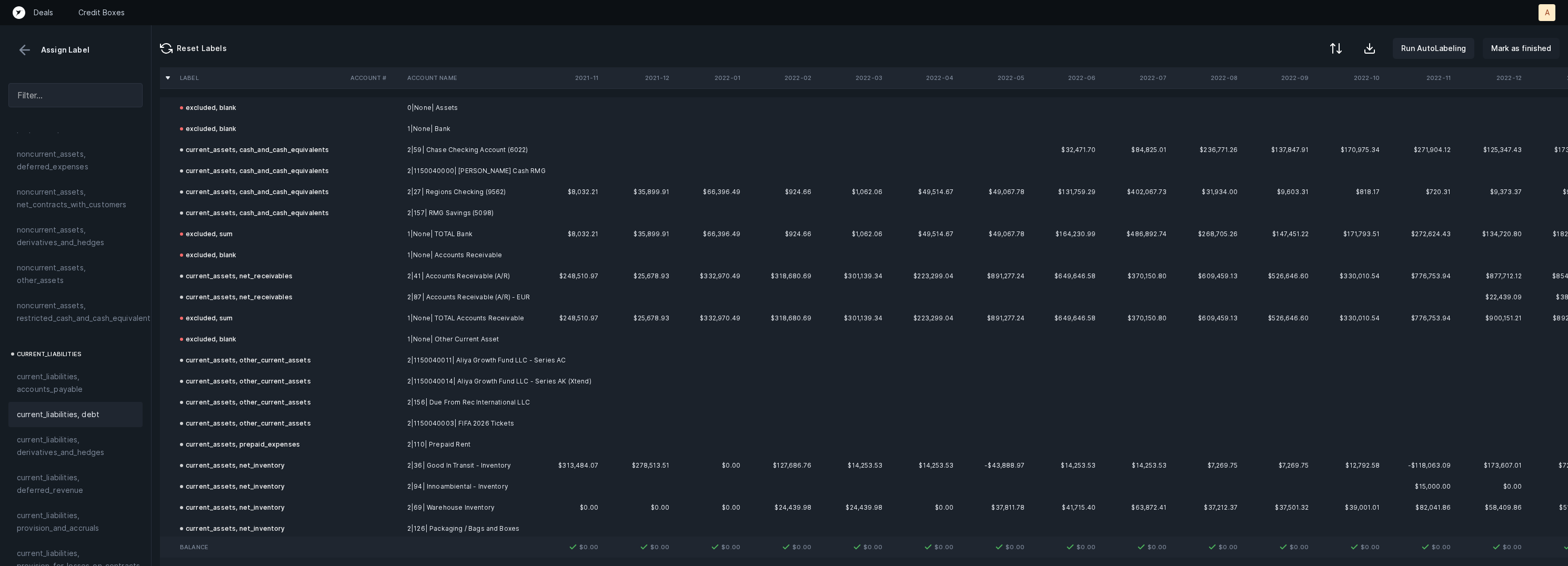
click at [1516, 43] on p "Mark as finished" at bounding box center [1521, 48] width 60 height 13
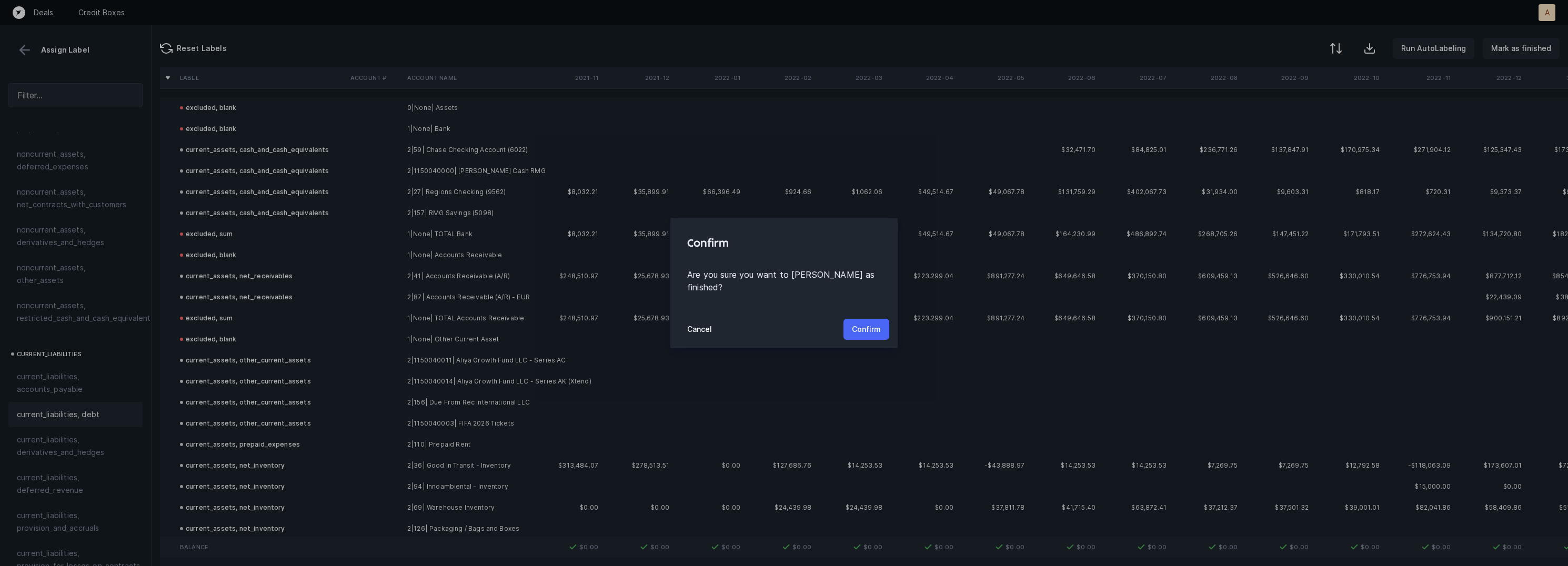
click at [872, 324] on p "Confirm" at bounding box center [867, 329] width 29 height 13
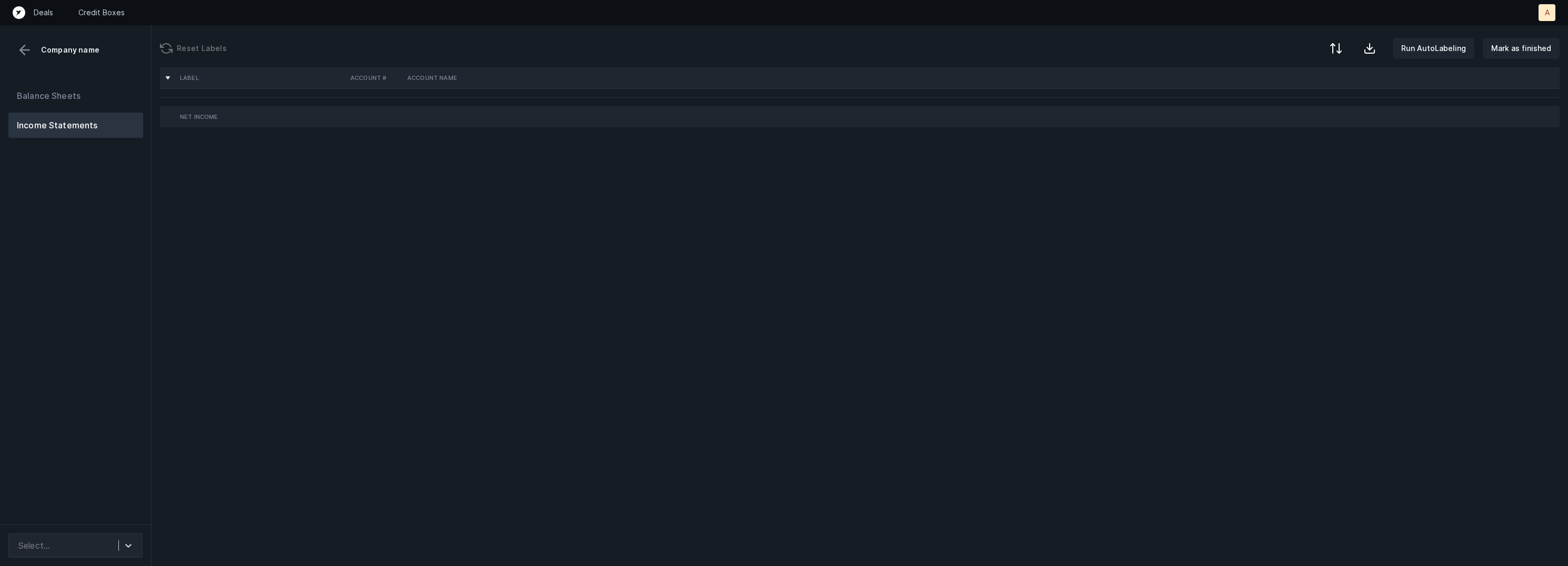
click at [116, 319] on div "Balance Sheets Income Statements" at bounding box center [75, 299] width 152 height 450
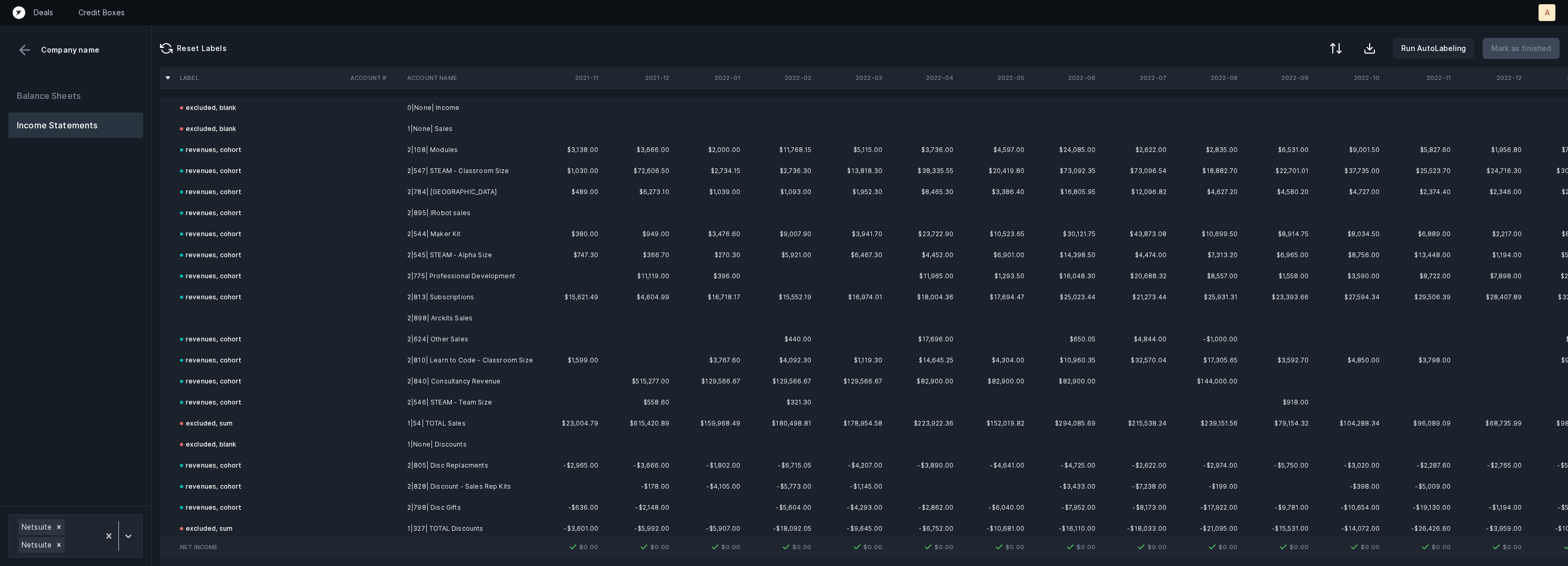
click at [201, 320] on td at bounding box center [261, 318] width 170 height 21
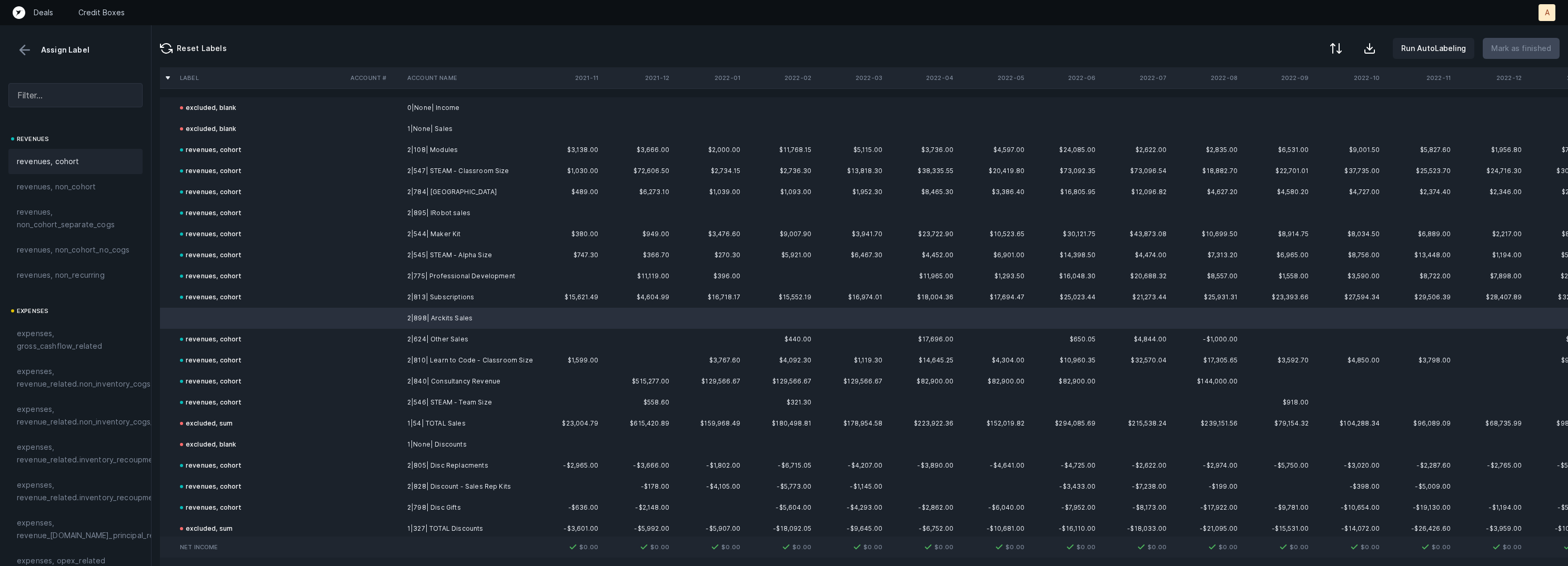
click at [71, 159] on span "revenues, cohort" at bounding box center [48, 161] width 63 height 13
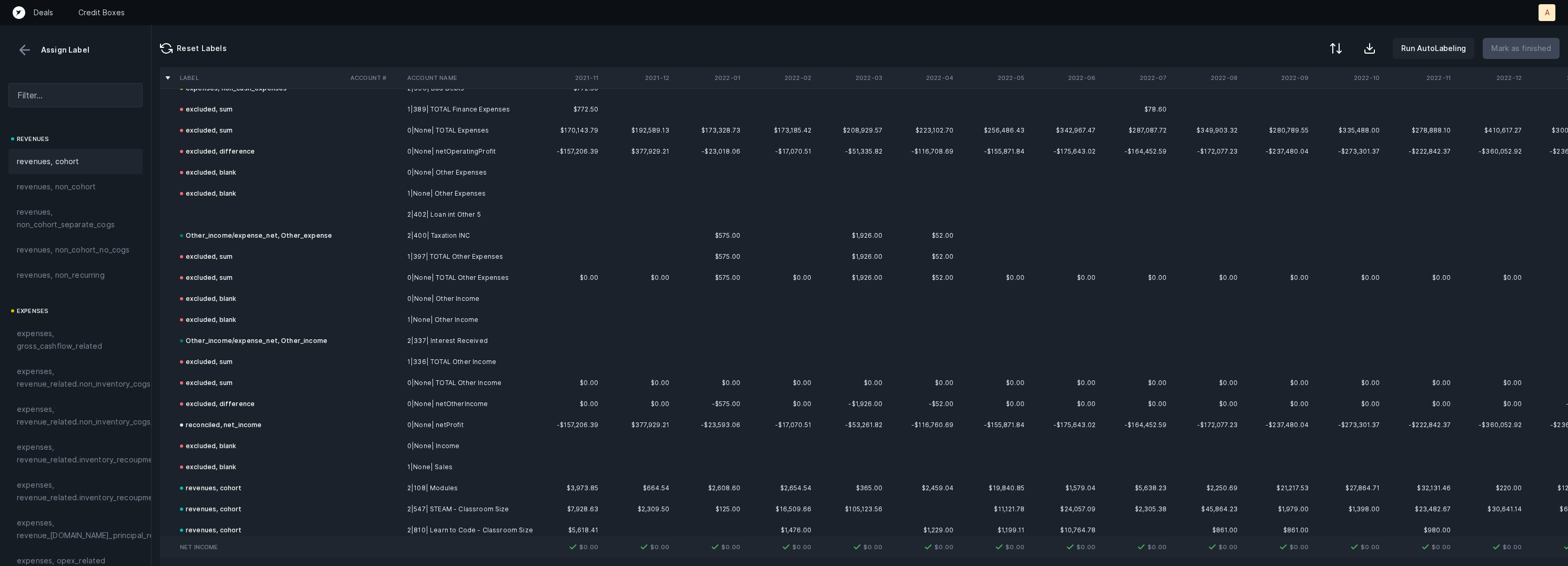
scroll to position [2431, 0]
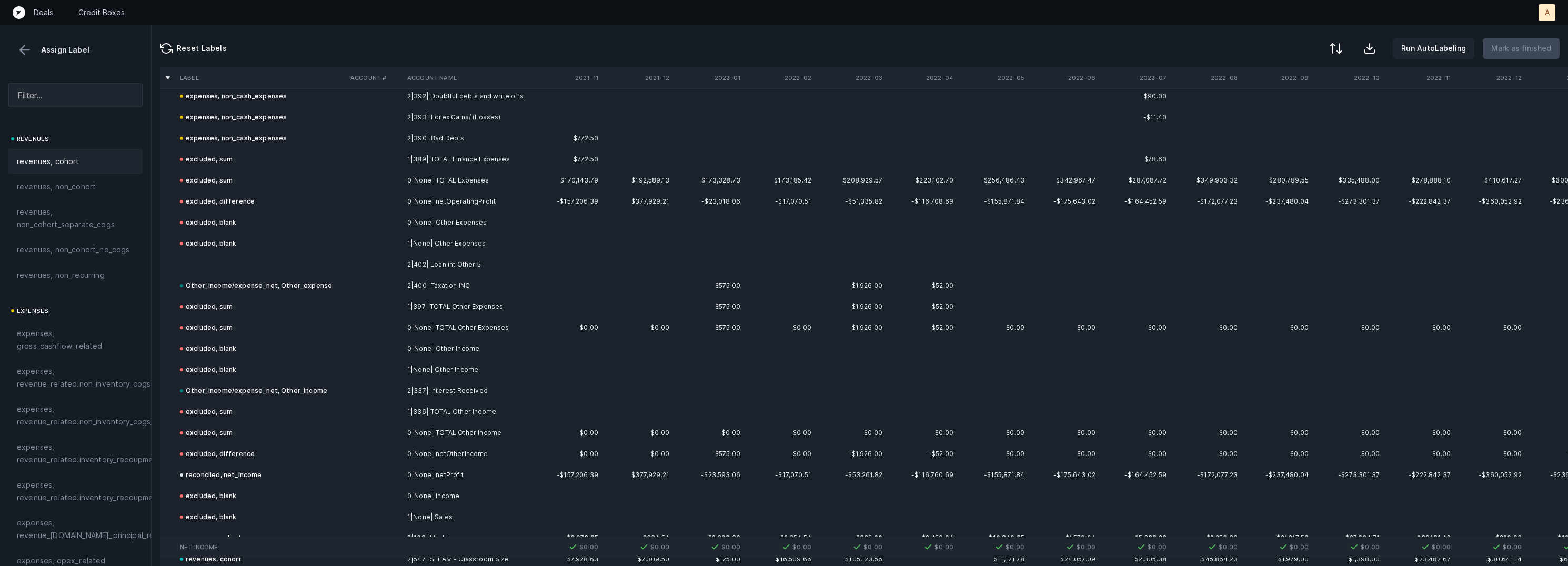
click at [369, 262] on td at bounding box center [374, 265] width 57 height 21
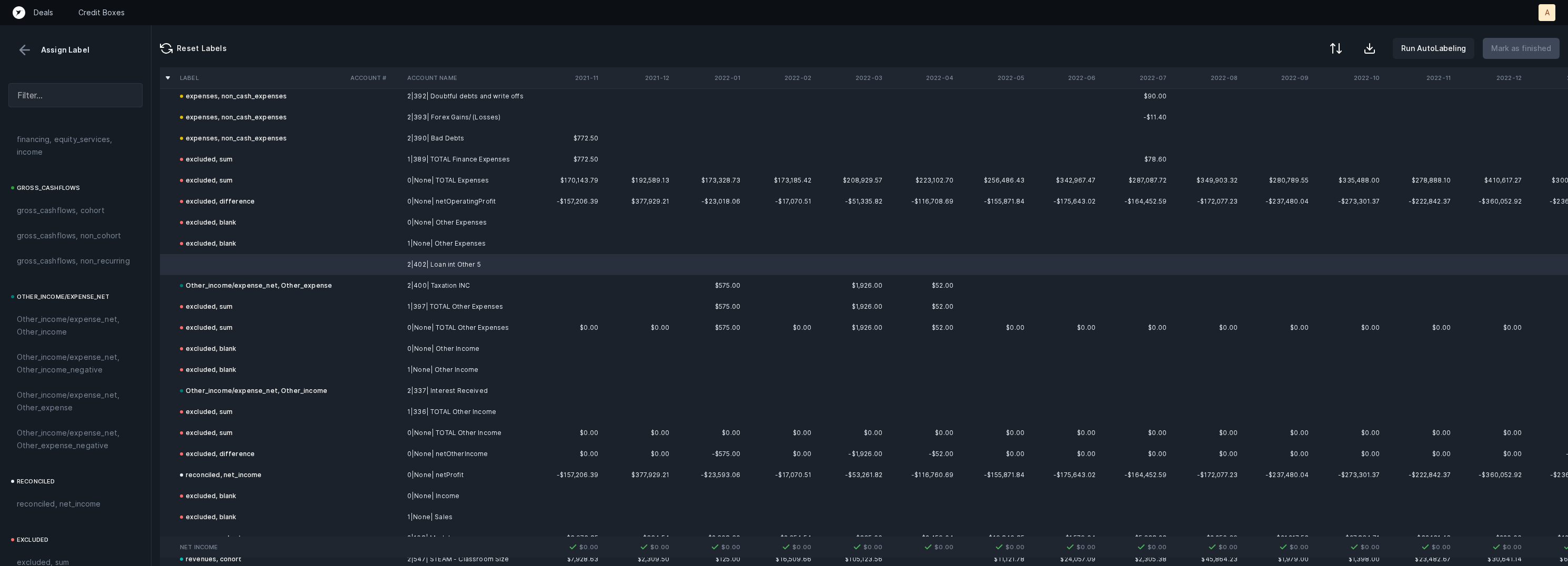
scroll to position [1172, 0]
click at [75, 319] on span "Other_income/expense_net, Other_expense" at bounding box center [75, 308] width 117 height 25
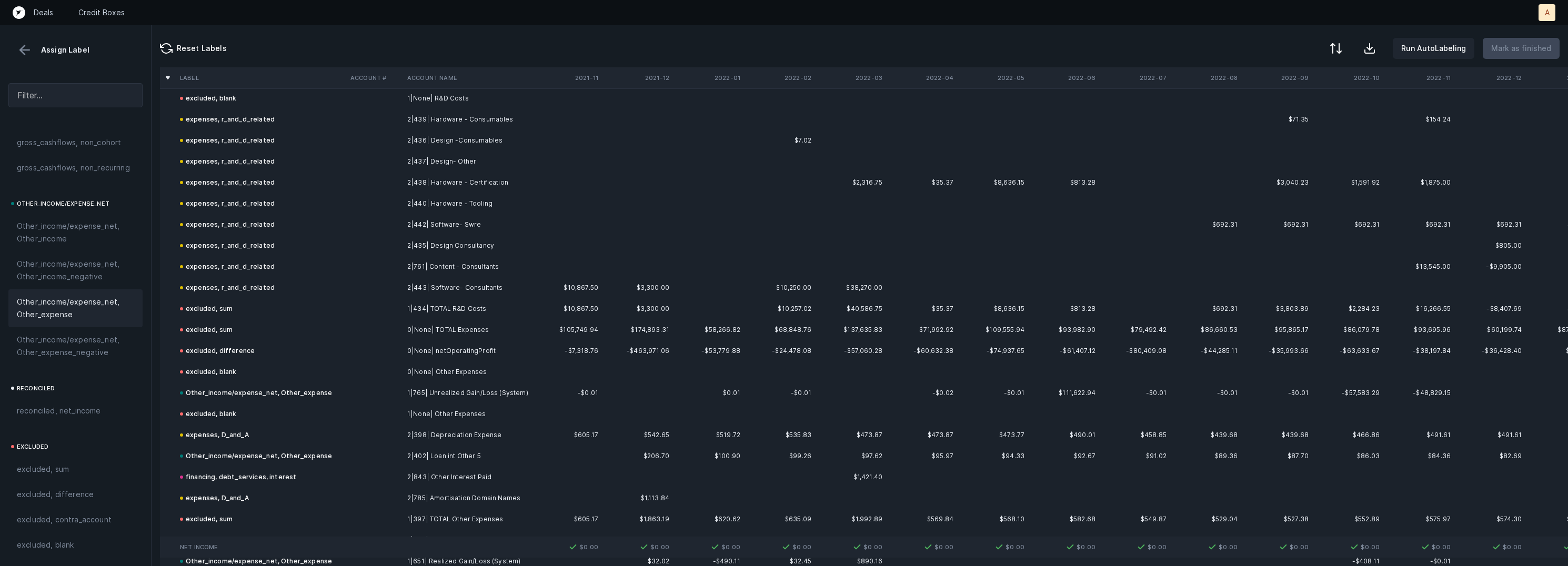
scroll to position [5459, 0]
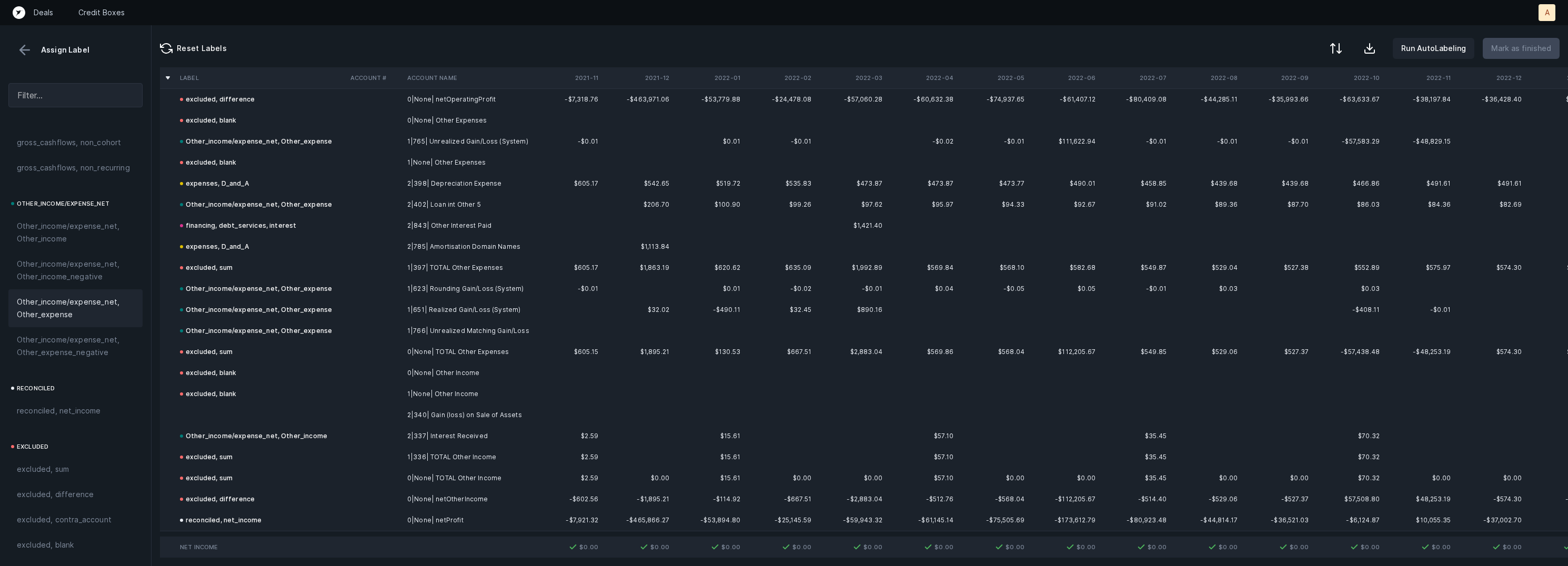
click at [387, 417] on td at bounding box center [374, 415] width 57 height 21
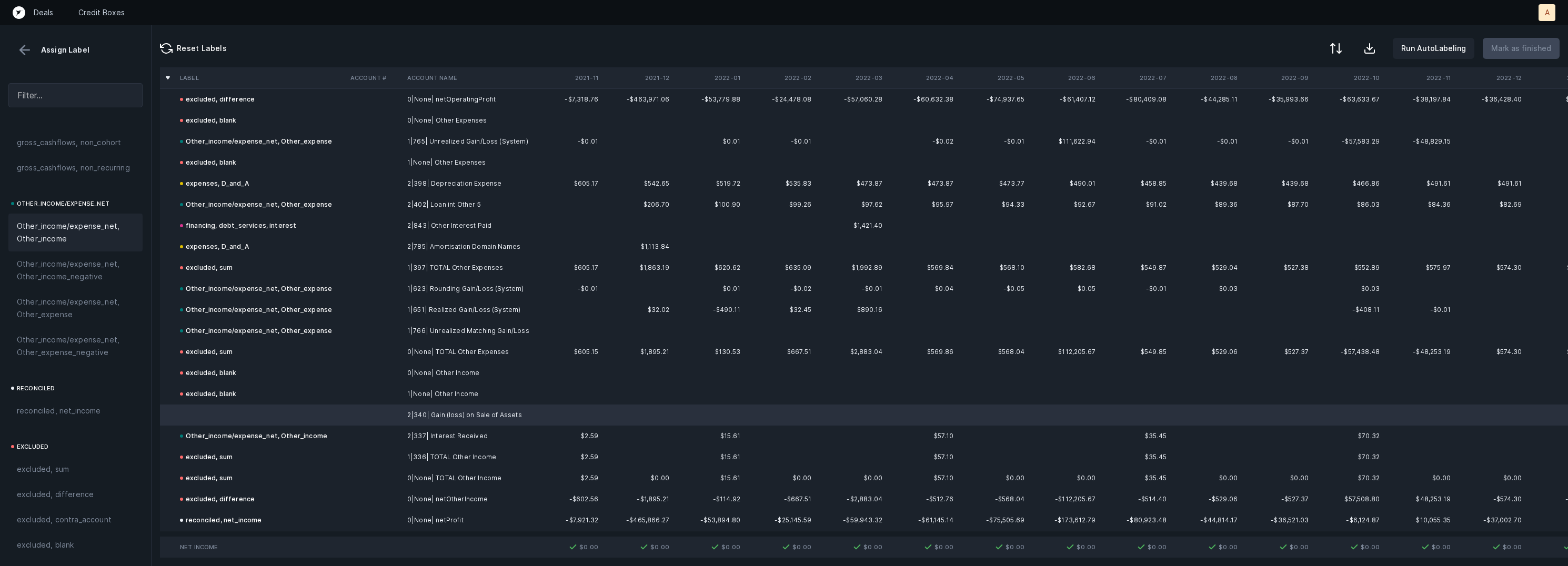
click at [61, 241] on span "Other_income/expense_net, Other_income" at bounding box center [75, 232] width 117 height 25
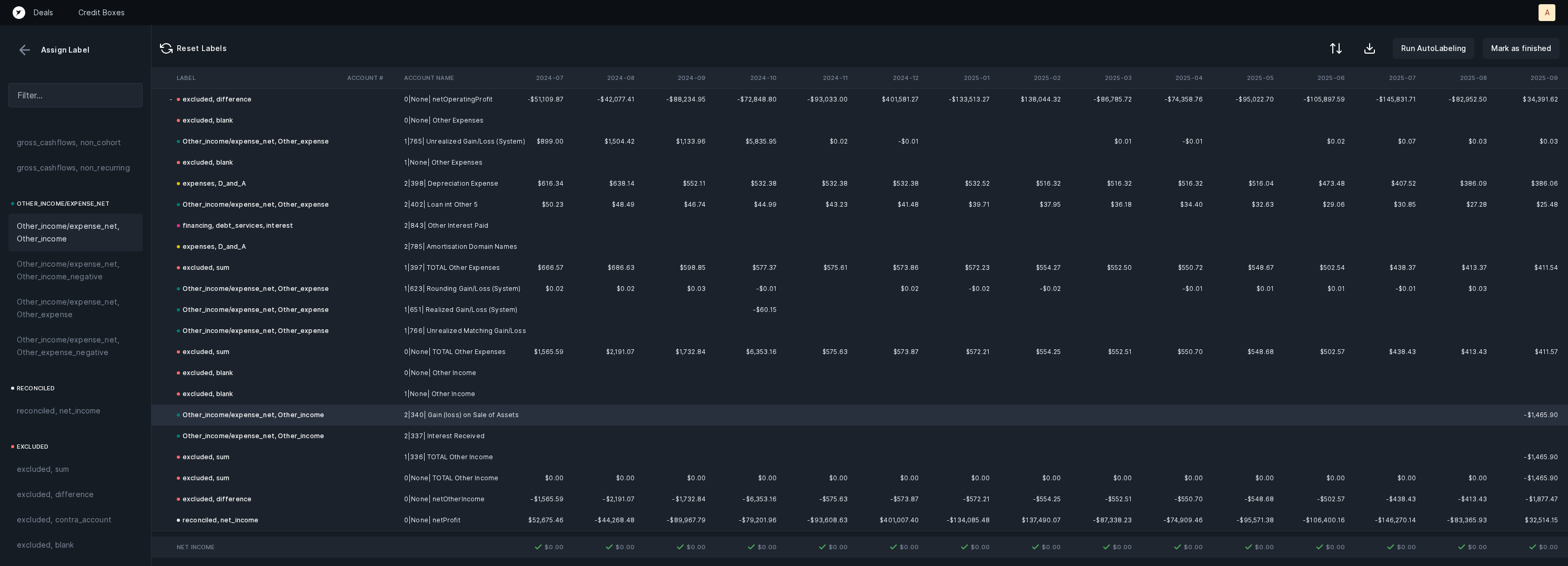
scroll to position [5459, 2373]
click at [1513, 44] on p "Mark as finished" at bounding box center [1521, 48] width 60 height 13
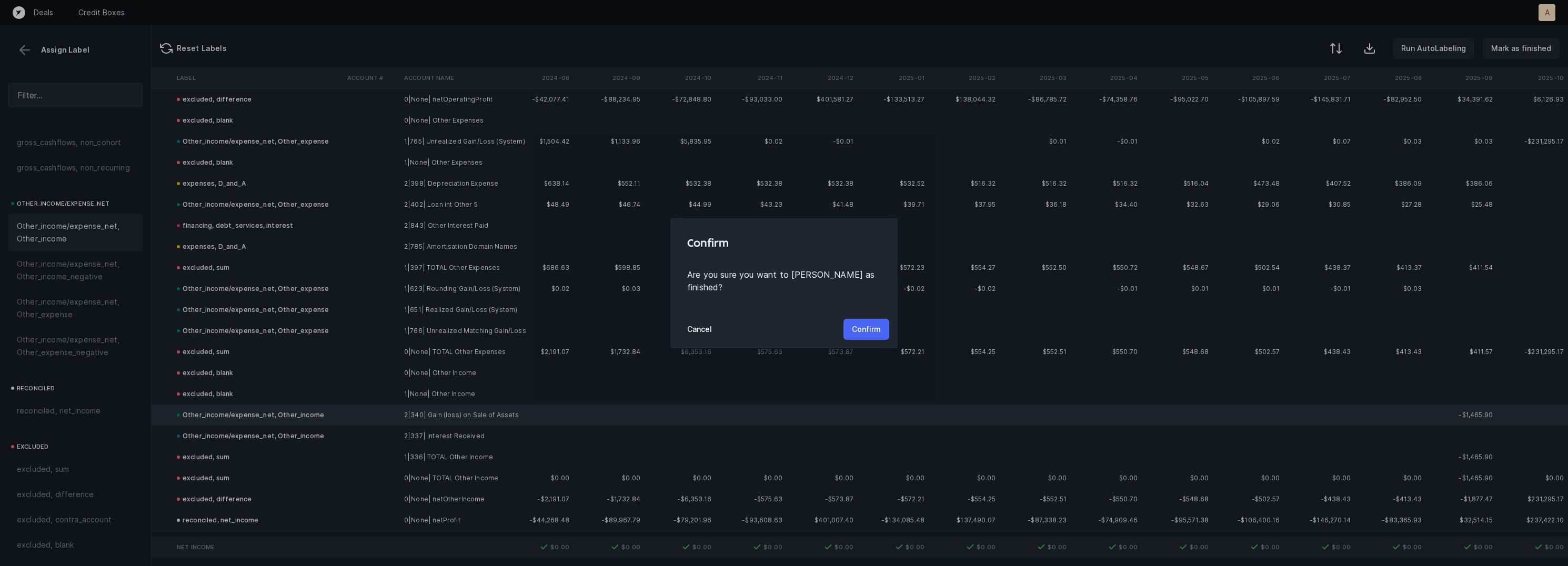
click at [870, 324] on p "Confirm" at bounding box center [867, 329] width 29 height 13
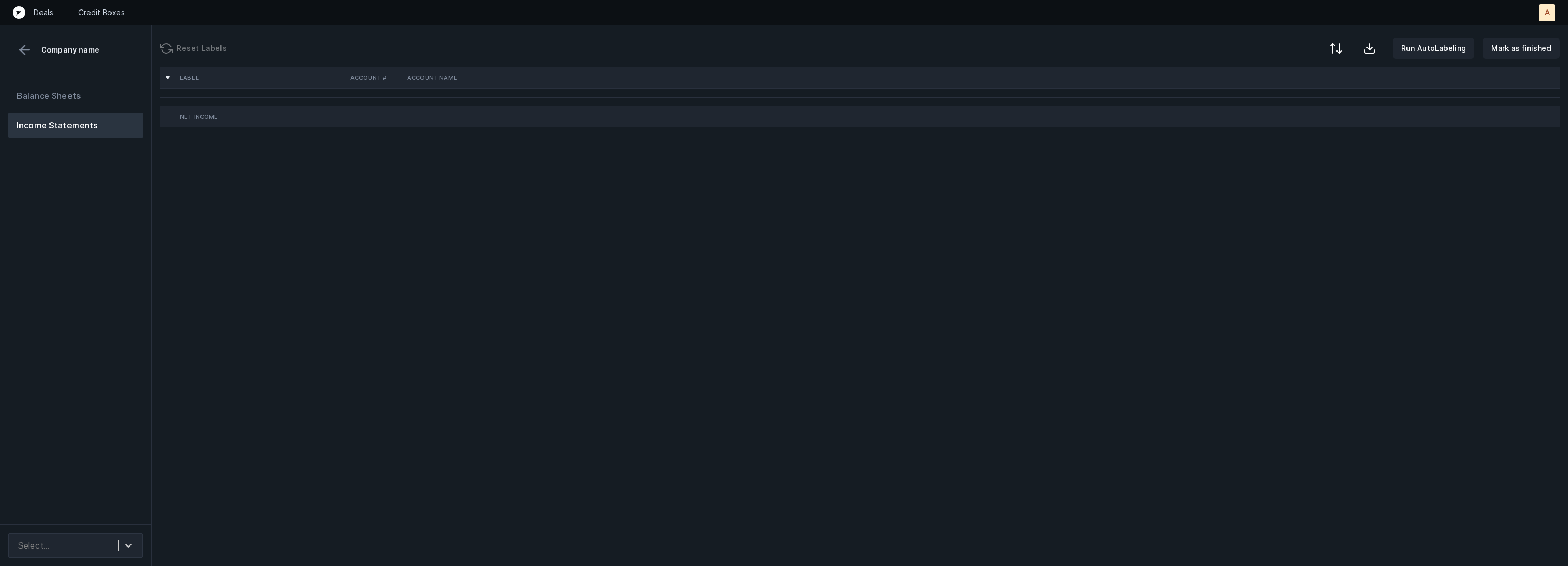
click at [83, 337] on div "Balance Sheets Income Statements" at bounding box center [75, 299] width 152 height 450
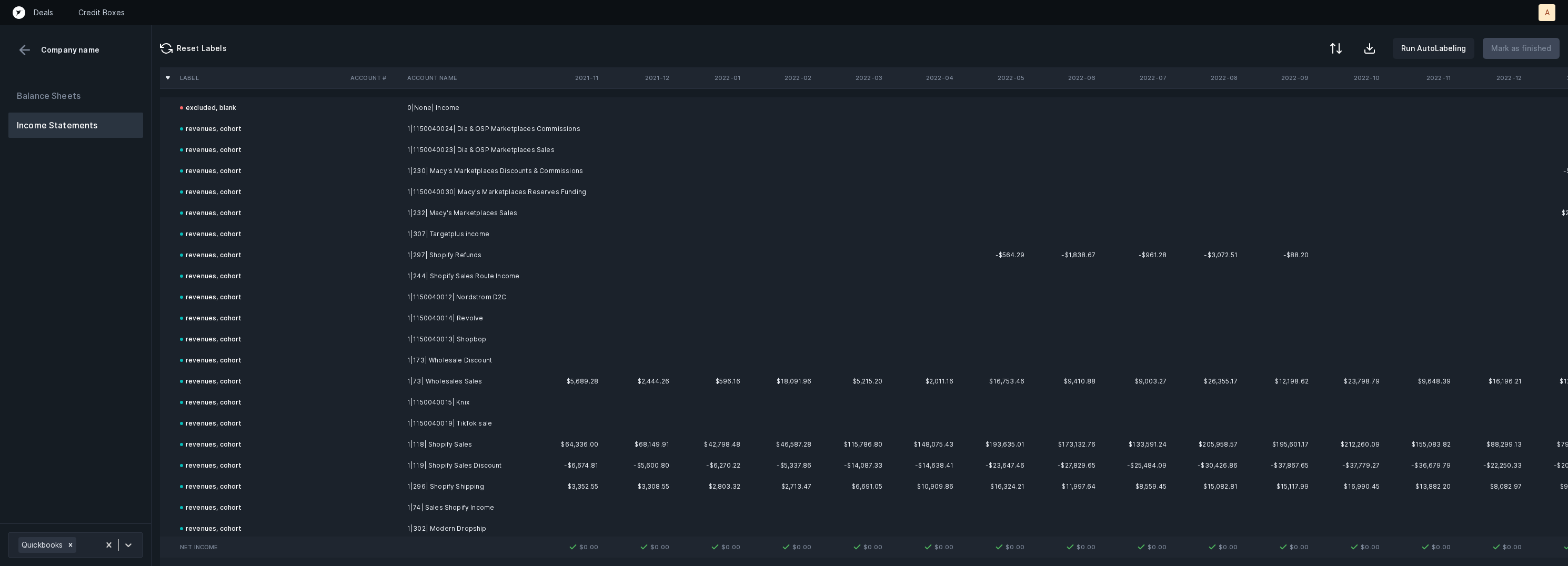
click at [83, 337] on div "Balance Sheets Income Statements" at bounding box center [75, 299] width 152 height 449
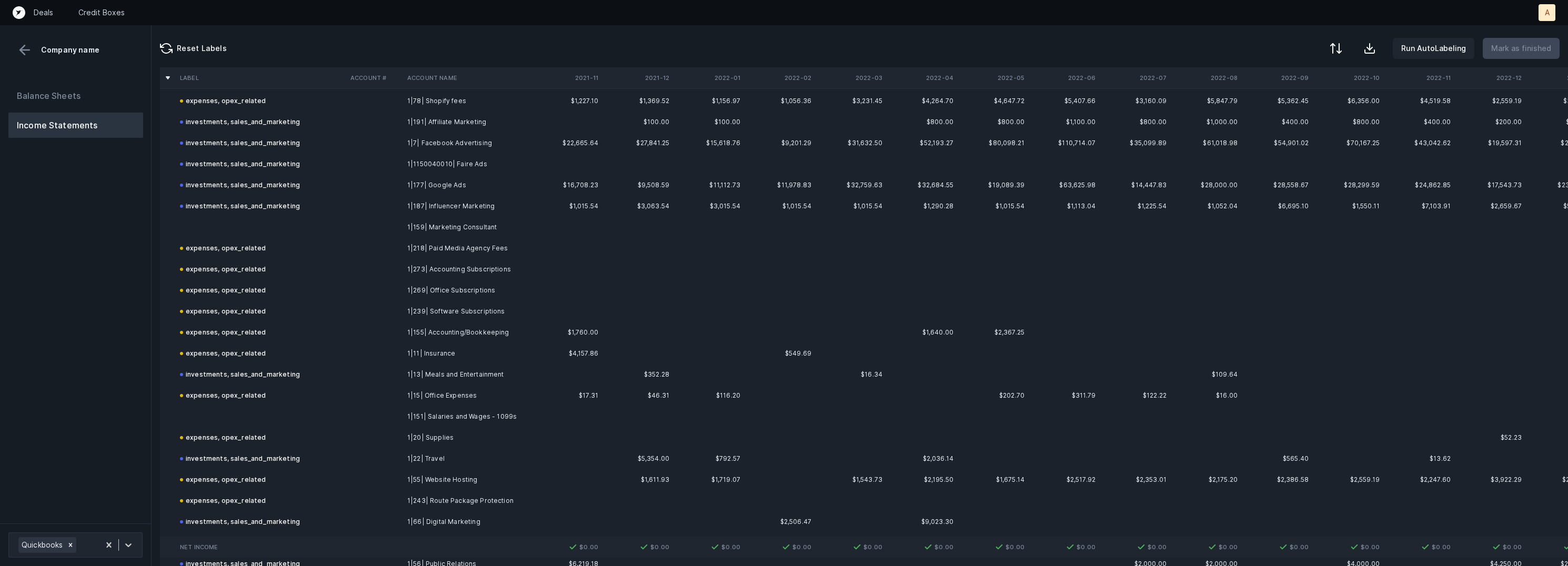
scroll to position [1078, 0]
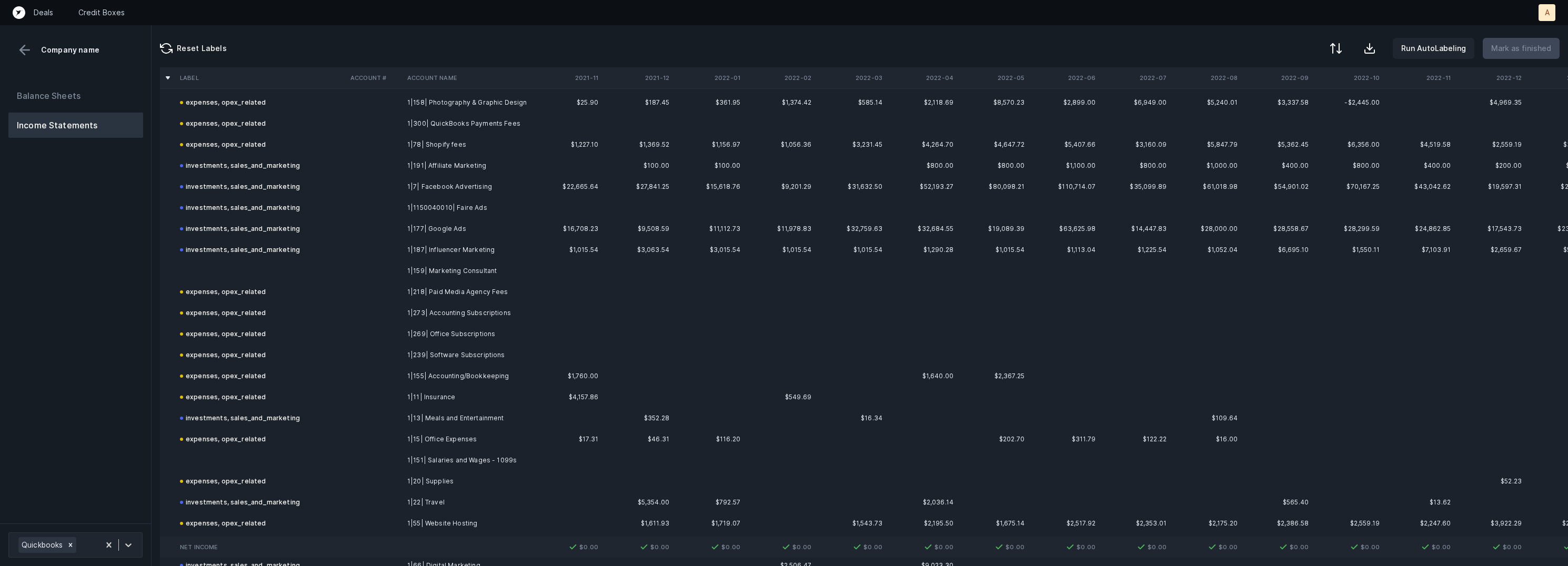
click at [440, 268] on td "1|159| Marketing Consultant" at bounding box center [467, 271] width 128 height 21
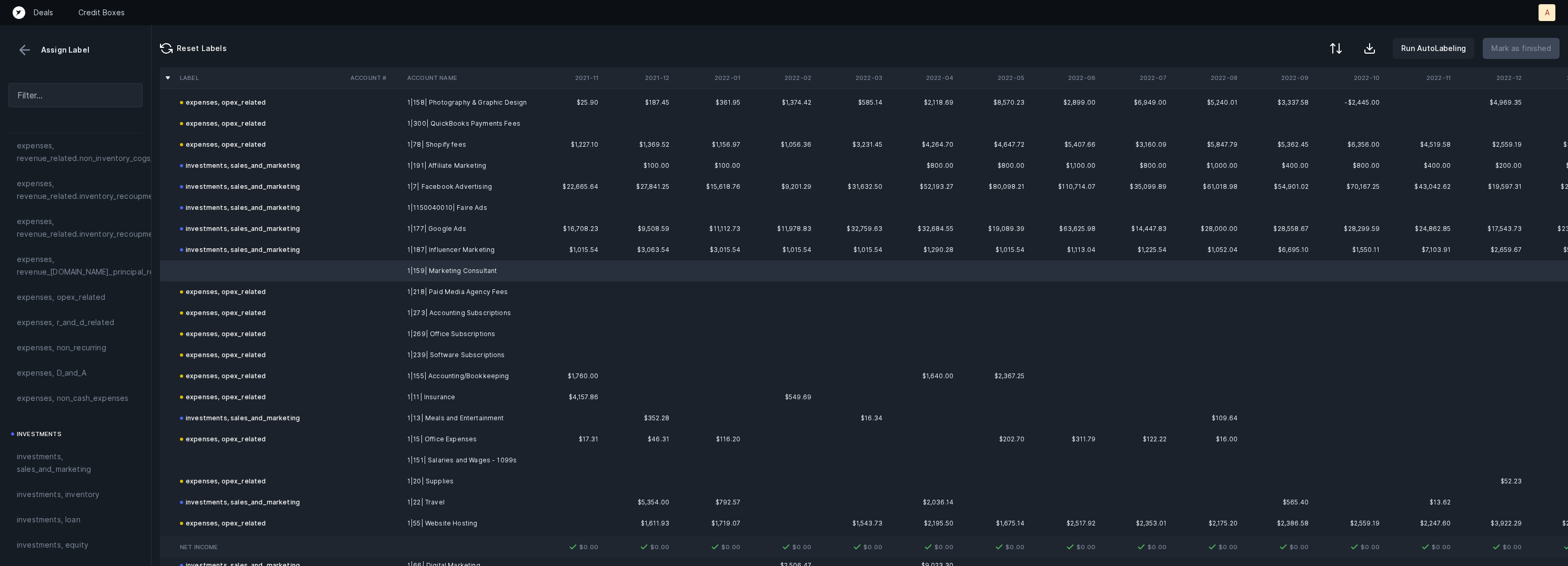
scroll to position [292, 0]
click at [60, 424] on span "investments, sales_and_marketing" at bounding box center [75, 434] width 117 height 25
click at [246, 464] on td at bounding box center [261, 460] width 170 height 21
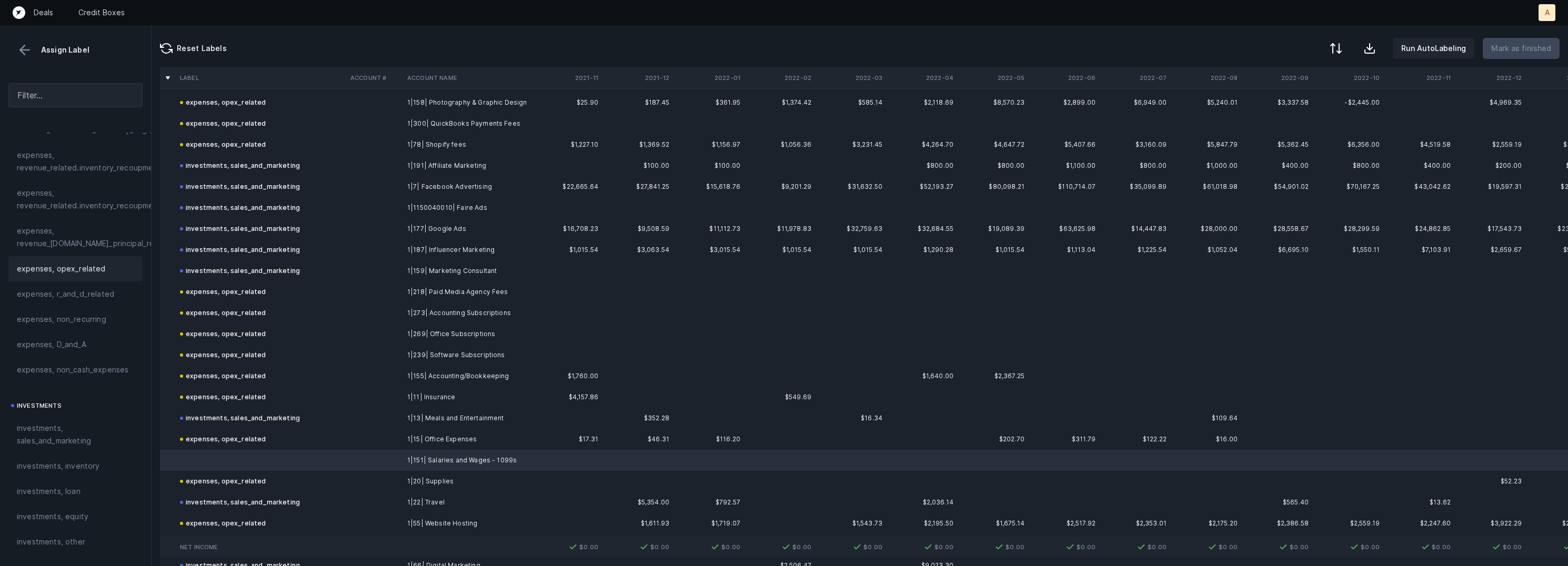
click at [114, 264] on div "expenses, opex_related" at bounding box center [75, 268] width 117 height 13
click at [1527, 54] on p "Mark as finished" at bounding box center [1521, 48] width 60 height 13
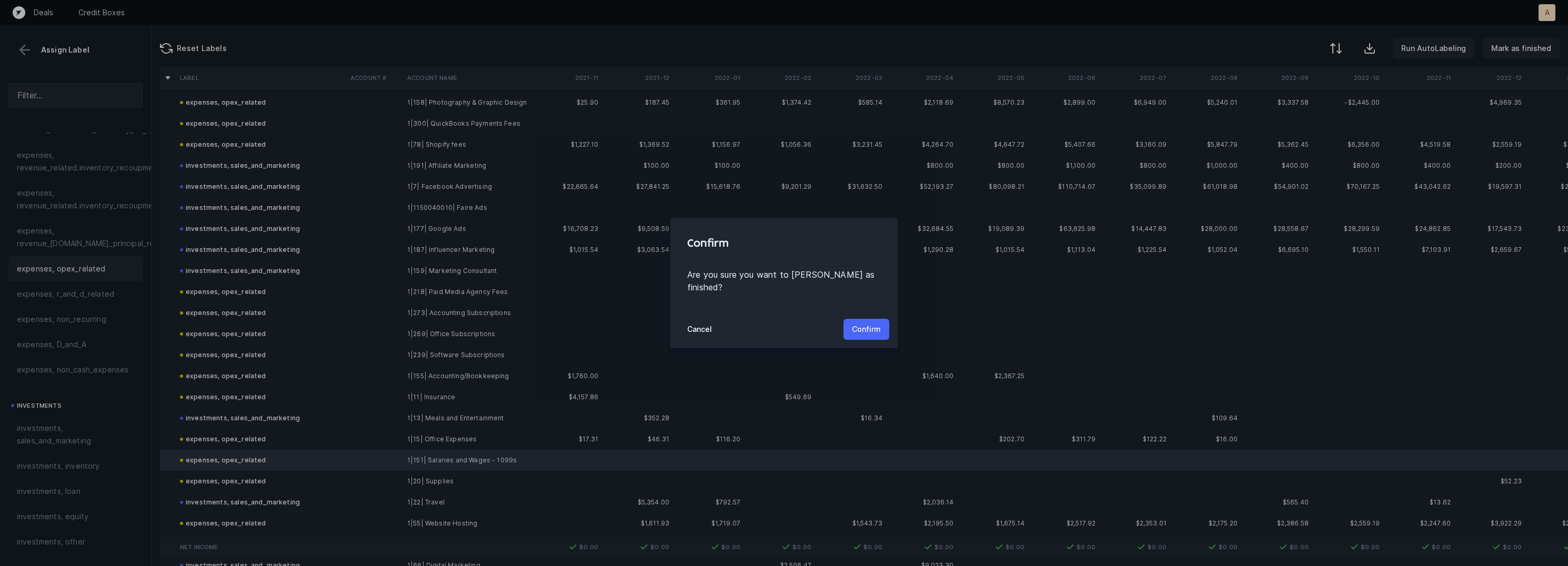
click at [861, 323] on p "Confirm" at bounding box center [867, 329] width 29 height 13
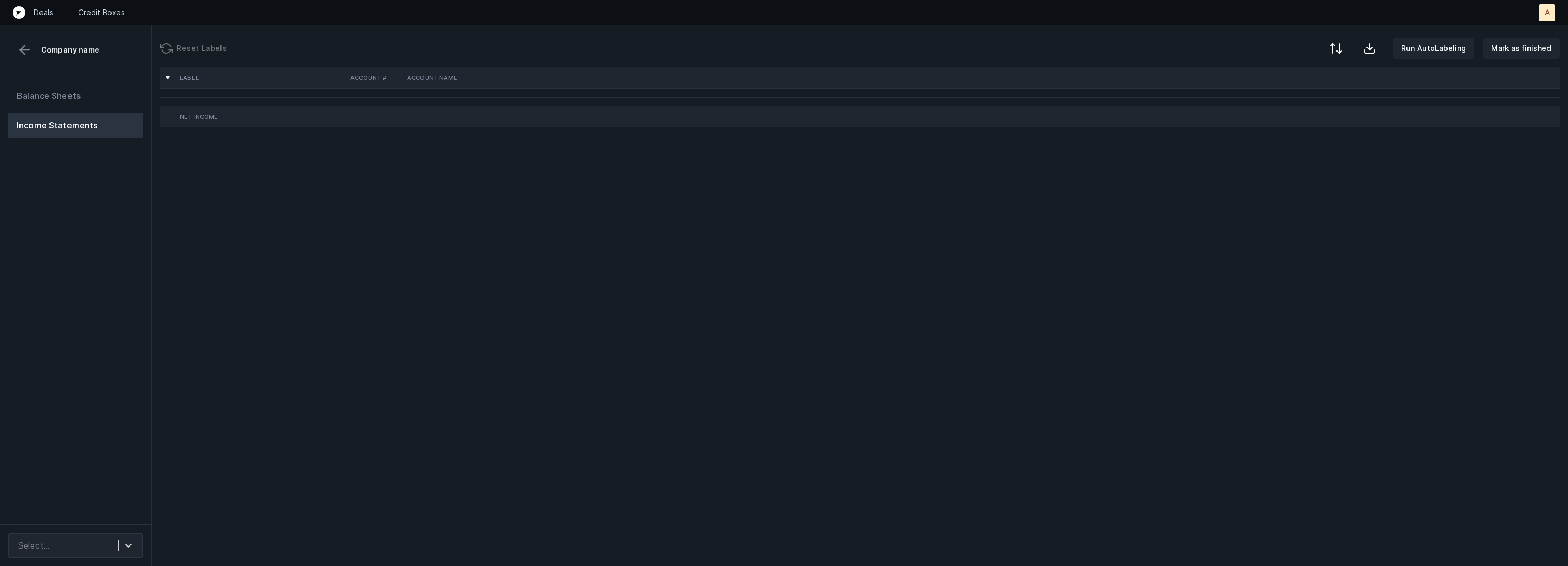
click at [136, 256] on div "Balance Sheets Income Statements" at bounding box center [75, 299] width 152 height 450
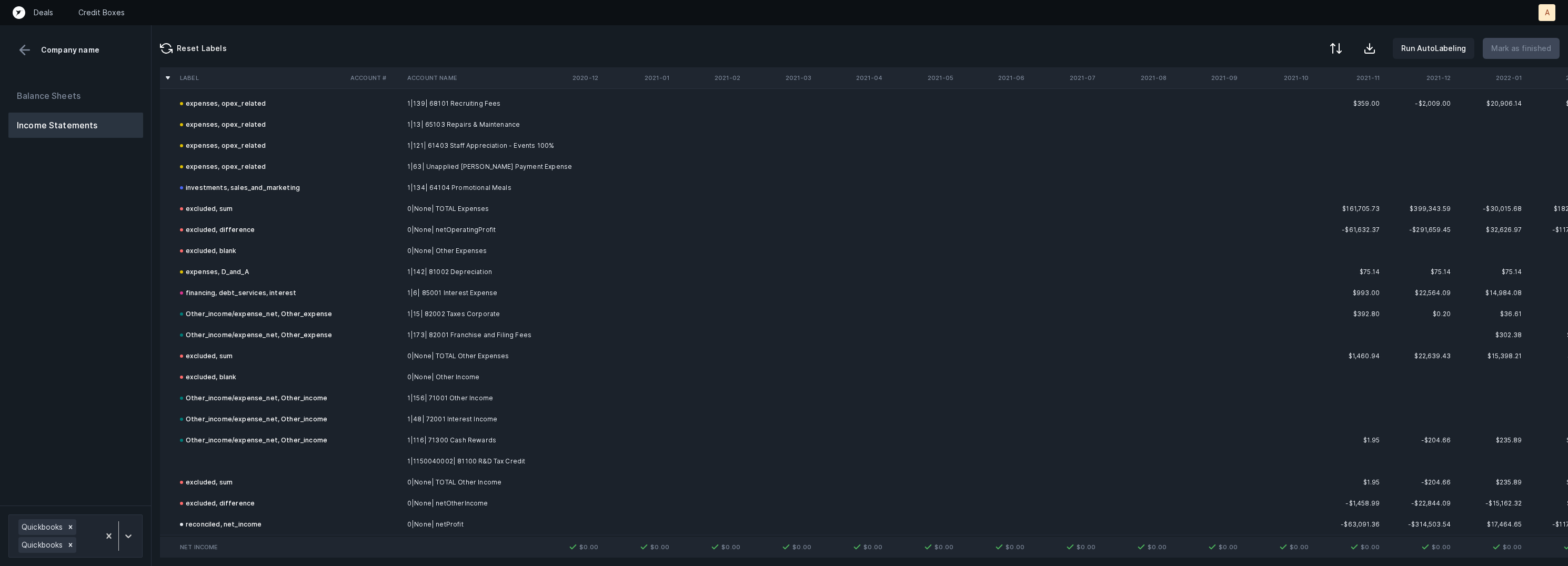
scroll to position [3944, 0]
click at [285, 446] on td at bounding box center [261, 456] width 170 height 21
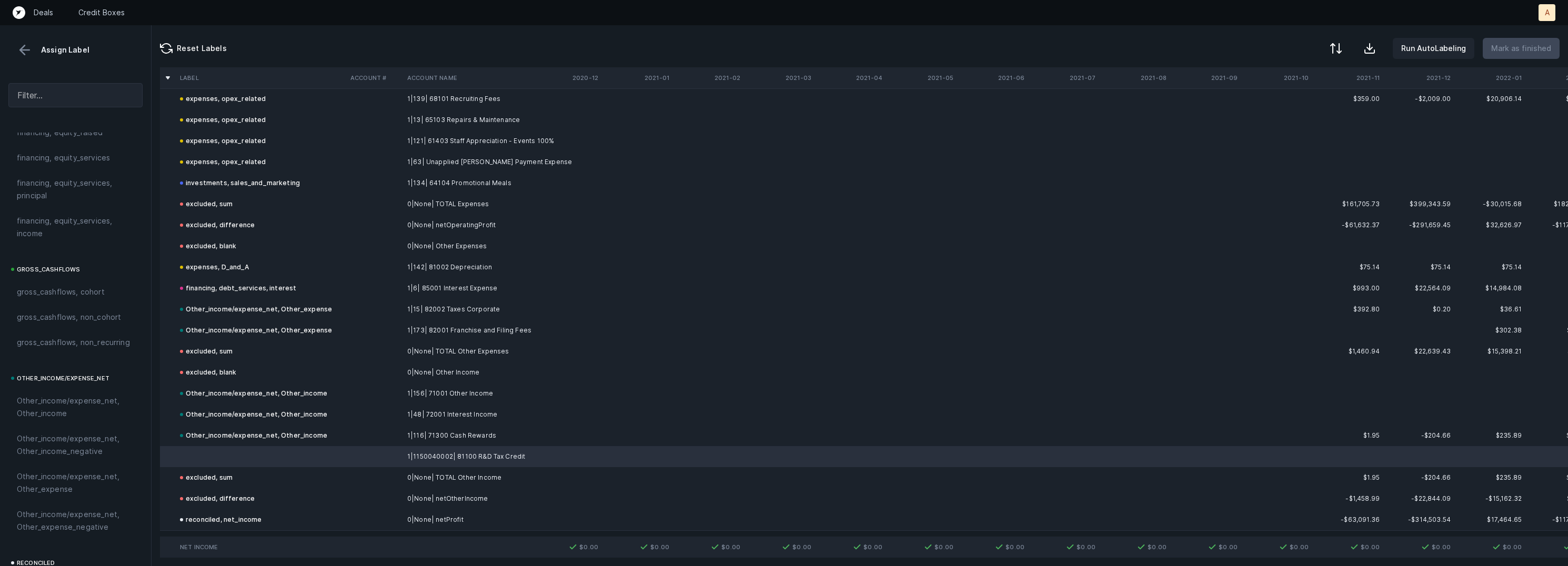
scroll to position [1172, 0]
click at [94, 231] on span "Other_income/expense_net, Other_income" at bounding box center [75, 232] width 117 height 25
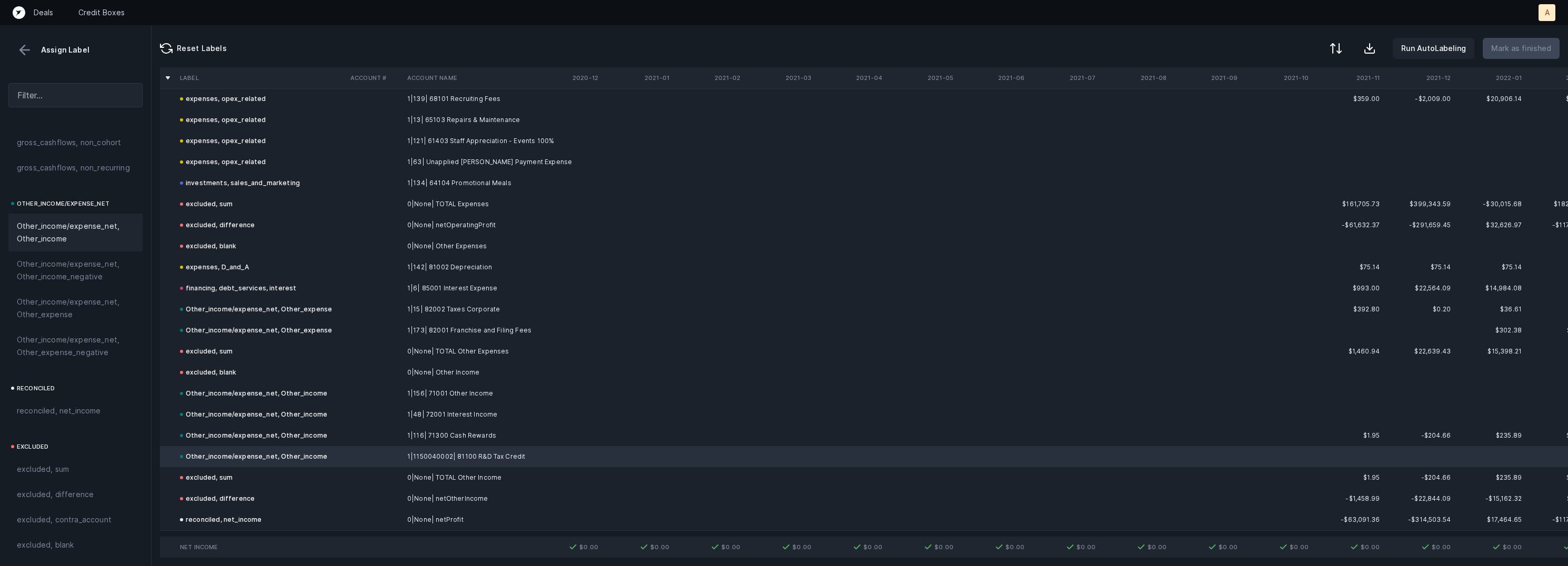
click at [30, 47] on button at bounding box center [25, 50] width 16 height 16
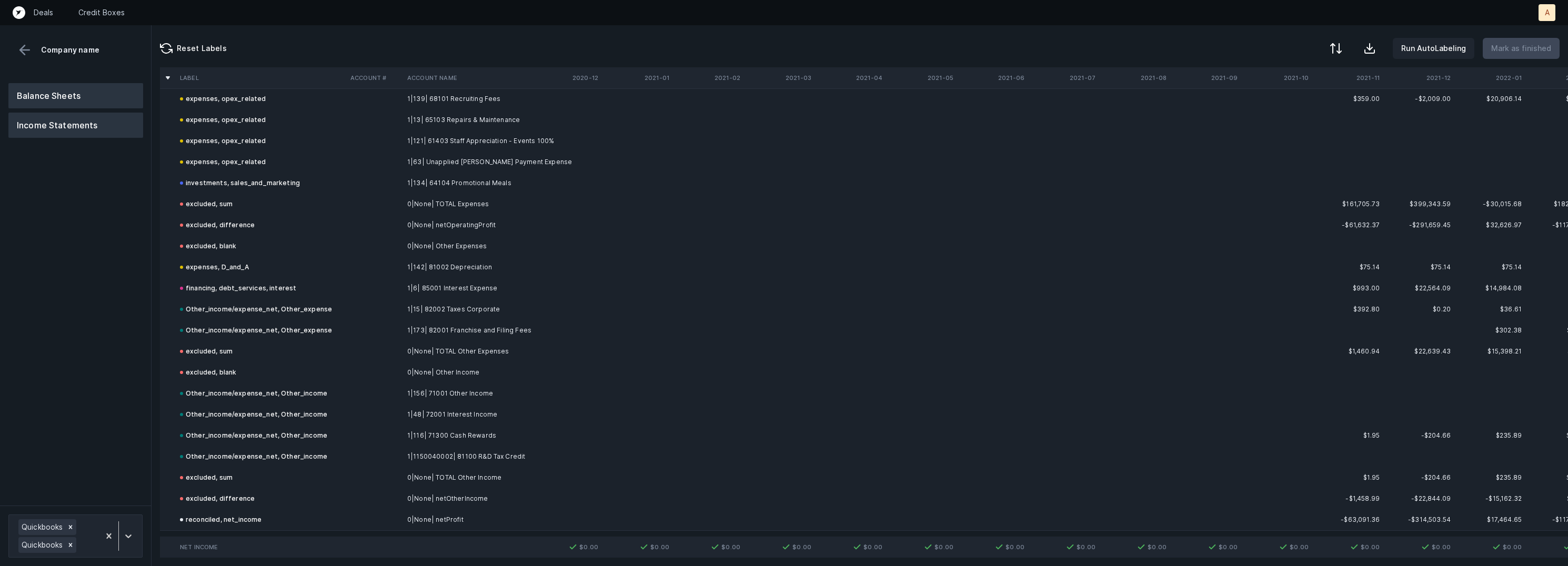
click at [49, 86] on button "Balance Sheets" at bounding box center [75, 96] width 135 height 25
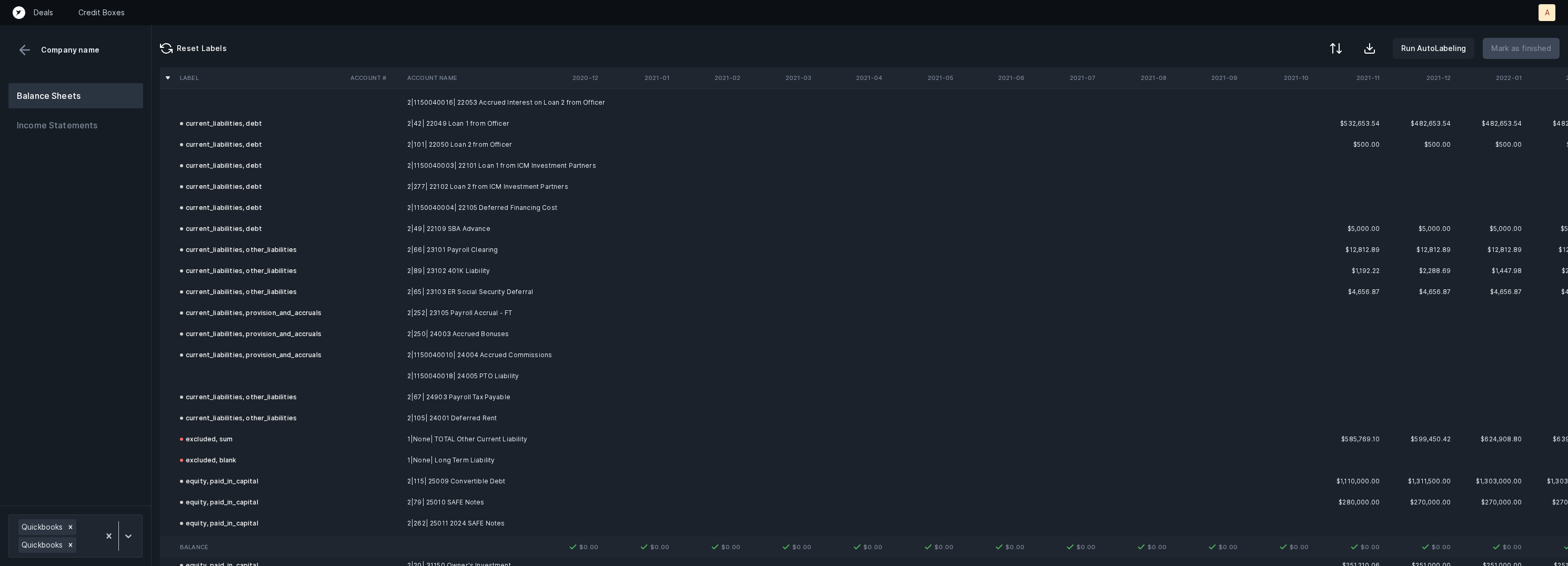
scroll to position [3685, 0]
click at [393, 369] on td at bounding box center [374, 379] width 57 height 21
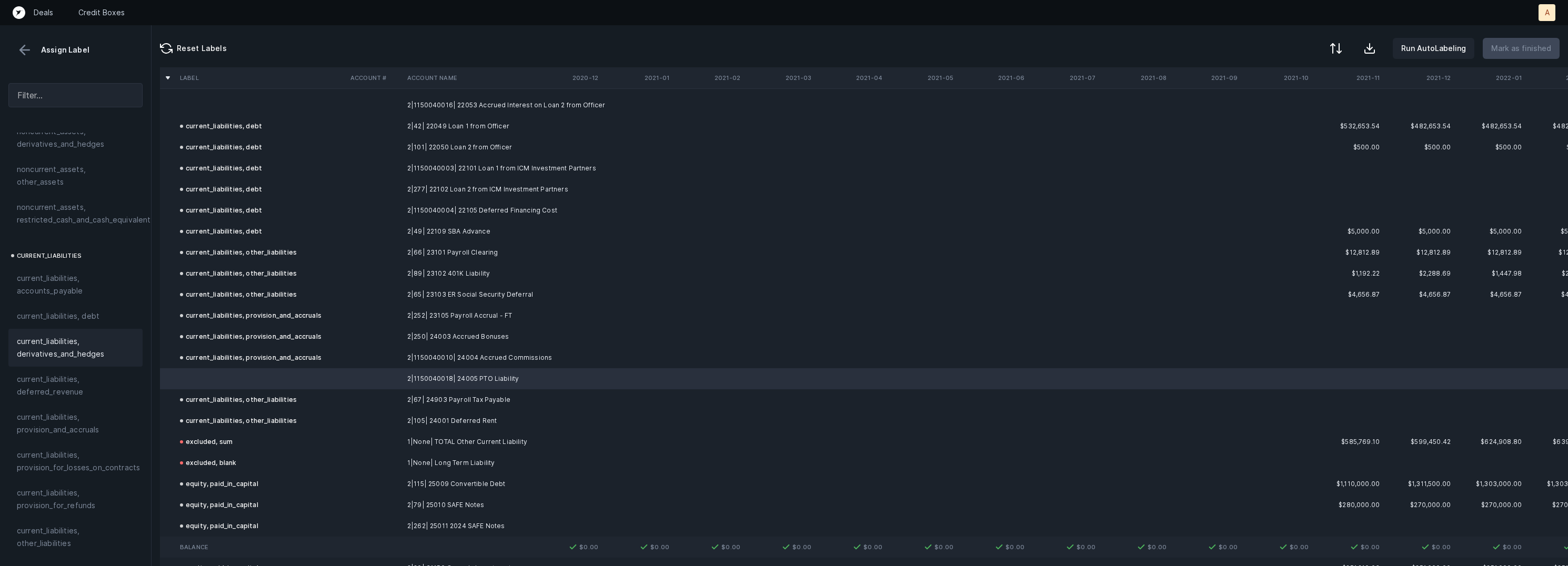
scroll to position [675, 0]
click at [55, 443] on span "current_liabilities, other_liabilities" at bounding box center [75, 455] width 117 height 25
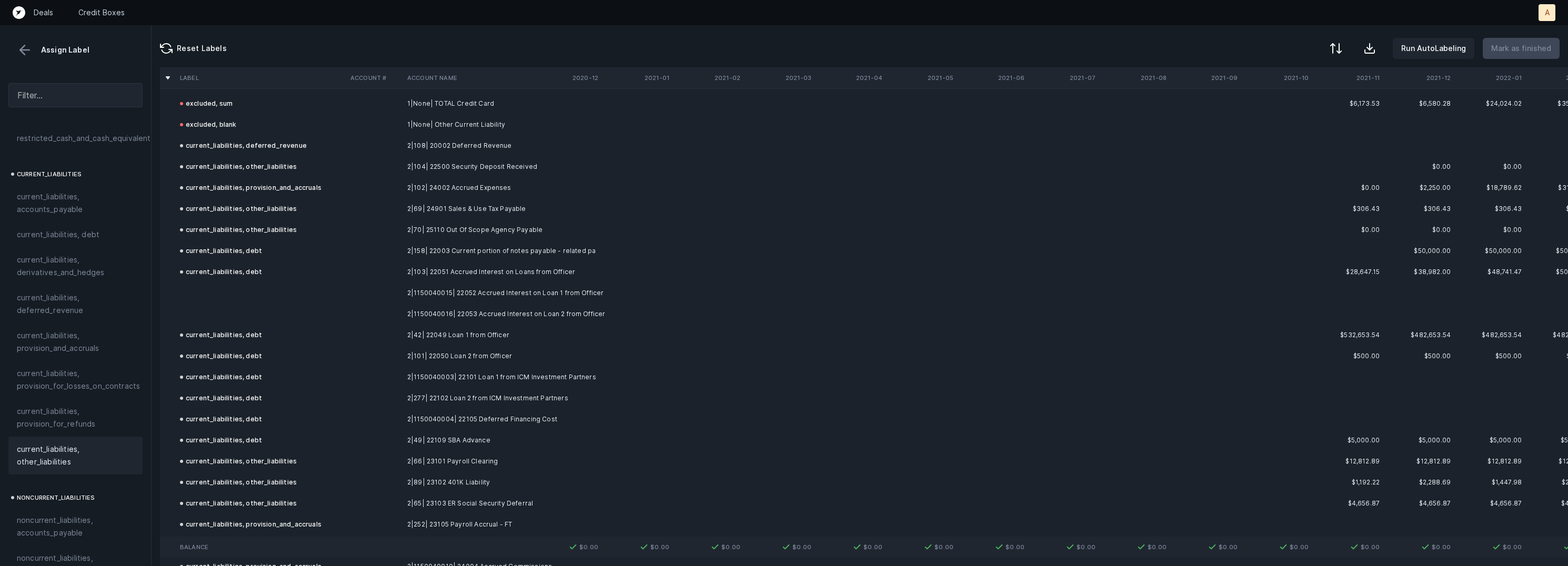
scroll to position [3471, 0]
click at [494, 292] on td "2|1150040015| 22052 Accrued Interest on Loan 1 from Officer" at bounding box center [467, 298] width 128 height 21
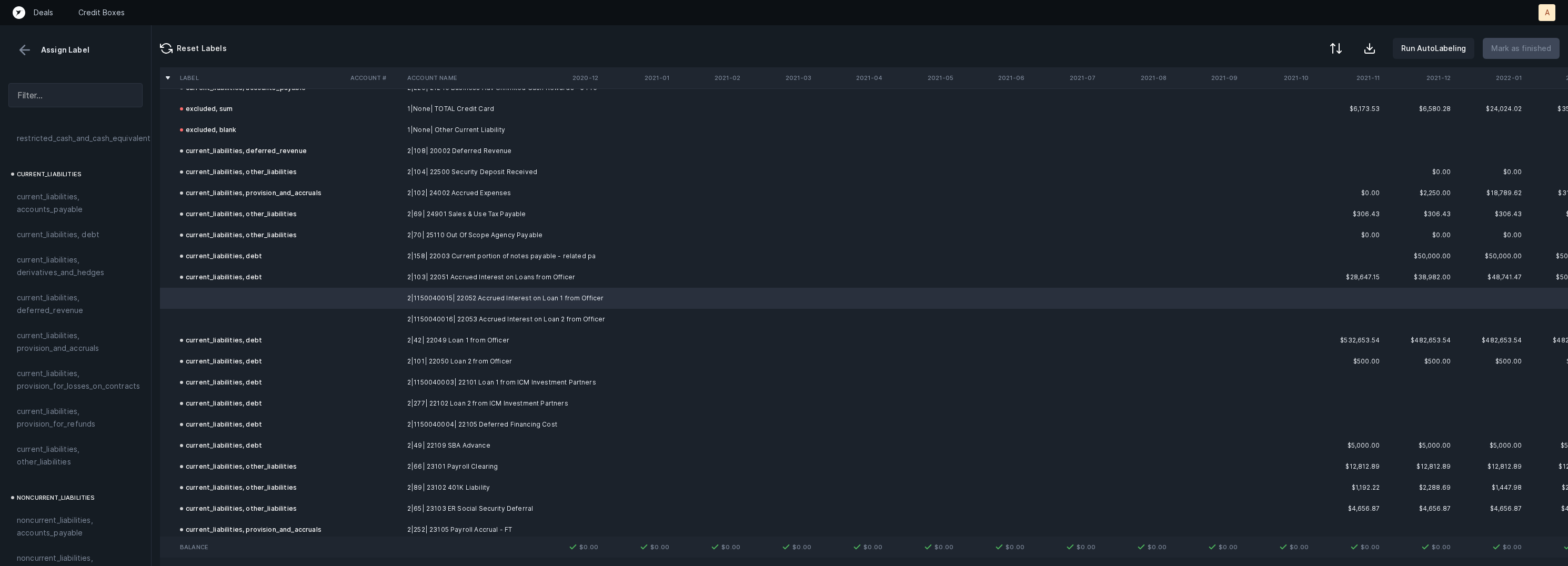
click at [458, 316] on td "2|1150040016| 22053 Accrued Interest on Loan 2 from Officer" at bounding box center [467, 319] width 128 height 21
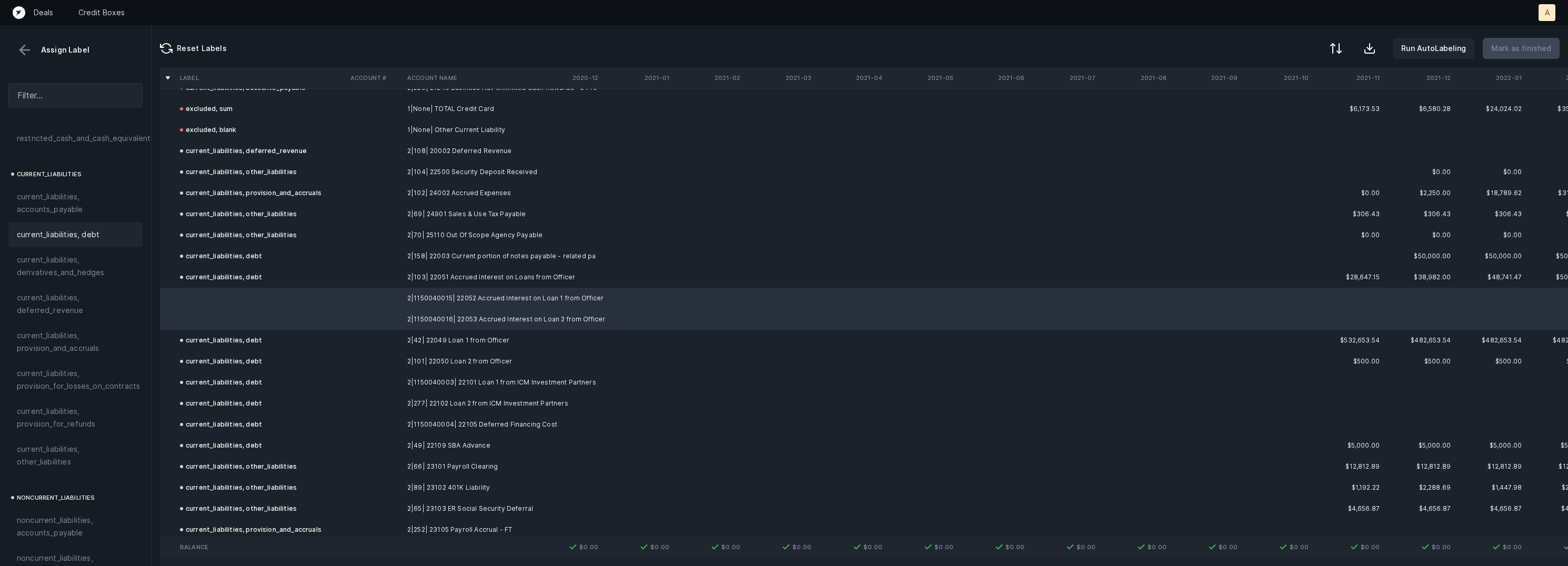
click at [72, 228] on span "current_liabilities, debt" at bounding box center [58, 234] width 83 height 13
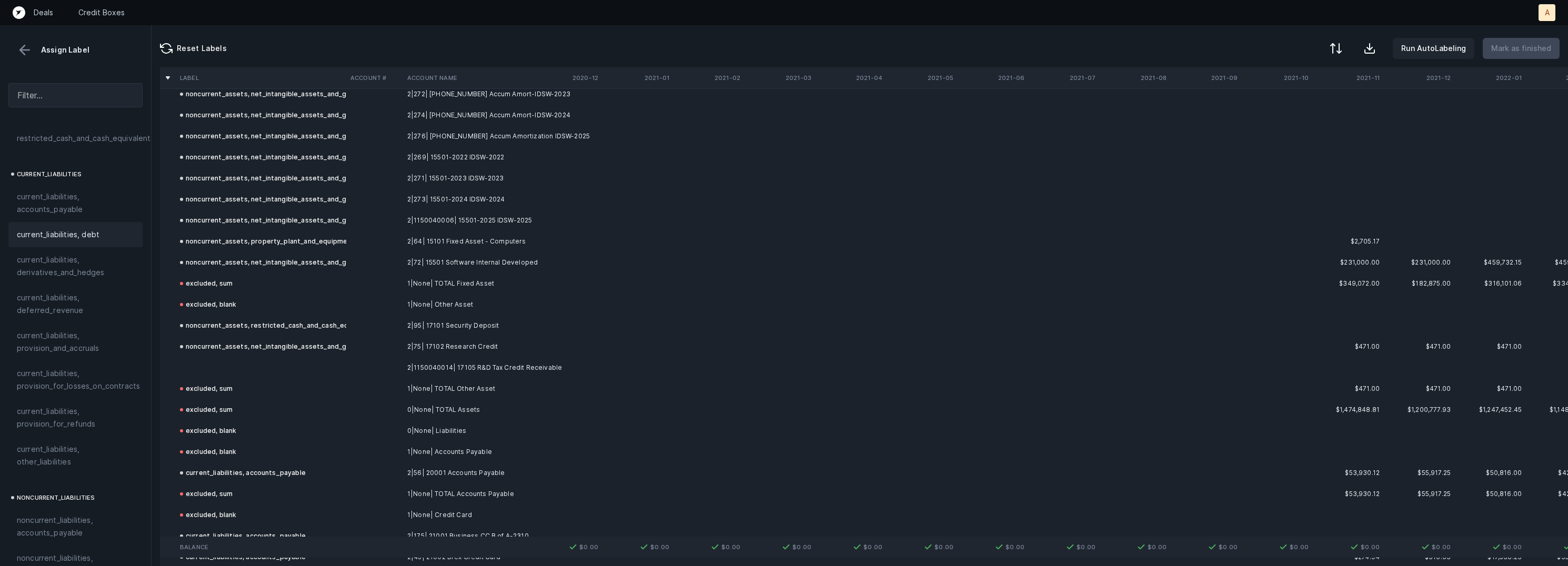
scroll to position [2874, 0]
click at [353, 362] on td at bounding box center [374, 369] width 57 height 21
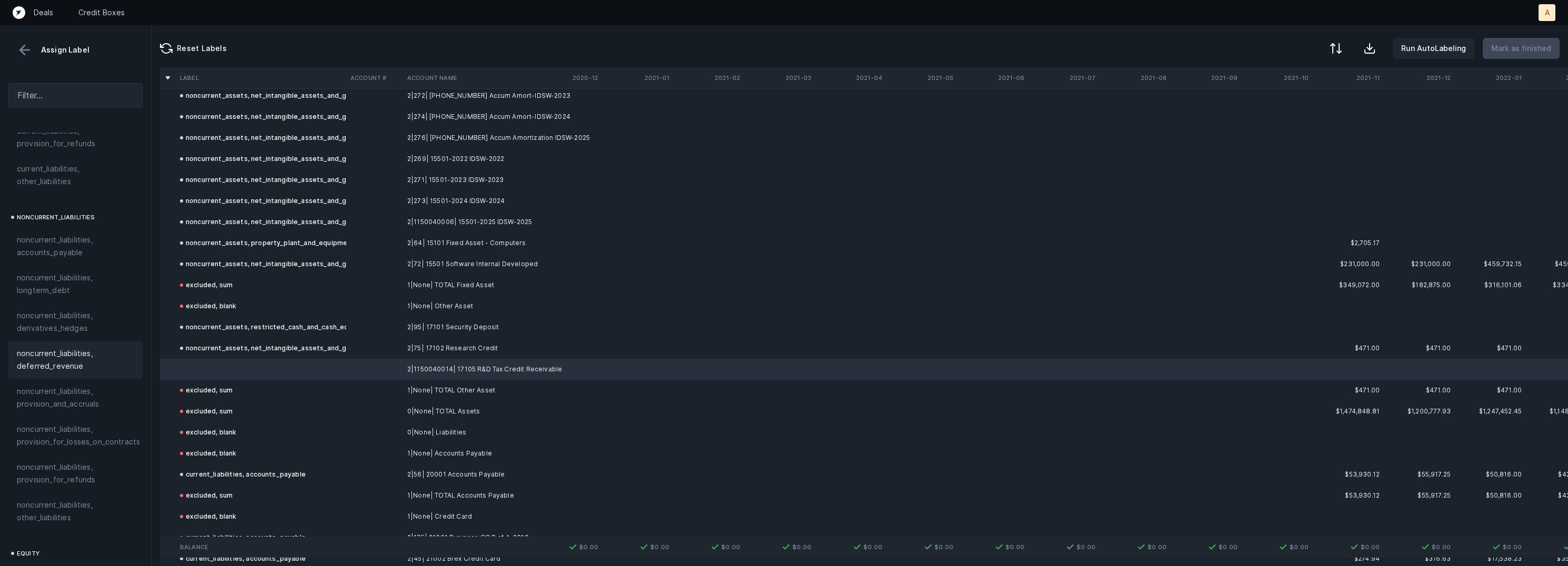
scroll to position [982, 0]
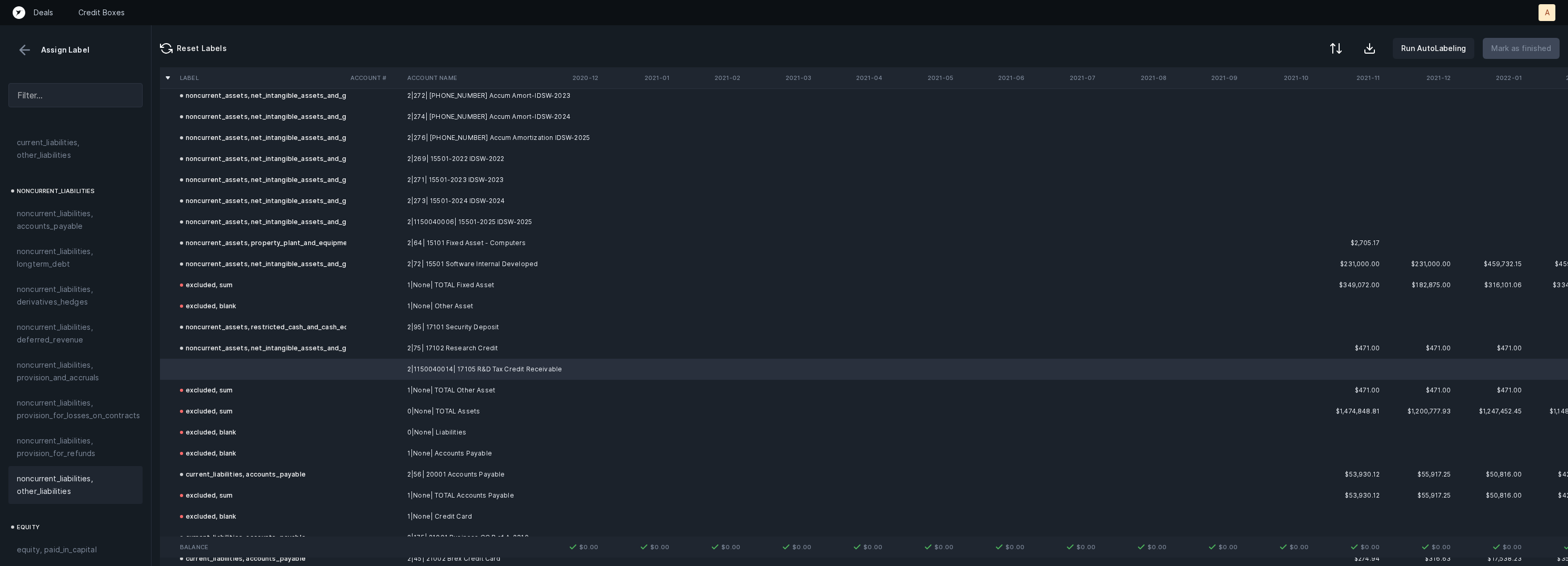
click at [66, 472] on span "noncurrent_liabilities, other_liabilities" at bounding box center [75, 484] width 117 height 25
click at [75, 439] on span "noncurrent_assets, other_assets" at bounding box center [75, 452] width 117 height 25
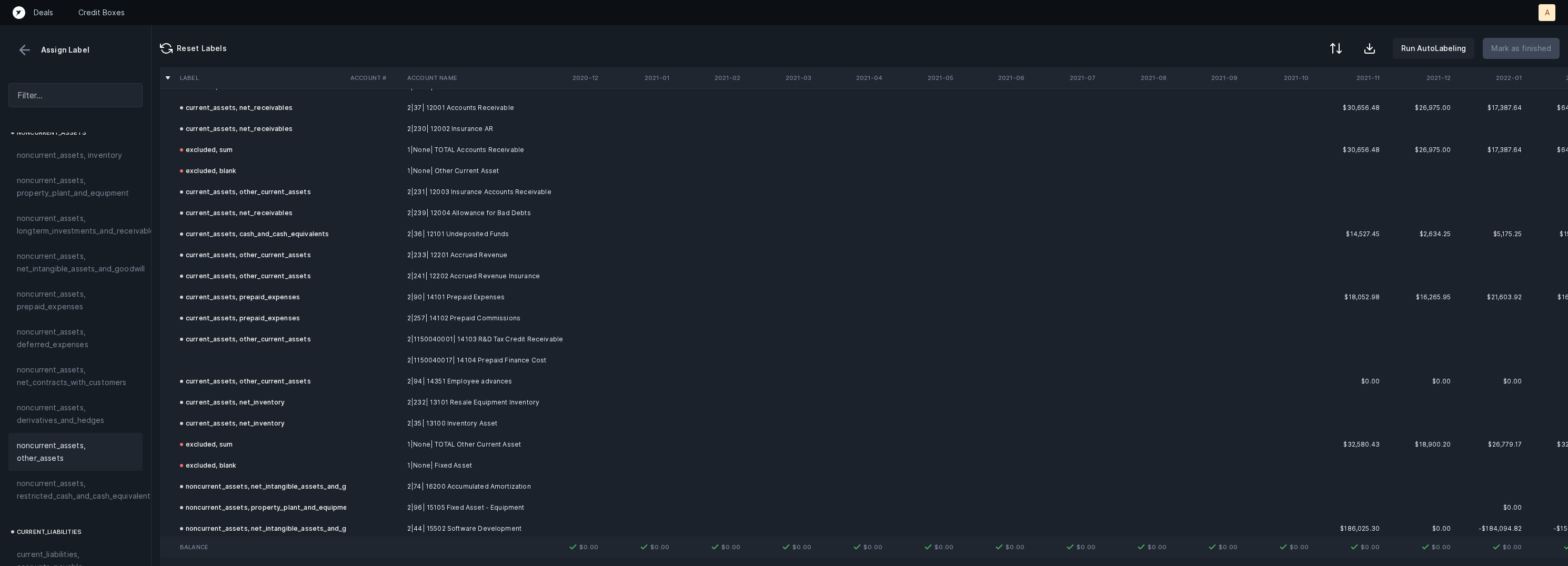
scroll to position [2318, 0]
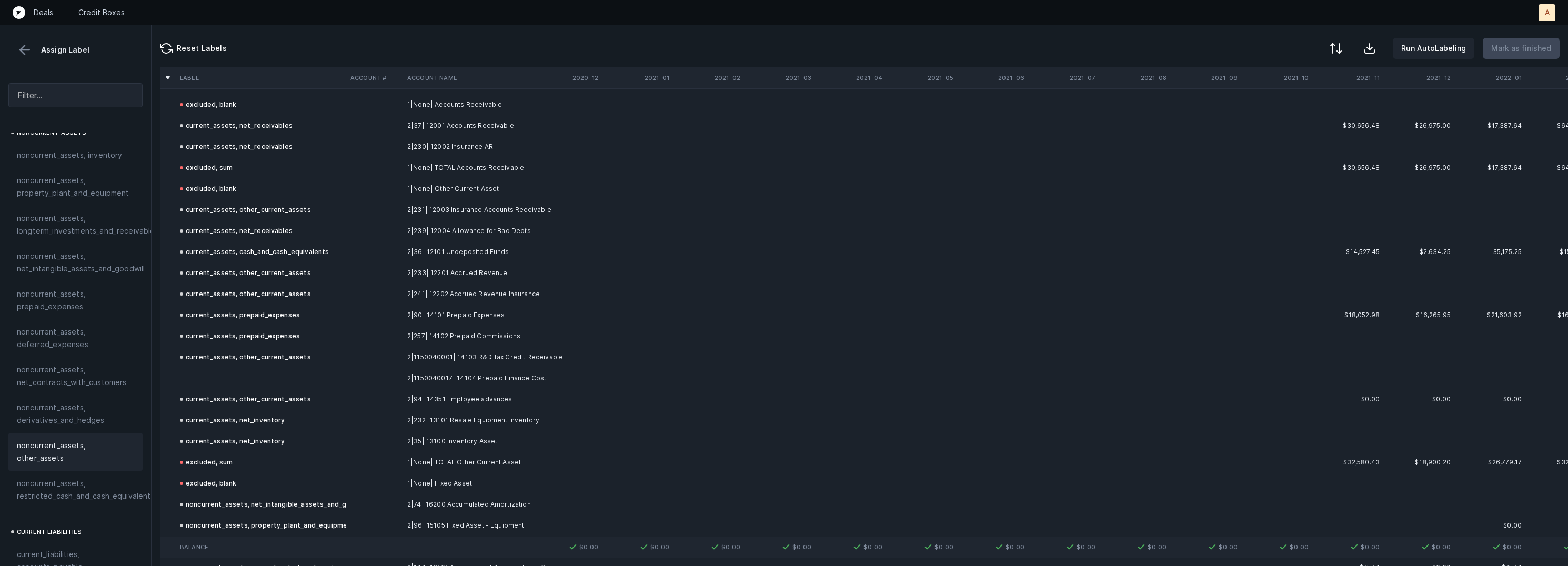
click at [286, 369] on td at bounding box center [261, 378] width 170 height 21
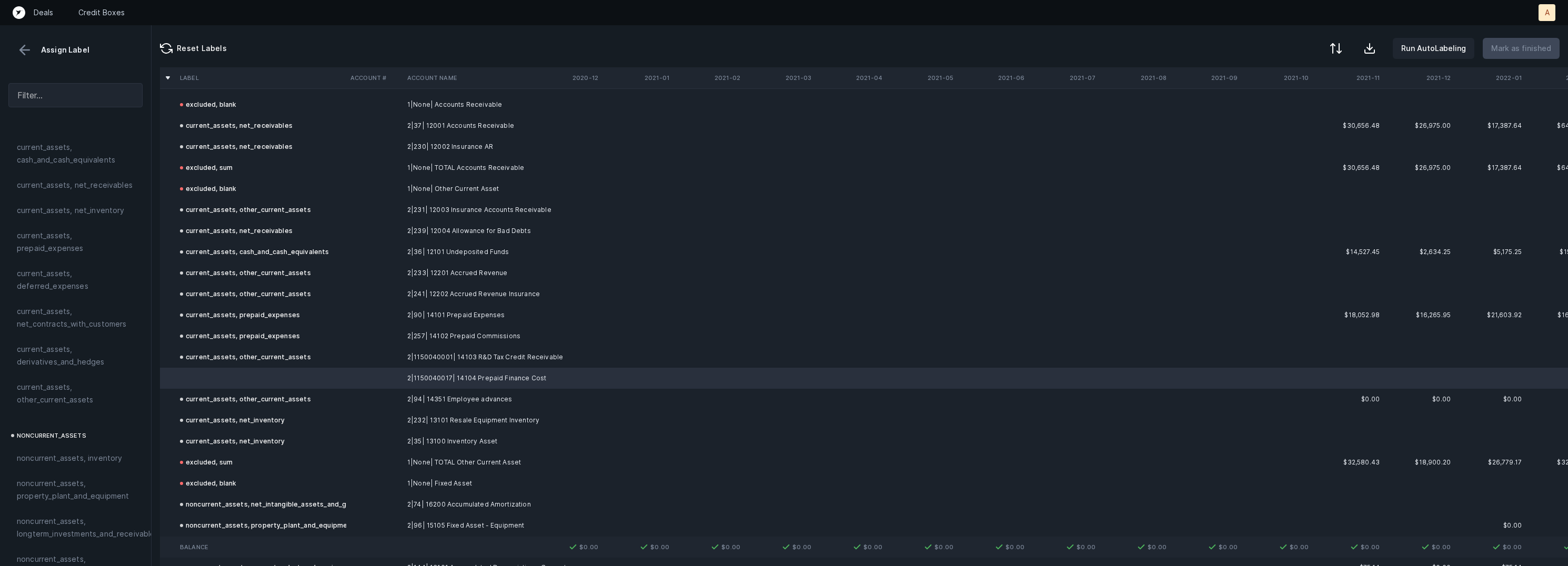
scroll to position [0, 0]
click at [72, 265] on span "current_assets, prepaid_expenses" at bounding box center [75, 256] width 117 height 25
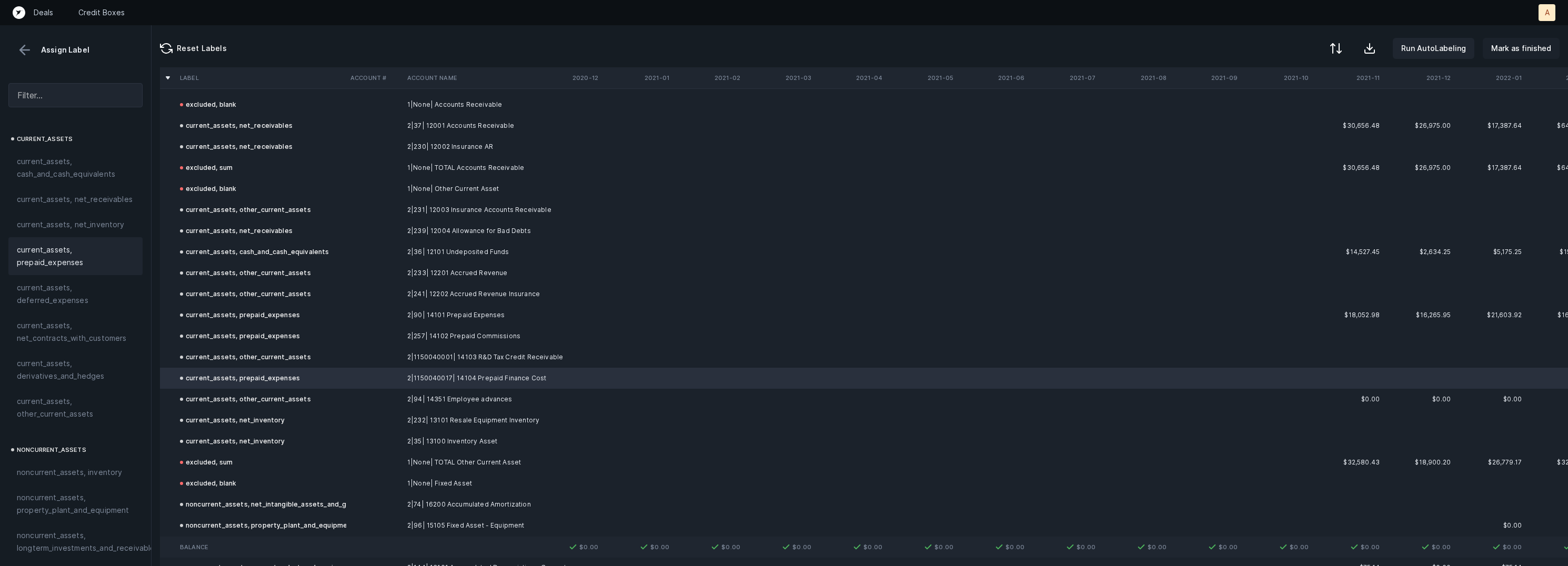
click at [1524, 52] on p "Mark as finished" at bounding box center [1521, 48] width 60 height 13
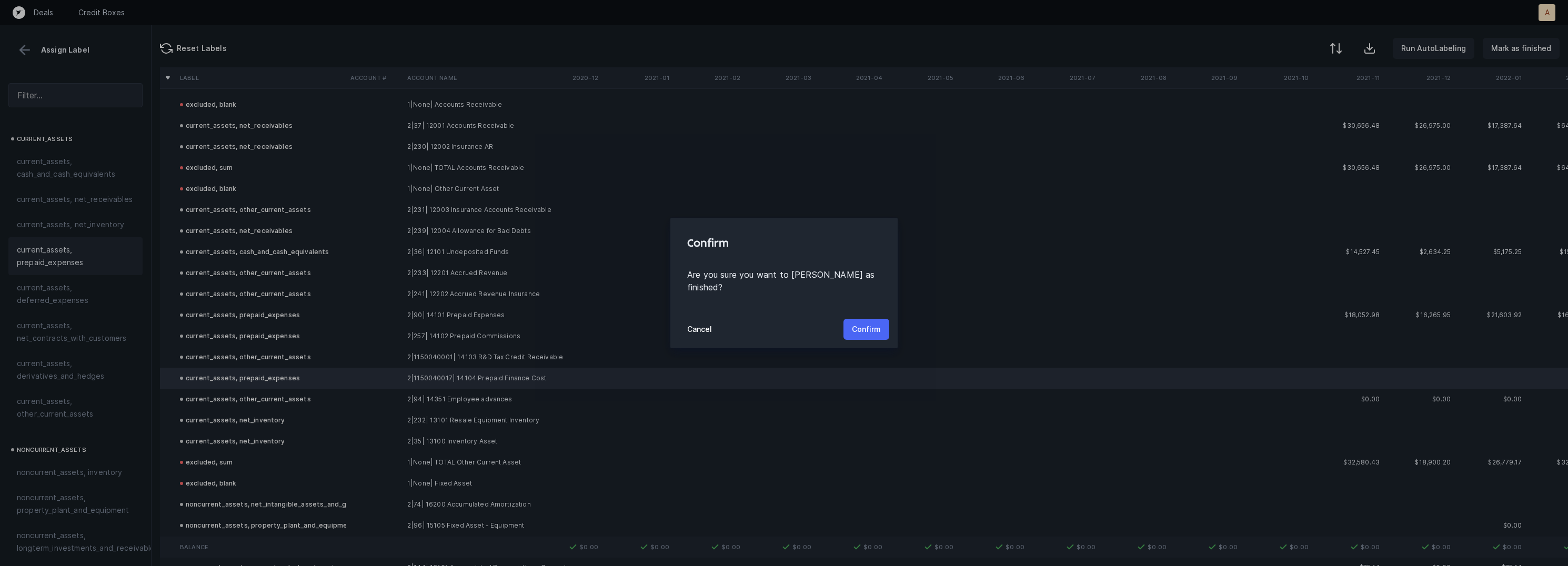
click at [871, 323] on p "Confirm" at bounding box center [867, 329] width 29 height 13
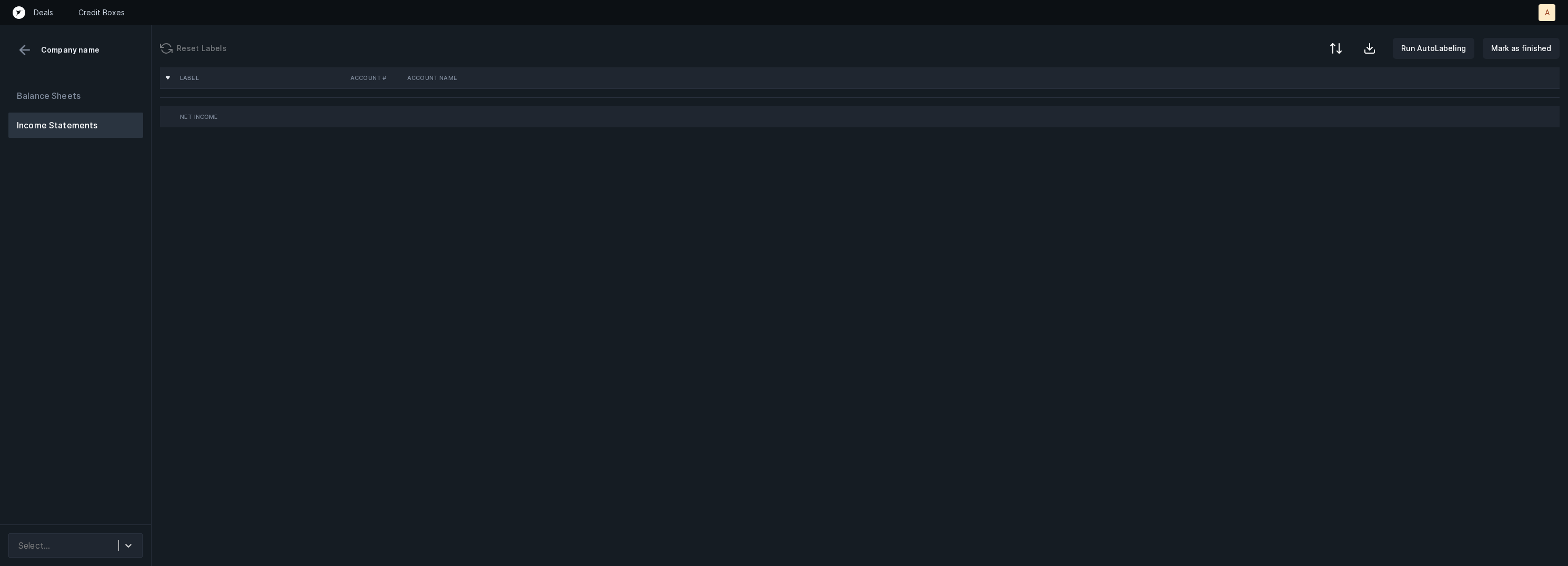
click at [68, 204] on div "Balance Sheets Income Statements" at bounding box center [75, 299] width 152 height 450
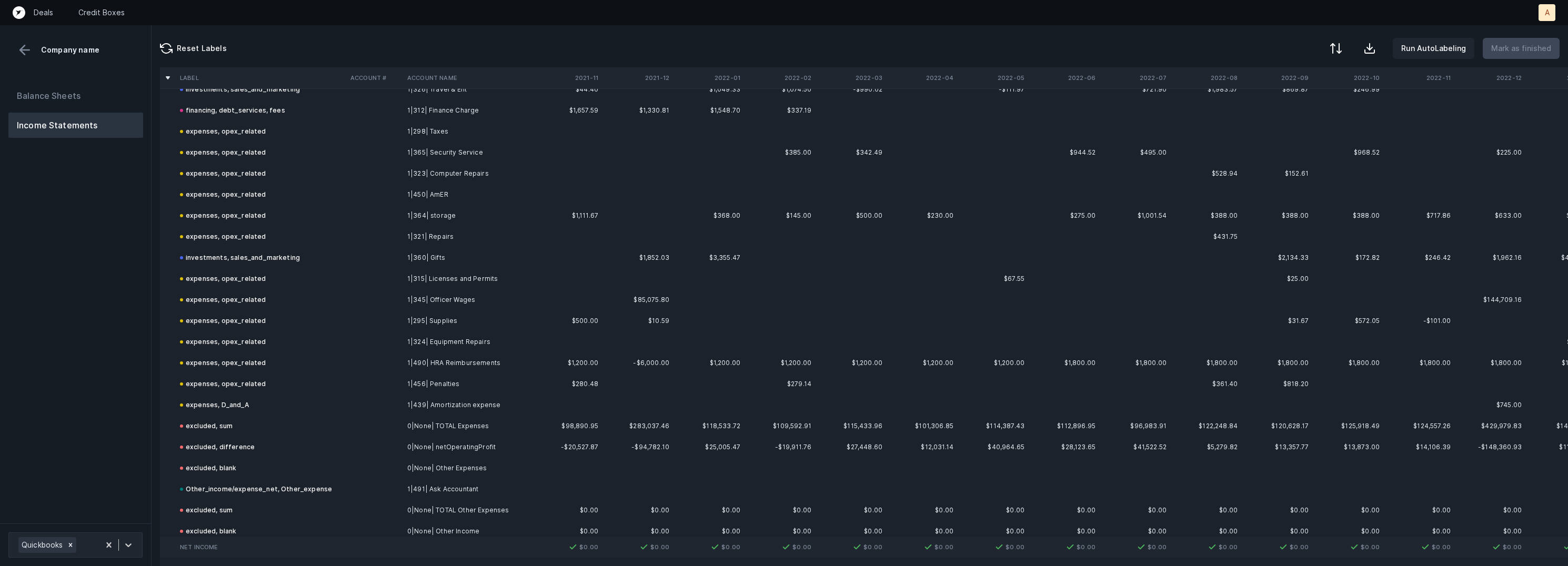
scroll to position [1631, 0]
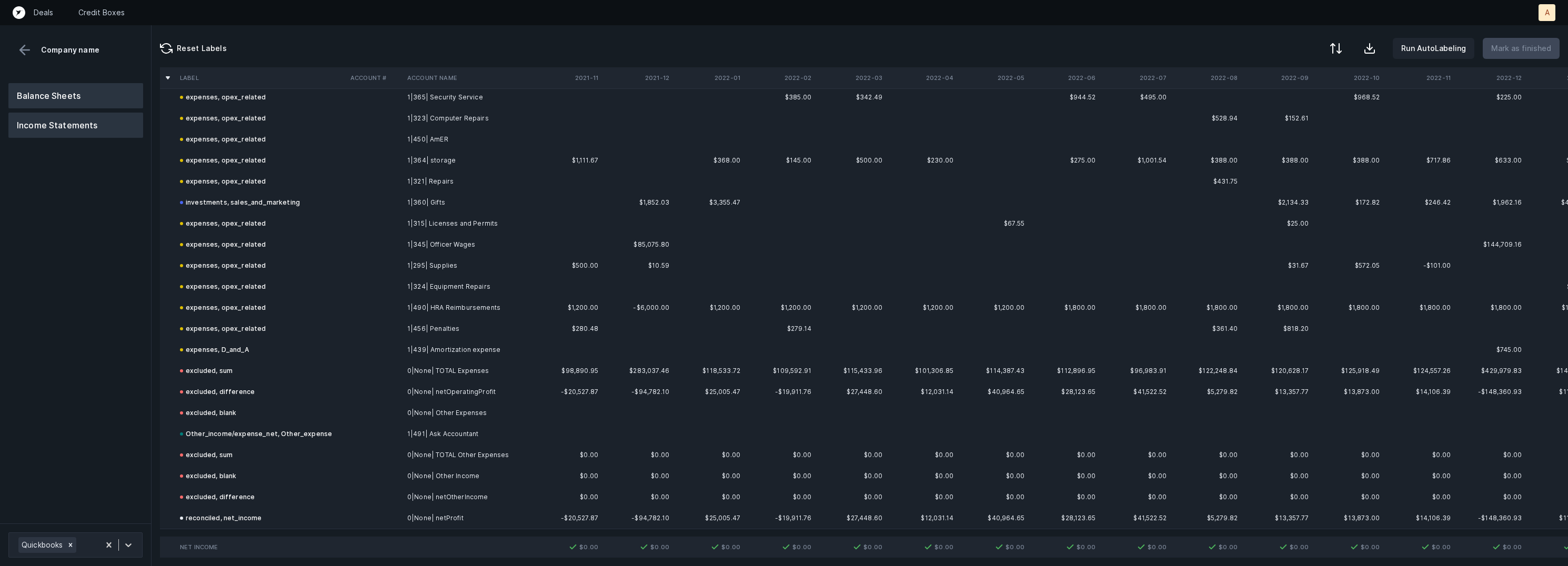
click at [69, 93] on button "Balance Sheets" at bounding box center [75, 96] width 135 height 25
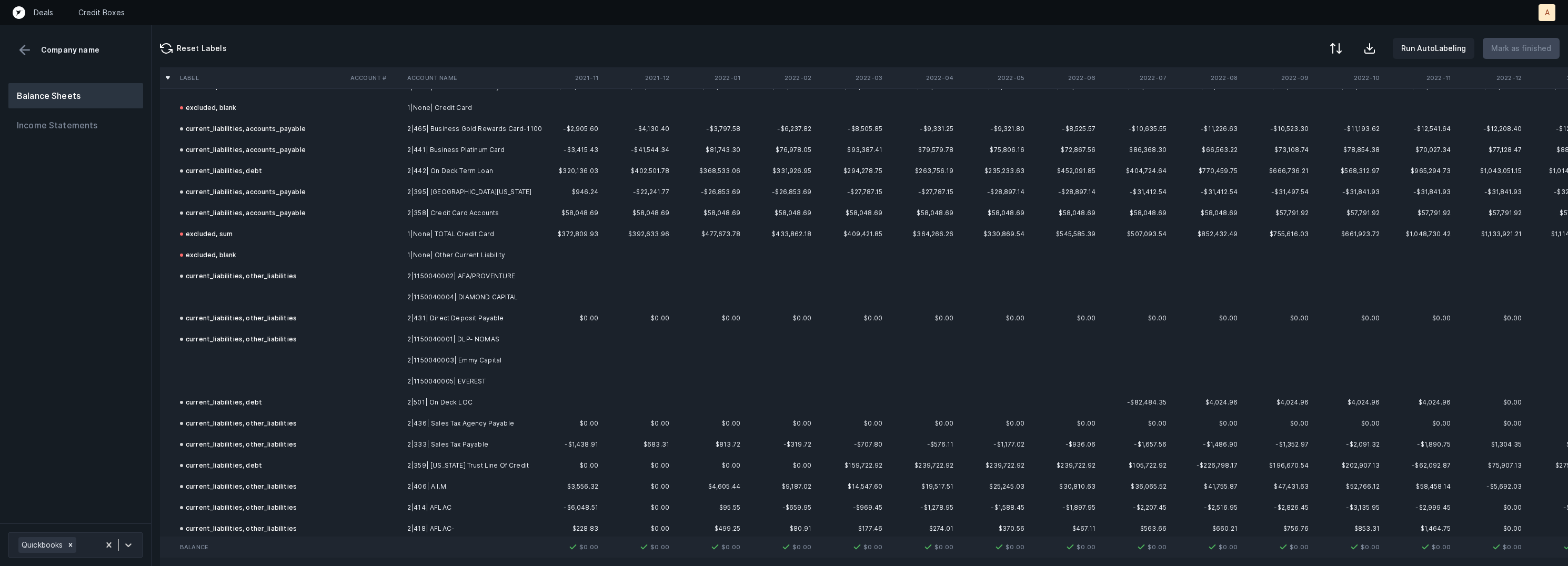
scroll to position [876, 0]
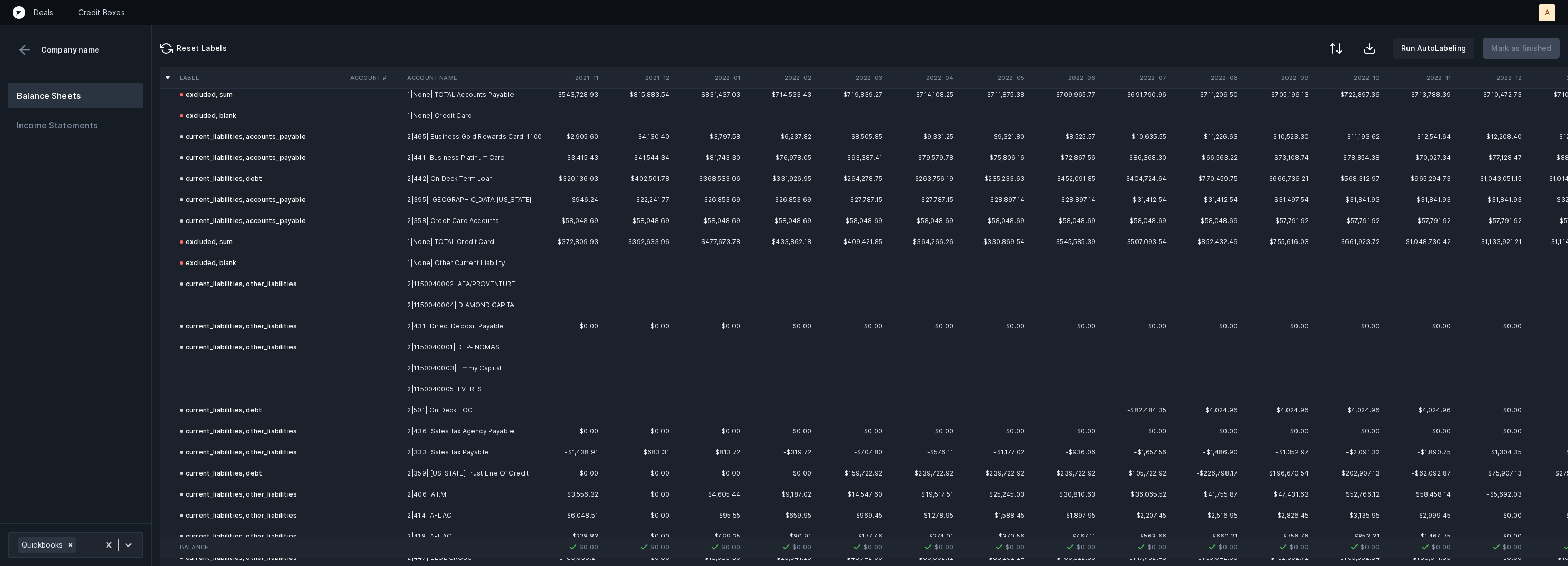
click at [435, 307] on td "2|1150040004| DIAMOND CAPITAL" at bounding box center [467, 305] width 128 height 21
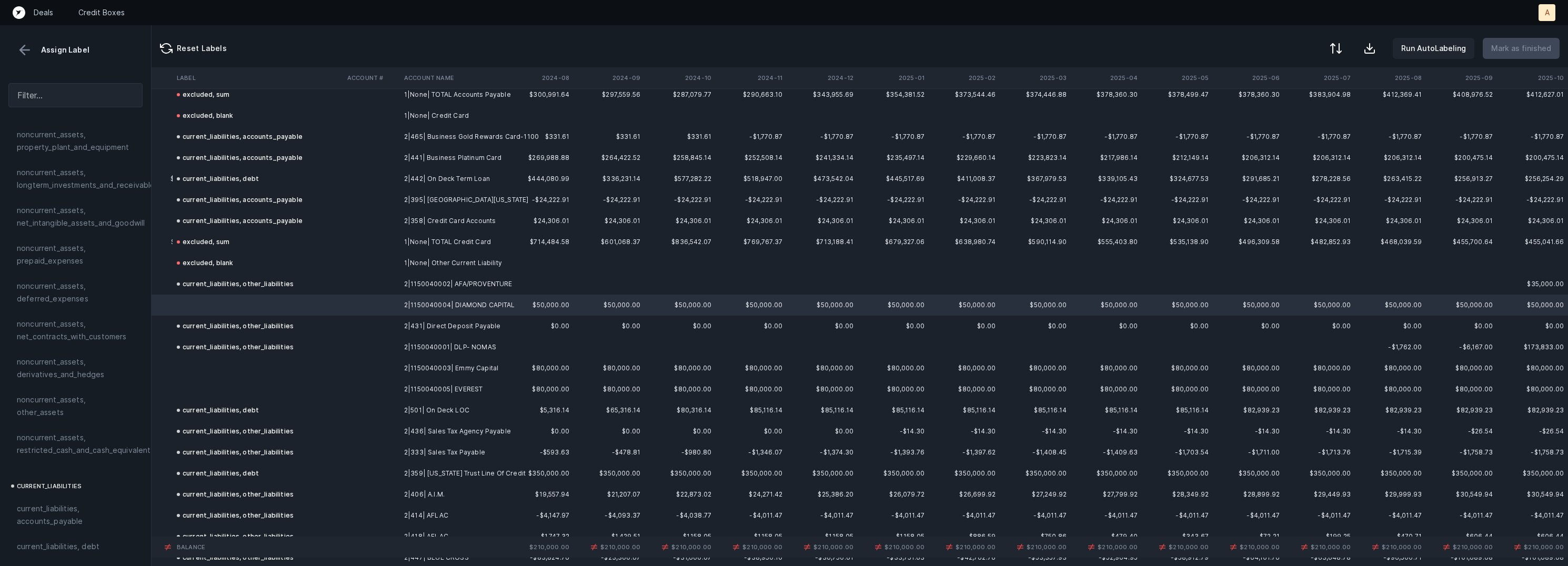
scroll to position [367, 0]
click at [475, 370] on td "2|1150040003| Emmy Capital" at bounding box center [464, 368] width 128 height 21
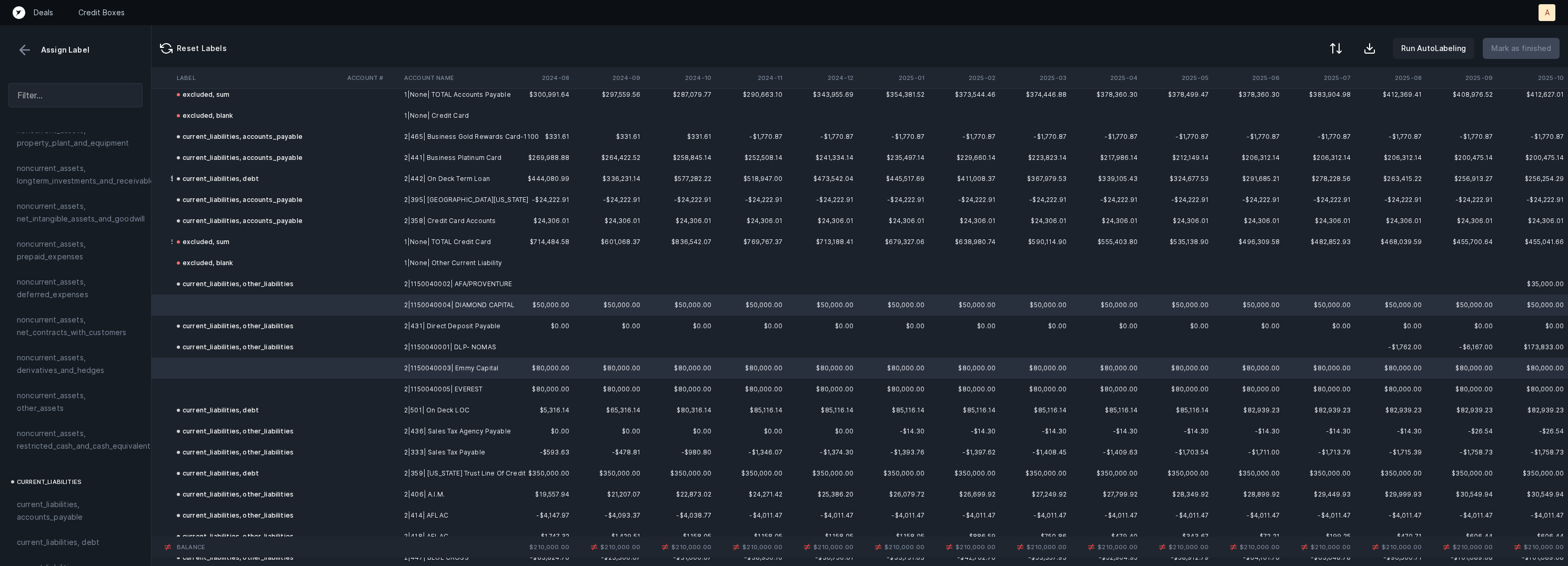
click at [256, 396] on td at bounding box center [258, 389] width 170 height 21
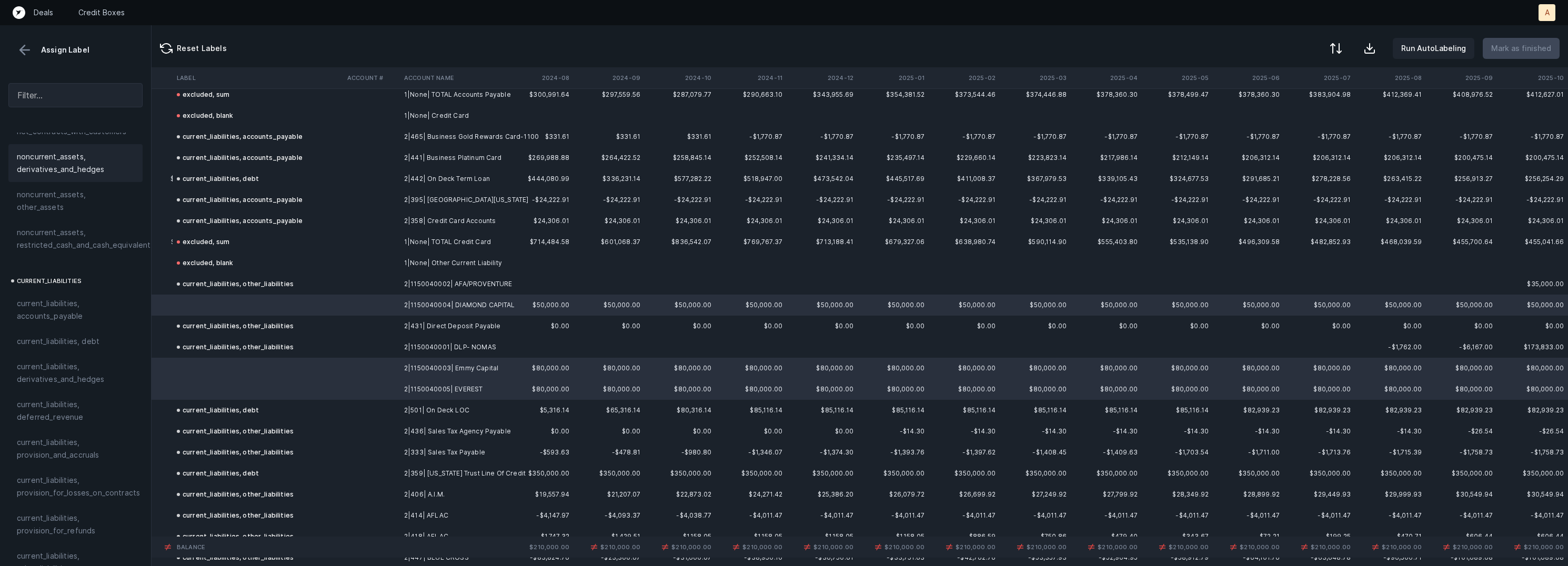
scroll to position [585, 0]
click at [68, 318] on span "current_liabilities, debt" at bounding box center [58, 324] width 83 height 13
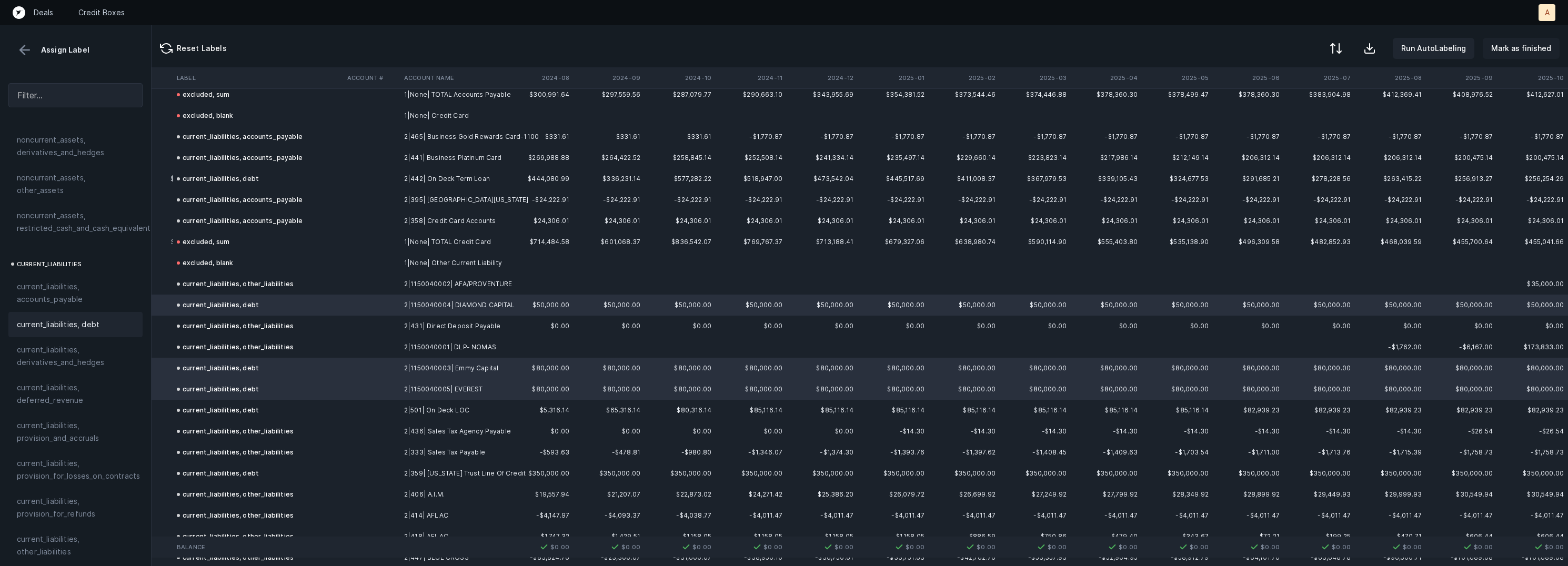
click at [1507, 44] on p "Mark as finished" at bounding box center [1521, 48] width 60 height 13
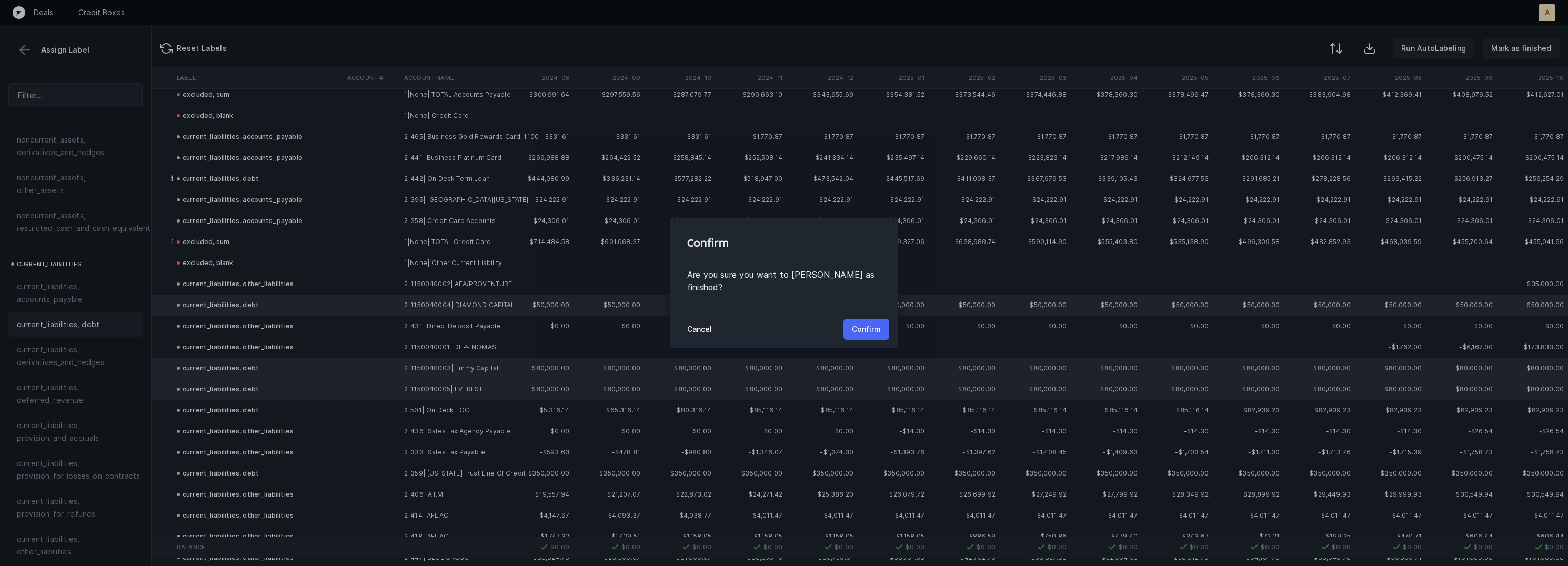
click at [878, 324] on p "Confirm" at bounding box center [867, 329] width 29 height 13
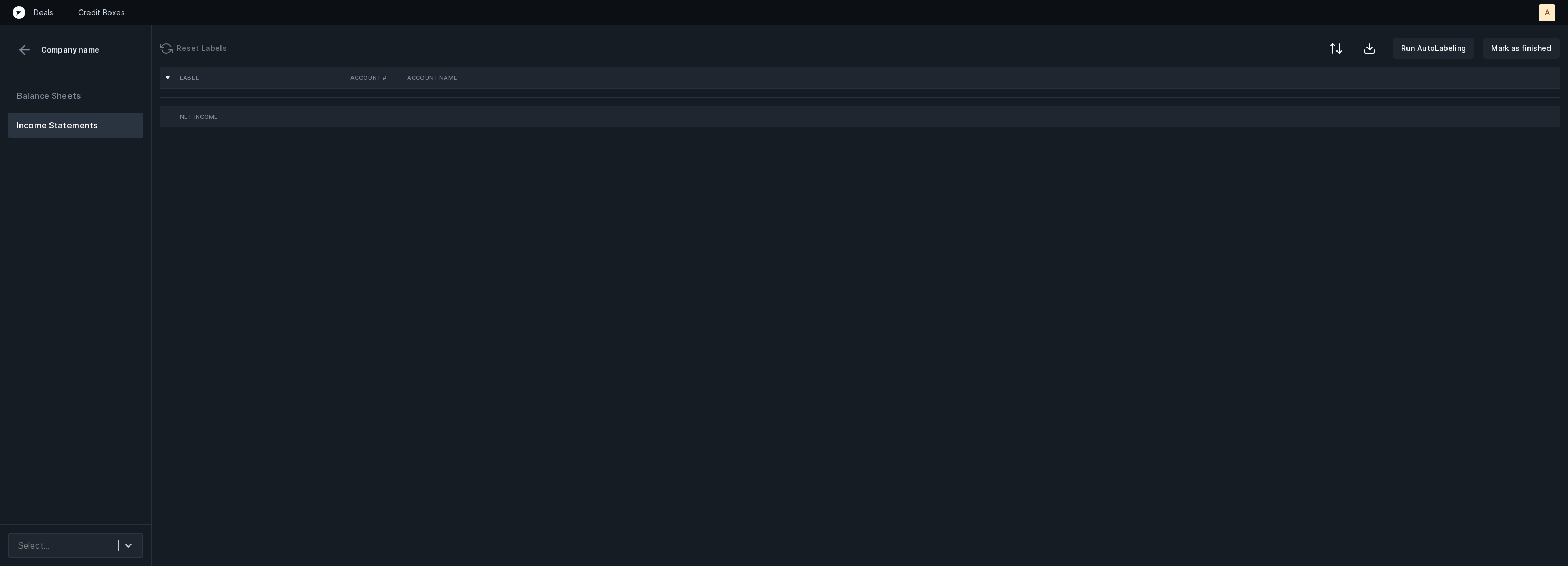
click at [66, 307] on div "Balance Sheets Income Statements" at bounding box center [75, 299] width 152 height 450
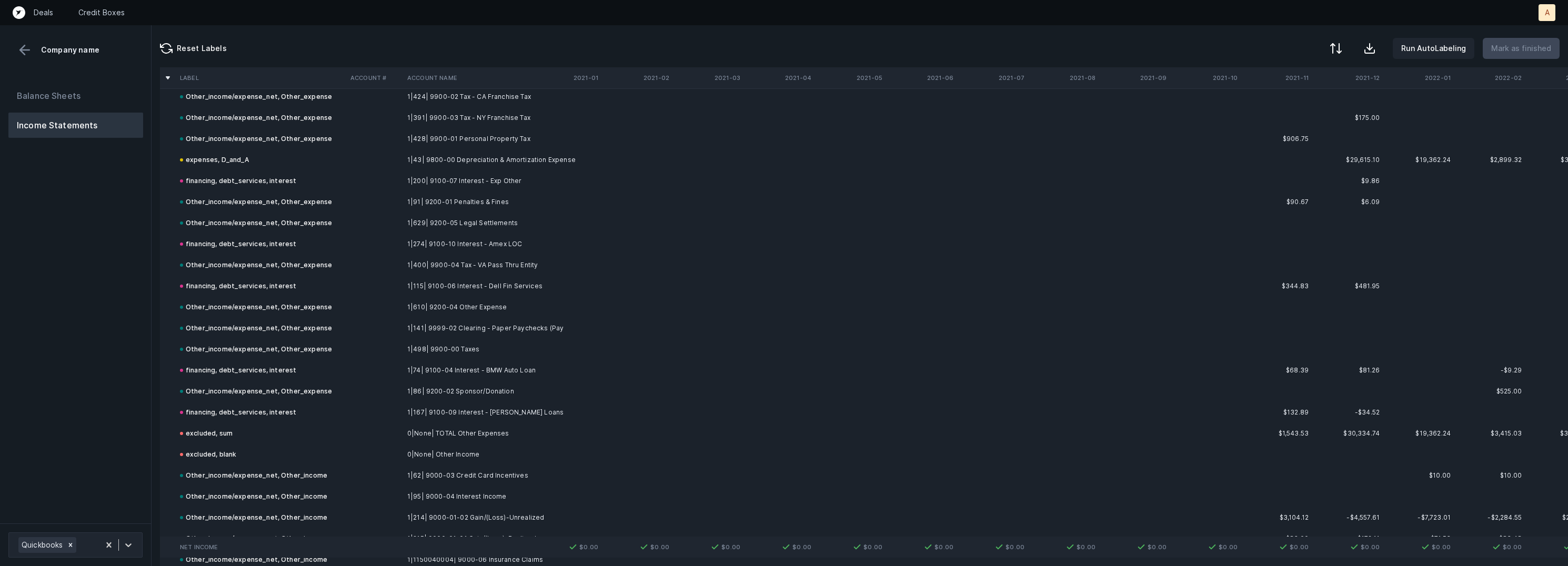
scroll to position [3751, 0]
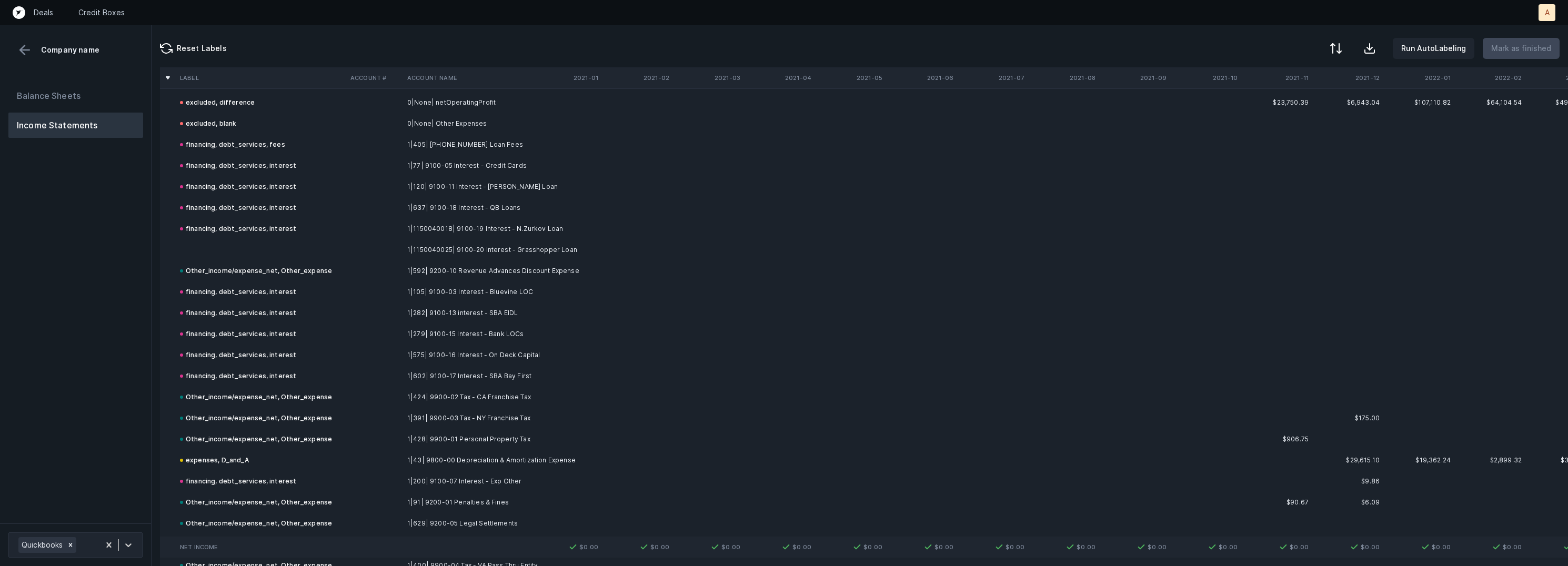
click at [223, 244] on td at bounding box center [261, 250] width 170 height 21
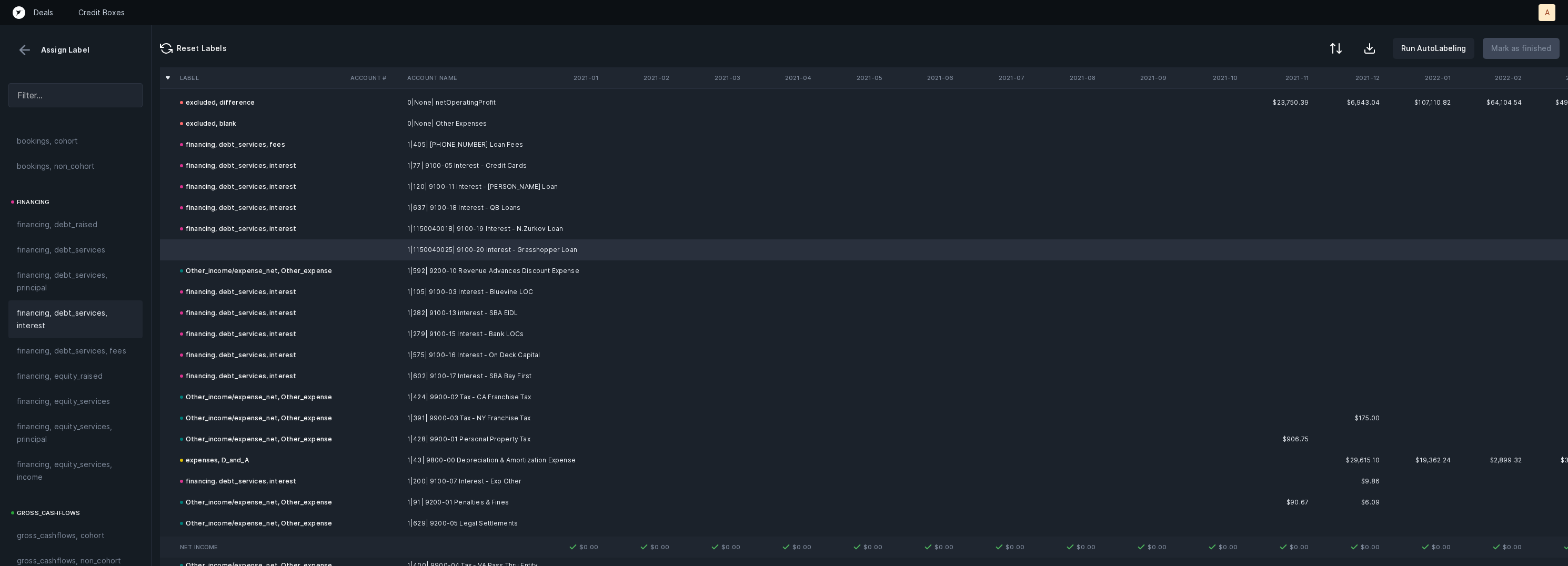
scroll to position [737, 0]
drag, startPoint x: 61, startPoint y: 325, endPoint x: 582, endPoint y: 275, distance: 523.4
click at [61, 326] on span "financing, debt_services, interest" at bounding box center [75, 333] width 117 height 25
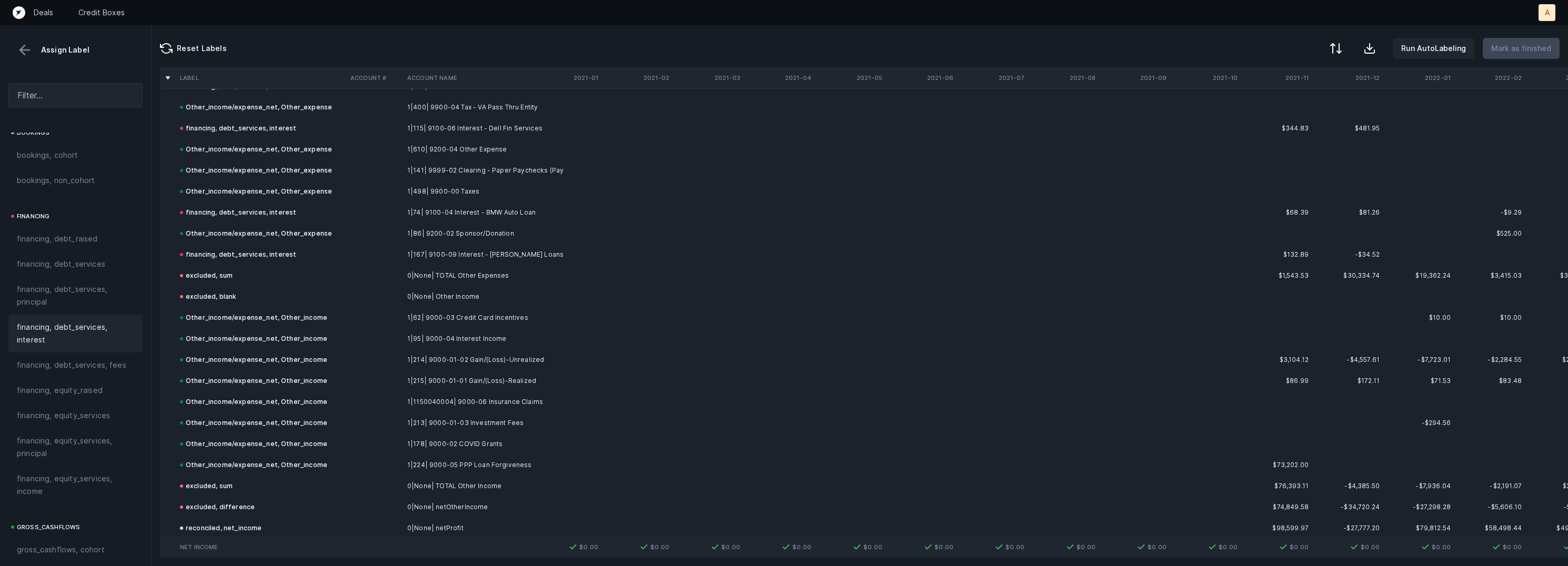
scroll to position [4218, 0]
click at [21, 52] on button at bounding box center [25, 50] width 16 height 16
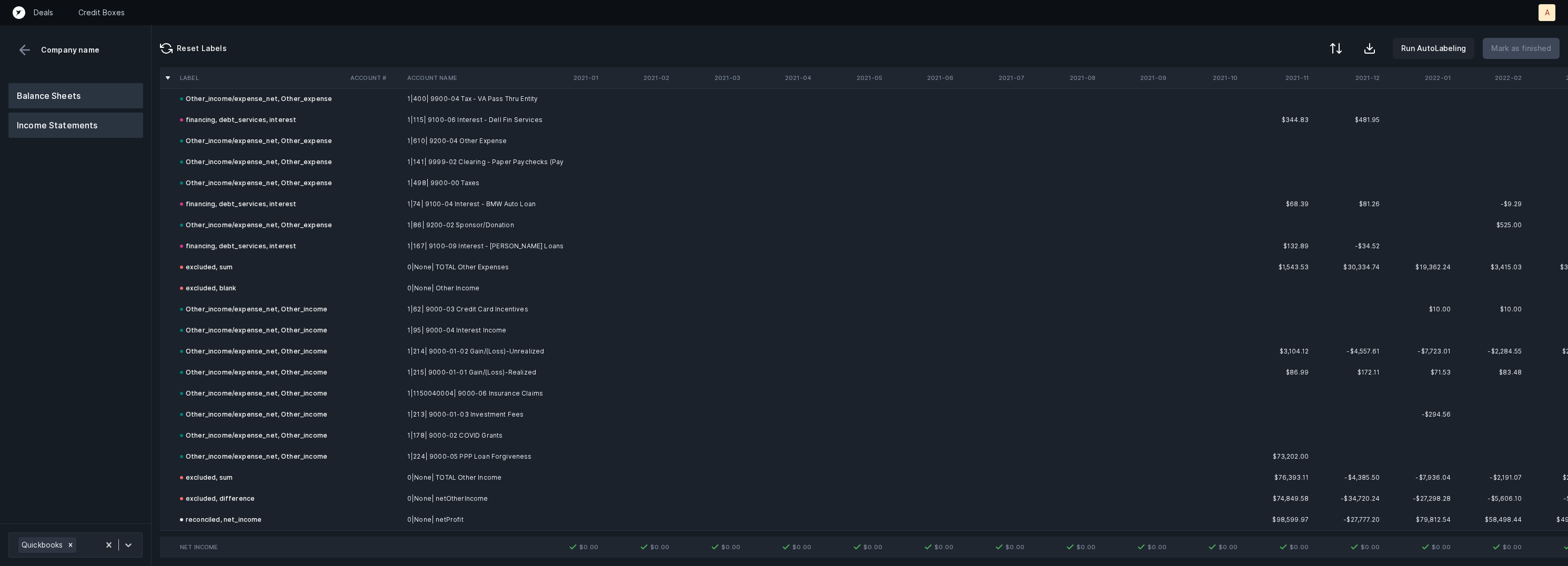
click at [50, 89] on button "Balance Sheets" at bounding box center [75, 96] width 135 height 25
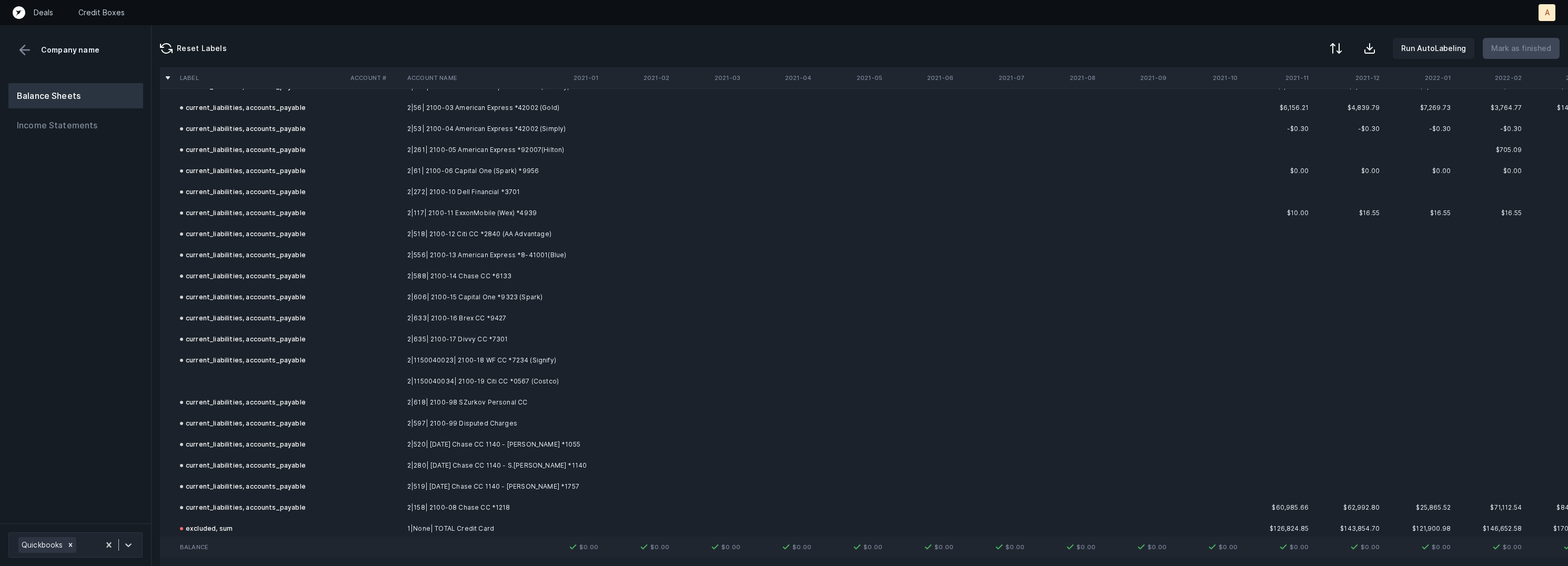
scroll to position [2260, 0]
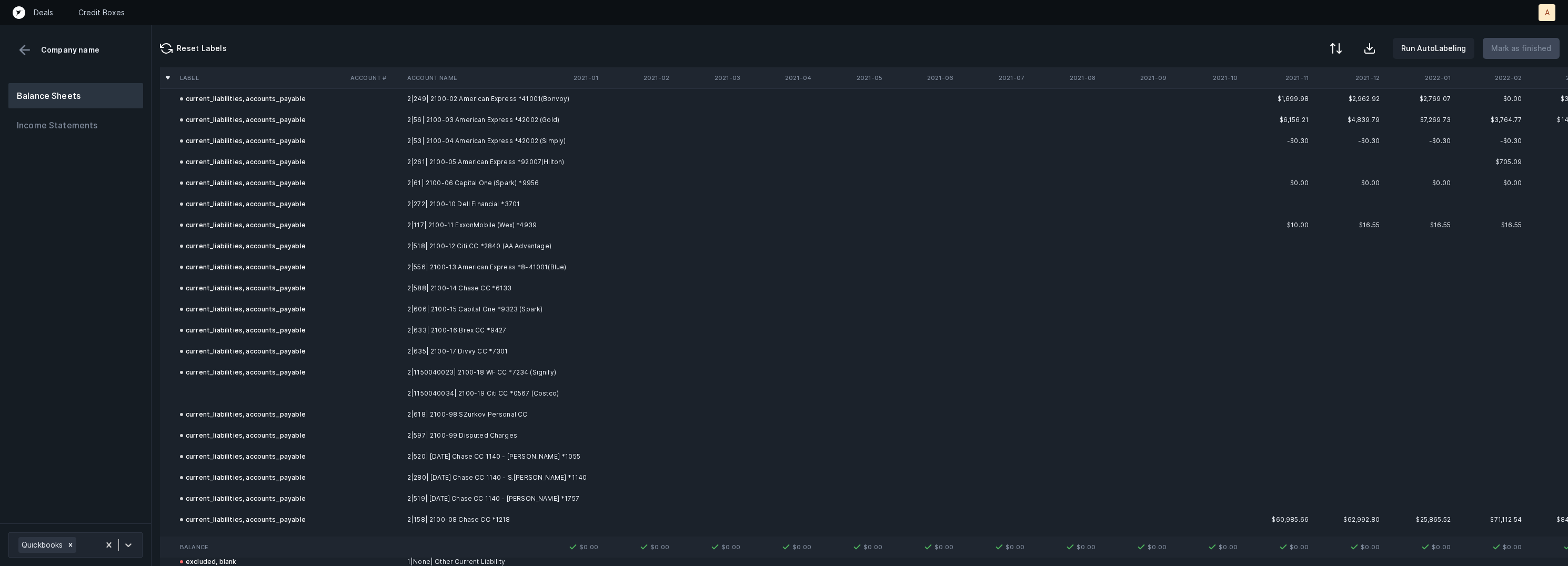
click at [348, 377] on td at bounding box center [374, 372] width 57 height 21
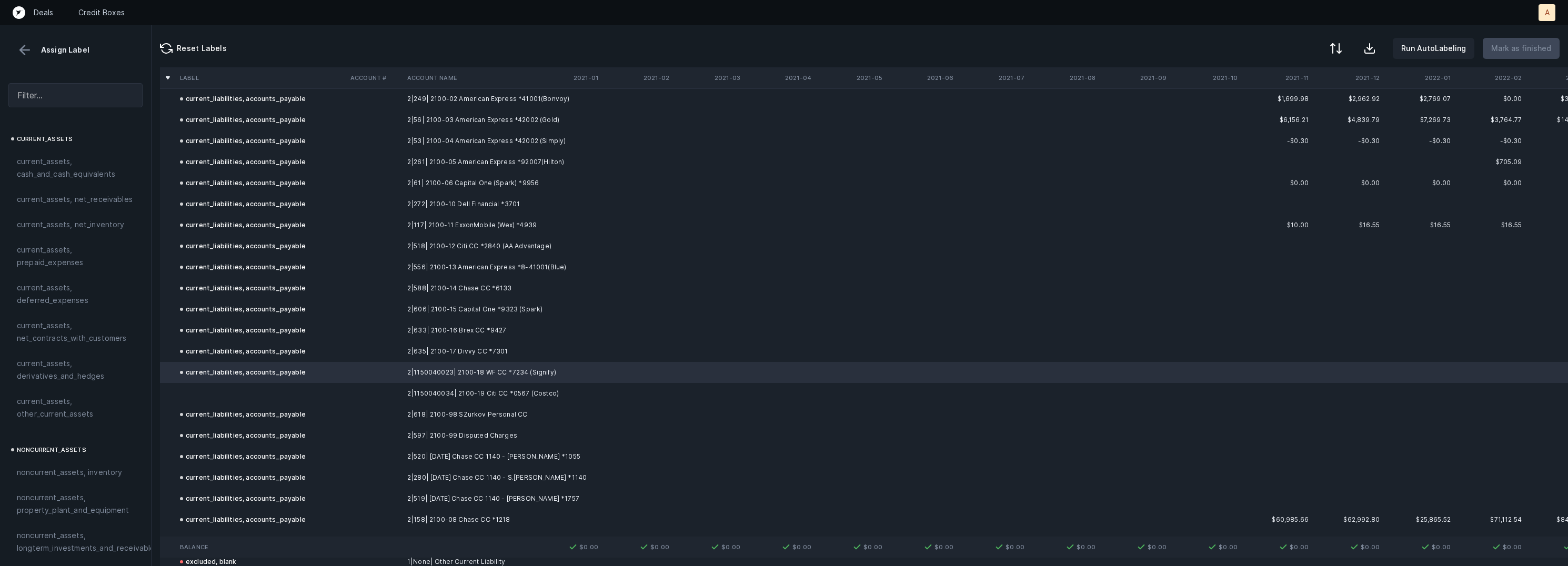
click at [195, 387] on td at bounding box center [261, 393] width 170 height 21
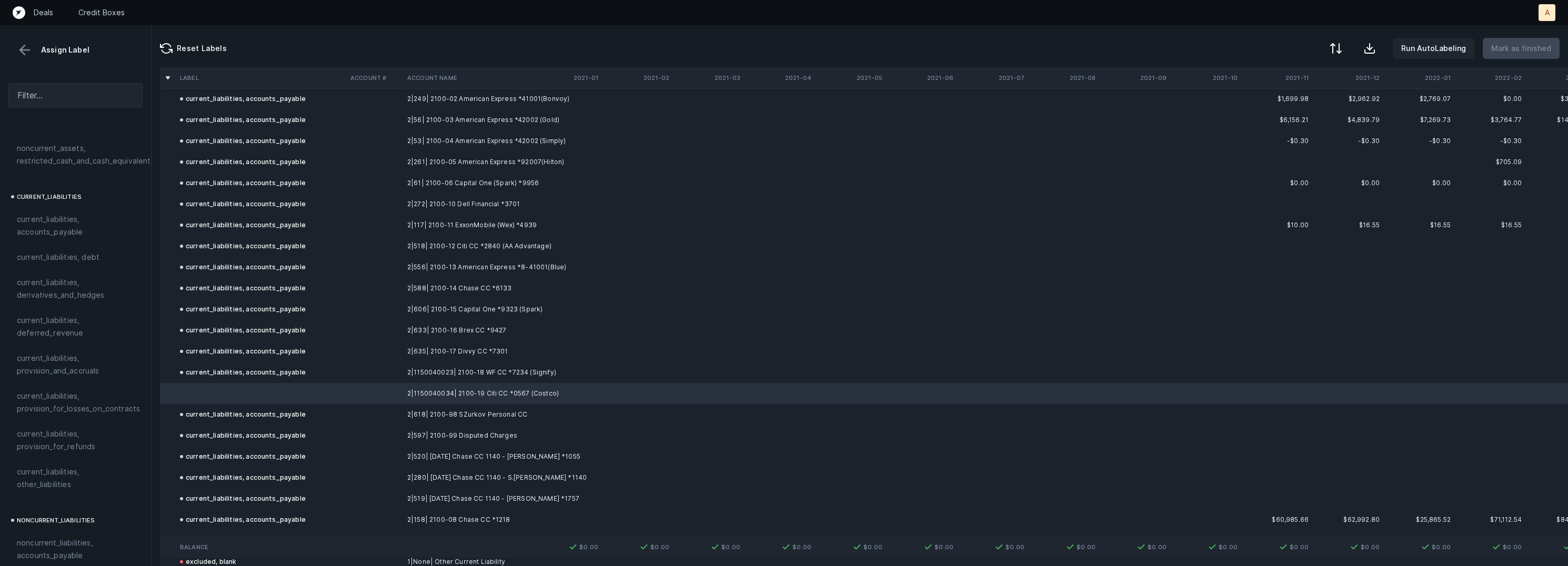
scroll to position [647, 0]
click at [80, 226] on span "current_liabilities, accounts_payable" at bounding box center [75, 231] width 117 height 25
click at [1519, 45] on p "Mark as finished" at bounding box center [1521, 48] width 60 height 13
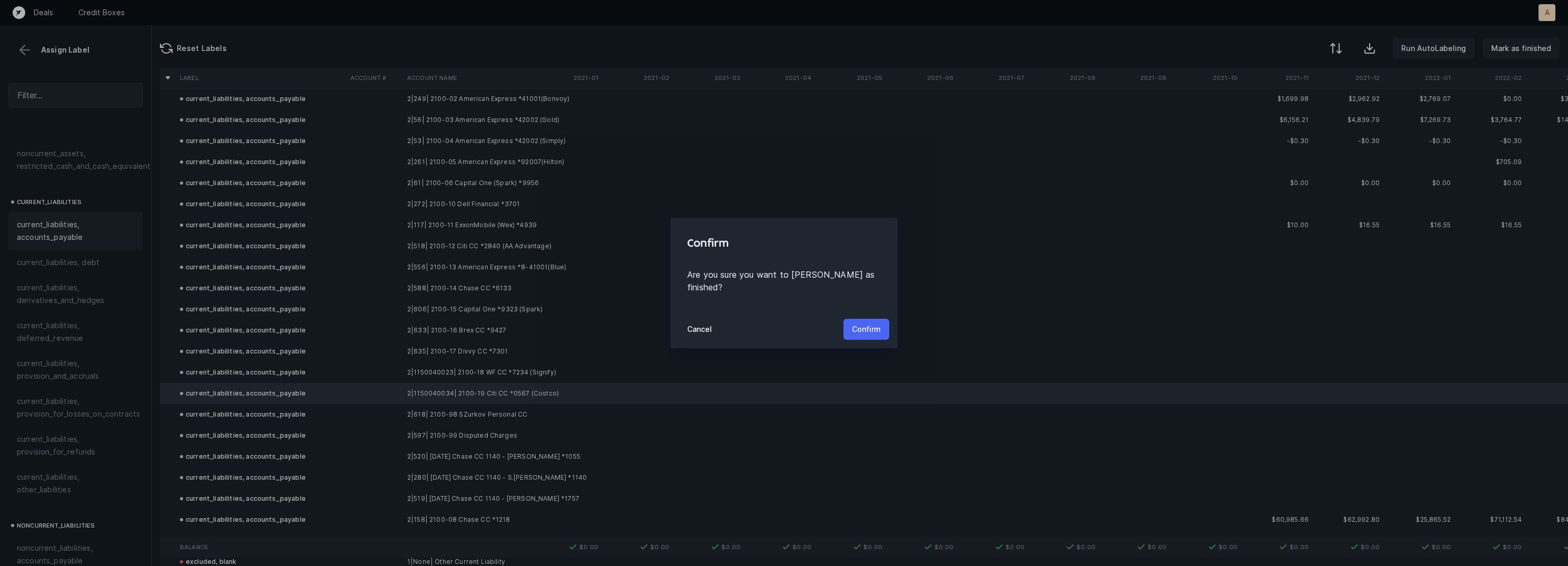
click at [864, 319] on button "Confirm" at bounding box center [866, 329] width 46 height 21
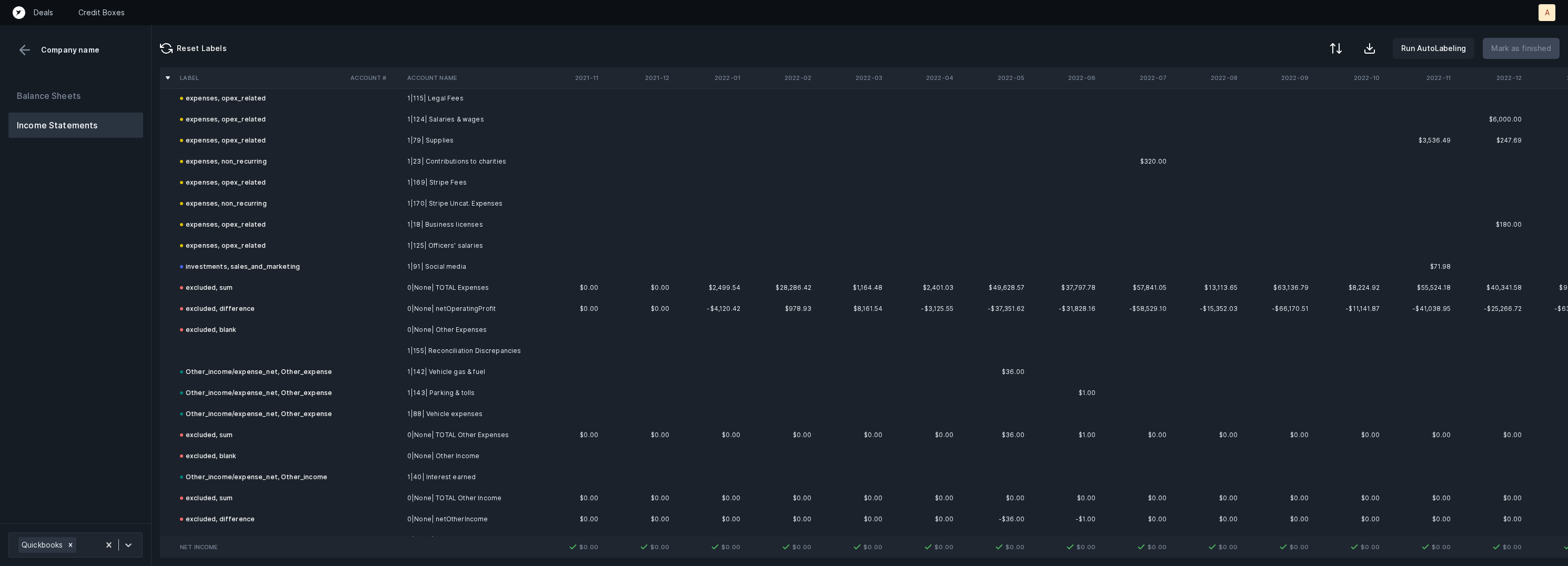
scroll to position [1168, 0]
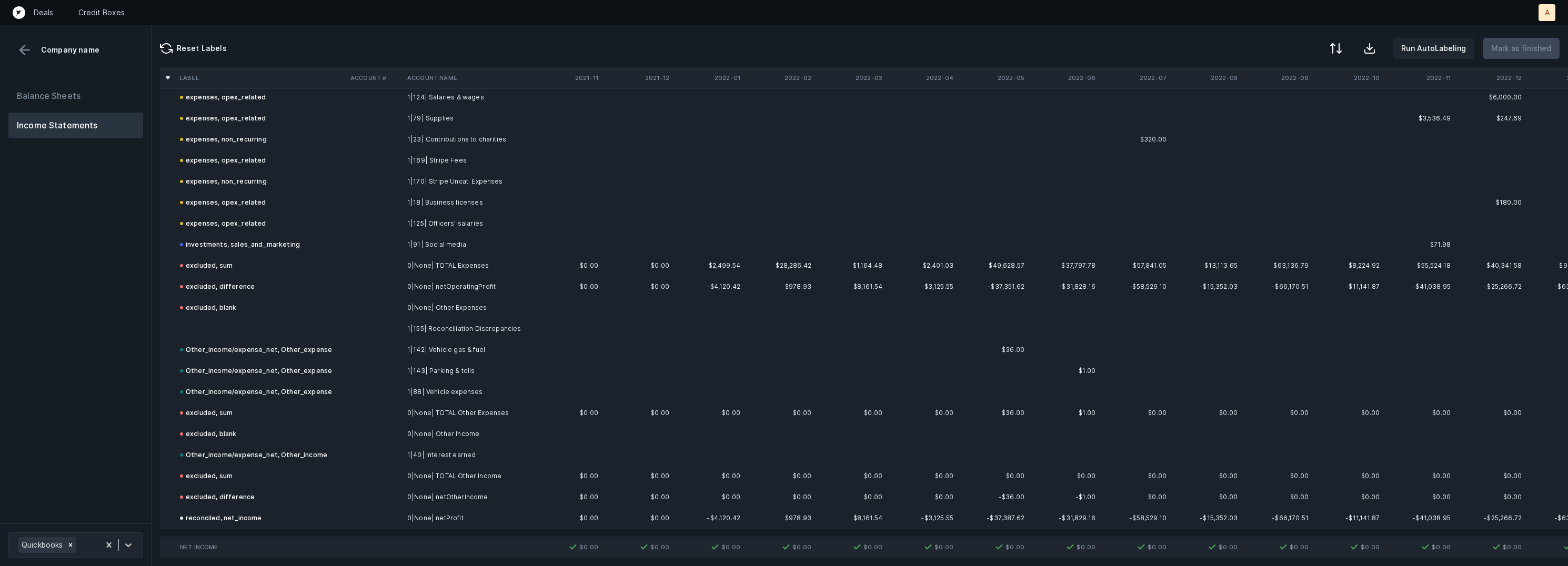
click at [463, 328] on td "1|155| Reconciliation Discrepancies" at bounding box center [467, 329] width 128 height 21
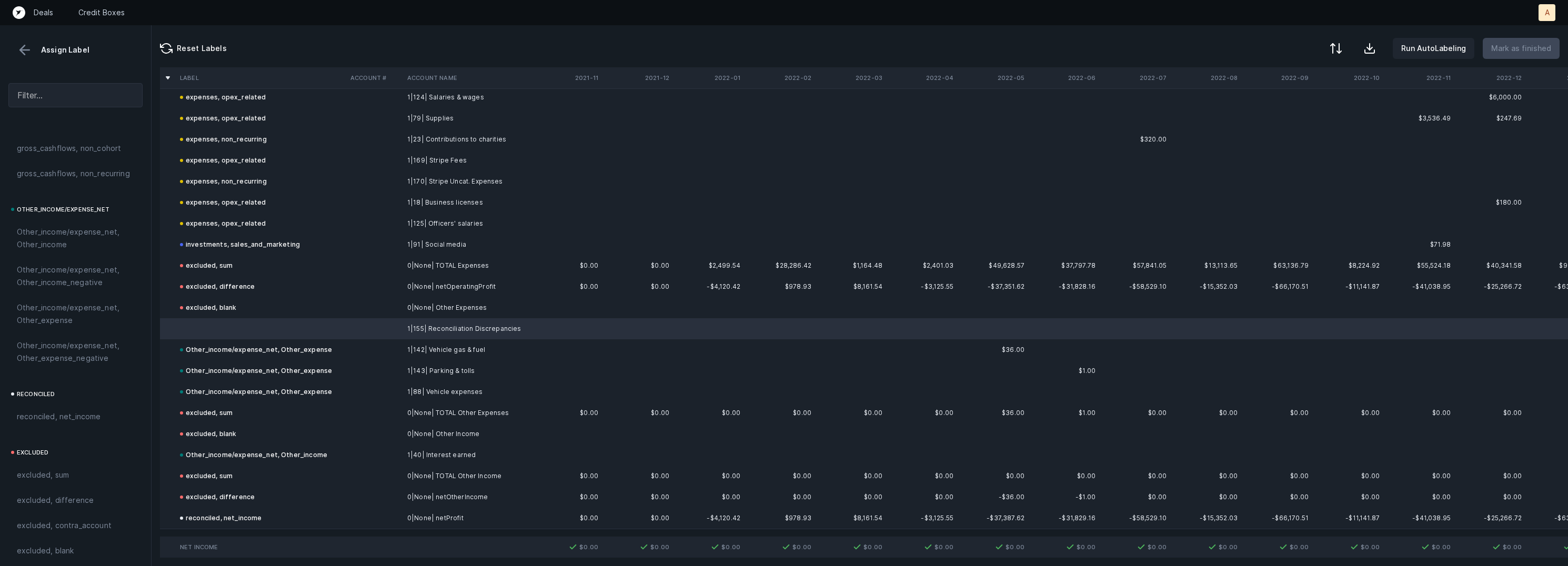
scroll to position [1172, 0]
click at [76, 297] on span "Other_income/expense_net, Other_expense" at bounding box center [75, 308] width 117 height 25
click at [1522, 41] on button "Mark as finished" at bounding box center [1521, 48] width 77 height 21
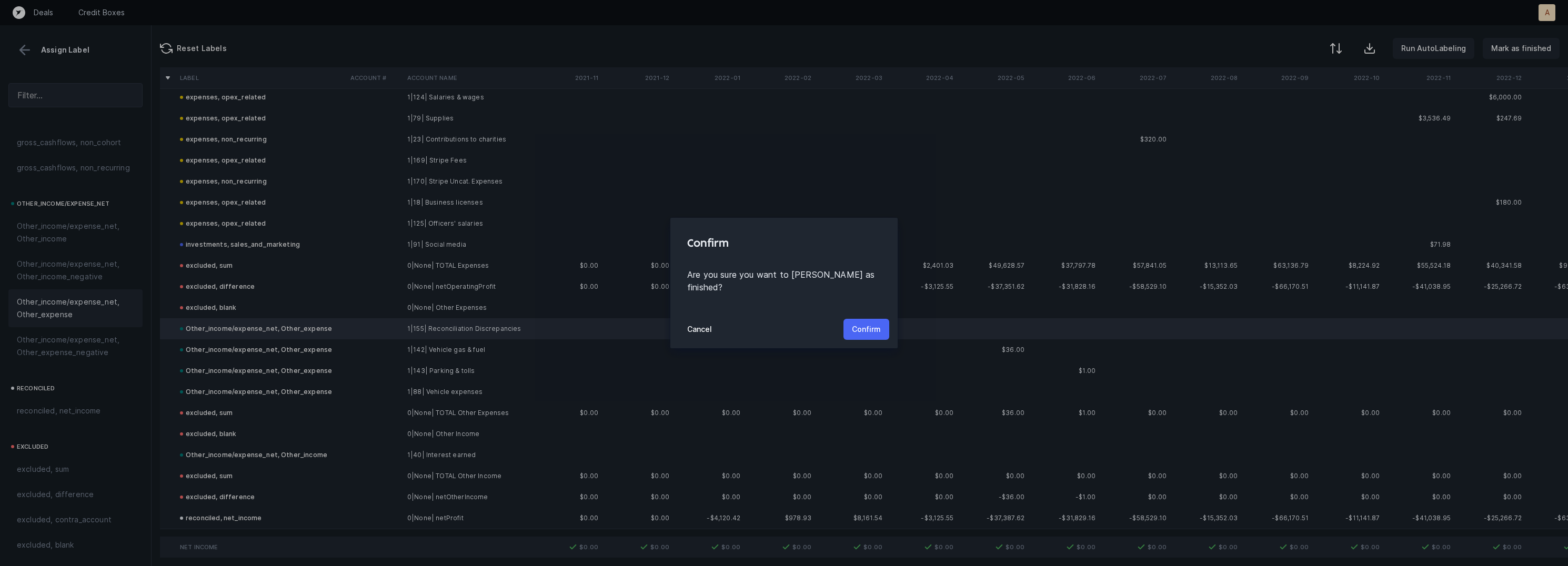
click at [871, 326] on p "Confirm" at bounding box center [867, 329] width 29 height 13
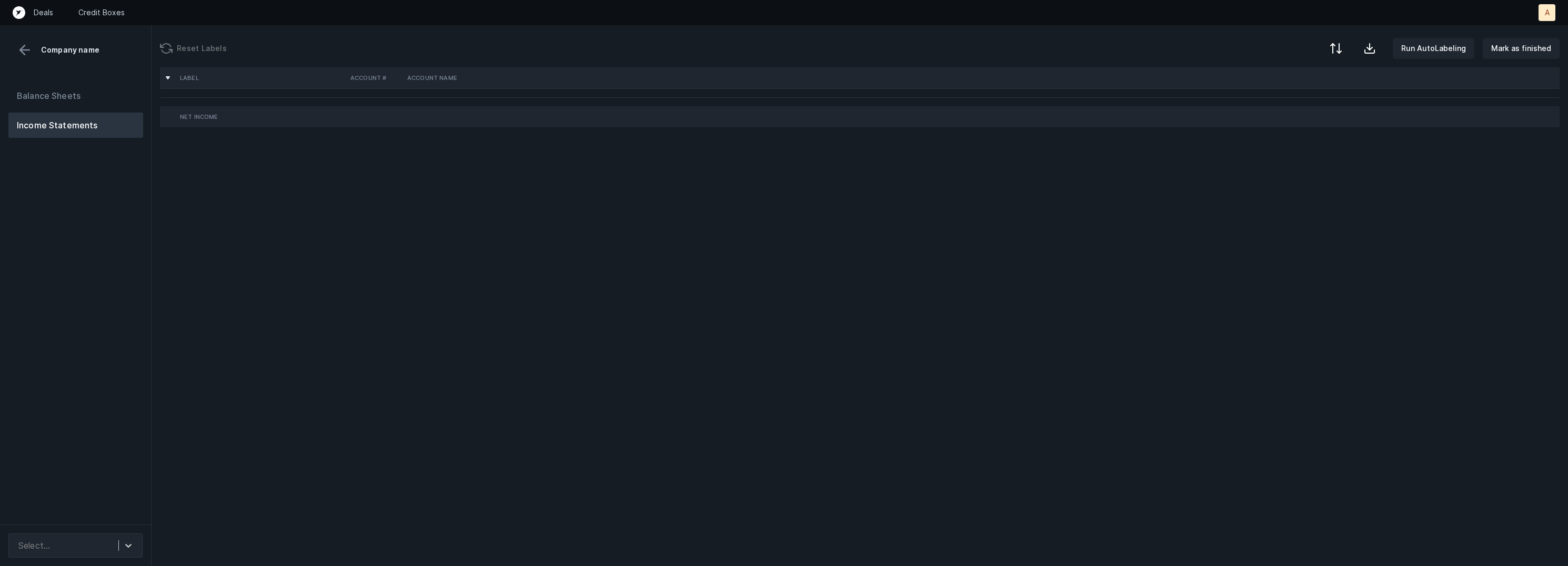
click at [127, 251] on div "Balance Sheets Income Statements" at bounding box center [75, 299] width 152 height 450
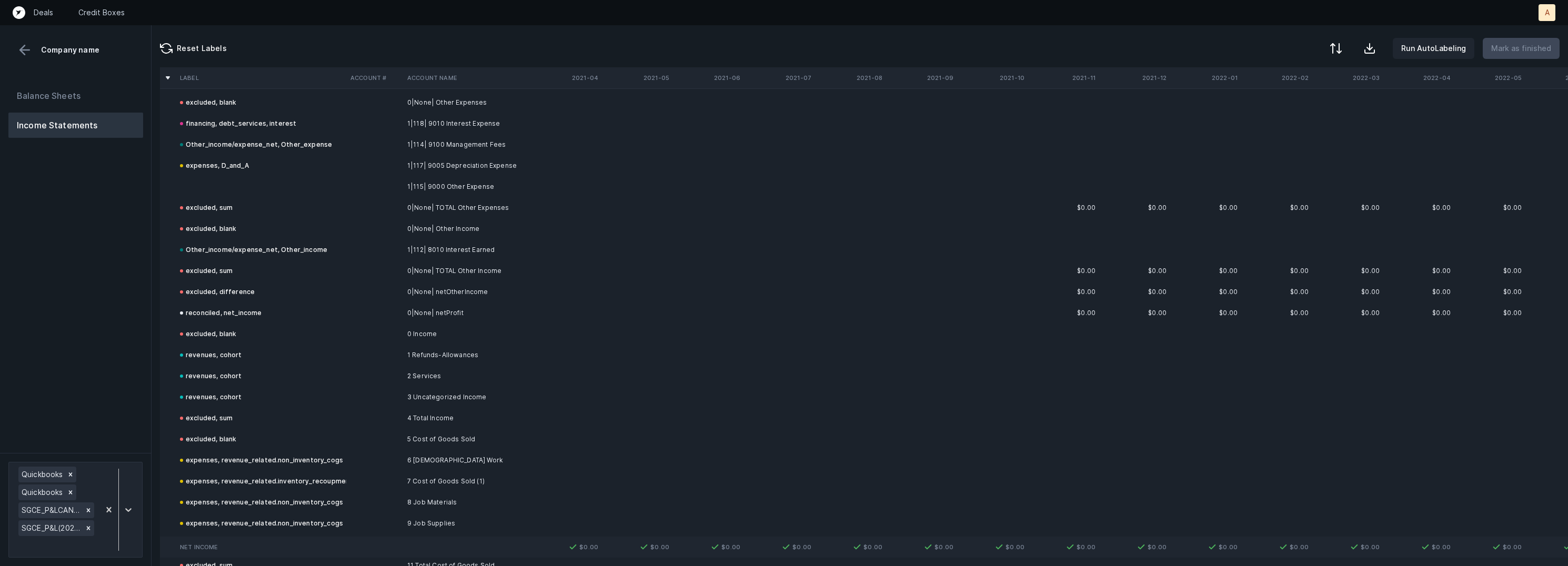
scroll to position [3170, 0]
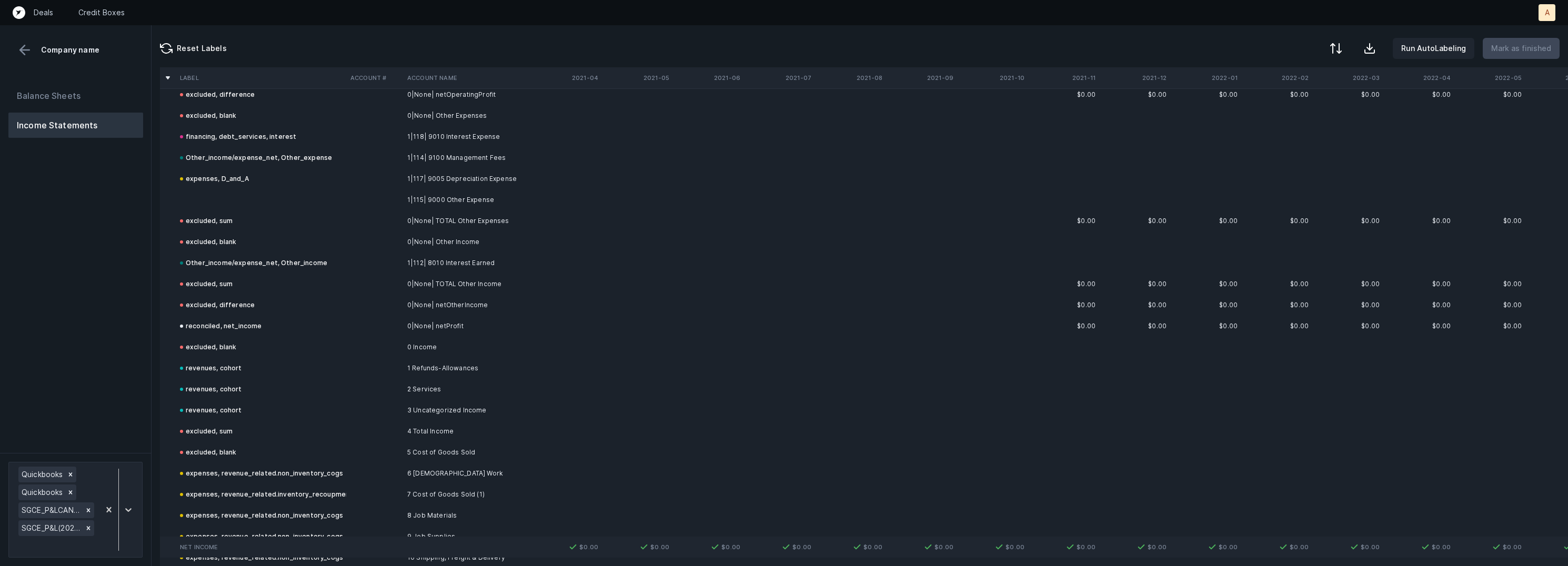
click at [386, 198] on td at bounding box center [374, 200] width 57 height 21
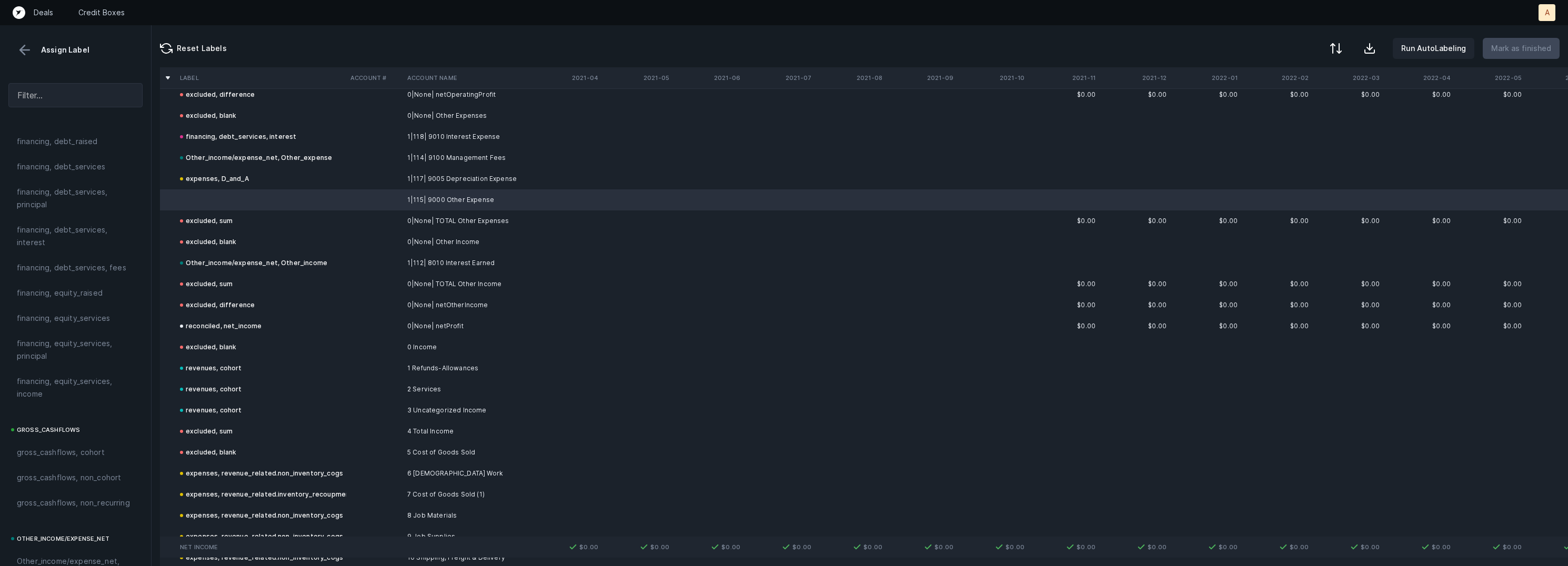
scroll to position [1172, 0]
click at [85, 308] on span "Other_income/expense_net, Other_expense" at bounding box center [75, 308] width 117 height 25
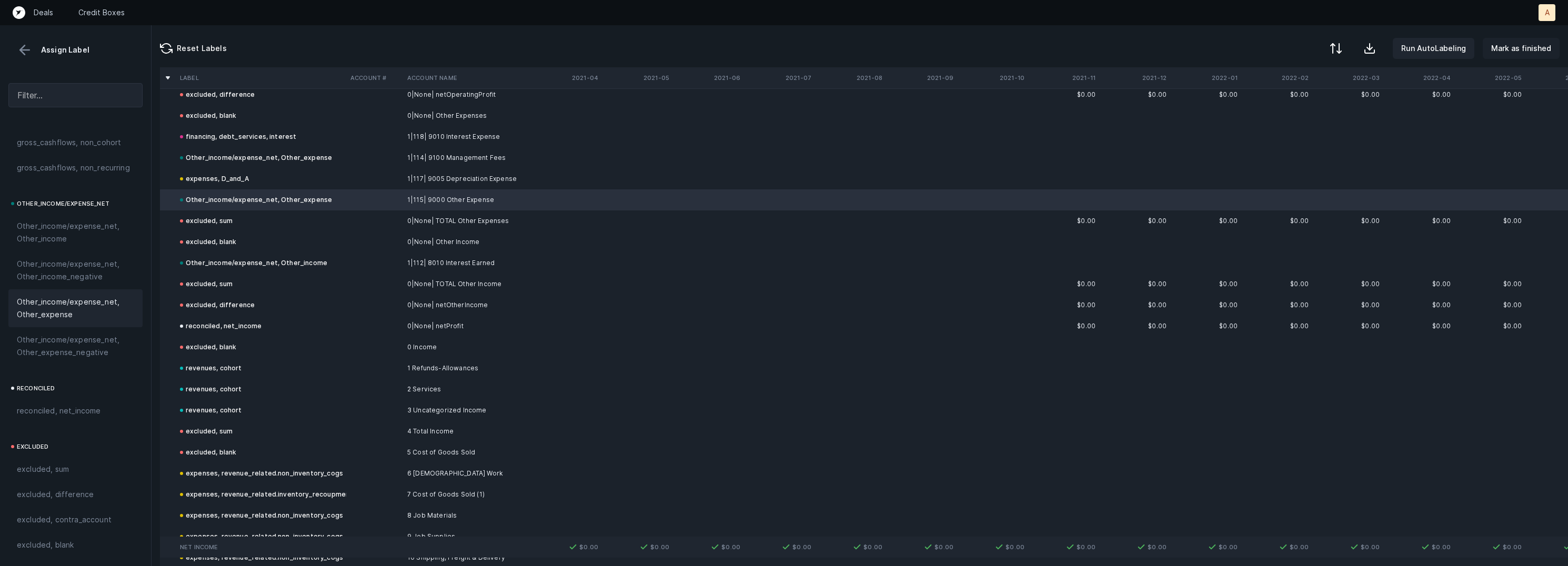
click at [1535, 52] on p "Mark as finished" at bounding box center [1521, 48] width 60 height 13
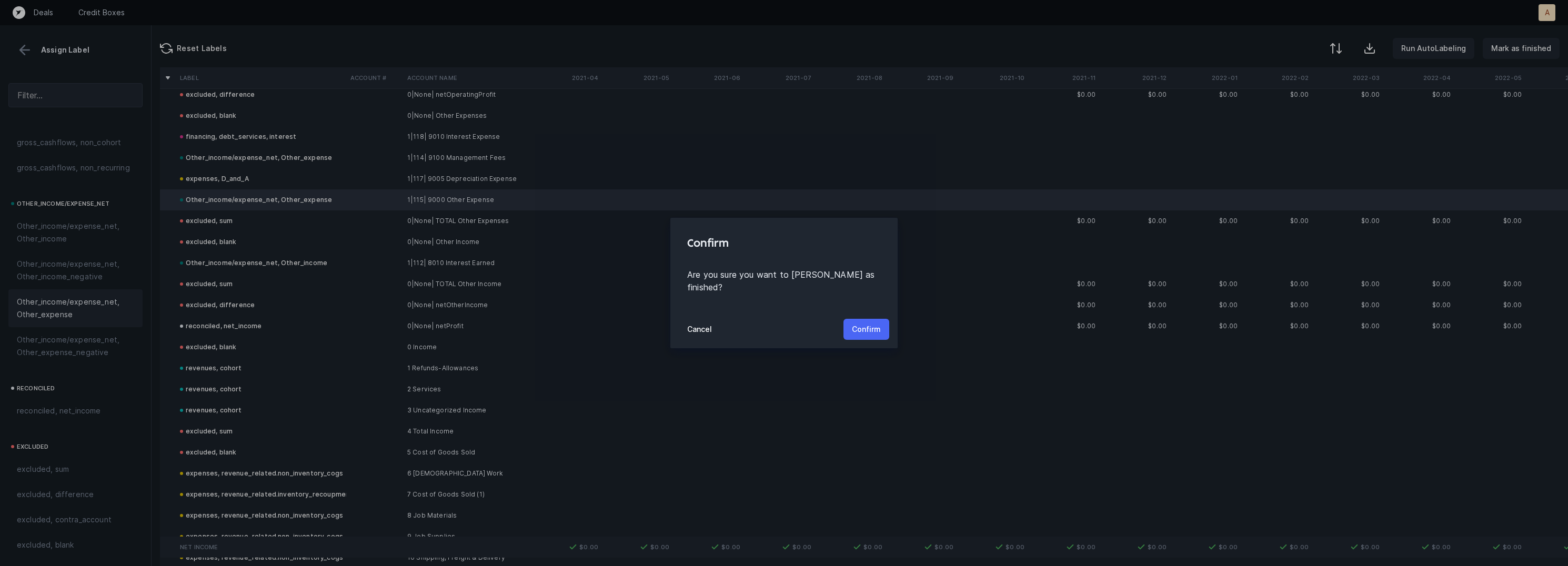
click at [862, 328] on p "Confirm" at bounding box center [867, 329] width 29 height 13
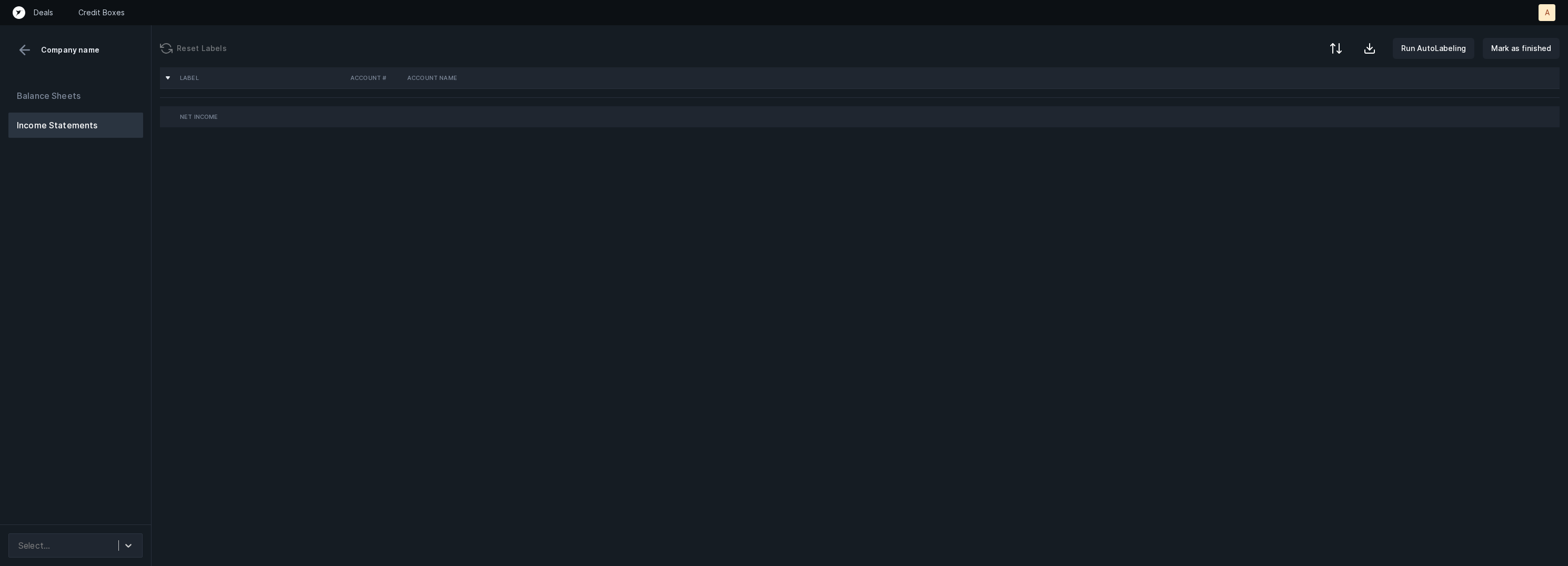
click at [122, 267] on div "Balance Sheets Income Statements" at bounding box center [75, 299] width 152 height 450
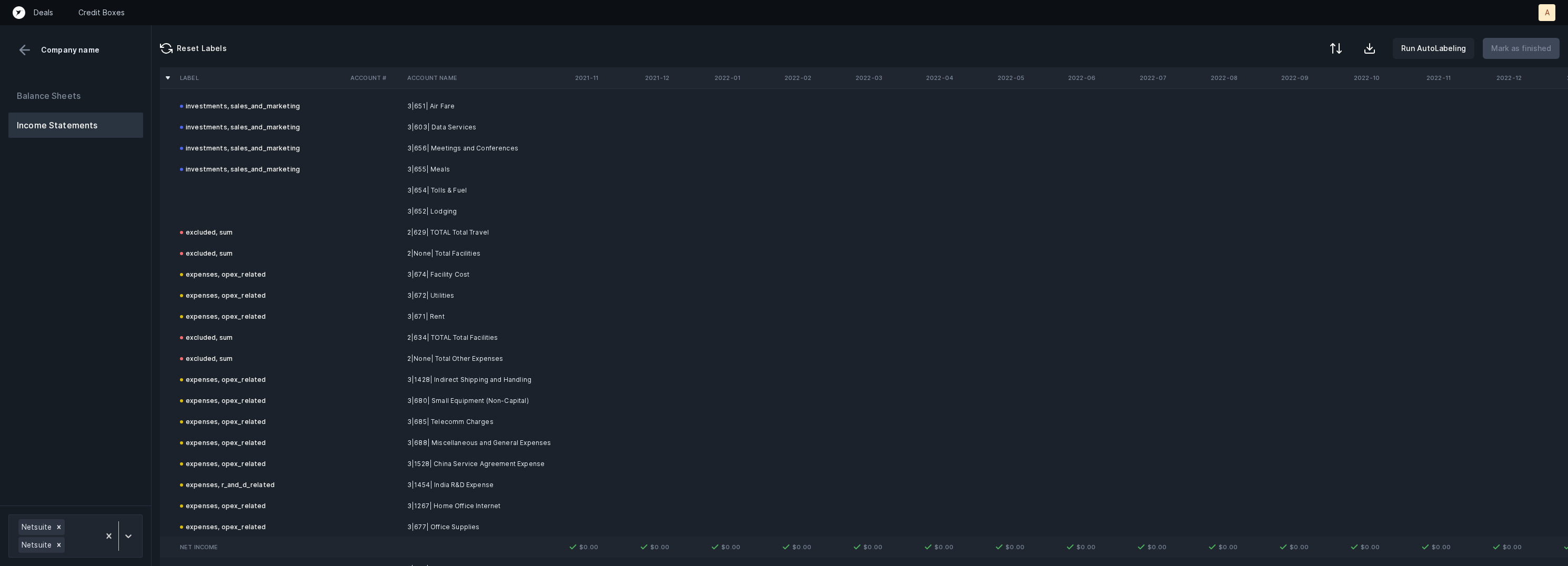
scroll to position [1085, 0]
click at [448, 196] on td "3|654| Tolls & Fuel" at bounding box center [467, 201] width 128 height 21
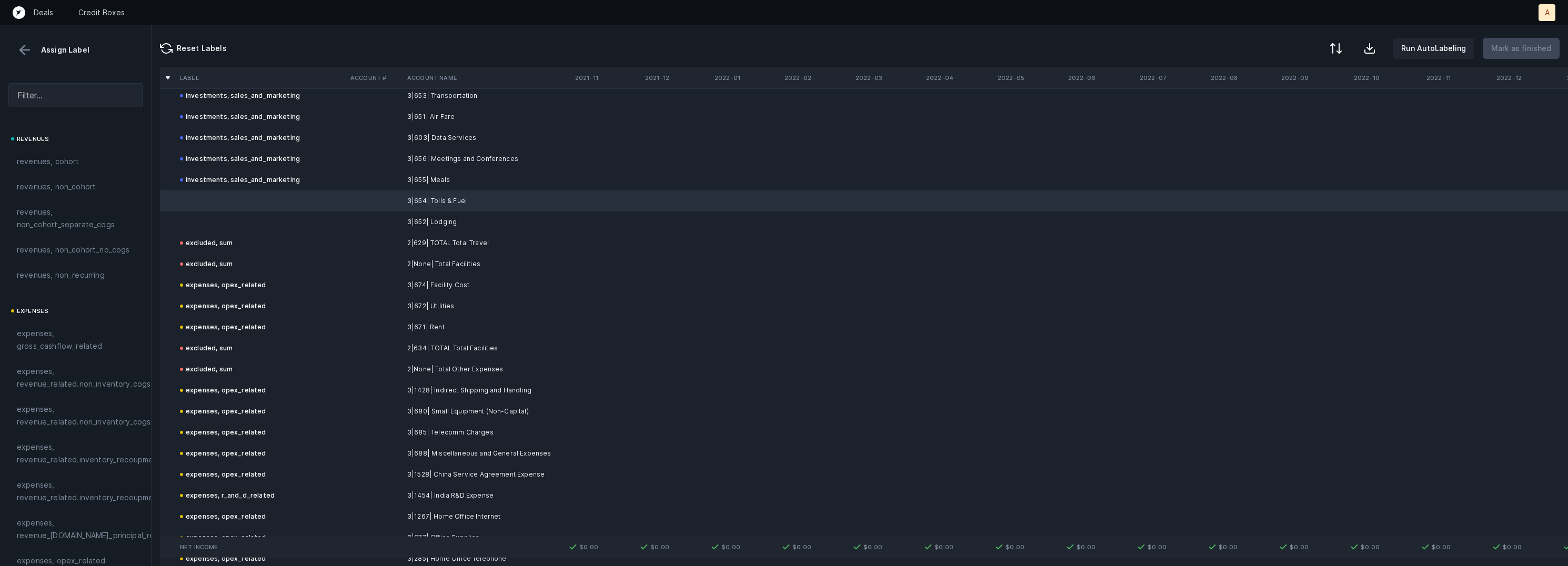
click at [447, 219] on td "3|652| Lodging" at bounding box center [467, 222] width 128 height 21
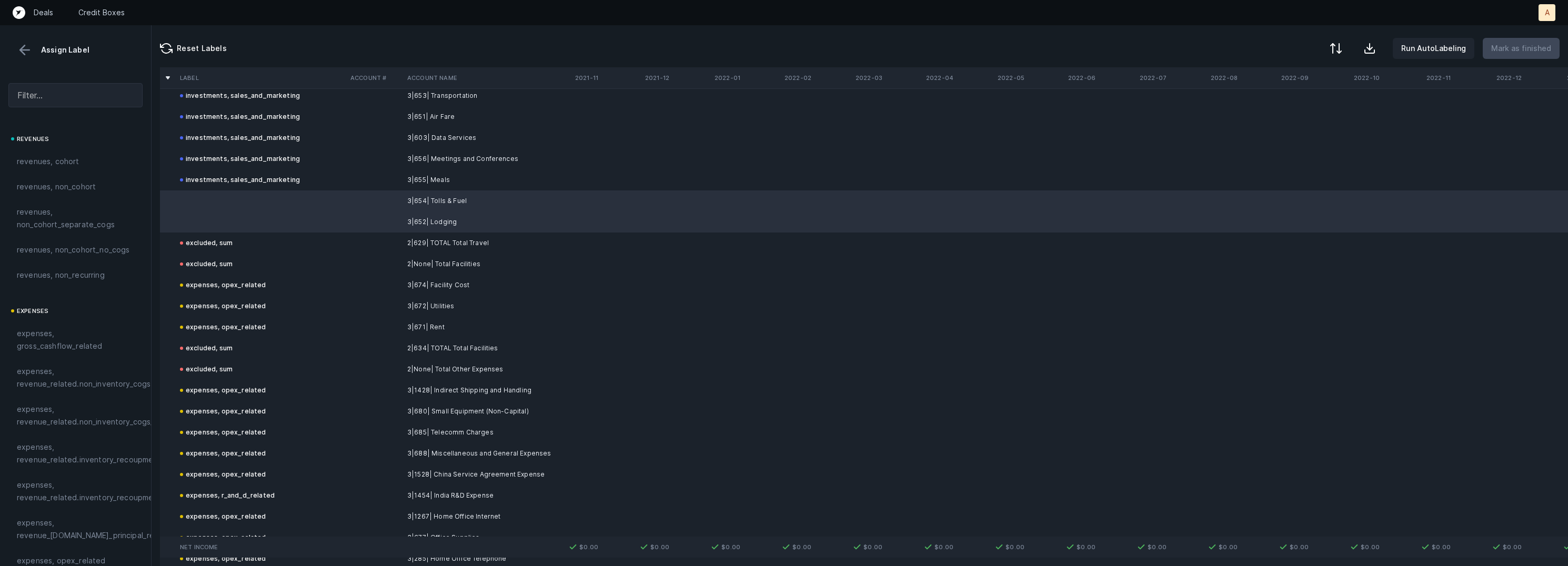
click at [362, 204] on div at bounding box center [784, 283] width 1568 height 566
click at [368, 216] on td at bounding box center [374, 222] width 57 height 21
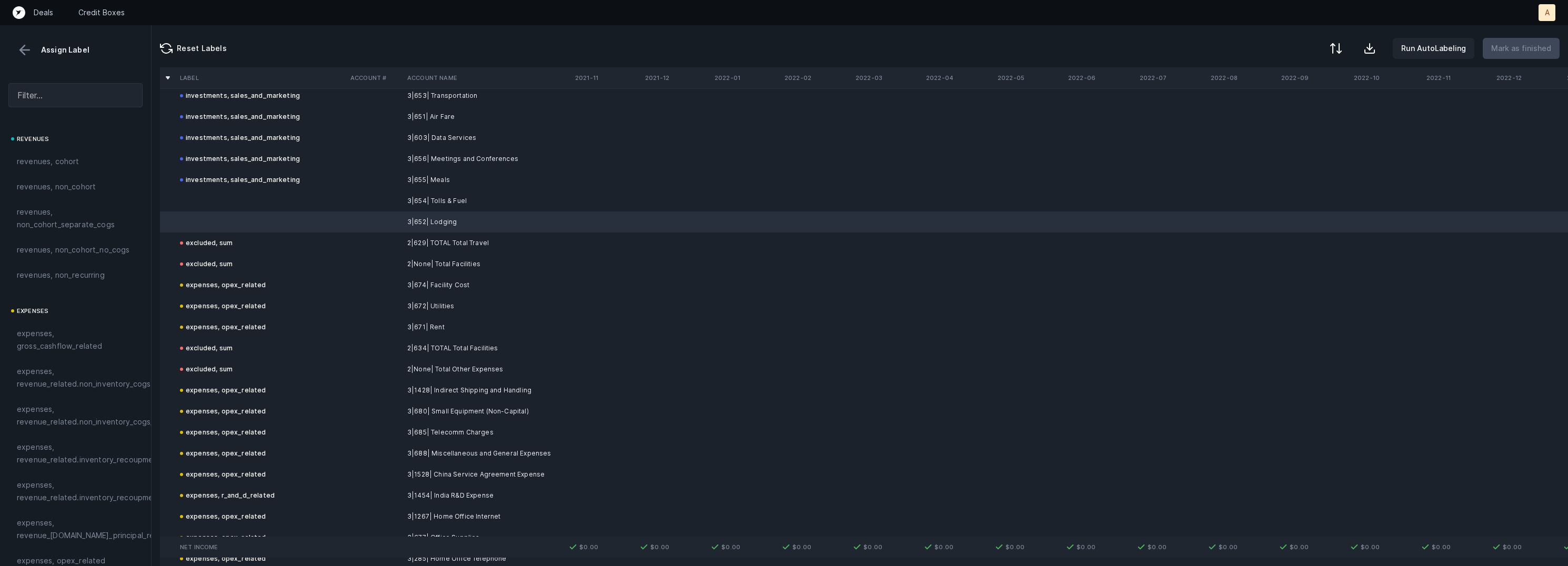
click at [370, 191] on td at bounding box center [374, 201] width 57 height 21
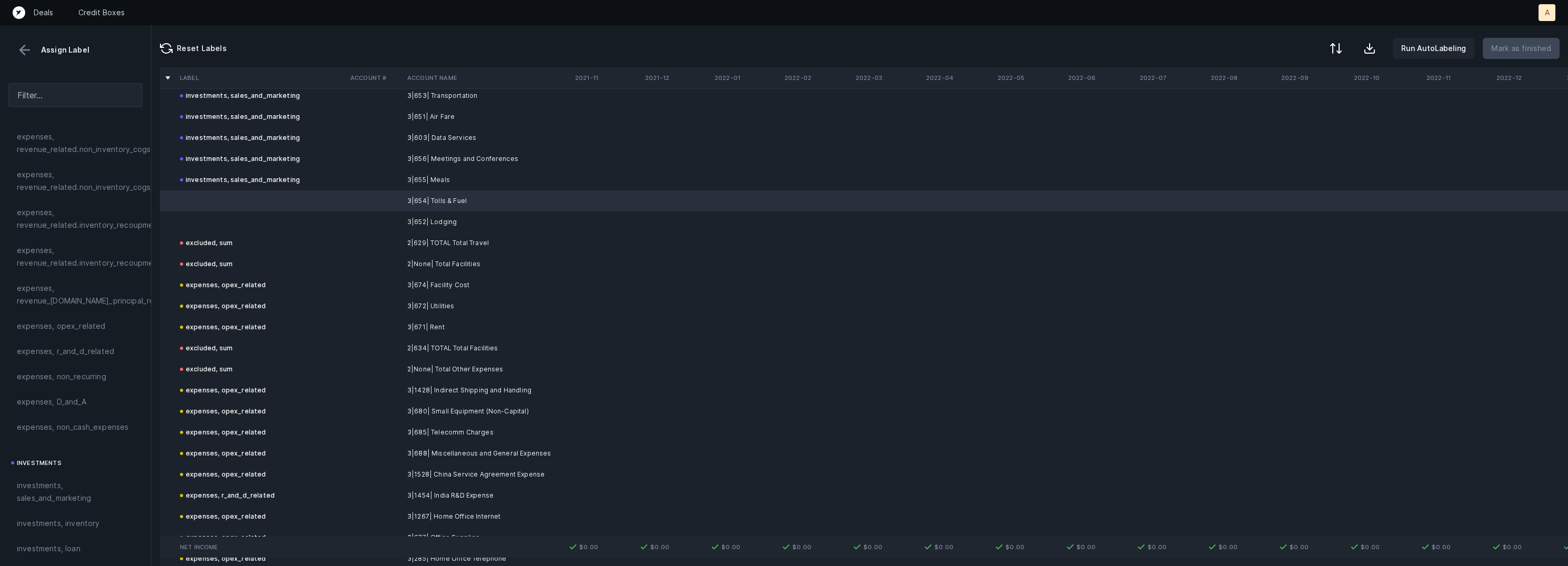
scroll to position [380, 0]
click at [94, 181] on span "expenses, opex_related" at bounding box center [61, 181] width 89 height 13
click at [203, 220] on td at bounding box center [261, 222] width 170 height 21
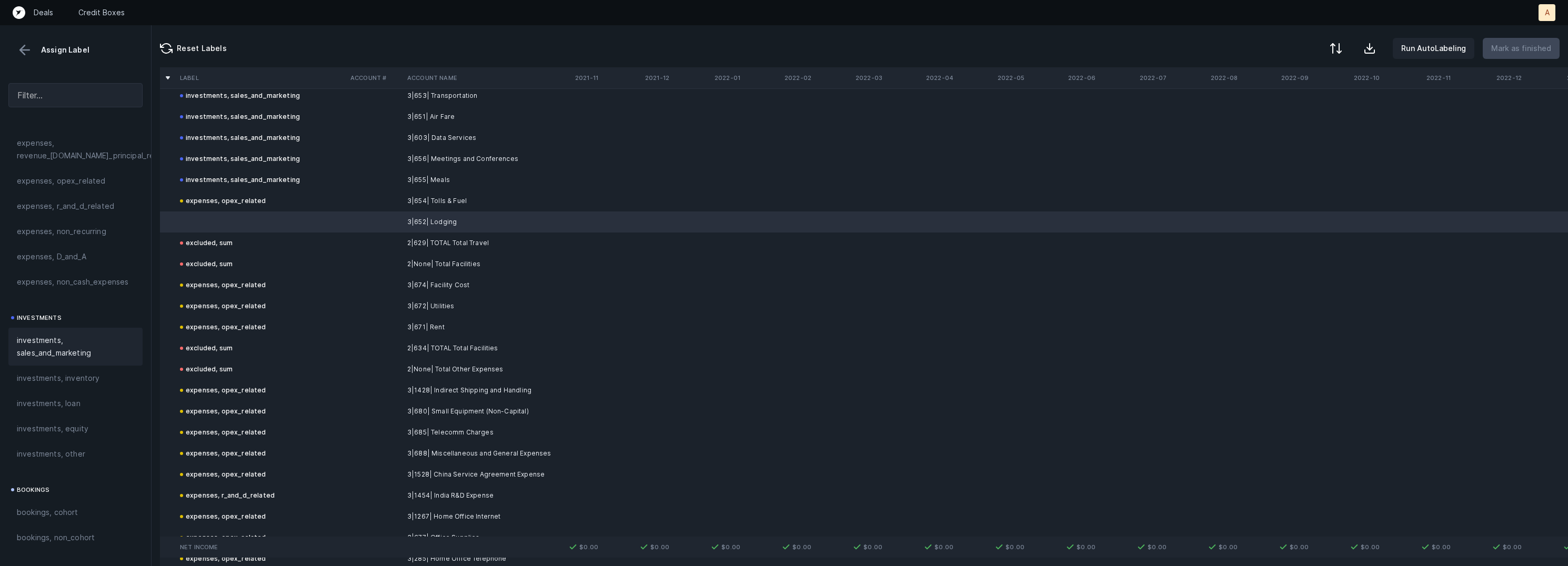
click at [89, 341] on span "investments, sales_and_marketing" at bounding box center [75, 346] width 117 height 25
click at [1518, 43] on p "Mark as finished" at bounding box center [1521, 48] width 60 height 13
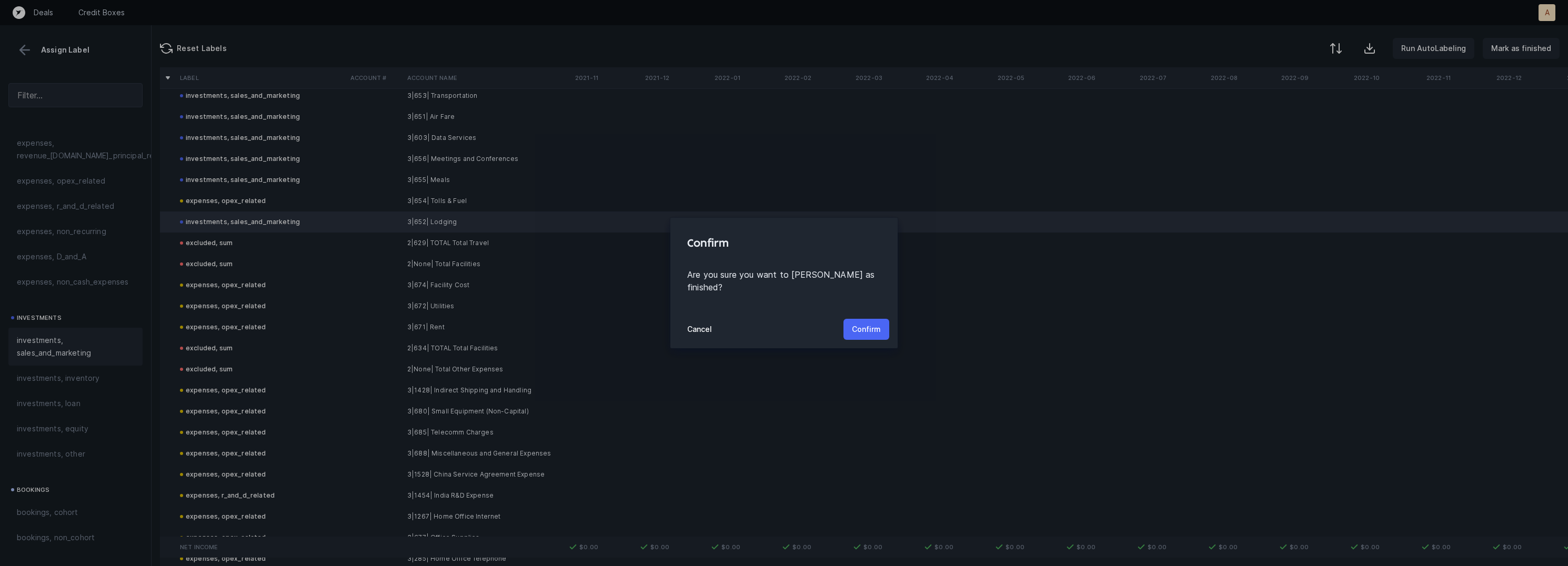
click at [859, 324] on p "Confirm" at bounding box center [867, 329] width 29 height 13
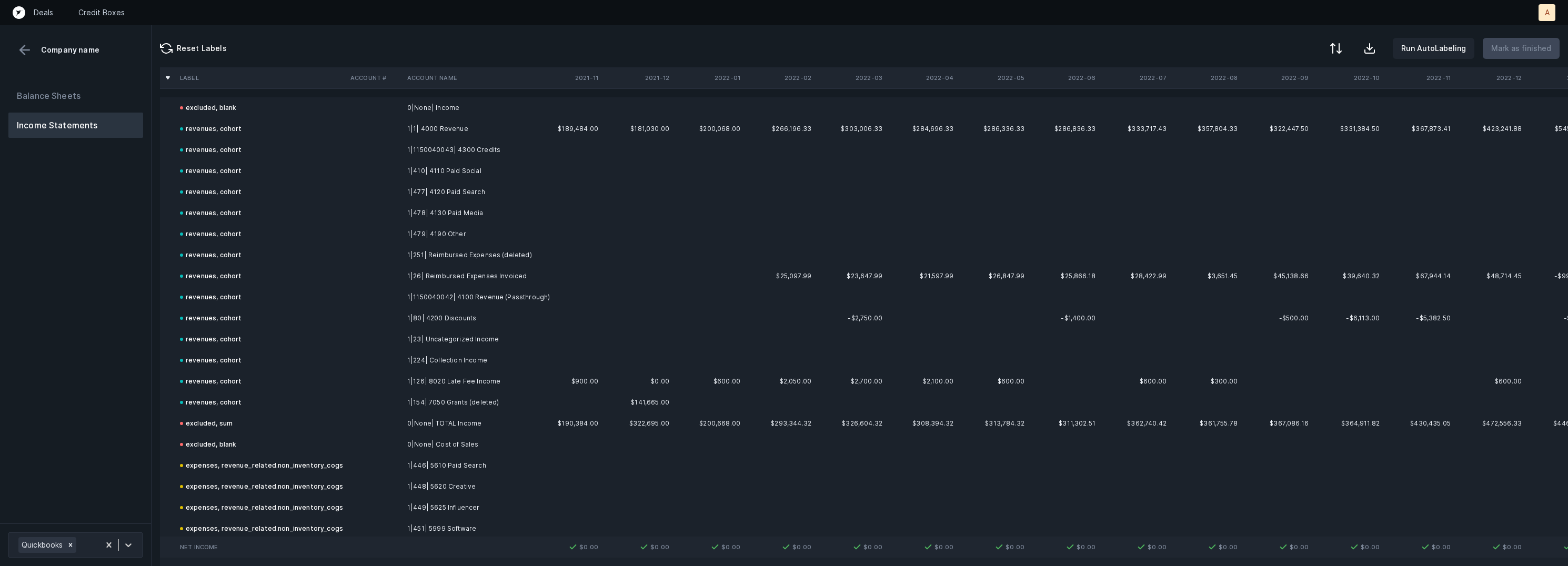
click at [135, 379] on div "Balance Sheets Income Statements" at bounding box center [75, 299] width 152 height 449
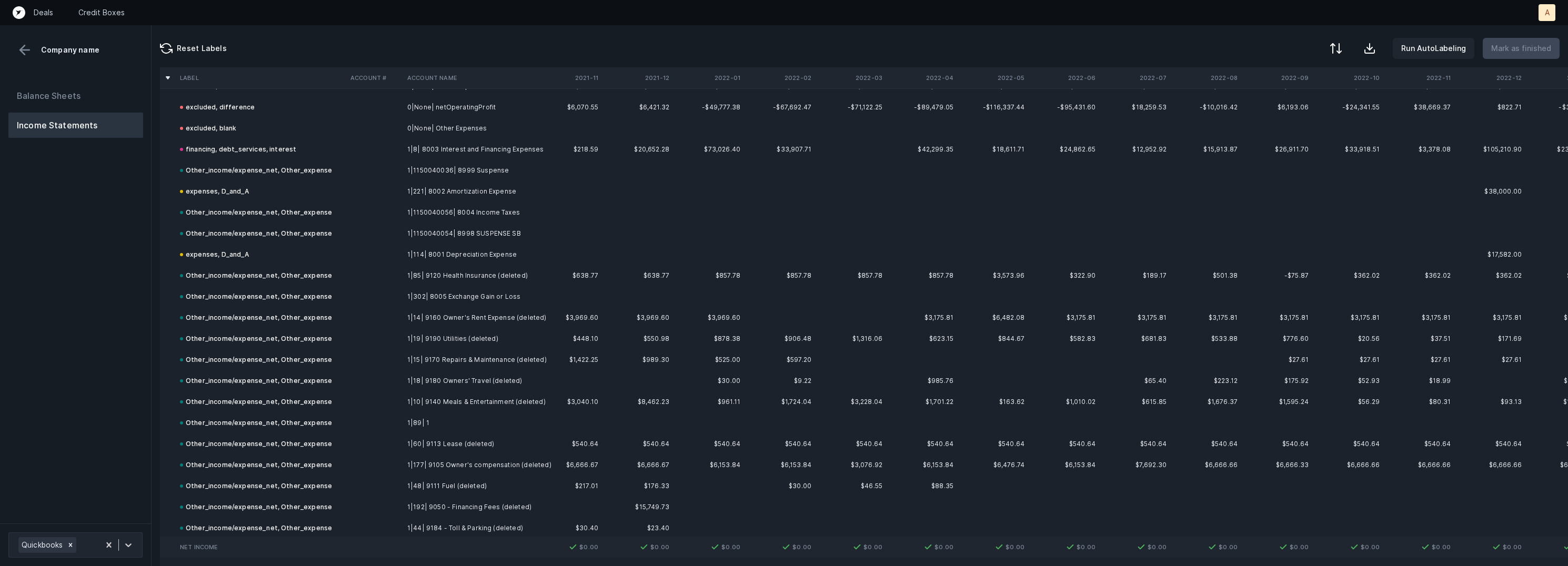
scroll to position [3839, 0]
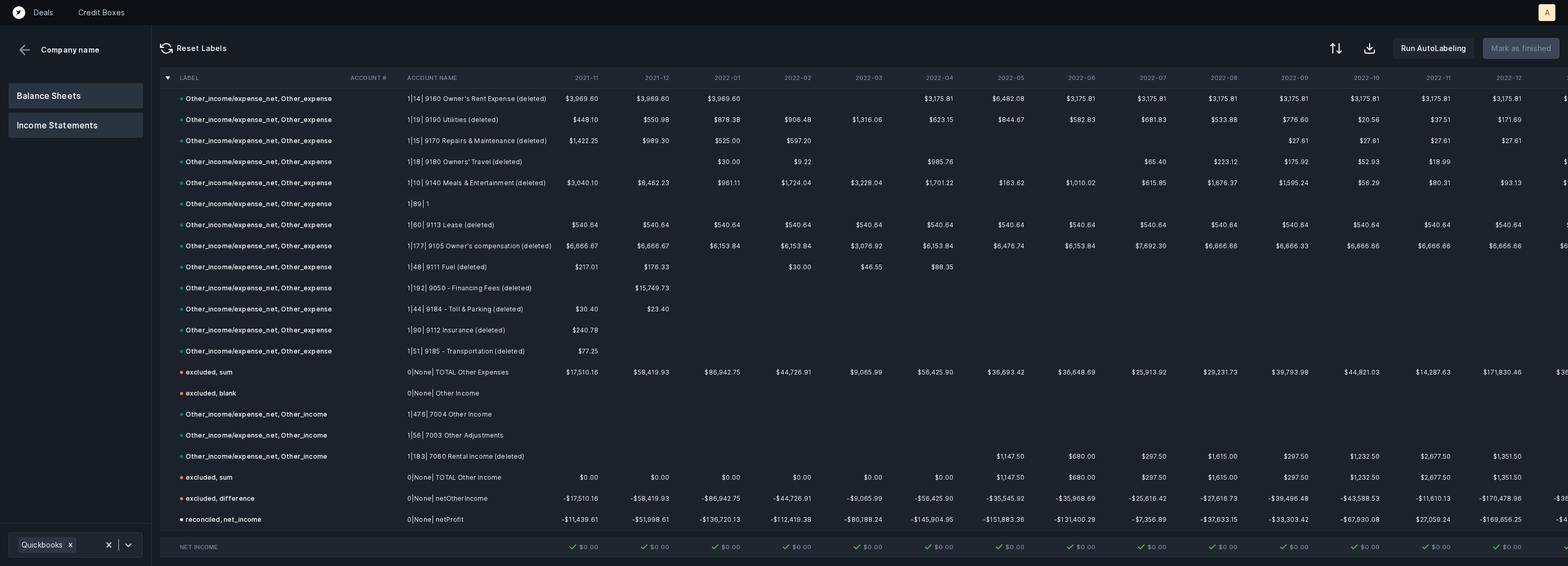
click at [76, 95] on button "Balance Sheets" at bounding box center [75, 96] width 135 height 25
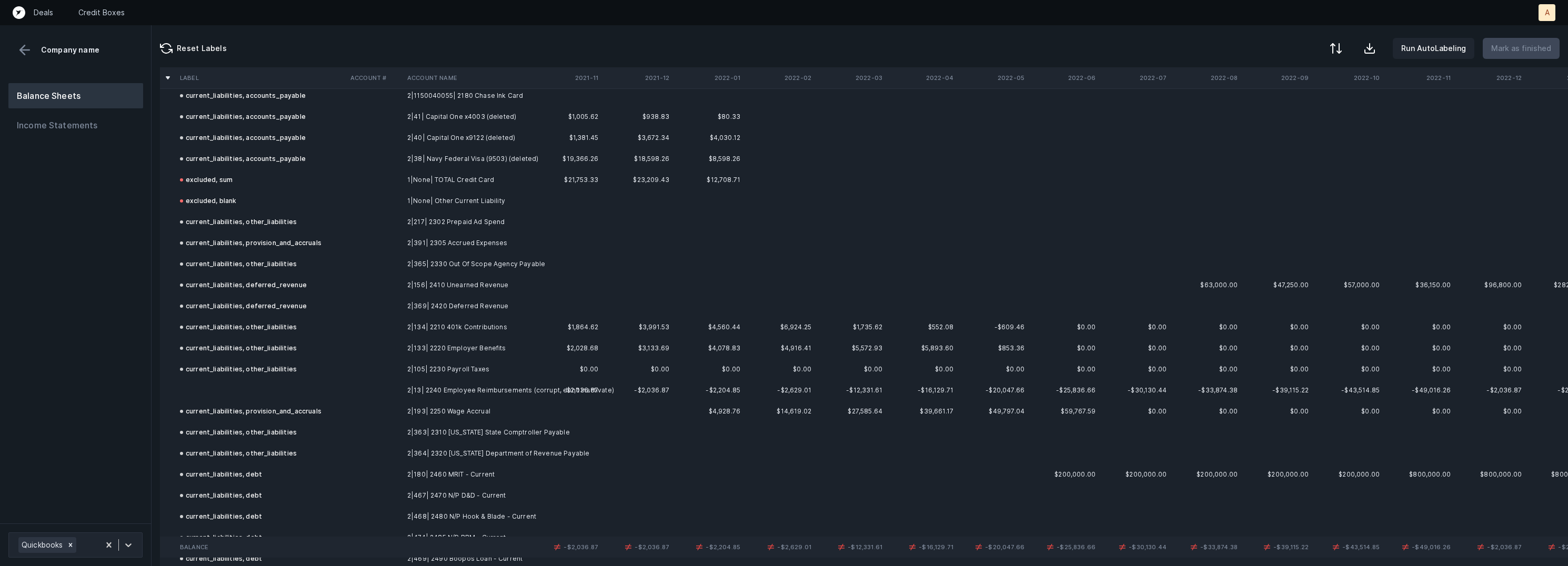
scroll to position [1222, 0]
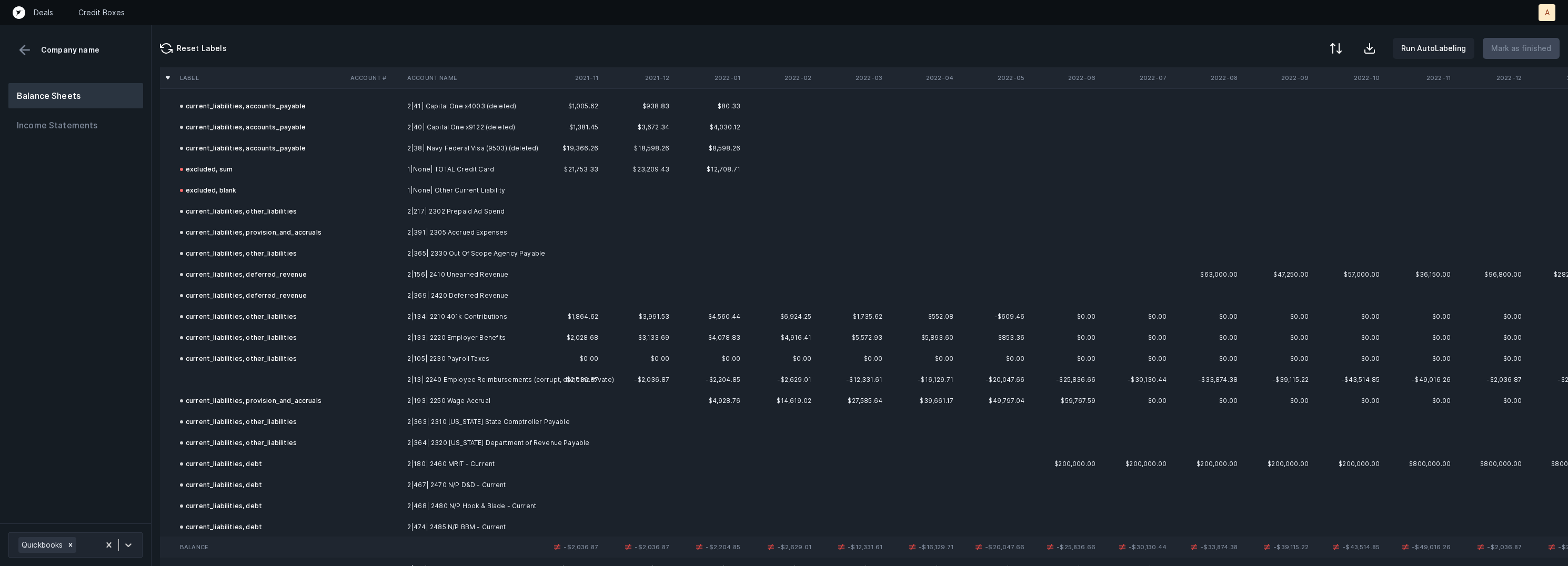
click at [478, 373] on td "2|13| 2240 Employee Reimbursements (corrupt, don't inactivate)" at bounding box center [467, 380] width 128 height 21
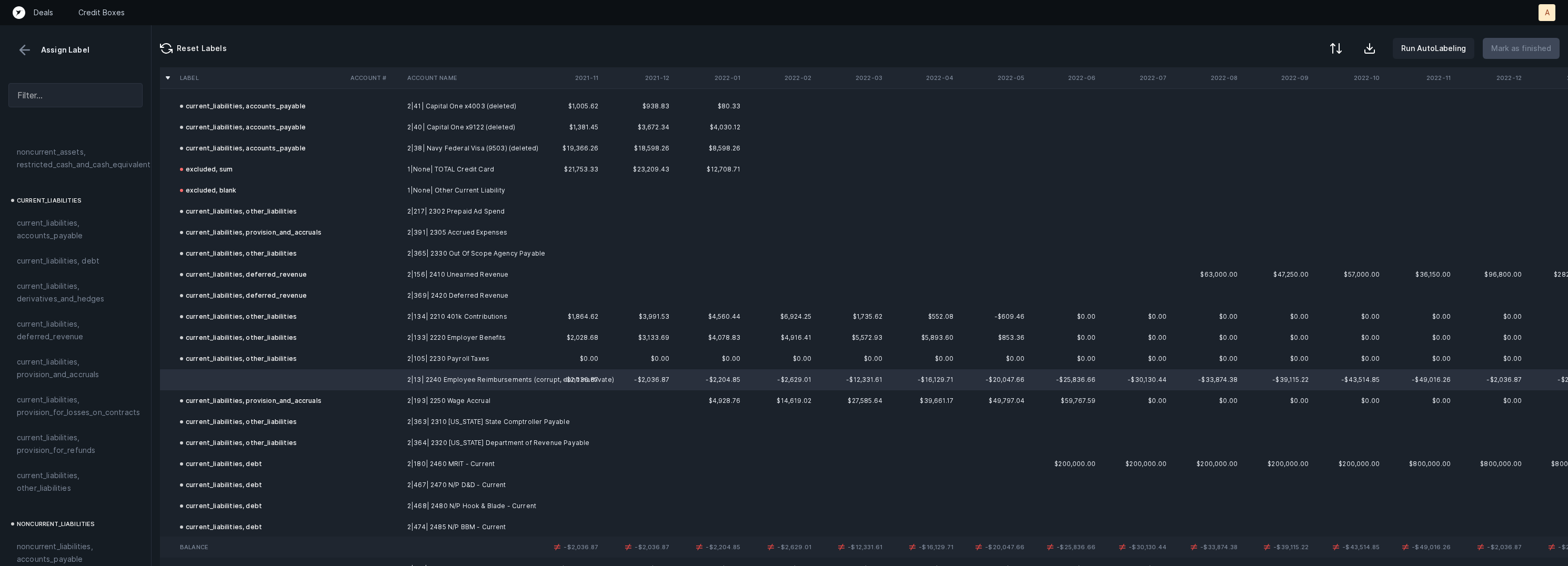
scroll to position [704, 0]
click at [79, 418] on span "current_liabilities, other_liabilities" at bounding box center [75, 426] width 117 height 25
click at [1527, 44] on p "Mark as finished" at bounding box center [1521, 48] width 60 height 13
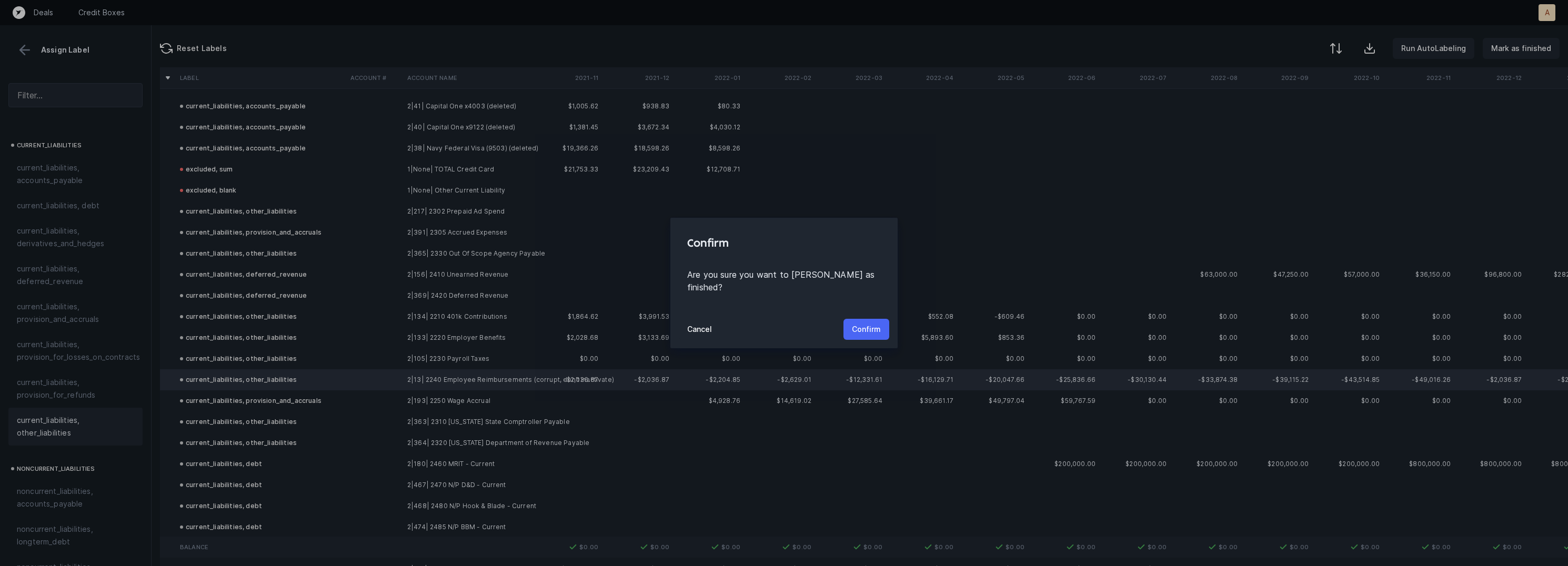
click at [870, 319] on button "Confirm" at bounding box center [866, 329] width 46 height 21
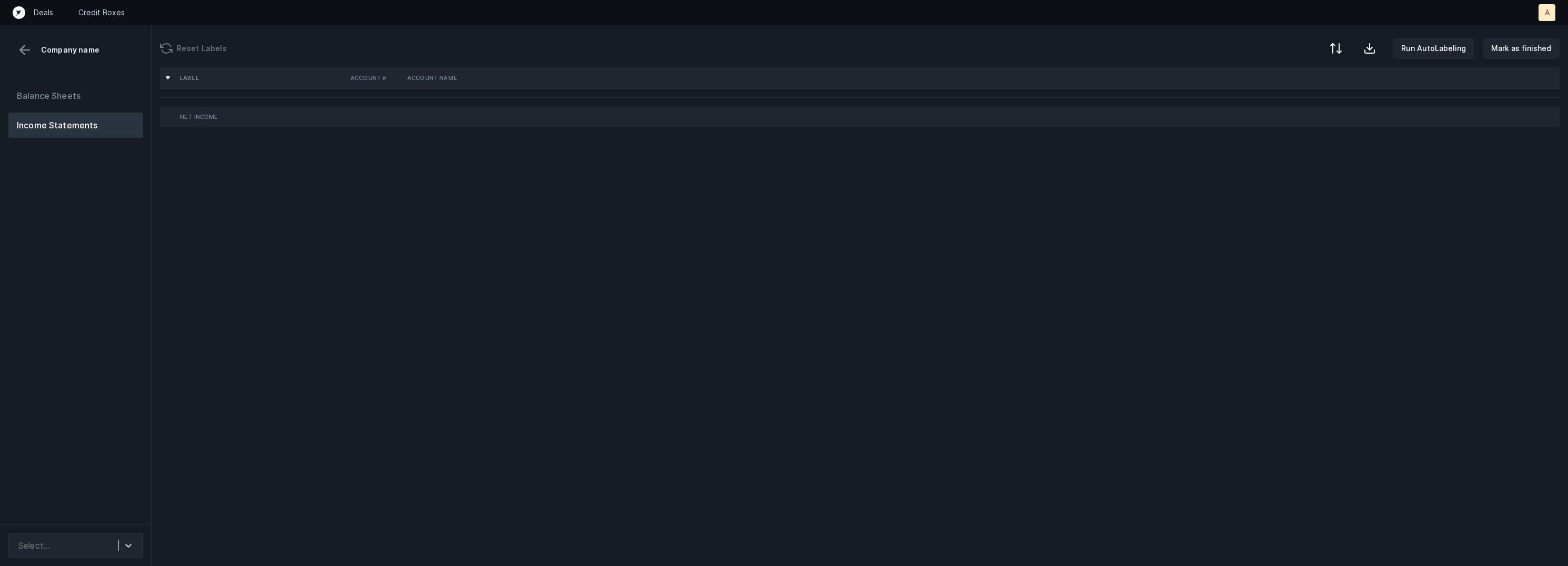
click at [127, 367] on div "Balance Sheets Income Statements" at bounding box center [75, 299] width 152 height 450
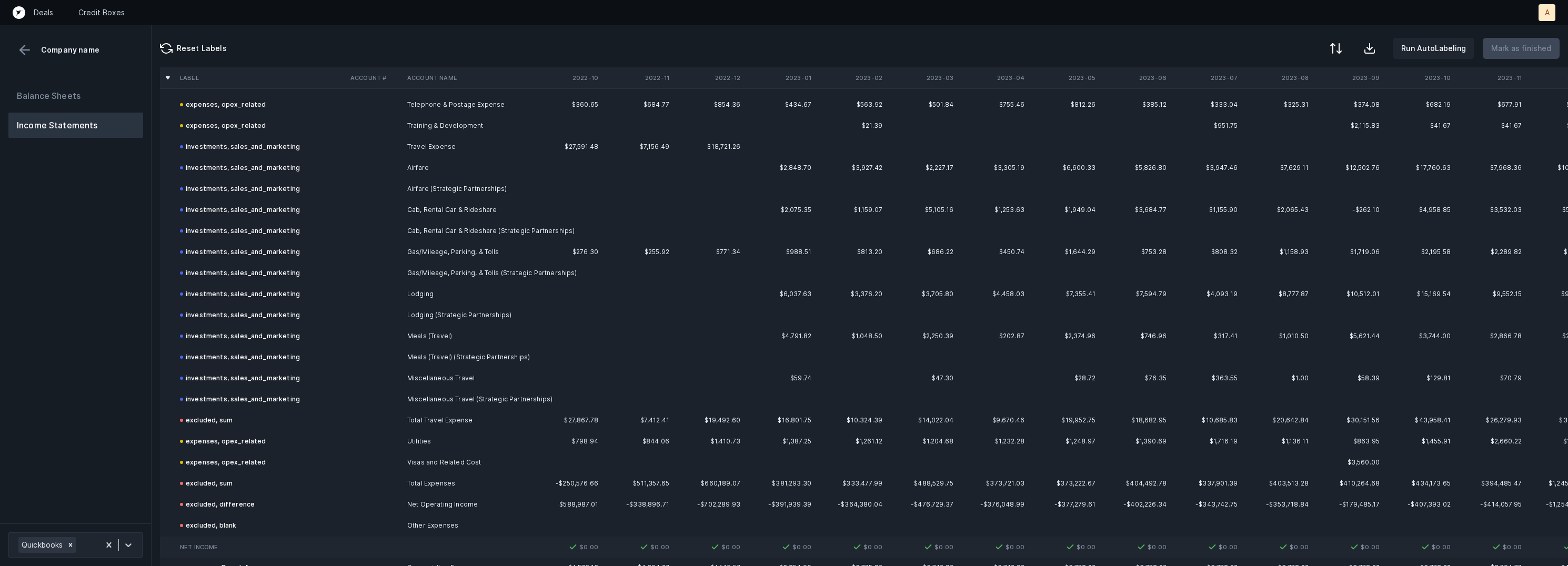
scroll to position [3124, 0]
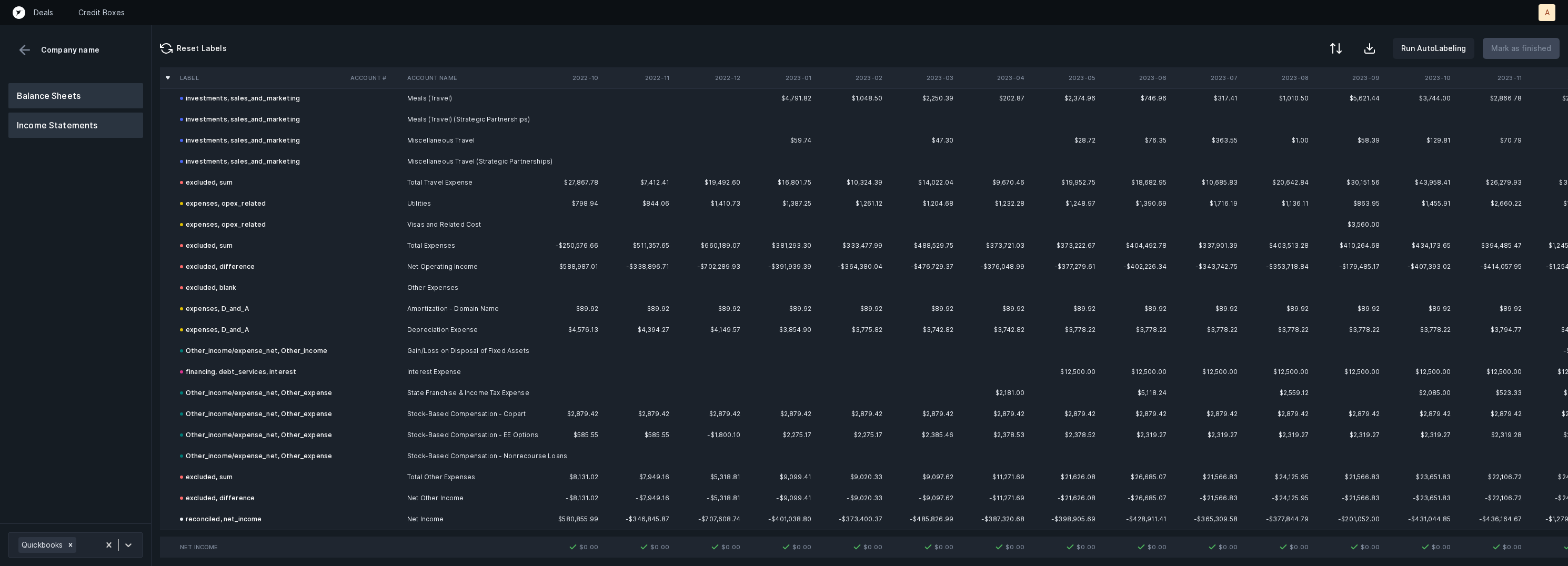
click at [105, 87] on button "Balance Sheets" at bounding box center [75, 96] width 135 height 25
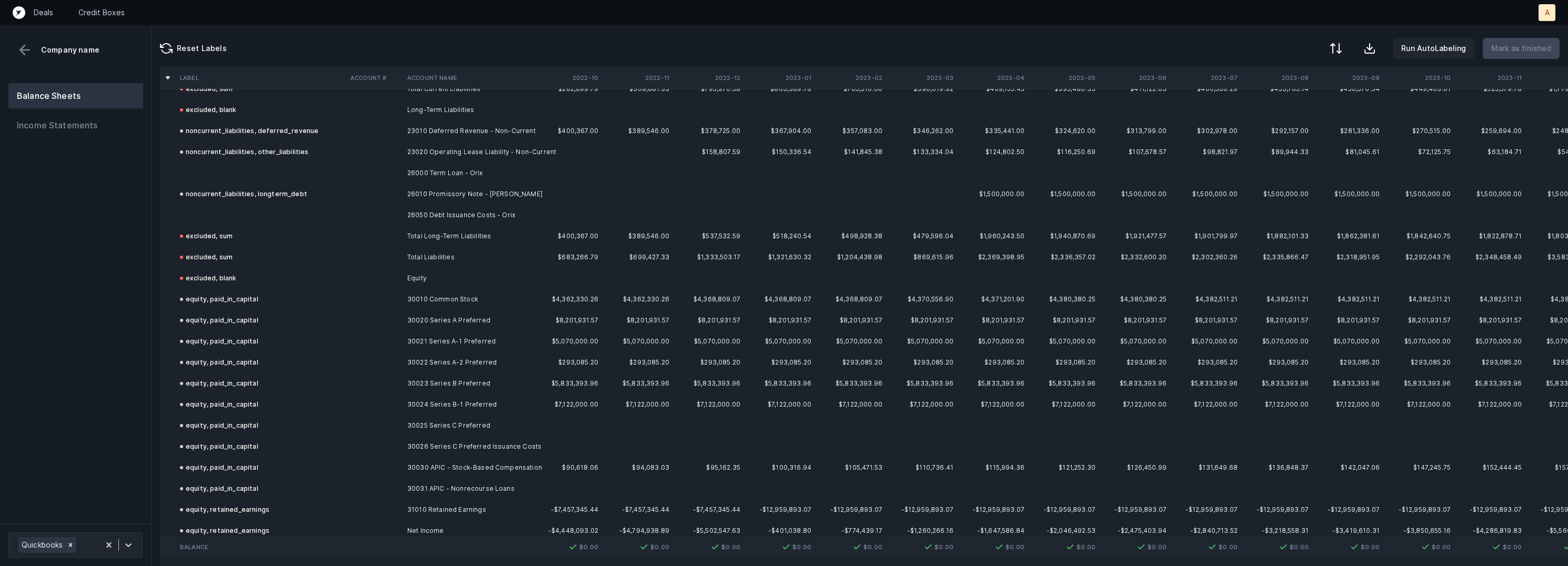
scroll to position [1658, 0]
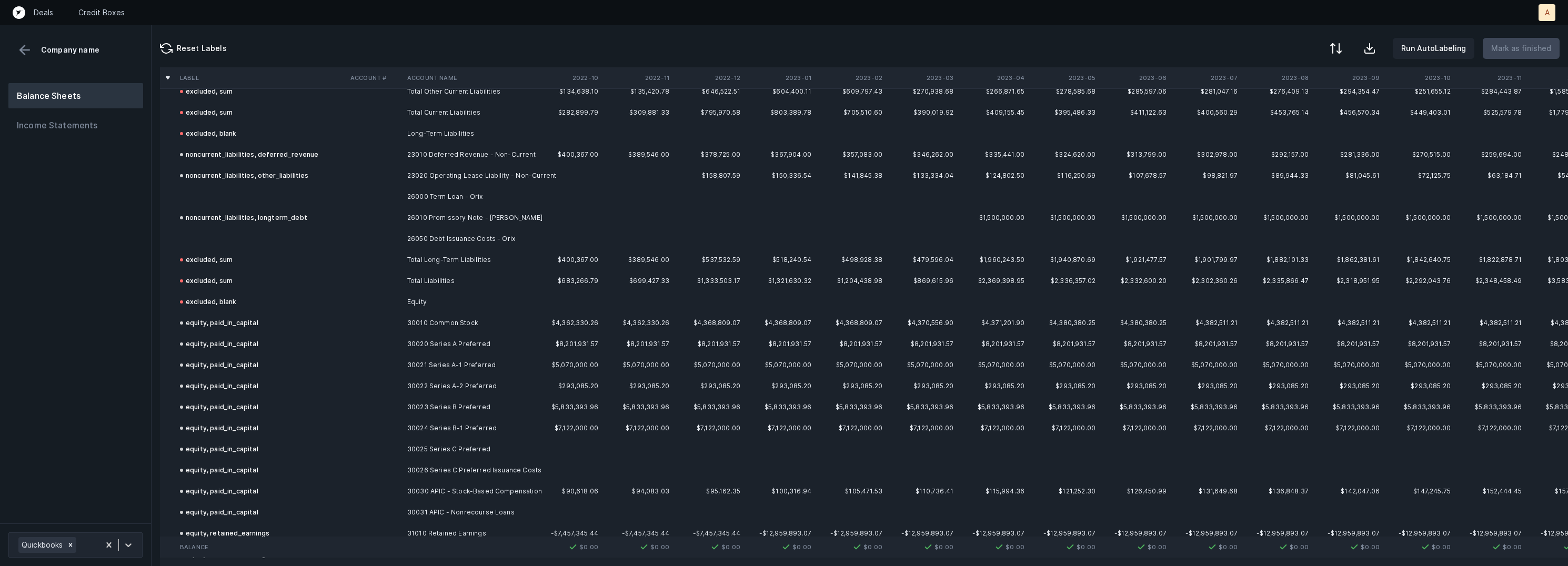
click at [410, 198] on td "26000 Term Loan - Orix" at bounding box center [467, 197] width 128 height 21
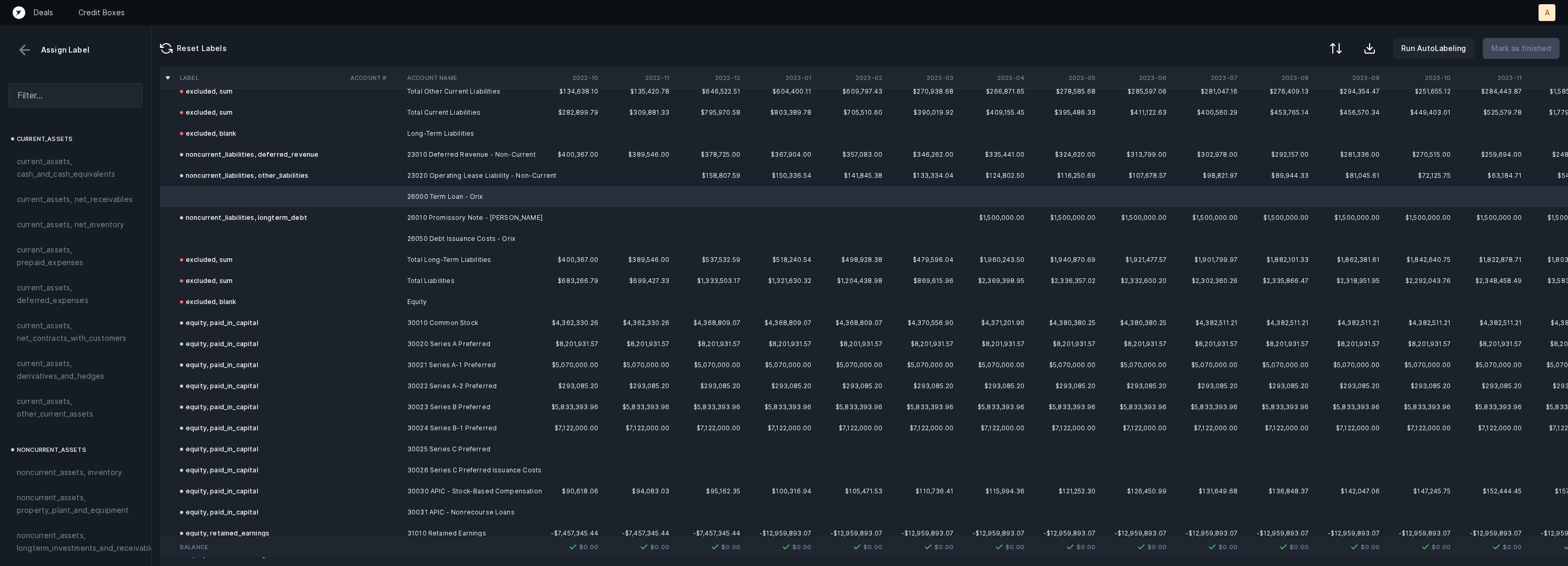
click at [385, 233] on td at bounding box center [374, 239] width 57 height 21
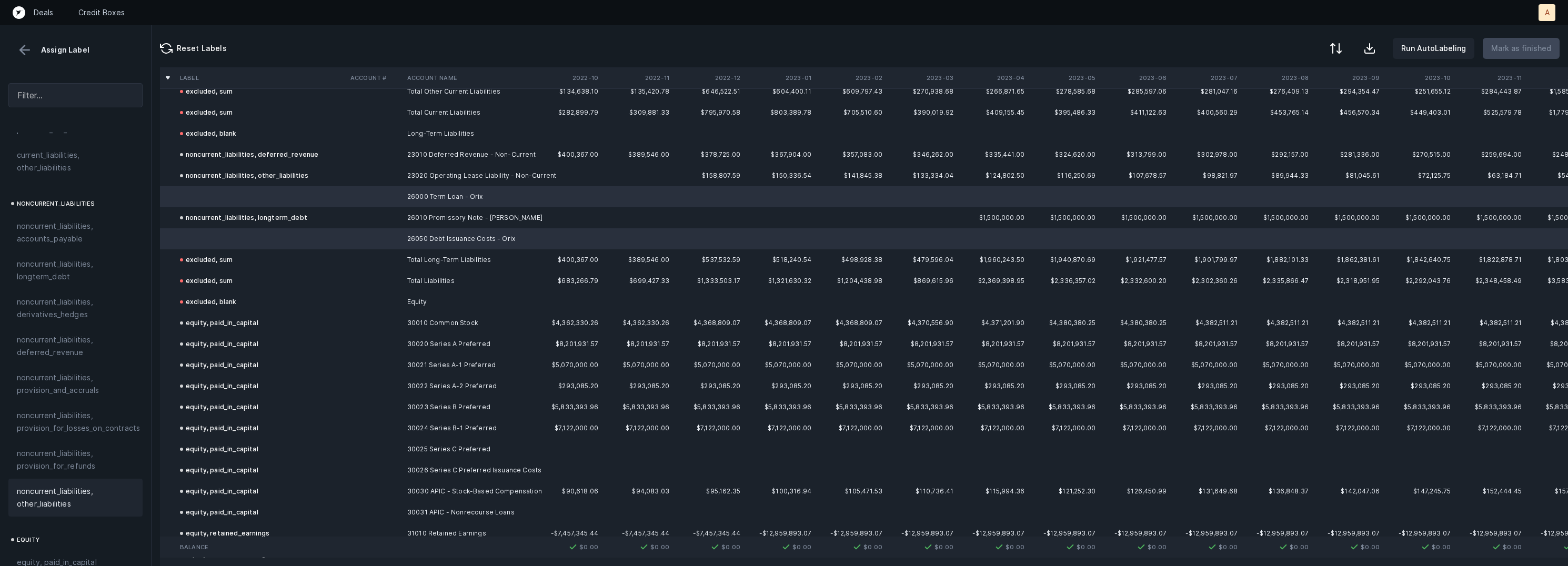
scroll to position [963, 0]
click at [61, 270] on span "noncurrent_liabilities, longterm_debt" at bounding box center [75, 276] width 117 height 25
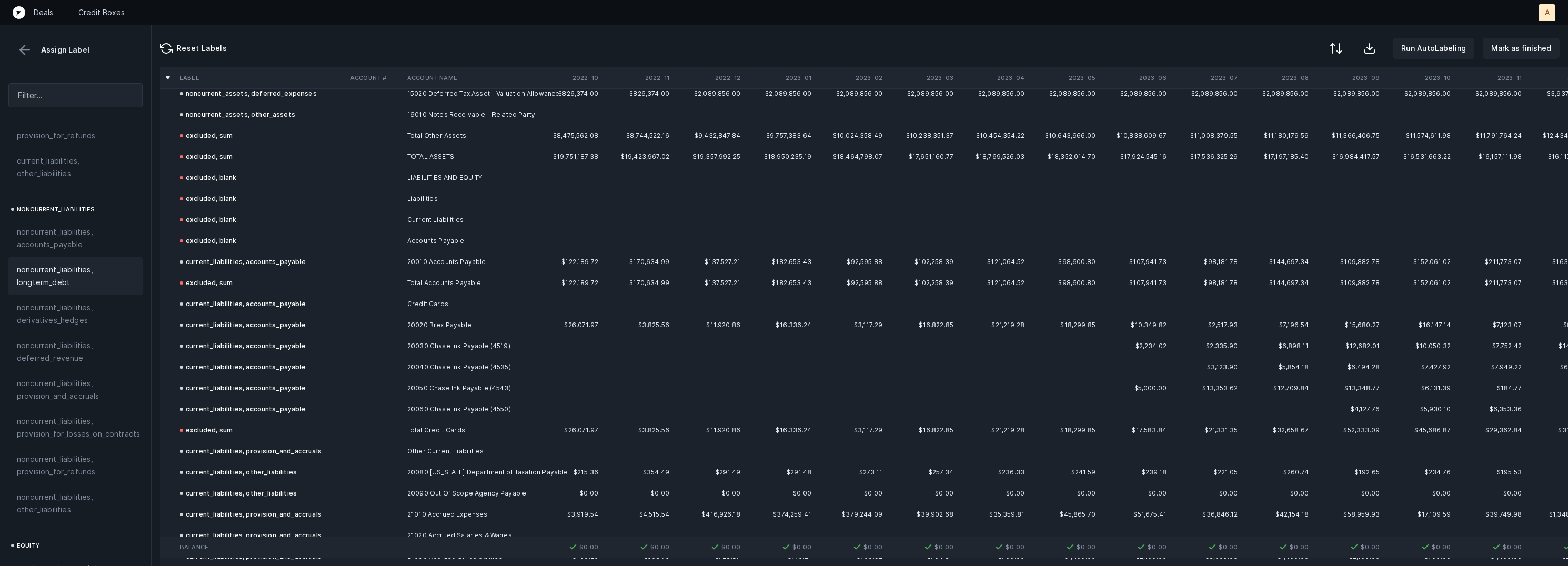
scroll to position [1046, 0]
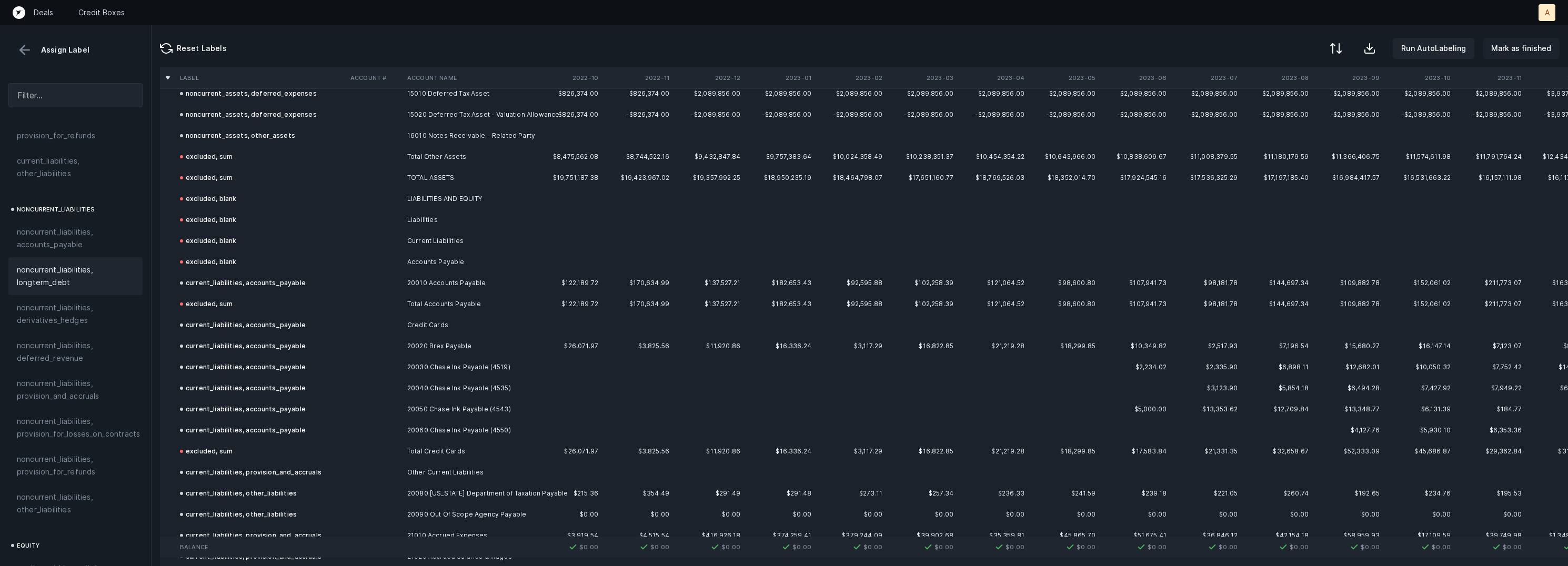
click at [1521, 50] on p "Mark as finished" at bounding box center [1521, 48] width 60 height 13
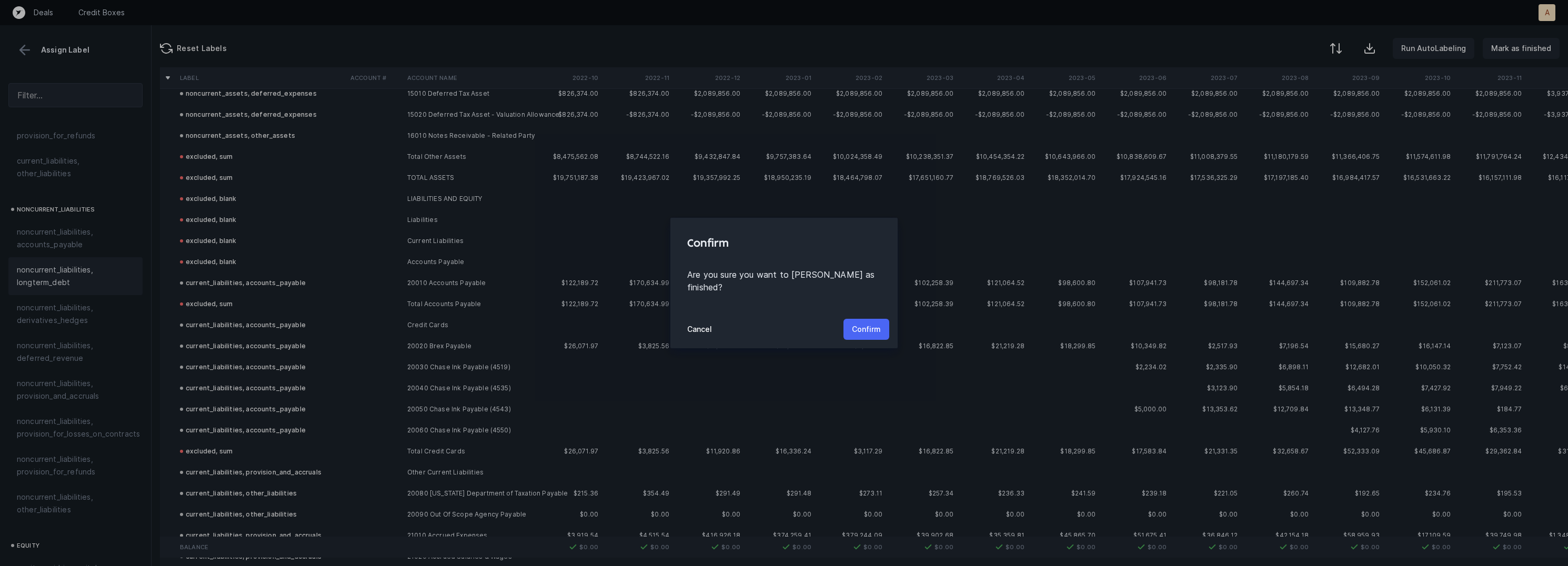
click at [865, 326] on p "Confirm" at bounding box center [867, 329] width 29 height 13
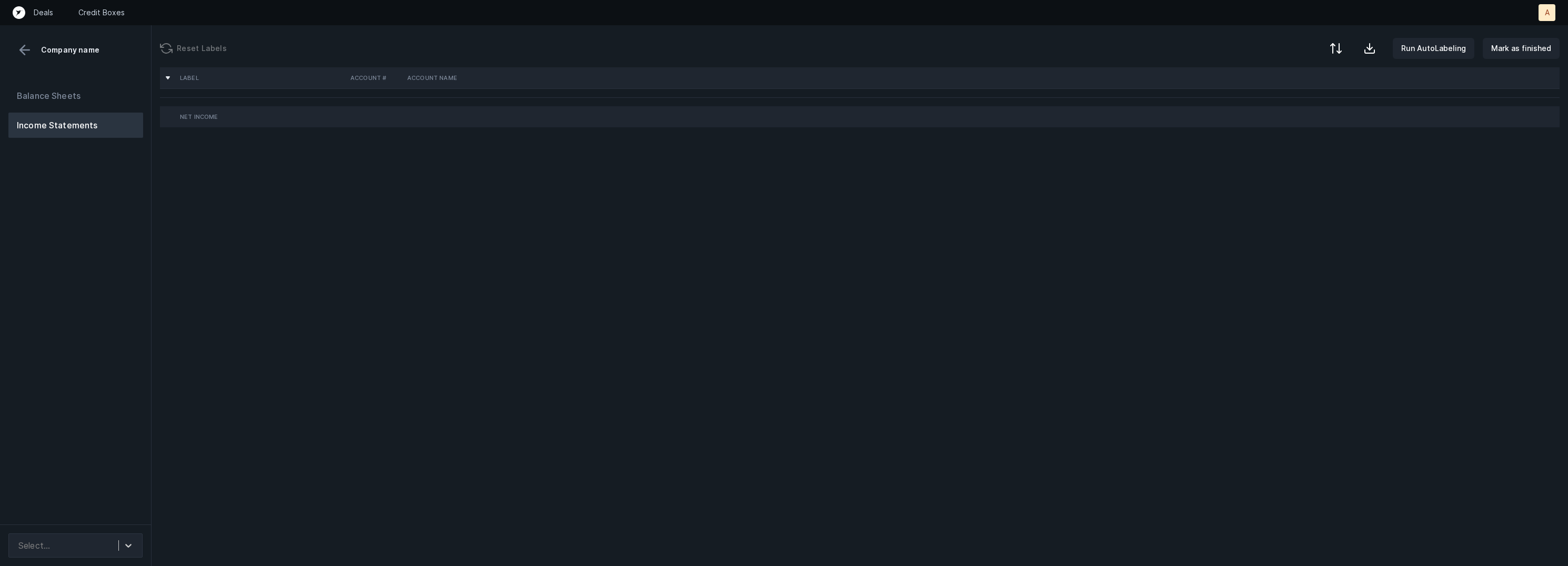
click at [131, 313] on div "Balance Sheets Income Statements" at bounding box center [75, 299] width 152 height 450
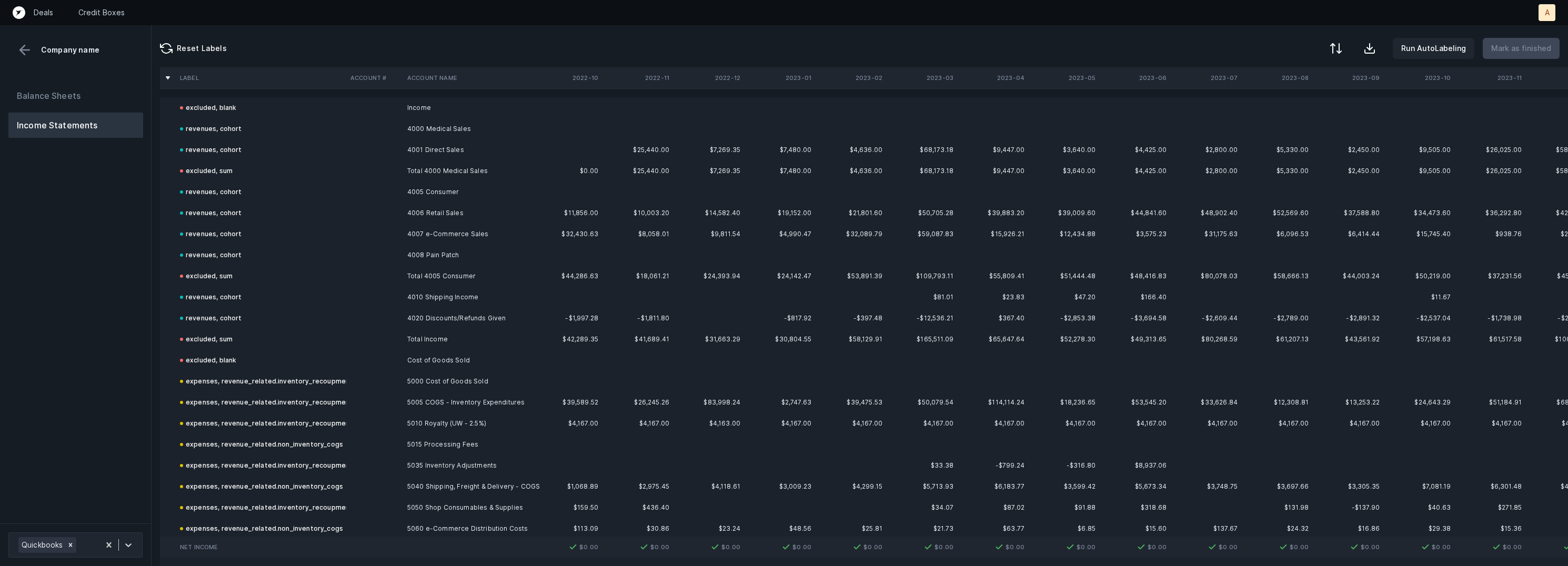
click at [131, 313] on div "Balance Sheets Income Statements" at bounding box center [75, 299] width 152 height 449
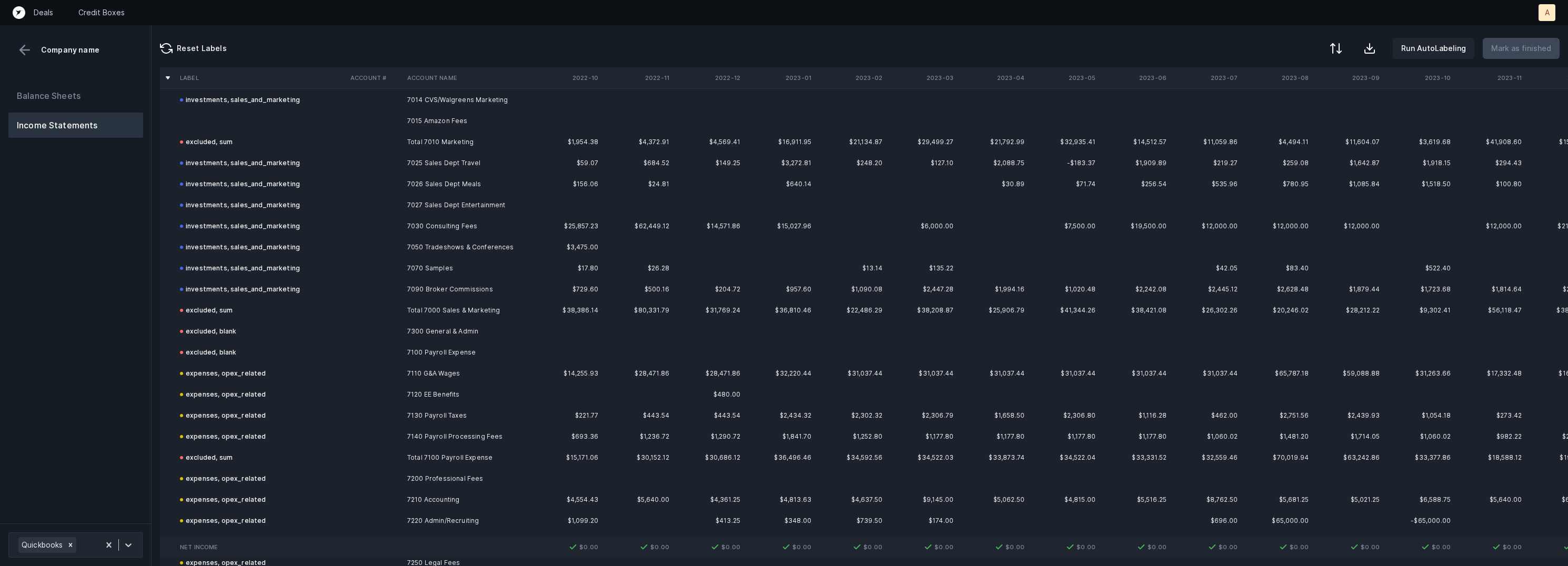
scroll to position [786, 0]
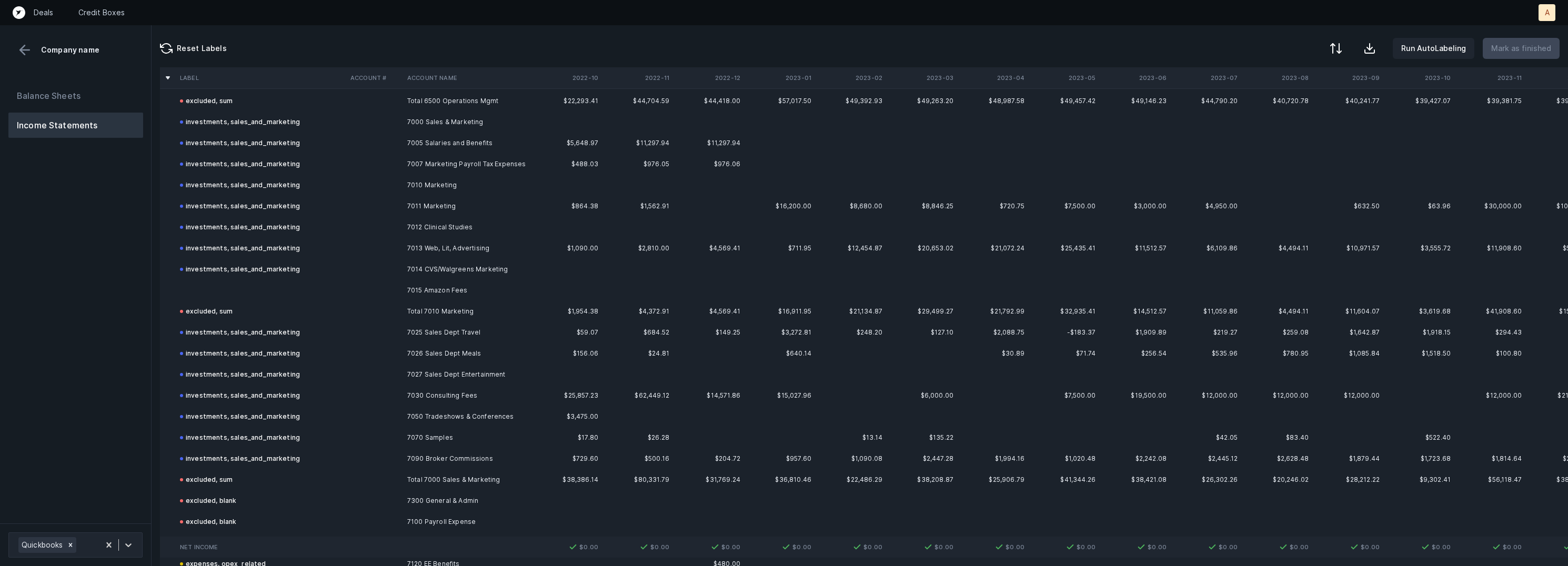
click at [431, 285] on td "7015 Amazon Fees" at bounding box center [467, 290] width 128 height 21
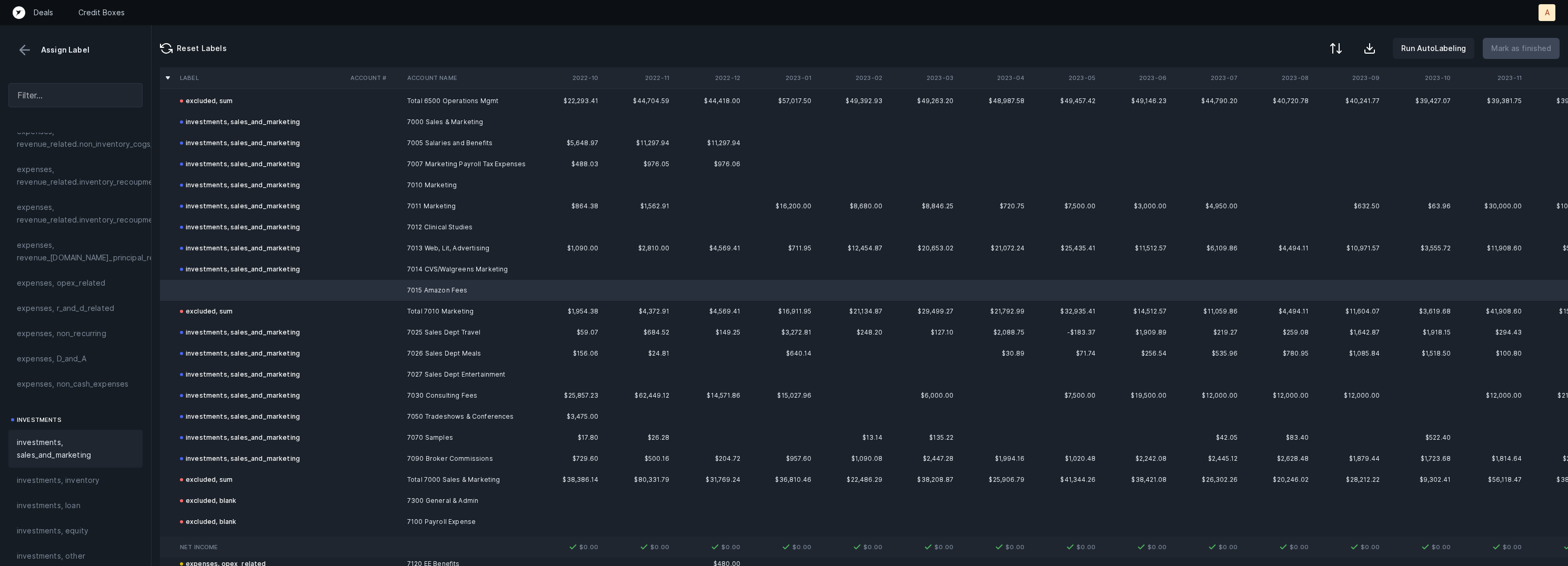
scroll to position [287, 0]
click at [60, 430] on span "investments, sales_and_marketing" at bounding box center [75, 439] width 117 height 25
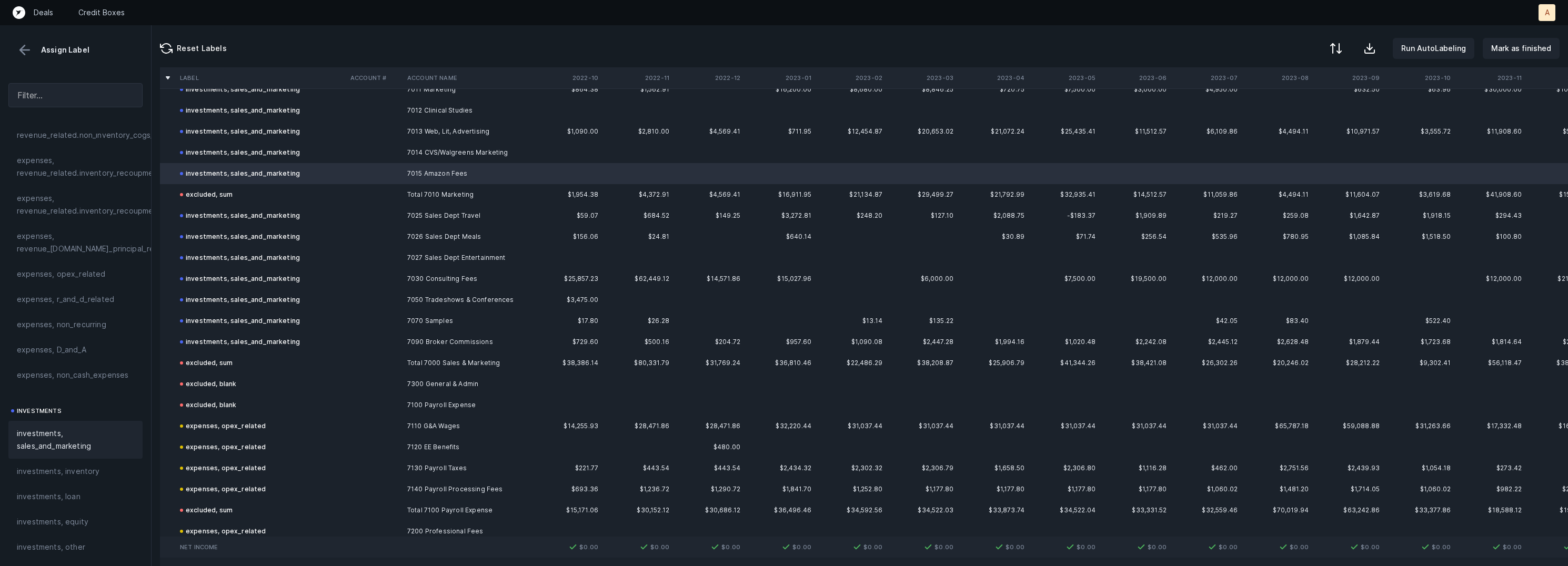
scroll to position [911, 0]
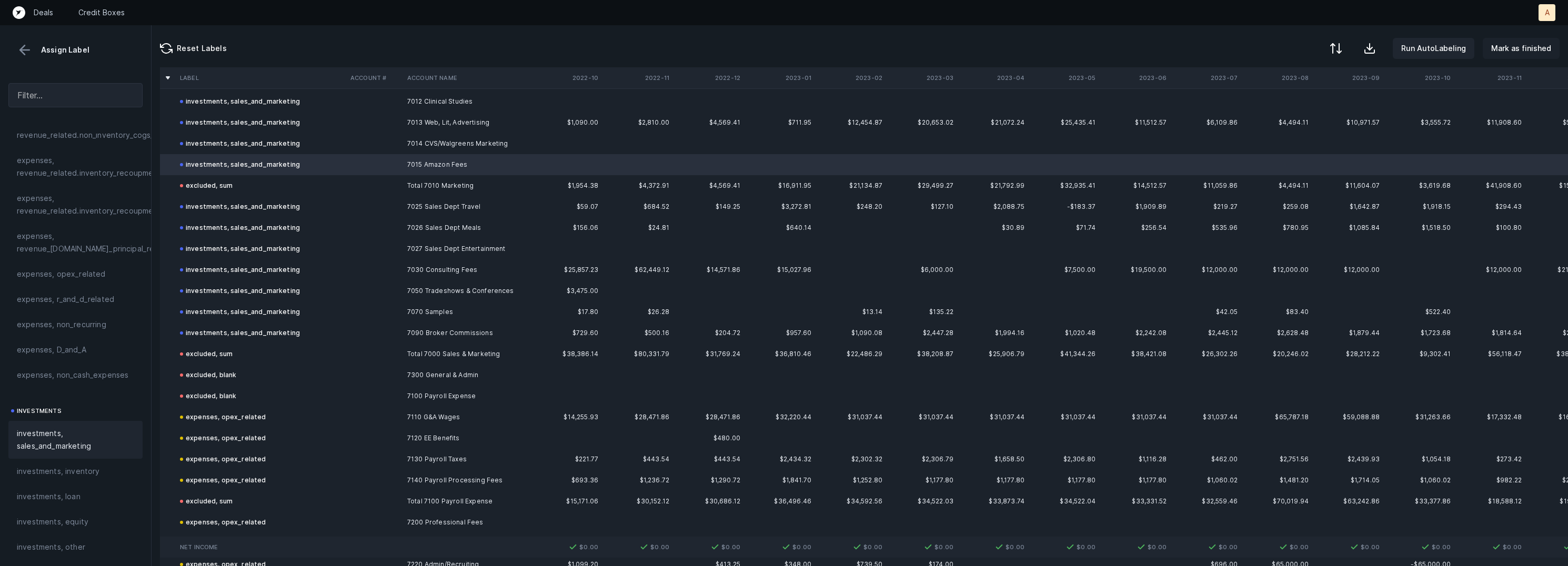
click at [1527, 40] on button "Mark as finished" at bounding box center [1521, 48] width 77 height 21
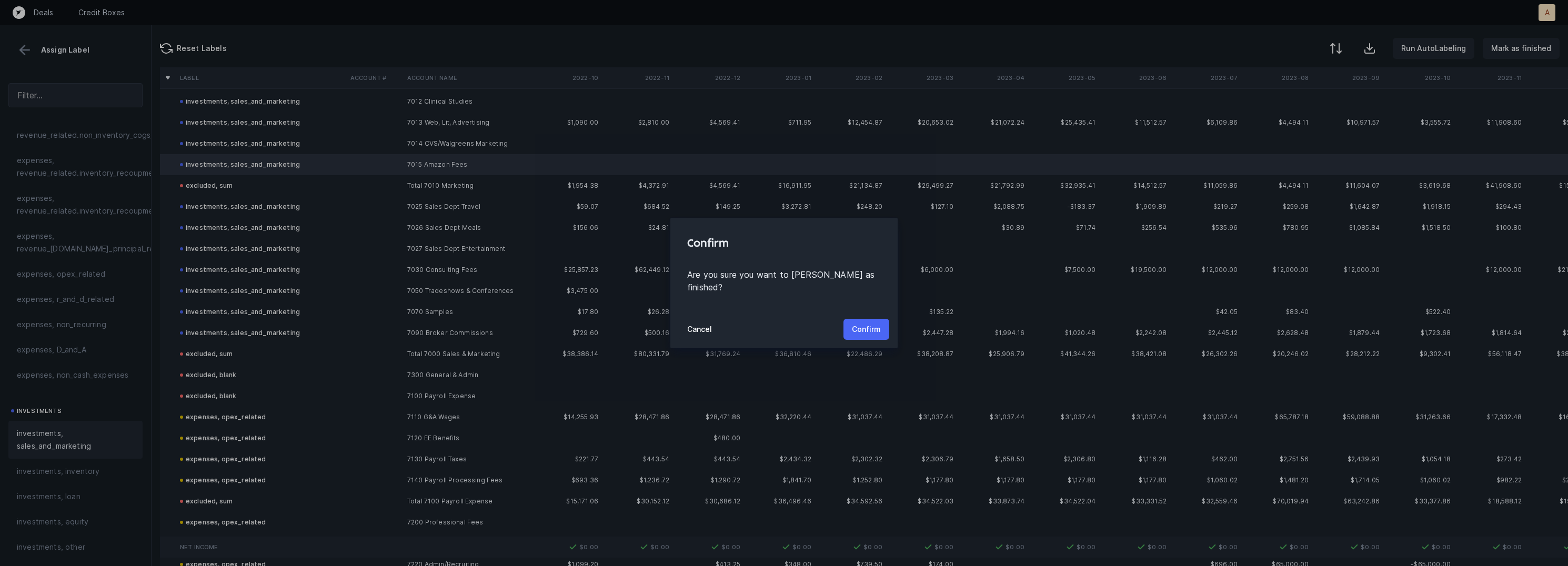
click at [869, 319] on button "Confirm" at bounding box center [866, 329] width 46 height 21
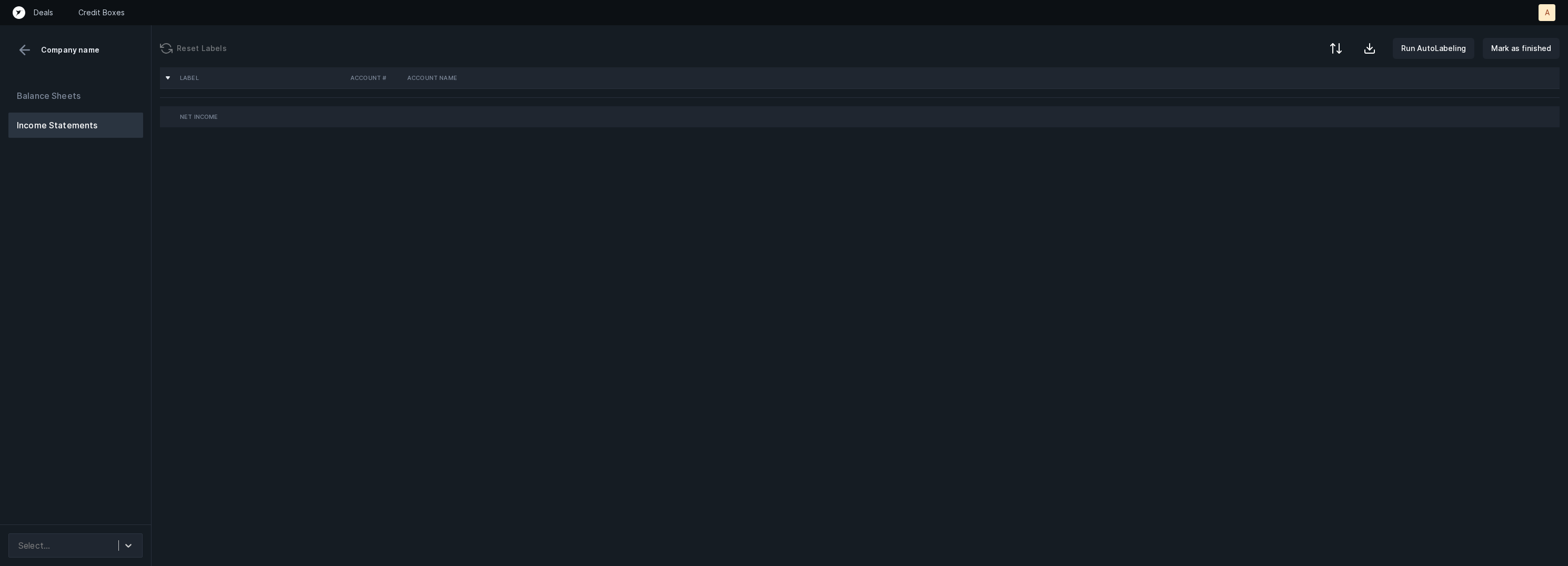
click at [52, 354] on div "Balance Sheets Income Statements" at bounding box center [75, 299] width 152 height 450
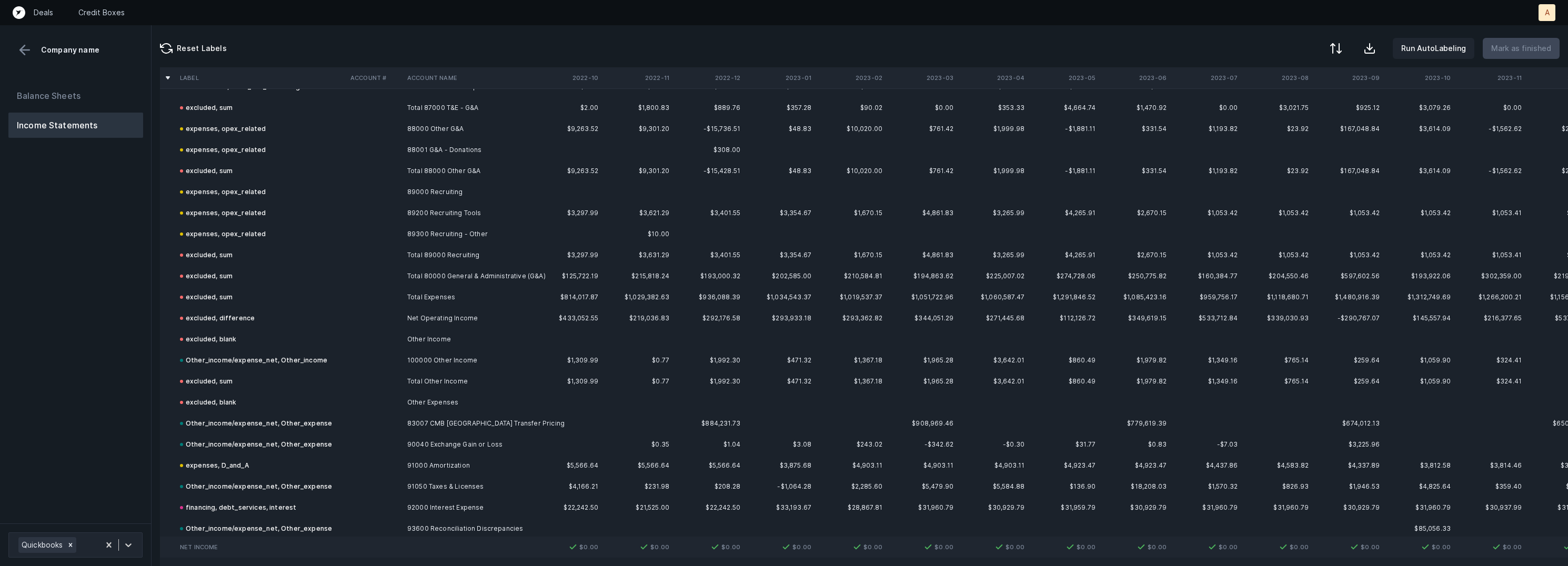
scroll to position [3166, 0]
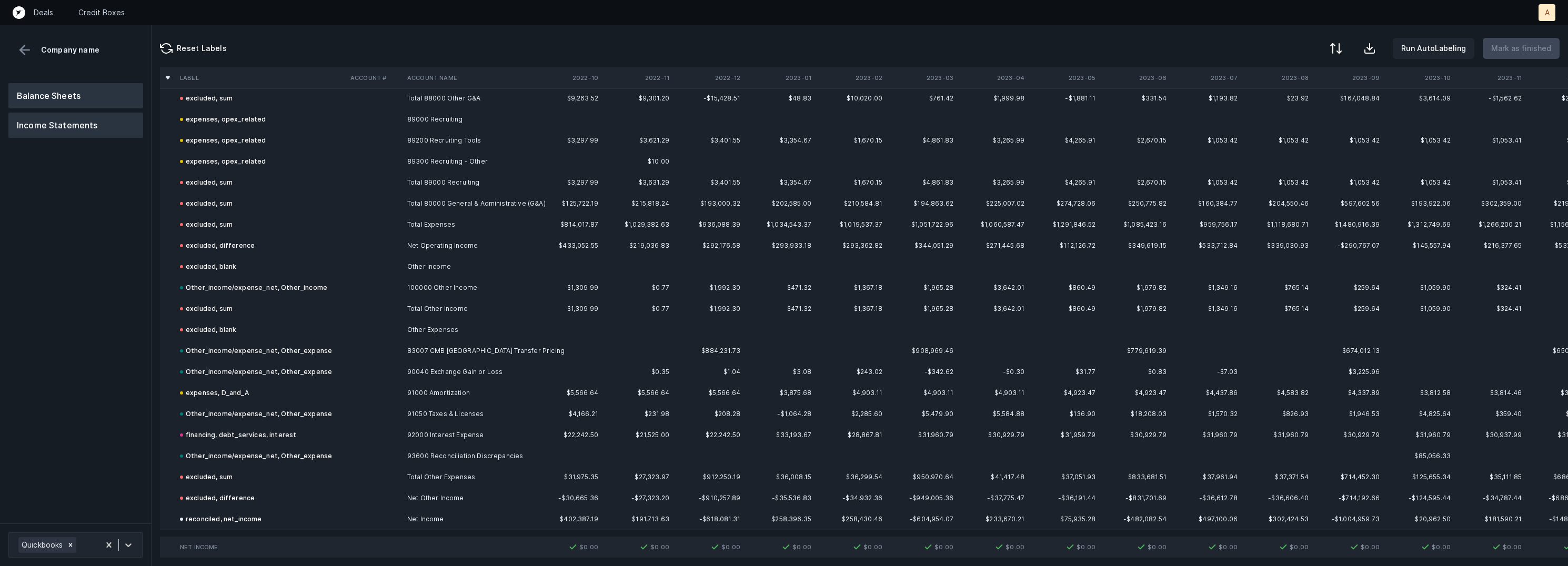
click at [52, 102] on button "Balance Sheets" at bounding box center [75, 96] width 135 height 25
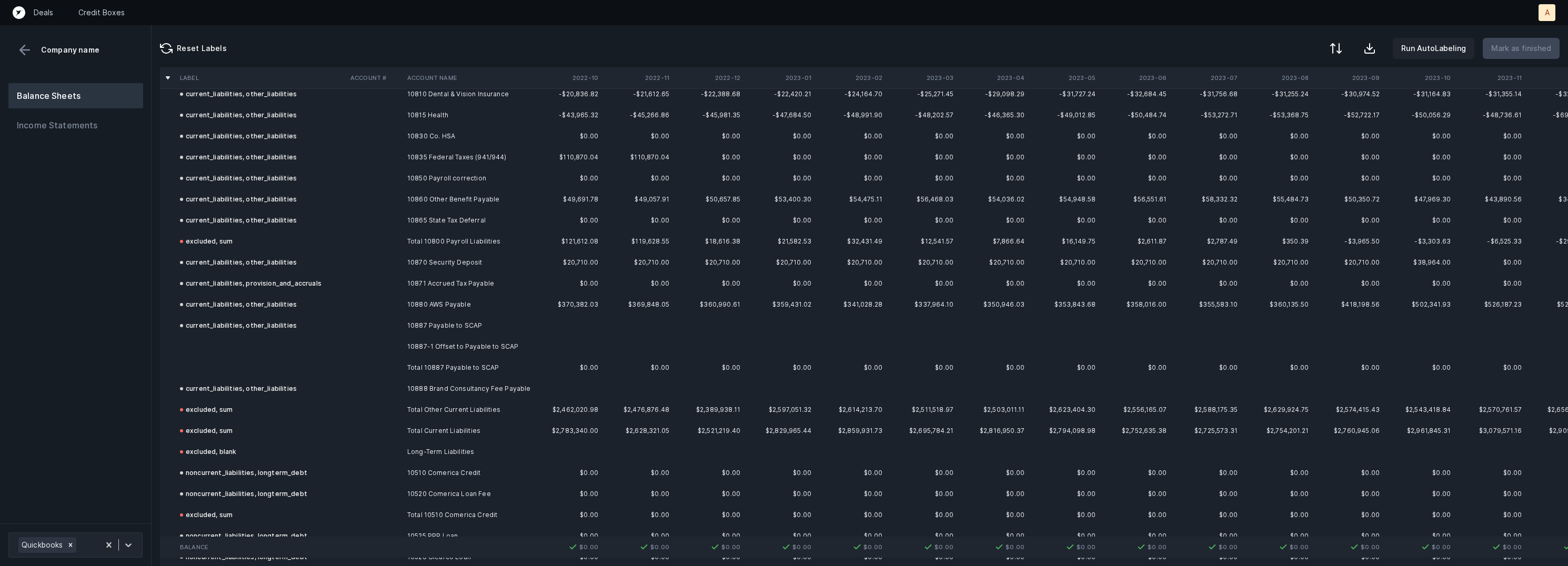
scroll to position [1527, 0]
click at [417, 344] on td "10887-1 Offset to Payable to SCAP" at bounding box center [467, 349] width 128 height 21
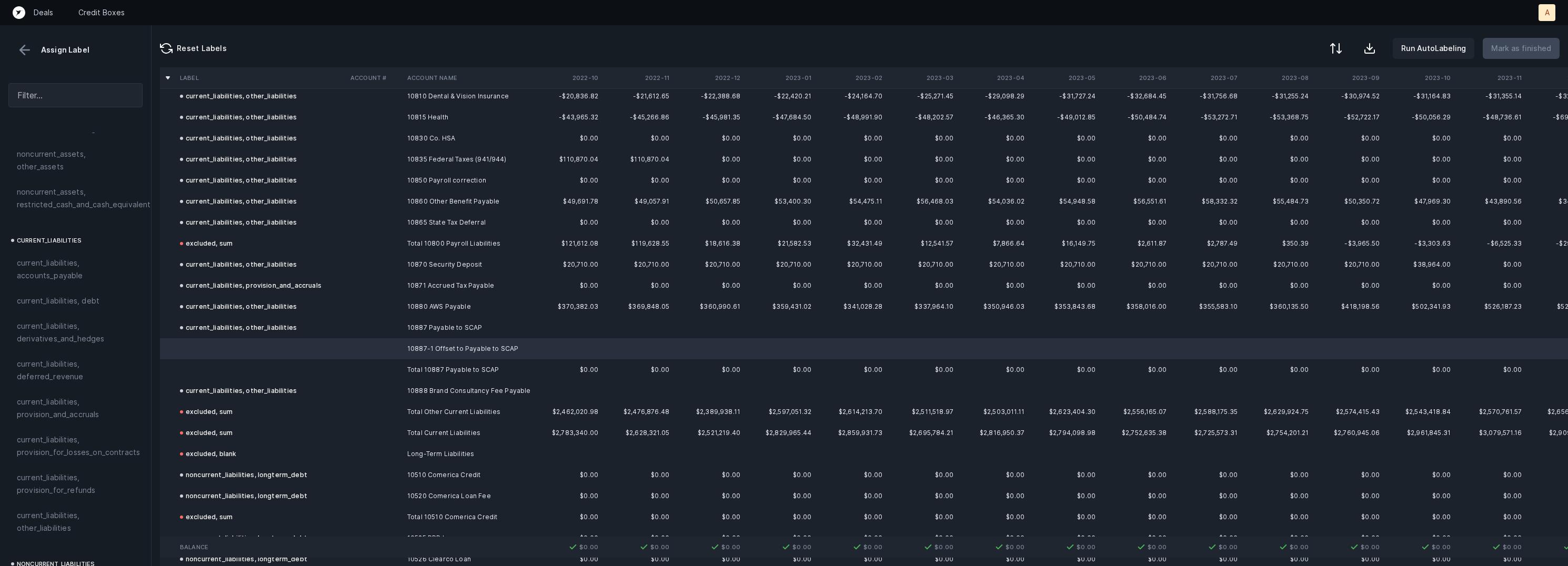
scroll to position [663, 0]
click at [61, 455] on span "current_liabilities, other_liabilities" at bounding box center [75, 467] width 117 height 25
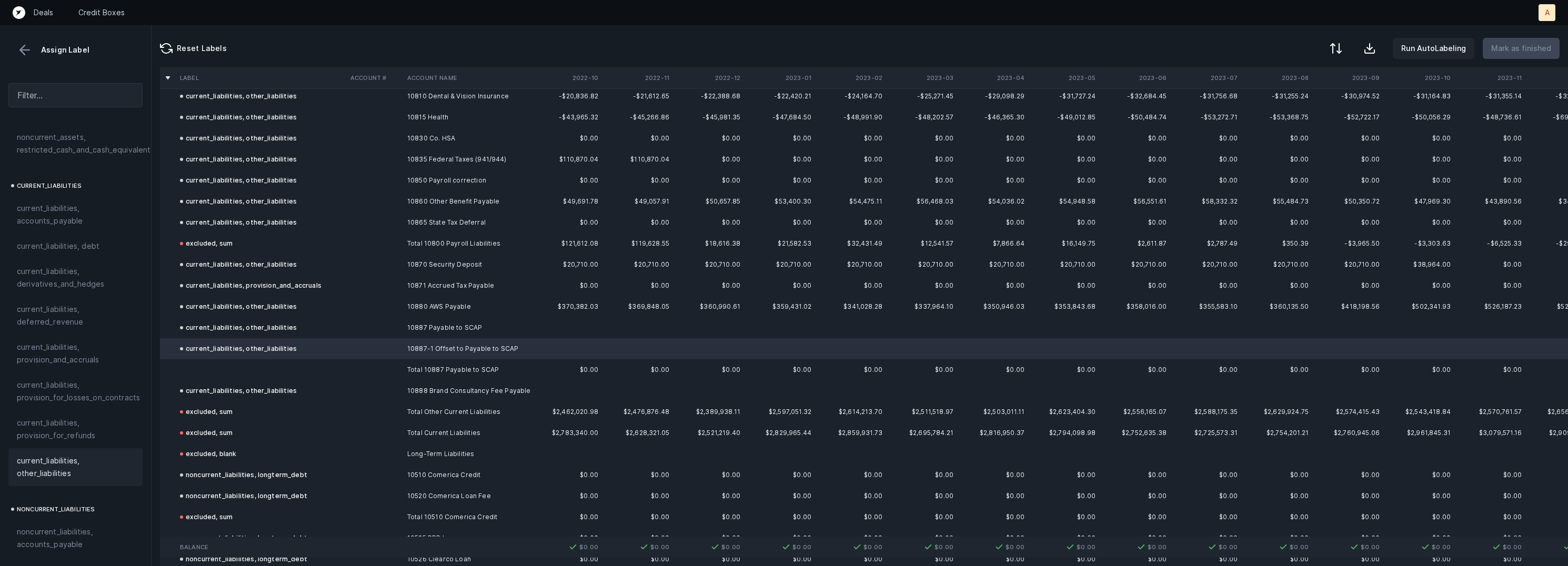
click at [213, 367] on td at bounding box center [261, 369] width 170 height 21
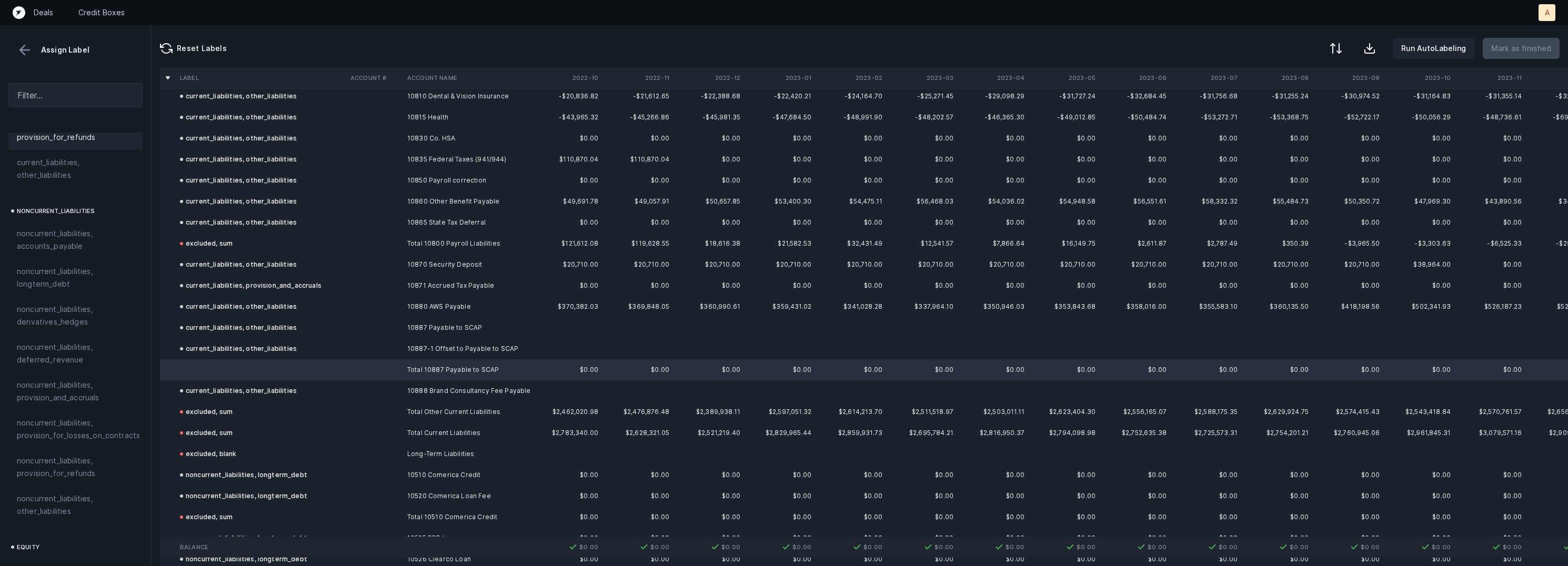
scroll to position [1135, 0]
click at [73, 474] on div "excluded, sum" at bounding box center [75, 480] width 117 height 13
click at [1517, 40] on button "Mark as finished" at bounding box center [1521, 48] width 77 height 21
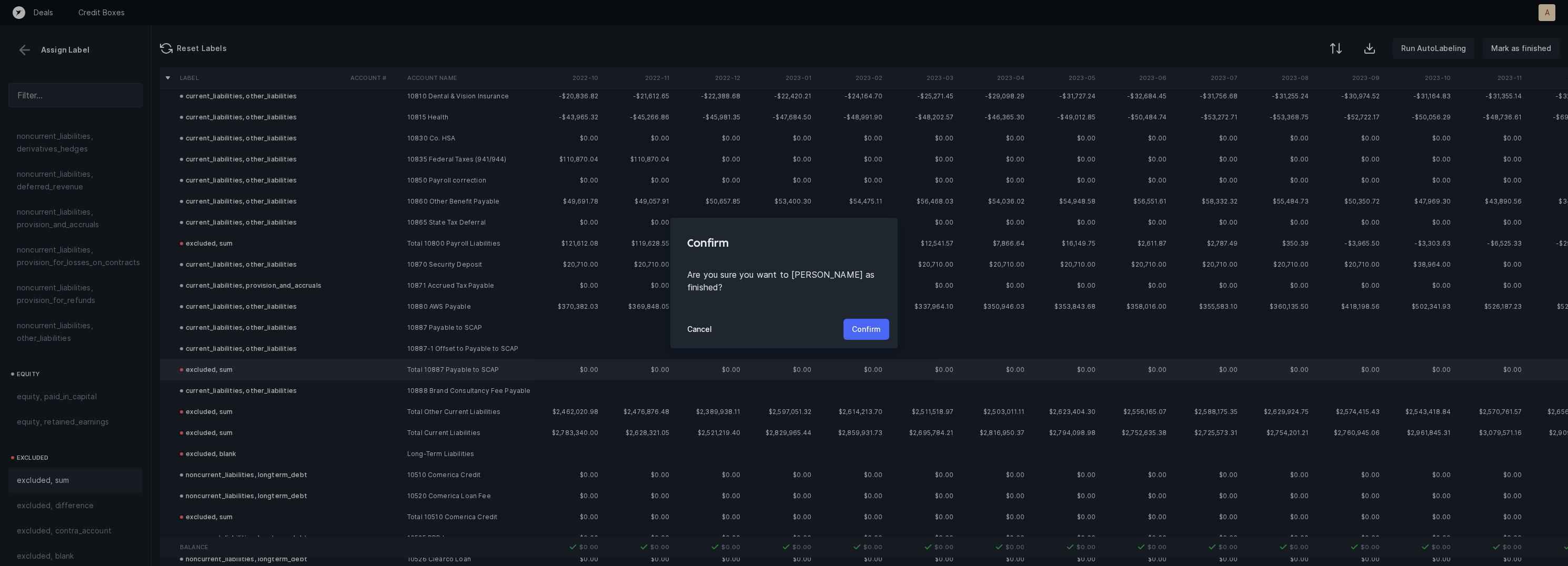
click at [863, 323] on p "Confirm" at bounding box center [867, 329] width 29 height 13
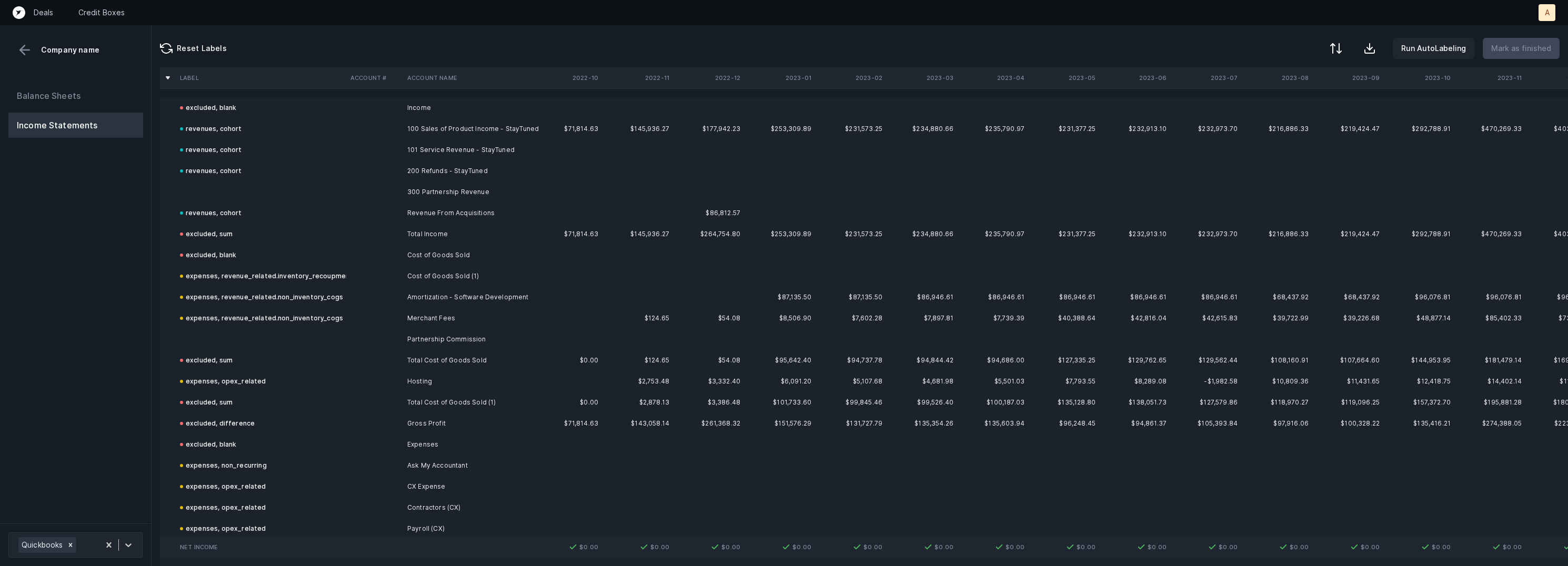
click at [253, 187] on td at bounding box center [261, 192] width 170 height 21
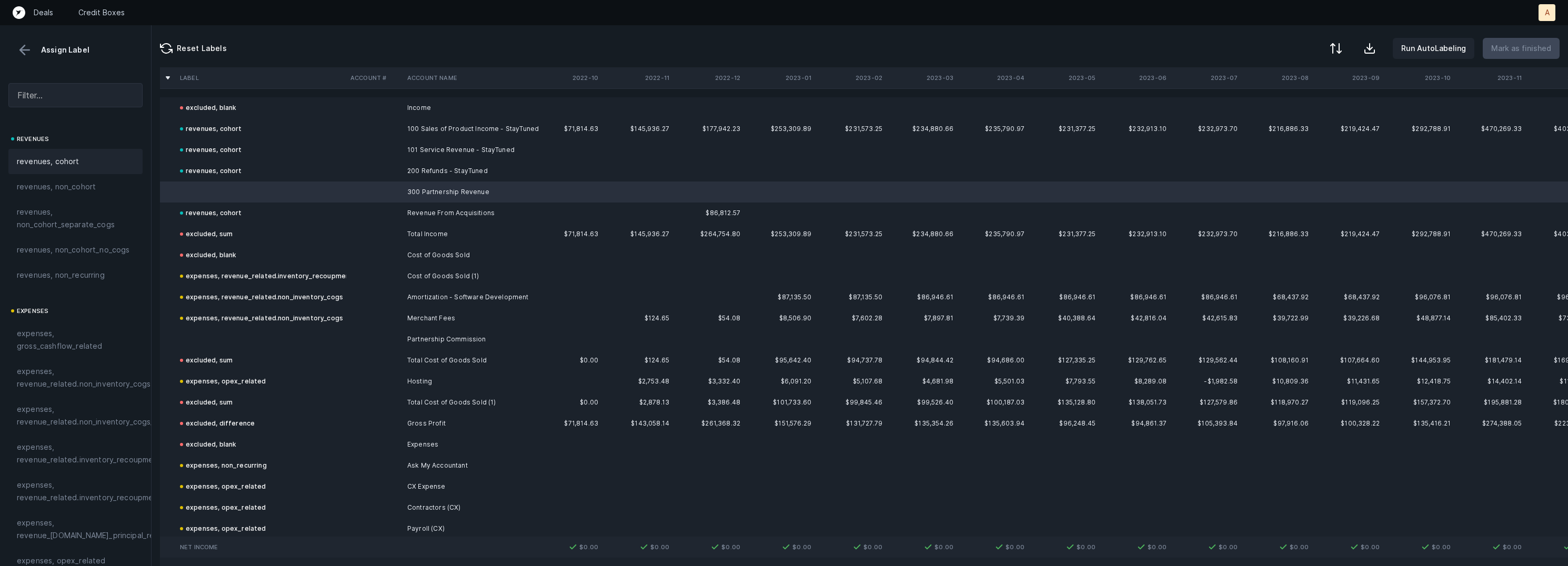
click at [83, 162] on div "revenues, cohort" at bounding box center [75, 161] width 117 height 13
click at [243, 343] on td at bounding box center [261, 339] width 170 height 21
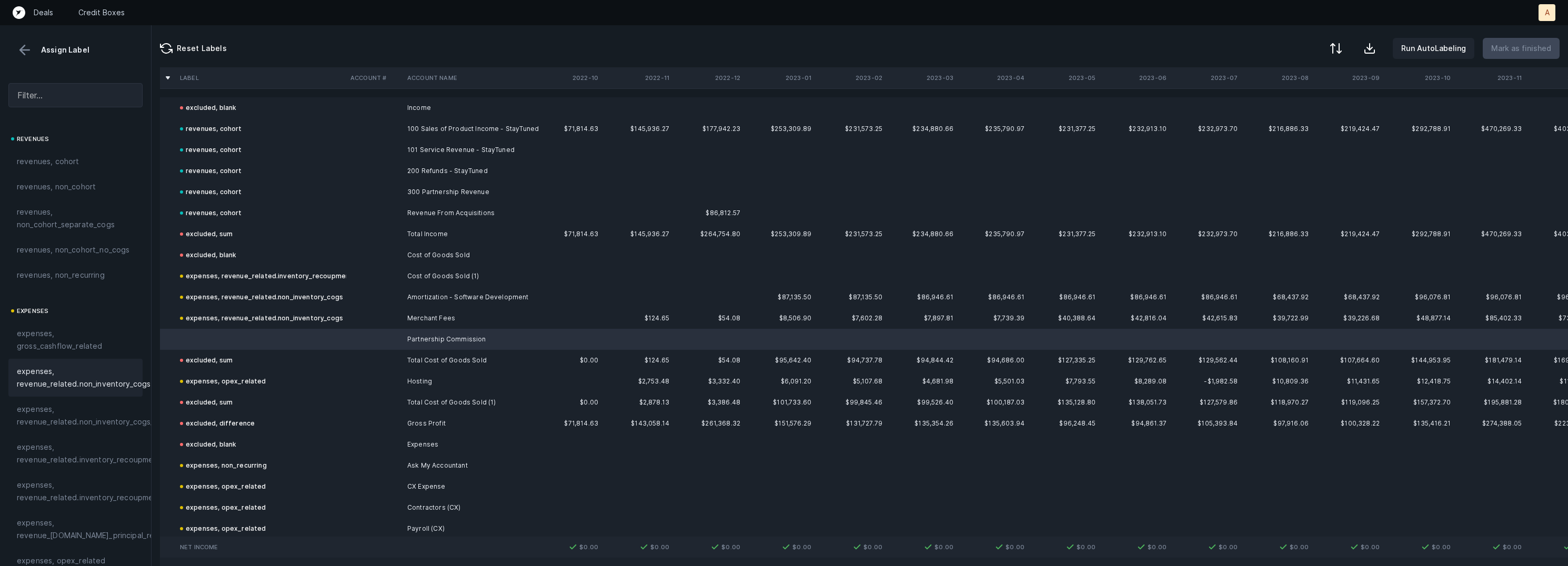
click at [111, 379] on span "expenses, revenue_related.non_inventory_cogs" at bounding box center [84, 377] width 134 height 25
click at [1531, 41] on button "Mark as finished" at bounding box center [1521, 48] width 77 height 21
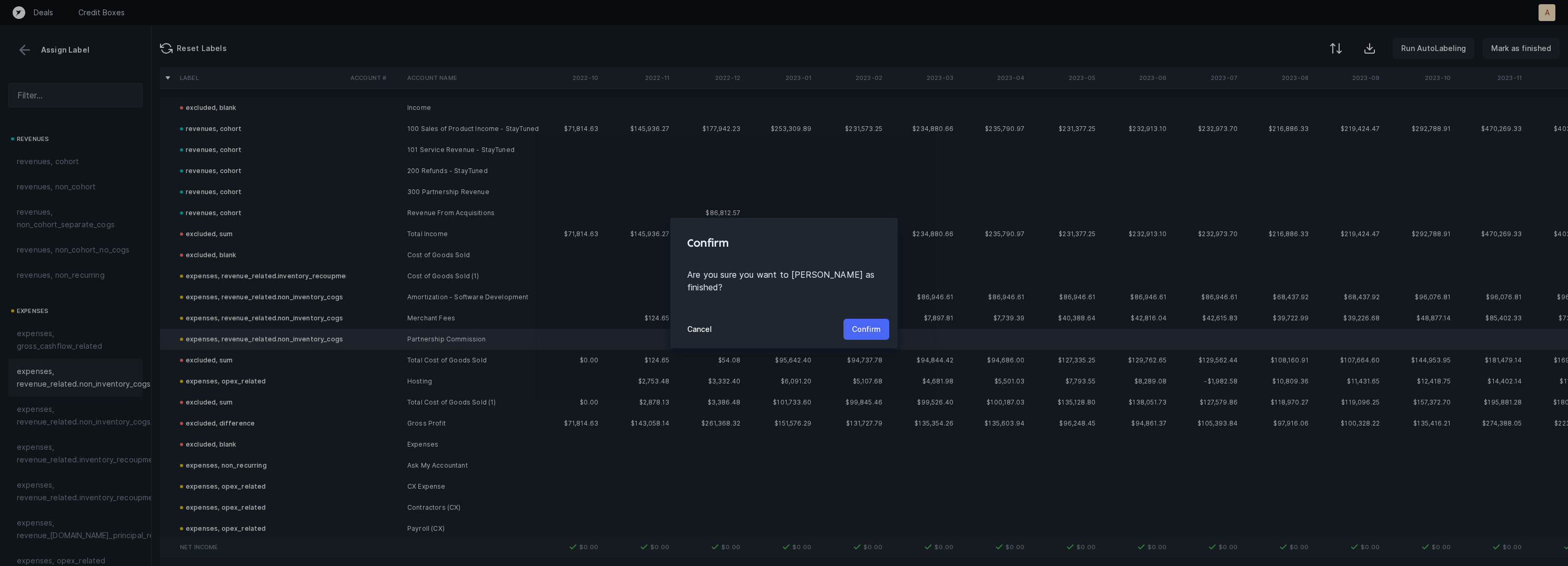
click at [866, 323] on p "Confirm" at bounding box center [867, 329] width 29 height 13
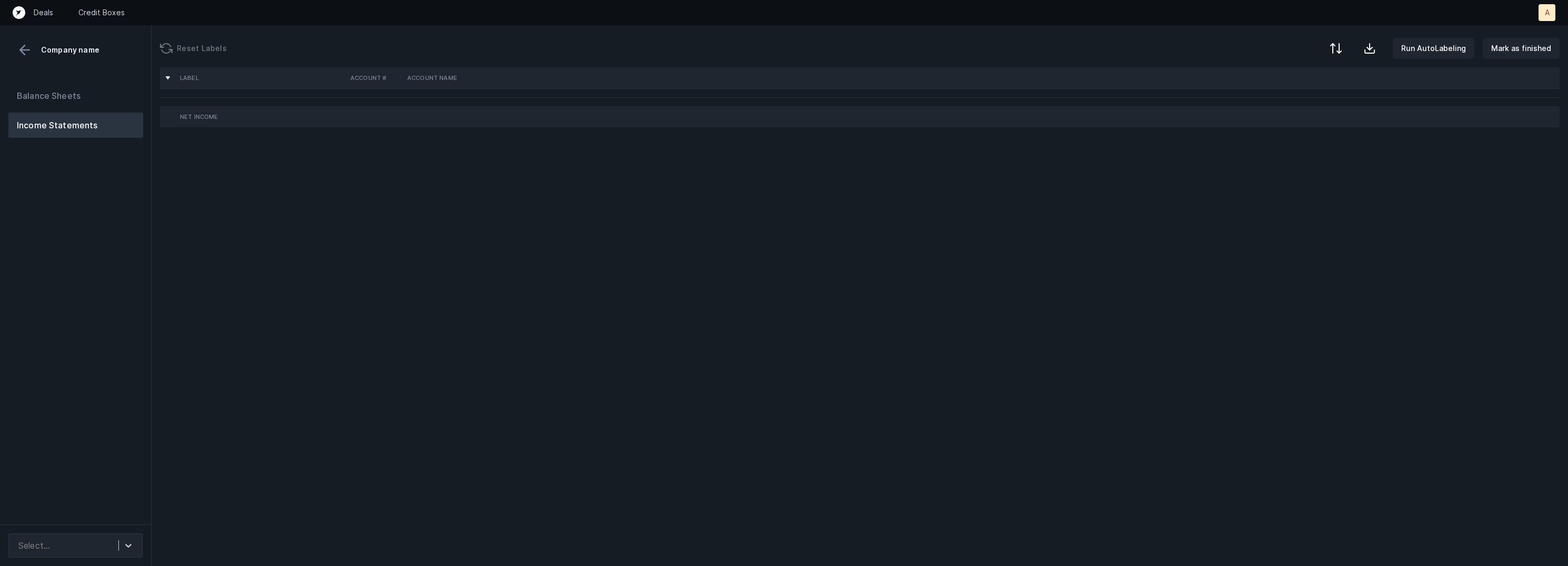
click at [87, 323] on div "Balance Sheets Income Statements" at bounding box center [75, 299] width 152 height 450
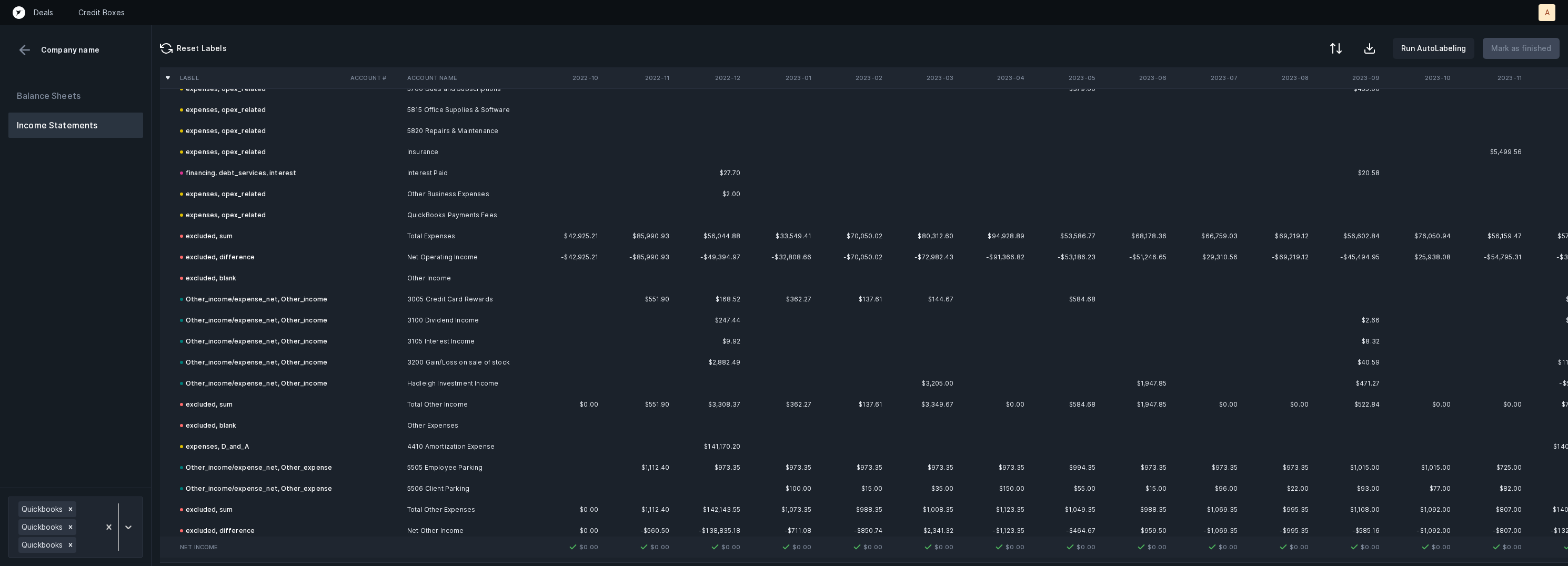
scroll to position [3355, 0]
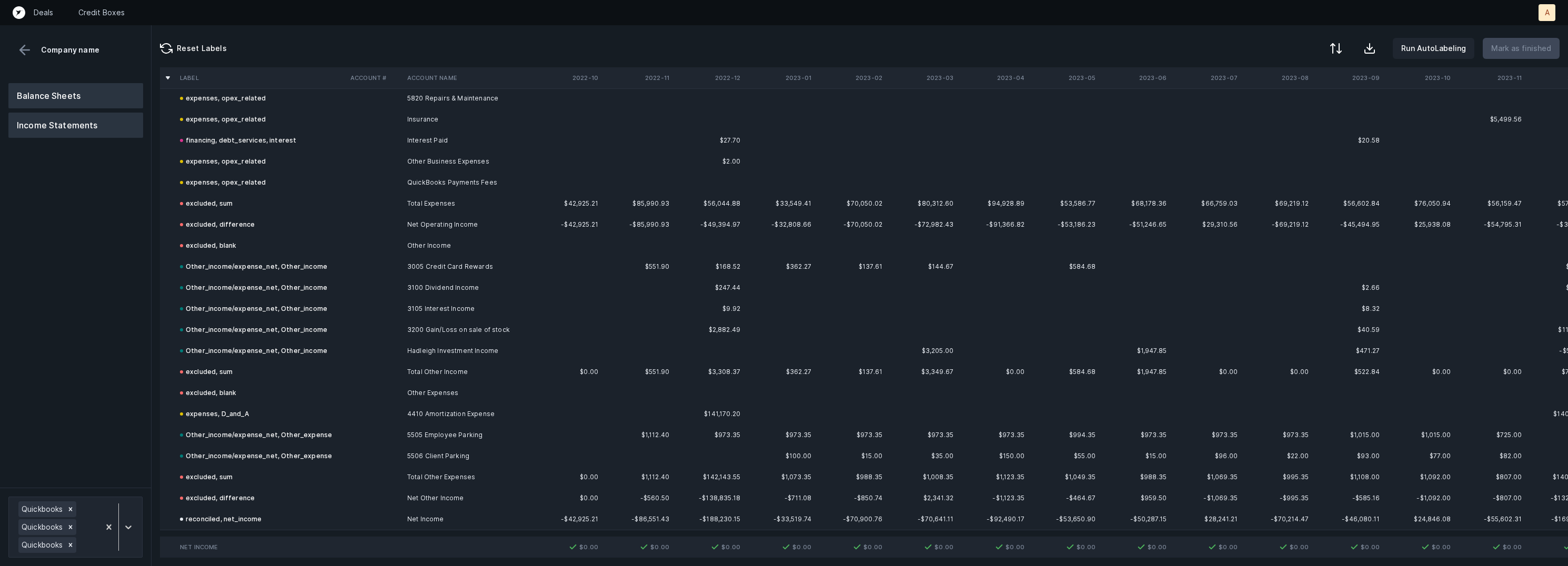
click at [69, 95] on button "Balance Sheets" at bounding box center [75, 96] width 135 height 25
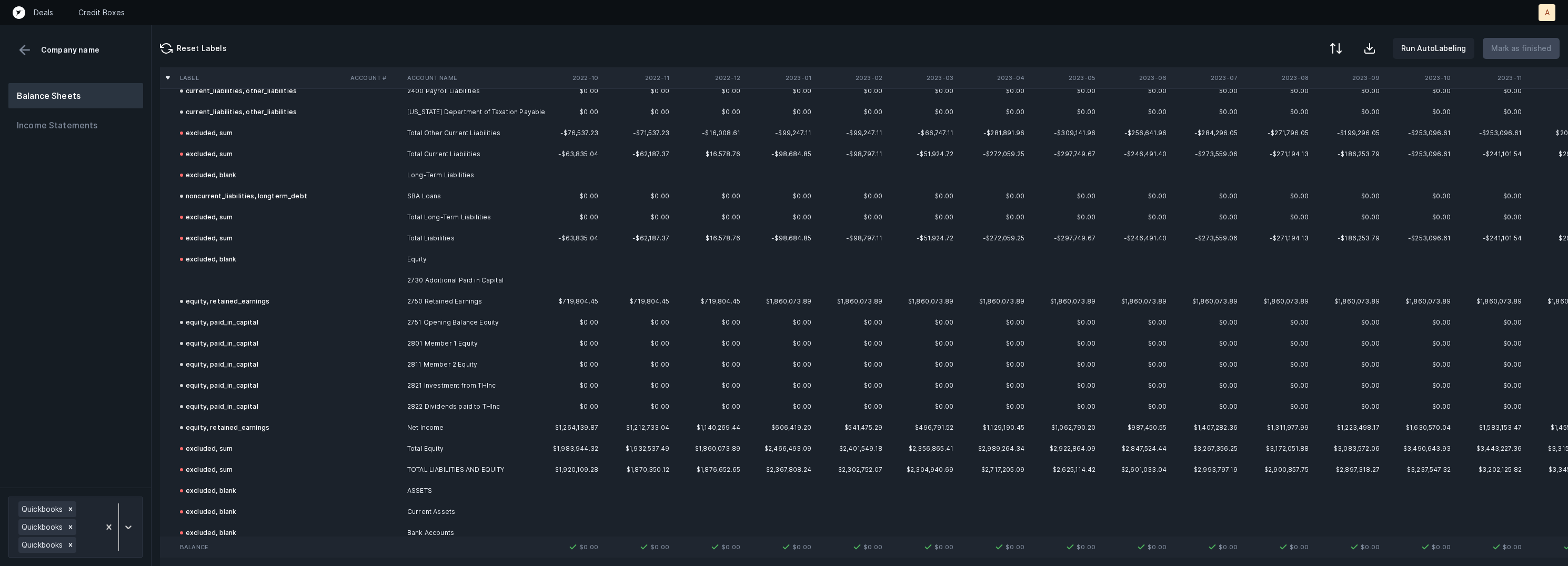
scroll to position [1345, 0]
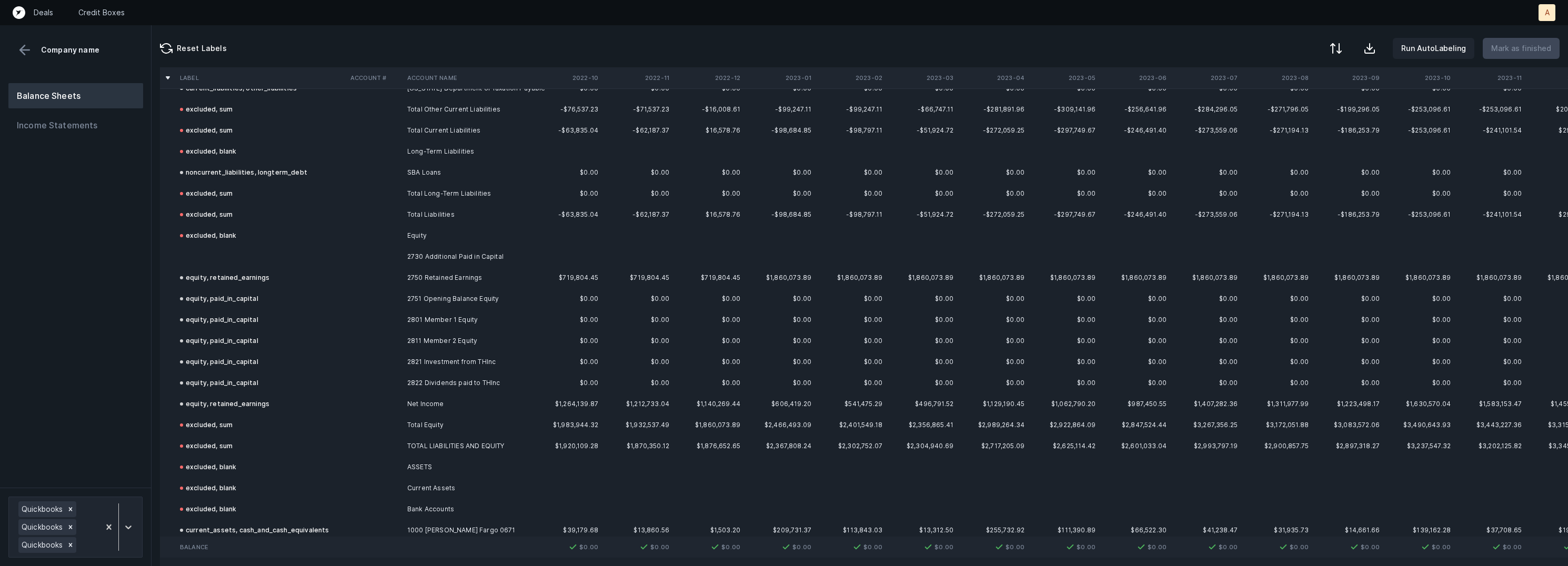
click at [393, 260] on td at bounding box center [374, 257] width 57 height 21
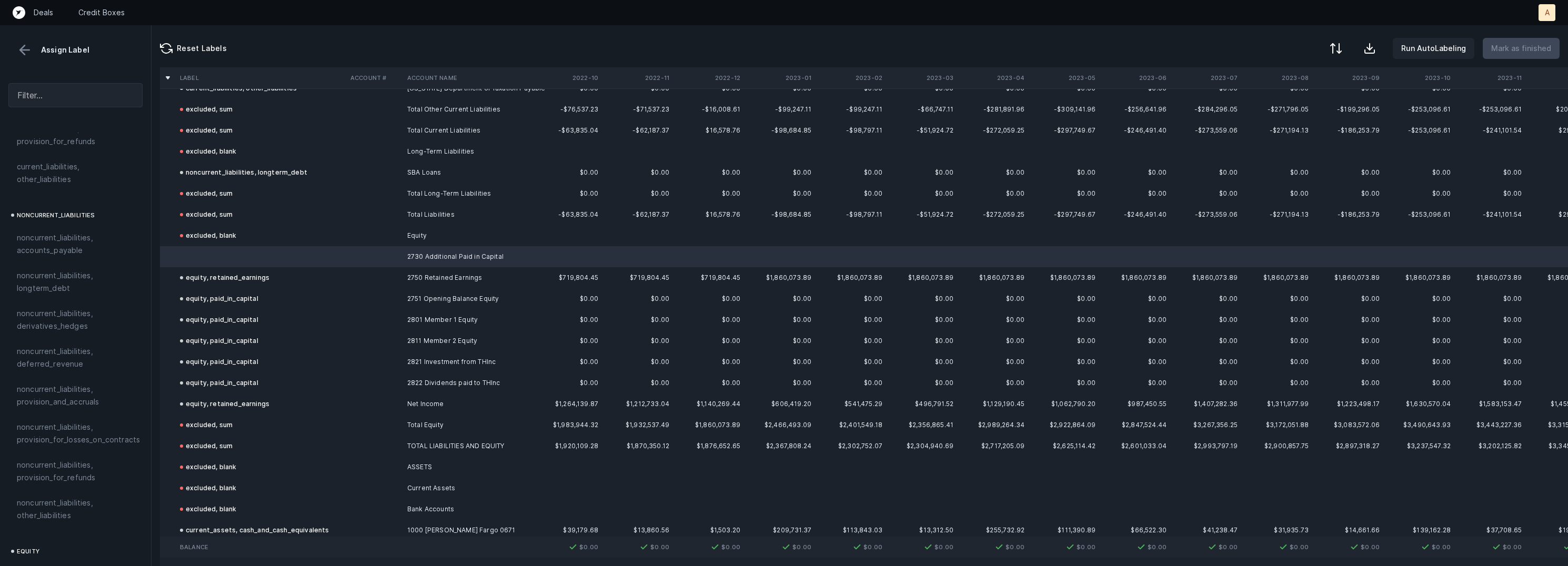
scroll to position [1135, 0]
click at [72, 390] on span "equity, paid_in_capital" at bounding box center [57, 396] width 80 height 13
click at [1524, 50] on p "Mark as finished" at bounding box center [1521, 48] width 60 height 13
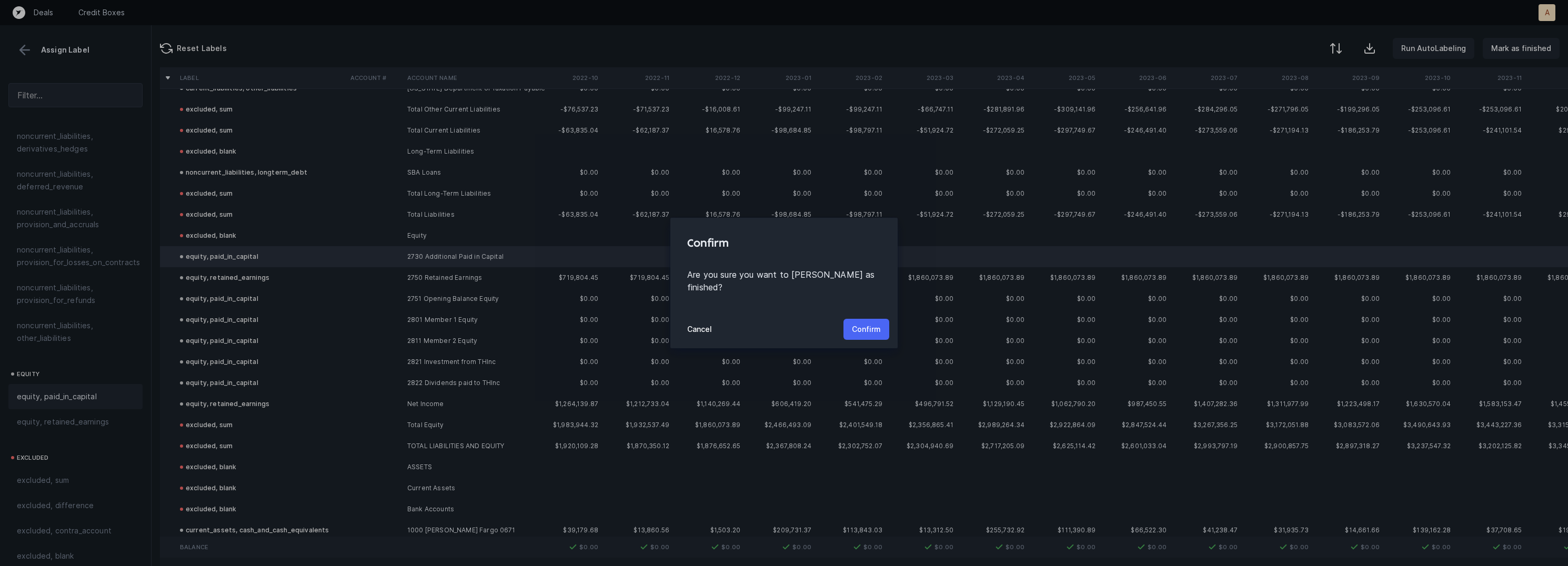
click at [864, 323] on p "Confirm" at bounding box center [867, 329] width 29 height 13
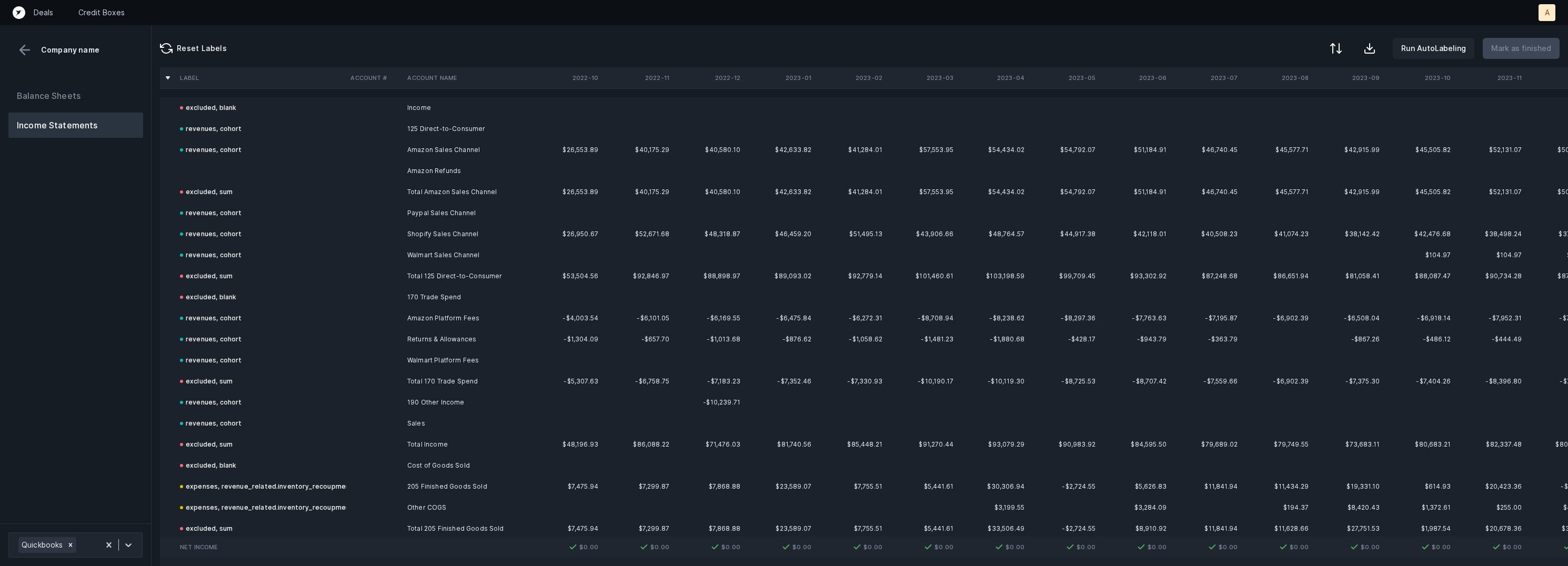
click at [435, 171] on td "Amazon Refunds" at bounding box center [467, 171] width 128 height 21
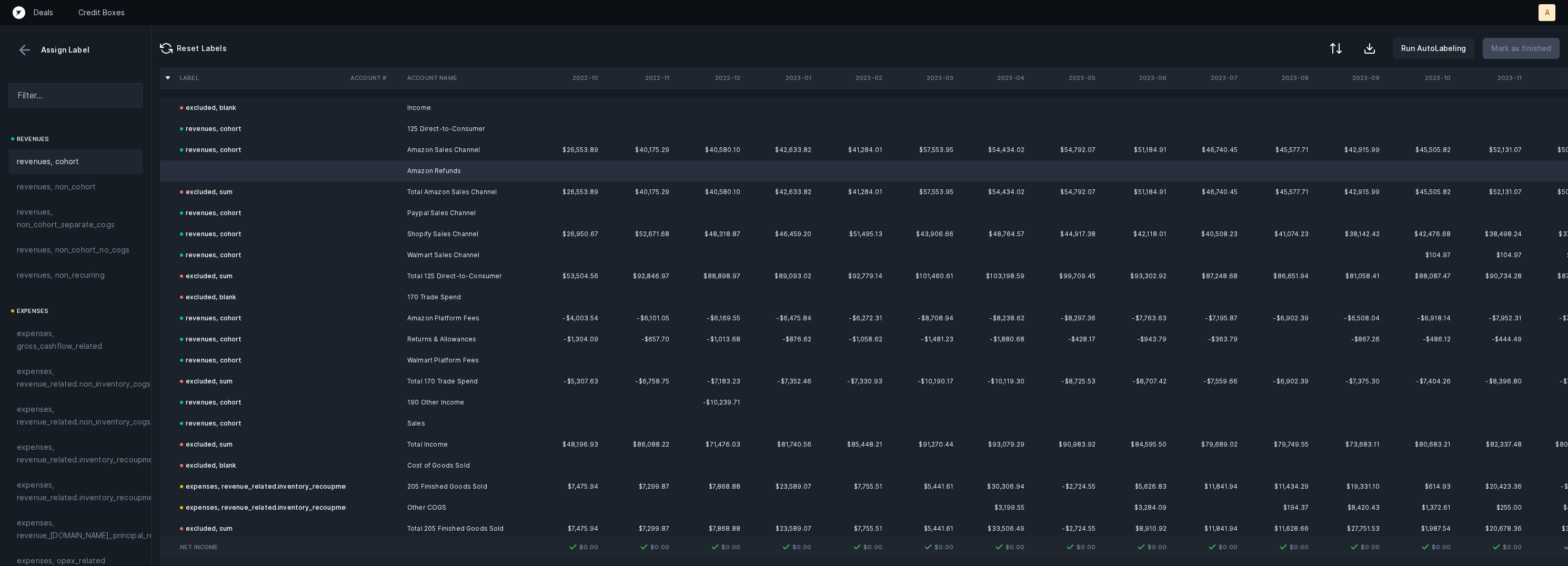
click at [113, 172] on div "revenues, cohort" at bounding box center [75, 161] width 134 height 25
click at [1512, 43] on p "Mark as finished" at bounding box center [1521, 48] width 60 height 13
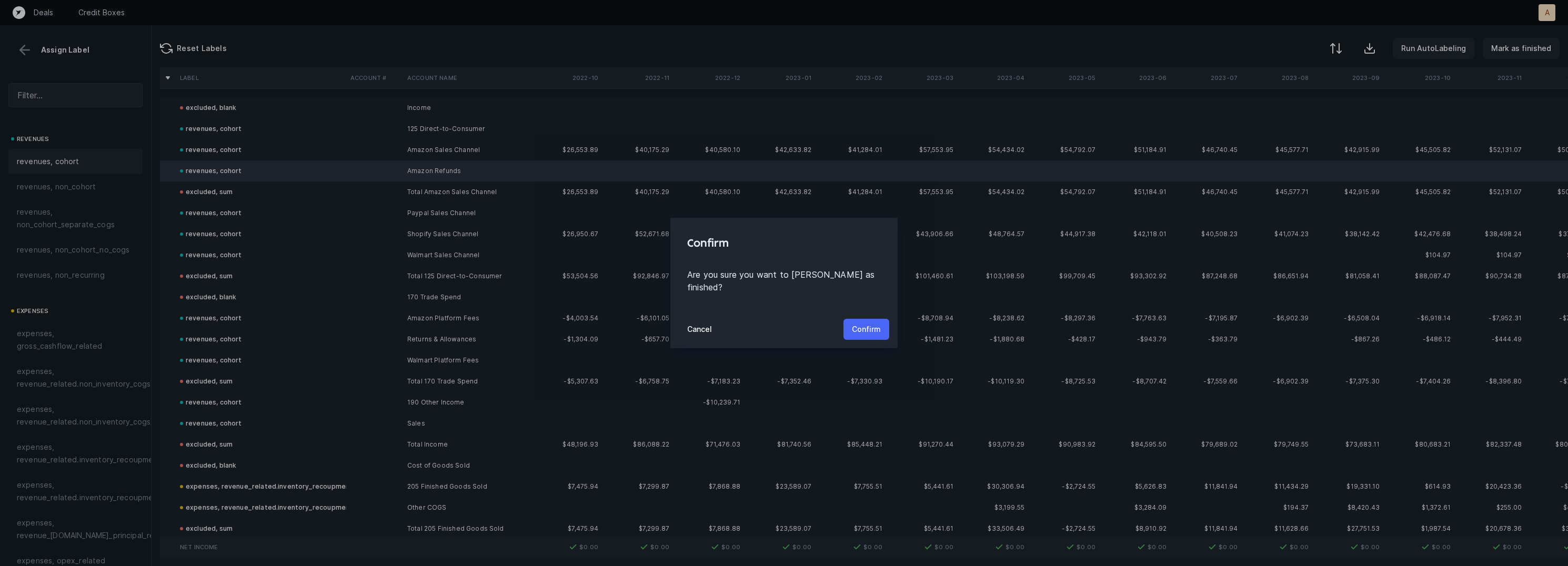
click at [873, 323] on p "Confirm" at bounding box center [867, 329] width 29 height 13
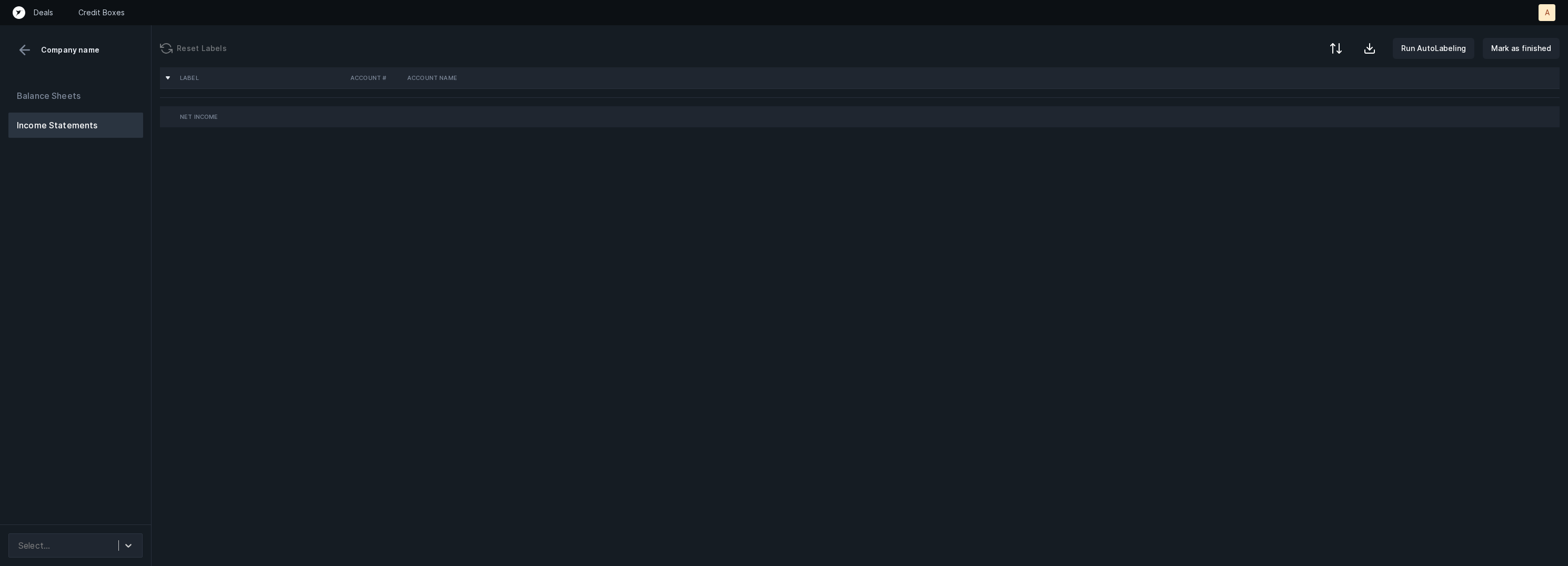
click at [111, 273] on div "Balance Sheets Income Statements" at bounding box center [75, 299] width 152 height 450
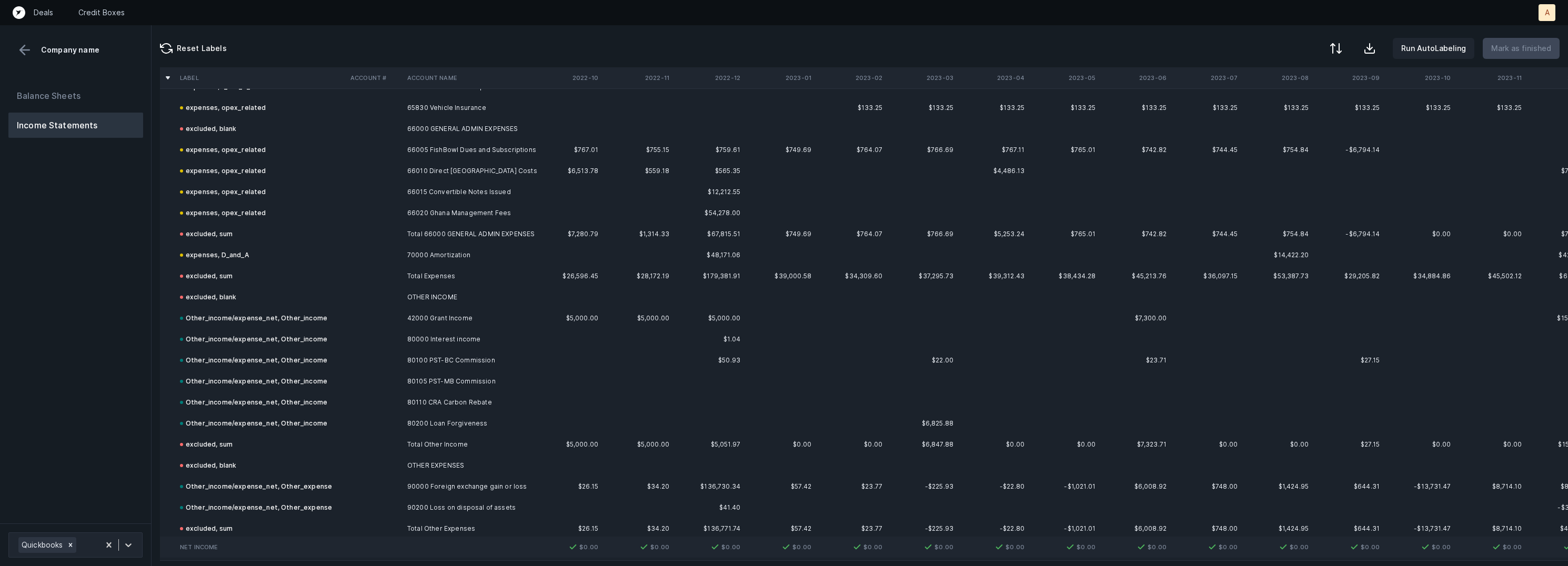
scroll to position [2198, 0]
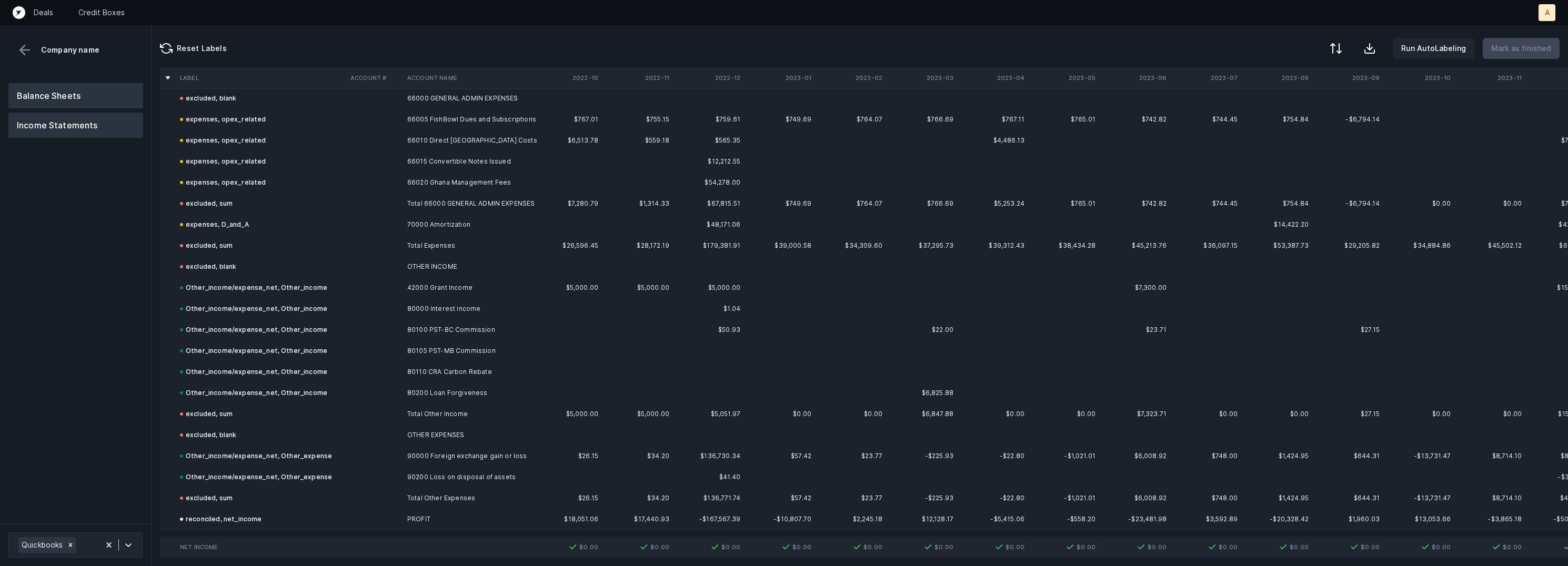
click at [105, 91] on button "Balance Sheets" at bounding box center [75, 96] width 135 height 25
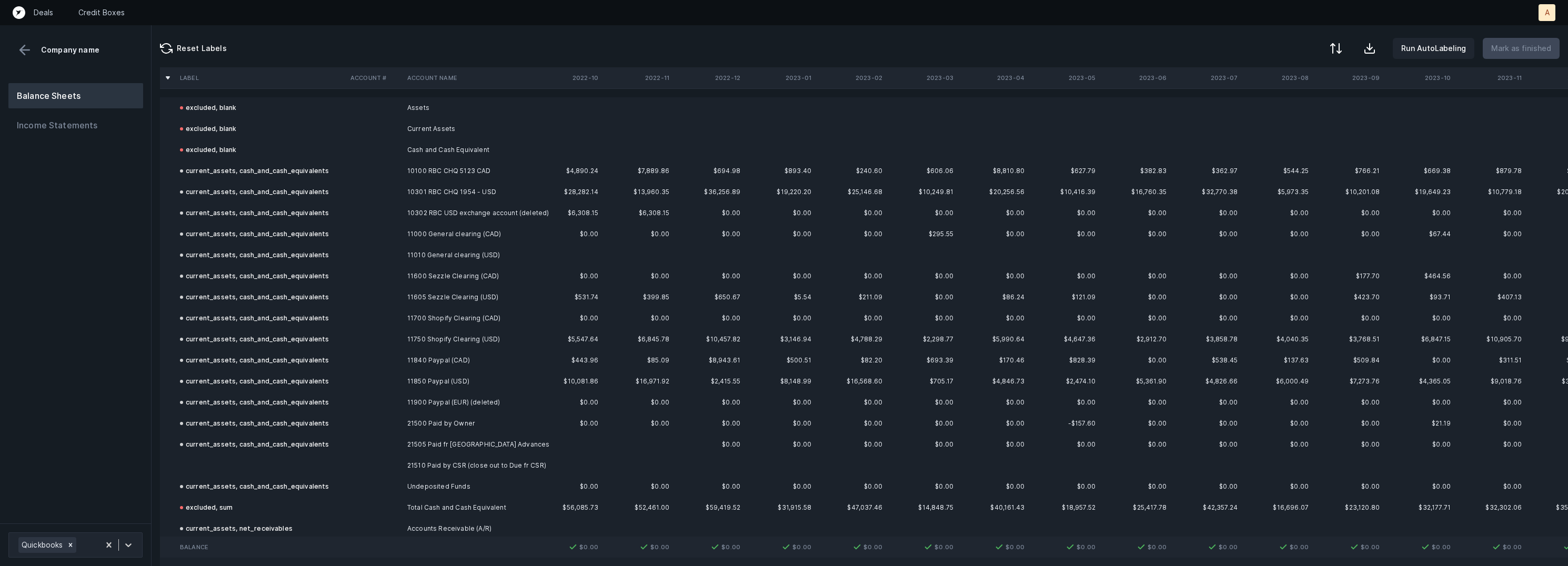
click at [310, 459] on td at bounding box center [261, 466] width 170 height 21
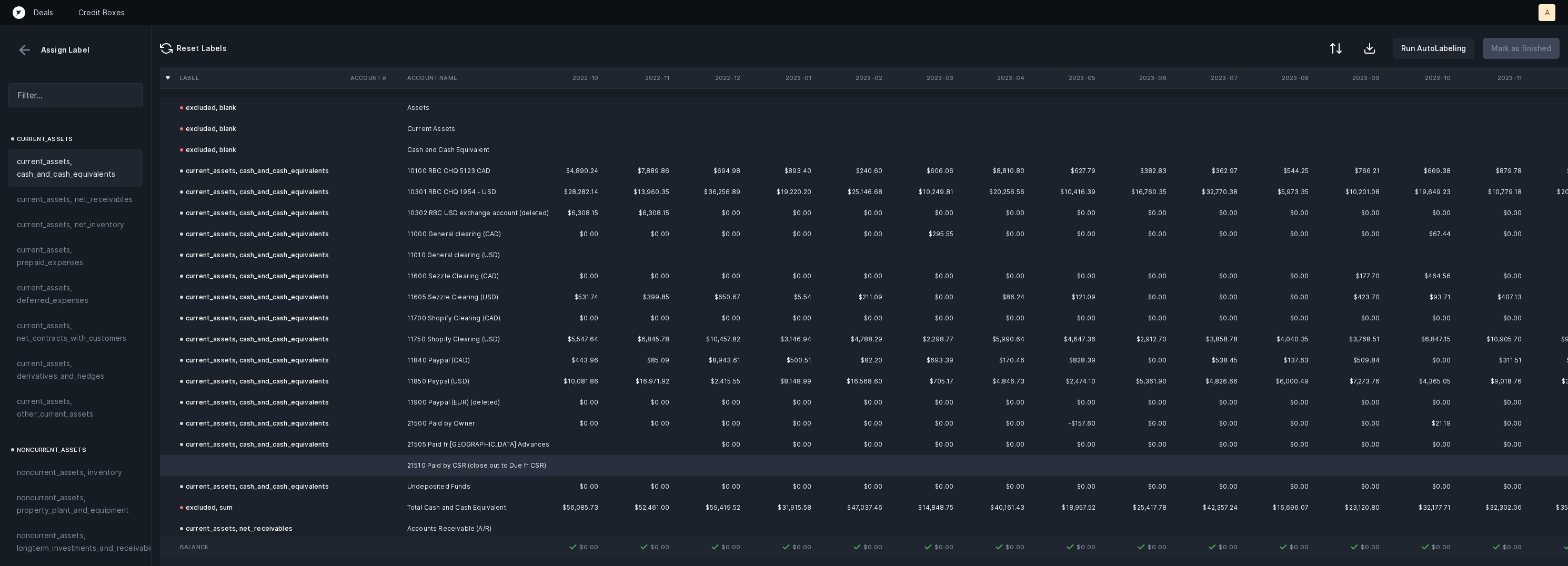
click at [79, 164] on span "current_assets, cash_and_cash_equivalents" at bounding box center [75, 167] width 117 height 25
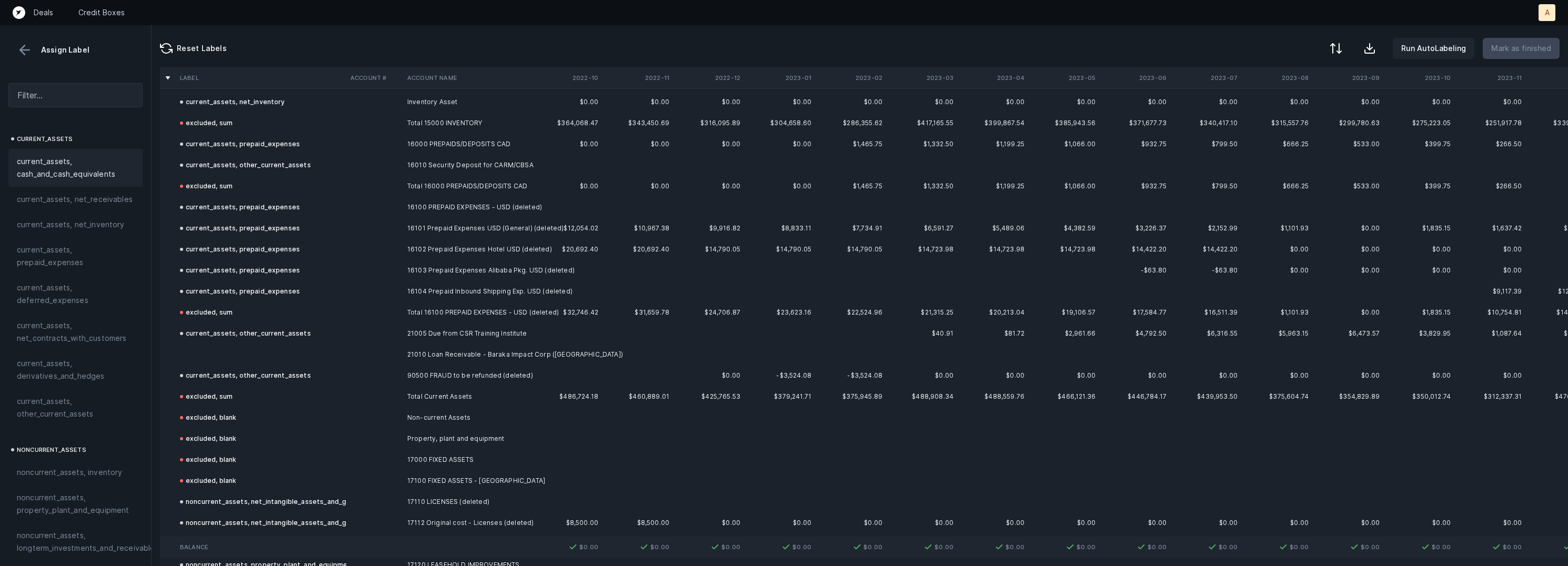
scroll to position [967, 0]
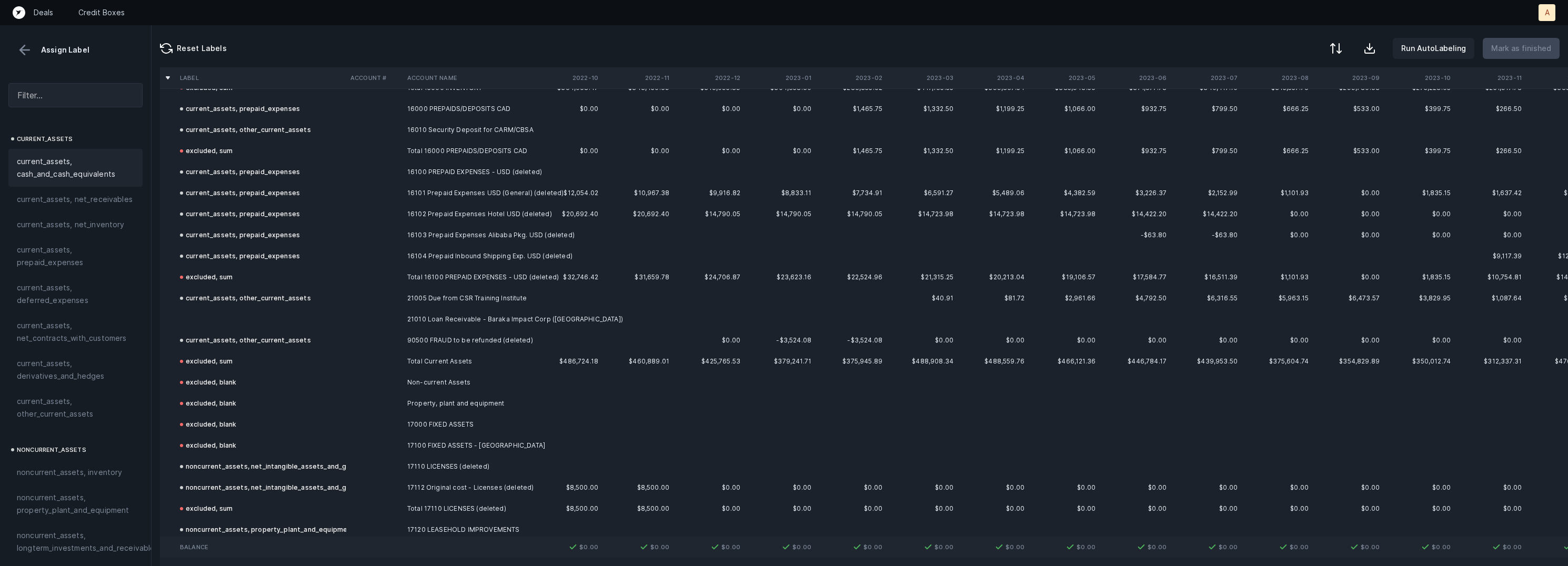
click at [435, 318] on td "21010 Loan Receivable - Baraka Impact Corp (USA)" at bounding box center [467, 319] width 128 height 21
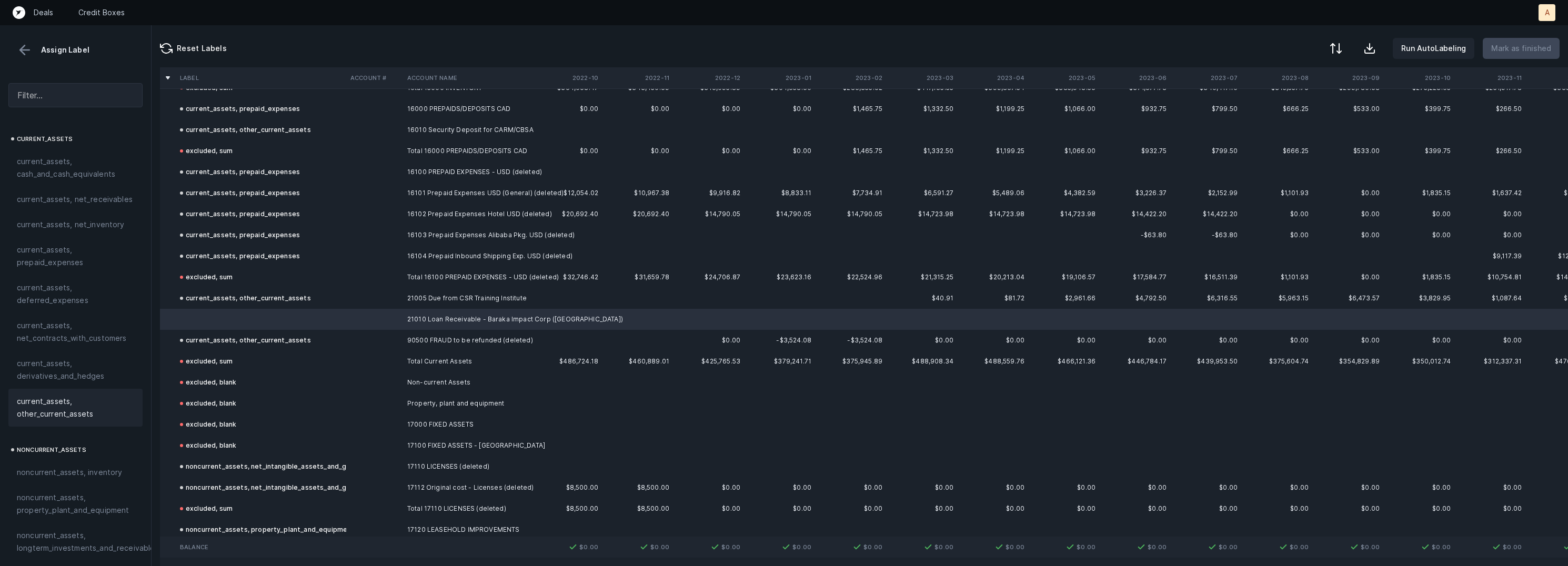
click at [83, 395] on span "current_assets, other_current_assets" at bounding box center [75, 407] width 117 height 25
click at [1514, 42] on p "Mark as finished" at bounding box center [1521, 48] width 60 height 13
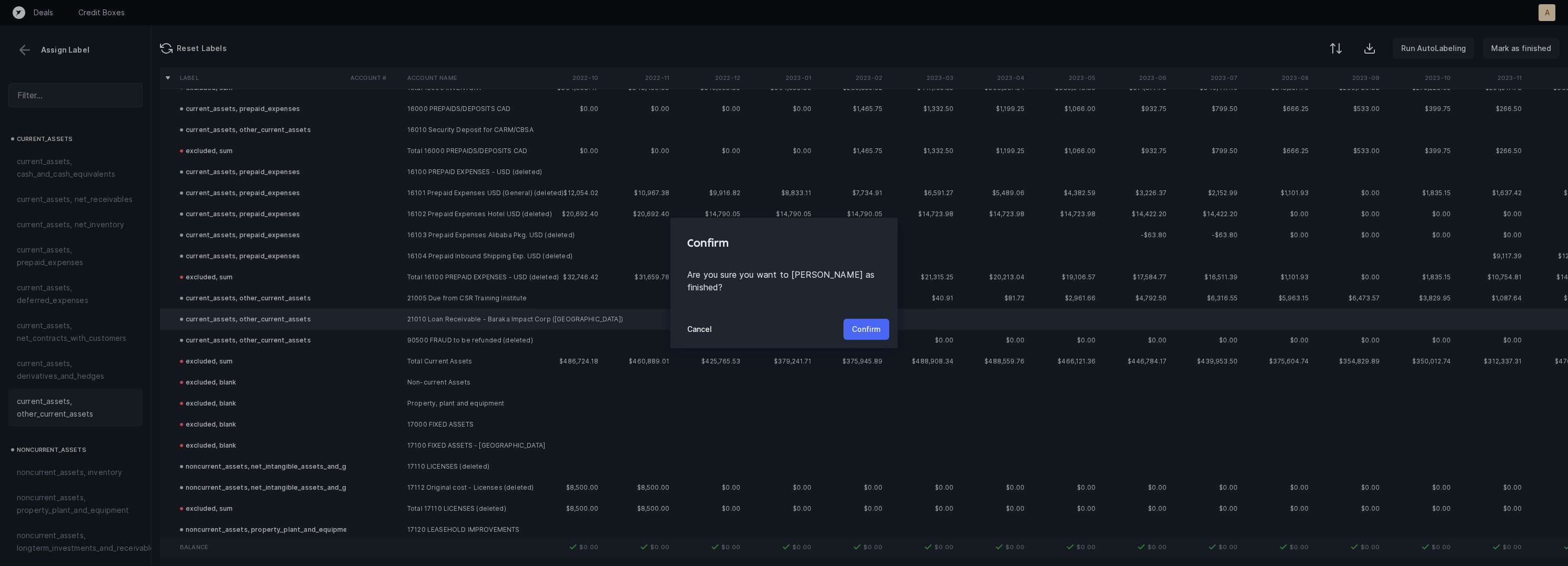
click at [866, 319] on button "Confirm" at bounding box center [866, 329] width 46 height 21
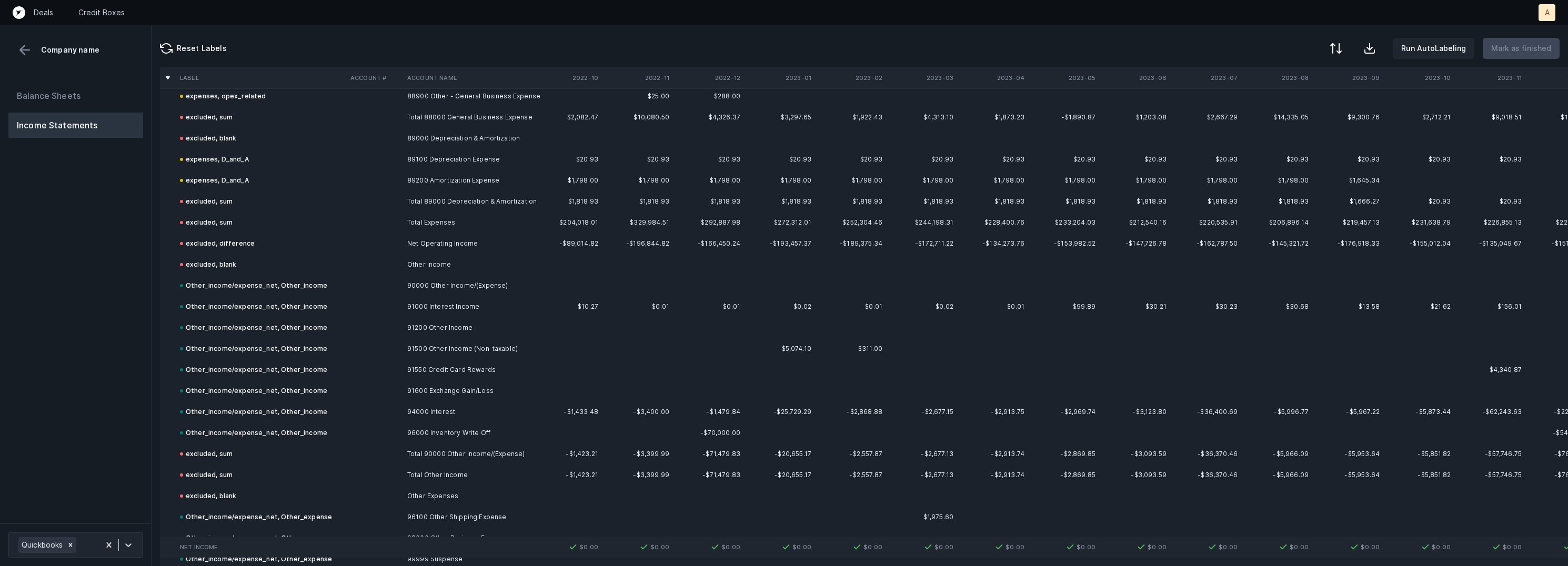
scroll to position [2430, 0]
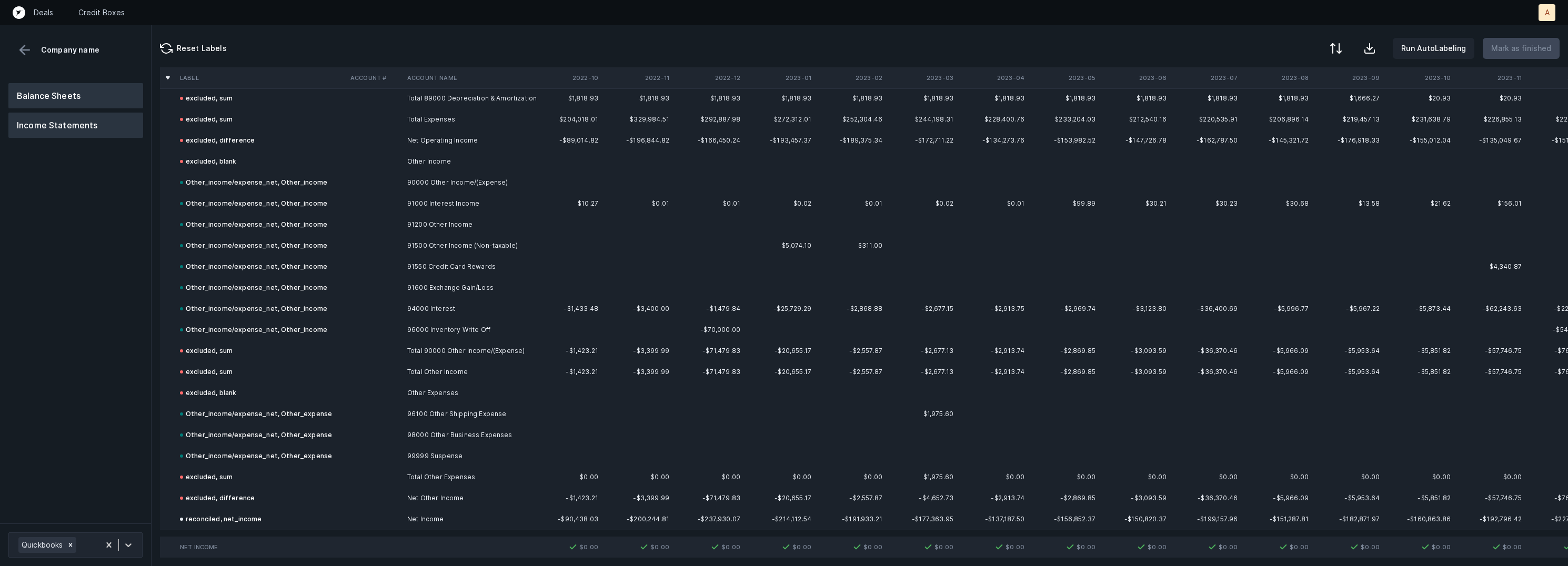
click at [75, 89] on button "Balance Sheets" at bounding box center [75, 96] width 135 height 25
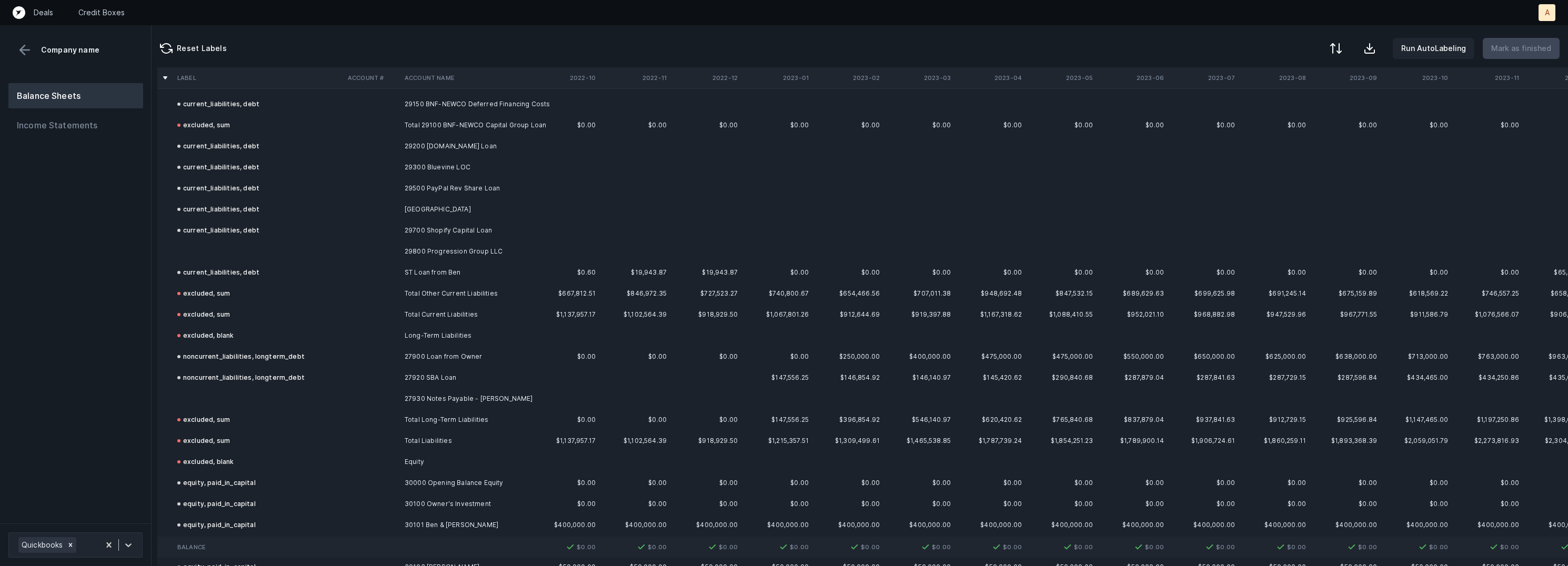
scroll to position [1787, 2]
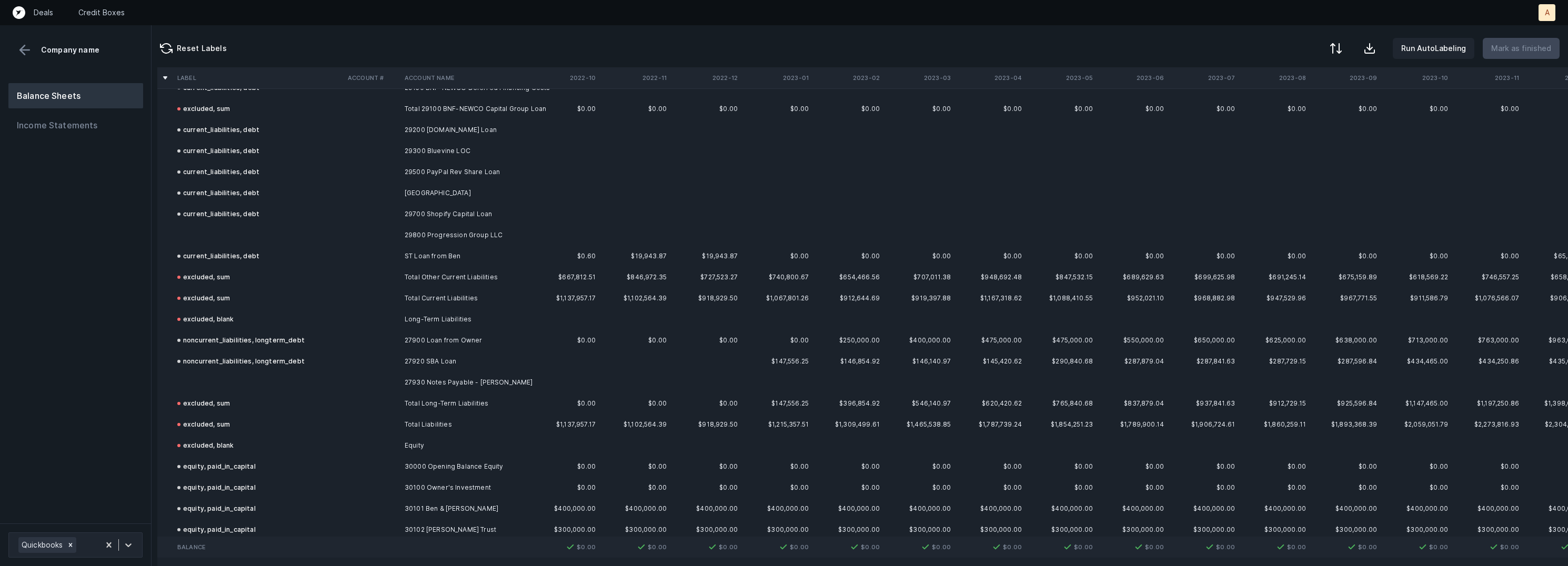
click at [432, 382] on td "27930 Notes Payable - Casey Baugh" at bounding box center [464, 382] width 128 height 21
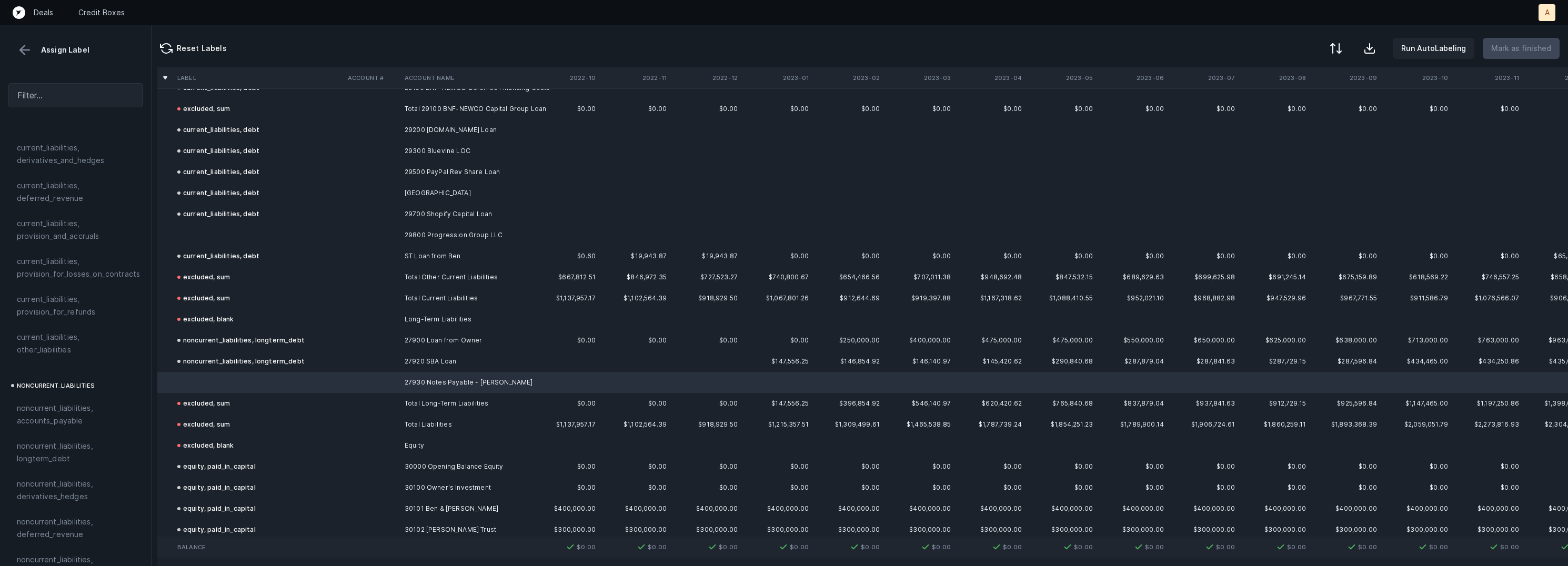
scroll to position [848, 0]
click at [65, 379] on span "noncurrent_liabilities, longterm_debt" at bounding box center [75, 391] width 117 height 25
click at [215, 237] on td at bounding box center [258, 235] width 170 height 21
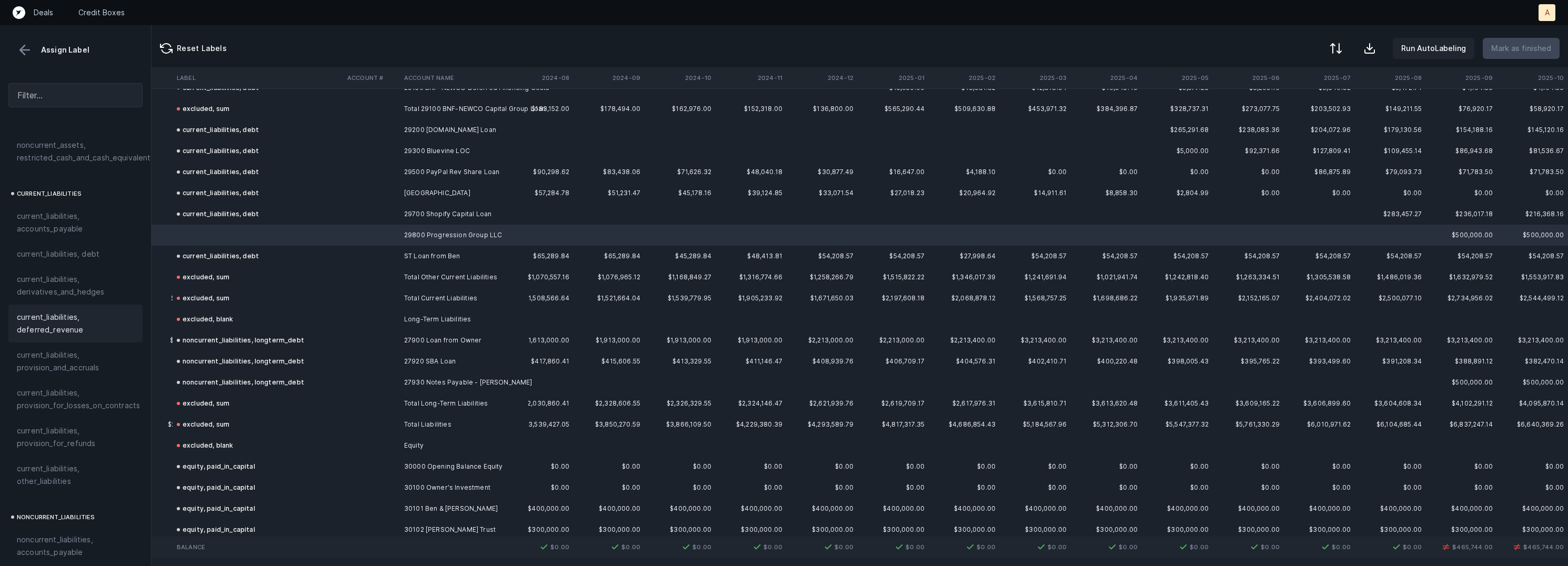
scroll to position [619, 0]
click at [69, 284] on span "current_liabilities, debt" at bounding box center [58, 290] width 83 height 13
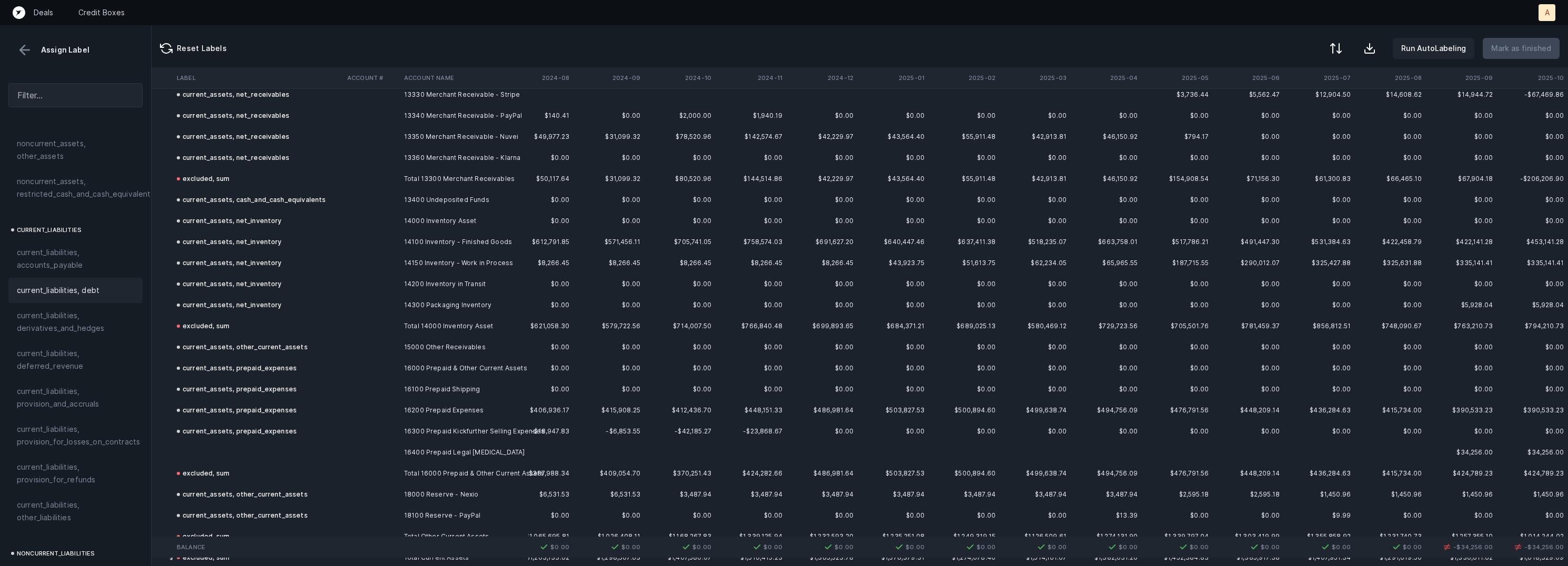
scroll to position [468, 1592]
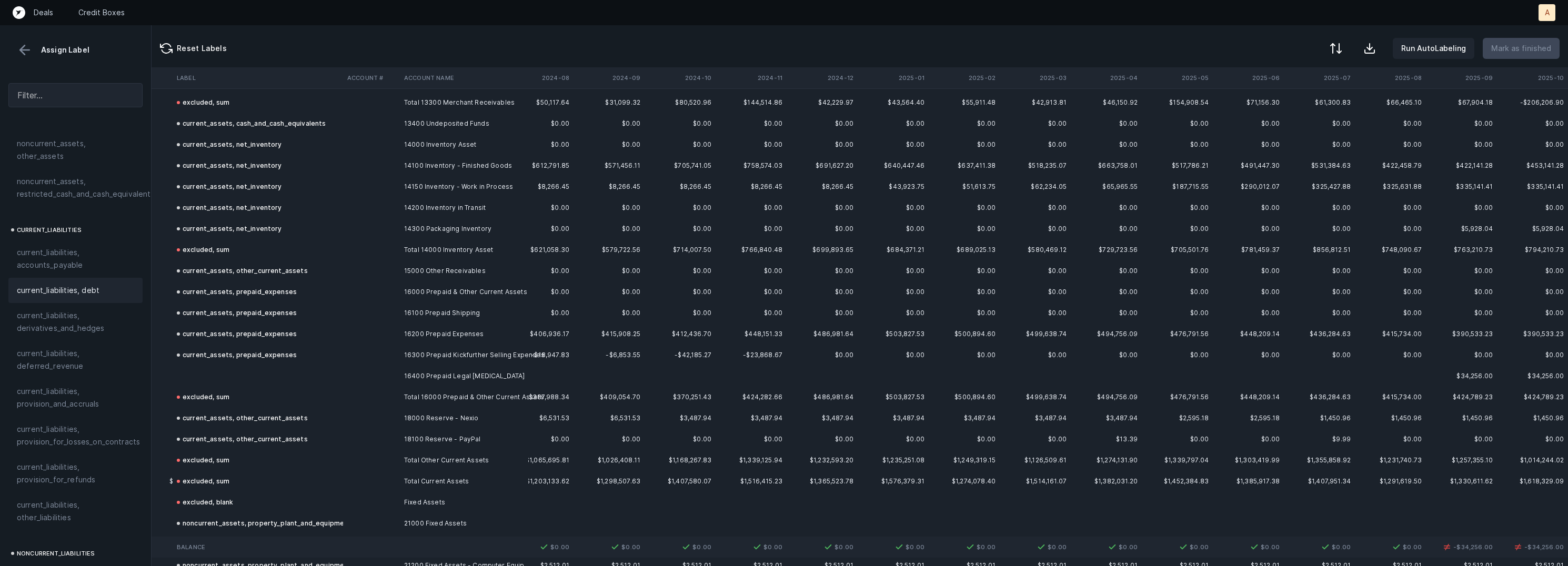
click at [253, 374] on td at bounding box center [258, 376] width 170 height 21
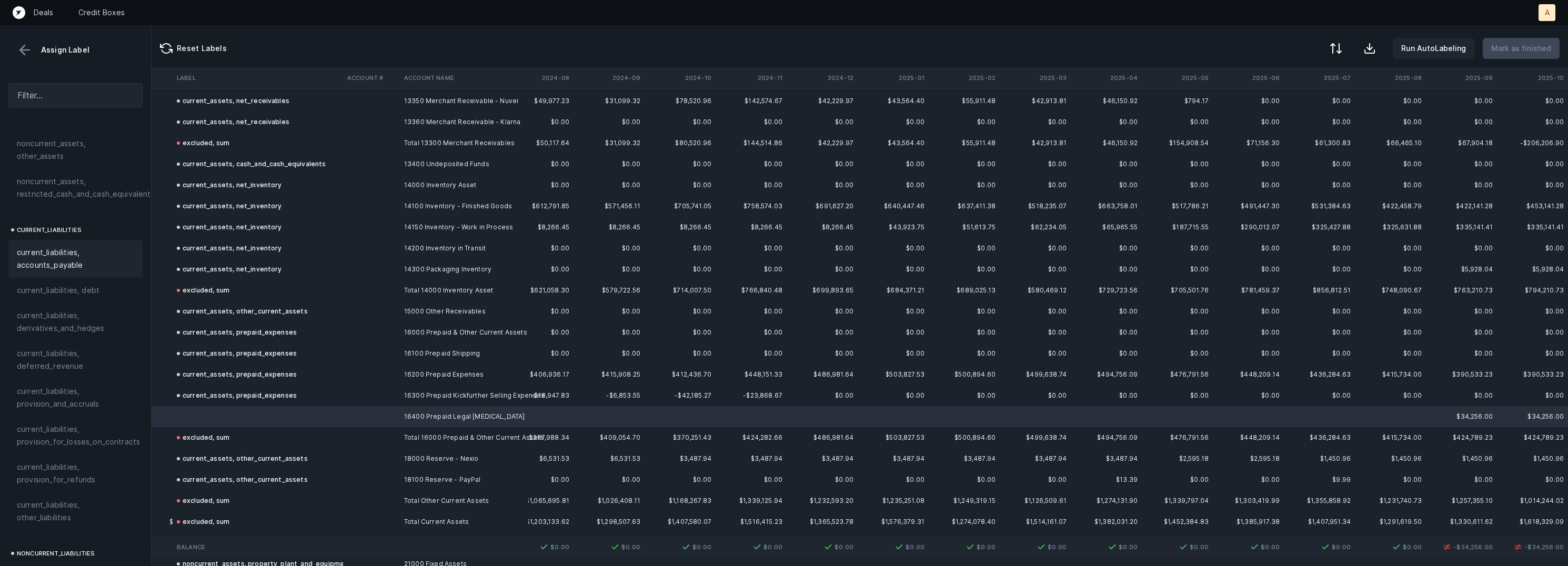
scroll to position [0, 0]
click at [79, 265] on span "current_assets, prepaid_expenses" at bounding box center [75, 256] width 117 height 25
click at [1510, 52] on p "Mark as finished" at bounding box center [1521, 48] width 60 height 13
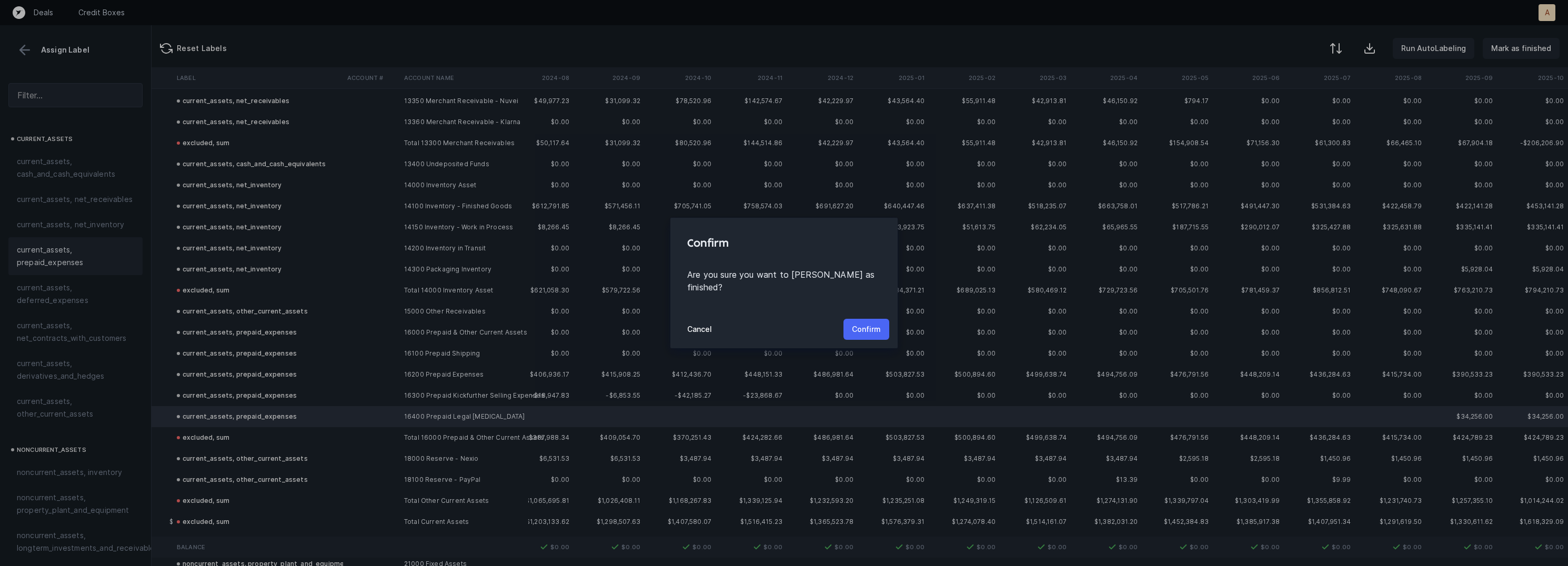
click at [864, 323] on p "Confirm" at bounding box center [867, 329] width 29 height 13
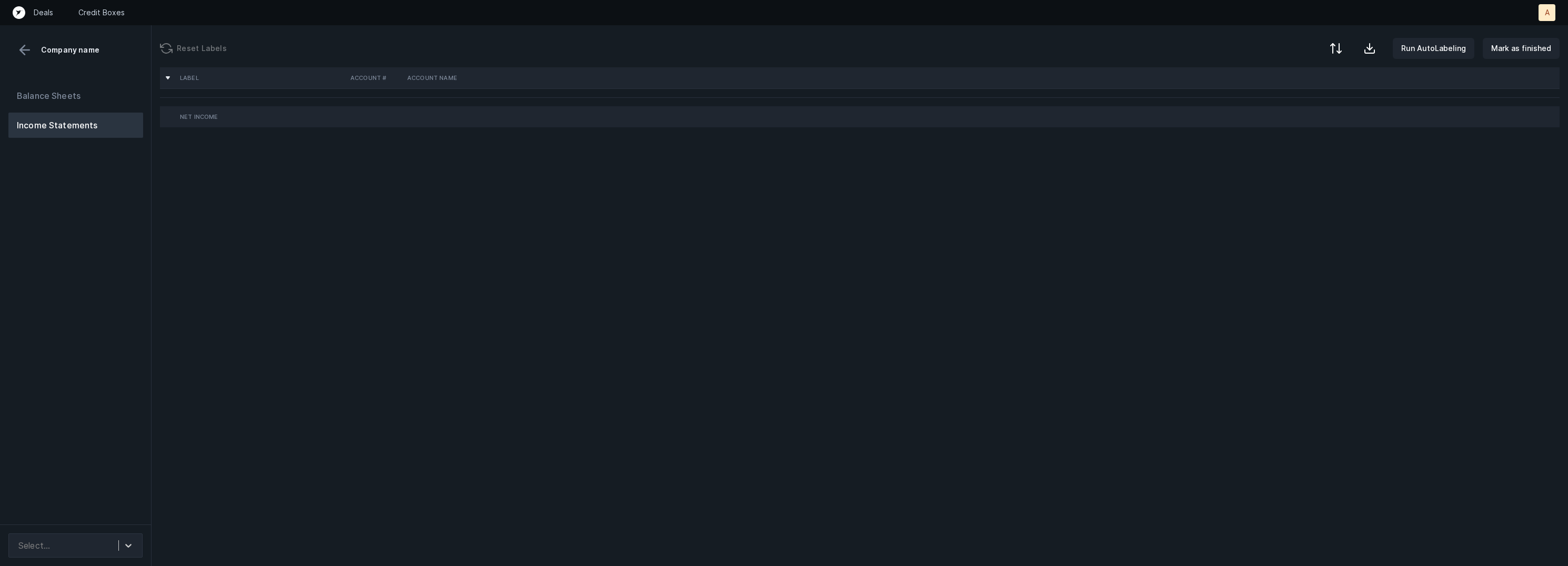
click at [138, 246] on div "Balance Sheets Income Statements" at bounding box center [75, 299] width 152 height 450
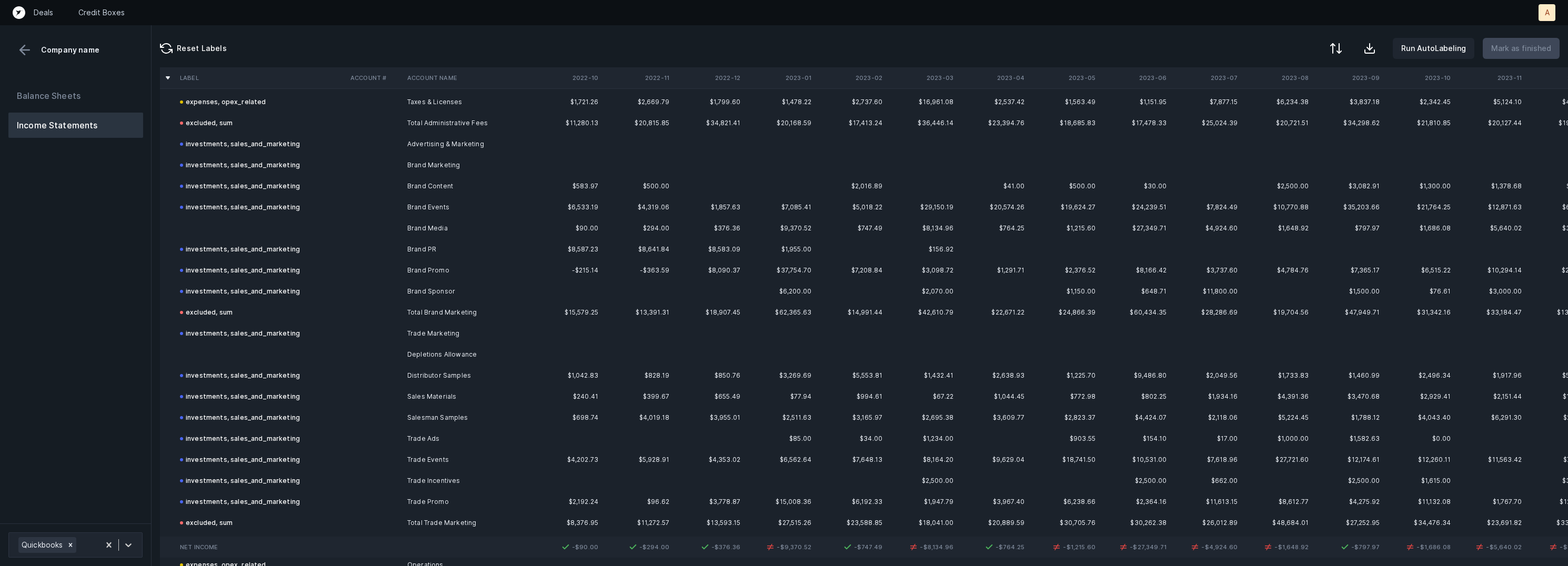
scroll to position [582, 0]
click at [419, 216] on td "Brand Media" at bounding box center [467, 220] width 128 height 21
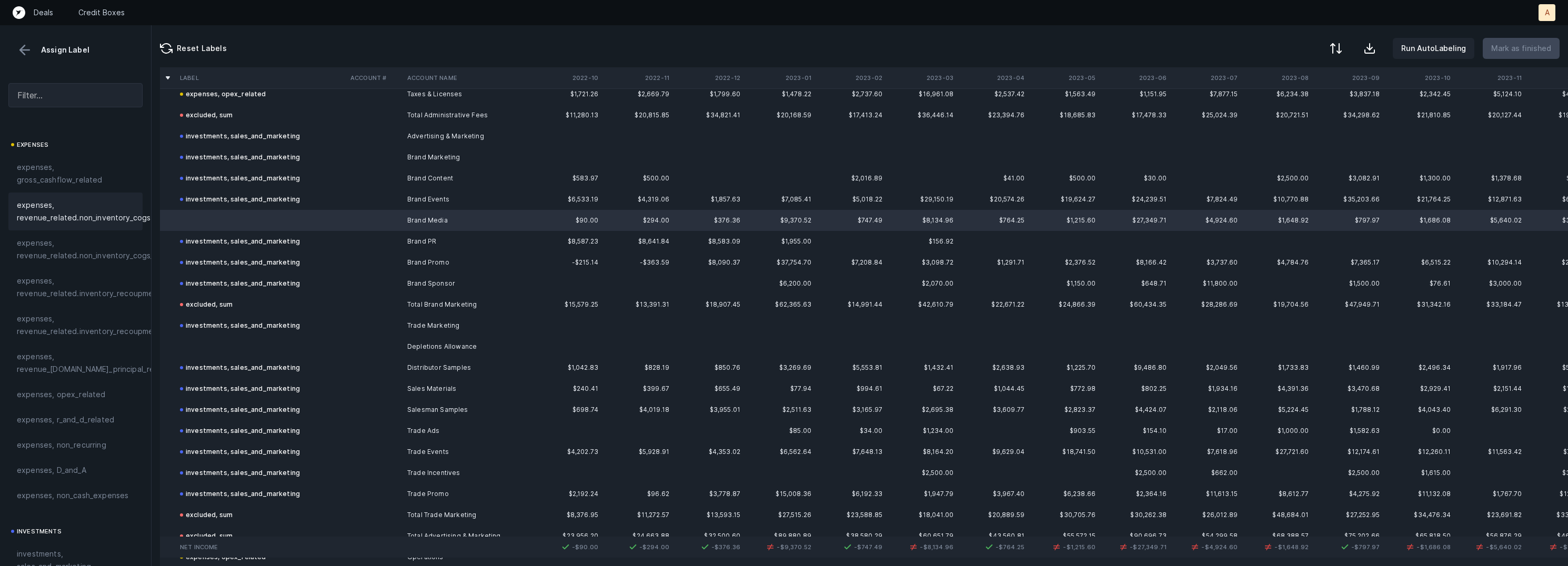
scroll to position [256, 0]
click at [60, 465] on span "investments, sales_and_marketing" at bounding box center [75, 470] width 117 height 25
click at [253, 336] on td at bounding box center [261, 346] width 170 height 21
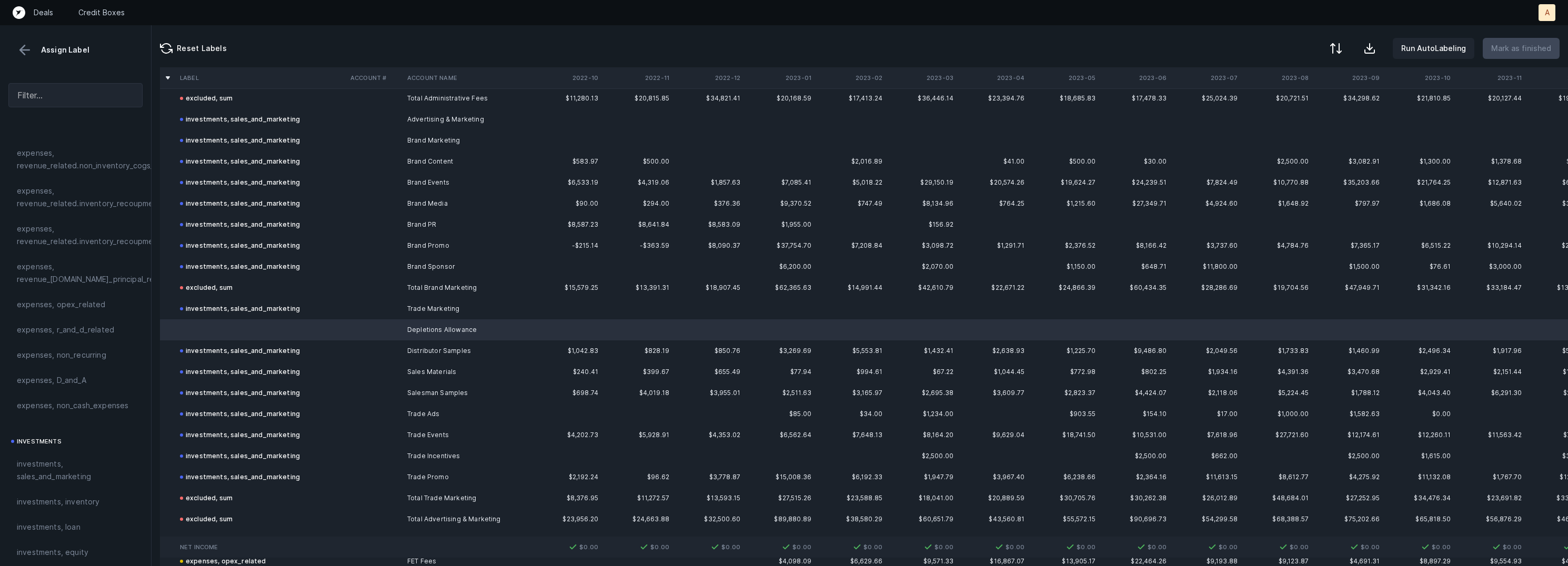
scroll to position [601, 0]
click at [38, 463] on span "investments, sales_and_marketing" at bounding box center [75, 470] width 117 height 25
click at [1519, 44] on p "Mark as finished" at bounding box center [1521, 48] width 60 height 13
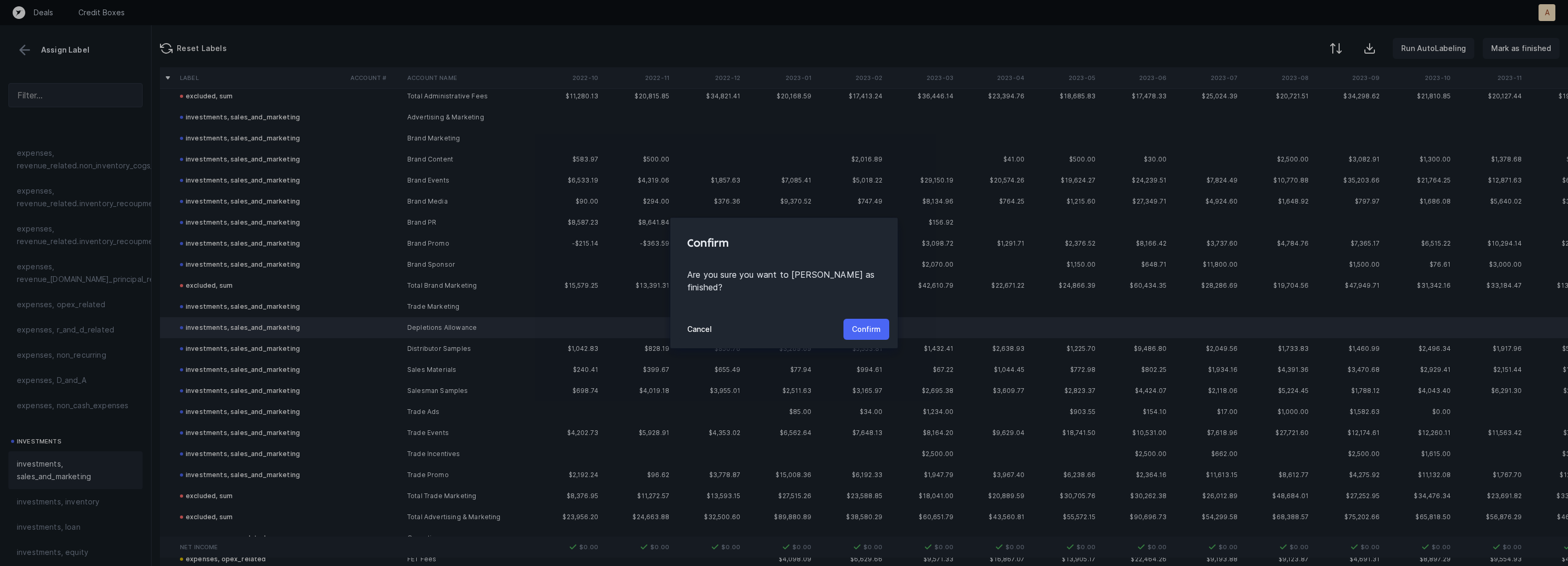
click at [865, 323] on p "Confirm" at bounding box center [867, 329] width 29 height 13
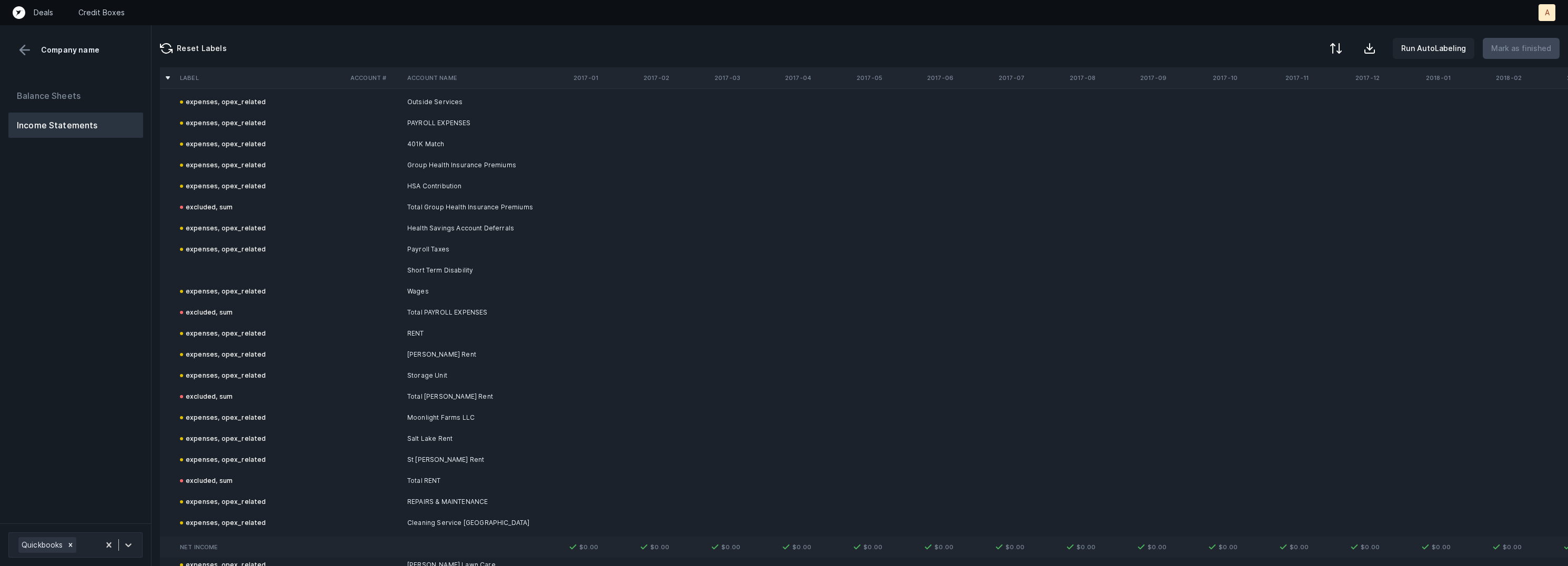
scroll to position [955, 0]
click at [426, 265] on td "Short Term Disability" at bounding box center [467, 268] width 128 height 21
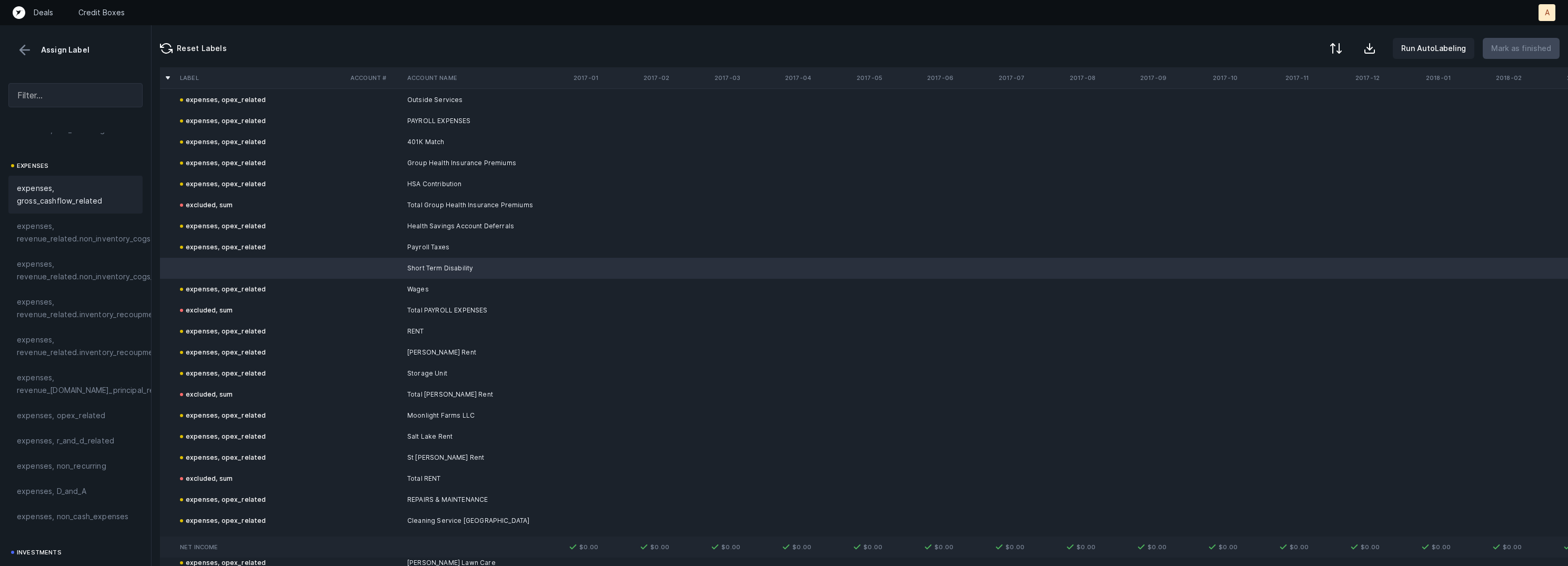
scroll to position [232, 0]
click at [87, 330] on span "expenses, opex_related" at bounding box center [61, 328] width 89 height 13
click at [1519, 42] on p "Mark as finished" at bounding box center [1521, 48] width 60 height 13
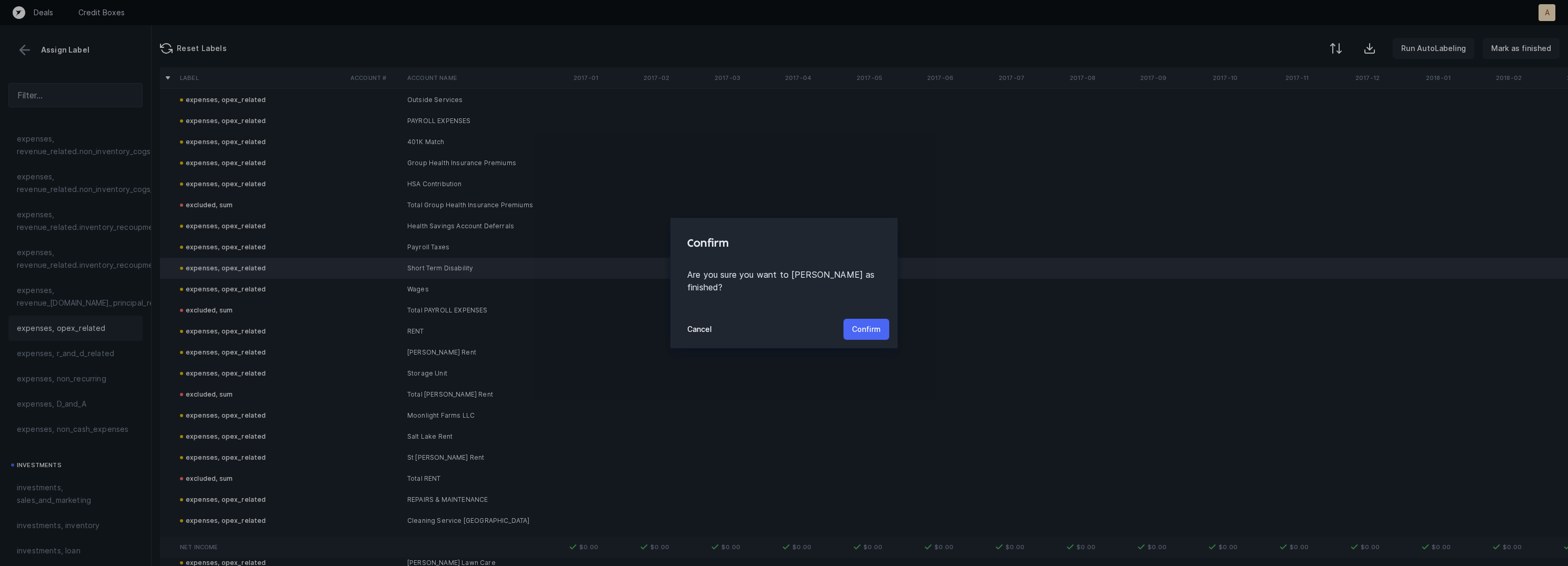
click at [856, 323] on p "Confirm" at bounding box center [867, 329] width 29 height 13
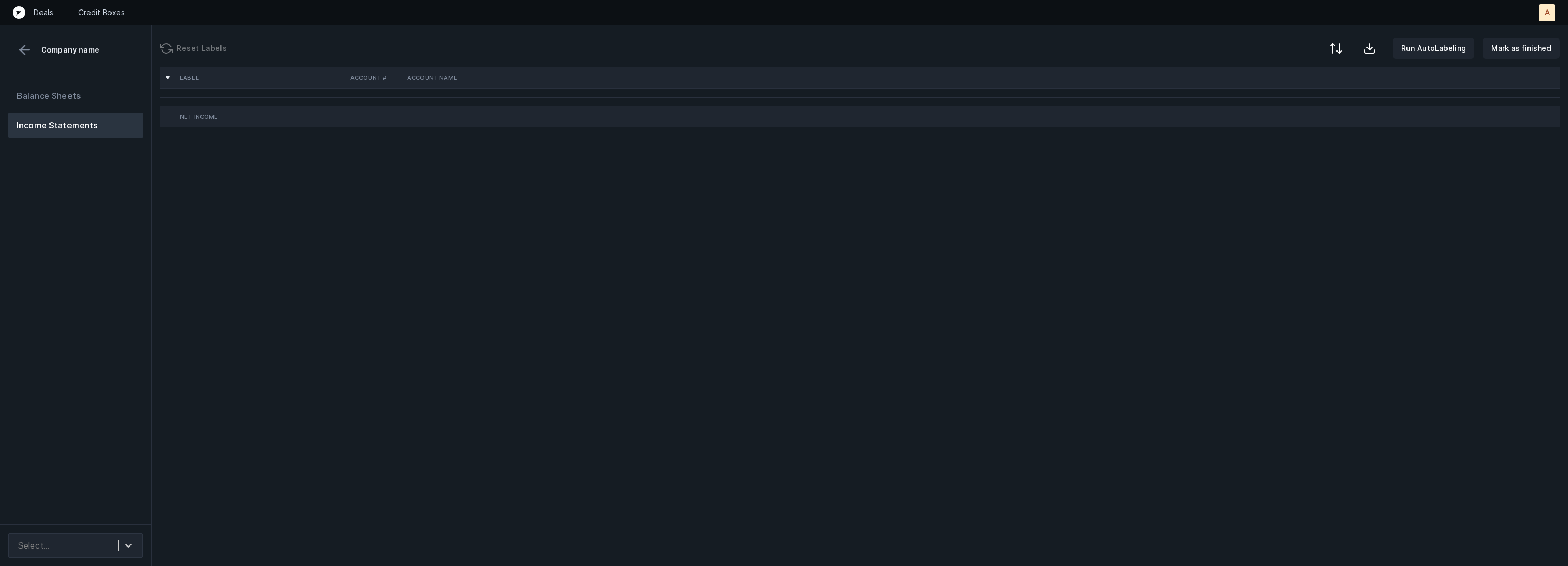
click at [124, 256] on div "Balance Sheets Income Statements" at bounding box center [75, 299] width 152 height 450
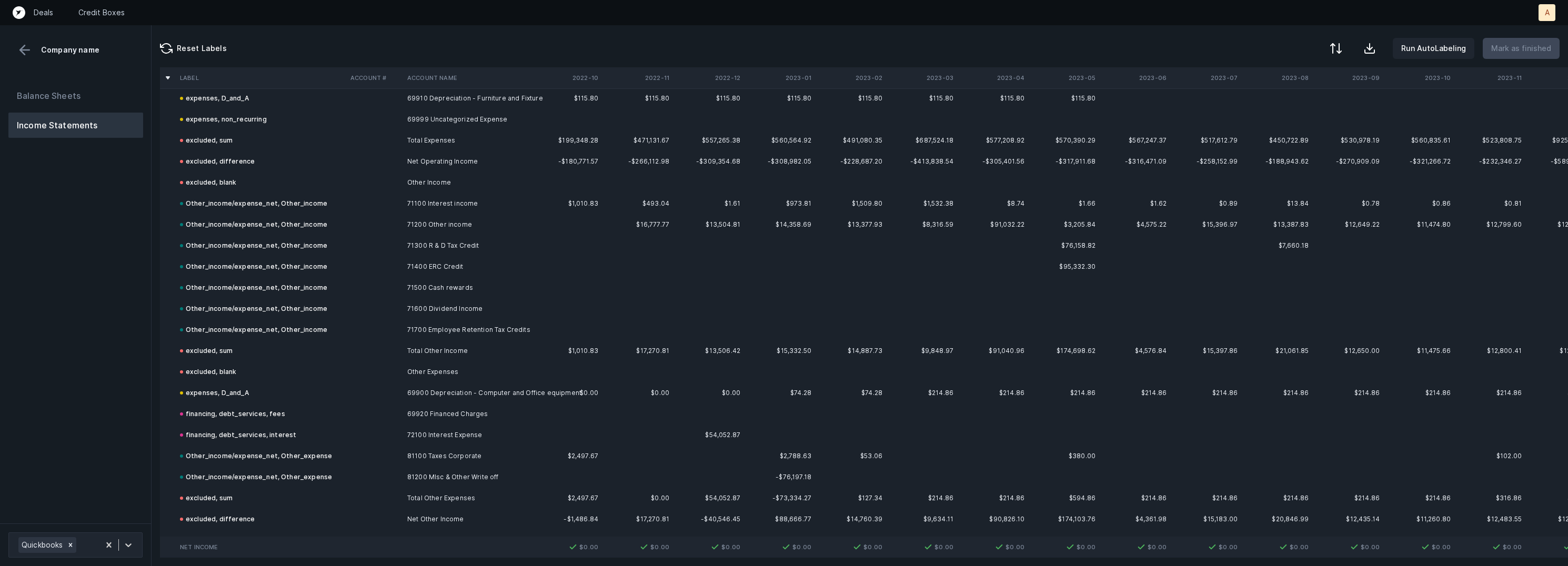
scroll to position [1168, 0]
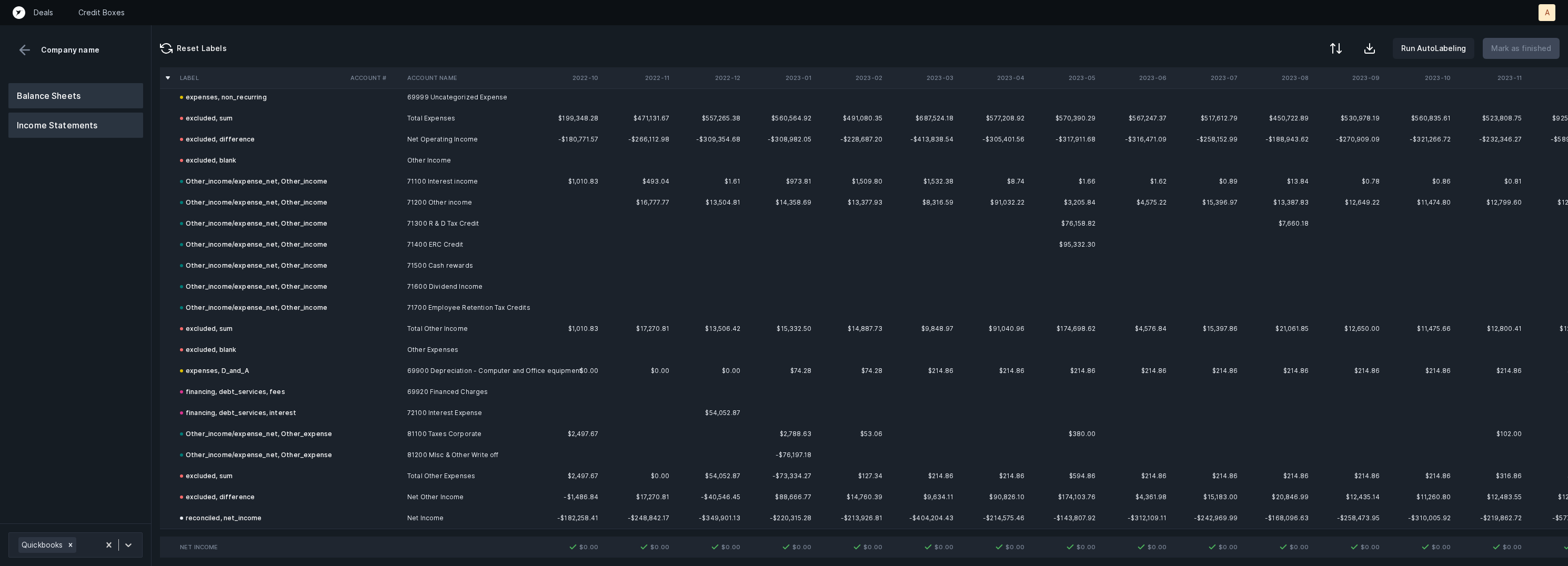
click at [119, 88] on button "Balance Sheets" at bounding box center [75, 96] width 135 height 25
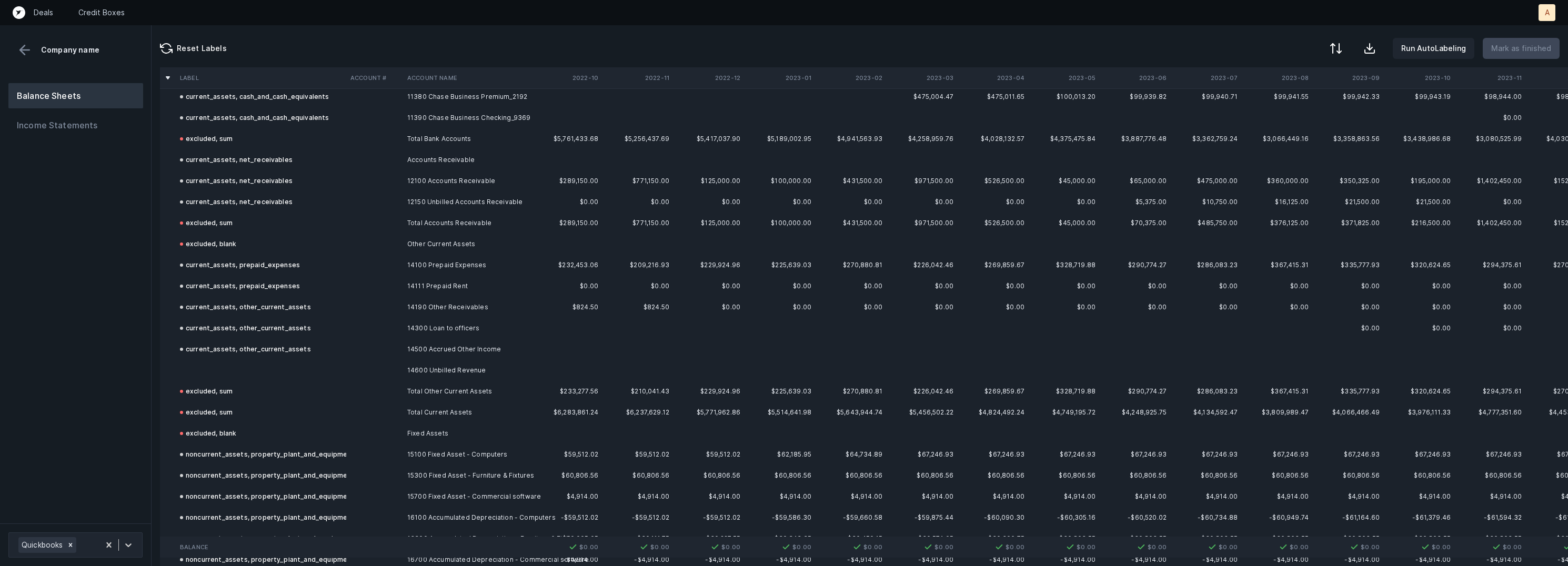
scroll to position [439, 0]
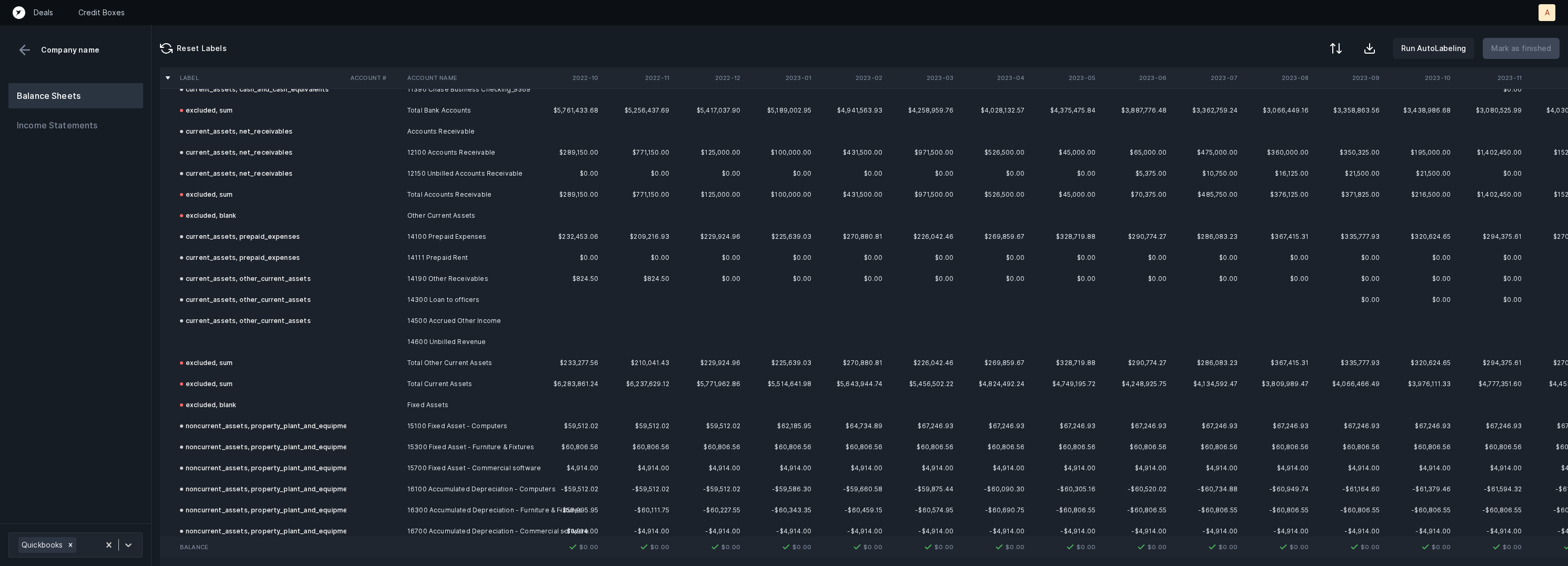
click at [446, 334] on td "14600 Unbilled Revenue" at bounding box center [467, 342] width 128 height 21
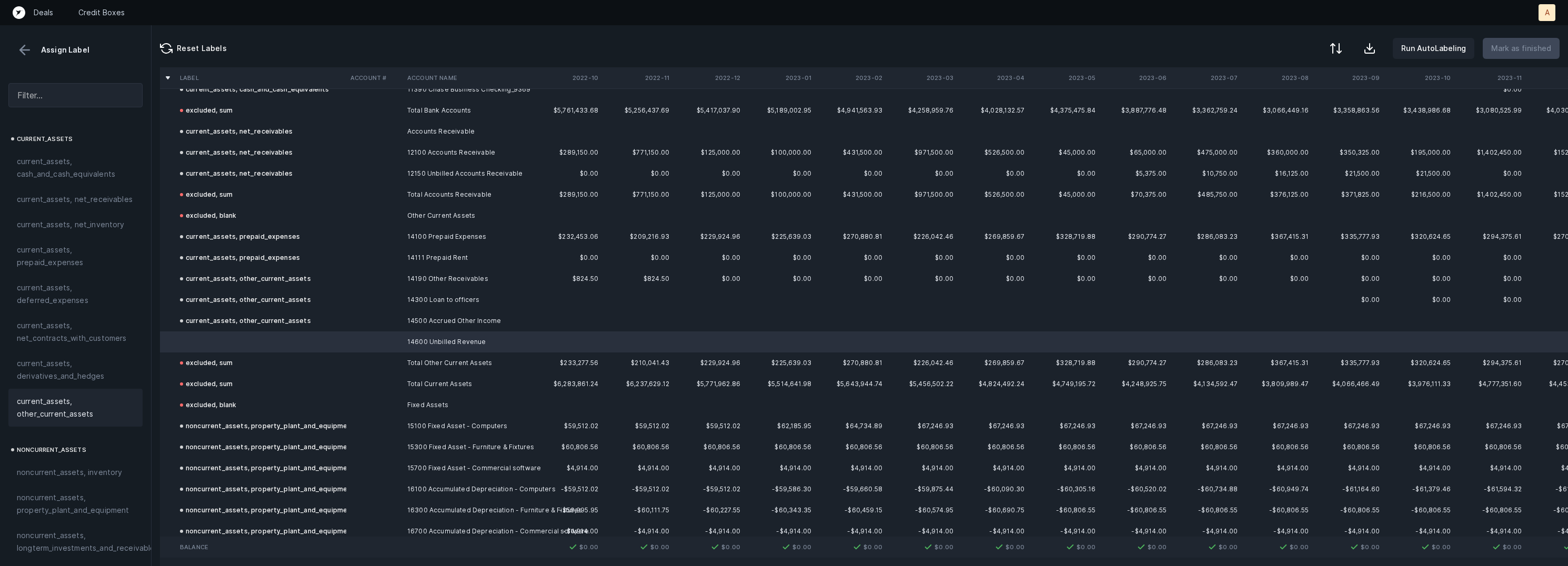
click at [89, 395] on span "current_assets, other_current_assets" at bounding box center [75, 407] width 117 height 25
click at [1512, 52] on p "Mark as finished" at bounding box center [1521, 48] width 60 height 13
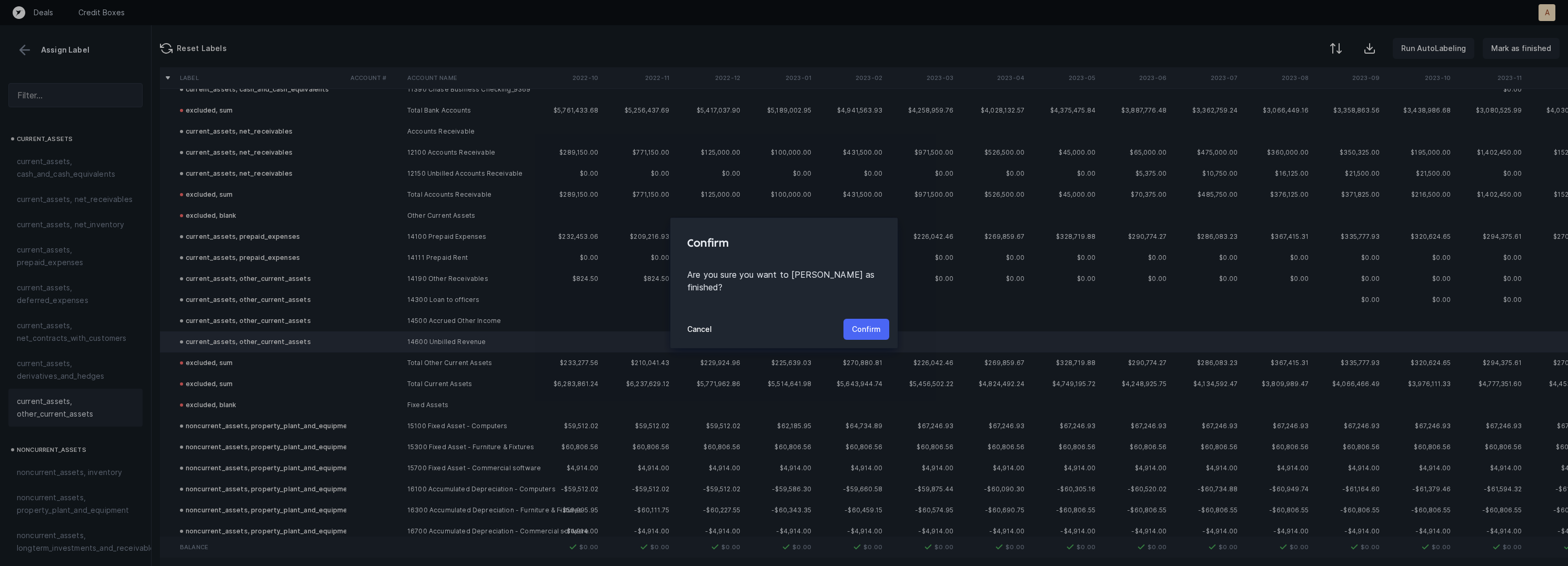
click at [875, 323] on p "Confirm" at bounding box center [867, 329] width 29 height 13
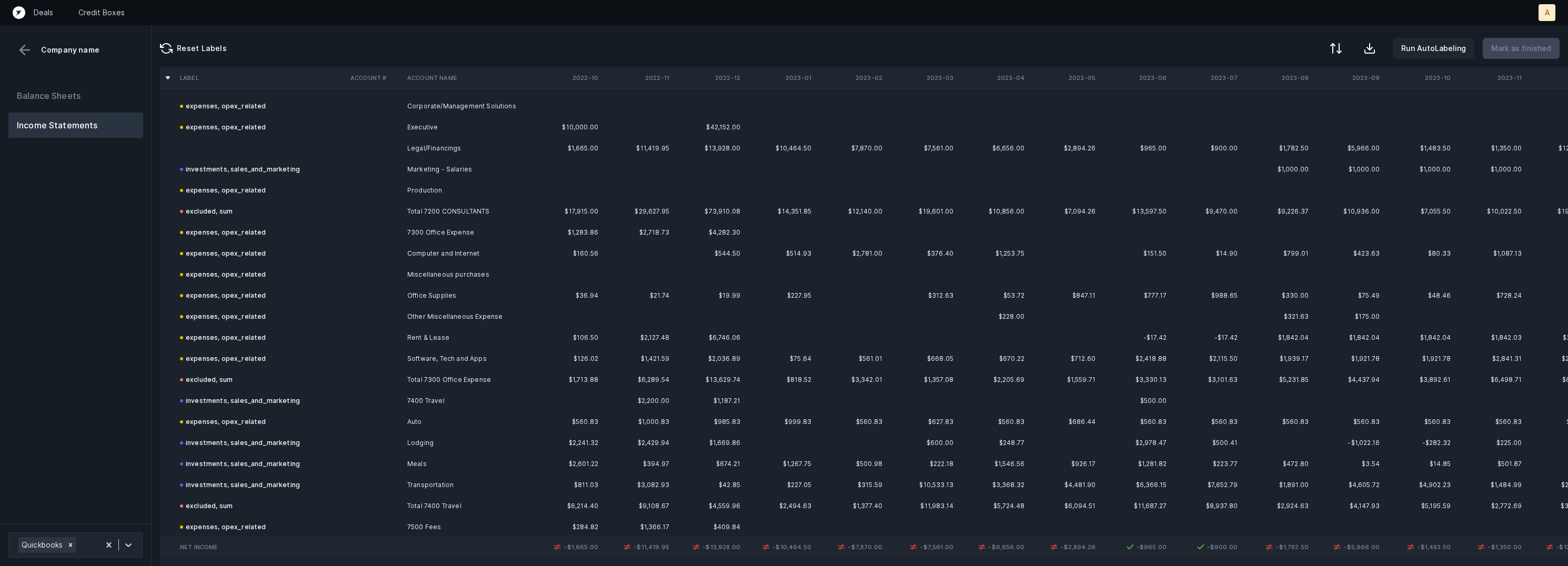
scroll to position [1727, 0]
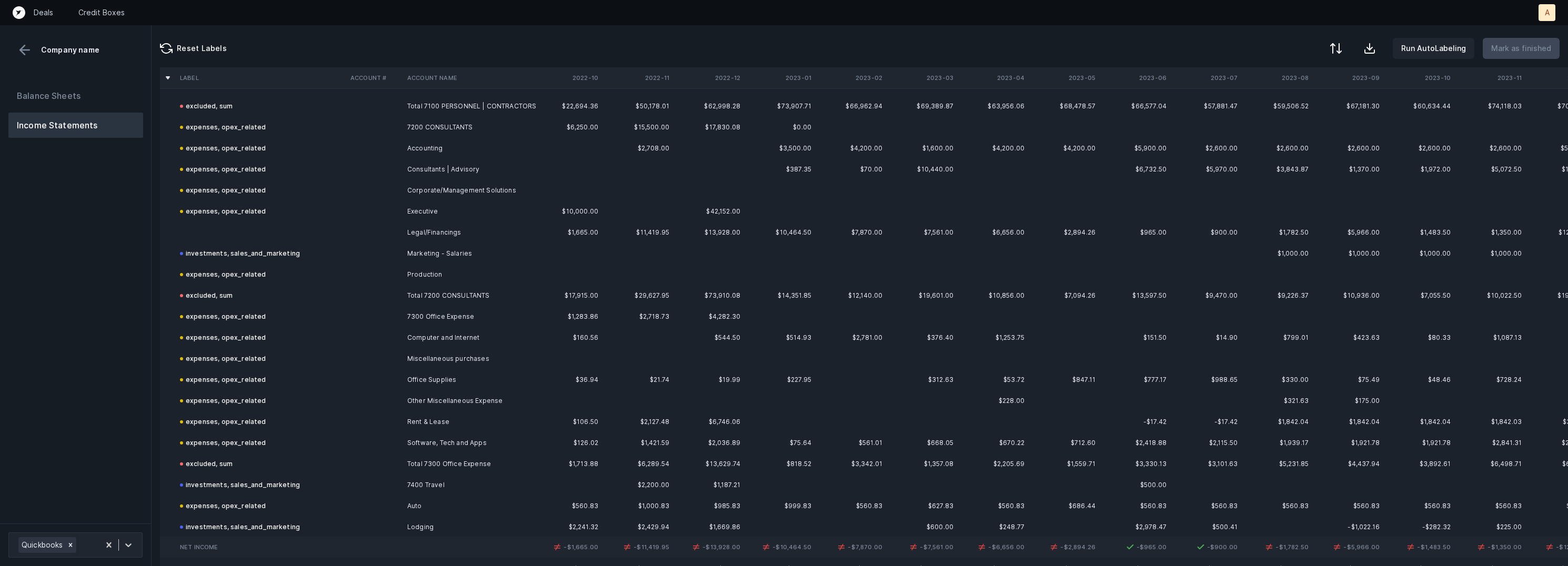
click at [483, 225] on td "Legal/Financings" at bounding box center [467, 232] width 128 height 21
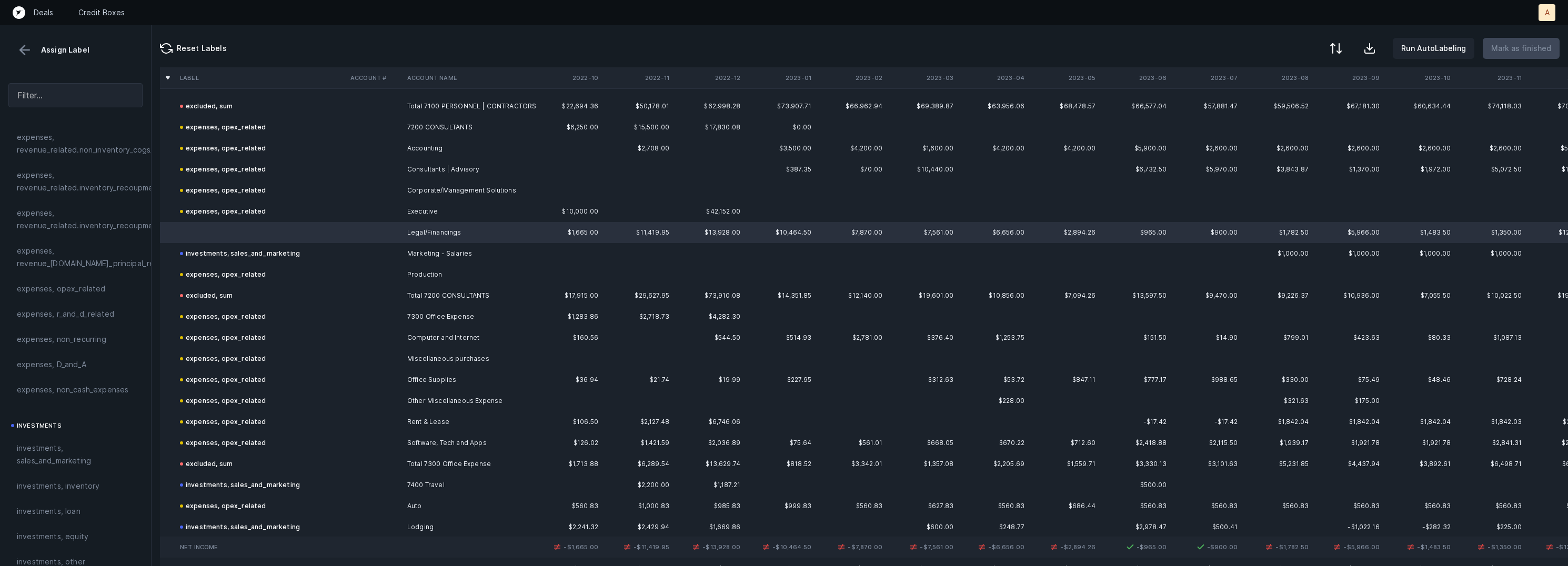
scroll to position [290, 0]
click at [91, 261] on div "expenses, opex_related" at bounding box center [75, 270] width 134 height 25
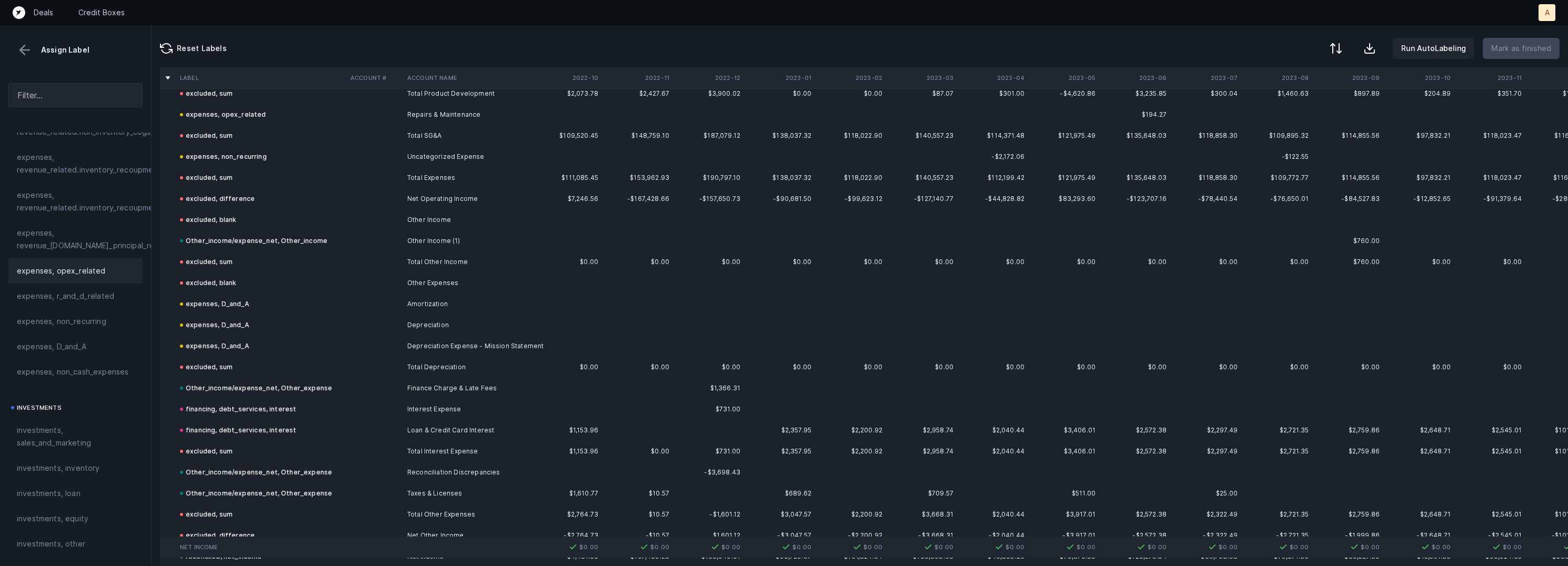
scroll to position [2535, 0]
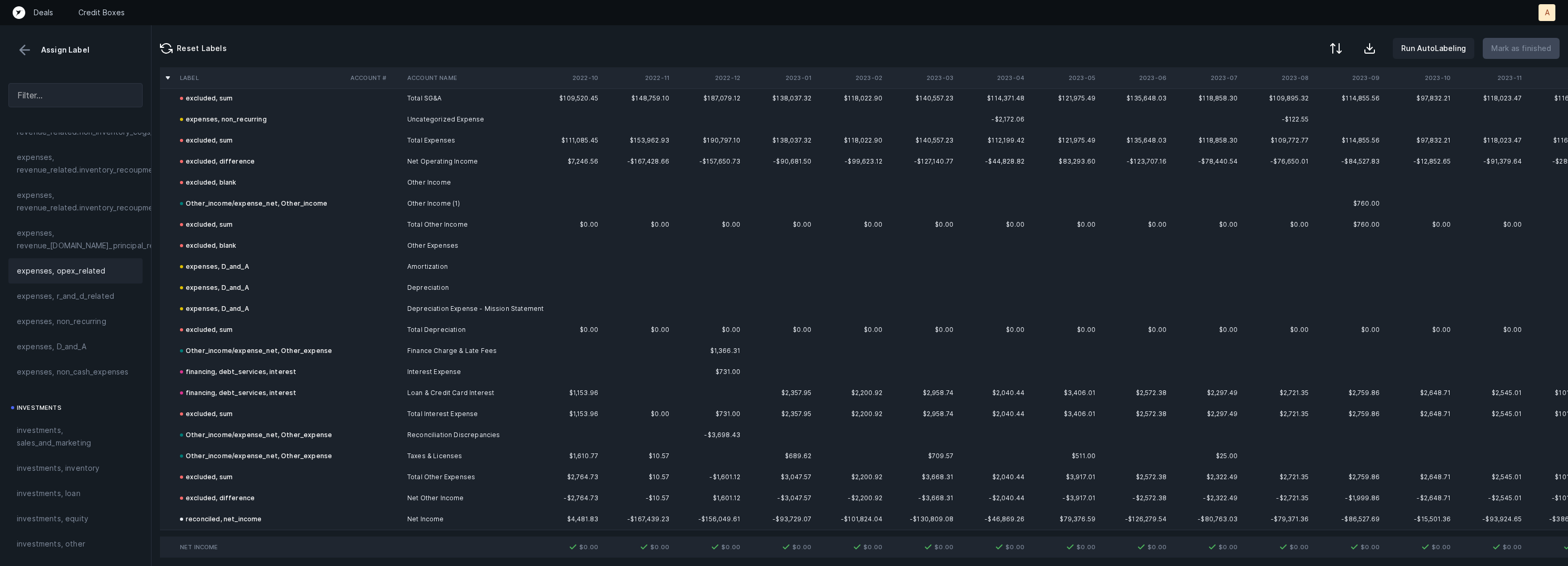
click at [24, 55] on button at bounding box center [25, 50] width 16 height 16
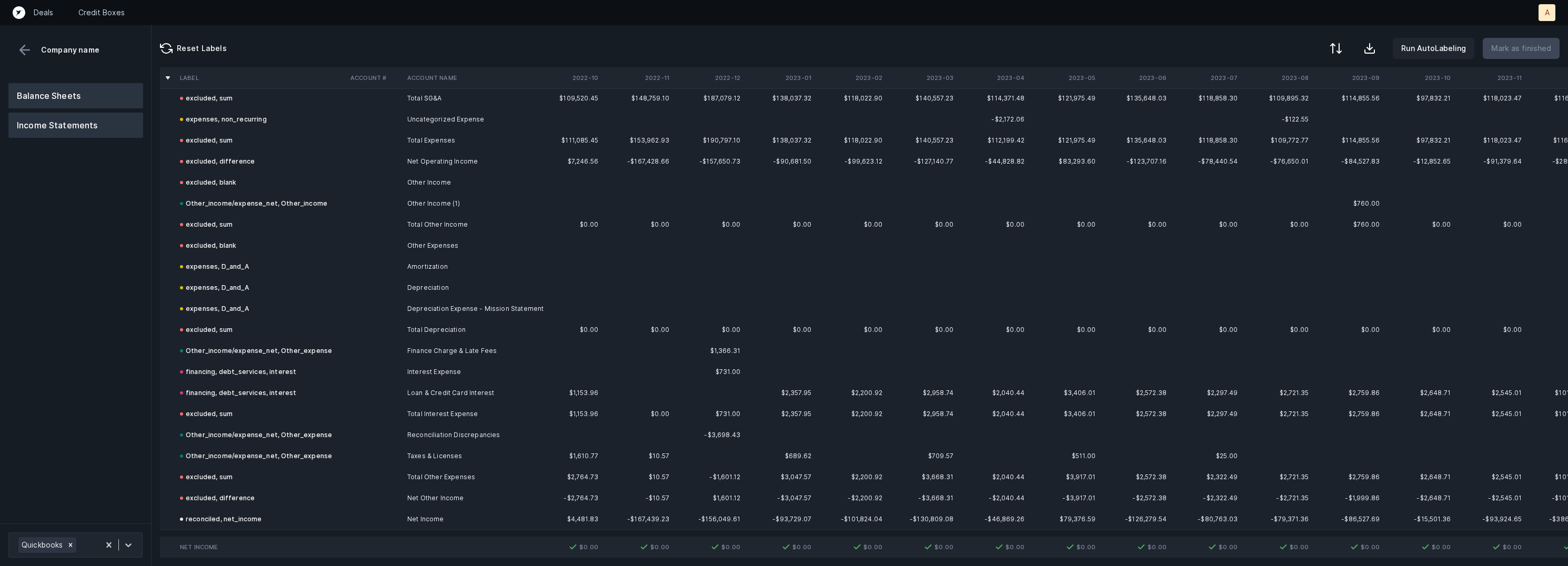
click at [60, 87] on button "Balance Sheets" at bounding box center [75, 96] width 135 height 25
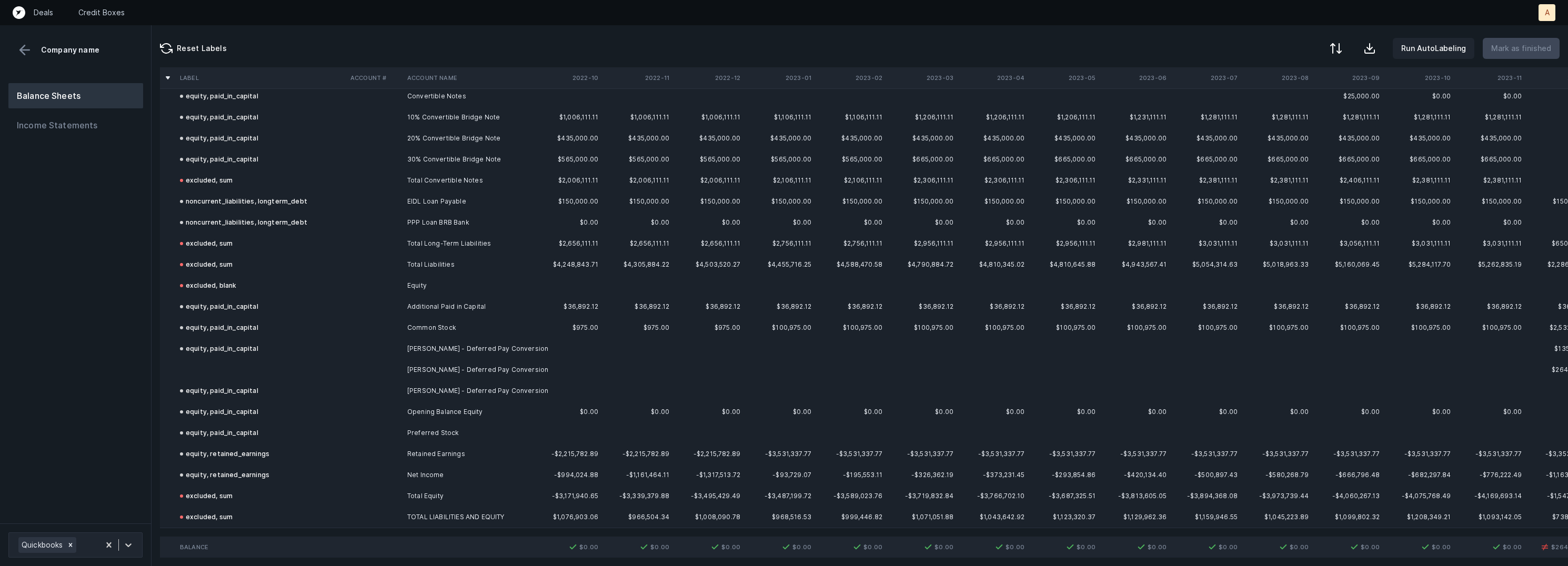
scroll to position [2451, 0]
click at [196, 363] on td at bounding box center [261, 372] width 170 height 21
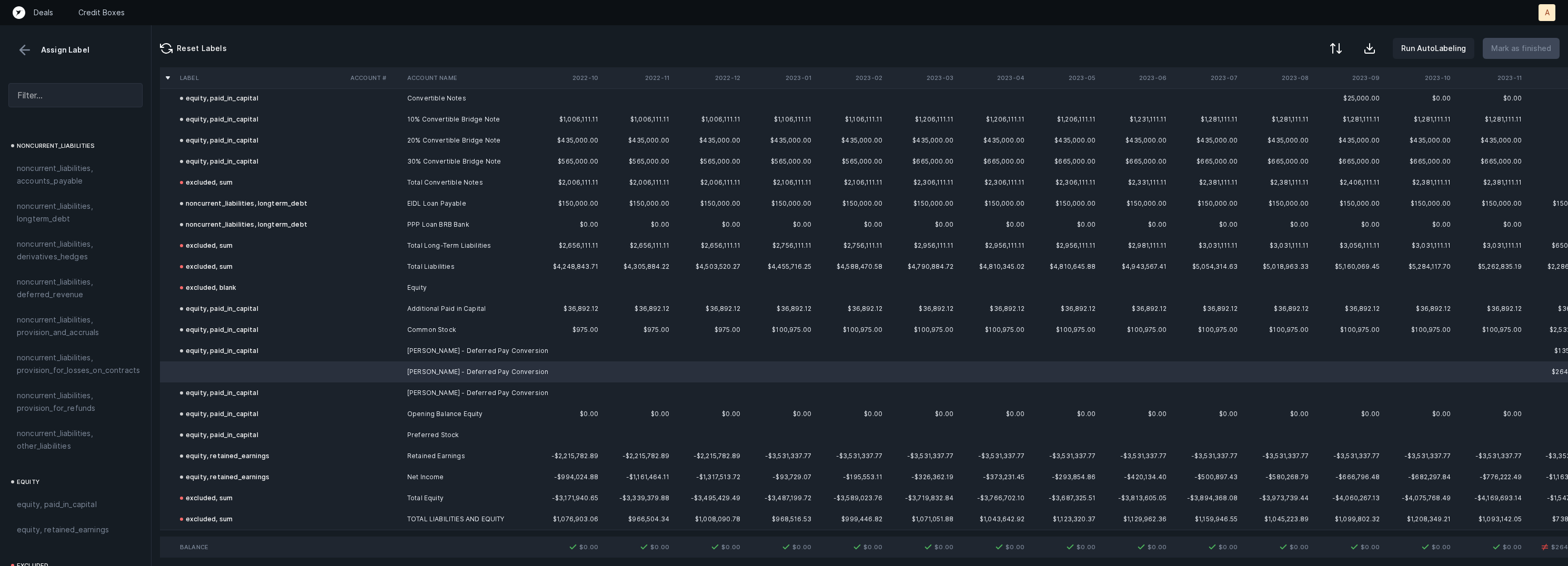
scroll to position [1135, 0]
click at [70, 393] on div "equity, paid_in_capital" at bounding box center [75, 396] width 134 height 25
click at [1529, 38] on button "Mark as finished" at bounding box center [1521, 48] width 77 height 21
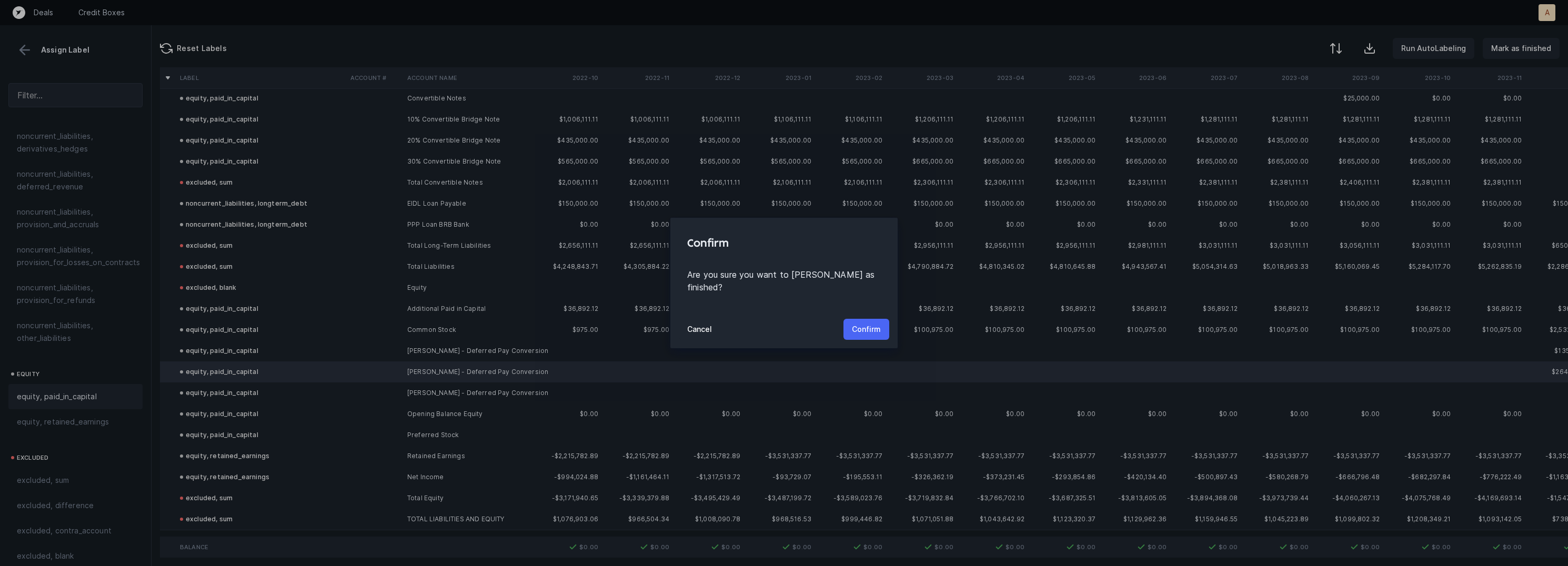
click at [866, 323] on p "Confirm" at bounding box center [867, 329] width 29 height 13
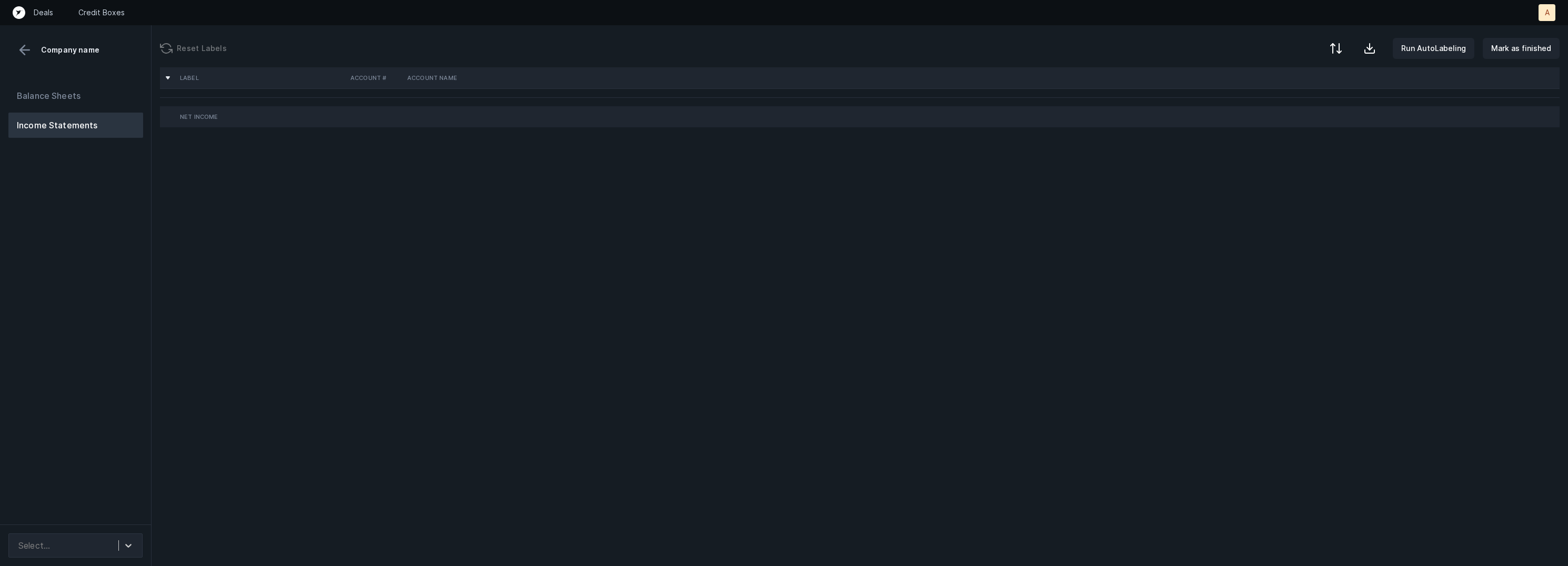
click at [89, 254] on div "Balance Sheets Income Statements" at bounding box center [75, 299] width 152 height 450
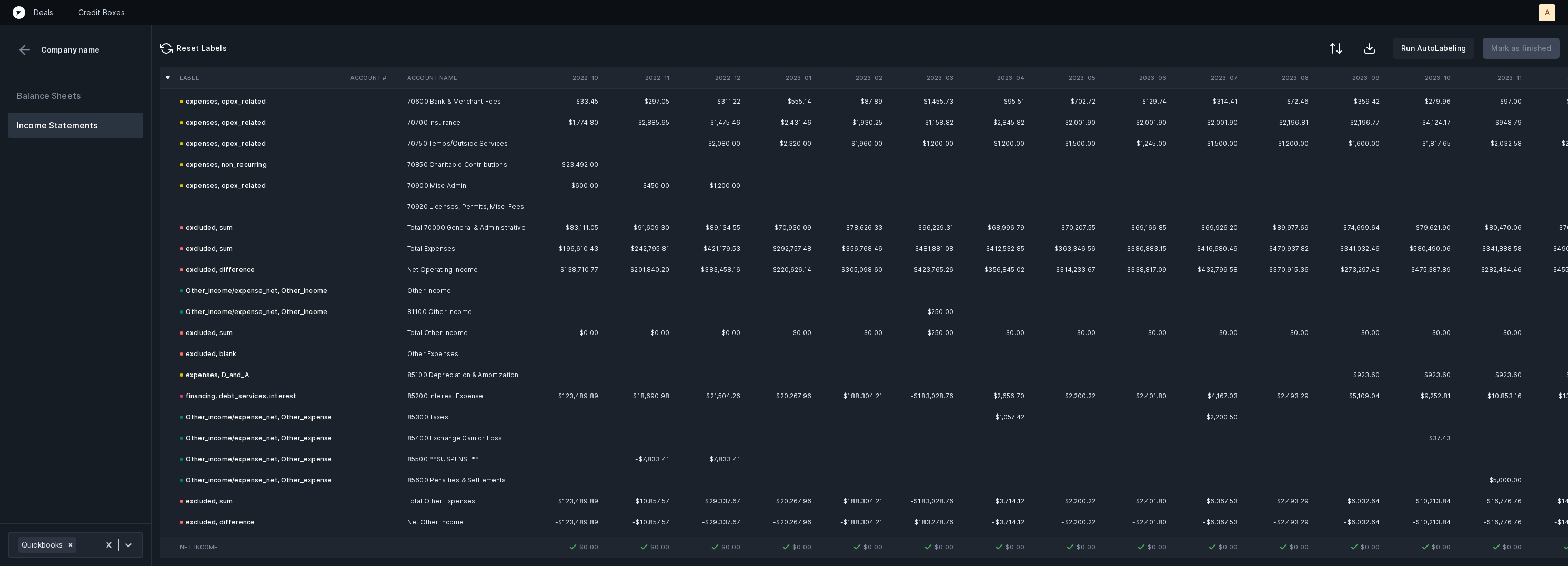
scroll to position [3246, 0]
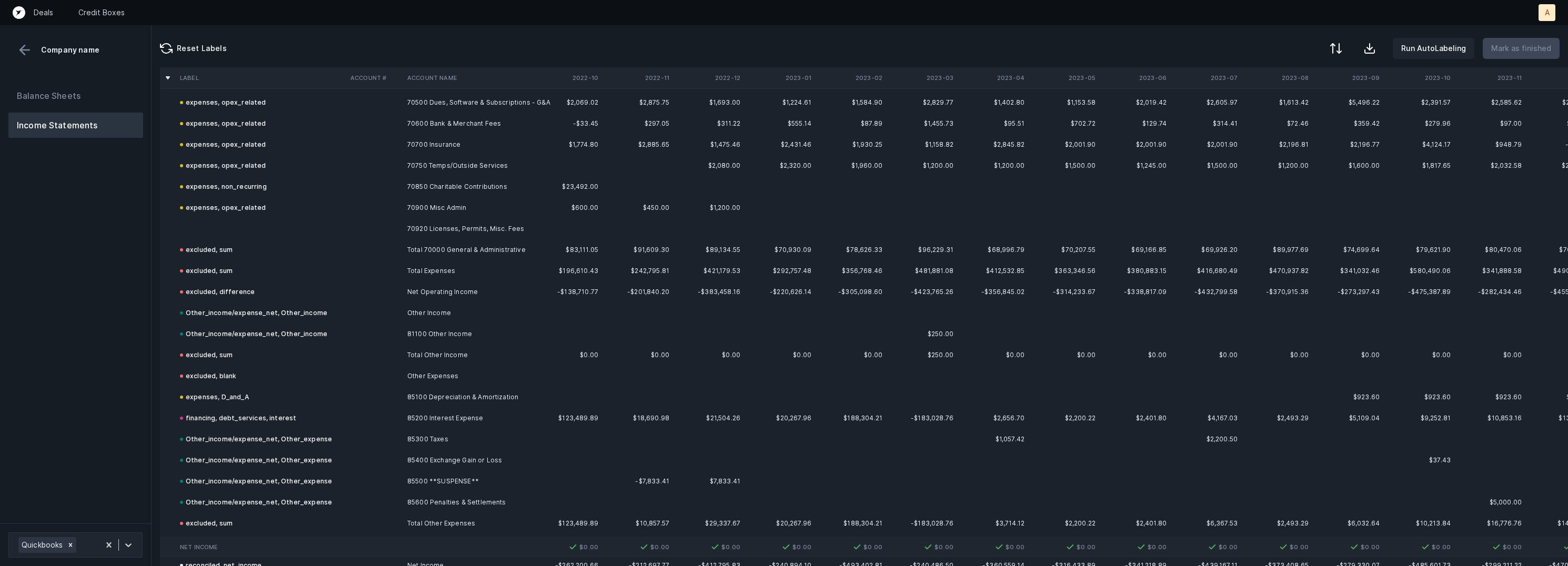
click at [230, 229] on td at bounding box center [261, 229] width 170 height 21
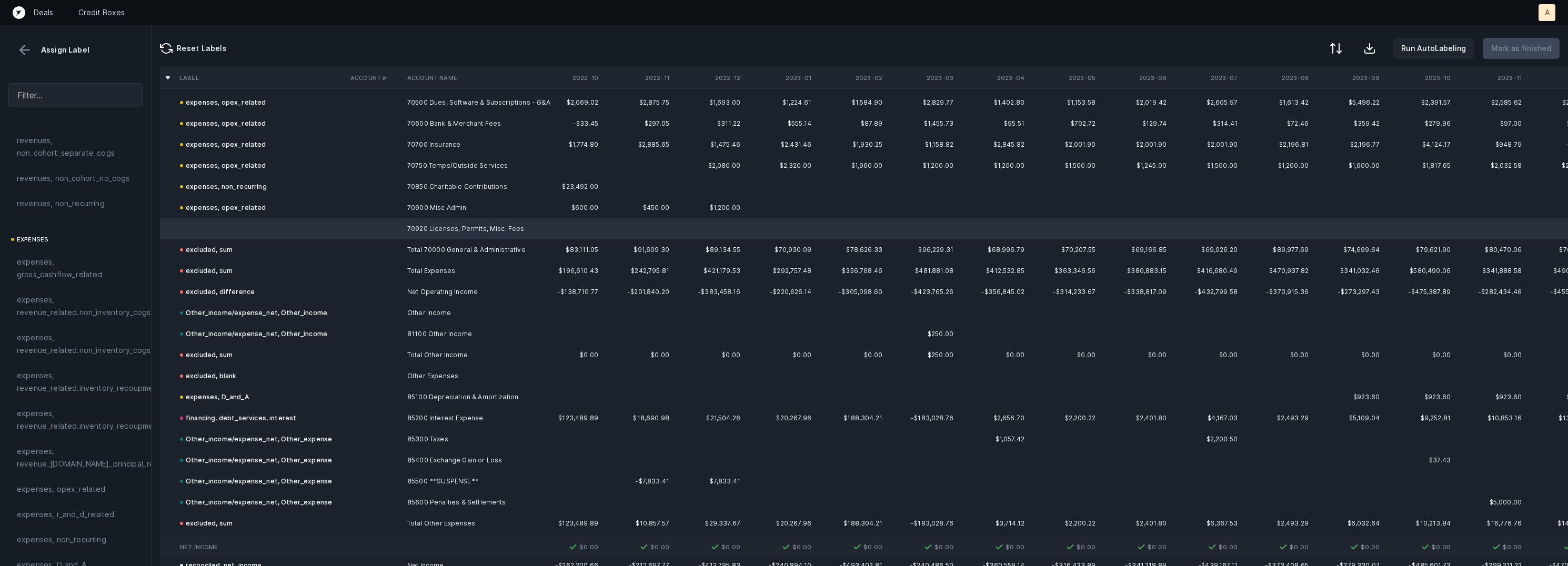
scroll to position [82, 0]
click at [61, 481] on span "expenses, opex_related" at bounding box center [61, 479] width 89 height 13
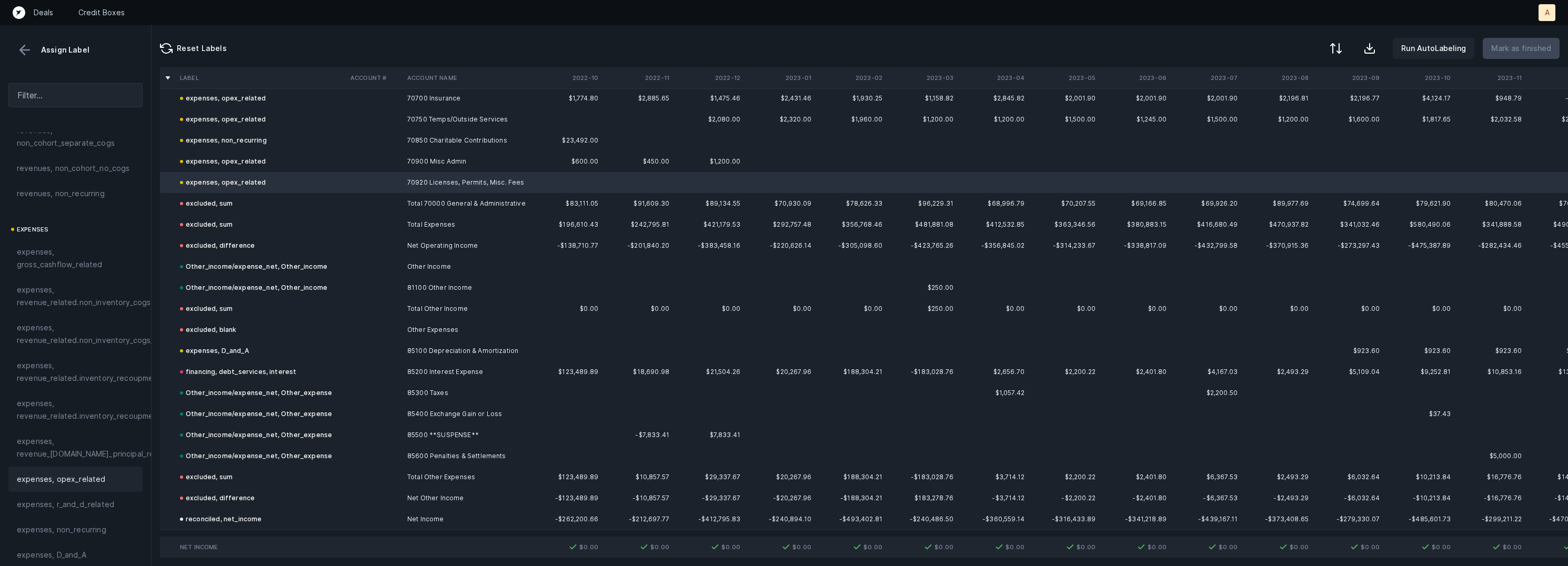
click at [29, 55] on button at bounding box center [25, 50] width 16 height 16
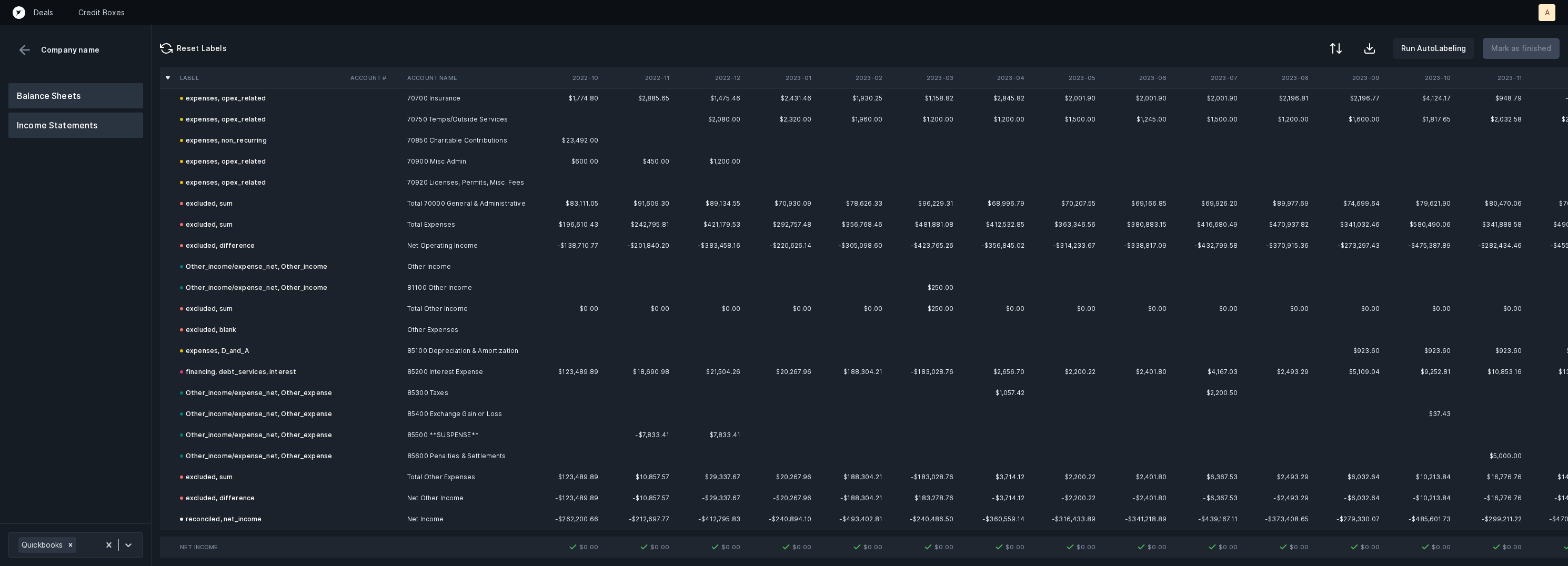
click at [58, 103] on button "Balance Sheets" at bounding box center [75, 96] width 135 height 25
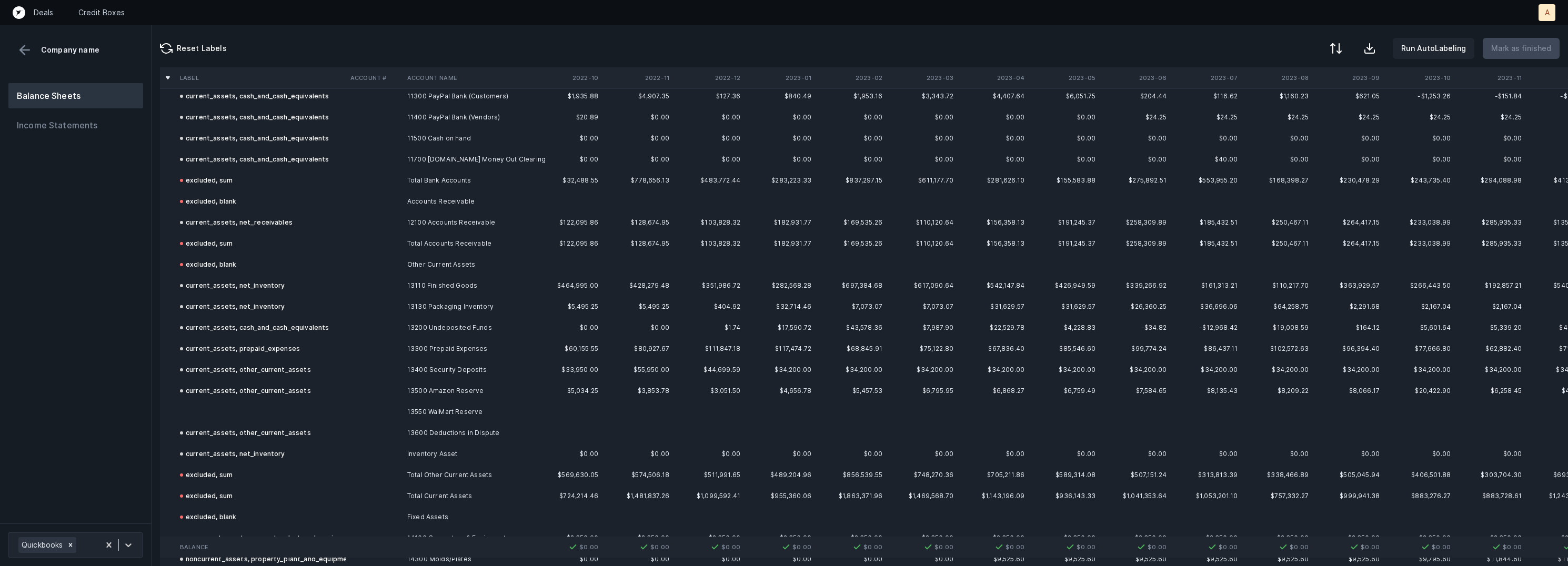
scroll to position [159, 0]
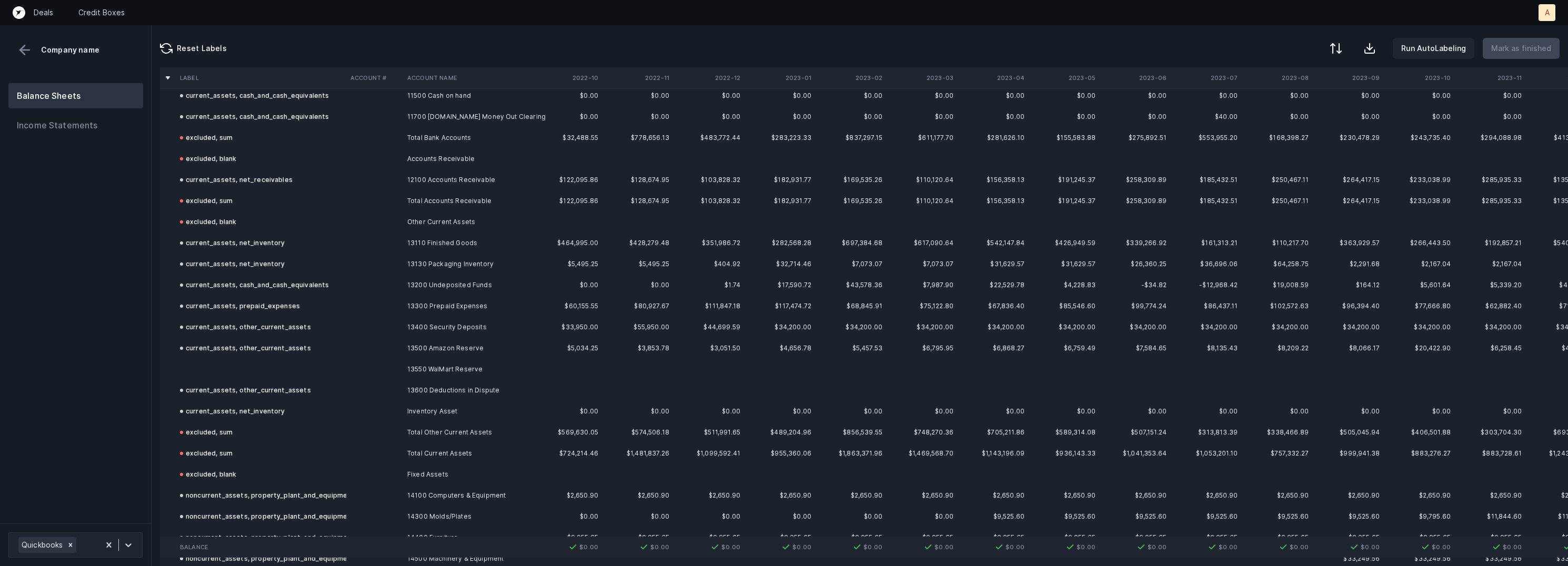
click at [302, 368] on td at bounding box center [261, 369] width 170 height 21
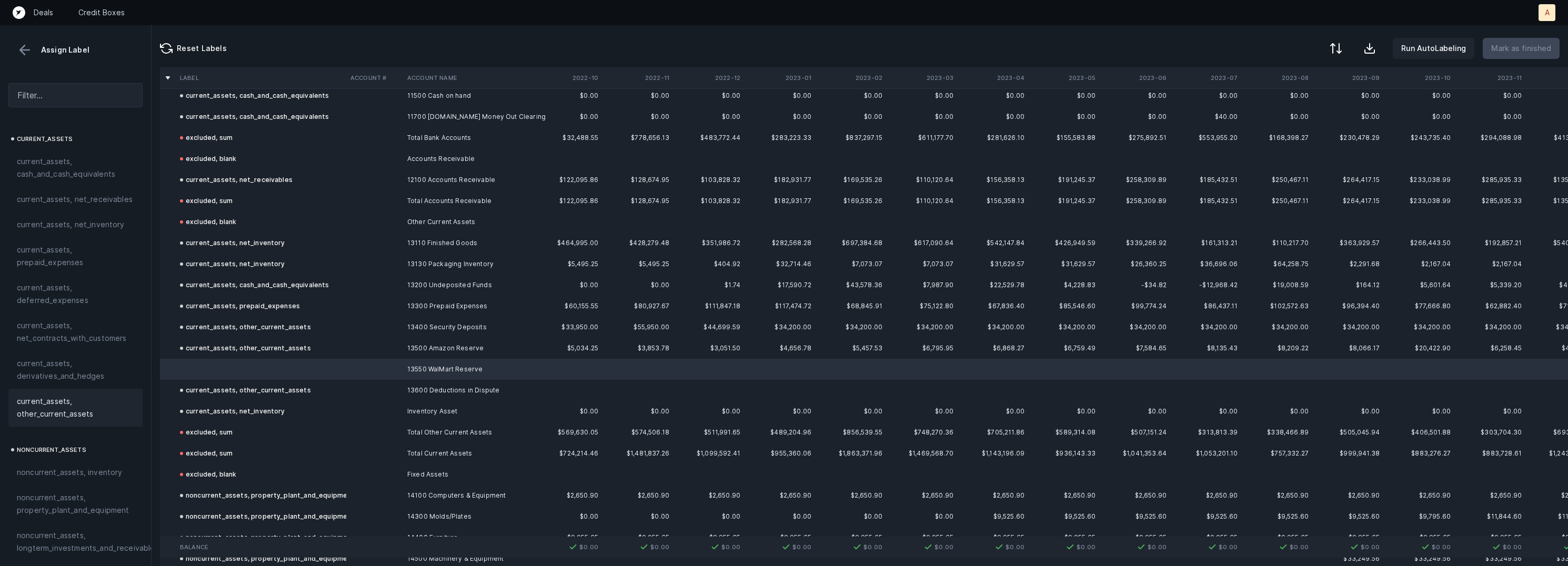
click at [48, 421] on div "current_assets, other_current_assets" at bounding box center [75, 408] width 134 height 38
click at [1524, 43] on p "Mark as finished" at bounding box center [1521, 48] width 60 height 13
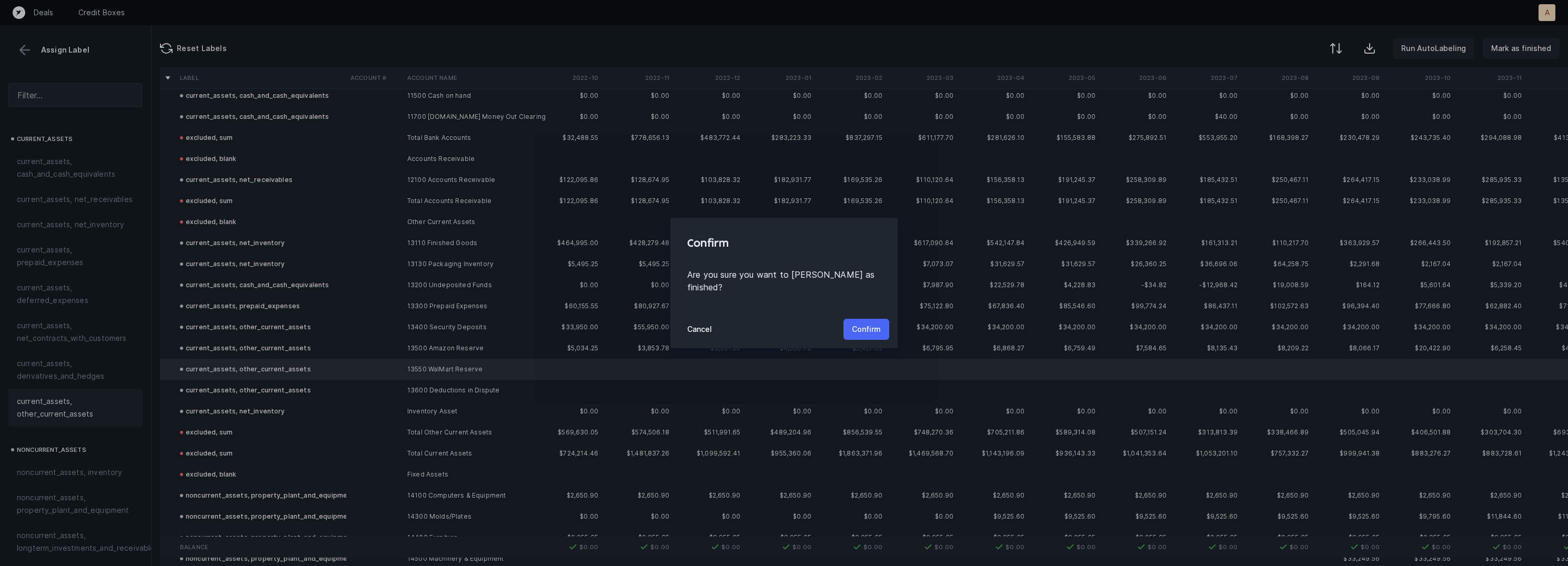
click at [859, 323] on p "Confirm" at bounding box center [867, 329] width 29 height 13
